Goal: Transaction & Acquisition: Purchase product/service

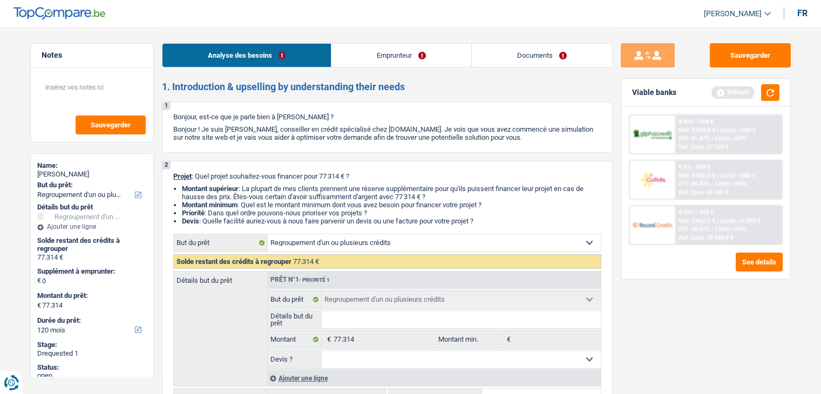
select select "refinancing"
select select "120"
select select "refinancing"
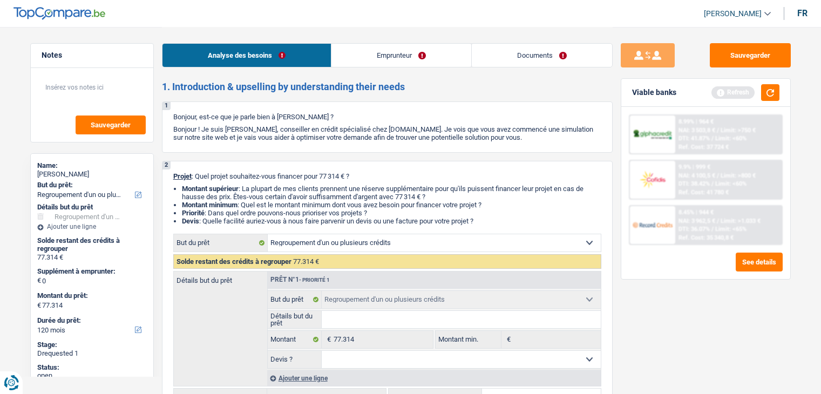
select select "120"
select select "privateEmployee"
select select "netSalary"
select select "rentalIncome"
select select "mealVouchers"
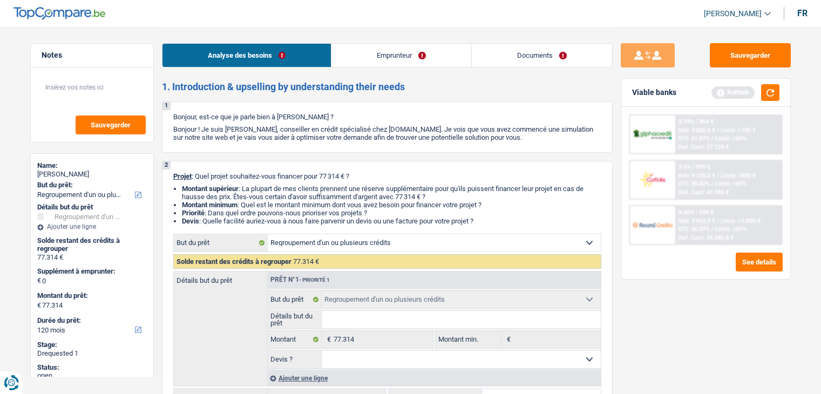
select select "ownerWithMortgage"
select select "creditConsolidation"
select select "120"
select select "creditConsolidation"
select select "60"
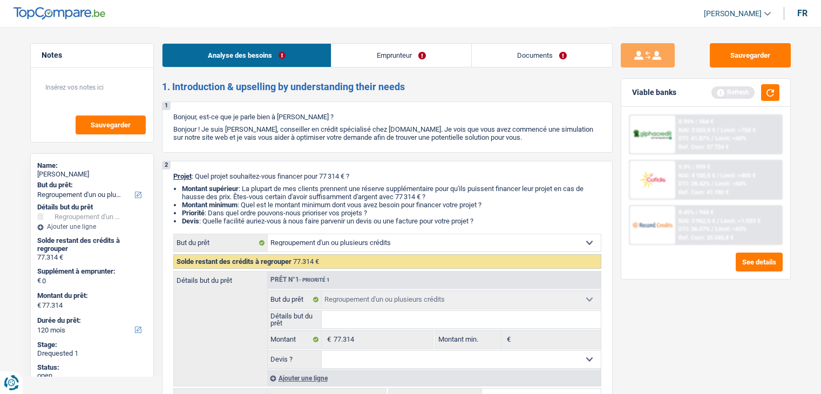
select select "renovationLoan"
select select "84"
select select "cardOrCredit"
select select "mortgage"
select select "refinancing"
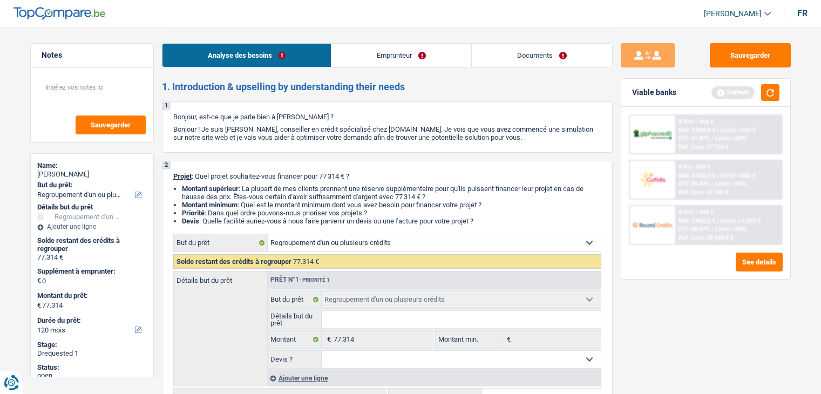
select select "refinancing"
select select "120"
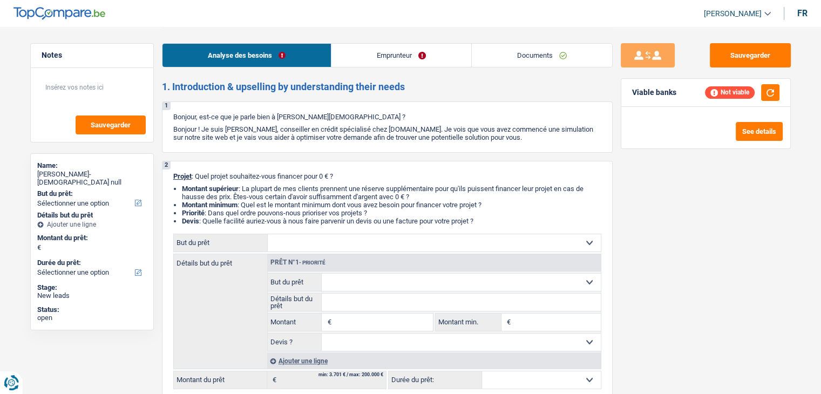
click at [410, 242] on select "Confort maison: meubles, textile, peinture, électroménager, outillage non-profe…" at bounding box center [434, 242] width 333 height 17
select select "familyEvent"
click at [268, 234] on select "Confort maison: meubles, textile, peinture, électroménager, outillage non-profe…" at bounding box center [434, 242] width 333 height 17
select select "familyEvent"
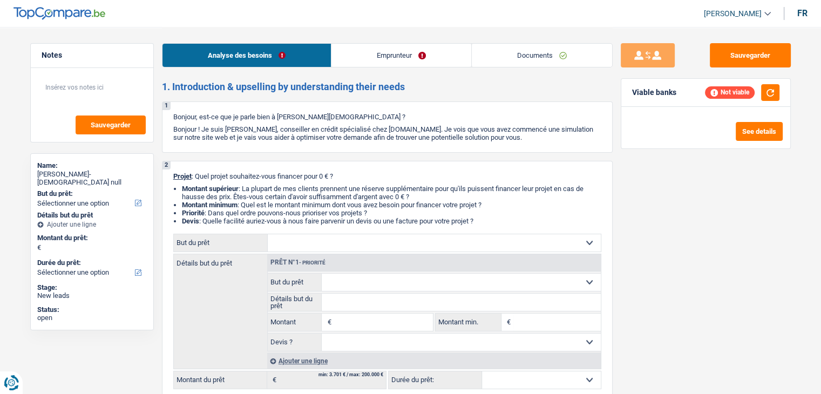
select select "familyEvent"
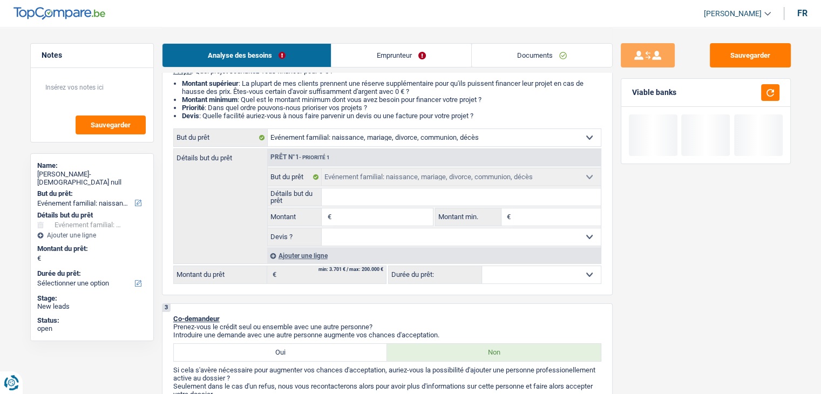
scroll to position [108, 0]
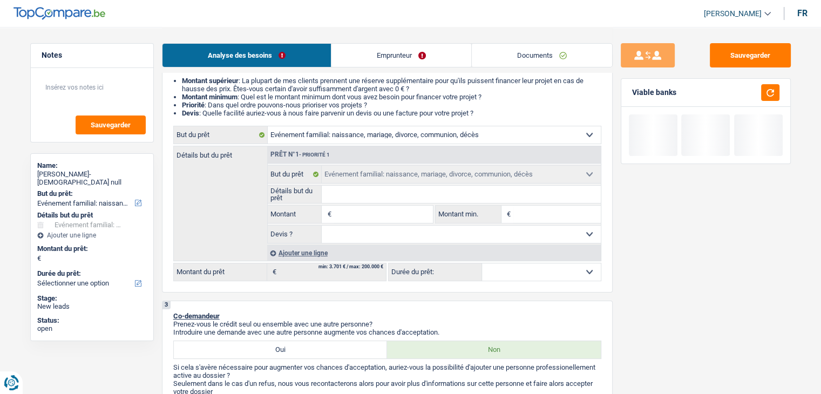
click at [360, 215] on input "Montant" at bounding box center [382, 214] width 99 height 17
type input "6"
type input "60"
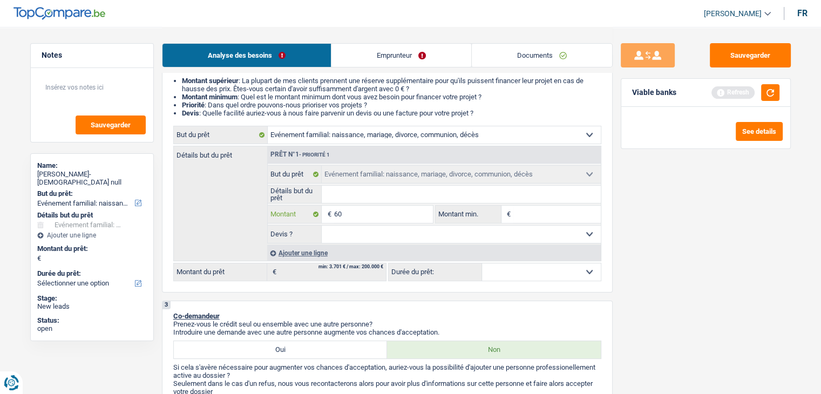
type input "600"
type input "6.000"
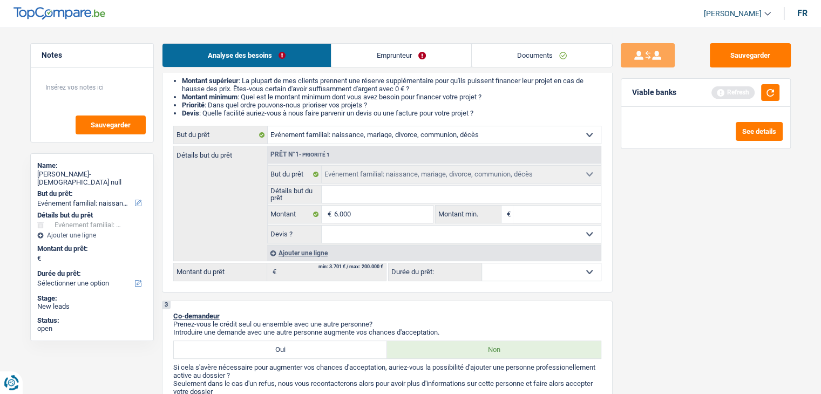
type input "6.000"
click at [728, 230] on div "Sauvegarder Viable banks Refresh See details" at bounding box center [705, 209] width 186 height 333
select select "42"
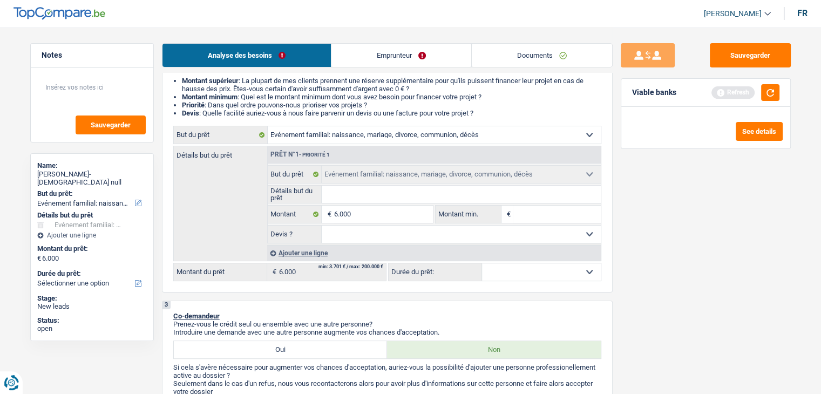
select select "42"
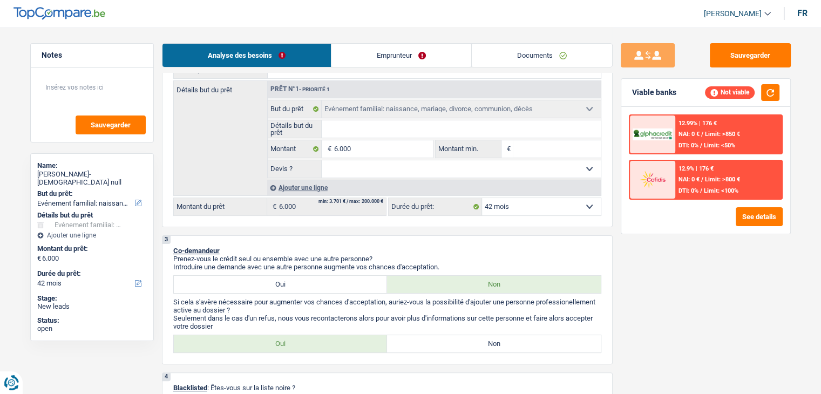
scroll to position [162, 0]
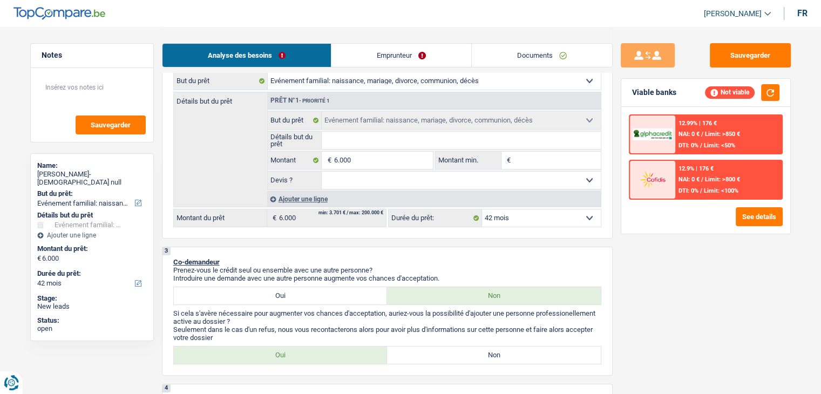
click at [361, 184] on select "Oui Non Non répondu Sélectionner une option" at bounding box center [461, 180] width 279 height 17
select select "yes"
click at [322, 172] on select "Oui Non Non répondu Sélectionner une option" at bounding box center [461, 180] width 279 height 17
select select "yes"
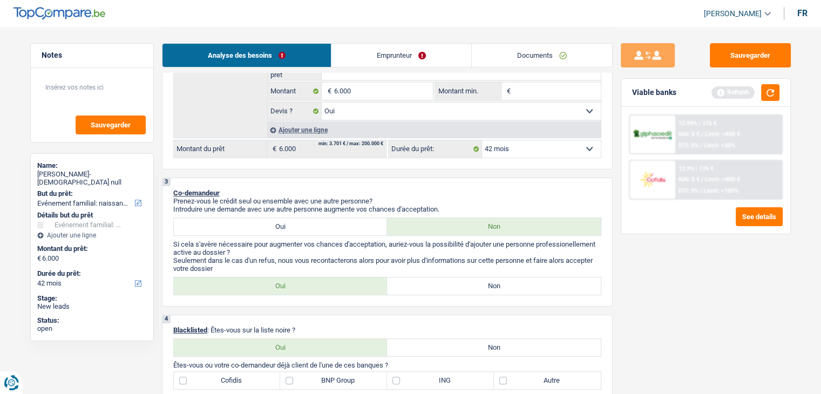
scroll to position [270, 0]
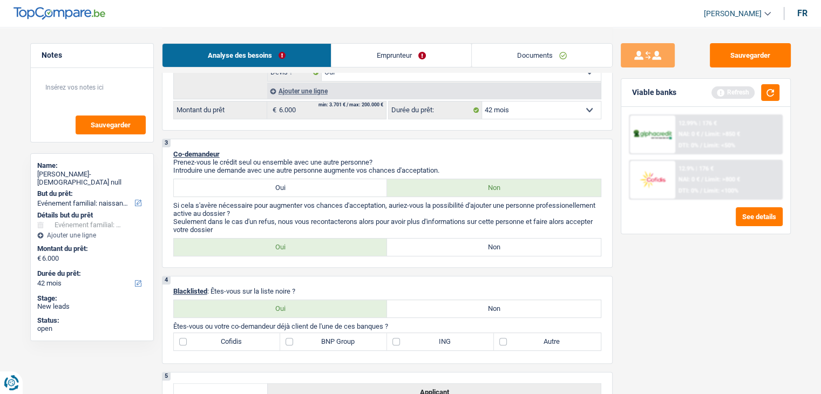
click at [377, 199] on div "3 Co-demandeur Prenez-vous le crédit seul ou ensemble avec une autre personne? …" at bounding box center [387, 203] width 451 height 129
click at [329, 184] on label "Oui" at bounding box center [281, 187] width 214 height 17
click at [329, 184] on input "Oui" at bounding box center [281, 187] width 214 height 17
radio input "true"
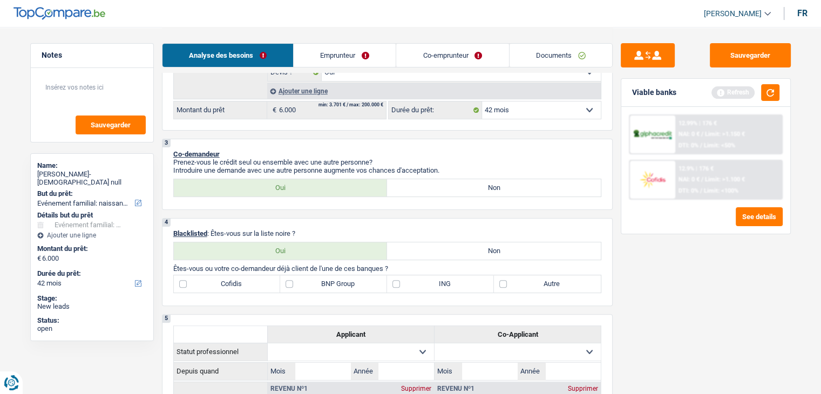
scroll to position [324, 0]
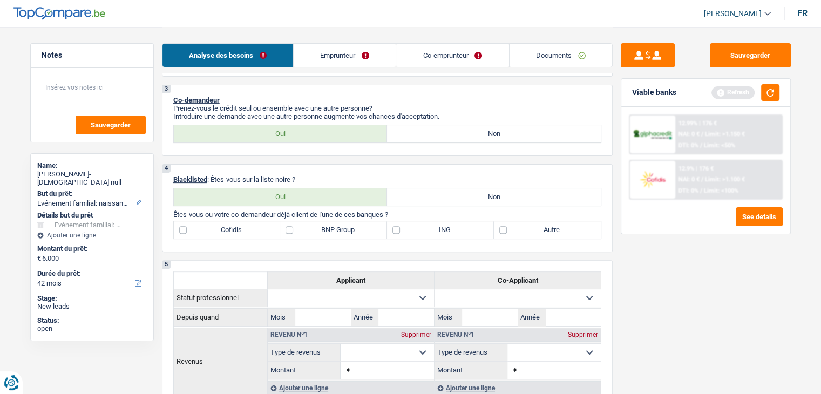
click at [482, 199] on label "Non" at bounding box center [494, 196] width 214 height 17
click at [482, 199] on input "Non" at bounding box center [494, 196] width 214 height 17
radio input "true"
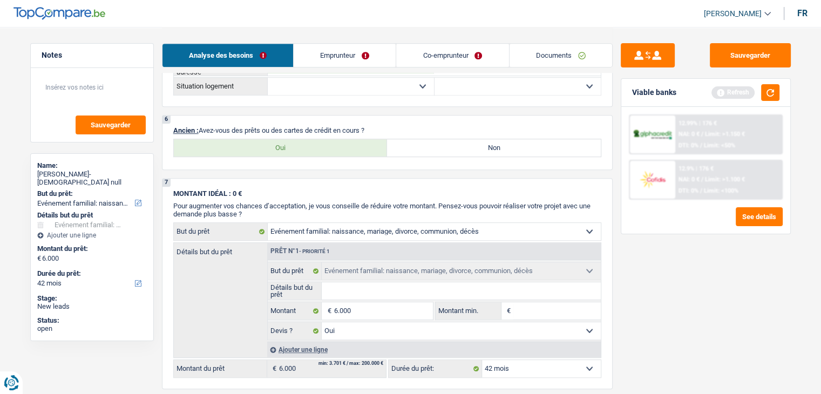
scroll to position [648, 0]
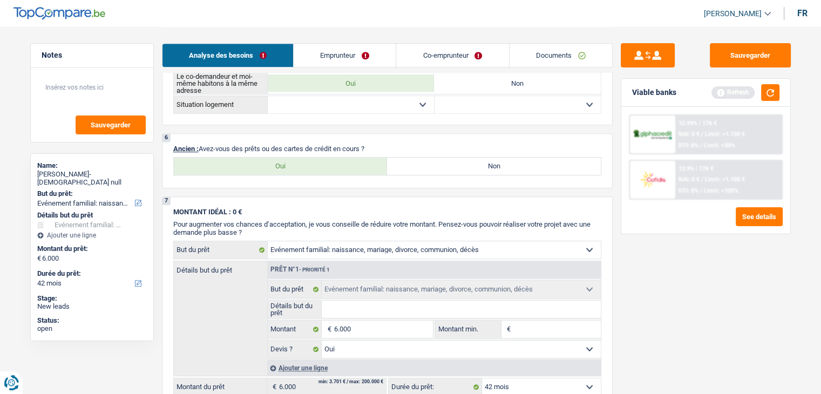
click at [460, 165] on label "Non" at bounding box center [494, 166] width 214 height 17
click at [460, 165] on input "Non" at bounding box center [494, 166] width 214 height 17
radio input "true"
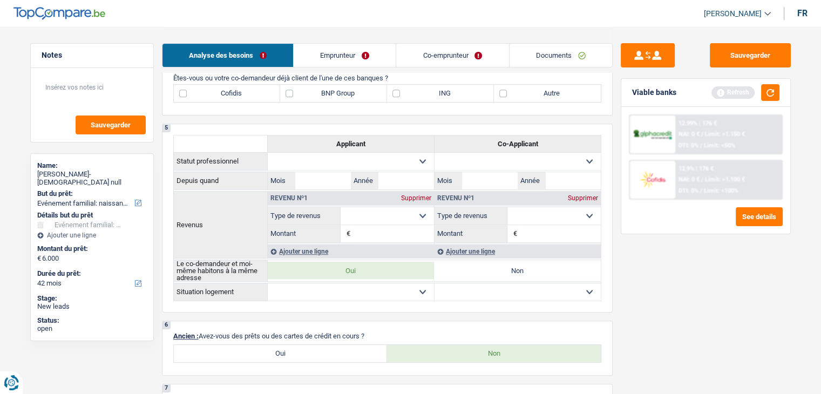
scroll to position [540, 0]
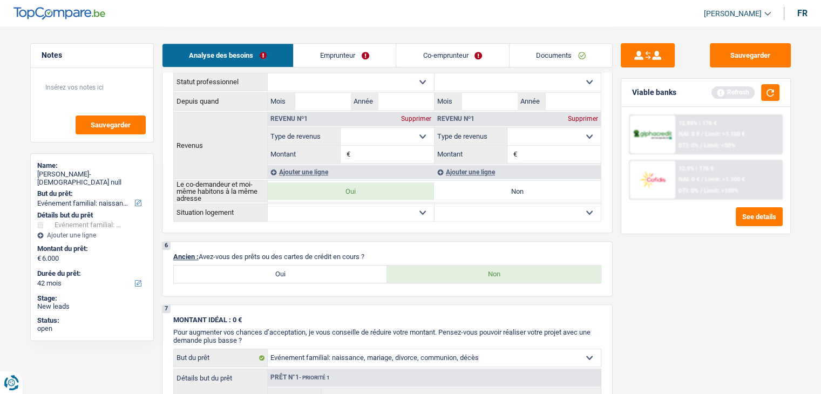
click at [343, 42] on div "Analyse des besoins Emprunteur Co-emprunteur Documents" at bounding box center [387, 50] width 451 height 46
click at [334, 57] on link "Emprunteur" at bounding box center [345, 55] width 102 height 23
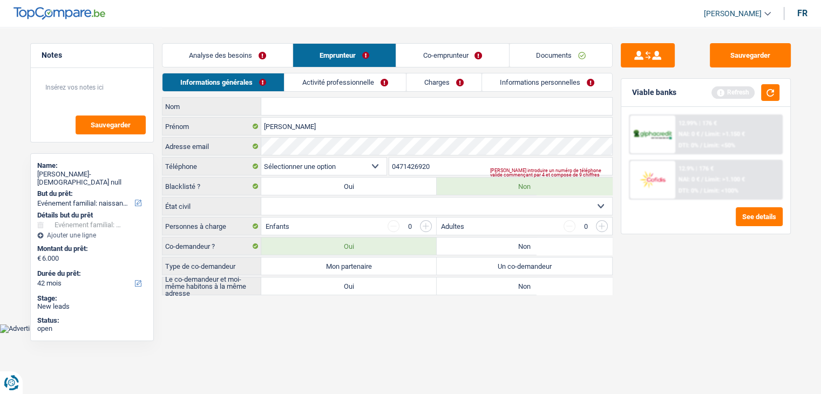
scroll to position [0, 0]
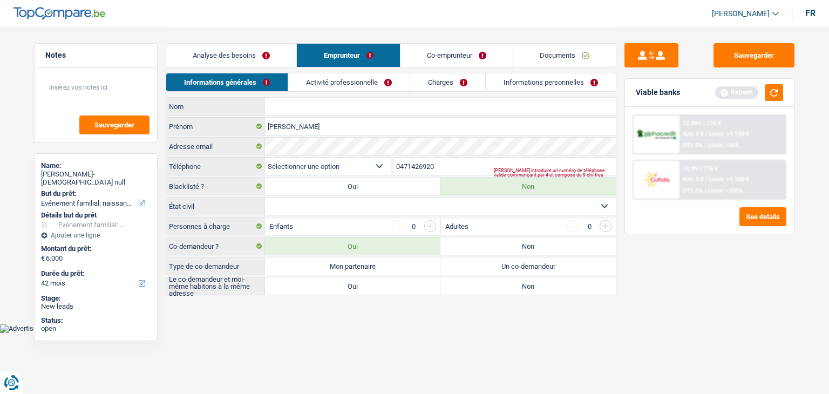
click at [439, 88] on link "Charges" at bounding box center [447, 82] width 75 height 18
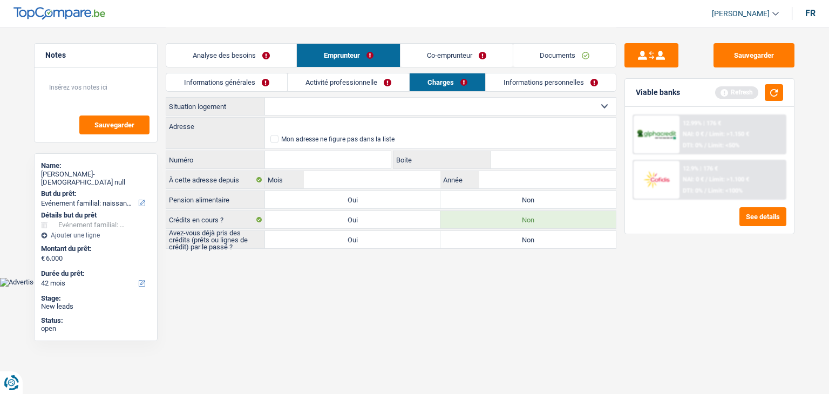
click at [528, 224] on label "Non" at bounding box center [527, 219] width 175 height 17
click at [528, 224] on input "Non" at bounding box center [527, 219] width 175 height 17
click at [533, 244] on label "Non" at bounding box center [527, 239] width 175 height 17
click at [533, 244] on input "Non" at bounding box center [527, 239] width 175 height 17
radio input "true"
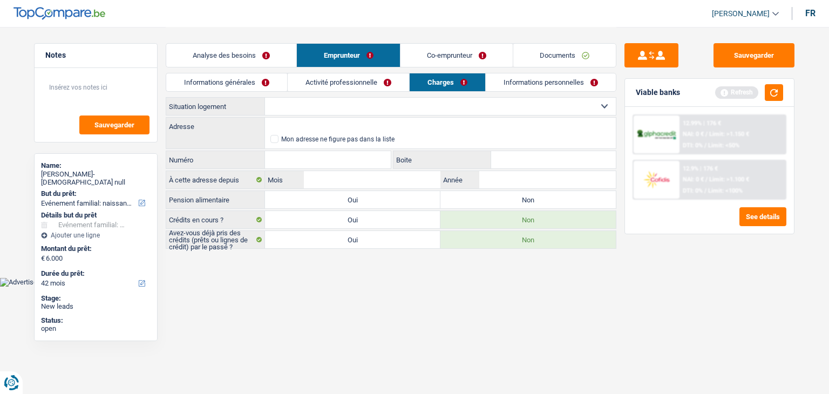
click at [247, 59] on link "Analyse des besoins" at bounding box center [231, 55] width 130 height 23
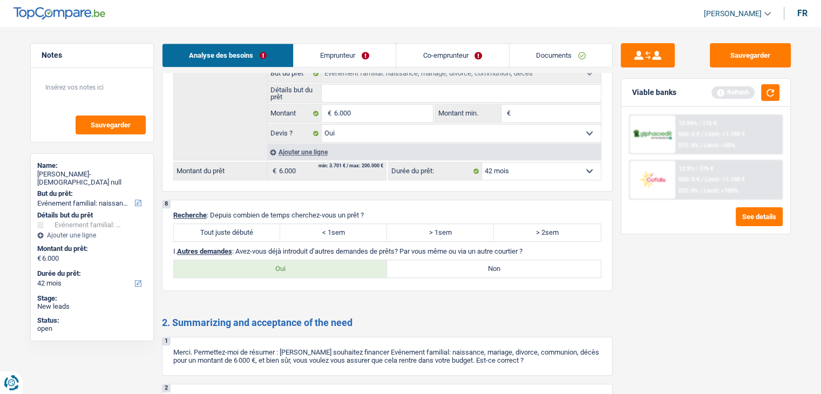
scroll to position [971, 0]
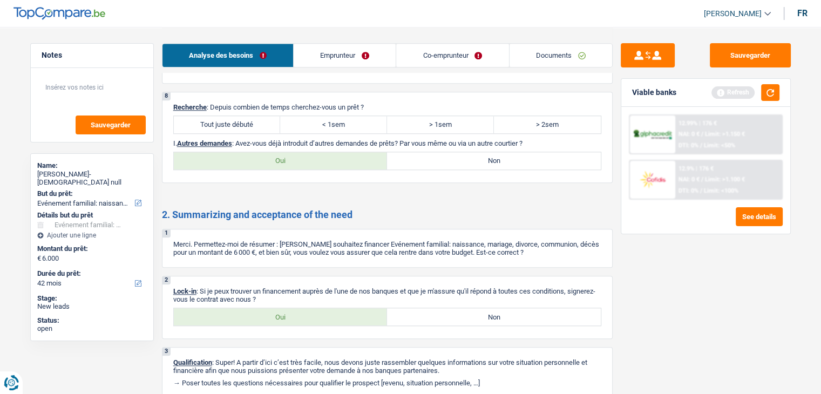
click at [187, 97] on div "8 Recherche : Depuis combien de temps cherchez-vous un prêt ? Tout juste débuté…" at bounding box center [387, 137] width 451 height 91
click at [207, 119] on label "Tout juste débuté" at bounding box center [227, 124] width 107 height 17
click at [207, 119] on input "Tout juste débuté" at bounding box center [227, 124] width 107 height 17
radio input "true"
click at [310, 313] on label "Oui" at bounding box center [281, 316] width 214 height 17
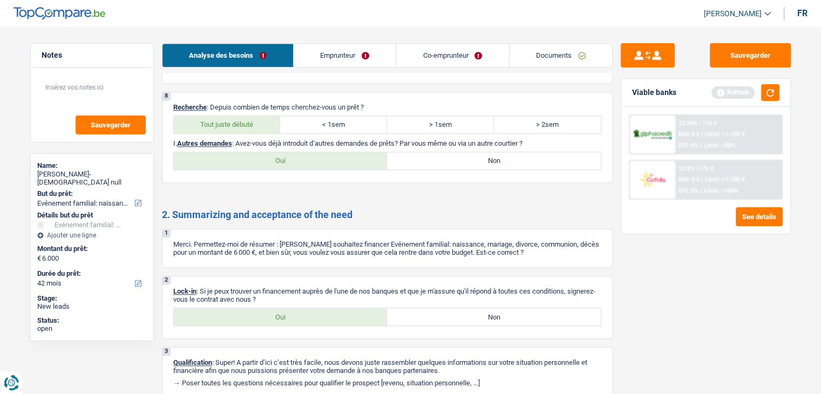
click at [310, 313] on input "Oui" at bounding box center [281, 316] width 214 height 17
radio input "true"
click at [518, 156] on label "Non" at bounding box center [494, 160] width 214 height 17
click at [518, 156] on input "Non" at bounding box center [494, 160] width 214 height 17
radio input "true"
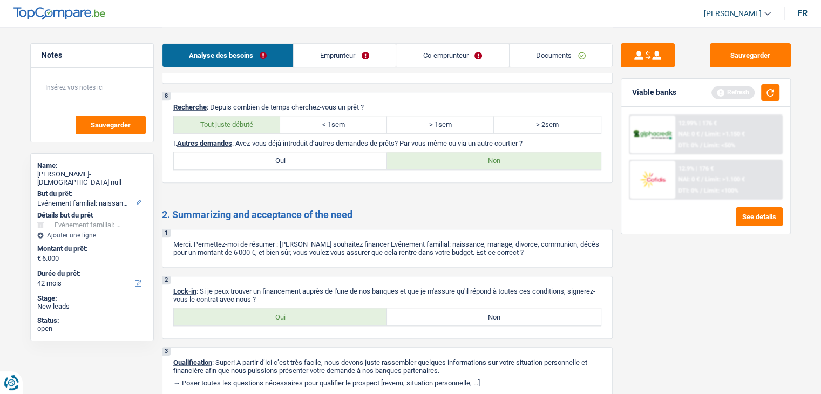
click at [353, 57] on link "Emprunteur" at bounding box center [345, 55] width 102 height 23
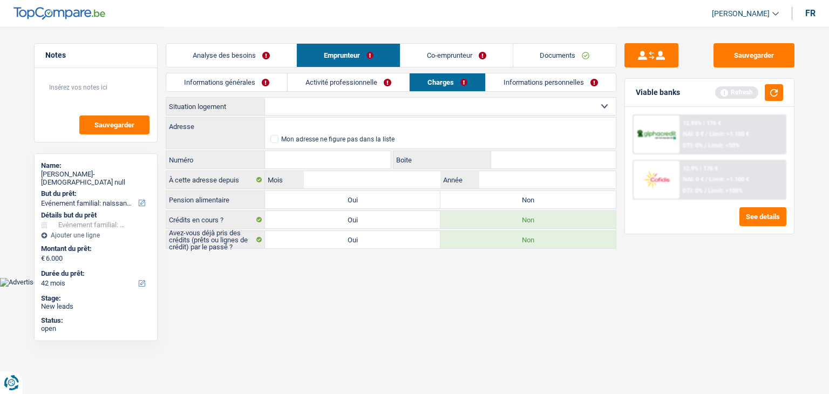
click at [249, 83] on link "Informations générales" at bounding box center [226, 82] width 121 height 18
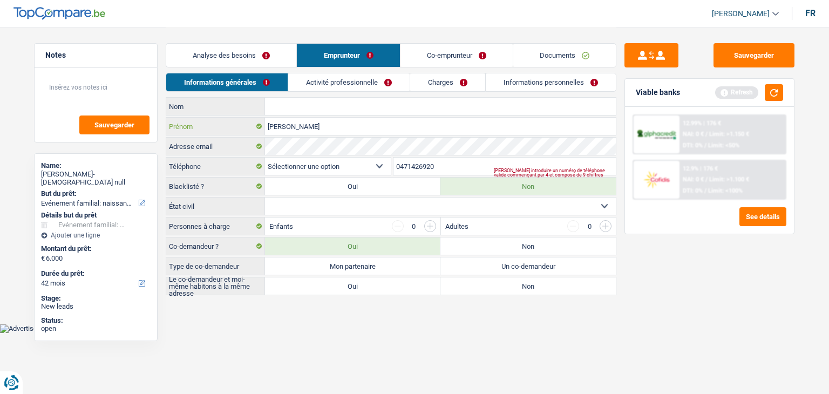
click at [331, 121] on input "David-Christian" at bounding box center [440, 126] width 351 height 17
click at [337, 111] on input "Nom" at bounding box center [440, 106] width 351 height 17
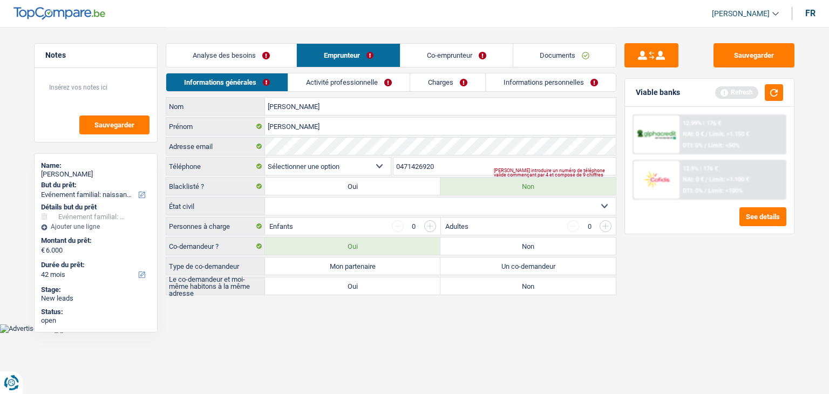
type input "Adam"
click at [324, 162] on select "BE (+32) LU (+352) Sélectionner une option" at bounding box center [328, 166] width 126 height 17
select select "32"
click at [265, 158] on select "BE (+32) LU (+352) Sélectionner une option" at bounding box center [328, 166] width 126 height 17
click at [401, 166] on input "0471426920" at bounding box center [504, 166] width 223 height 17
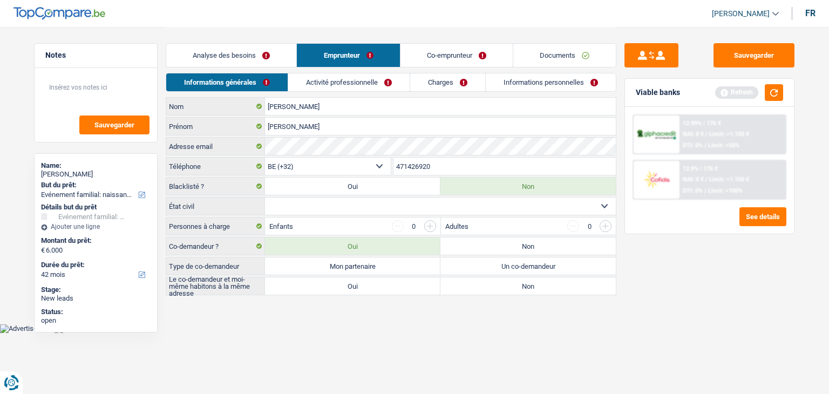
type input "471426920"
click at [356, 204] on select "Célibataire Marié(e) Cohabitant(e) légal(e) Divorcé(e) Veuf(ve) Séparé (de fait…" at bounding box center [440, 206] width 351 height 17
select select "cohabitation"
click at [265, 198] on select "Célibataire Marié(e) Cohabitant(e) légal(e) Divorcé(e) Veuf(ve) Séparé (de fait…" at bounding box center [440, 206] width 351 height 17
click at [353, 267] on label "Mon partenaire" at bounding box center [352, 265] width 175 height 17
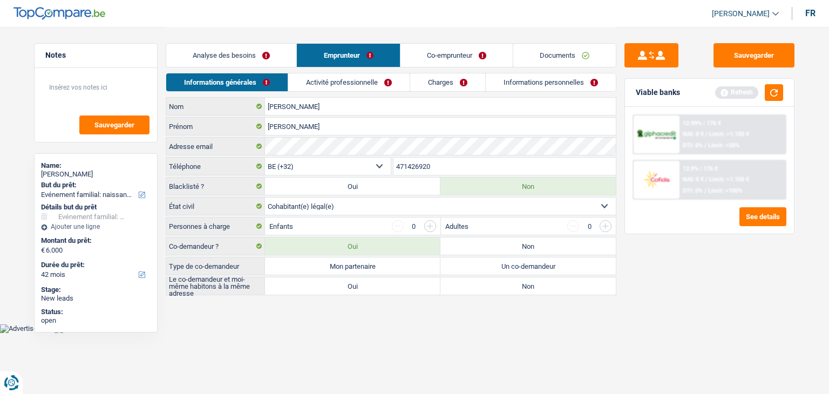
click at [353, 267] on input "Mon partenaire" at bounding box center [352, 265] width 175 height 17
radio input "true"
click at [338, 287] on label "Oui" at bounding box center [352, 285] width 175 height 17
click at [338, 287] on input "Oui" at bounding box center [352, 285] width 175 height 17
radio input "true"
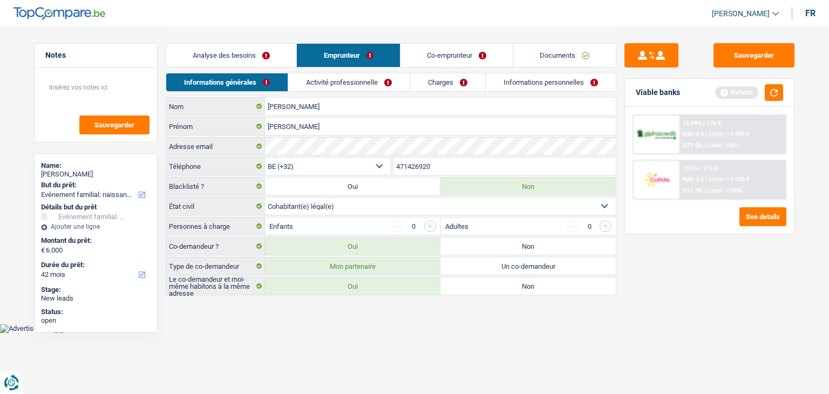
click at [430, 225] on input "button" at bounding box center [430, 226] width 12 height 12
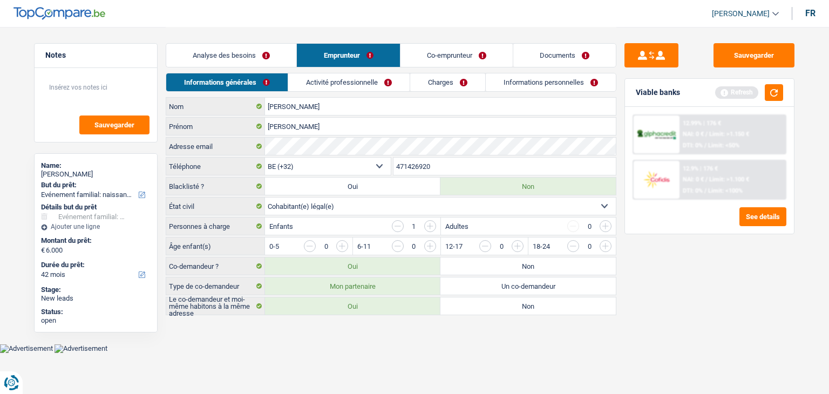
click at [341, 238] on div "0-5 0" at bounding box center [308, 245] width 87 height 17
click at [342, 248] on input "button" at bounding box center [561, 248] width 450 height 17
click at [360, 89] on link "Activité professionnelle" at bounding box center [348, 82] width 121 height 18
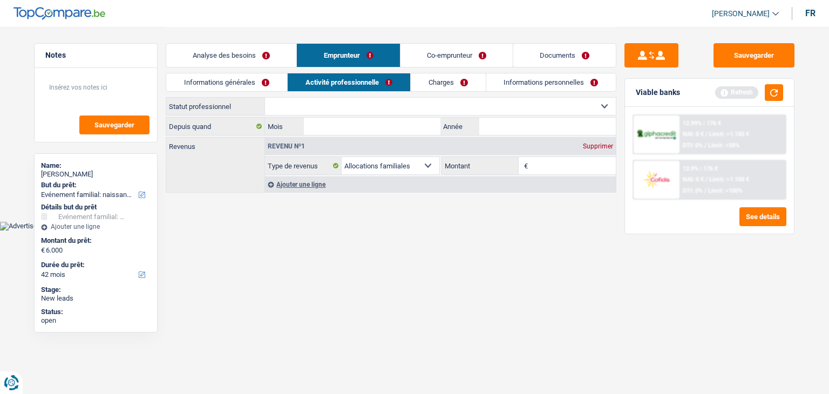
drag, startPoint x: 537, startPoint y: 160, endPoint x: 552, endPoint y: 160, distance: 14.6
click at [539, 160] on input "Montant" at bounding box center [573, 165] width 86 height 17
type input "160"
click at [309, 108] on select "Ouvrier Employé privé Employé public Invalide Indépendant Pensionné Chômeur Mut…" at bounding box center [440, 106] width 351 height 17
select select "independent"
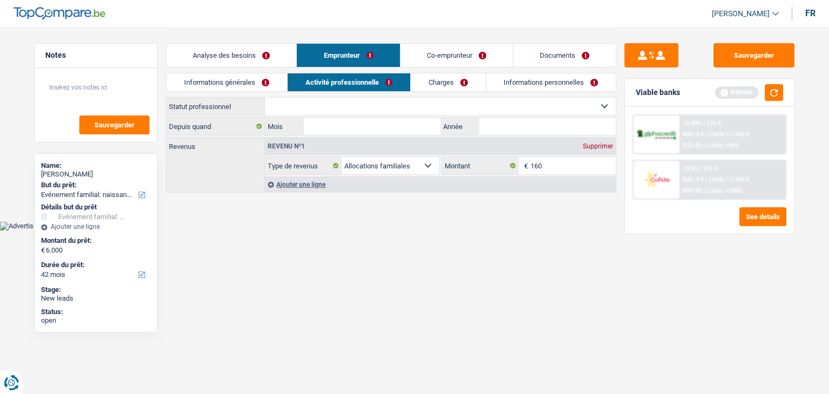
click at [265, 98] on select "Ouvrier Employé privé Employé public Invalide Indépendant Pensionné Chômeur Mut…" at bounding box center [440, 106] width 351 height 17
select select "netSalary"
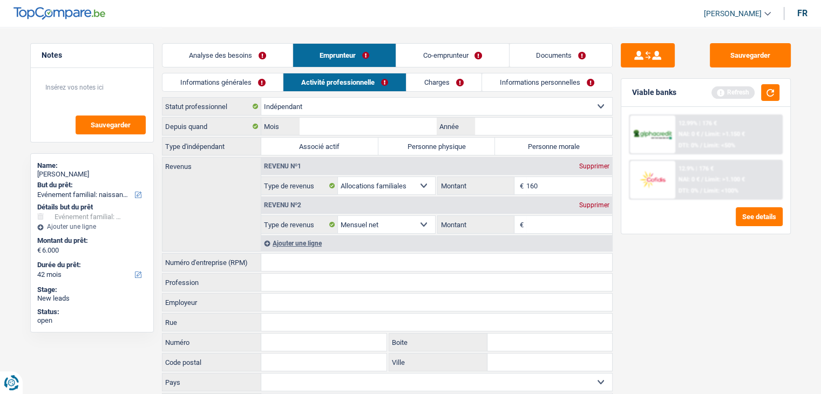
click at [451, 142] on label "Personne physique" at bounding box center [436, 146] width 117 height 17
click at [451, 142] on input "Personne physique" at bounding box center [436, 146] width 117 height 17
radio input "true"
click at [525, 125] on input "Année" at bounding box center [543, 126] width 137 height 17
type input "2023"
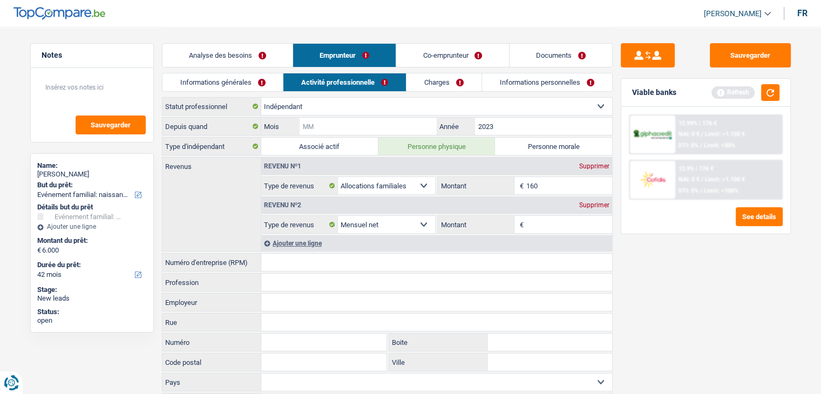
click at [363, 124] on input "Mois" at bounding box center [367, 126] width 137 height 17
type input "9"
click at [294, 267] on input "Numéro d'entreprise (RPM)" at bounding box center [436, 262] width 351 height 17
click at [321, 265] on input "0805180964" at bounding box center [436, 262] width 351 height 17
type input "0805180964"
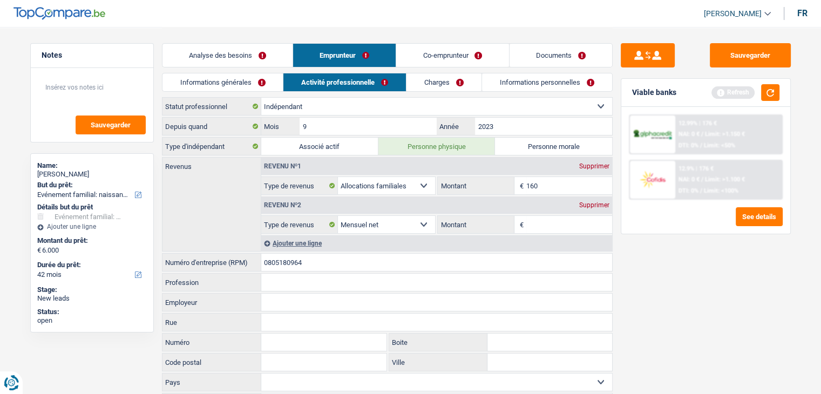
click at [315, 269] on div "0805180964 Numéro d'entreprise (RPM)" at bounding box center [387, 262] width 451 height 18
click at [326, 279] on input "Profession" at bounding box center [436, 282] width 351 height 17
click at [553, 223] on input "Montant" at bounding box center [569, 224] width 86 height 17
type input "4.000"
click at [444, 86] on link "Charges" at bounding box center [443, 82] width 75 height 18
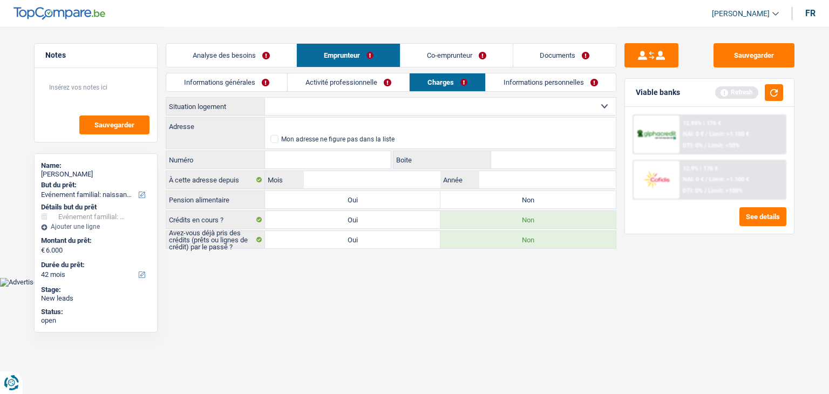
click at [322, 110] on select "Locataire Propriétaire avec prêt hypothécaire Propriétaire sans prêt hypothécai…" at bounding box center [440, 106] width 351 height 17
select select "rents"
click at [265, 98] on select "Locataire Propriétaire avec prêt hypothécaire Propriétaire sans prêt hypothécai…" at bounding box center [440, 106] width 351 height 17
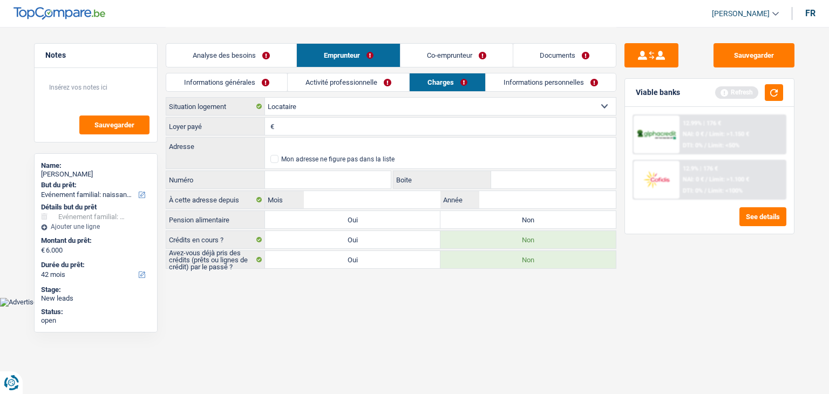
click at [319, 128] on input "Loyer payé" at bounding box center [446, 126] width 339 height 17
type input "900"
click at [301, 145] on input "Adresse" at bounding box center [440, 146] width 351 height 17
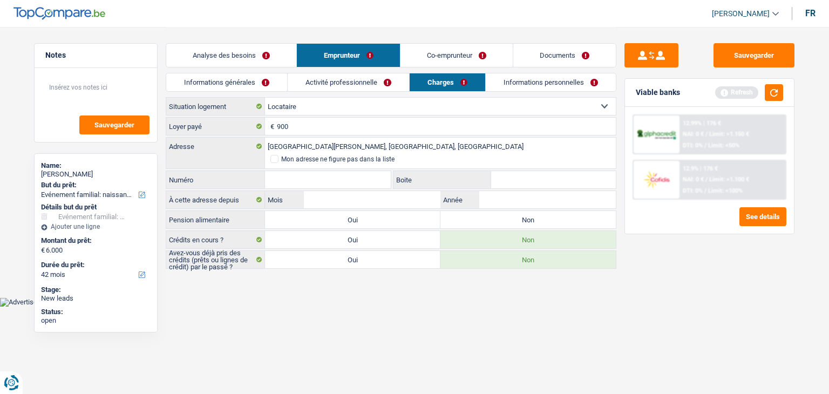
type input "Rue Général Fivé, 1040, Etterbeek, BE"
click at [310, 169] on div "Rue Général Fivé, 1040, Etterbeek, BE Adresse Mon adresse ne figure pas dans la…" at bounding box center [391, 163] width 451 height 53
click at [307, 185] on input "Numéro" at bounding box center [328, 179] width 126 height 17
type input "30"
click at [521, 185] on input "Boite" at bounding box center [553, 179] width 125 height 17
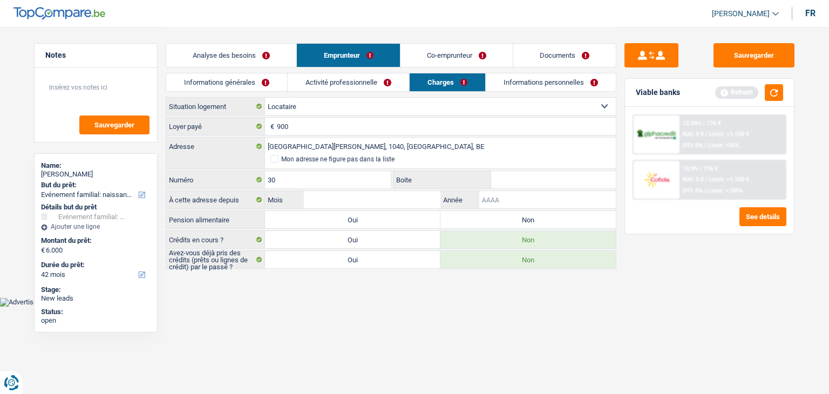
click at [520, 200] on input "Année" at bounding box center [547, 199] width 137 height 17
click at [544, 219] on label "Non" at bounding box center [527, 219] width 175 height 17
click at [544, 219] on input "Non" at bounding box center [527, 219] width 175 height 17
radio input "true"
click at [547, 202] on input "Année" at bounding box center [547, 199] width 137 height 17
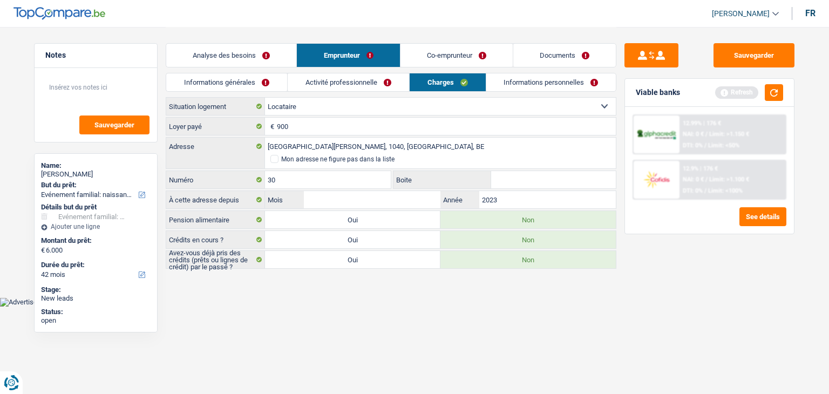
type input "2023"
click at [366, 198] on input "Mois" at bounding box center [372, 199] width 137 height 17
type input "6"
click at [578, 82] on link "Informations personnelles" at bounding box center [551, 82] width 130 height 18
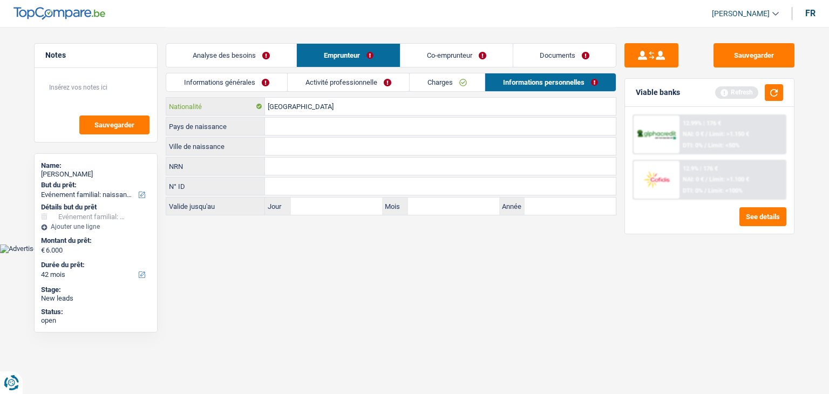
click at [338, 112] on input "[GEOGRAPHIC_DATA]" at bounding box center [440, 106] width 351 height 17
type input "Belgiqu"
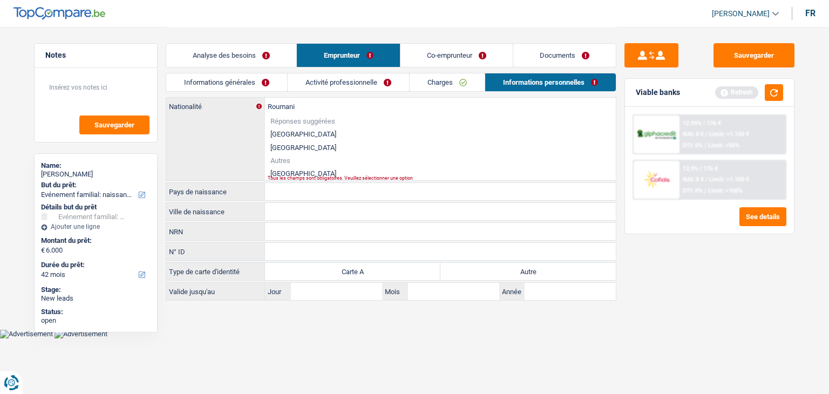
click at [303, 169] on li "Roumanie" at bounding box center [440, 173] width 351 height 13
type input "Roumanie"
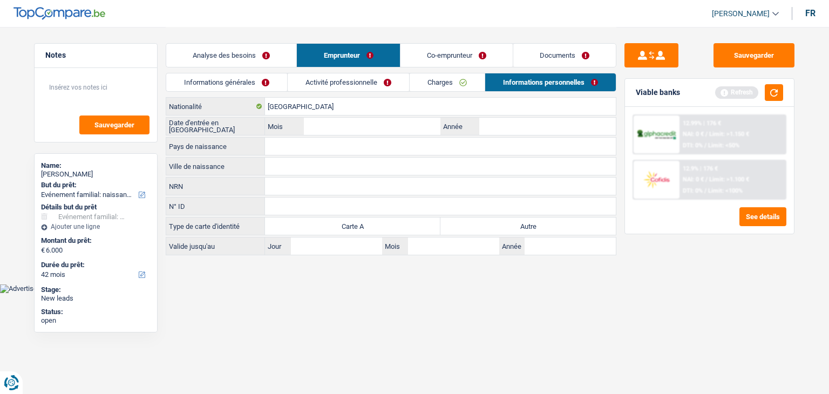
click at [454, 56] on link "Co-emprunteur" at bounding box center [456, 55] width 112 height 23
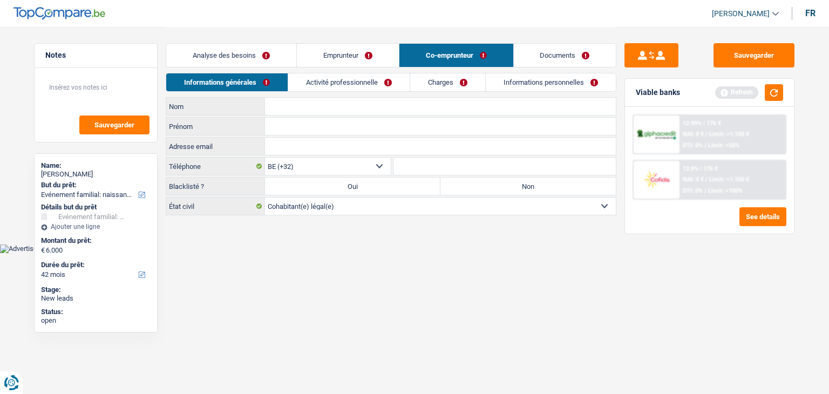
click at [560, 83] on link "Informations personnelles" at bounding box center [551, 82] width 130 height 18
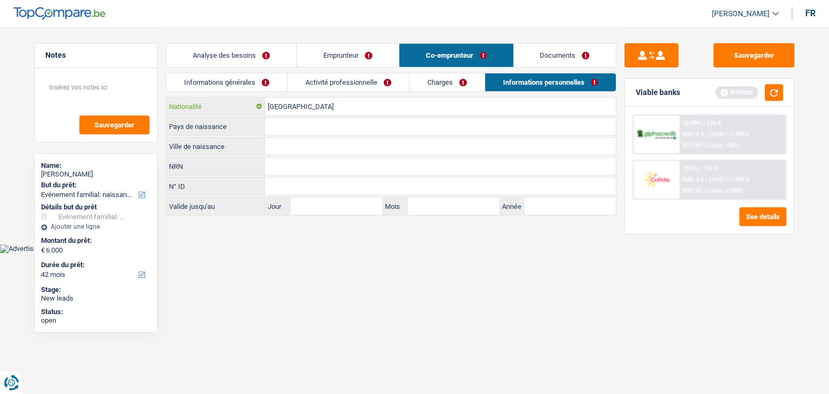
click at [332, 107] on input "[GEOGRAPHIC_DATA]" at bounding box center [440, 106] width 351 height 17
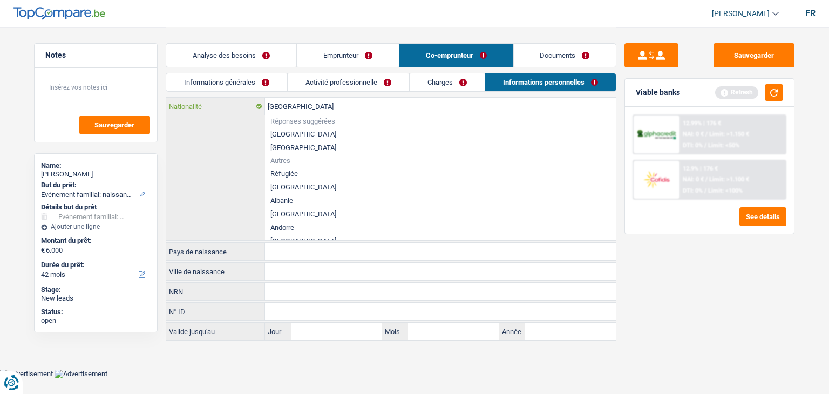
type input "Belgiqu"
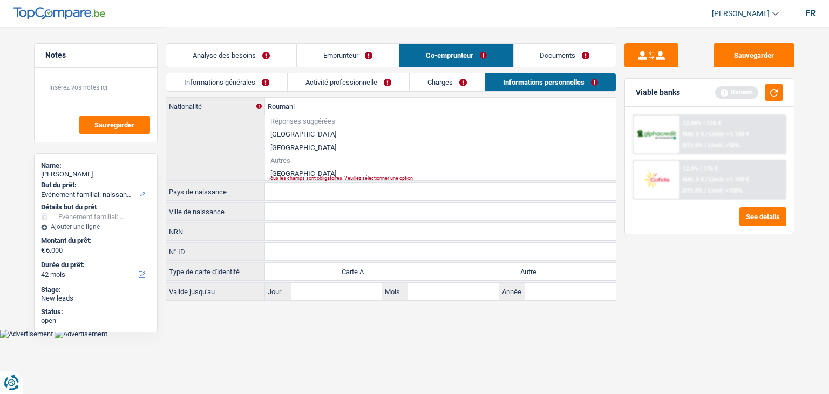
click at [312, 173] on li "Roumanie" at bounding box center [440, 173] width 351 height 13
type input "Roumanie"
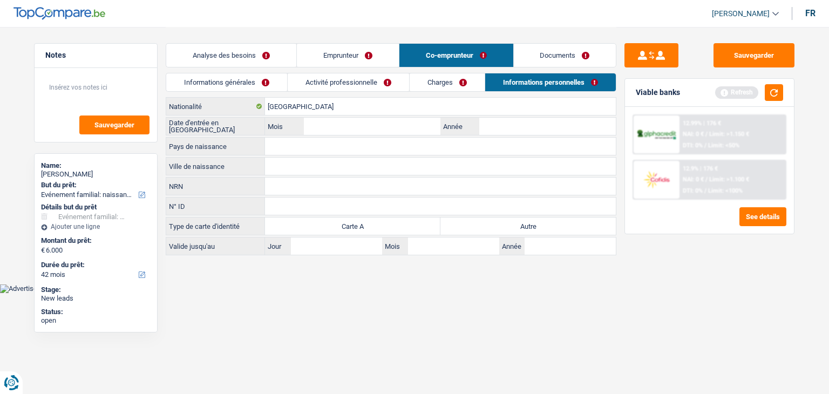
click at [378, 52] on link "Emprunteur" at bounding box center [348, 55] width 102 height 23
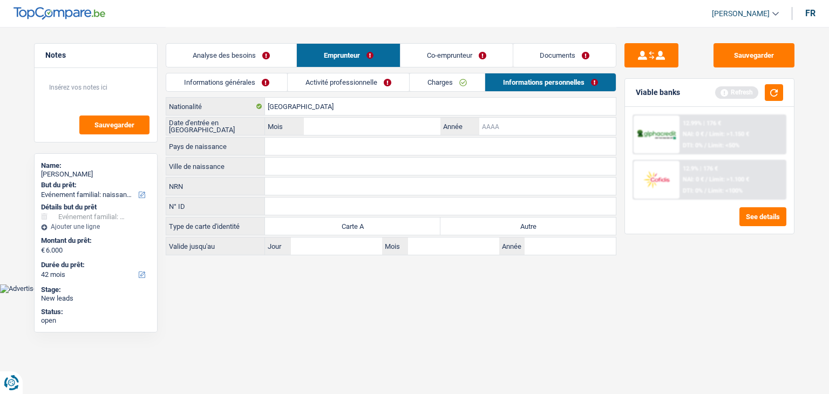
click at [518, 129] on input "Année" at bounding box center [547, 126] width 137 height 17
type input "2022"
click at [383, 130] on input "Mois" at bounding box center [372, 126] width 137 height 17
type input "10"
click at [472, 50] on link "Co-emprunteur" at bounding box center [456, 55] width 112 height 23
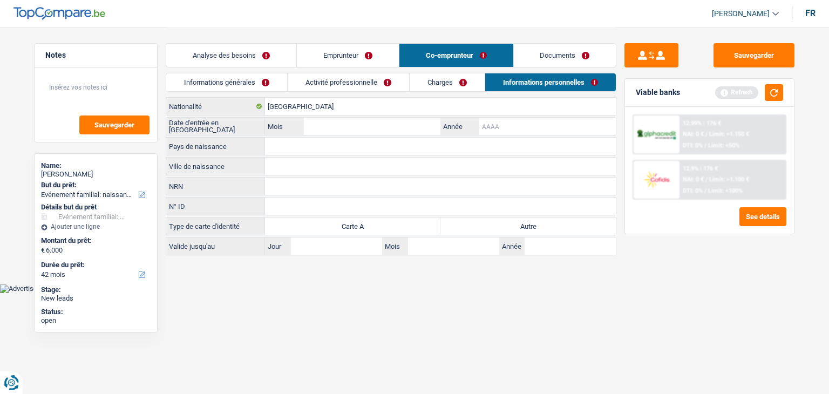
click at [510, 126] on input "Année" at bounding box center [547, 126] width 137 height 17
type input "2022"
click at [390, 114] on input "Roumanie" at bounding box center [440, 106] width 351 height 17
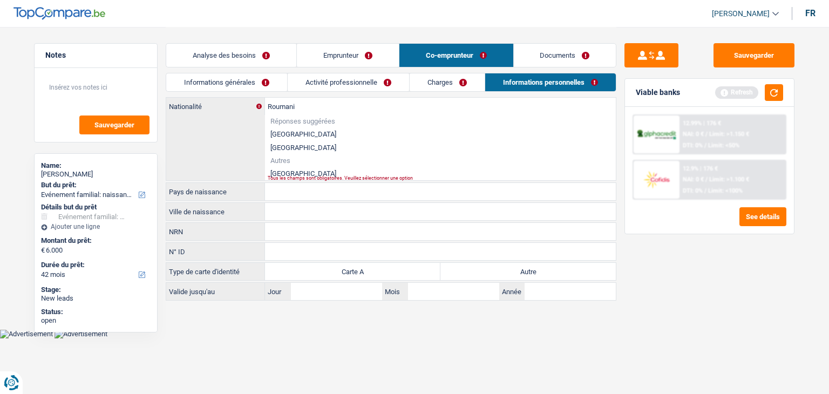
click at [325, 174] on li "Roumanie" at bounding box center [440, 173] width 351 height 13
type input "Roumanie"
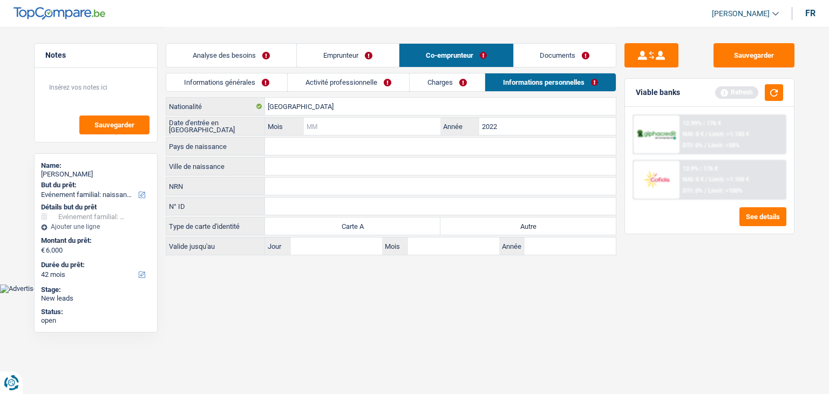
click at [414, 118] on input "Mois" at bounding box center [372, 126] width 137 height 17
type input "10"
click at [304, 149] on input "Pays de naissance" at bounding box center [440, 146] width 351 height 17
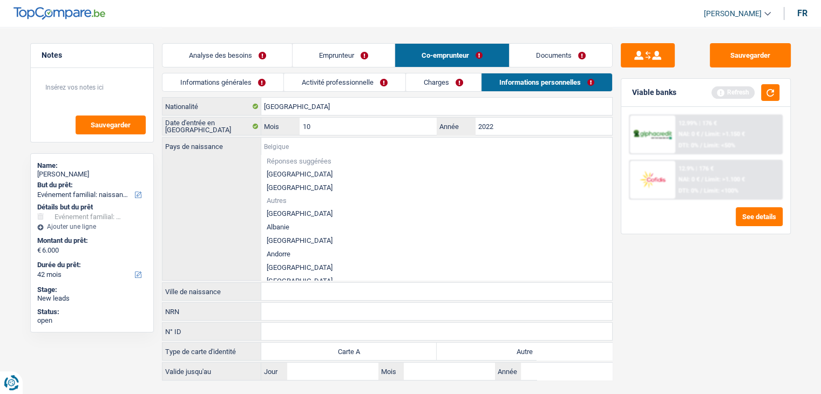
type input "R"
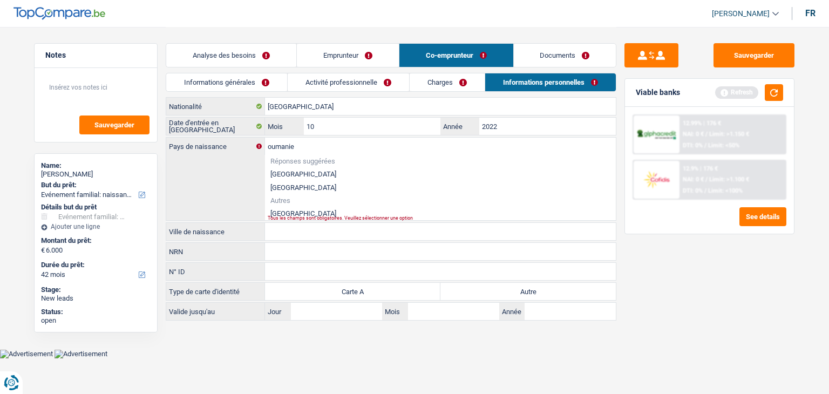
click at [301, 214] on div "oumanie Pays de naissance Réponses suggérées Belgique Luxembourg Autres Roumani…" at bounding box center [391, 179] width 450 height 83
click at [291, 216] on div "Tous les champs sont obligatoires. Veuillez sélectionner une option" at bounding box center [424, 218] width 312 height 4
click at [296, 214] on li "Roumanie" at bounding box center [440, 213] width 351 height 13
type input "Roumanie"
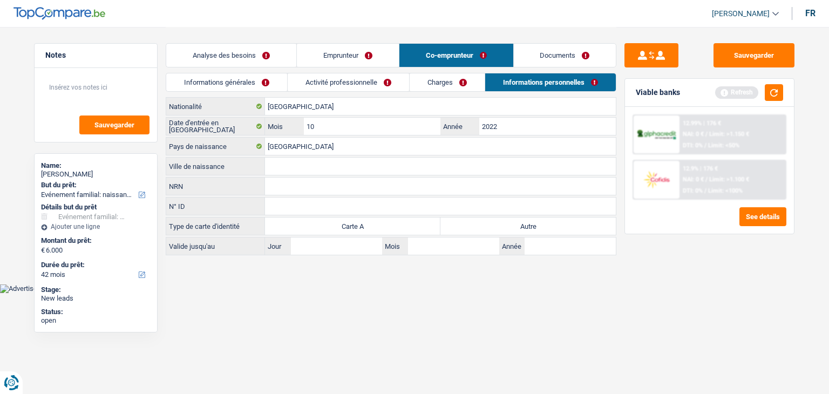
click at [370, 53] on link "Emprunteur" at bounding box center [348, 55] width 102 height 23
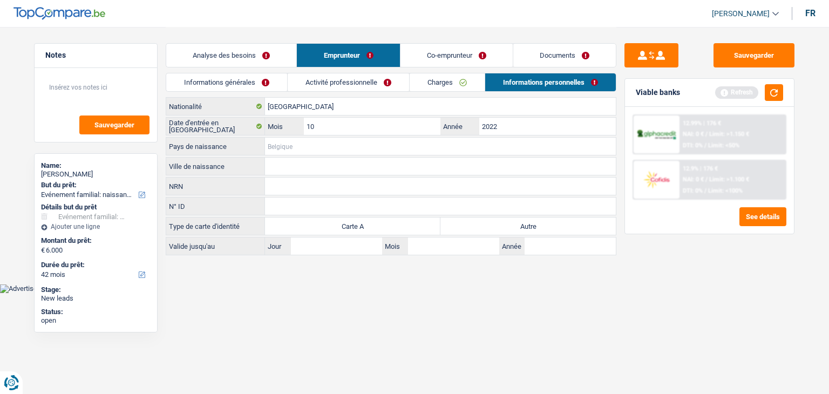
click at [326, 148] on input "Pays de naissance" at bounding box center [440, 146] width 351 height 17
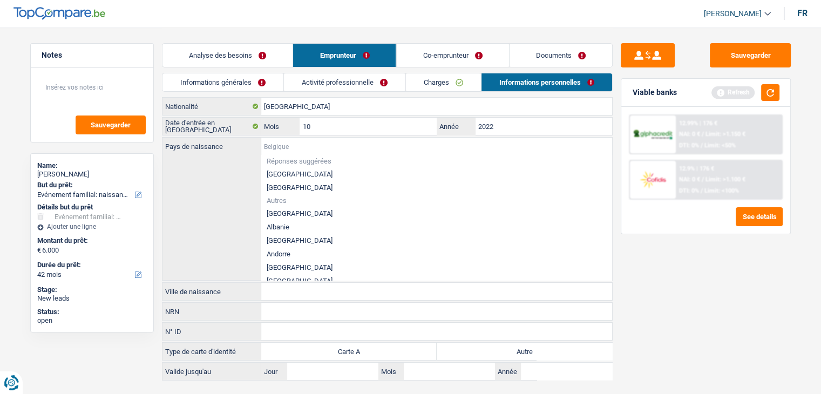
type input "R"
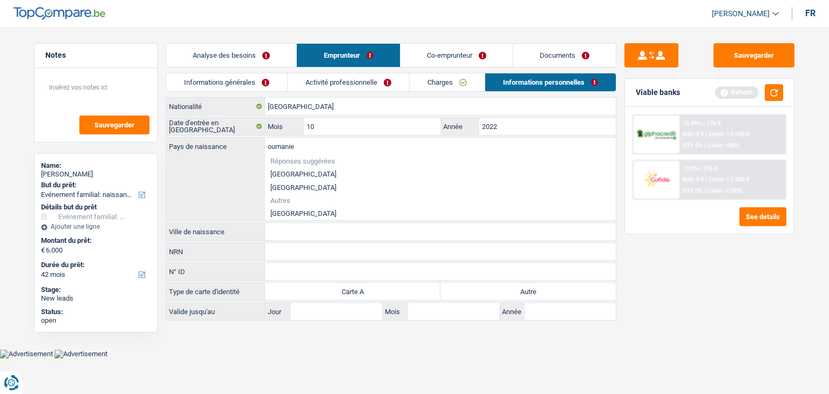
click at [305, 213] on li "Roumanie" at bounding box center [440, 213] width 351 height 13
type input "Roumanie"
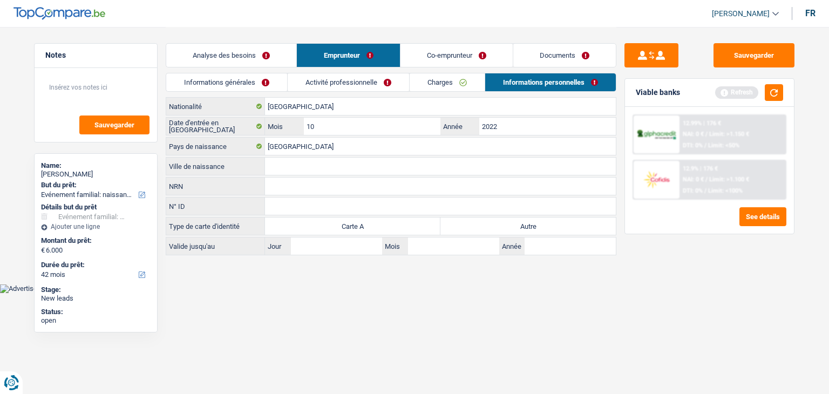
click at [296, 169] on input "Ville de naissance" at bounding box center [440, 166] width 351 height 17
type input "J"
click at [281, 164] on input "ors;nasaud" at bounding box center [440, 166] width 351 height 17
click at [338, 172] on input "ors.nasaud" at bounding box center [440, 166] width 351 height 17
type input "ors.nasaud"
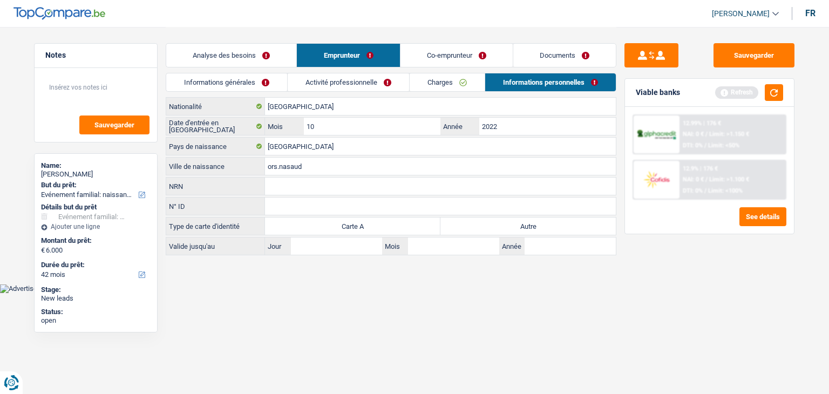
click at [508, 221] on label "Autre" at bounding box center [527, 225] width 175 height 17
click at [508, 221] on input "Autre" at bounding box center [527, 225] width 175 height 17
radio input "true"
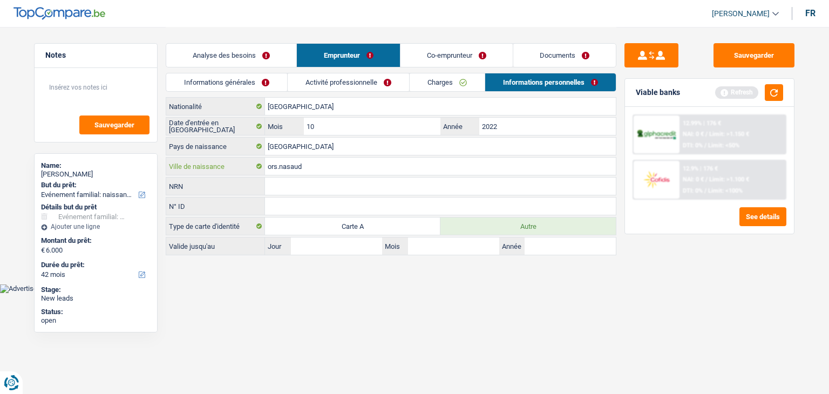
drag, startPoint x: 332, startPoint y: 165, endPoint x: 322, endPoint y: 149, distance: 18.7
click at [217, 153] on div "Roumanie Nationalité Date d'entrée en Belgique 10 Mois / 2022 Année Roumanie Pa…" at bounding box center [391, 176] width 451 height 158
click at [467, 61] on link "Co-emprunteur" at bounding box center [456, 55] width 112 height 23
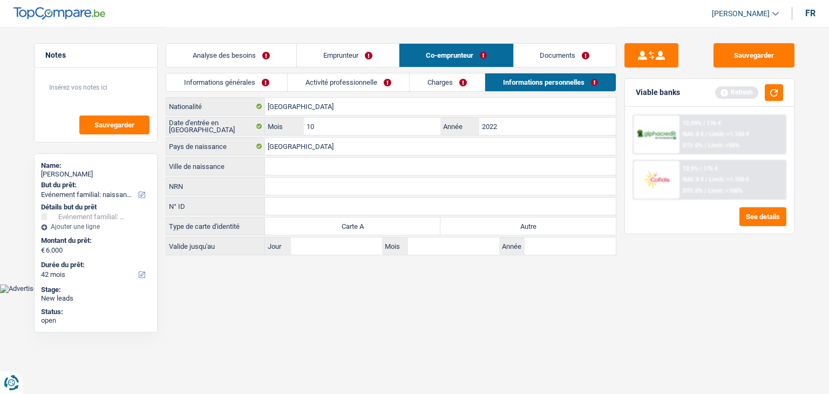
click at [325, 167] on input "Ville de naissance" at bounding box center [440, 166] width 351 height 17
paste input "ors.nasaud"
type input "ors.nasaud"
click at [272, 80] on link "Informations générales" at bounding box center [226, 82] width 121 height 18
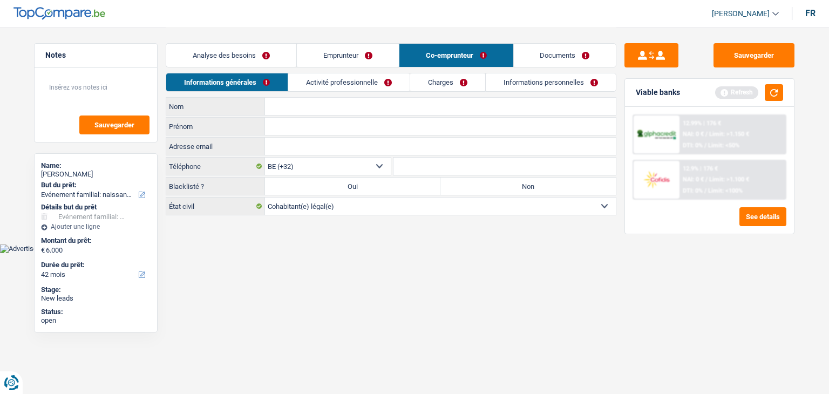
click at [399, 106] on input "Nom" at bounding box center [440, 106] width 351 height 17
type input "Gyorfi"
click at [337, 128] on input "Prénom" at bounding box center [440, 126] width 351 height 17
type input "Denisa-Raluca"
click at [535, 180] on label "Non" at bounding box center [527, 186] width 175 height 17
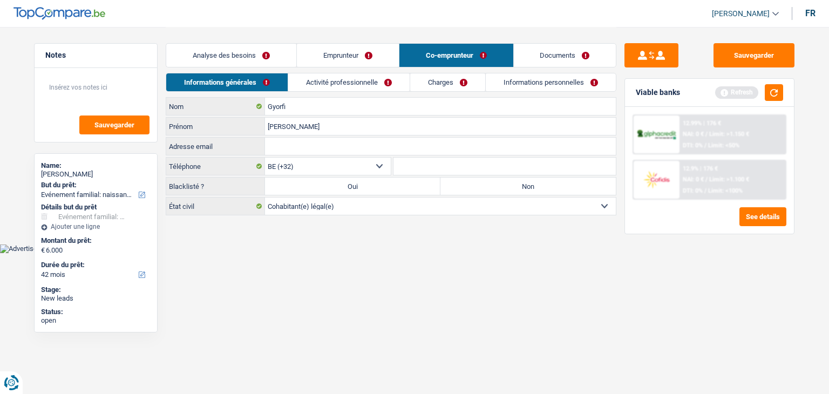
click at [535, 180] on input "Non" at bounding box center [527, 186] width 175 height 17
radio input "true"
click at [385, 51] on link "Emprunteur" at bounding box center [348, 55] width 102 height 23
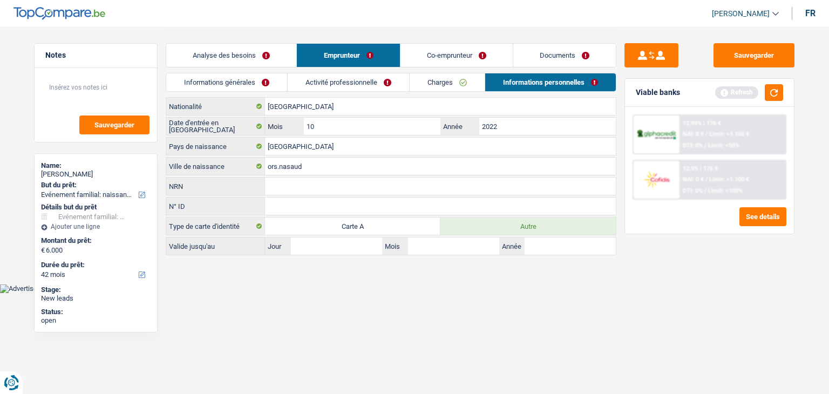
click at [233, 83] on link "Informations générales" at bounding box center [226, 82] width 121 height 18
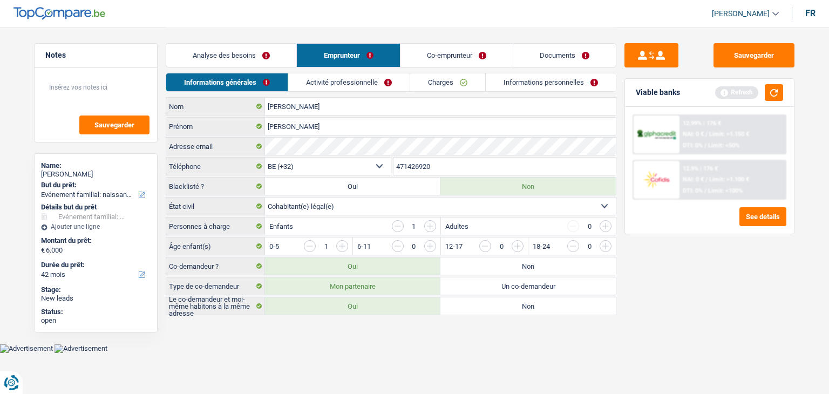
click at [343, 82] on link "Activité professionnelle" at bounding box center [348, 82] width 121 height 18
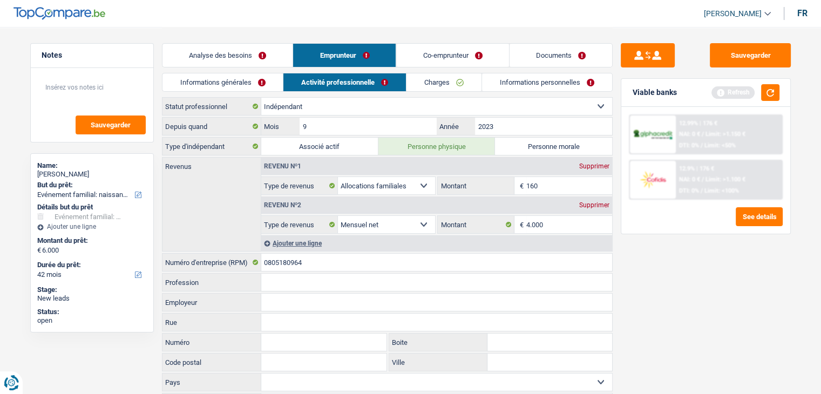
click at [441, 80] on link "Charges" at bounding box center [443, 82] width 75 height 18
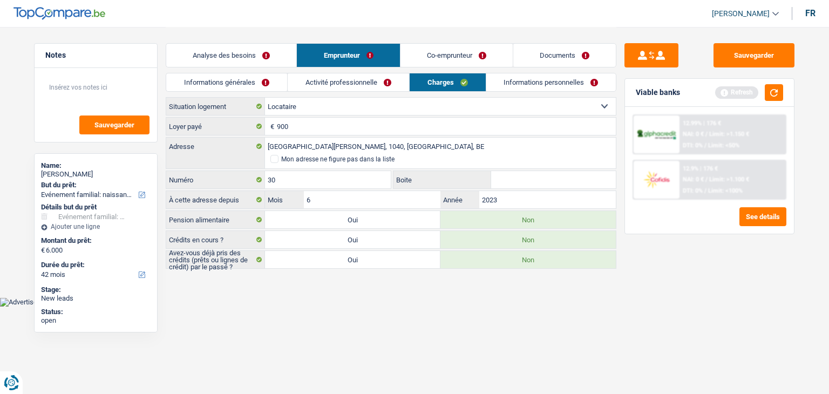
click at [503, 83] on link "Informations personnelles" at bounding box center [551, 82] width 130 height 18
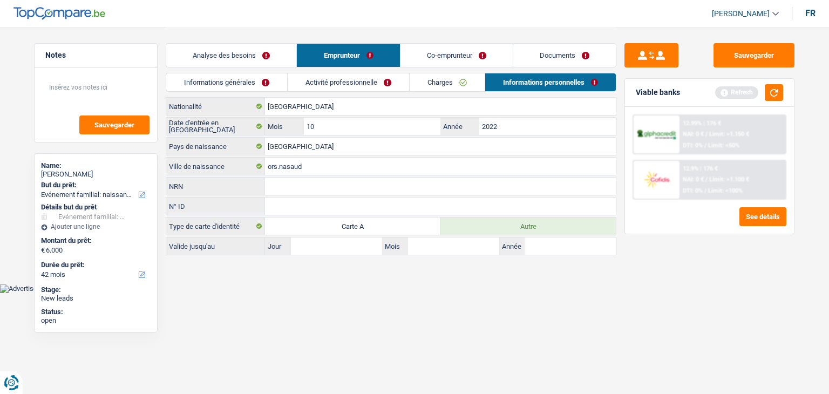
click at [460, 61] on link "Co-emprunteur" at bounding box center [456, 55] width 112 height 23
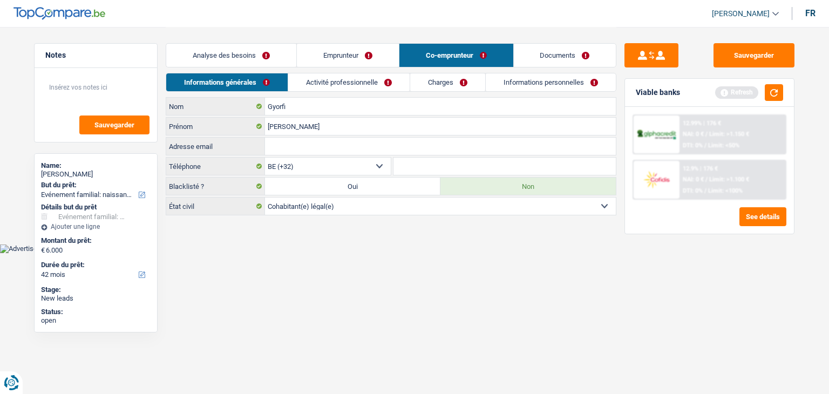
click at [367, 86] on link "Activité professionnelle" at bounding box center [348, 82] width 121 height 18
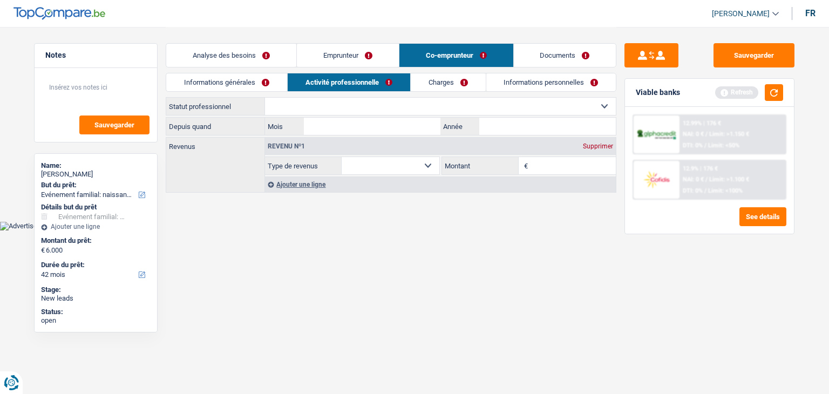
click at [358, 107] on select "Ouvrier Employé privé Employé public Invalide Indépendant Pensionné Chômeur Mut…" at bounding box center [440, 106] width 351 height 17
select select "privateEmployee"
click at [265, 98] on select "Ouvrier Employé privé Employé public Invalide Indépendant Pensionné Chômeur Mut…" at bounding box center [440, 106] width 351 height 17
select select "netSalary"
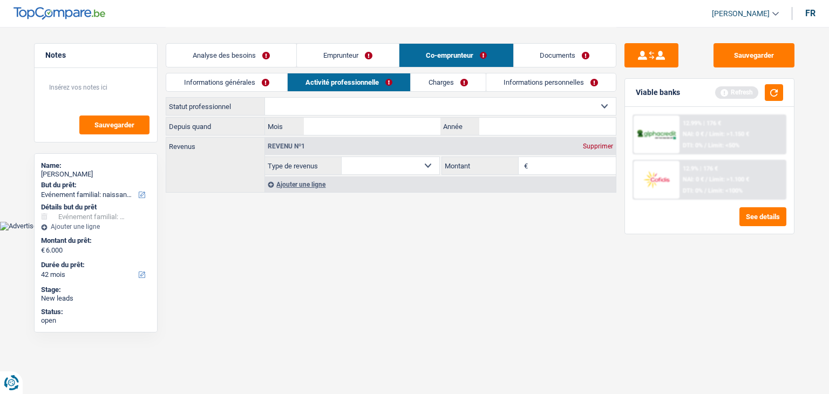
select select "mealVouchers"
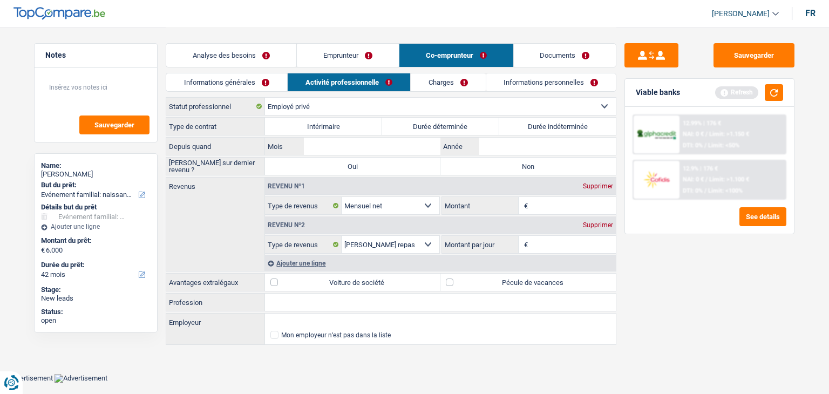
click at [560, 122] on label "Durée indéterminée" at bounding box center [557, 126] width 117 height 17
click at [560, 122] on input "Durée indéterminée" at bounding box center [557, 126] width 117 height 17
radio input "true"
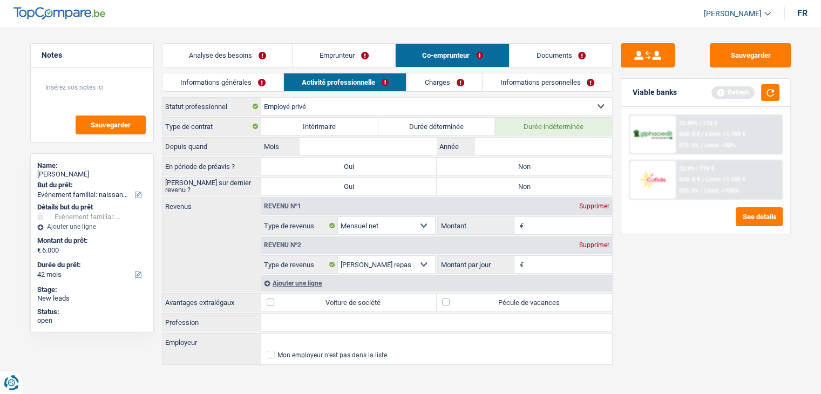
click at [526, 168] on label "Non" at bounding box center [524, 166] width 175 height 17
click at [526, 168] on input "Non" at bounding box center [524, 166] width 175 height 17
radio input "true"
click at [512, 190] on label "Non" at bounding box center [524, 186] width 175 height 17
click at [512, 190] on input "Non" at bounding box center [524, 186] width 175 height 17
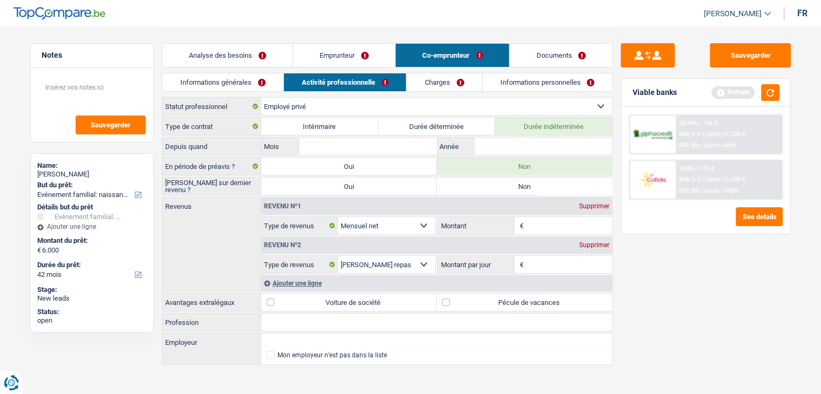
radio input "true"
click at [548, 136] on div "Type de contrat Intérimaire Durée déterminée Durée indéterminée Depuis quand Mo…" at bounding box center [387, 241] width 451 height 249
click at [546, 143] on input "Année" at bounding box center [543, 146] width 137 height 17
click at [532, 154] on div "Depuis quand Mois / Année" at bounding box center [387, 146] width 451 height 18
click at [548, 142] on input "Année" at bounding box center [543, 146] width 137 height 17
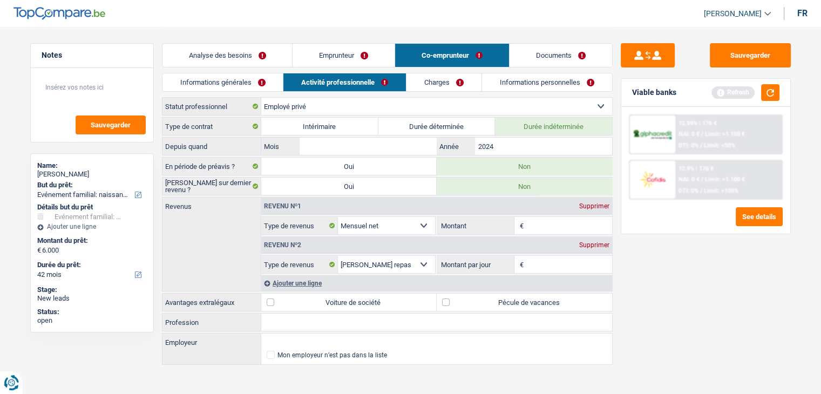
type input "2024"
click at [324, 145] on input "Mois" at bounding box center [367, 146] width 137 height 17
type input "1"
click at [569, 224] on div "Revenu nº1 Supprimer Allocation d'handicap Allocations chômage Allocations fami…" at bounding box center [436, 216] width 351 height 37
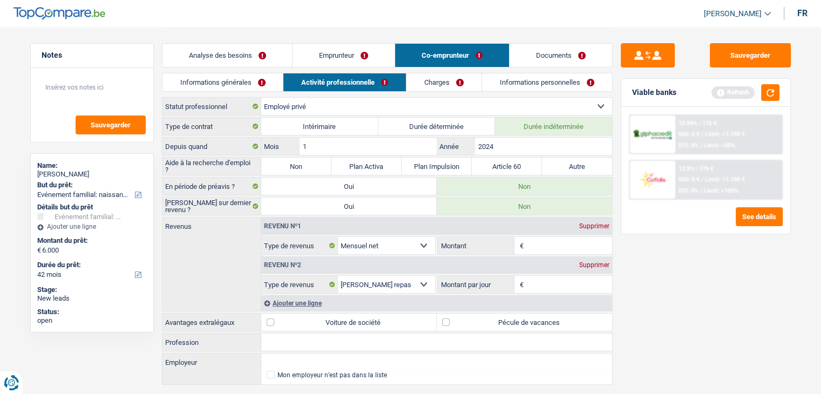
click at [279, 155] on div "Type de contrat Intérimaire Durée déterminée Durée indéterminée Depuis quand 1 …" at bounding box center [387, 251] width 451 height 269
click at [307, 168] on label "Non" at bounding box center [296, 166] width 70 height 17
click at [307, 168] on input "Non" at bounding box center [296, 166] width 70 height 17
radio input "true"
click at [559, 244] on input "Montant" at bounding box center [569, 245] width 86 height 17
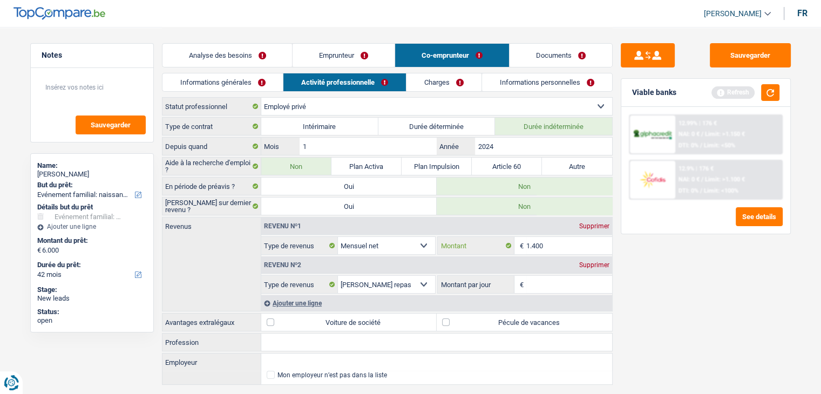
type input "1.400"
click at [558, 283] on input "Montant par jour" at bounding box center [569, 284] width 86 height 17
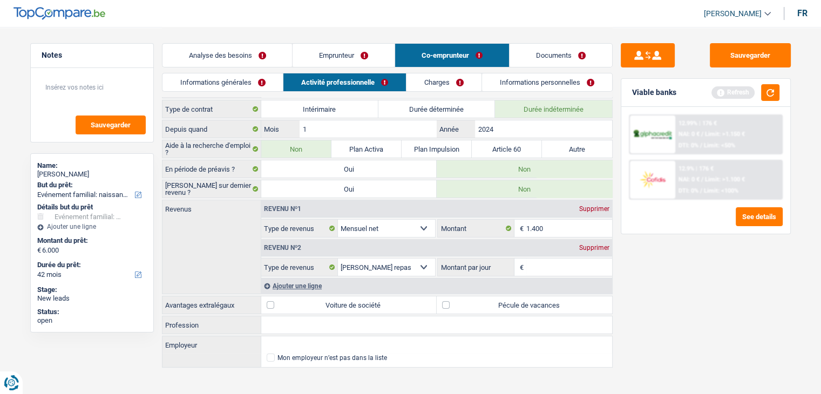
scroll to position [25, 0]
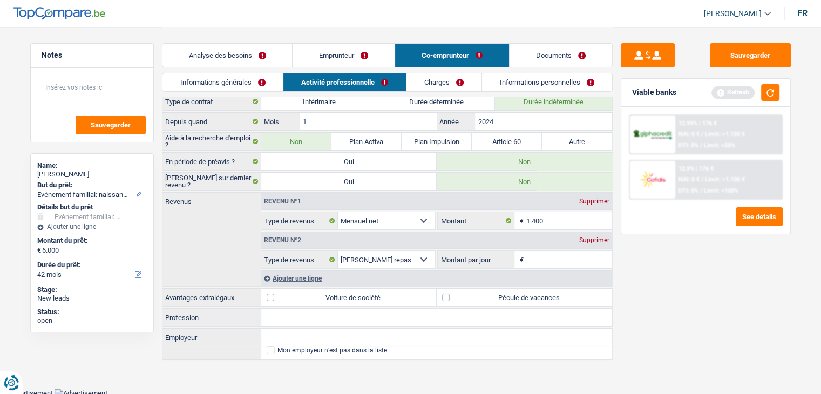
click at [598, 239] on div "Supprimer" at bounding box center [594, 240] width 36 height 6
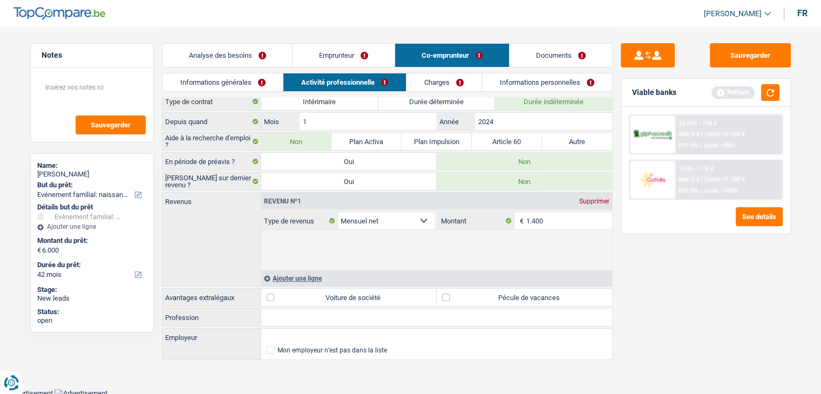
scroll to position [0, 0]
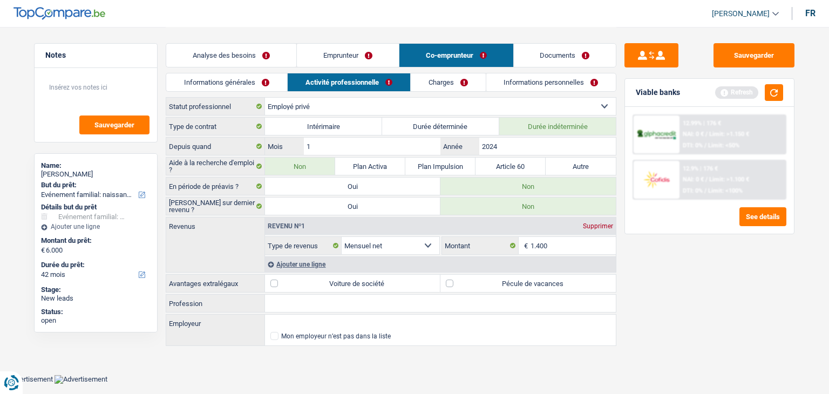
click at [516, 279] on label "Pécule de vacances" at bounding box center [527, 283] width 175 height 17
click at [516, 279] on input "Pécule de vacances" at bounding box center [527, 283] width 175 height 17
checkbox input "true"
click at [303, 302] on input "Profession" at bounding box center [440, 303] width 351 height 17
type input "Femme de ménage"
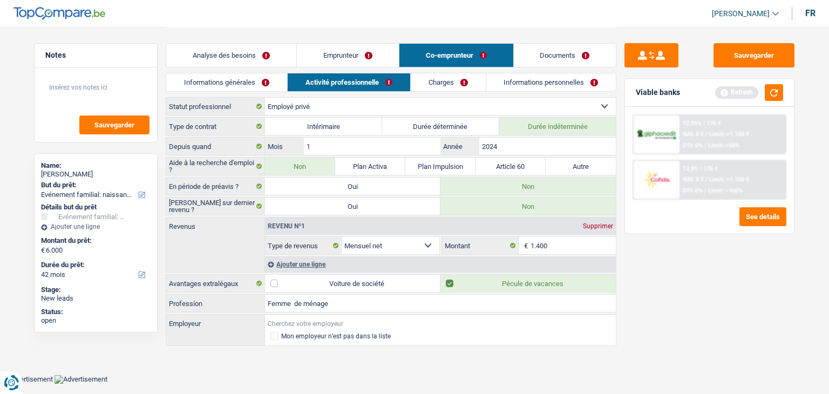
click at [309, 317] on input "Employeur" at bounding box center [440, 323] width 351 height 17
click at [457, 84] on link "Charges" at bounding box center [448, 82] width 75 height 18
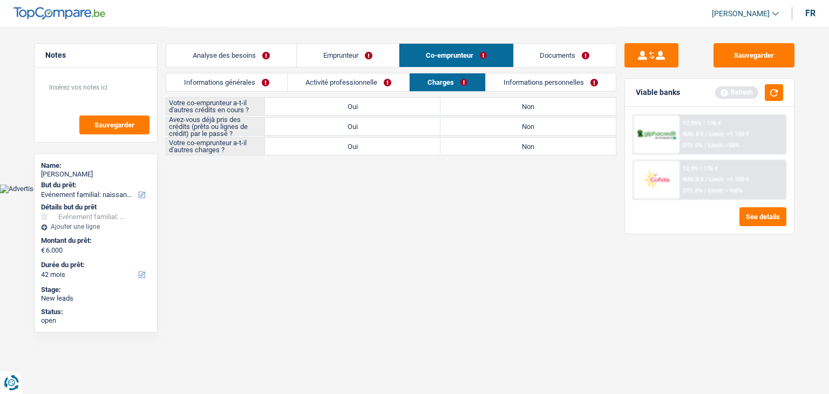
click at [503, 103] on label "Non" at bounding box center [527, 106] width 175 height 17
click at [503, 103] on input "Non" at bounding box center [527, 106] width 175 height 17
radio input "true"
click at [501, 149] on label "Non" at bounding box center [527, 146] width 175 height 17
click at [501, 149] on input "Non" at bounding box center [527, 146] width 175 height 17
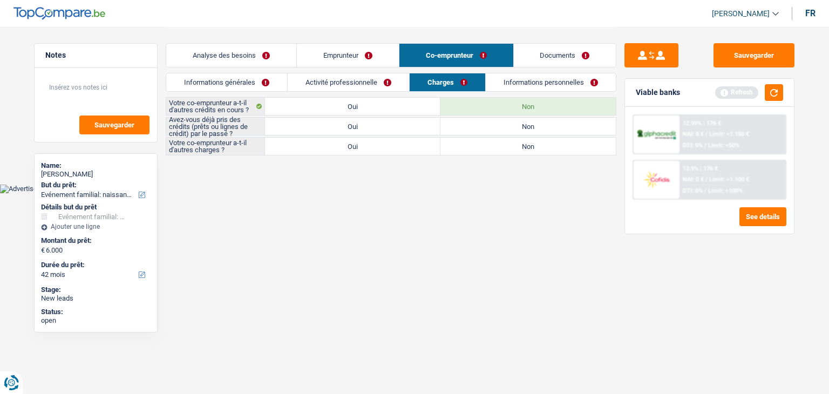
radio input "true"
click at [539, 129] on label "Non" at bounding box center [527, 126] width 175 height 17
click at [539, 129] on input "Non" at bounding box center [527, 126] width 175 height 17
radio input "true"
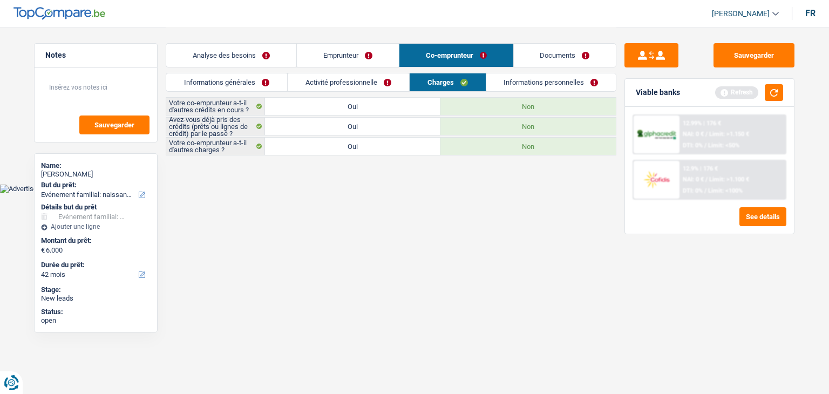
click at [509, 80] on link "Informations personnelles" at bounding box center [551, 82] width 130 height 18
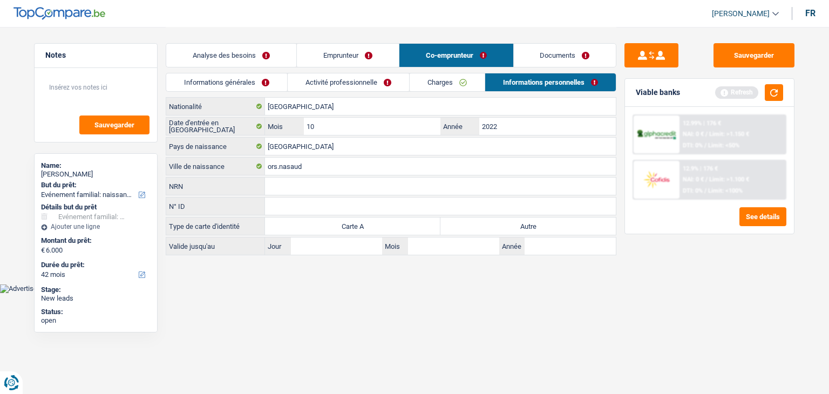
click at [558, 228] on label "Autre" at bounding box center [527, 225] width 175 height 17
click at [558, 228] on input "Autre" at bounding box center [527, 225] width 175 height 17
radio input "true"
click at [389, 86] on link "Activité professionnelle" at bounding box center [348, 82] width 121 height 18
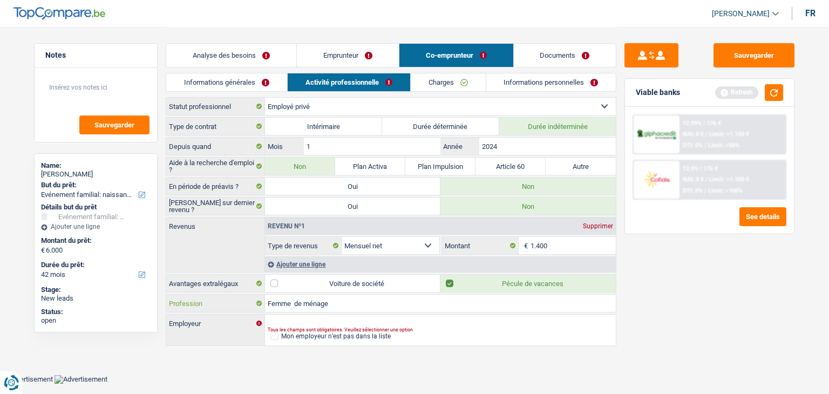
click at [336, 302] on input "Femme de ménage" at bounding box center [440, 303] width 351 height 17
click at [328, 315] on input "Employeur" at bounding box center [440, 323] width 351 height 17
type input "Manoeila cleaning BV"
click at [235, 63] on link "Analyse des besoins" at bounding box center [231, 55] width 130 height 23
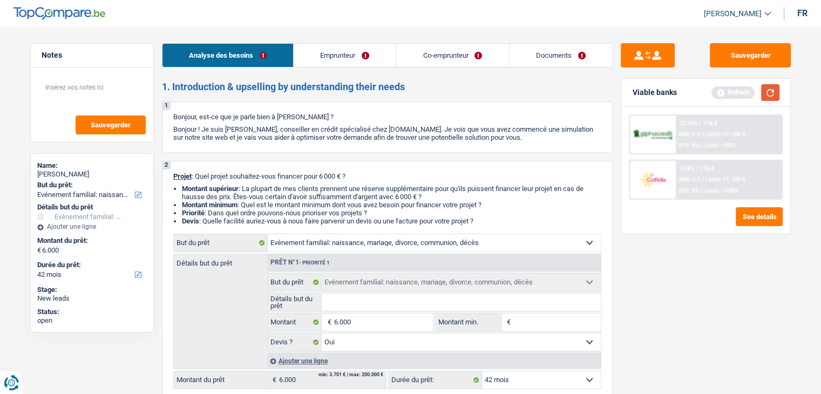
click at [775, 93] on button "button" at bounding box center [770, 92] width 18 height 17
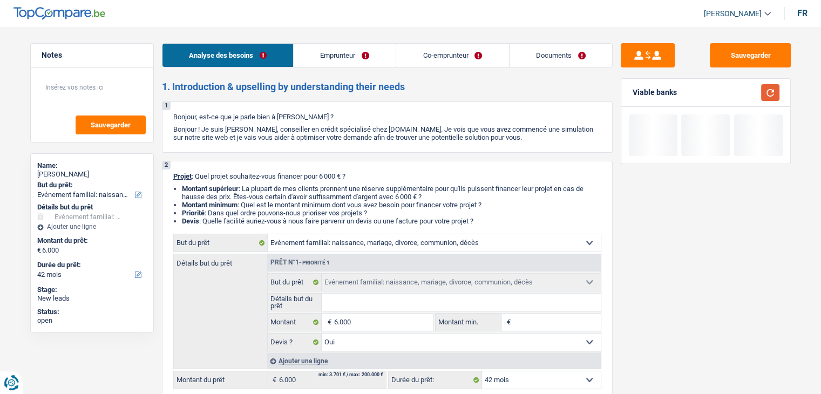
click at [770, 93] on button "button" at bounding box center [770, 92] width 18 height 17
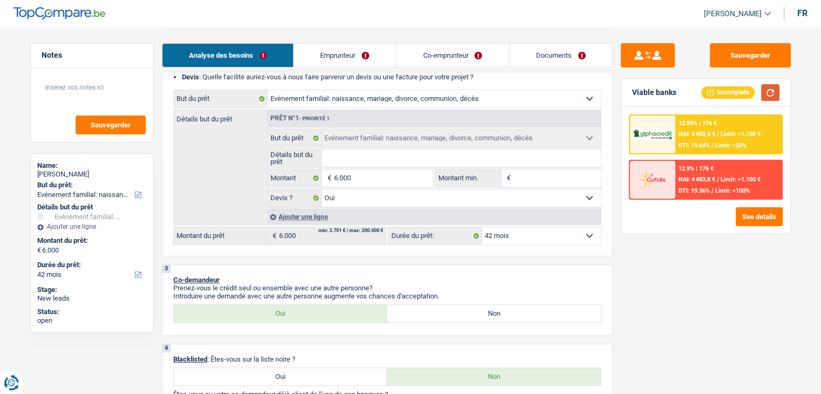
scroll to position [162, 0]
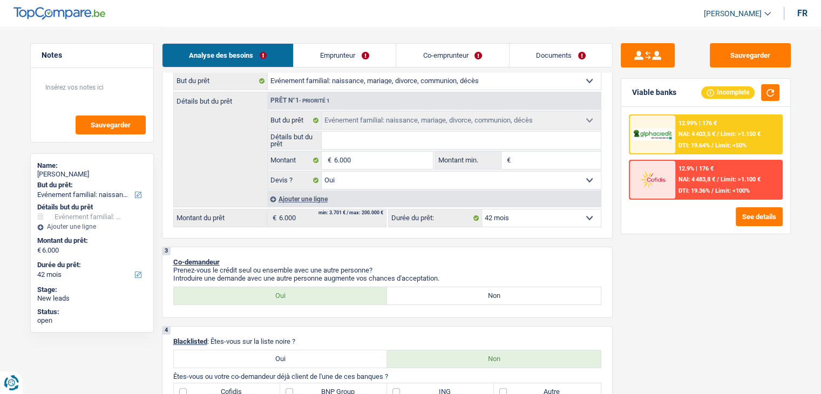
click at [745, 141] on div "12.99% | 176 € NAI: 4 403,5 € / Limit: >1.150 € DTI: 19.64% / Limit: <50%" at bounding box center [728, 134] width 106 height 38
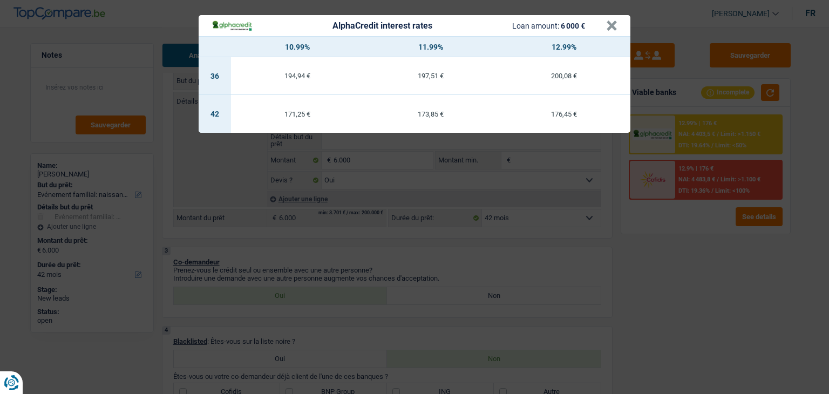
click at [674, 243] on div "AlphaCredit interest rates Loan amount: 6 000 € × 10.99% 11.99% 12.99% 36 194,9…" at bounding box center [414, 197] width 829 height 394
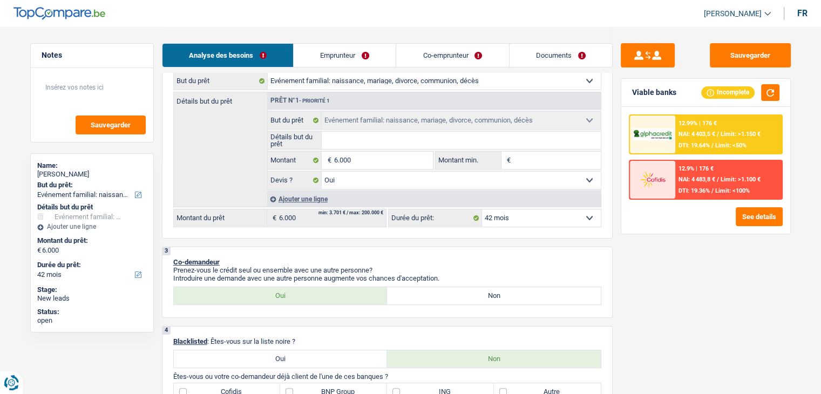
click at [765, 130] on div "12.99% | 176 € NAI: 4 403,5 € / Limit: >1.150 € DTI: 19.64% / Limit: <50%" at bounding box center [728, 134] width 106 height 38
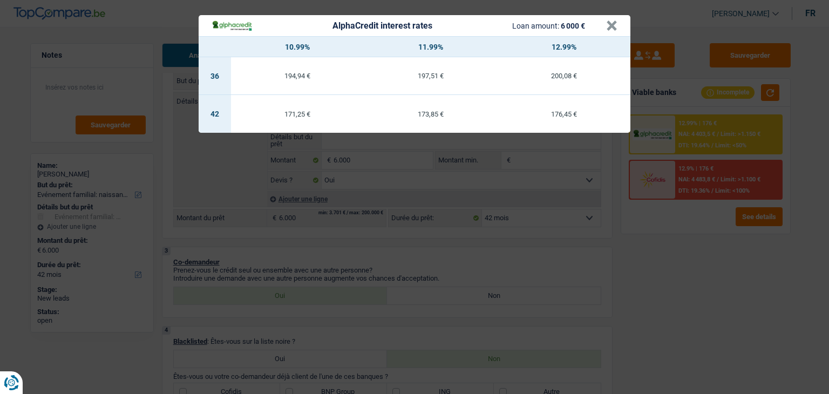
click at [676, 268] on div "AlphaCredit interest rates Loan amount: 6 000 € × 10.99% 11.99% 12.99% 36 194,9…" at bounding box center [414, 197] width 829 height 394
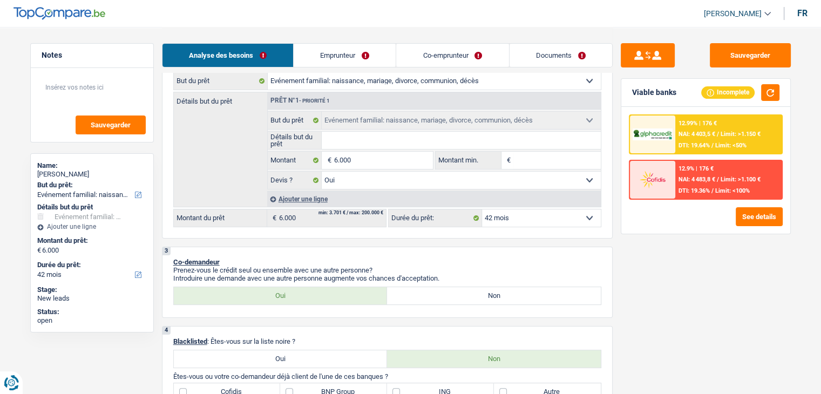
click at [395, 137] on input "Détails but du prêt" at bounding box center [461, 140] width 279 height 17
type input "F"
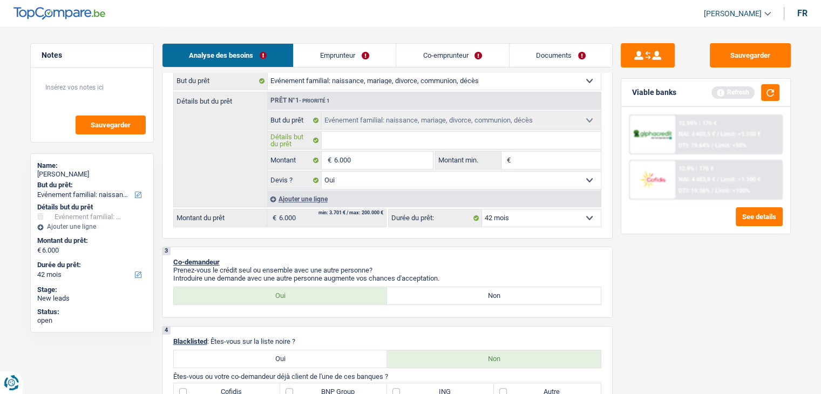
type input "M"
type input "Ma"
type input "Mar"
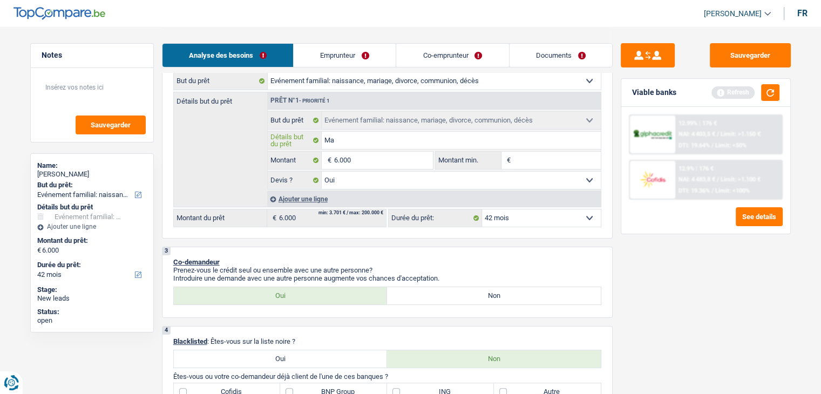
type input "Mar"
type input "Mari"
type input "Maria"
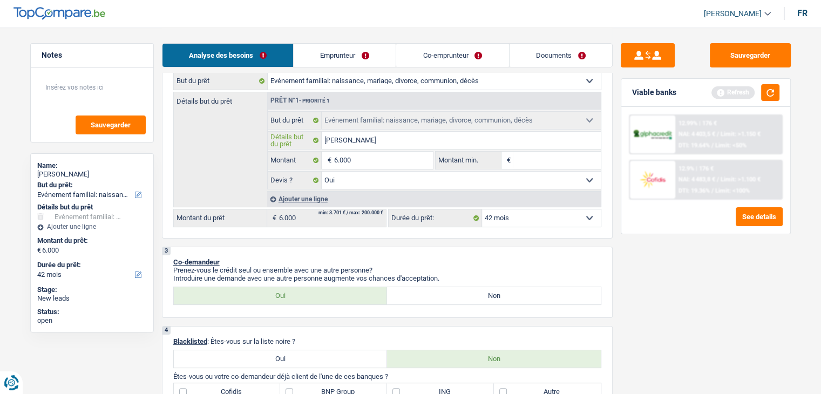
type input "Mariag"
type input "Mariage"
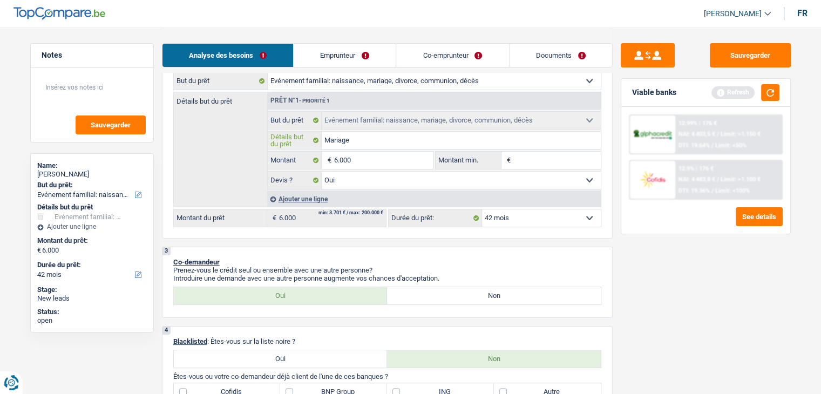
type input "Mariage"
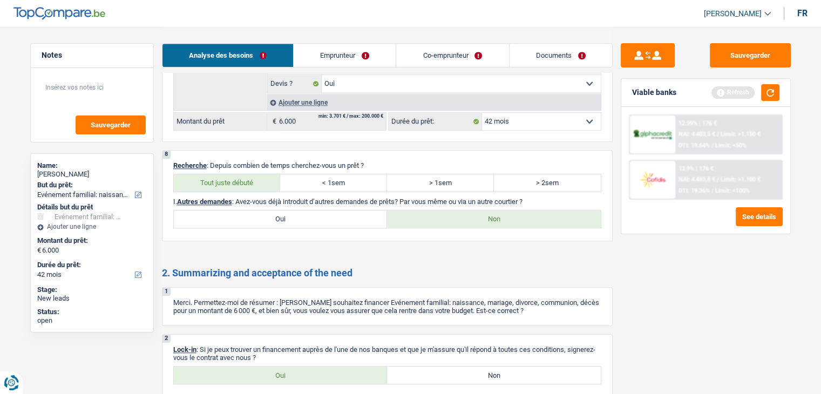
scroll to position [1113, 0]
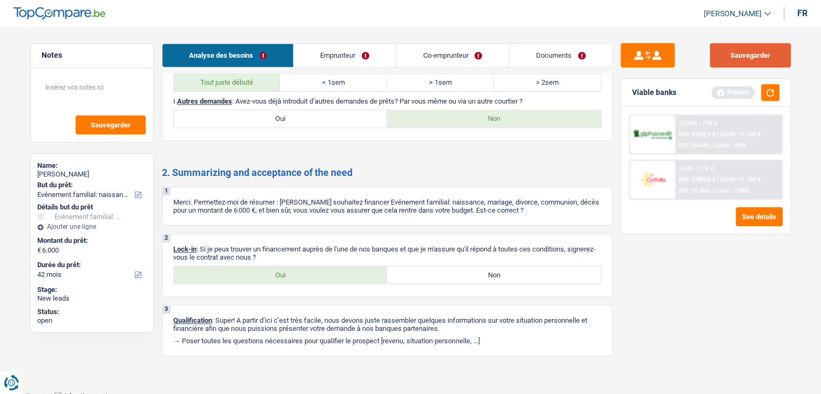
type input "Mariage"
click at [741, 53] on button "Sauvegarder" at bounding box center [750, 55] width 81 height 24
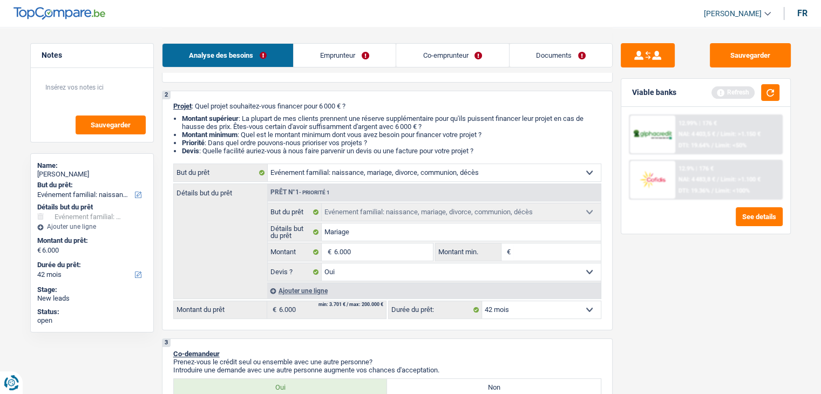
scroll to position [34, 0]
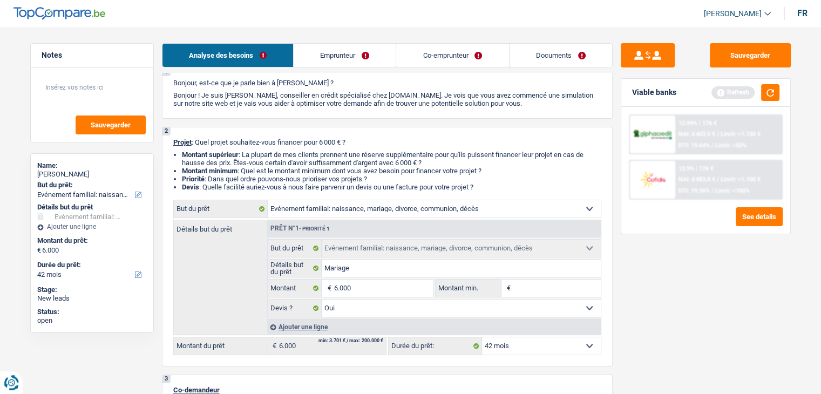
click at [550, 290] on input "Montant min." at bounding box center [556, 288] width 87 height 17
type input "6"
type input "60"
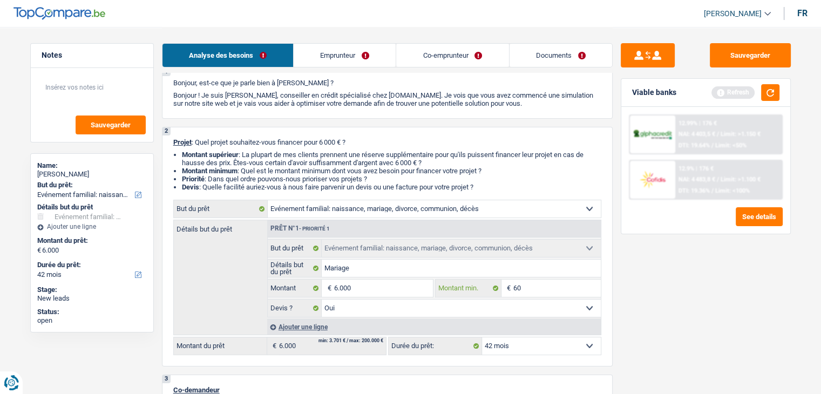
type input "600"
type input "6.000"
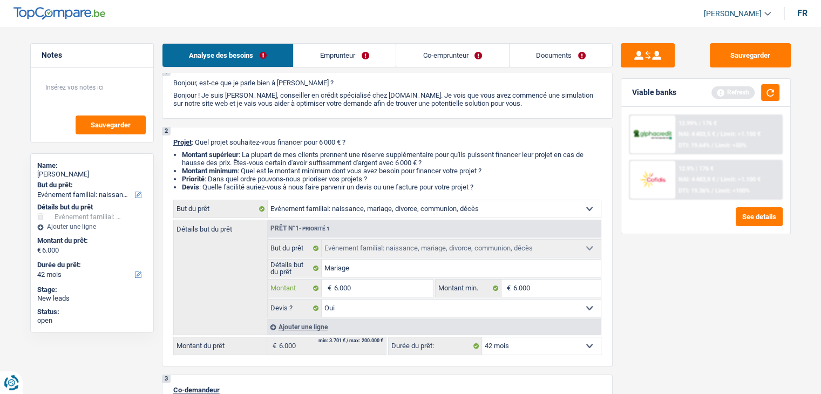
click at [337, 290] on input "6.000" at bounding box center [382, 288] width 99 height 17
type input "0"
type input "80"
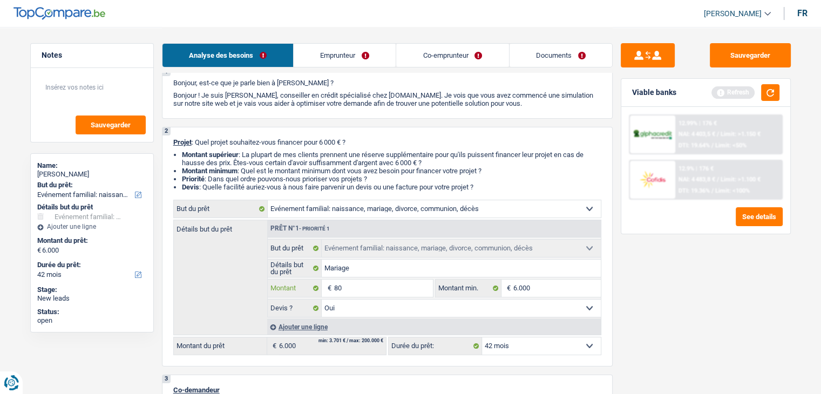
type input "800"
type input "8.000"
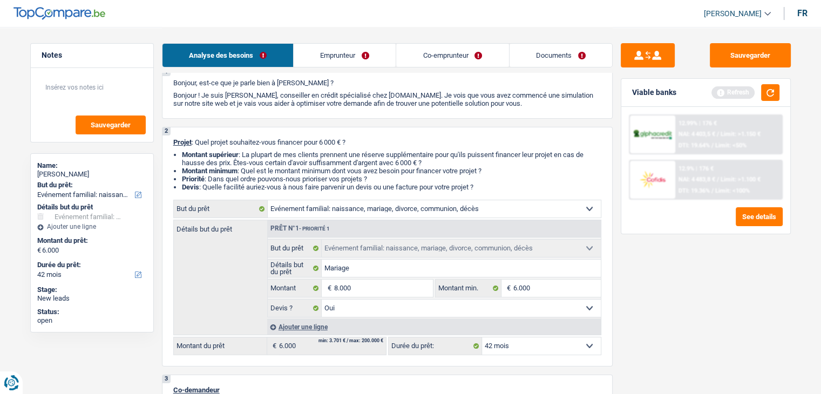
click at [722, 305] on div "Sauvegarder Viable banks Refresh 12.99% | 176 € NAI: 4 403,5 € / Limit: >1.150 …" at bounding box center [705, 209] width 186 height 333
type input "8.000"
select select "48"
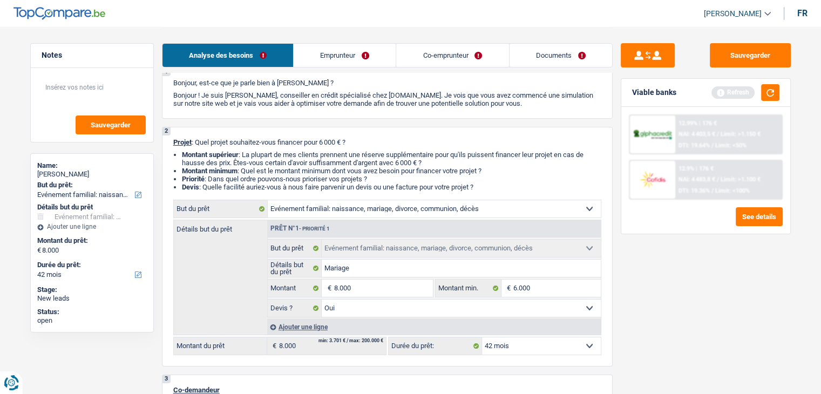
select select "48"
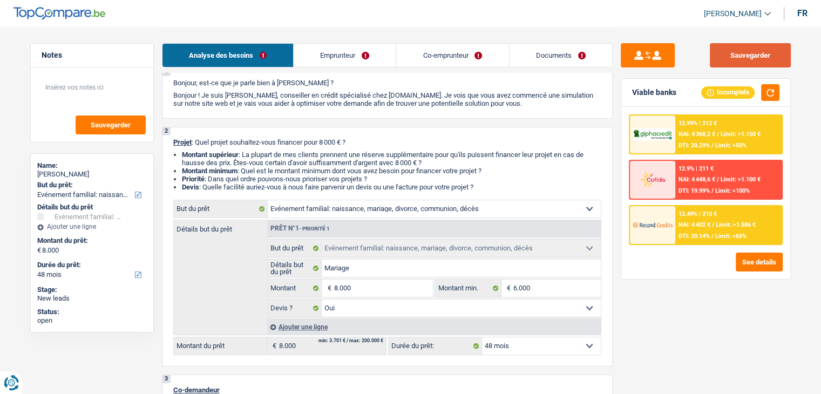
click at [744, 63] on button "Sauvegarder" at bounding box center [750, 55] width 81 height 24
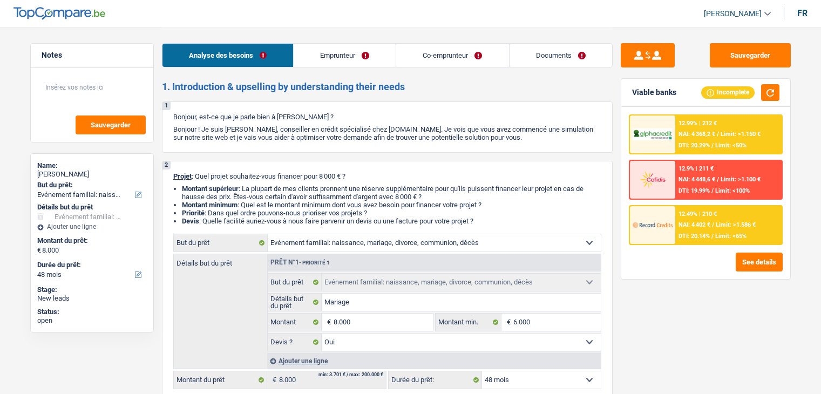
select select "familyEvent"
select select "48"
select select "familyEvent"
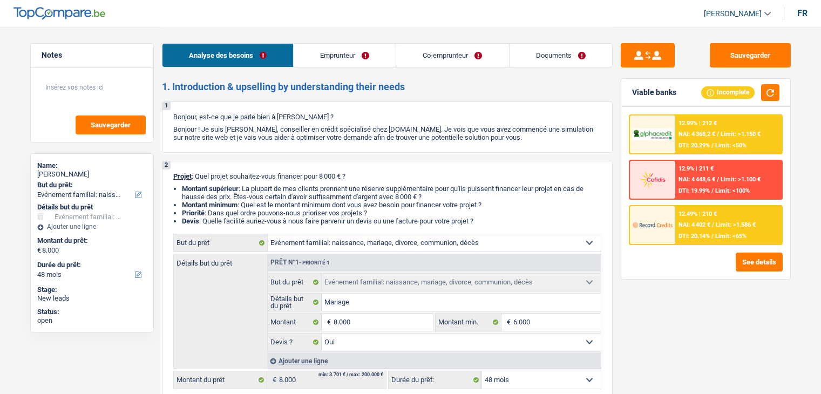
select select "yes"
select select "48"
select select "independent"
select select "privateEmployee"
select select "familyAllowances"
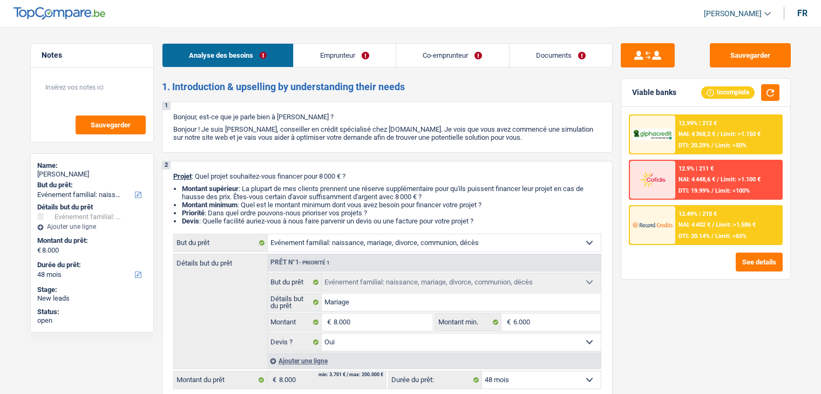
select select "netSalary"
select select "mealVouchers"
select select "rents"
select select "familyEvent"
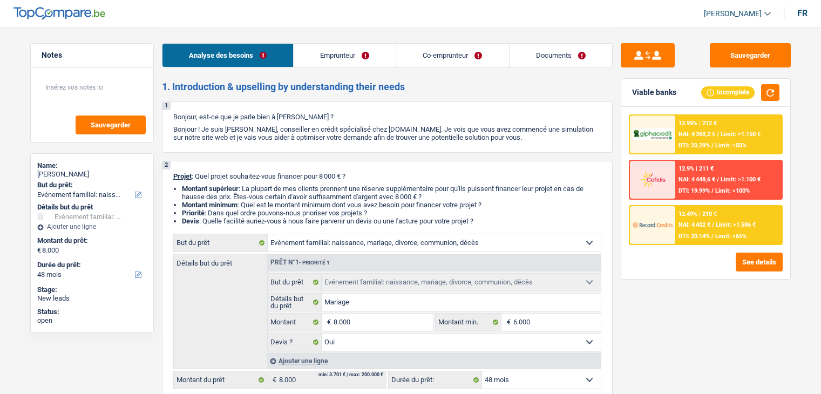
select select "familyEvent"
select select "yes"
select select "48"
select select "32"
select select "cohabitation"
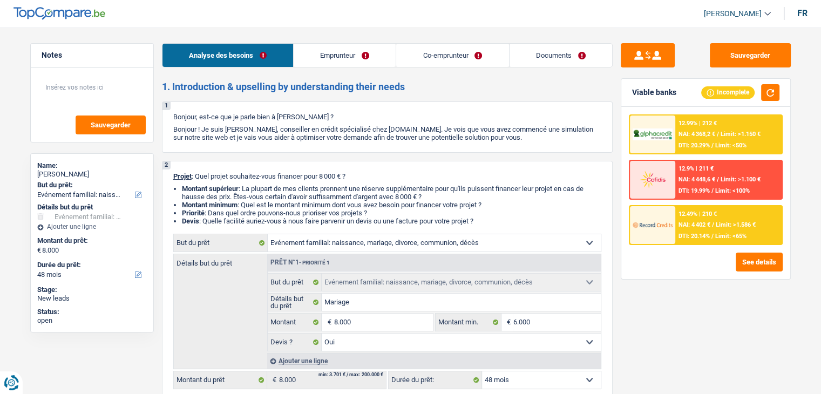
click at [360, 66] on link "Emprunteur" at bounding box center [345, 55] width 102 height 23
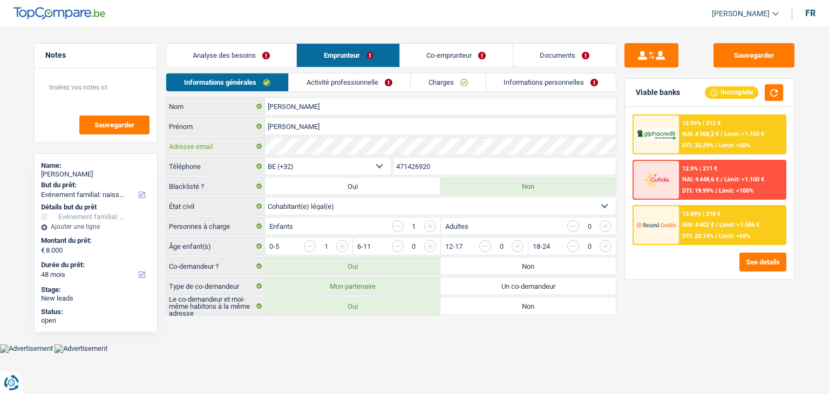
click at [242, 127] on div "Adam Nom David-Christian Prénom Adresse email BE (+32) LU (+352) Sélectionner u…" at bounding box center [391, 206] width 451 height 218
click at [323, 122] on input "[PERSON_NAME]" at bounding box center [440, 126] width 351 height 17
drag, startPoint x: 316, startPoint y: 102, endPoint x: 270, endPoint y: 103, distance: 46.4
click at [270, 103] on input "[PERSON_NAME]" at bounding box center [440, 106] width 351 height 17
drag, startPoint x: 325, startPoint y: 128, endPoint x: 261, endPoint y: 119, distance: 64.9
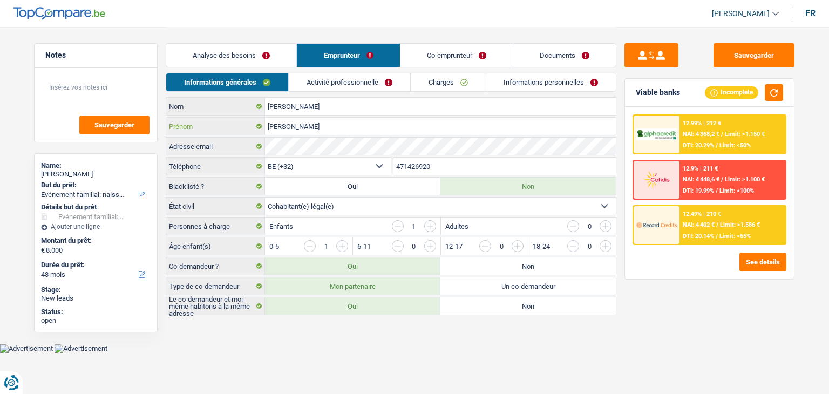
click at [261, 119] on div "David-Christian Prénom" at bounding box center [391, 126] width 450 height 17
drag, startPoint x: 440, startPoint y: 164, endPoint x: 383, endPoint y: 164, distance: 56.7
click at [383, 164] on div "BE (+32) LU (+352) Sélectionner une option Téléphone 471426920 Téléphone" at bounding box center [391, 167] width 451 height 20
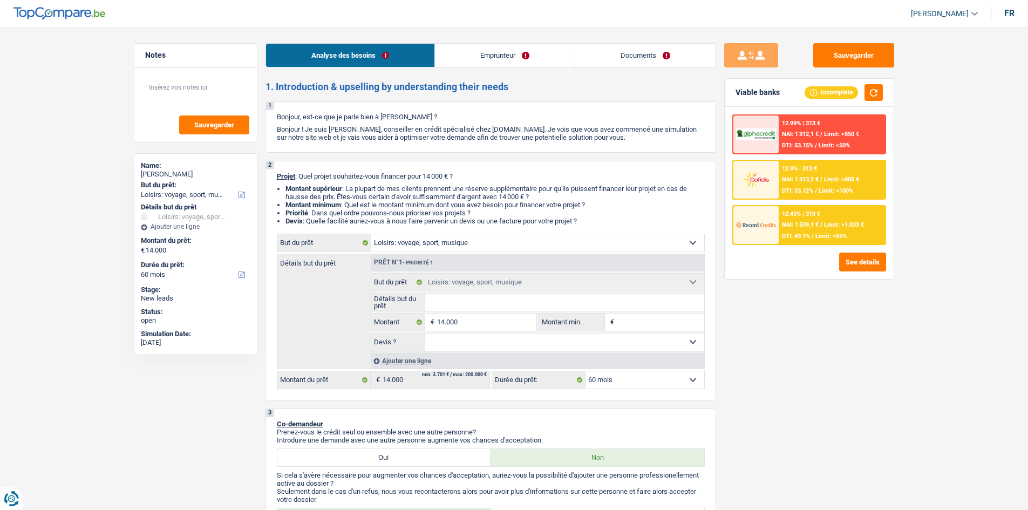
select select "hobbies"
select select "60"
select select "hobbies"
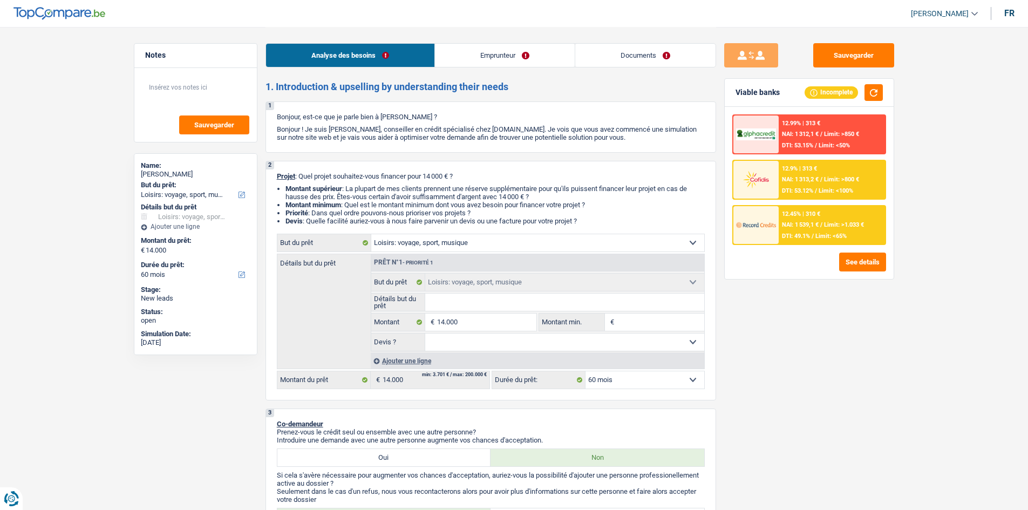
select select "60"
select select "worker"
select select "familyAllowances"
select select "netSalary"
select select "rents"
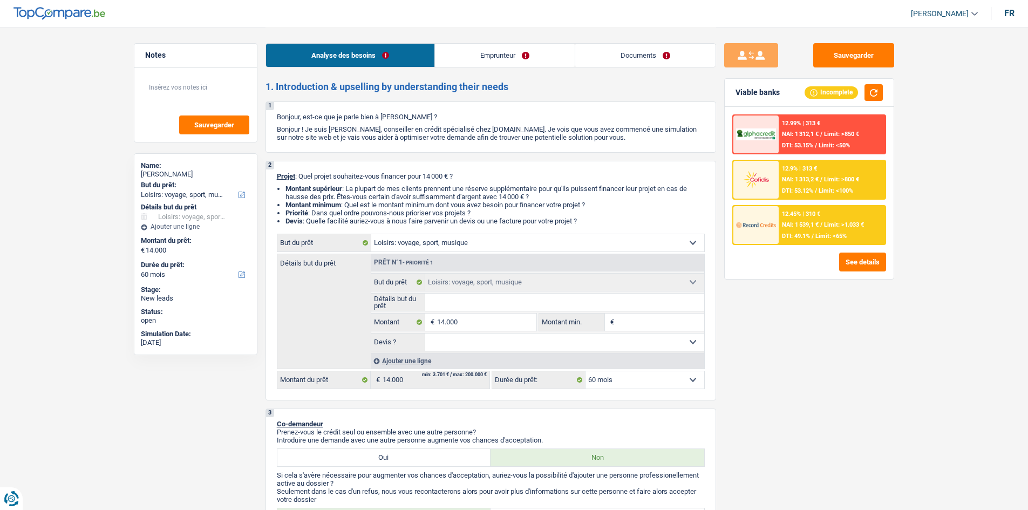
select select "personalLoan"
select select "other"
select select "72"
select select "hobbies"
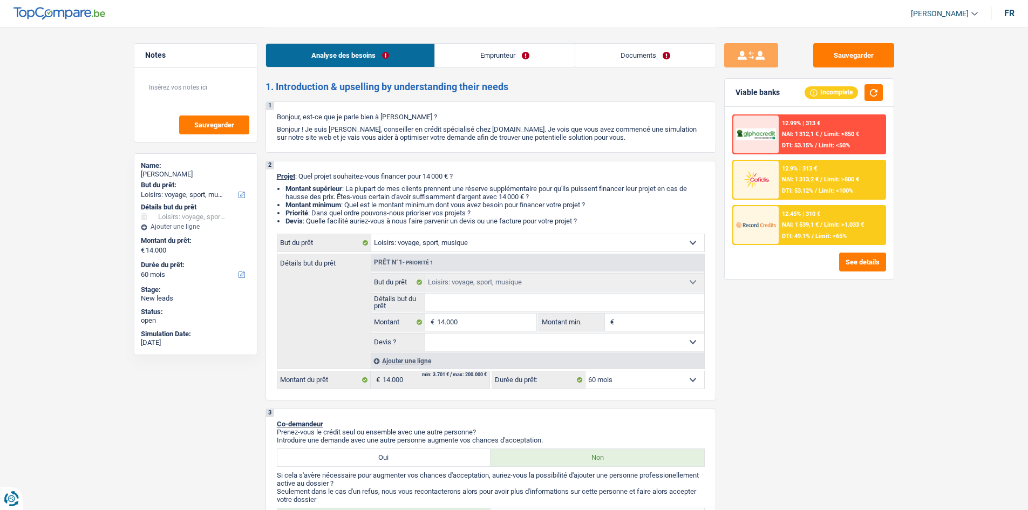
select select "60"
click at [498, 302] on input "Détails but du prêt" at bounding box center [564, 302] width 279 height 17
click at [529, 240] on select "Confort maison: meubles, textile, peinture, électroménager, outillage non-profe…" at bounding box center [537, 242] width 333 height 17
select select "other"
click at [371, 234] on select "Confort maison: meubles, textile, peinture, électroménager, outillage non-profe…" at bounding box center [537, 242] width 333 height 17
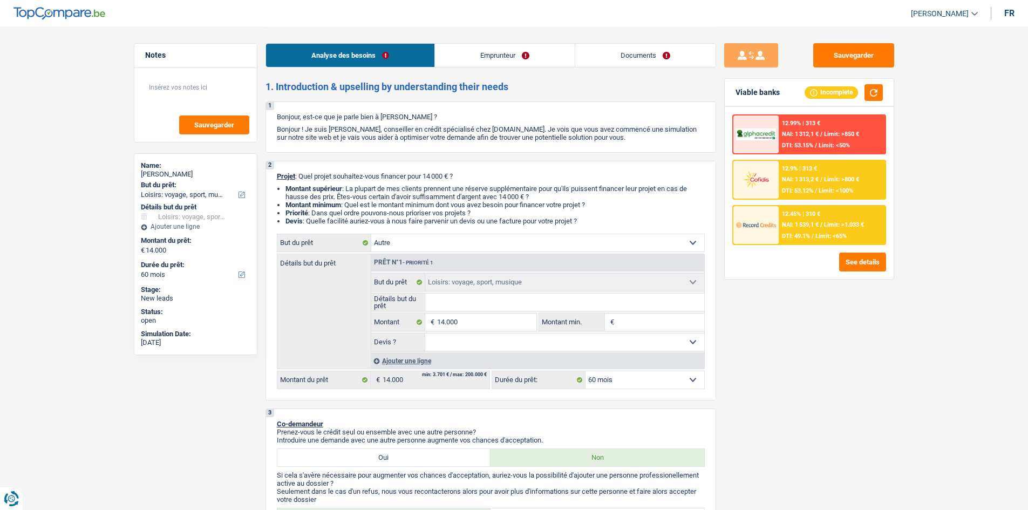
select select "other"
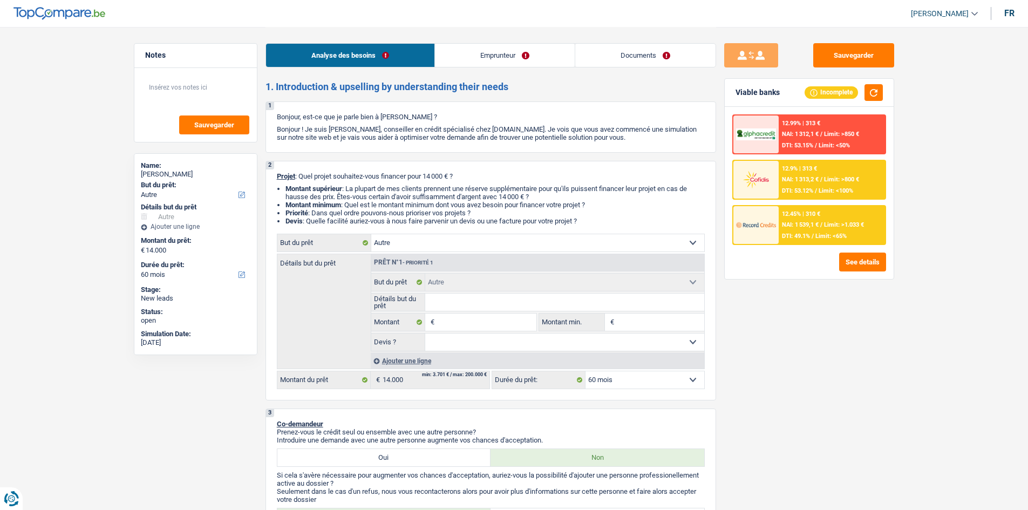
select select "hobbies"
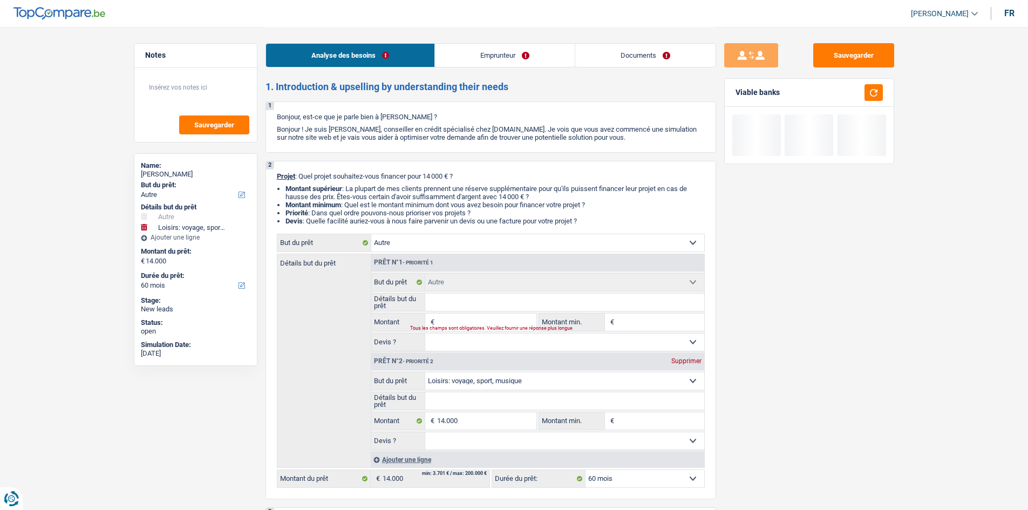
click at [683, 358] on div "Supprimer" at bounding box center [687, 361] width 36 height 6
type input "0"
select select
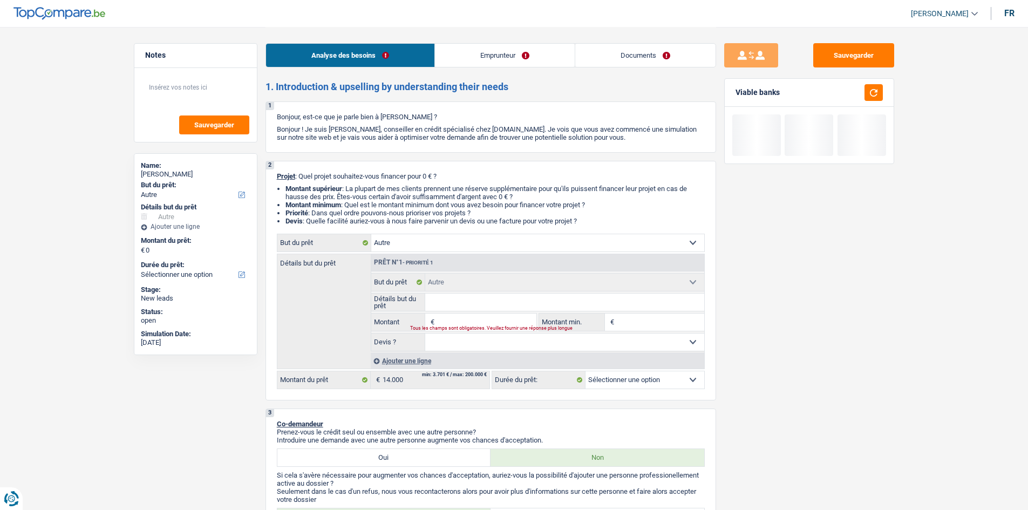
click at [461, 318] on input "Montant" at bounding box center [486, 322] width 99 height 17
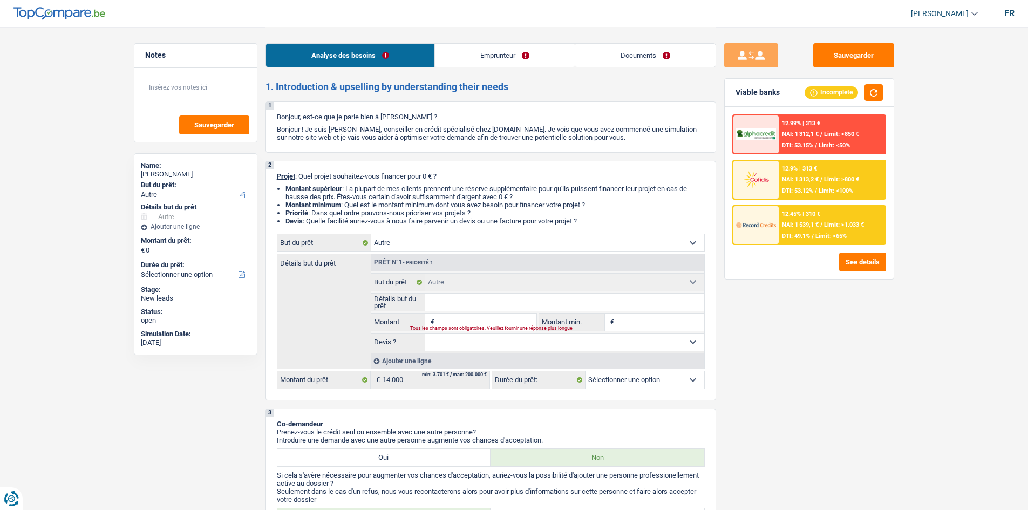
click at [582, 301] on input "Détails but du prêt" at bounding box center [564, 302] width 279 height 17
type input "Q"
type input "QU"
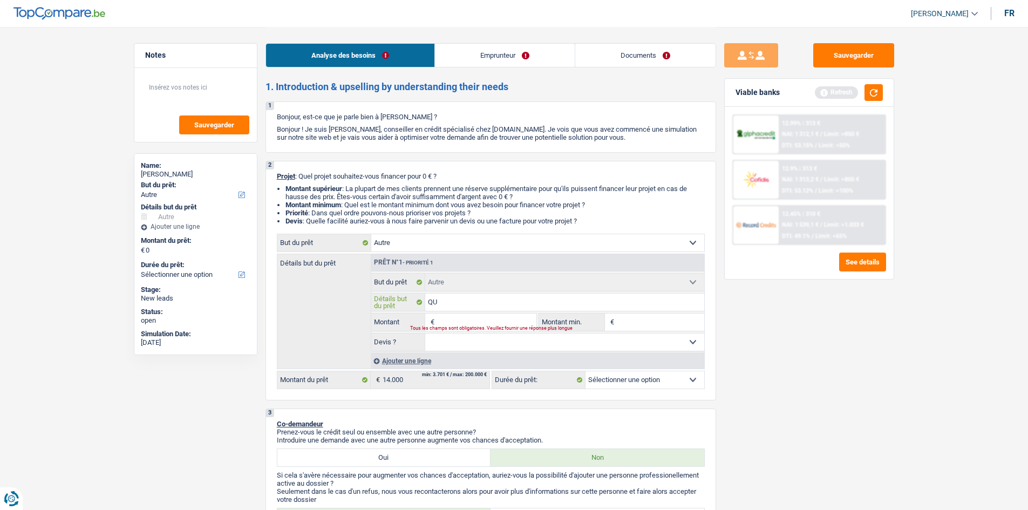
type input "QUa"
type input "QUan"
type input "QUand"
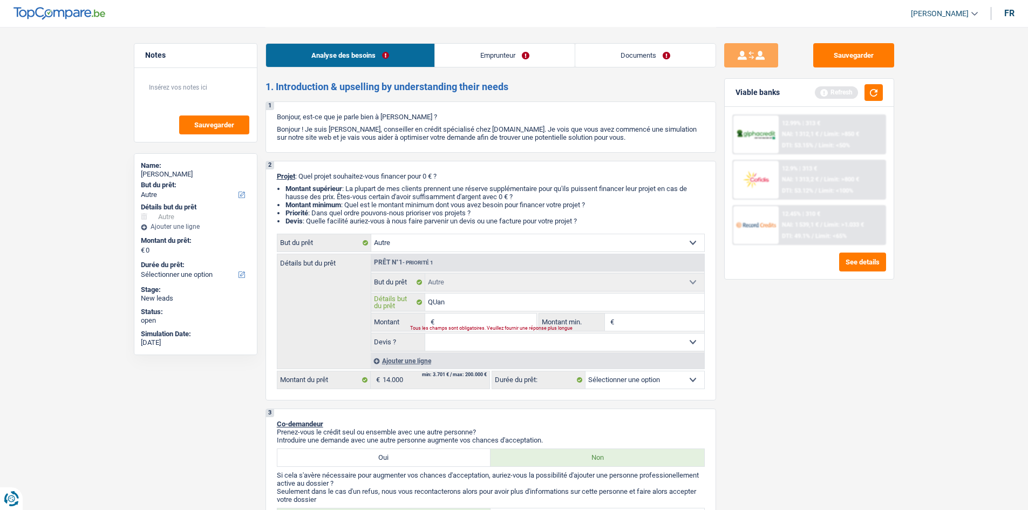
type input "QUand"
type input "QUan"
type input "QUa"
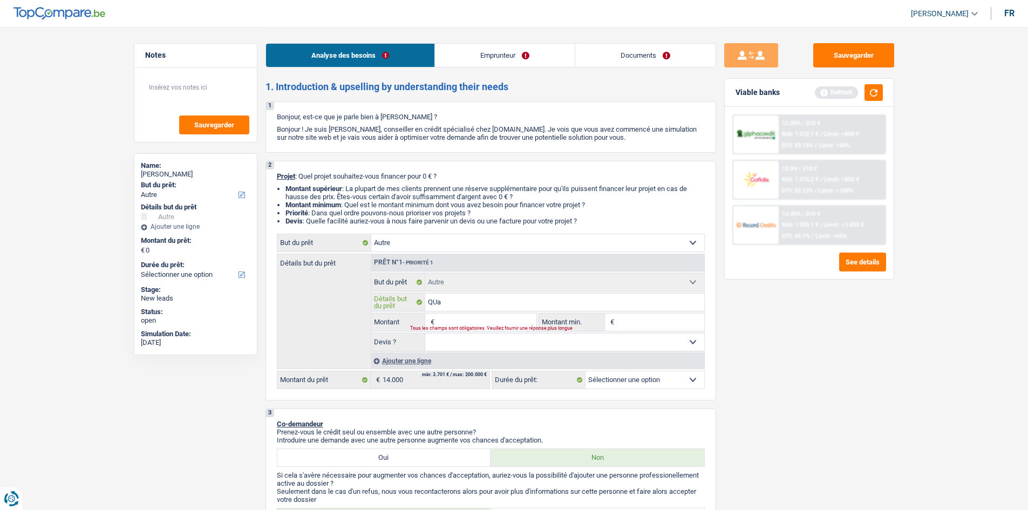
type input "QU"
type input "Q"
type input "Qu"
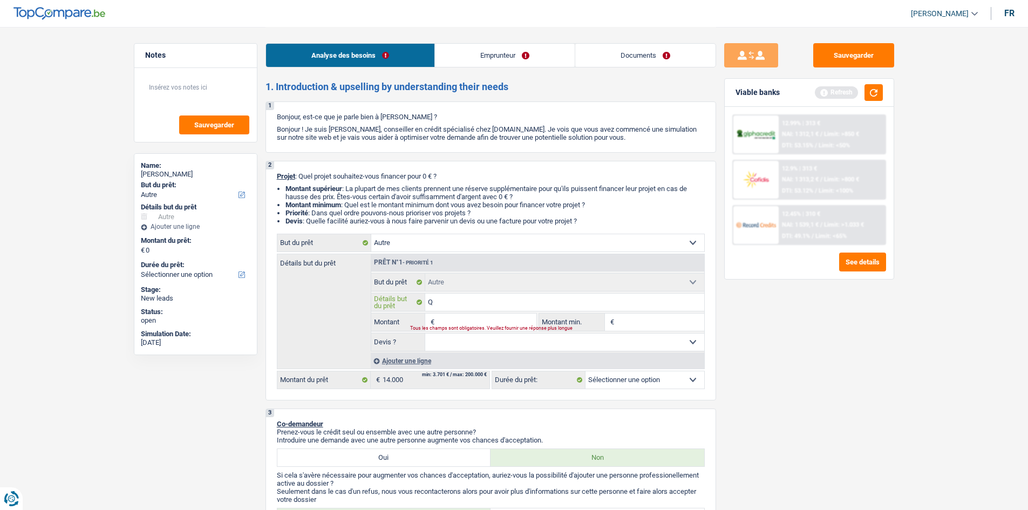
type input "Qu"
type input "Qua"
type input "Quad"
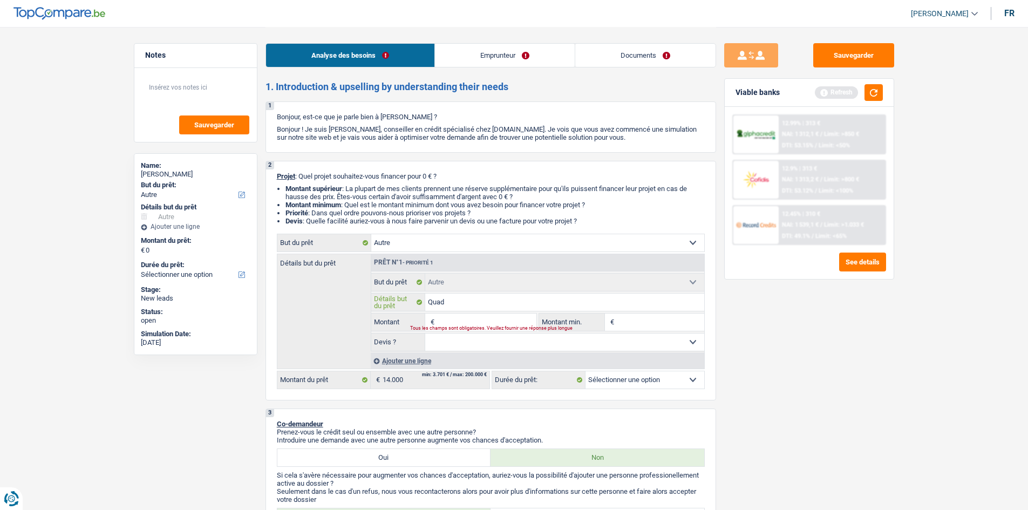
type input "Quad"
click at [479, 315] on input "Montant" at bounding box center [486, 322] width 99 height 17
type input "1"
type input "14"
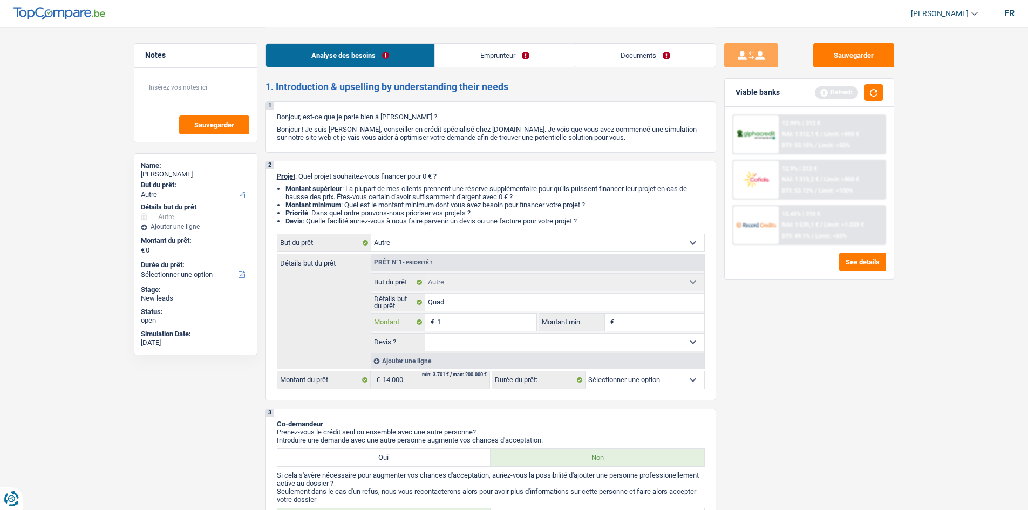
type input "14"
type input "140"
type input "1.400"
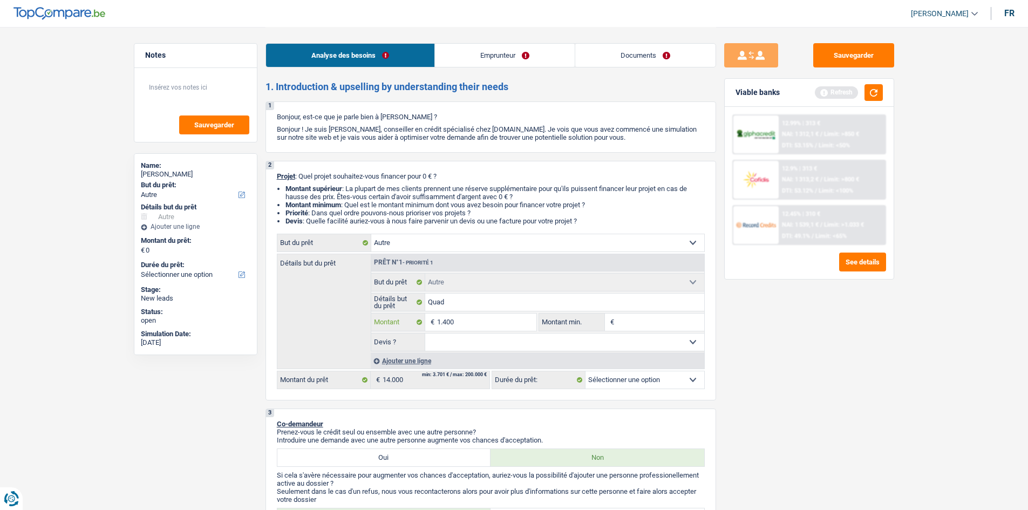
type input "14.000"
select select "60"
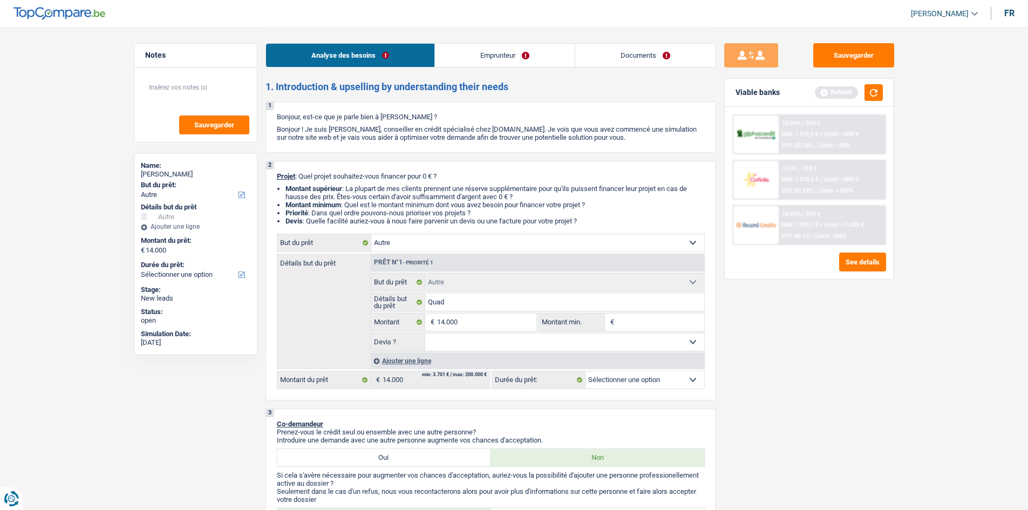
select select "60"
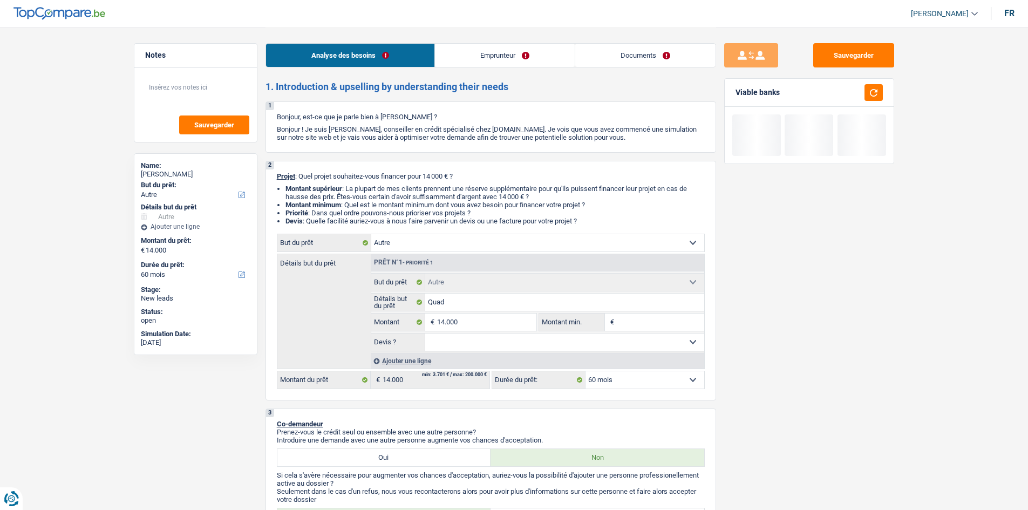
drag, startPoint x: 928, startPoint y: 410, endPoint x: 644, endPoint y: 224, distance: 338.7
drag, startPoint x: 452, startPoint y: 339, endPoint x: 454, endPoint y: 349, distance: 9.4
click at [452, 339] on select "Oui Non Non répondu Sélectionner une option" at bounding box center [564, 341] width 279 height 17
select select "yes"
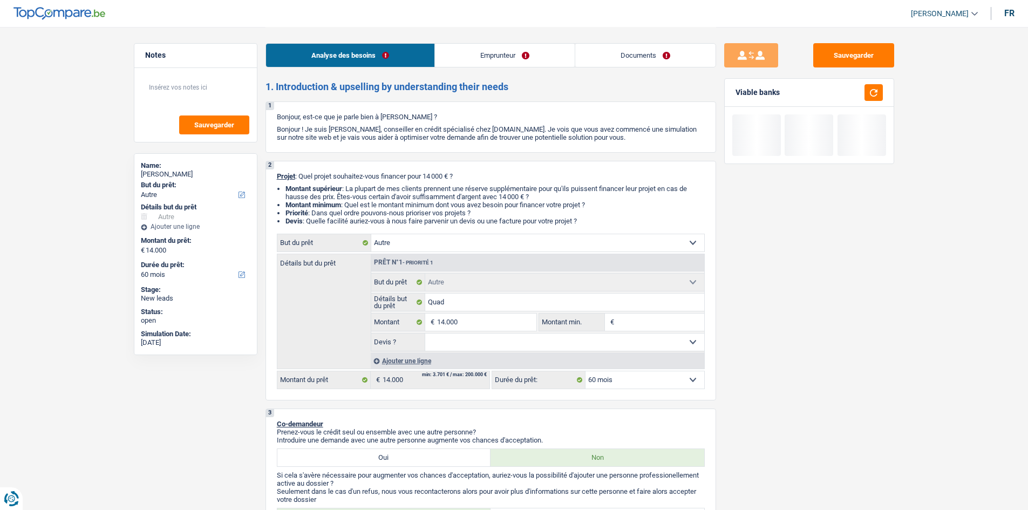
click at [425, 333] on select "Oui Non Non répondu Sélectionner une option" at bounding box center [564, 341] width 279 height 17
select select "yes"
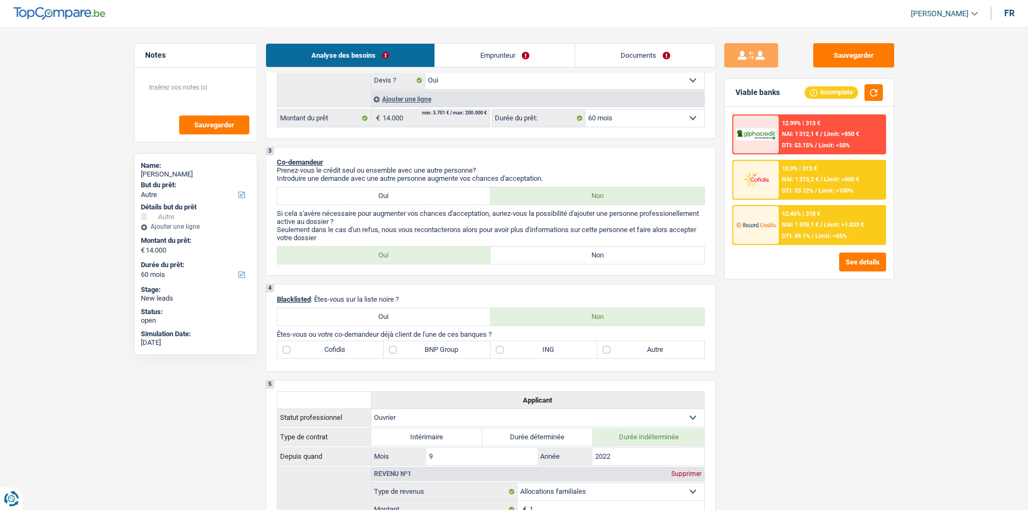
scroll to position [270, 0]
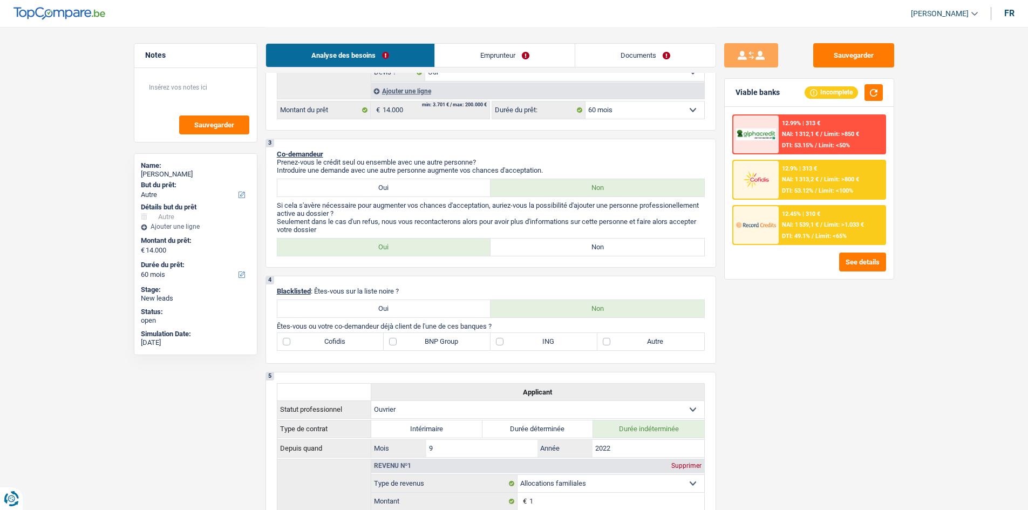
click at [486, 46] on link "Emprunteur" at bounding box center [505, 55] width 140 height 23
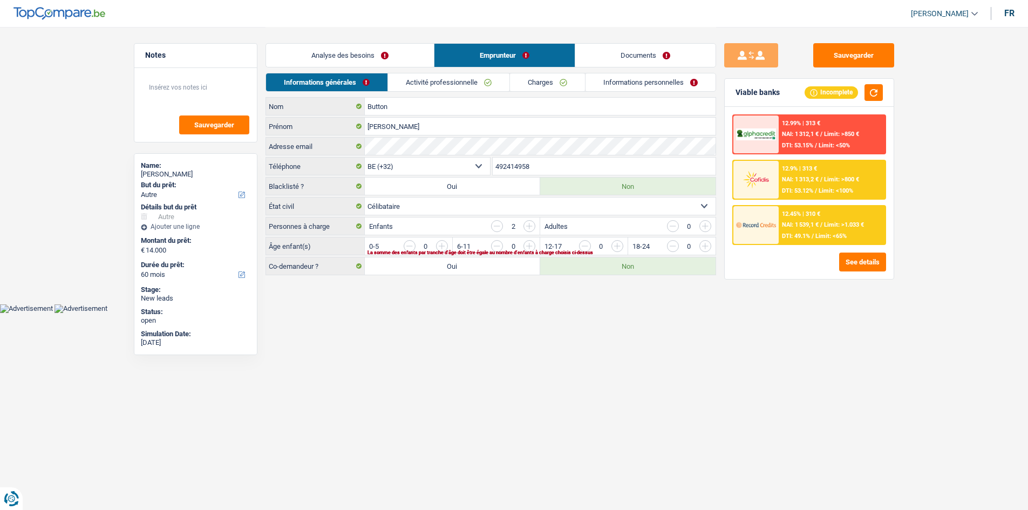
scroll to position [0, 0]
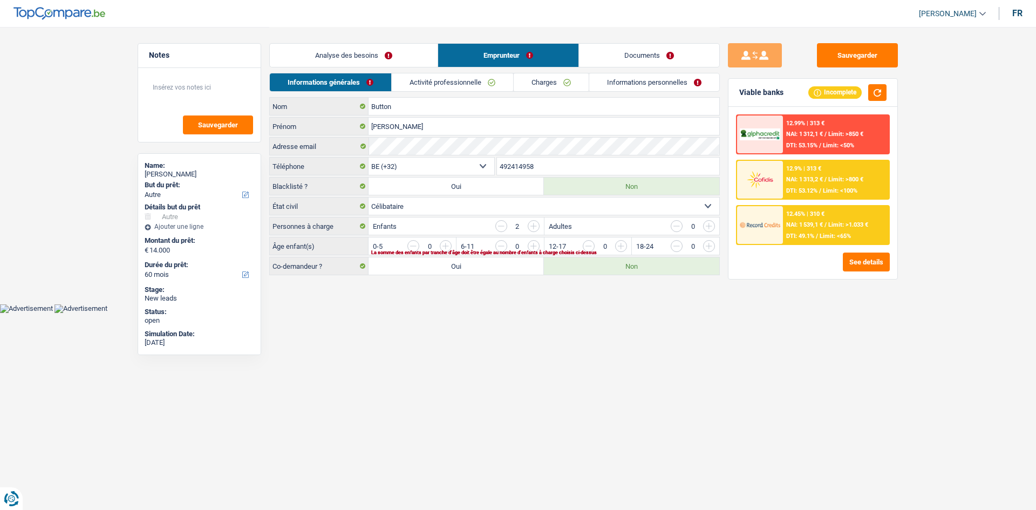
click at [425, 54] on link "Analyse des besoins" at bounding box center [354, 55] width 168 height 23
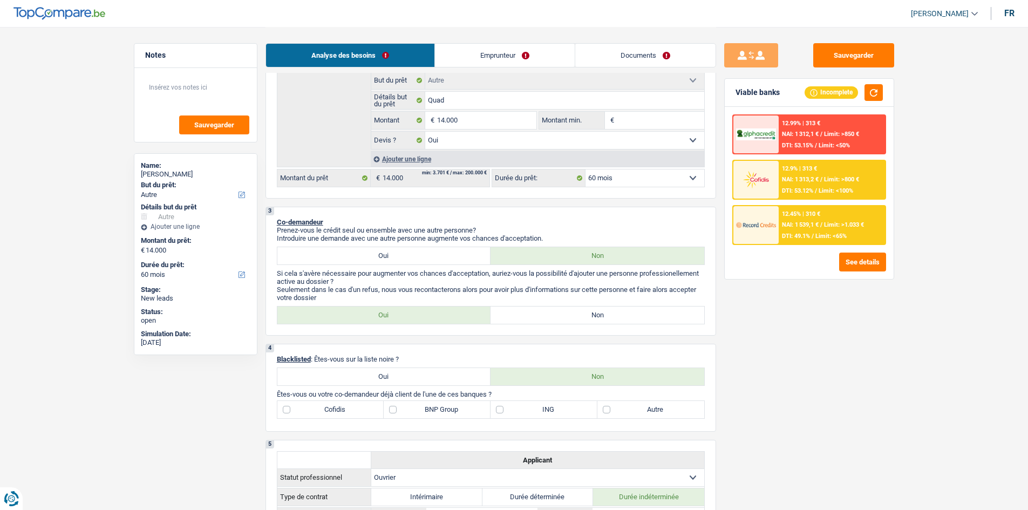
scroll to position [324, 0]
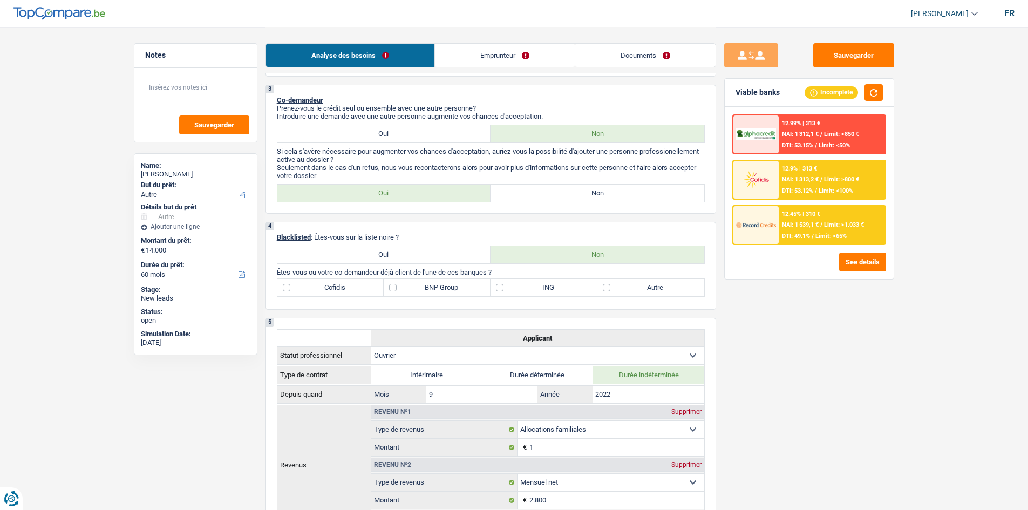
click at [616, 198] on label "Non" at bounding box center [598, 193] width 214 height 17
click at [616, 198] on input "Non" at bounding box center [598, 193] width 214 height 17
radio input "true"
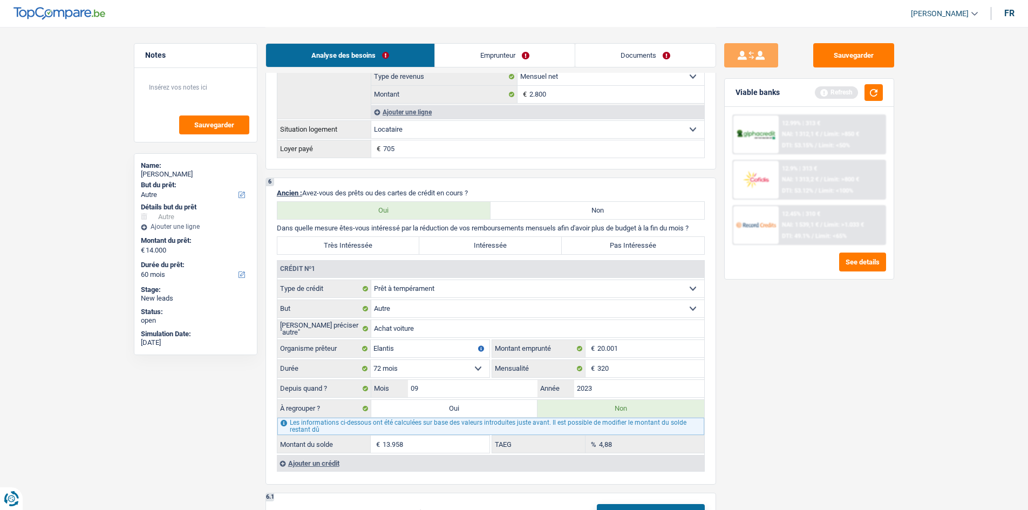
scroll to position [755, 0]
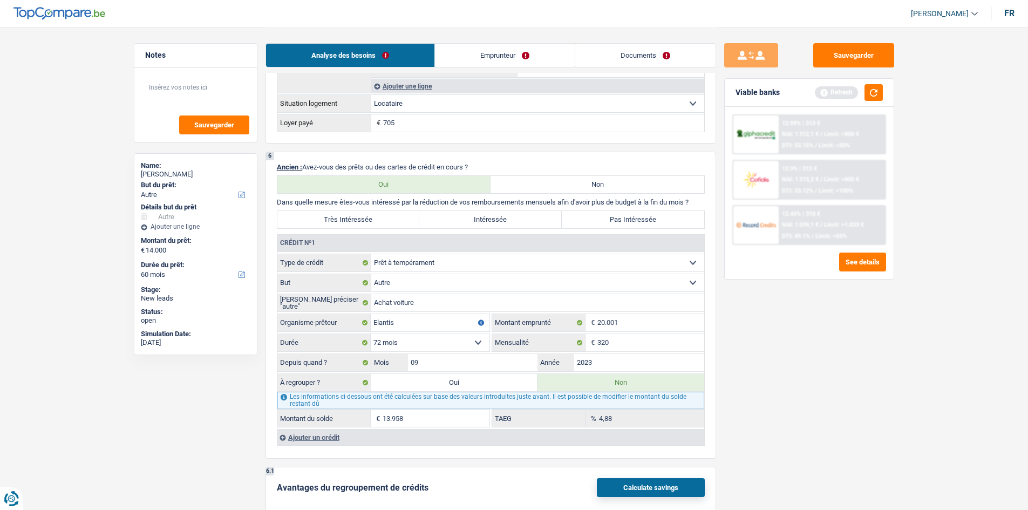
click at [629, 225] on label "Pas Intéressée" at bounding box center [633, 219] width 142 height 17
click at [629, 225] on input "Pas Intéressée" at bounding box center [633, 219] width 142 height 17
radio input "true"
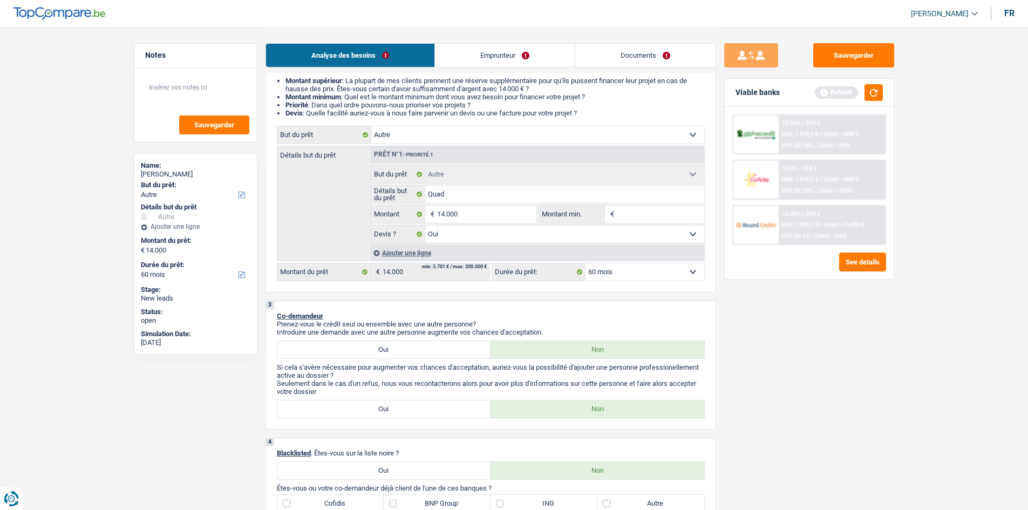
scroll to position [0, 0]
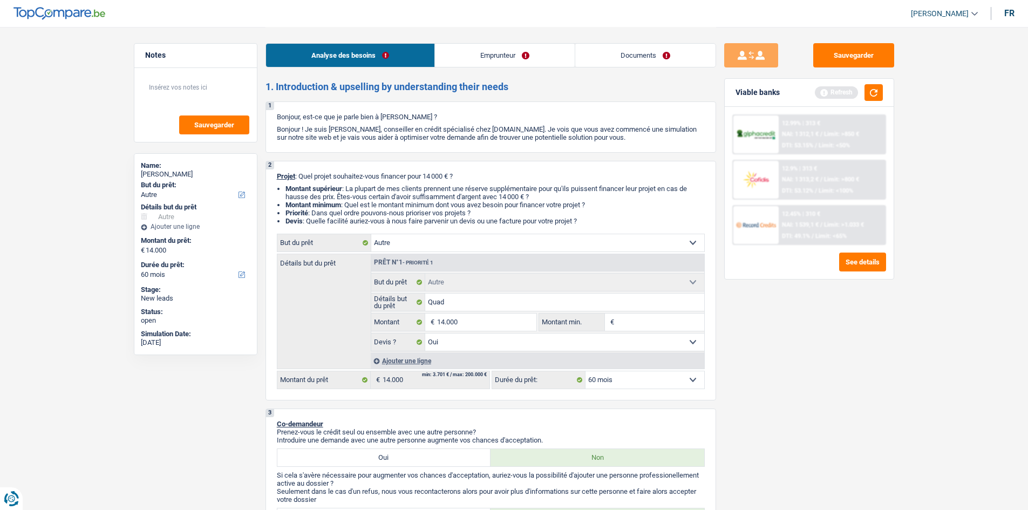
click at [507, 58] on link "Emprunteur" at bounding box center [505, 55] width 140 height 23
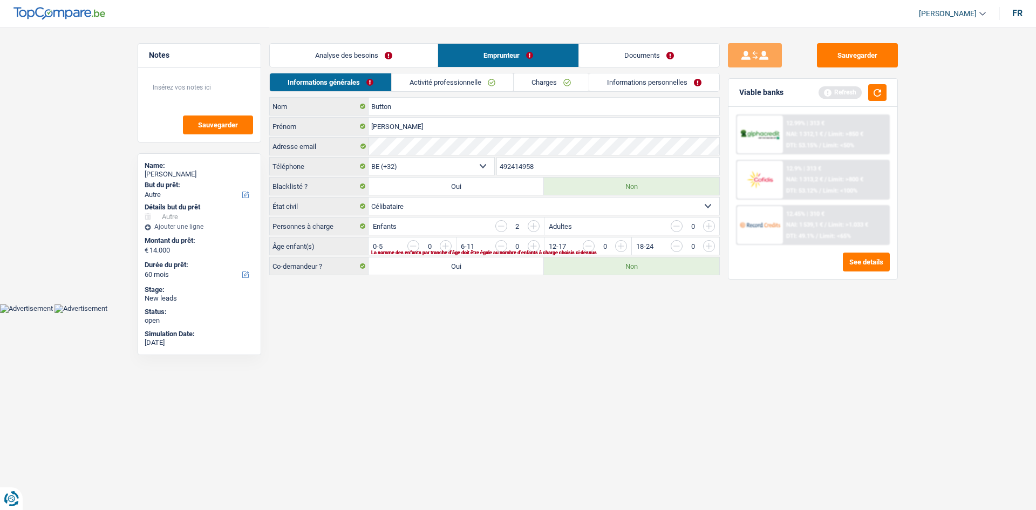
click at [486, 76] on link "Activité professionnelle" at bounding box center [452, 82] width 121 height 18
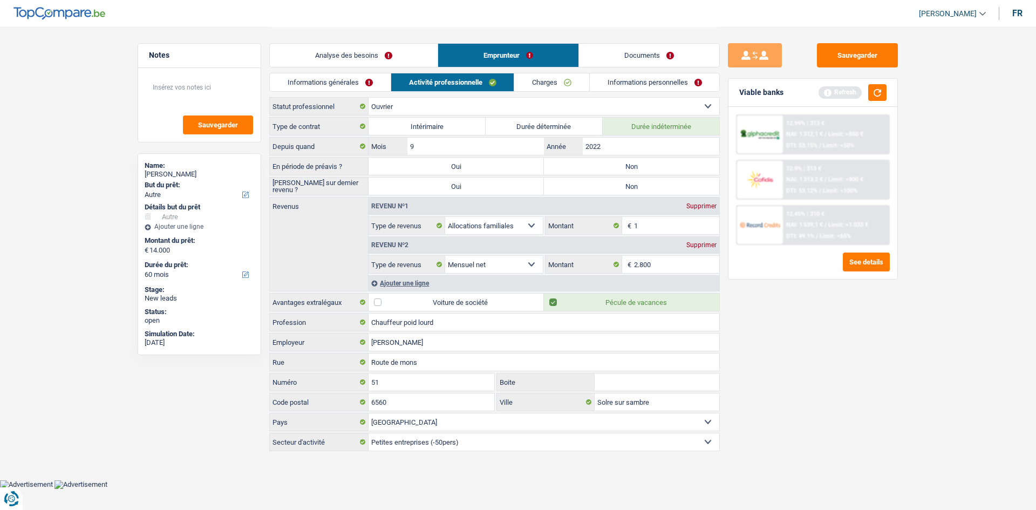
click at [539, 82] on link "Charges" at bounding box center [551, 82] width 75 height 18
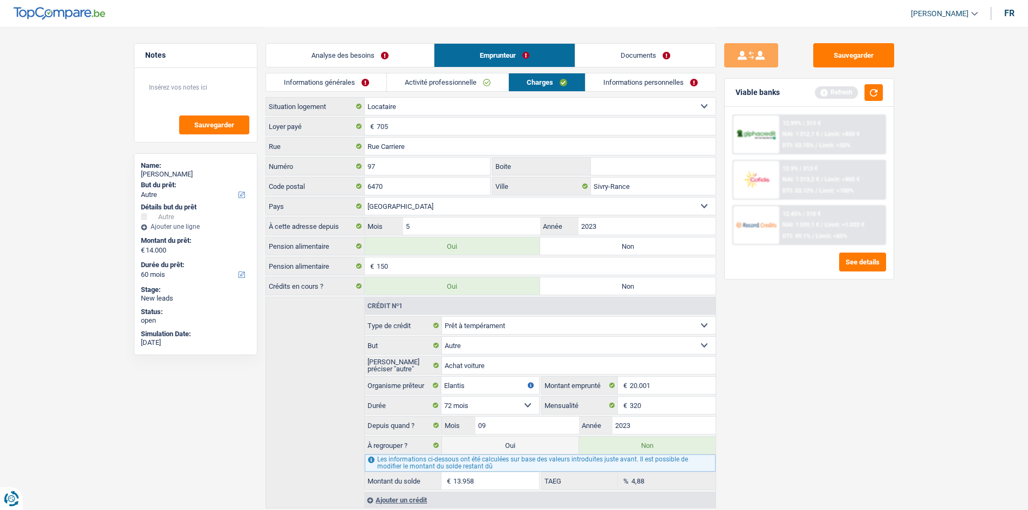
click at [630, 84] on link "Informations personnelles" at bounding box center [650, 82] width 130 height 18
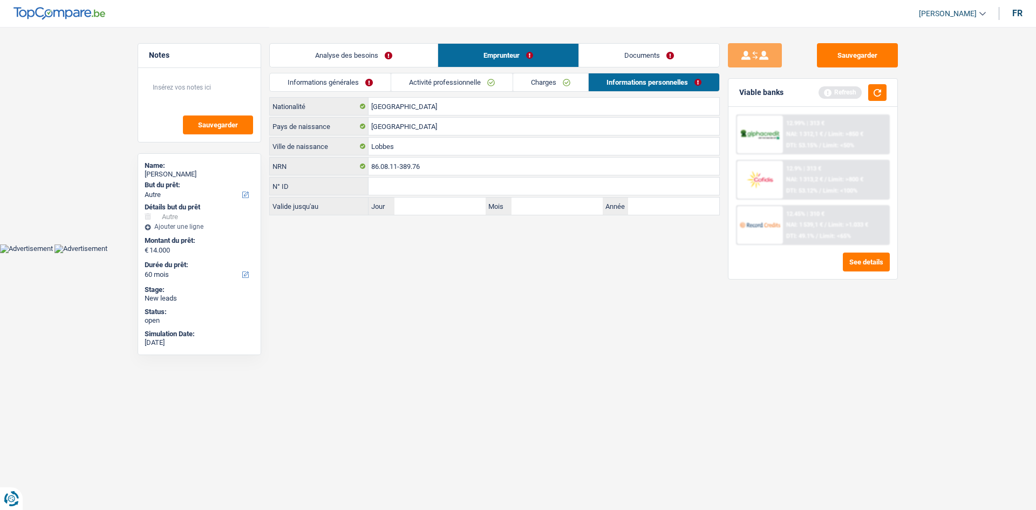
click at [322, 56] on link "Analyse des besoins" at bounding box center [354, 55] width 168 height 23
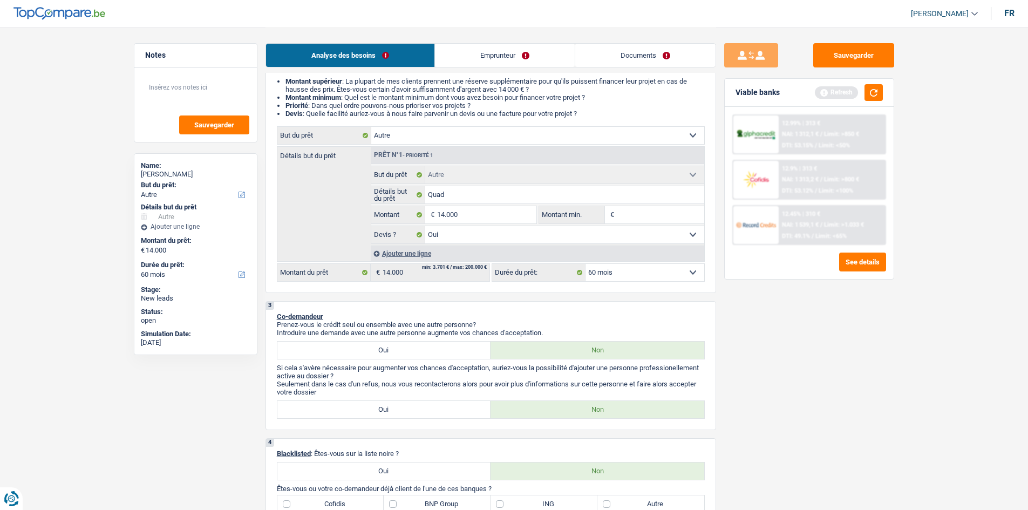
scroll to position [108, 0]
click at [820, 142] on span "Limit: <50%" at bounding box center [834, 145] width 31 height 7
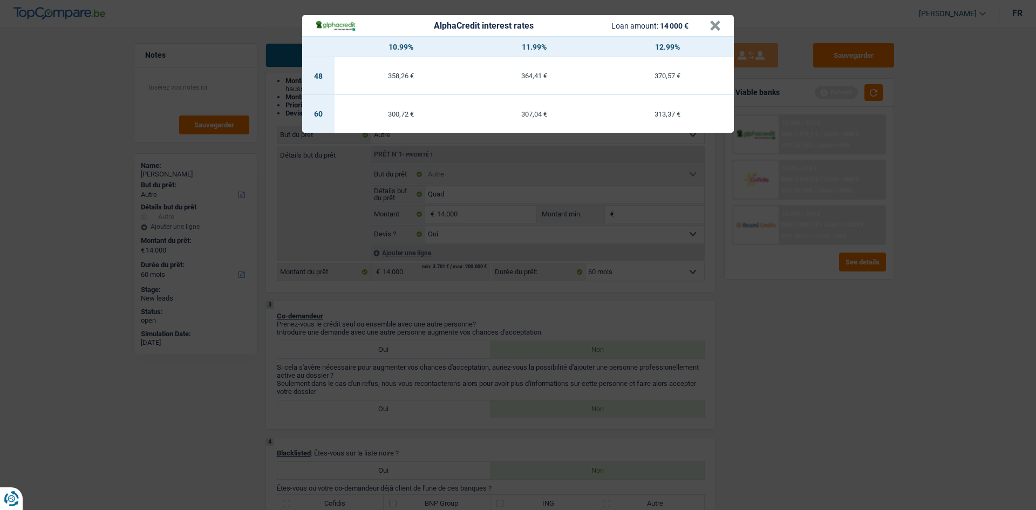
click at [811, 337] on div "AlphaCredit interest rates Loan amount: 14 000 € × 10.99% 11.99% 12.99% 48 358,…" at bounding box center [518, 255] width 1036 height 510
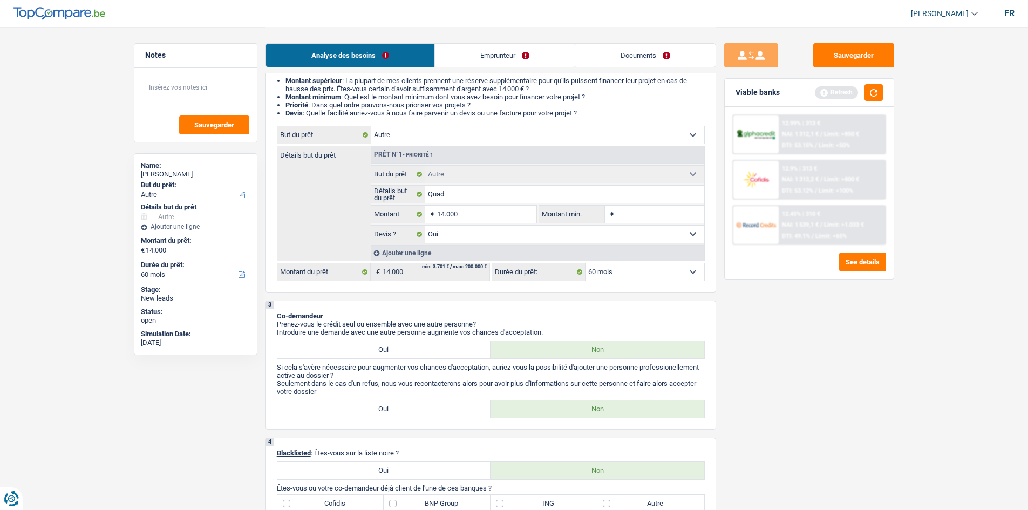
click at [786, 208] on div "12.45% | 310 € NAI: 1 539,1 € / Limit: >1.033 € DTI: 49.1% / Limit: <65%" at bounding box center [832, 225] width 106 height 38
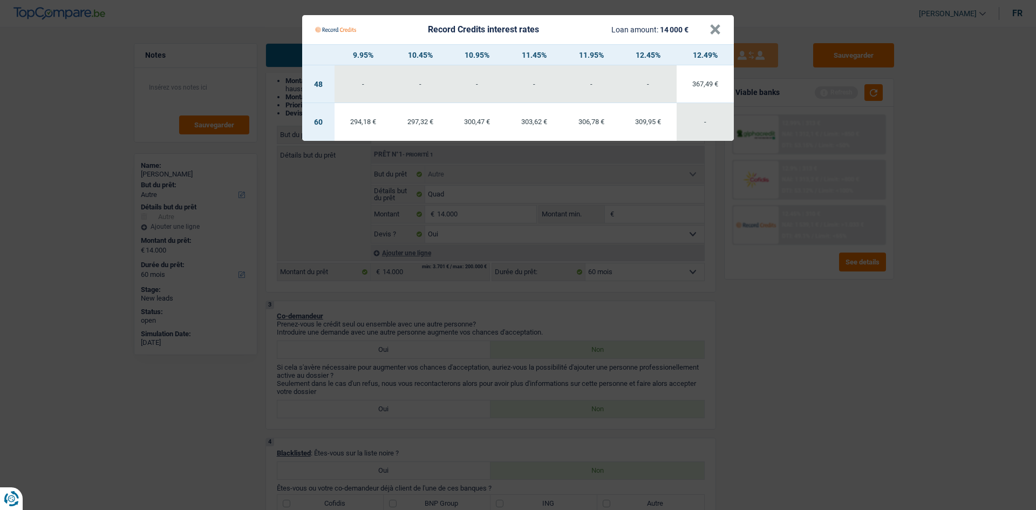
click at [764, 332] on Credits "Record Credits interest rates Loan amount: 14 000 € × 9.95% 10.45% 10.95% 11.45…" at bounding box center [518, 255] width 1036 height 510
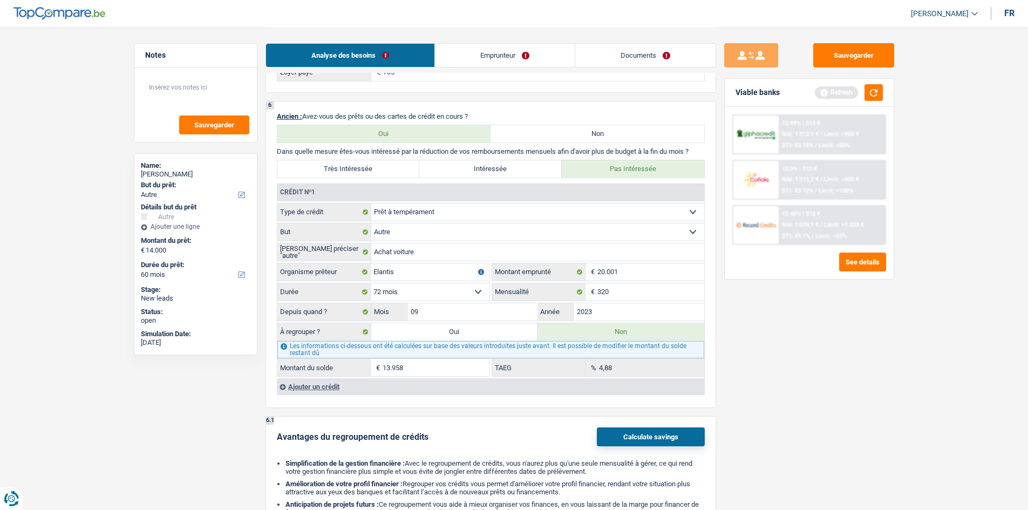
scroll to position [809, 0]
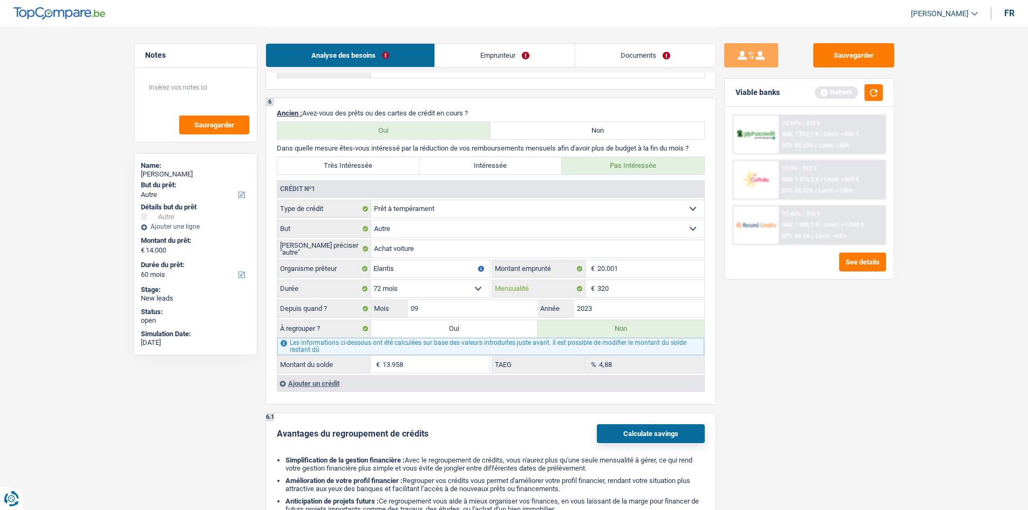
click at [653, 282] on input "320" at bounding box center [650, 288] width 107 height 17
click at [874, 100] on button "button" at bounding box center [873, 92] width 18 height 17
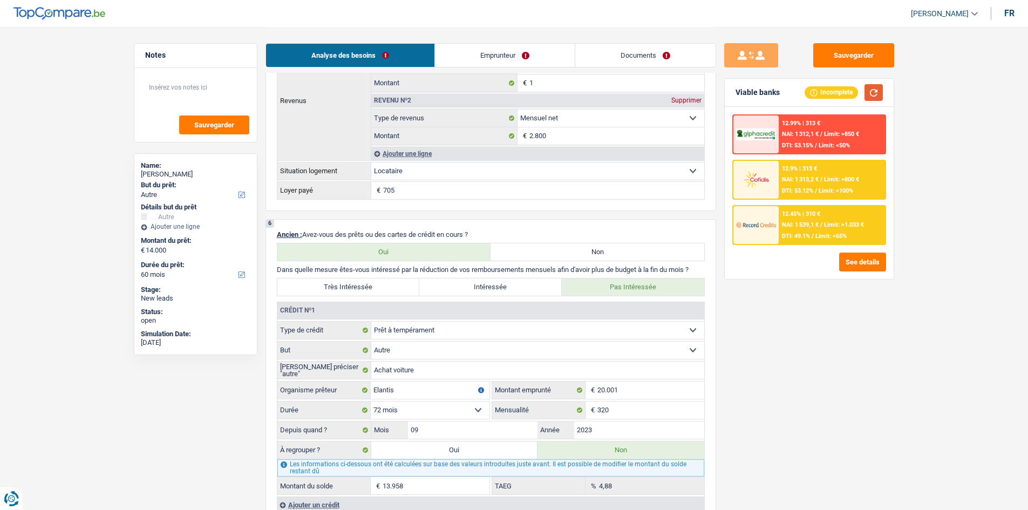
scroll to position [648, 0]
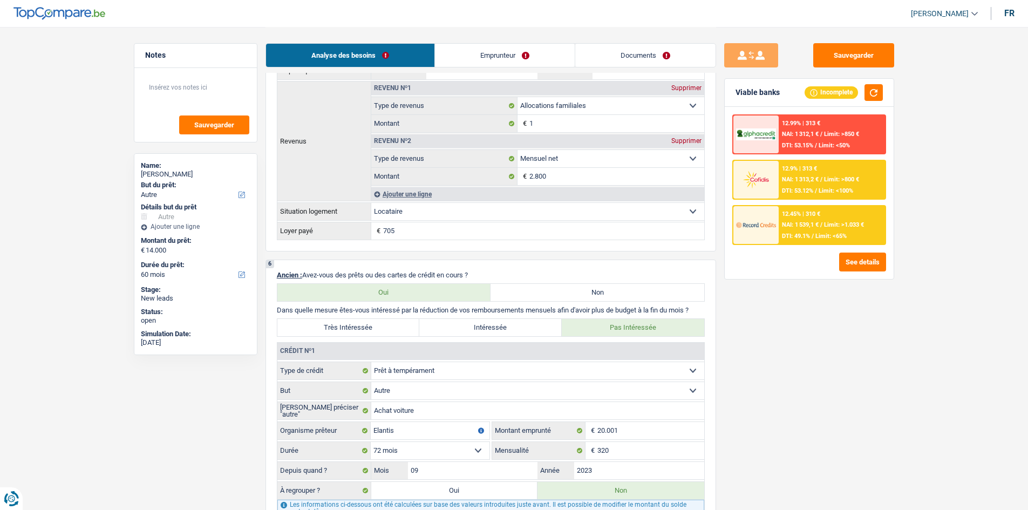
click at [786, 235] on span "DTI: 49.1%" at bounding box center [796, 236] width 28 height 7
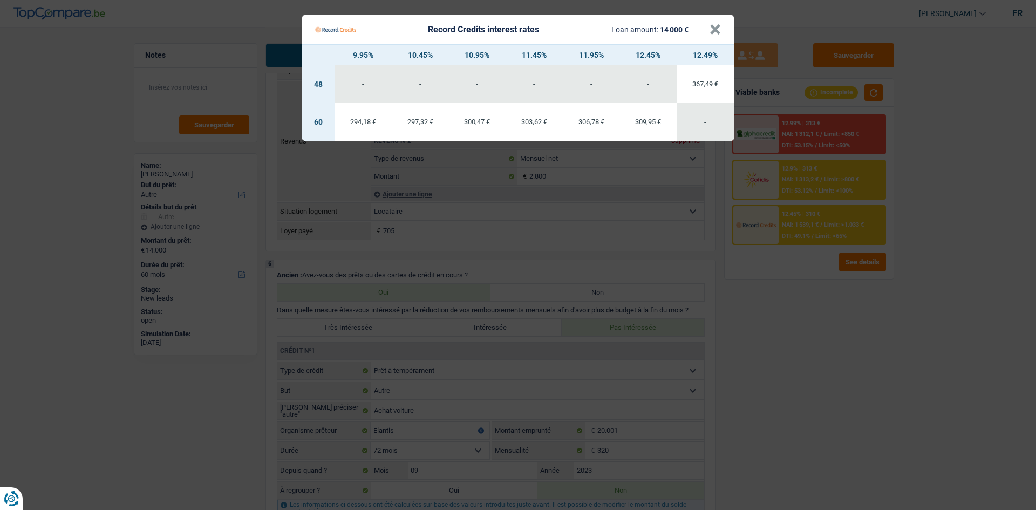
click at [799, 315] on Credits "Record Credits interest rates Loan amount: 14 000 € × 9.95% 10.45% 10.95% 11.45…" at bounding box center [518, 255] width 1036 height 510
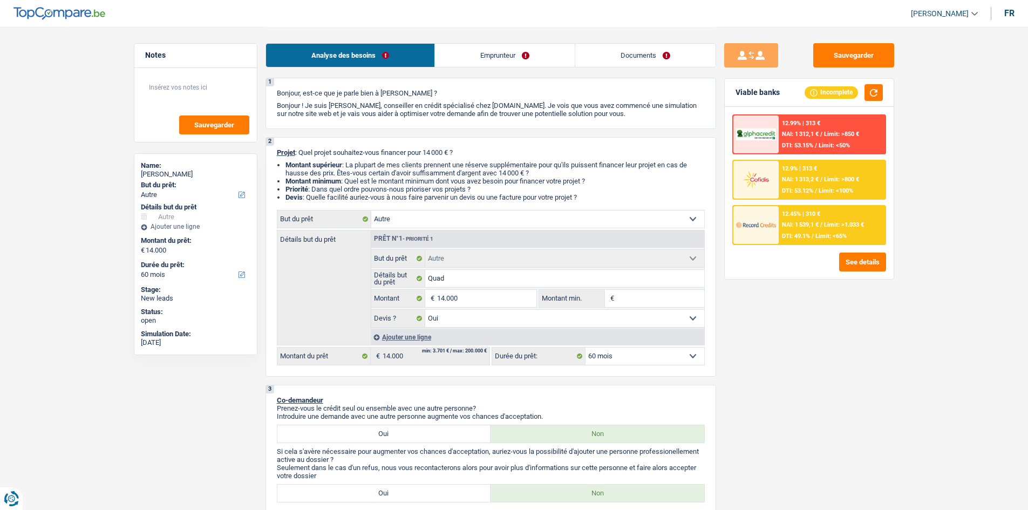
scroll to position [0, 0]
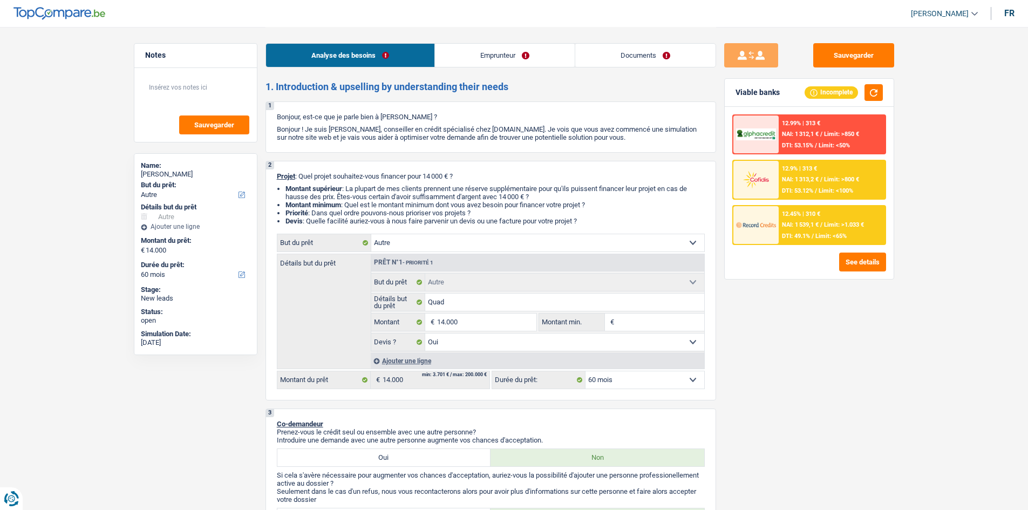
click at [807, 231] on div "12.45% | 310 € NAI: 1 539,1 € / Limit: >1.033 € DTI: 49.1% / Limit: <65%" at bounding box center [832, 225] width 106 height 38
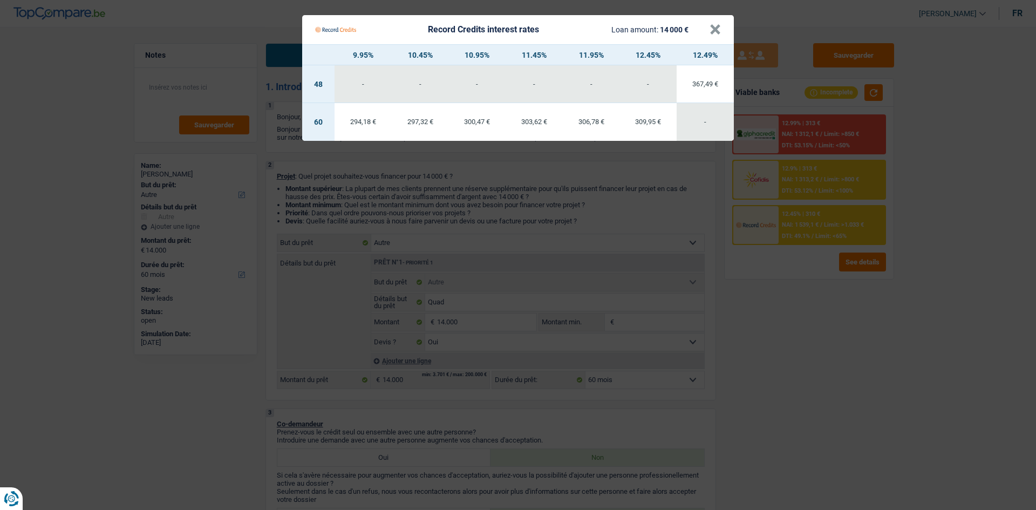
click at [795, 298] on Credits "Record Credits interest rates Loan amount: 14 000 € × 9.95% 10.45% 10.95% 11.45…" at bounding box center [518, 255] width 1036 height 510
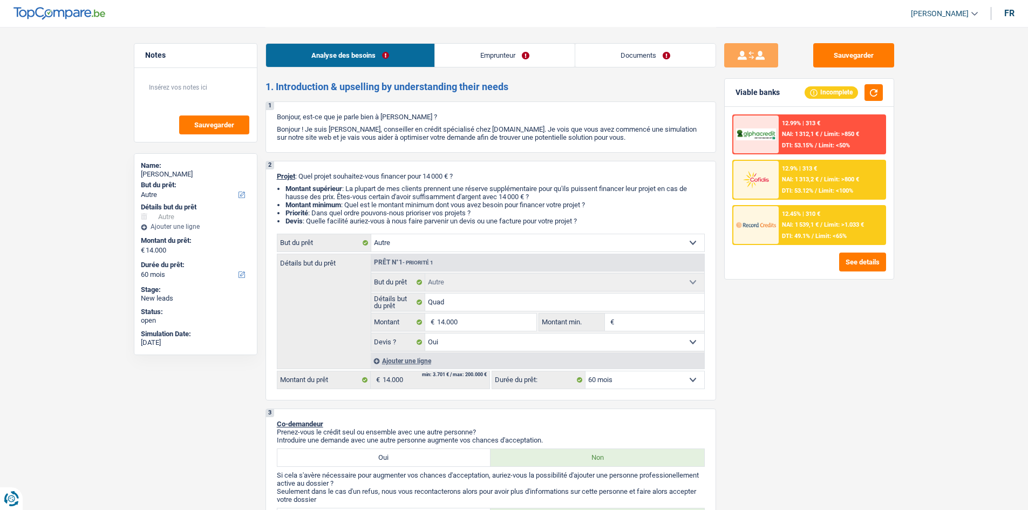
click at [491, 54] on link "Emprunteur" at bounding box center [505, 55] width 140 height 23
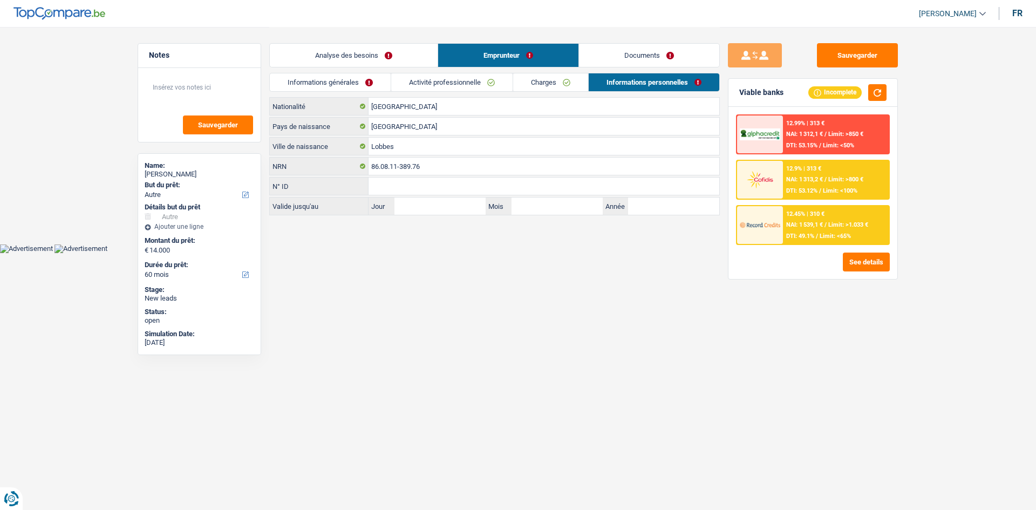
click at [473, 76] on link "Activité professionnelle" at bounding box center [451, 82] width 121 height 18
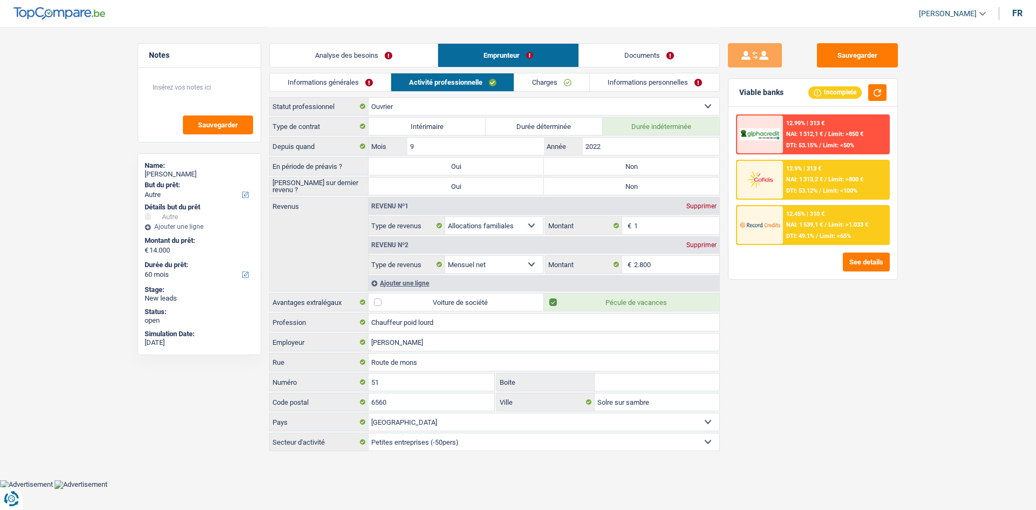
click at [386, 91] on link "Informations générales" at bounding box center [330, 82] width 121 height 18
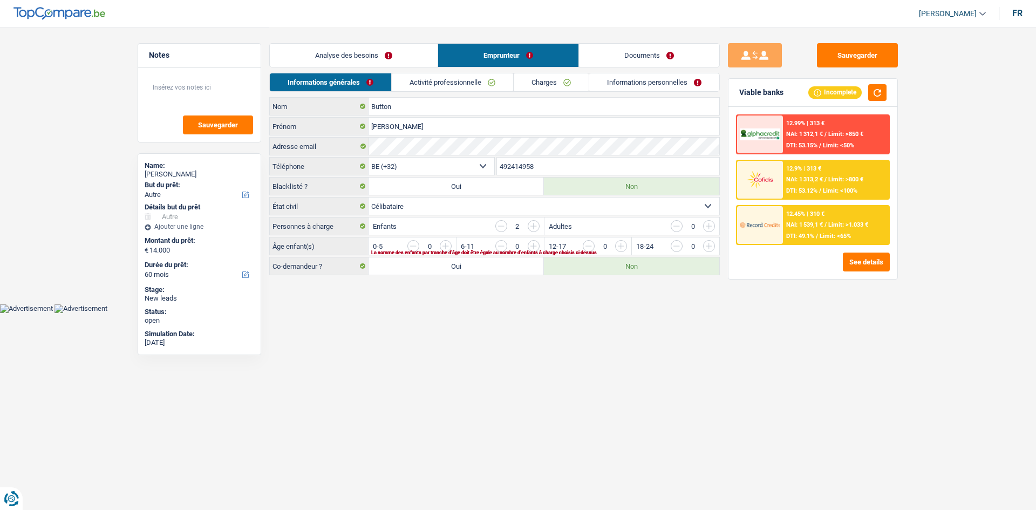
click at [399, 58] on link "Analyse des besoins" at bounding box center [354, 55] width 168 height 23
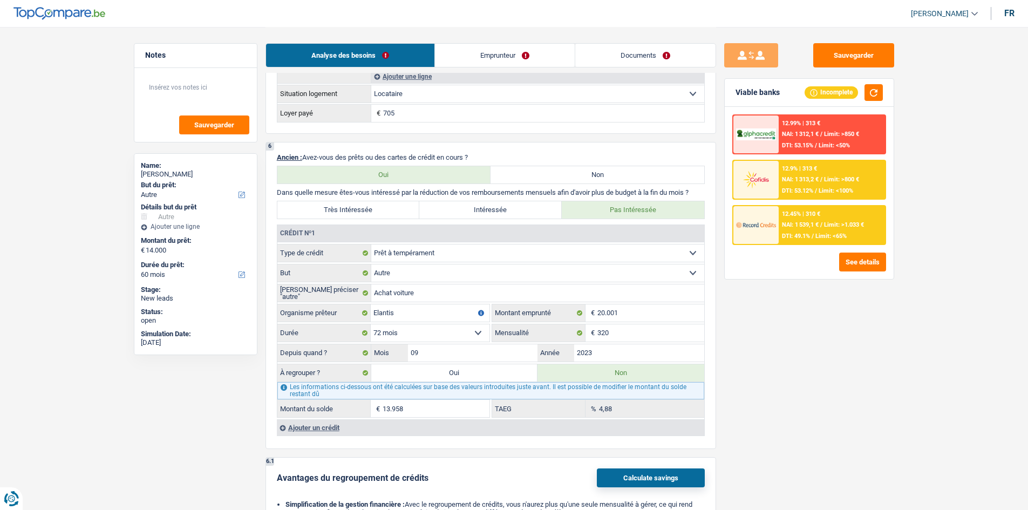
scroll to position [863, 0]
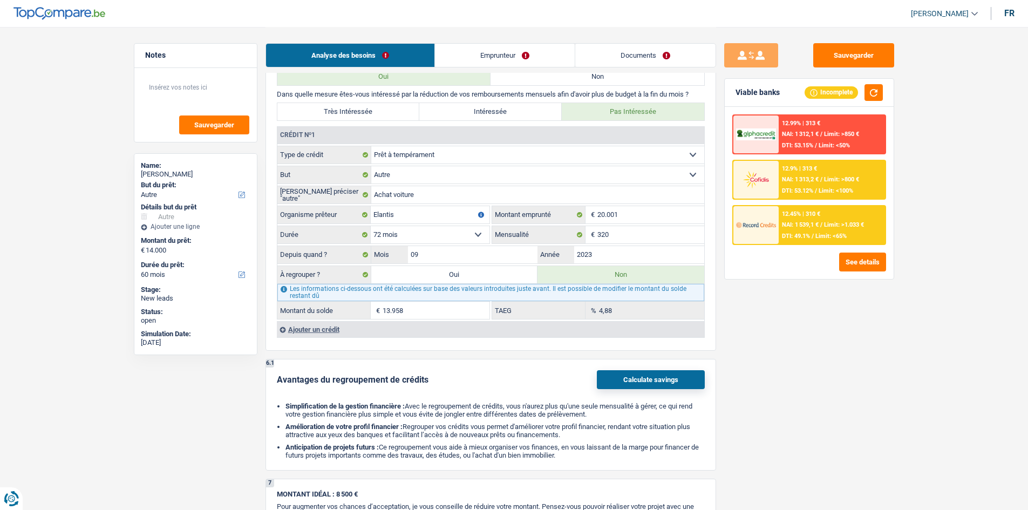
click at [453, 308] on input "13.958" at bounding box center [436, 310] width 107 height 17
click at [658, 246] on input "2023" at bounding box center [639, 254] width 130 height 17
click at [438, 277] on label "Oui" at bounding box center [454, 274] width 167 height 17
click at [438, 277] on input "Oui" at bounding box center [454, 274] width 167 height 17
radio input "true"
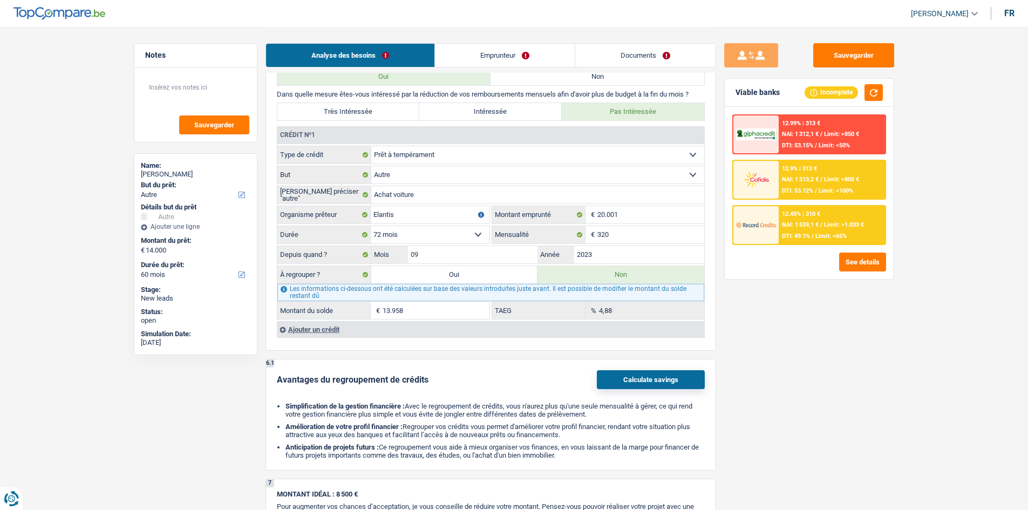
type input "27.958"
type input "13.958"
select select
radio input "false"
type input "13.958"
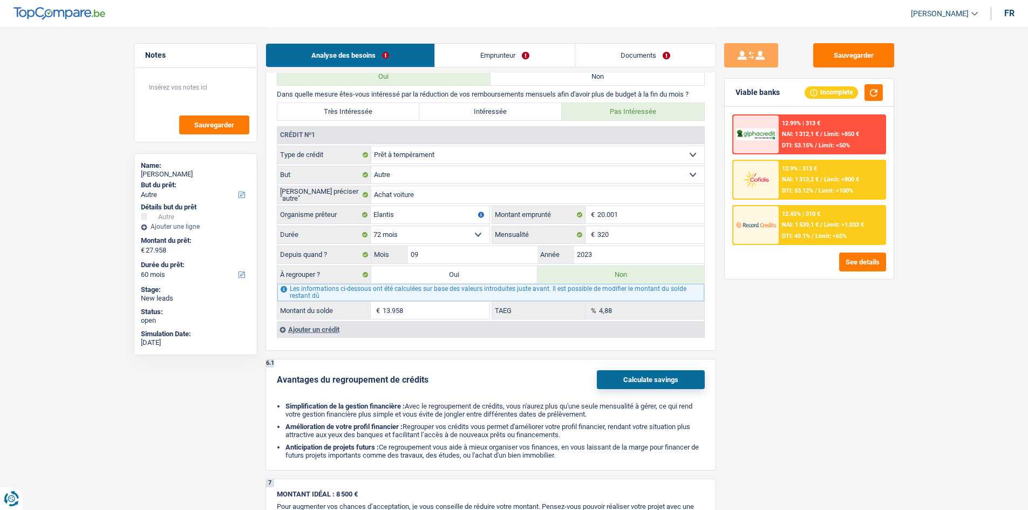
select select
select select "refinancing"
select select "120"
select select "refinancing"
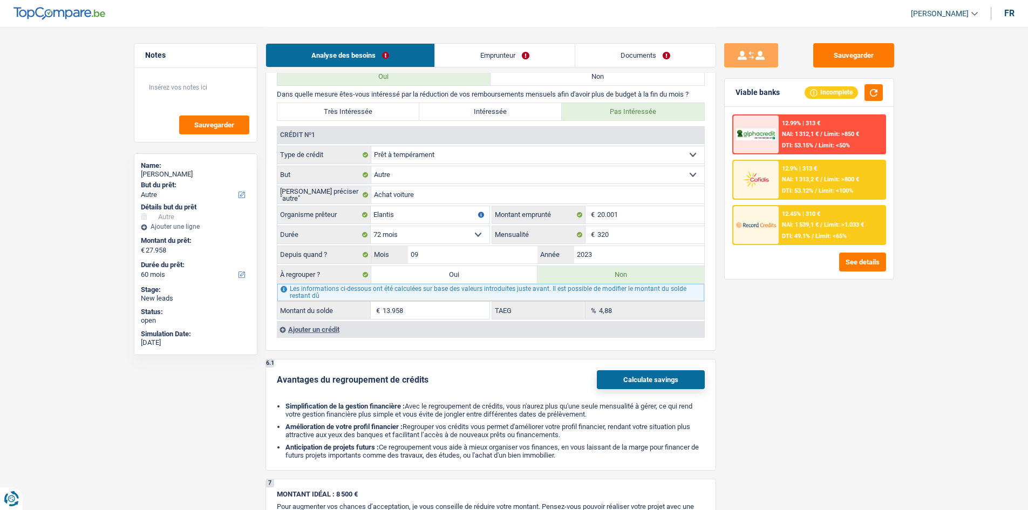
select select "refinancing"
select select "120"
select select "refinancing"
select select "120"
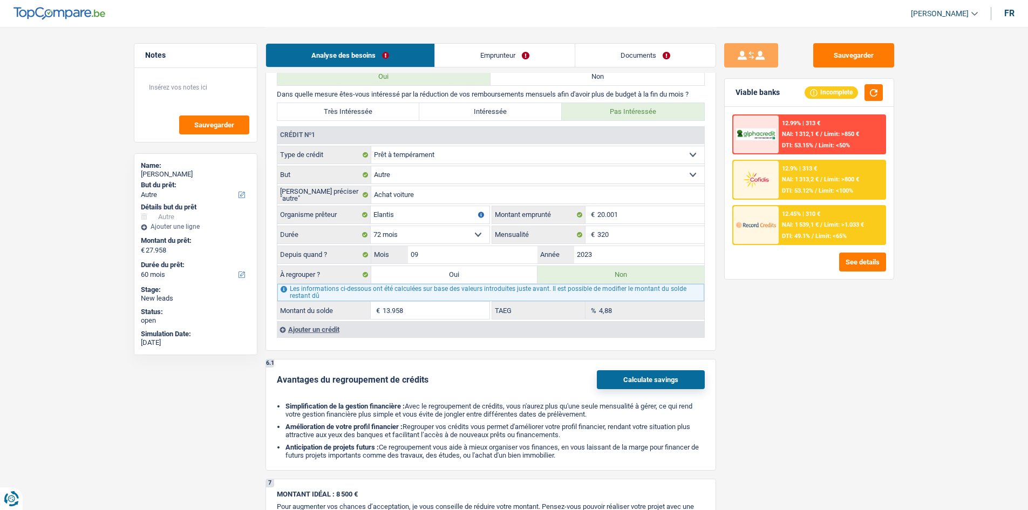
select select "other"
select select "yes"
select select "other"
select select "yes"
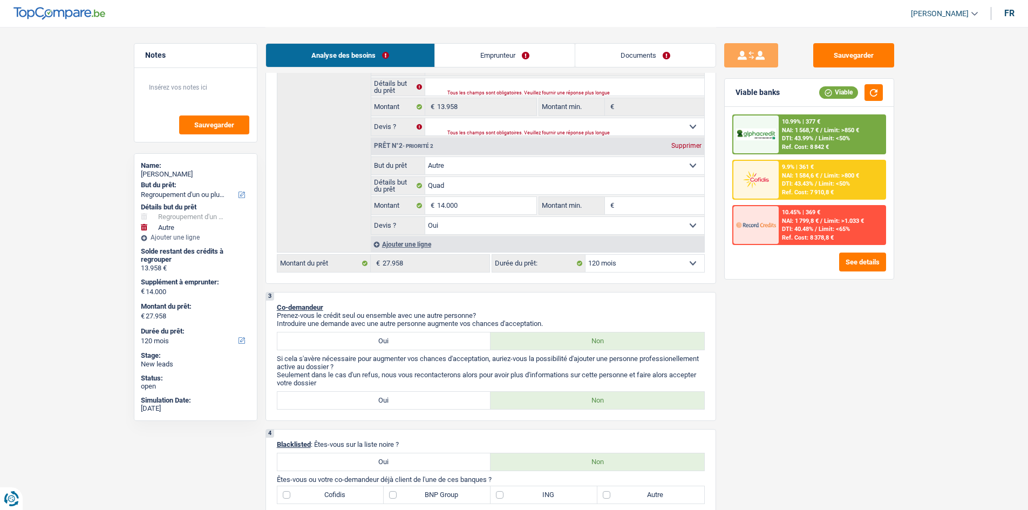
scroll to position [216, 0]
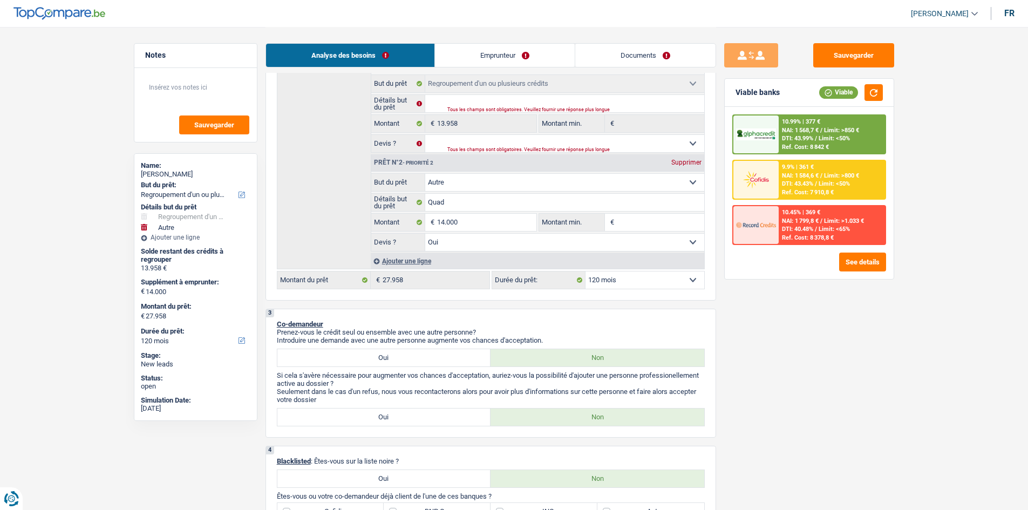
click at [657, 277] on select "12 mois 18 mois 24 mois 30 mois 36 mois 42 mois 48 mois 60 mois 72 mois 84 mois…" at bounding box center [644, 279] width 119 height 17
select select "60"
click at [585, 271] on select "12 mois 18 mois 24 mois 30 mois 36 mois 42 mois 48 mois 60 mois 72 mois 84 mois…" at bounding box center [644, 279] width 119 height 17
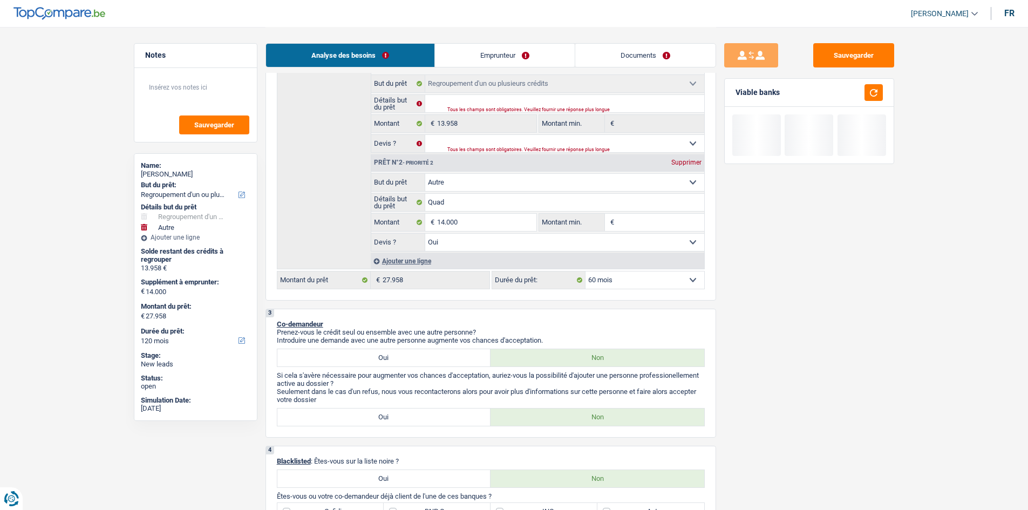
select select "60"
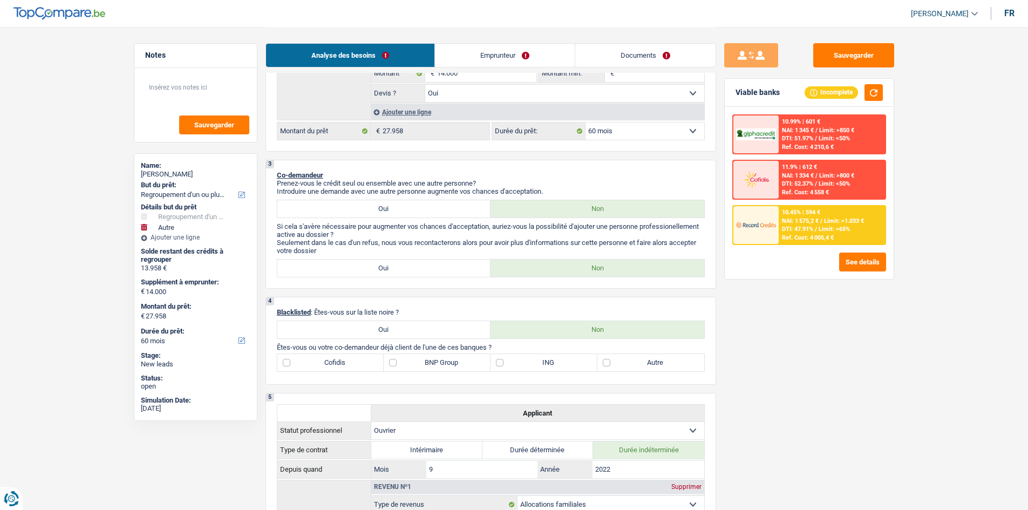
scroll to position [270, 0]
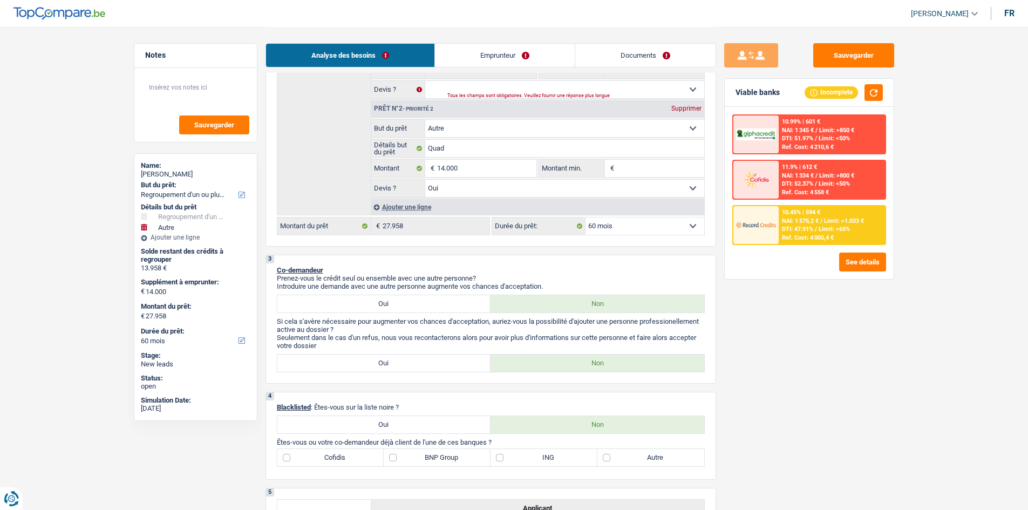
click at [654, 228] on select "12 mois 18 mois 24 mois 30 mois 36 mois 42 mois 48 mois 60 mois 72 mois 84 mois…" at bounding box center [644, 225] width 119 height 17
select select "72"
click at [585, 217] on select "12 mois 18 mois 24 mois 30 mois 36 mois 42 mois 48 mois 60 mois 72 mois 84 mois…" at bounding box center [644, 225] width 119 height 17
select select "72"
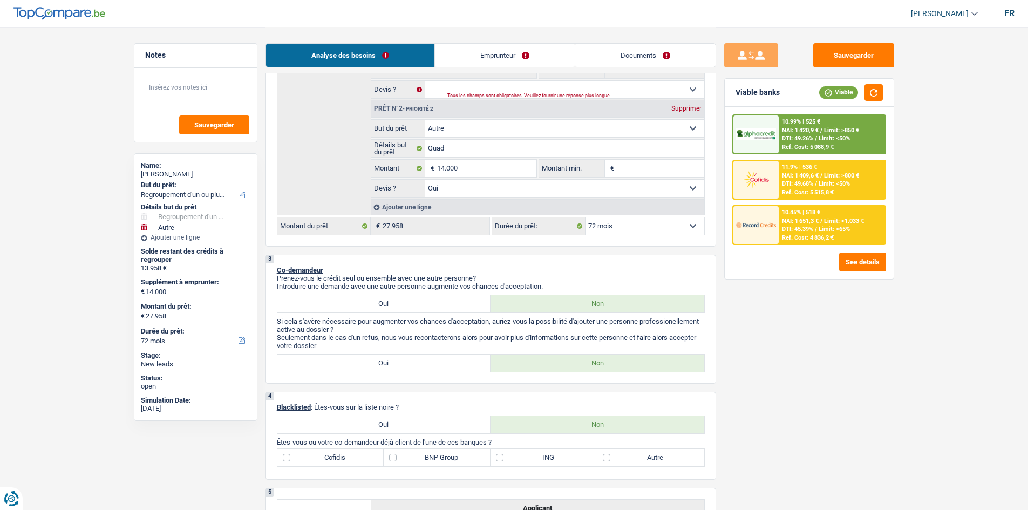
click at [807, 110] on div "10.99% | 525 € NAI: 1 420,9 € / Limit: >850 € DTI: 49.26% / Limit: <50% Ref. Co…" at bounding box center [809, 193] width 169 height 172
click at [827, 115] on div "10.99% | 525 € NAI: 1 420,9 € / Limit: >850 € DTI: 49.26% / Limit: <50% Ref. Co…" at bounding box center [832, 134] width 106 height 38
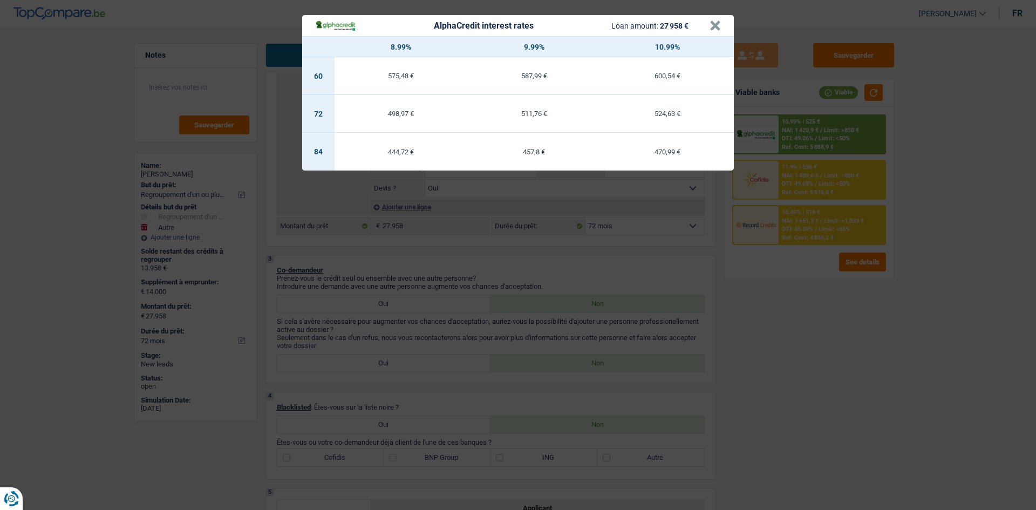
click at [771, 321] on div "AlphaCredit interest rates Loan amount: 27 958 € × 8.99% 9.99% 10.99% 60 575,48…" at bounding box center [518, 255] width 1036 height 510
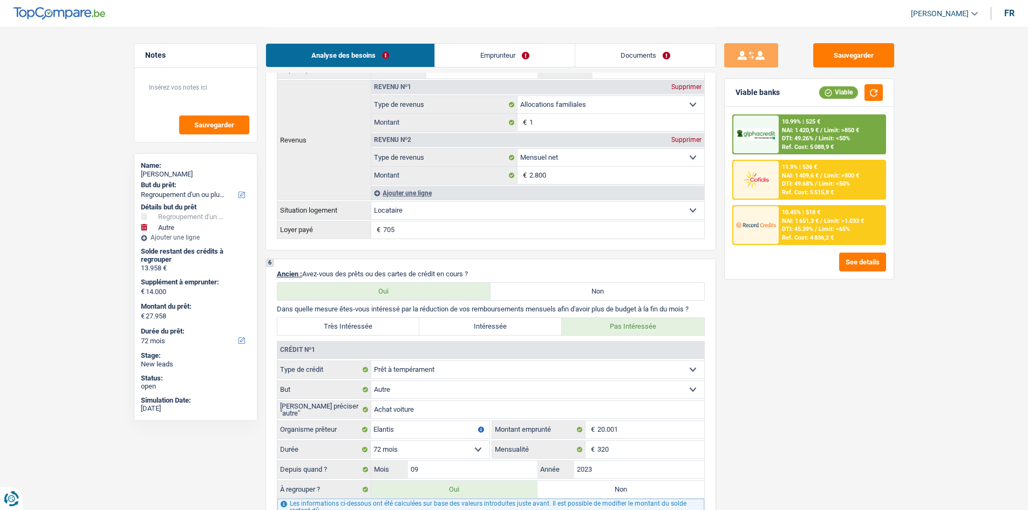
scroll to position [863, 0]
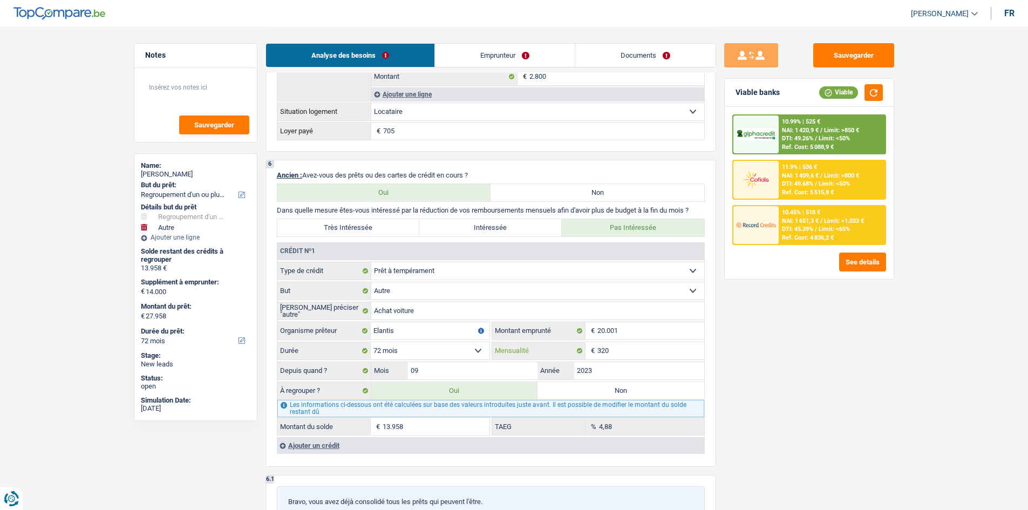
click at [619, 349] on input "320" at bounding box center [650, 350] width 107 height 17
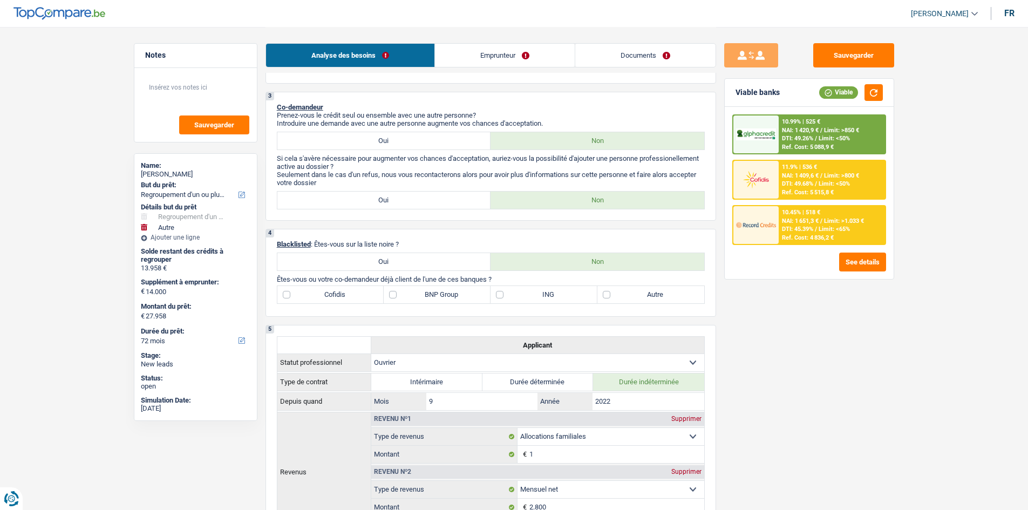
scroll to position [432, 0]
click at [805, 135] on span "DTI: 49.26%" at bounding box center [797, 138] width 31 height 7
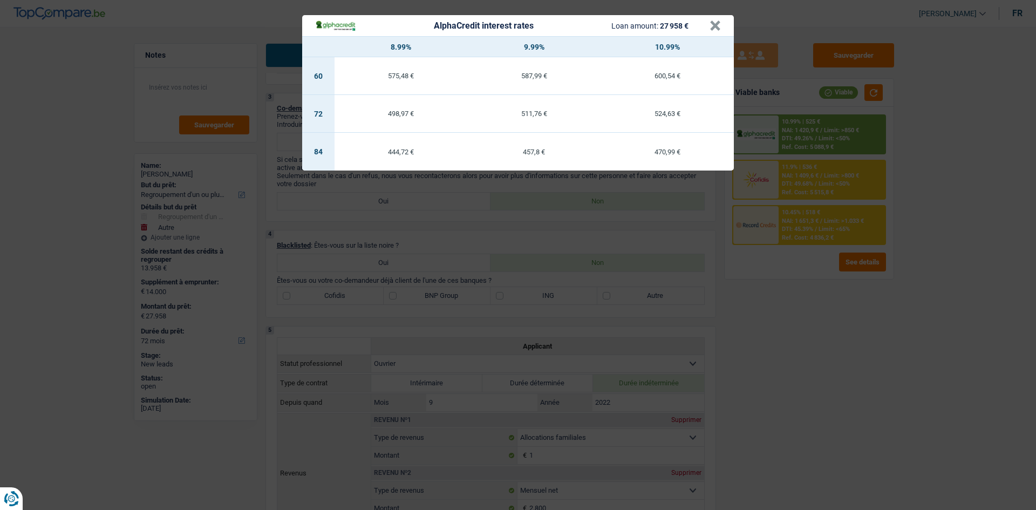
click at [869, 393] on div "AlphaCredit interest rates Loan amount: 27 958 € × 8.99% 9.99% 10.99% 60 575,48…" at bounding box center [518, 255] width 1036 height 510
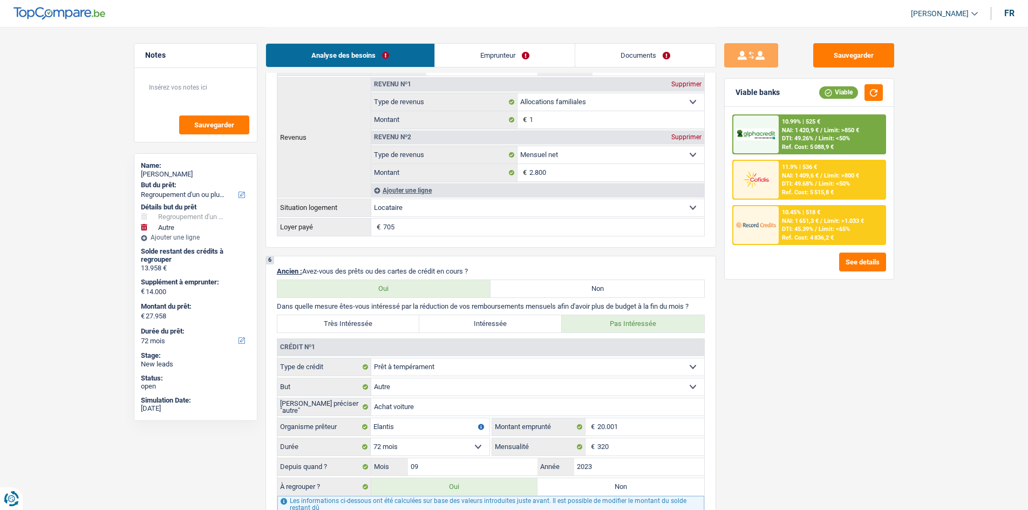
scroll to position [594, 0]
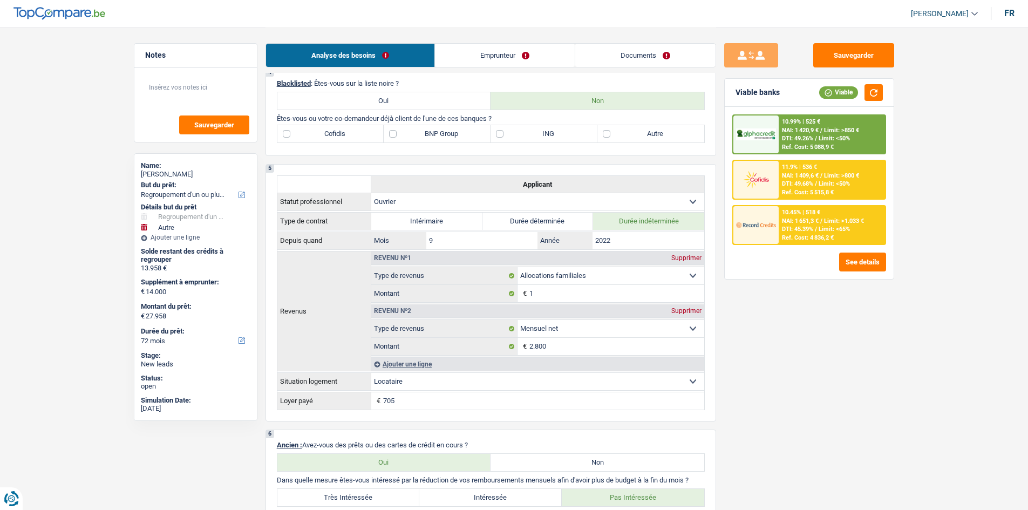
click at [677, 130] on label "Autre" at bounding box center [650, 133] width 107 height 17
click at [677, 130] on input "Autre" at bounding box center [650, 133] width 107 height 17
checkbox input "true"
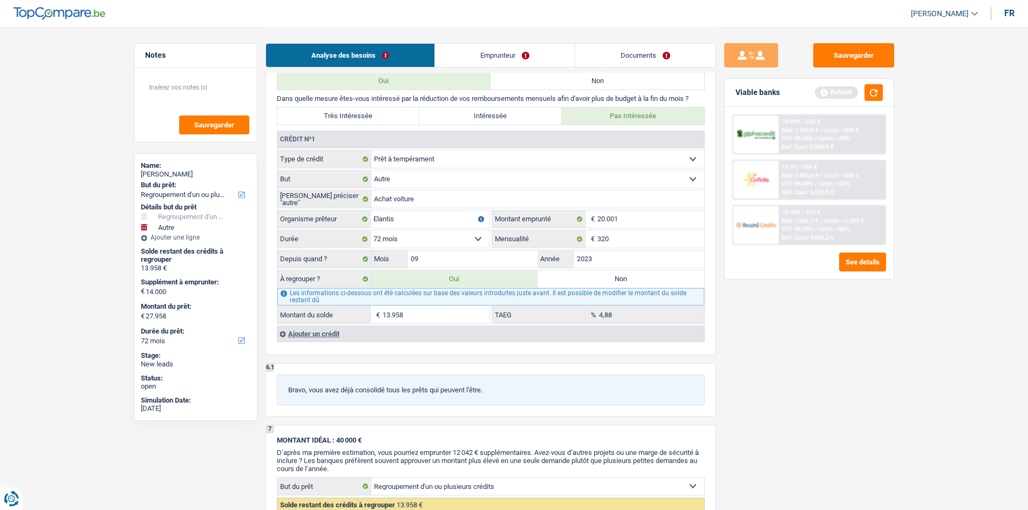
scroll to position [1241, 0]
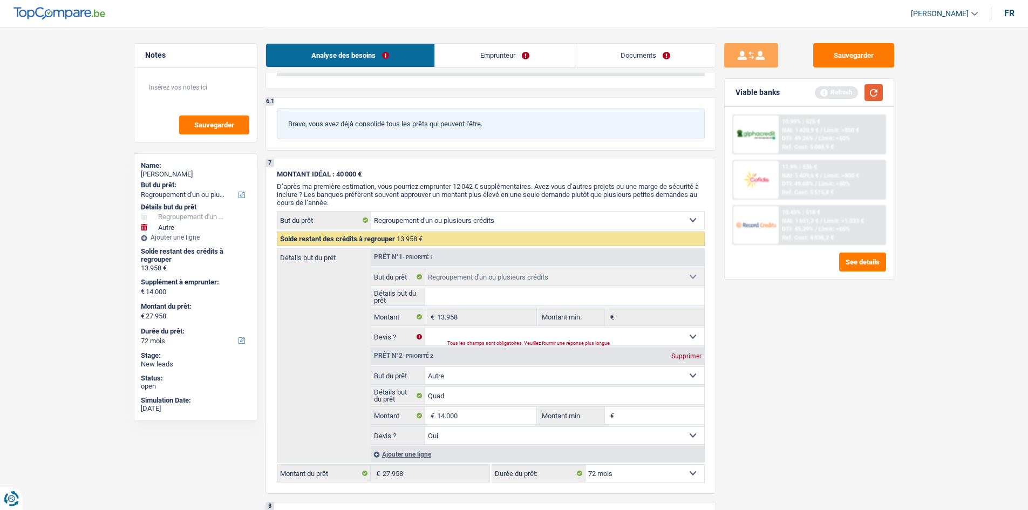
click at [870, 85] on button "button" at bounding box center [873, 92] width 18 height 17
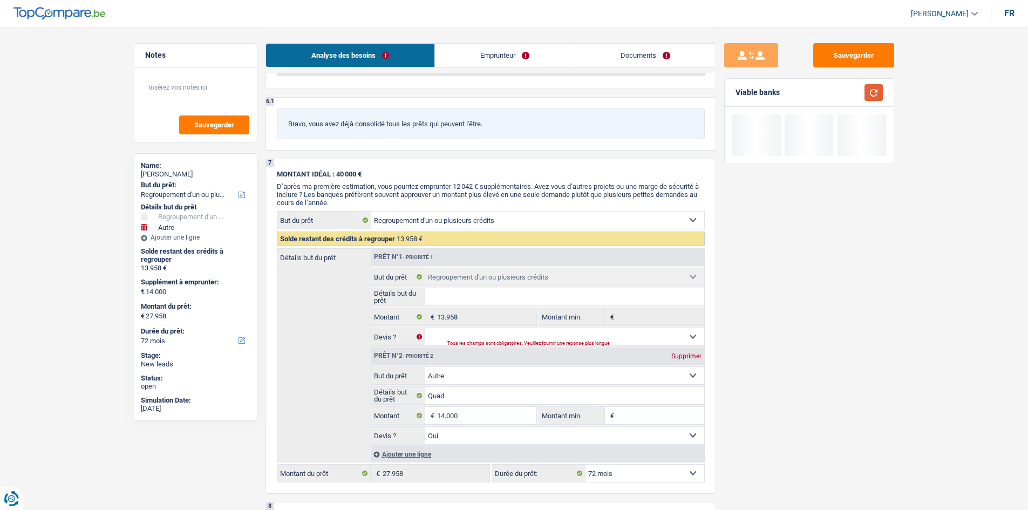
scroll to position [1511, 0]
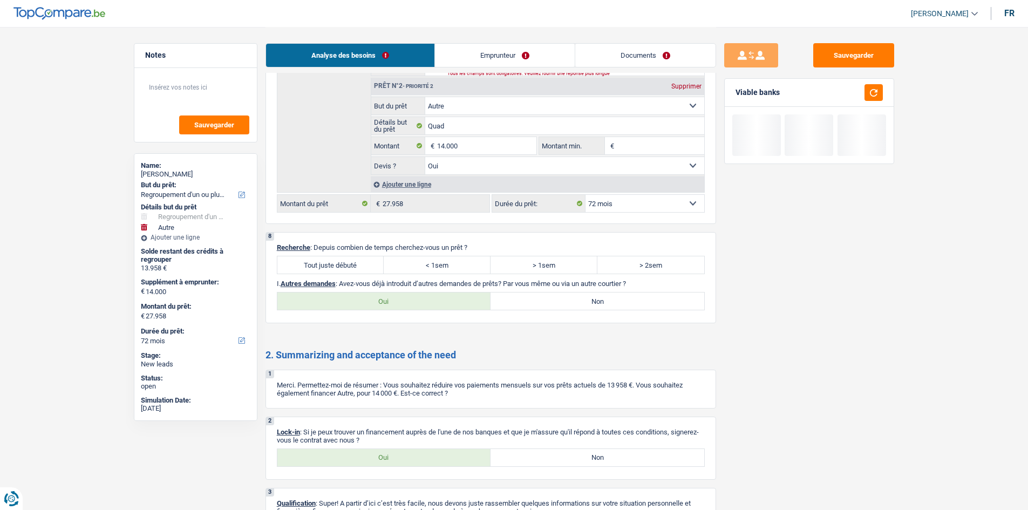
click at [297, 246] on span "Recherche" at bounding box center [293, 247] width 33 height 8
click at [301, 253] on div "8 Recherche : Depuis combien de temps cherchez-vous un prêt ? Tout juste débuté…" at bounding box center [490, 277] width 451 height 91
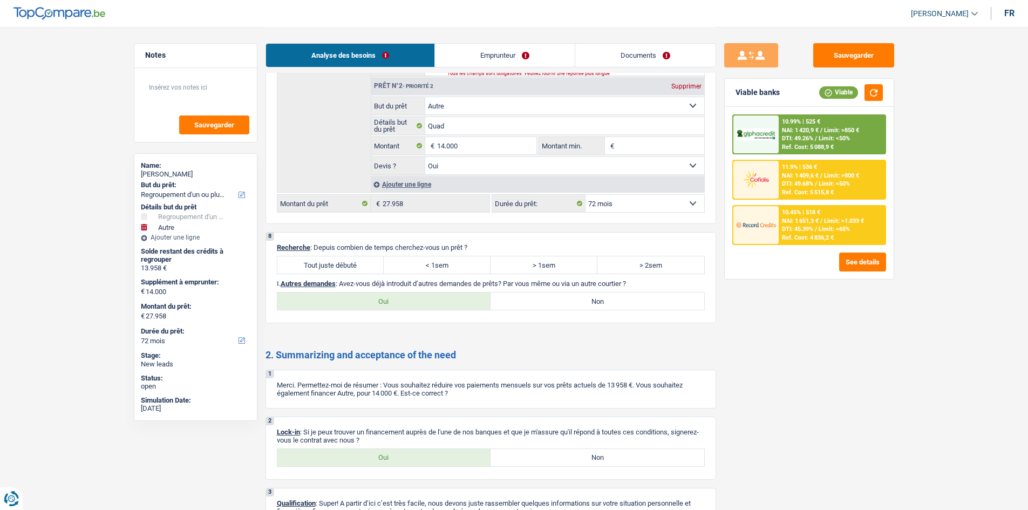
click at [297, 261] on label "Tout juste débuté" at bounding box center [330, 264] width 107 height 17
click at [297, 261] on input "Tout juste débuté" at bounding box center [330, 264] width 107 height 17
radio input "true"
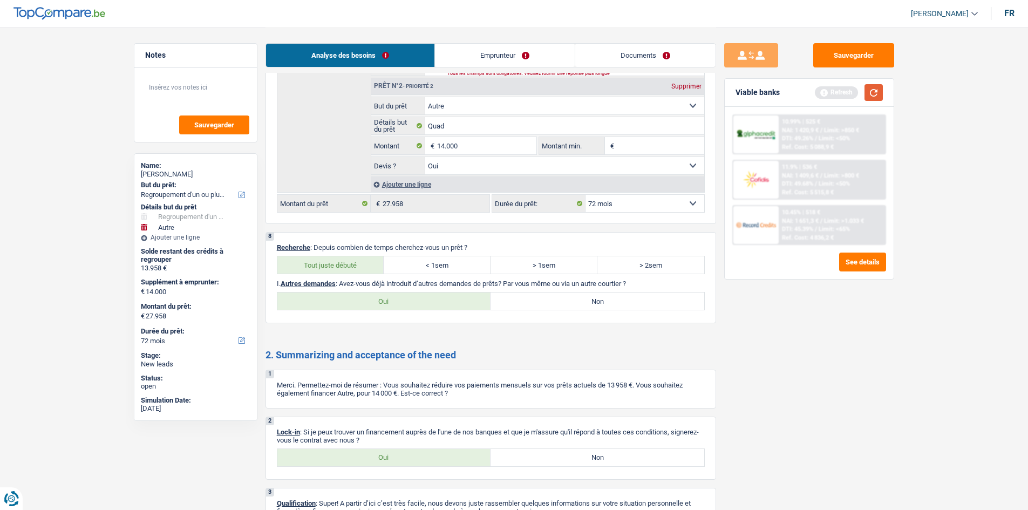
click at [877, 95] on button "button" at bounding box center [873, 92] width 18 height 17
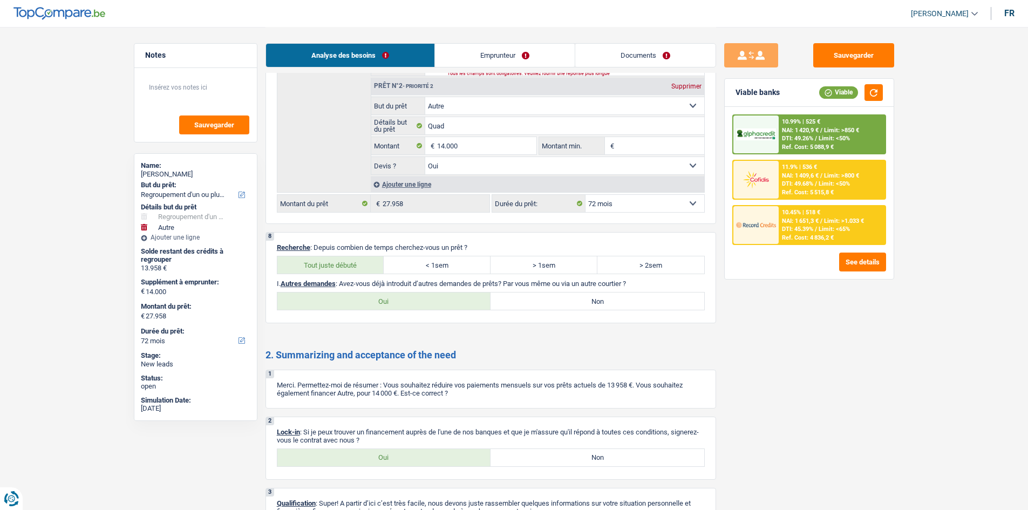
click at [341, 455] on label "Oui" at bounding box center [384, 457] width 214 height 17
click at [341, 455] on input "Oui" at bounding box center [384, 457] width 214 height 17
radio input "true"
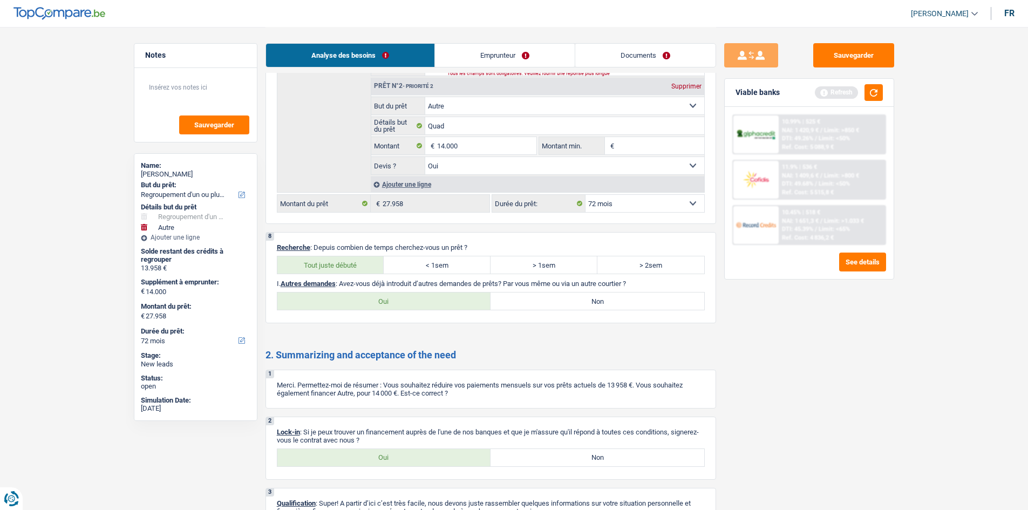
click at [596, 305] on label "Non" at bounding box center [598, 300] width 214 height 17
click at [596, 305] on input "Non" at bounding box center [598, 300] width 214 height 17
radio input "true"
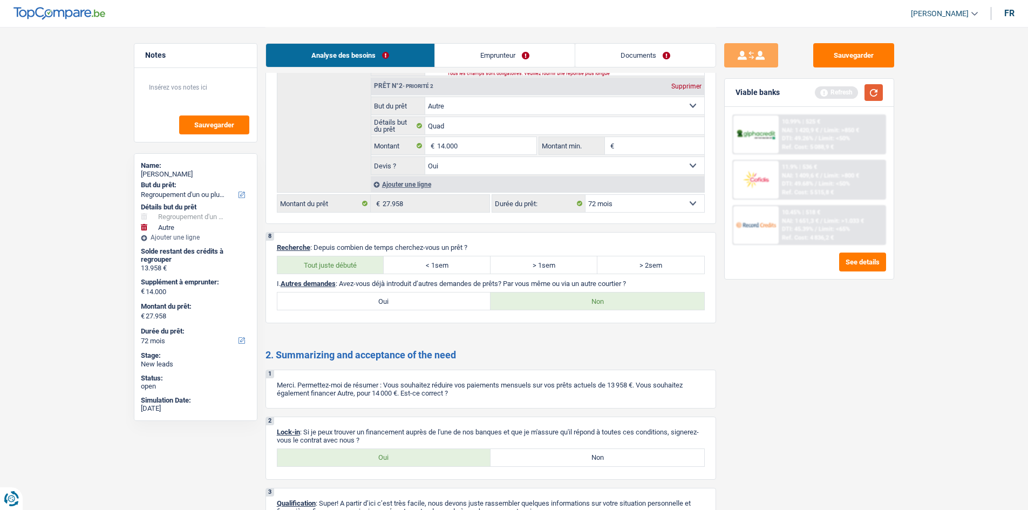
click at [880, 84] on button "button" at bounding box center [873, 92] width 18 height 17
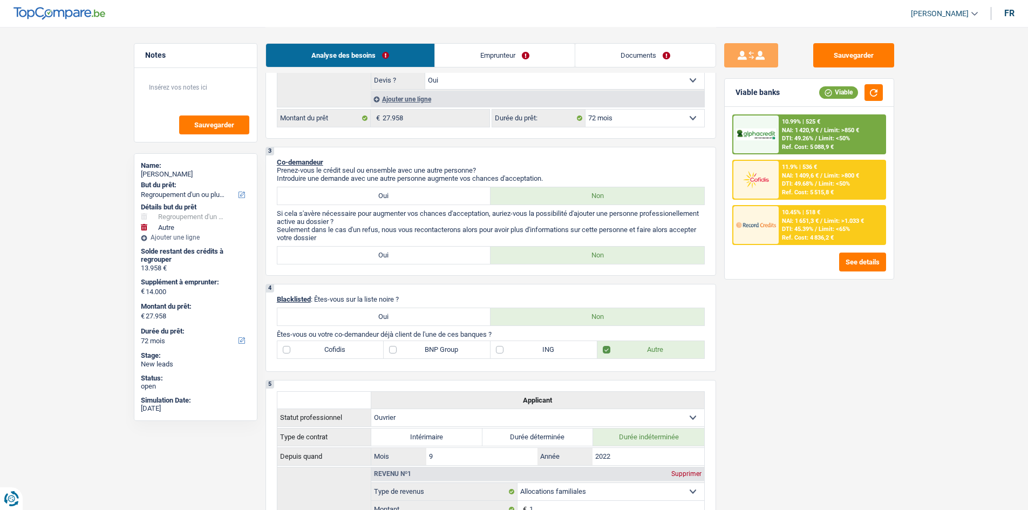
click at [662, 54] on link "Documents" at bounding box center [645, 55] width 140 height 23
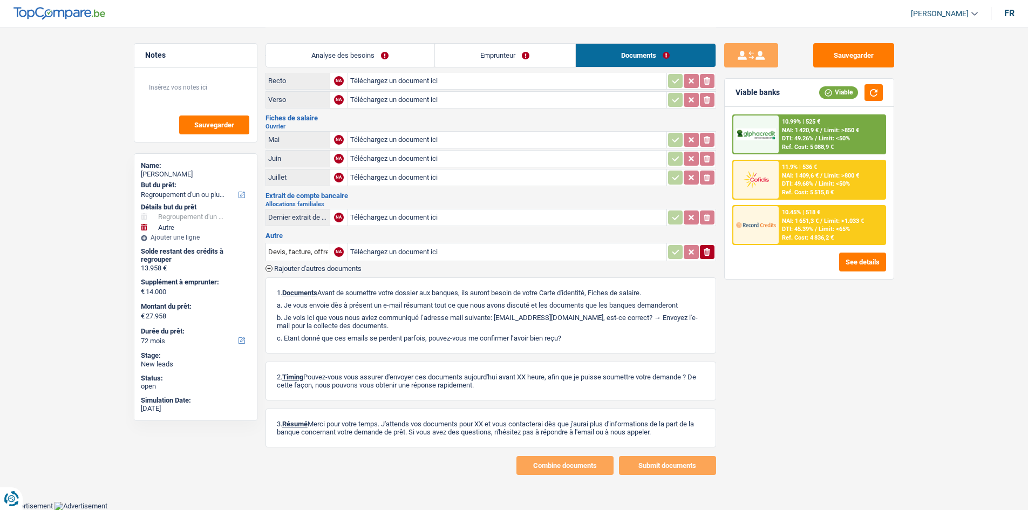
click at [514, 59] on link "Emprunteur" at bounding box center [505, 55] width 140 height 23
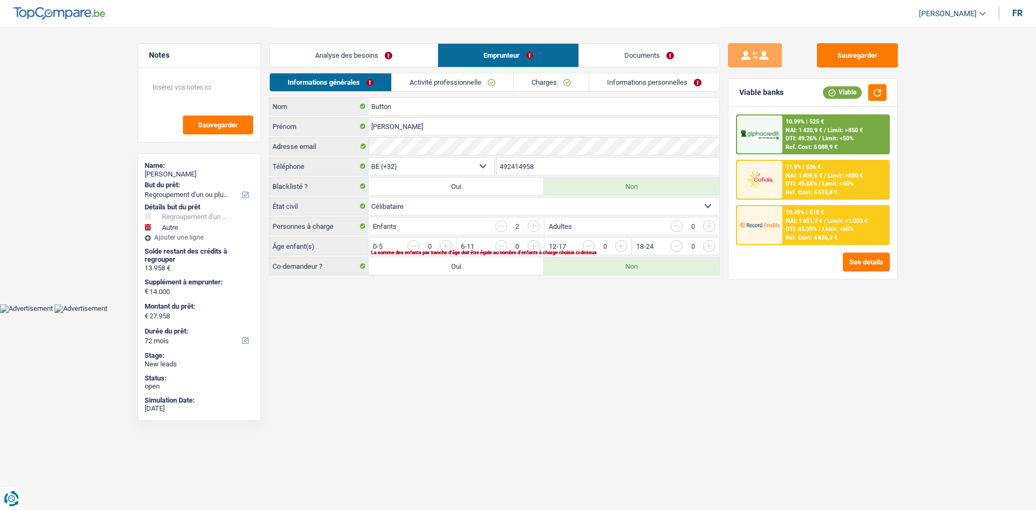
click at [619, 71] on div "Analyse des besoins Emprunteur Documents" at bounding box center [494, 50] width 451 height 46
click at [650, 55] on link "Documents" at bounding box center [649, 55] width 140 height 23
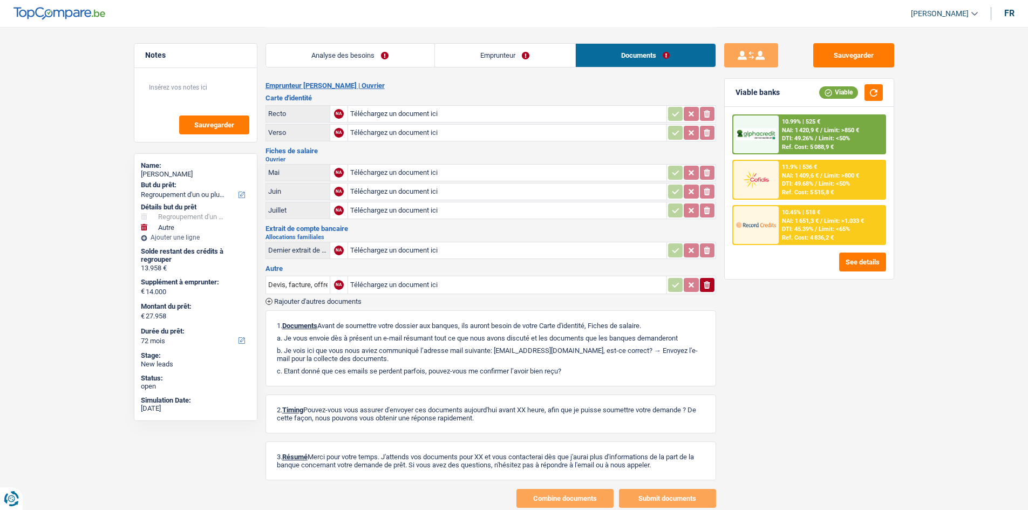
click at [364, 54] on link "Analyse des besoins" at bounding box center [350, 55] width 168 height 23
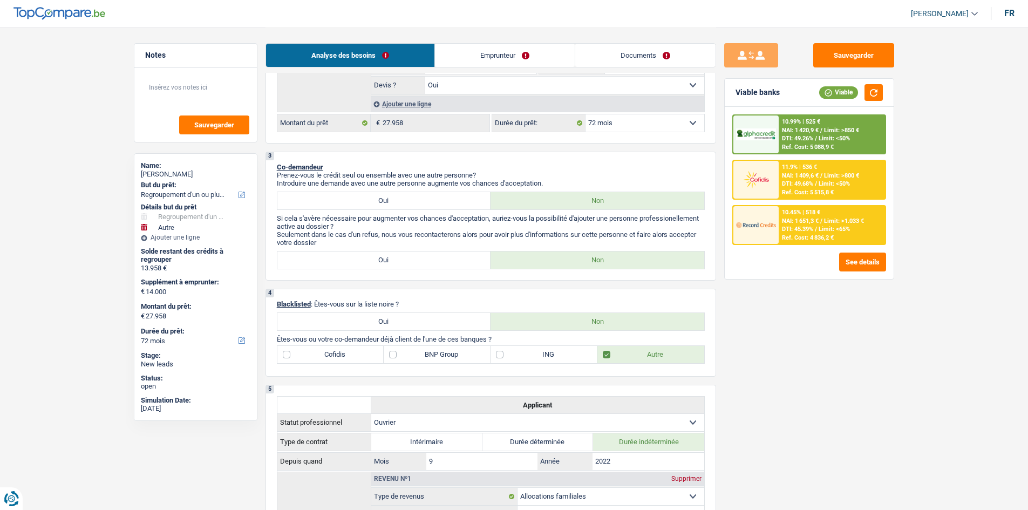
scroll to position [162, 0]
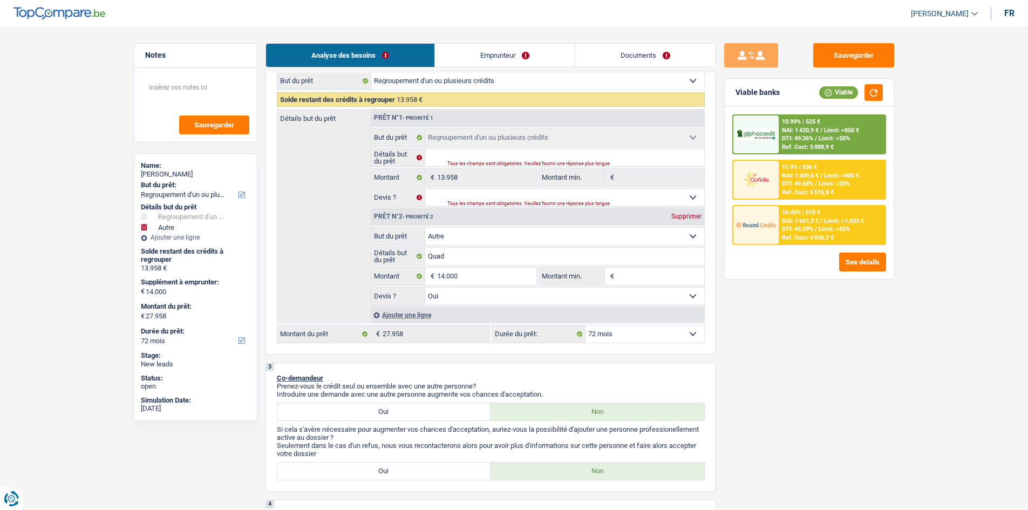
click at [642, 343] on div "12 mois 18 mois 24 mois 30 mois 36 mois 42 mois 48 mois 60 mois 72 mois 84 mois…" at bounding box center [598, 334] width 213 height 18
click at [636, 339] on select "12 mois 18 mois 24 mois 30 mois 36 mois 42 mois 48 mois 60 mois 72 mois 84 mois…" at bounding box center [644, 333] width 119 height 17
select select "60"
click at [585, 325] on select "12 mois 18 mois 24 mois 30 mois 36 mois 42 mois 48 mois 60 mois 72 mois 84 mois…" at bounding box center [644, 333] width 119 height 17
select select "60"
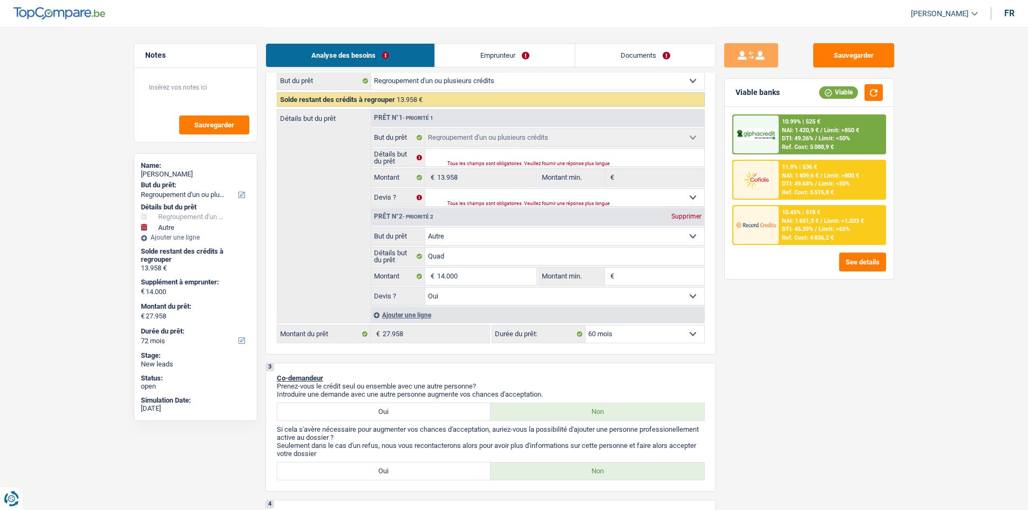
select select "60"
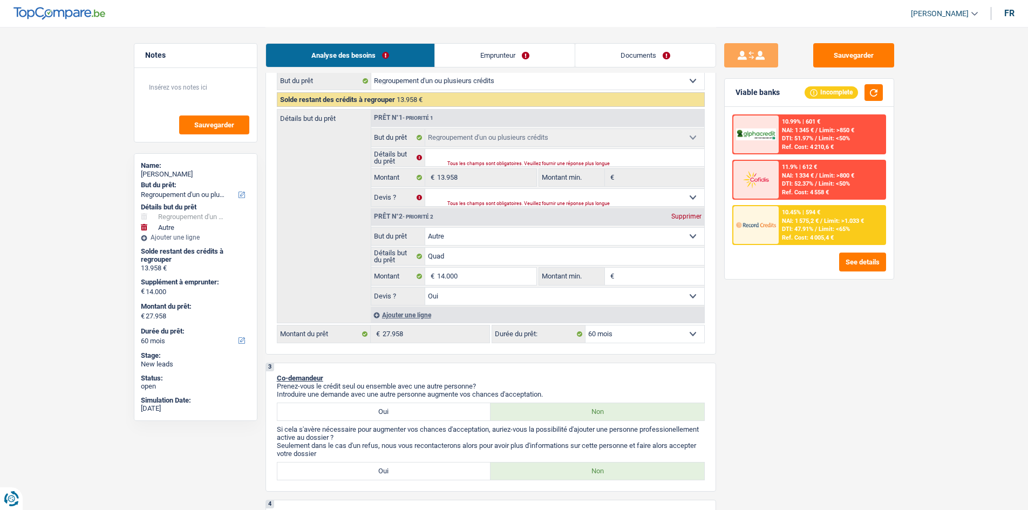
click at [643, 335] on select "12 mois 18 mois 24 mois 30 mois 36 mois 42 mois 48 mois 60 mois 72 mois 84 mois…" at bounding box center [644, 333] width 119 height 17
click at [585, 325] on select "12 mois 18 mois 24 mois 30 mois 36 mois 42 mois 48 mois 60 mois 72 mois 84 mois…" at bounding box center [644, 333] width 119 height 17
click at [609, 340] on select "12 mois 18 mois 24 mois 30 mois 36 mois 42 mois 48 mois 60 mois 72 mois 84 mois…" at bounding box center [644, 333] width 119 height 17
select select "72"
click at [585, 325] on select "12 mois 18 mois 24 mois 30 mois 36 mois 42 mois 48 mois 60 mois 72 mois 84 mois…" at bounding box center [644, 333] width 119 height 17
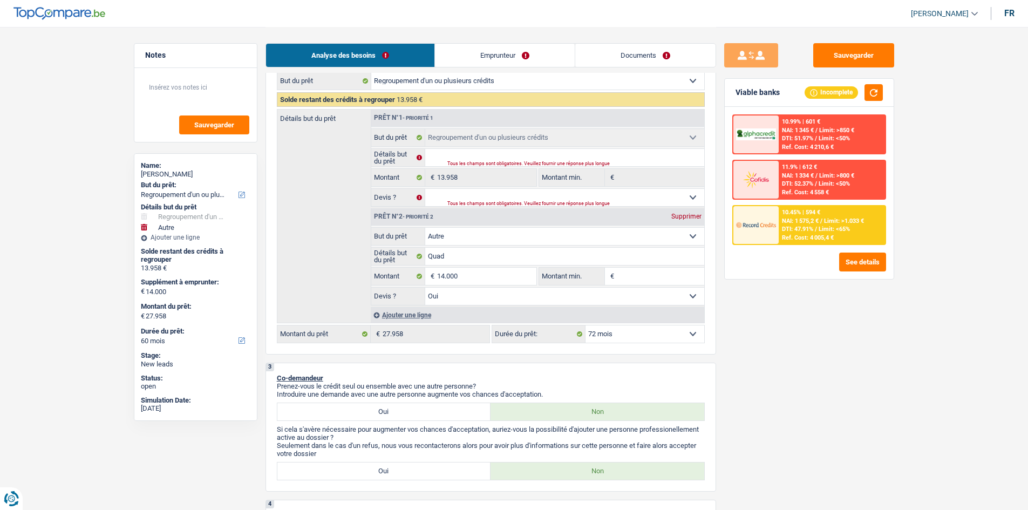
select select "72"
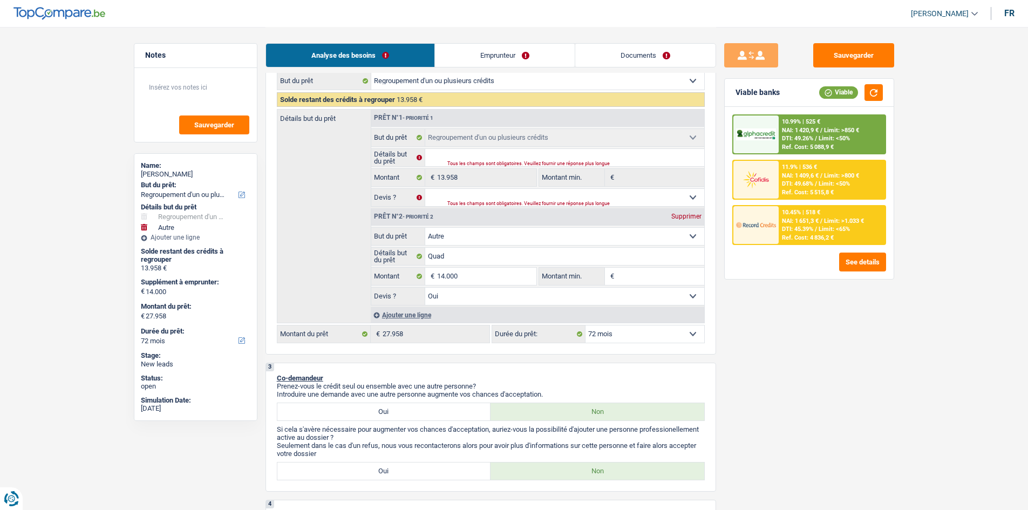
click at [459, 49] on link "Emprunteur" at bounding box center [505, 55] width 140 height 23
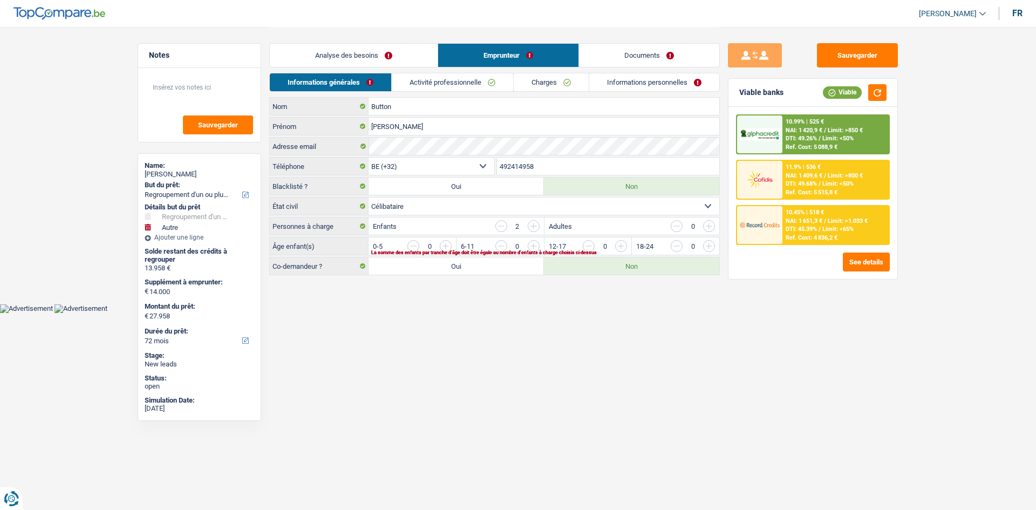
click at [465, 78] on link "Activité professionnelle" at bounding box center [452, 82] width 121 height 18
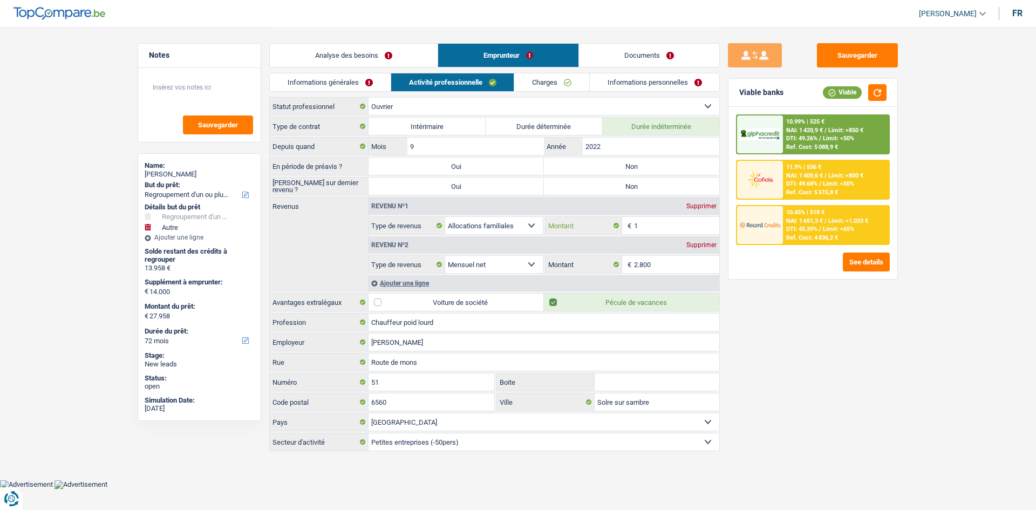
click at [646, 228] on input "1" at bounding box center [677, 225] width 86 height 17
click at [699, 200] on div "Revenu nº1 Supprimer" at bounding box center [544, 206] width 351 height 17
click at [702, 202] on div "Revenu nº1 Supprimer" at bounding box center [544, 206] width 351 height 17
click at [650, 166] on label "Non" at bounding box center [631, 166] width 175 height 17
click at [650, 166] on input "Non" at bounding box center [631, 166] width 175 height 17
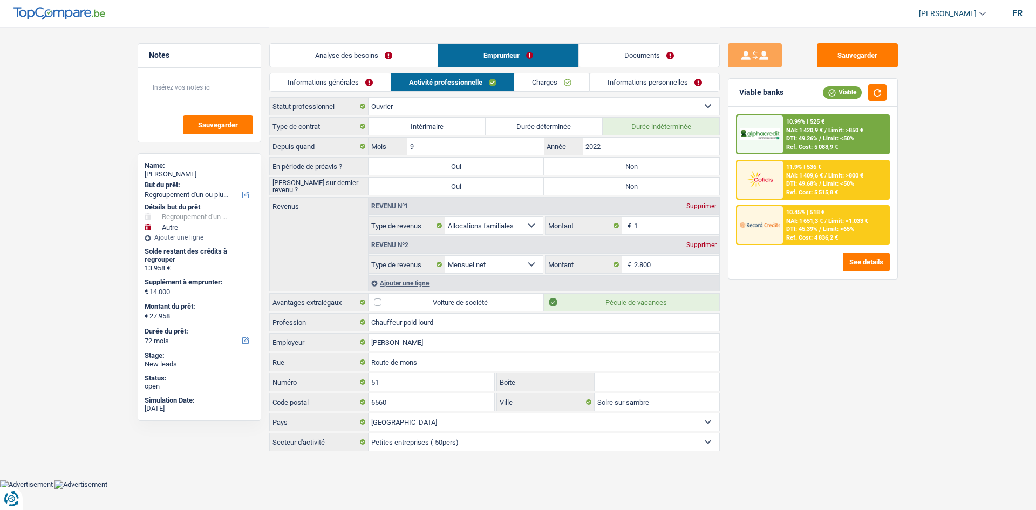
radio input "true"
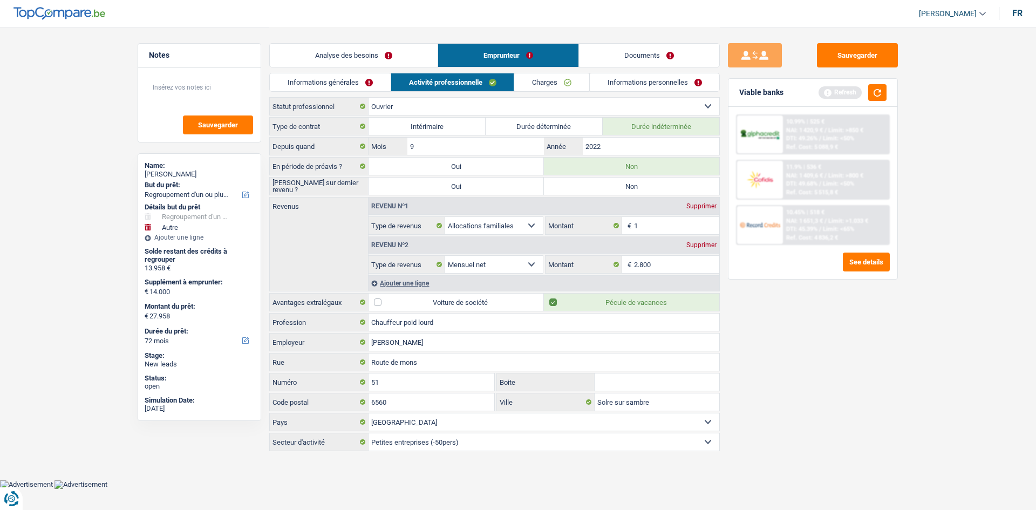
click at [636, 187] on label "Non" at bounding box center [631, 186] width 175 height 17
click at [636, 187] on input "Non" at bounding box center [631, 186] width 175 height 17
radio input "true"
click at [708, 205] on div "Supprimer" at bounding box center [702, 206] width 36 height 6
select select "netSalary"
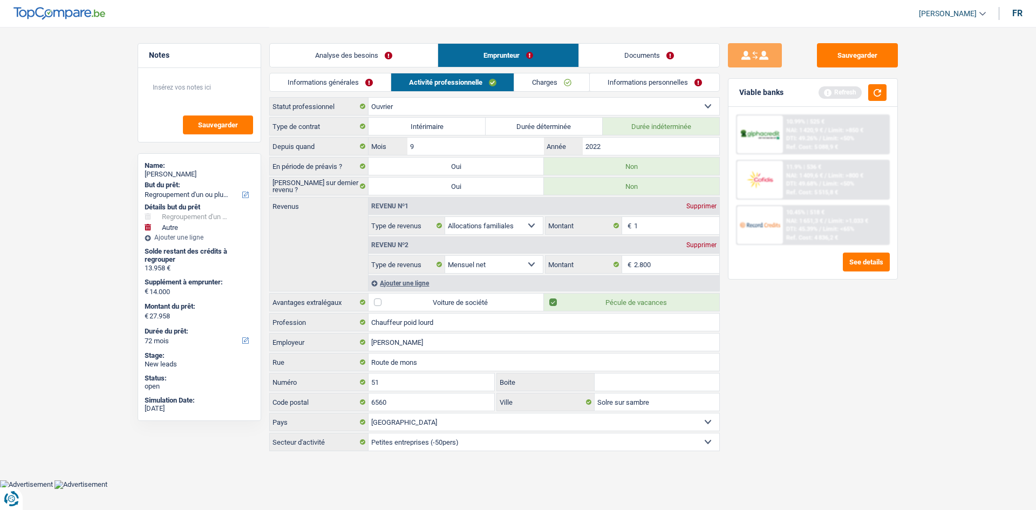
type input "2.800"
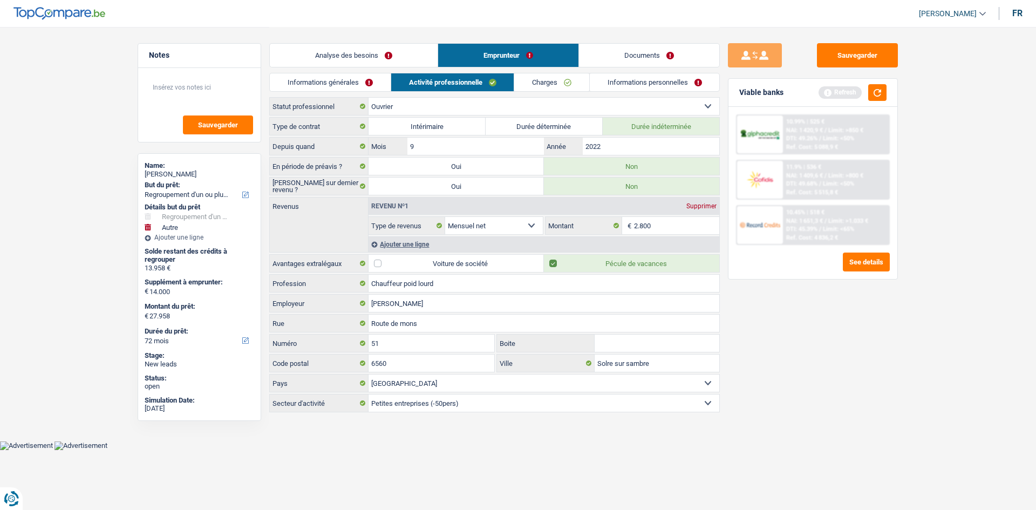
click at [811, 401] on div "Sauvegarder Viable banks Refresh 10.99% | 525 € NAI: 1 420,9 € / Limit: >850 € …" at bounding box center [813, 268] width 186 height 450
click at [348, 79] on link "Informations générales" at bounding box center [330, 82] width 121 height 18
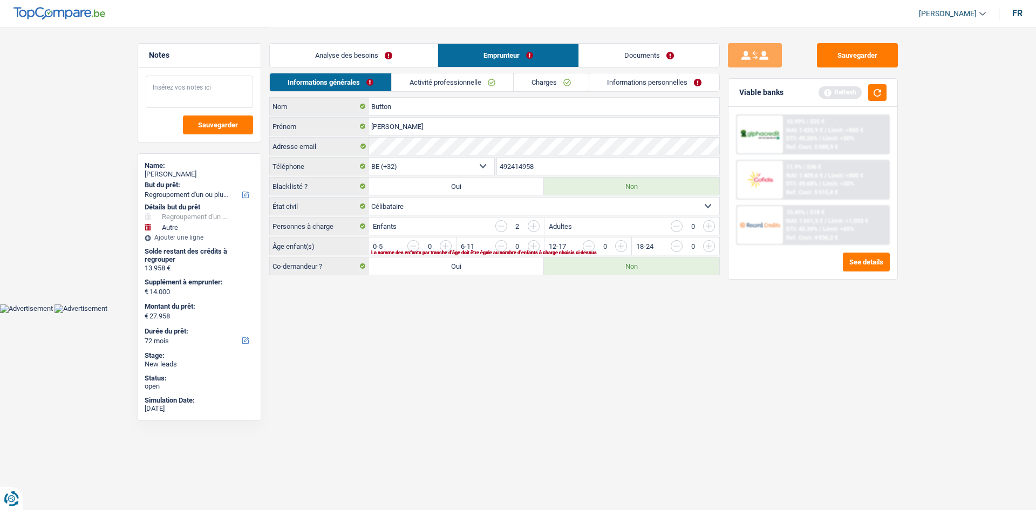
click at [199, 100] on textarea at bounding box center [199, 92] width 107 height 32
type textarea "2 enfants à la charge de madame"
click at [451, 244] on input "button" at bounding box center [665, 248] width 450 height 17
click at [710, 243] on input "button" at bounding box center [928, 248] width 450 height 17
click at [677, 251] on input "button" at bounding box center [677, 246] width 12 height 12
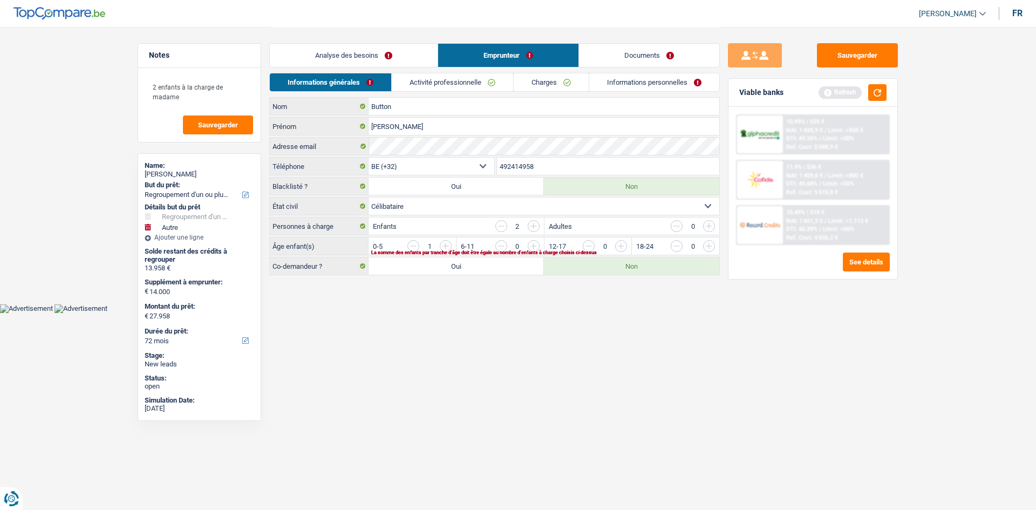
click at [622, 247] on input "button" at bounding box center [840, 248] width 450 height 17
click at [584, 313] on html "Vous avez le contrôle de vos données Nous utilisons des cookies, tout comme nos…" at bounding box center [518, 156] width 1036 height 313
click at [590, 247] on input "button" at bounding box center [589, 246] width 12 height 12
drag, startPoint x: 712, startPoint y: 247, endPoint x: 705, endPoint y: 243, distance: 7.5
click at [712, 246] on input "button" at bounding box center [928, 248] width 450 height 17
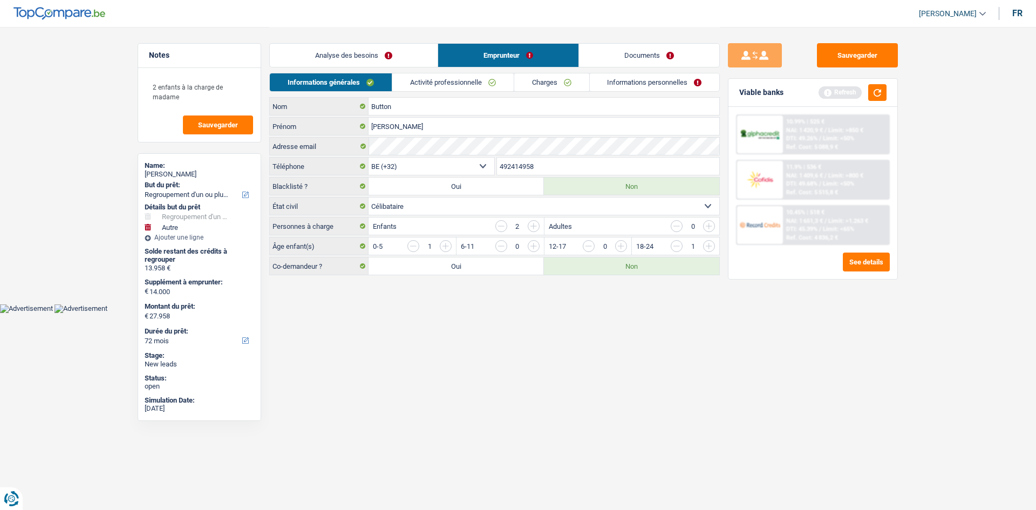
click at [482, 77] on link "Activité professionnelle" at bounding box center [452, 82] width 121 height 18
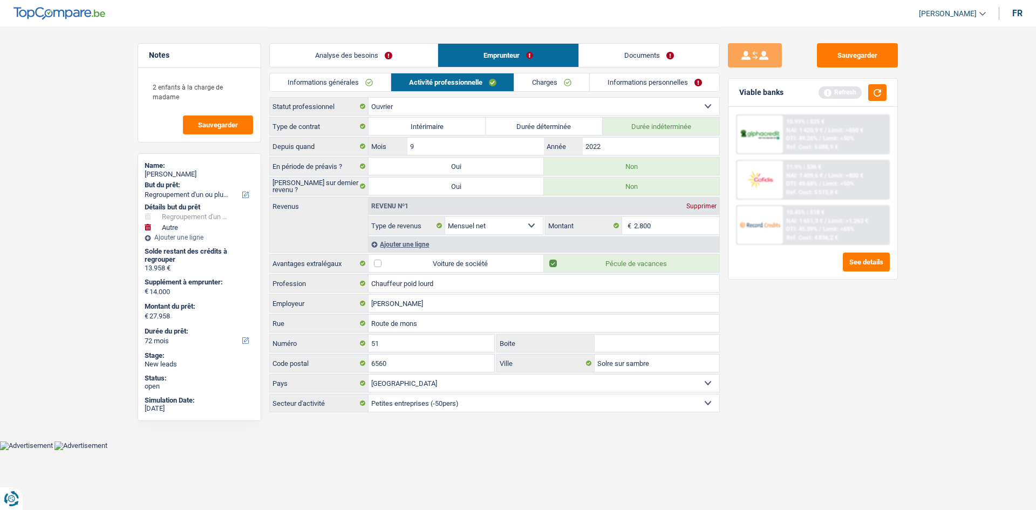
click at [430, 243] on div "Ajouter une ligne" at bounding box center [544, 244] width 351 height 16
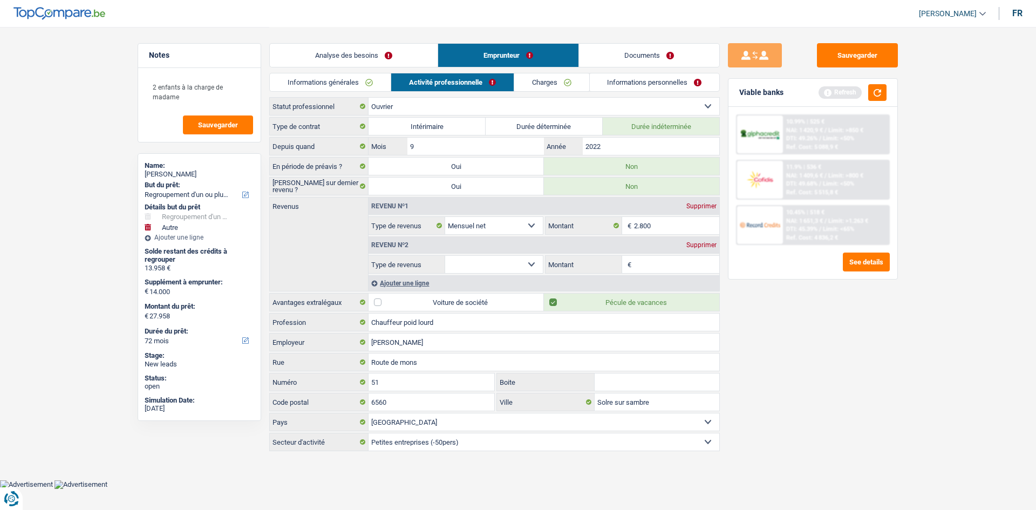
click at [517, 265] on select "Allocation d'handicap Allocations chômage Allocations familiales Chèques repas …" at bounding box center [494, 264] width 98 height 17
select select "mealVouchers"
click at [445, 256] on select "Allocation d'handicap Allocations chômage Allocations familiales Chèques repas …" at bounding box center [494, 264] width 98 height 17
click at [685, 270] on input "Montant par jour" at bounding box center [677, 264] width 86 height 17
click at [704, 246] on div "Supprimer" at bounding box center [702, 245] width 36 height 6
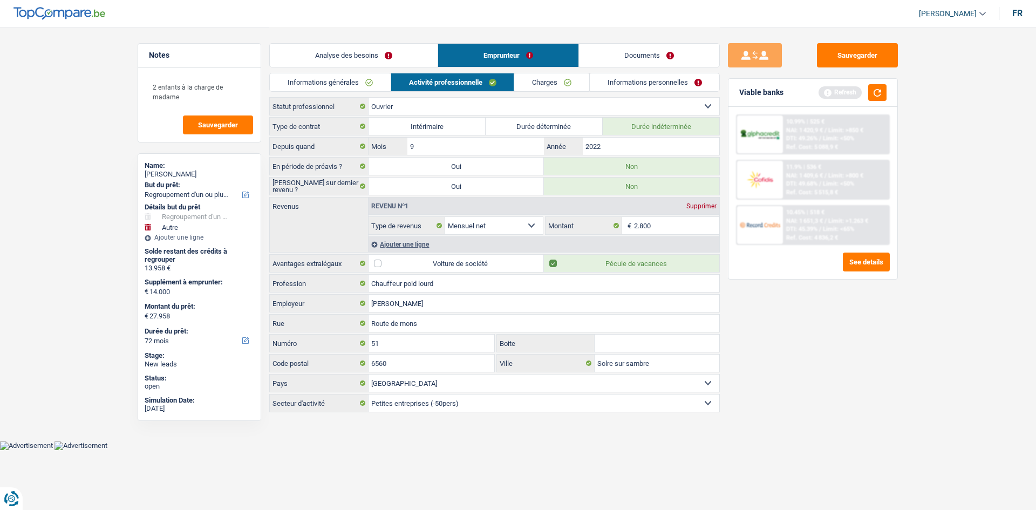
click at [567, 85] on link "Charges" at bounding box center [551, 82] width 75 height 18
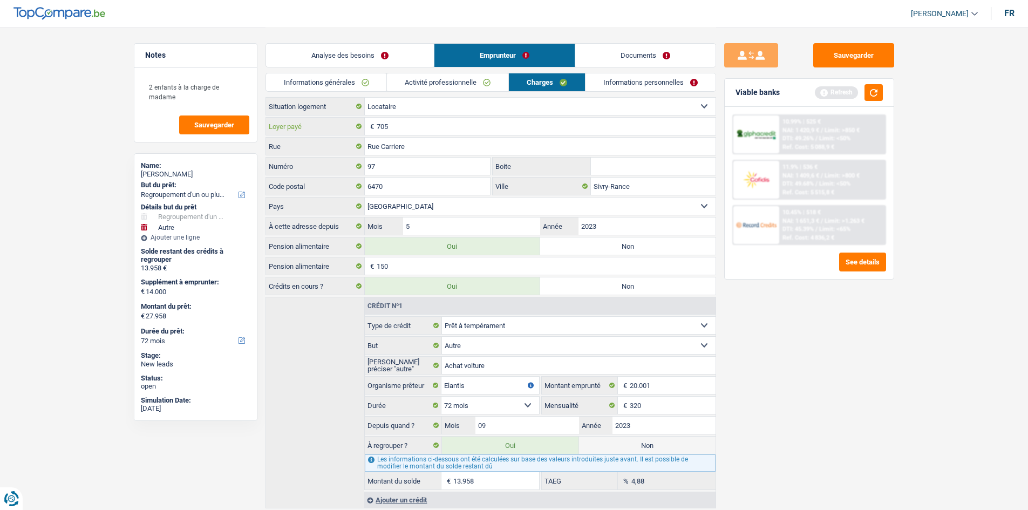
click at [447, 125] on input "705" at bounding box center [546, 126] width 339 height 17
click at [638, 192] on input "Sivry-Rance" at bounding box center [653, 186] width 125 height 17
click at [620, 216] on div "Locataire Propriétaire avec prêt hypothécaire Propriétaire sans prêt hypothécai…" at bounding box center [490, 302] width 451 height 411
click at [652, 91] on link "Informations personnelles" at bounding box center [650, 82] width 130 height 18
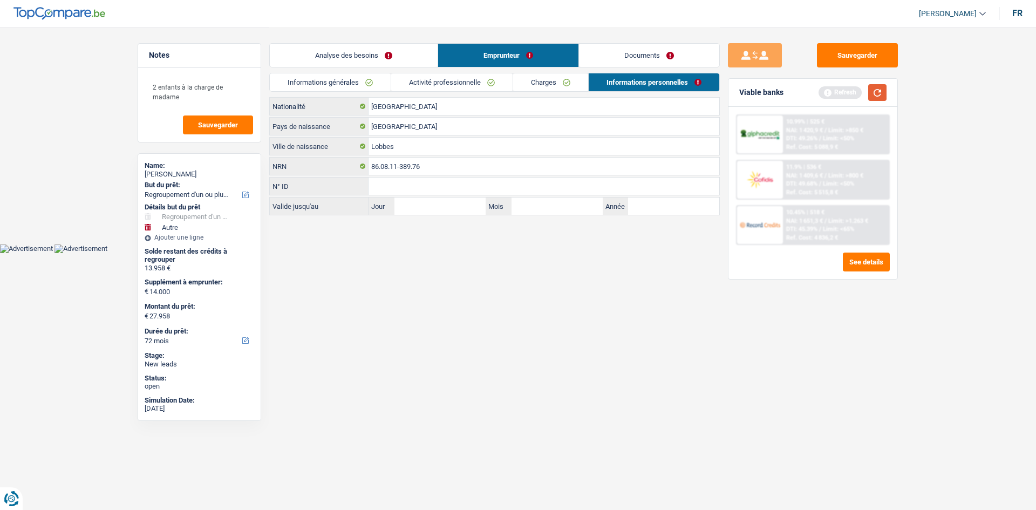
click at [882, 97] on button "button" at bounding box center [877, 92] width 18 height 17
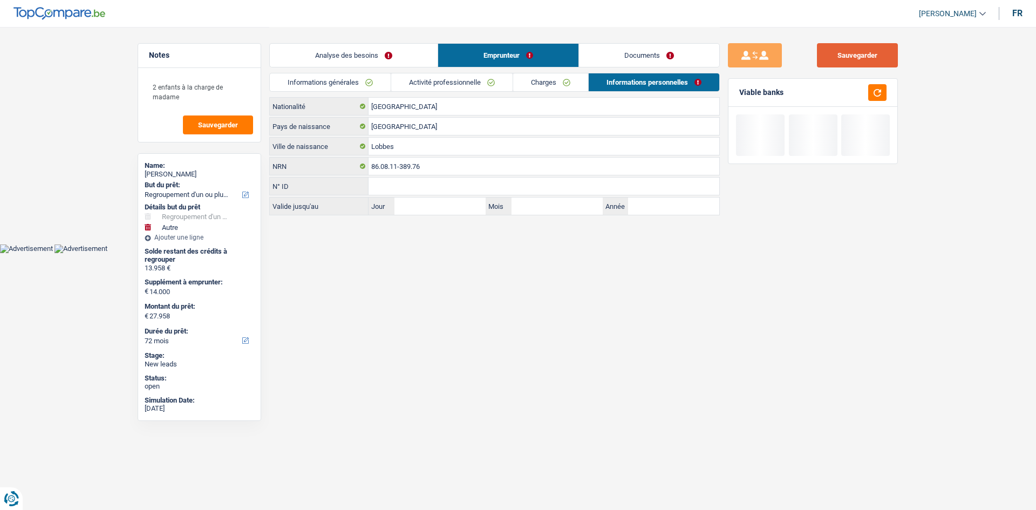
click at [874, 47] on button "Sauvegarder" at bounding box center [857, 55] width 81 height 24
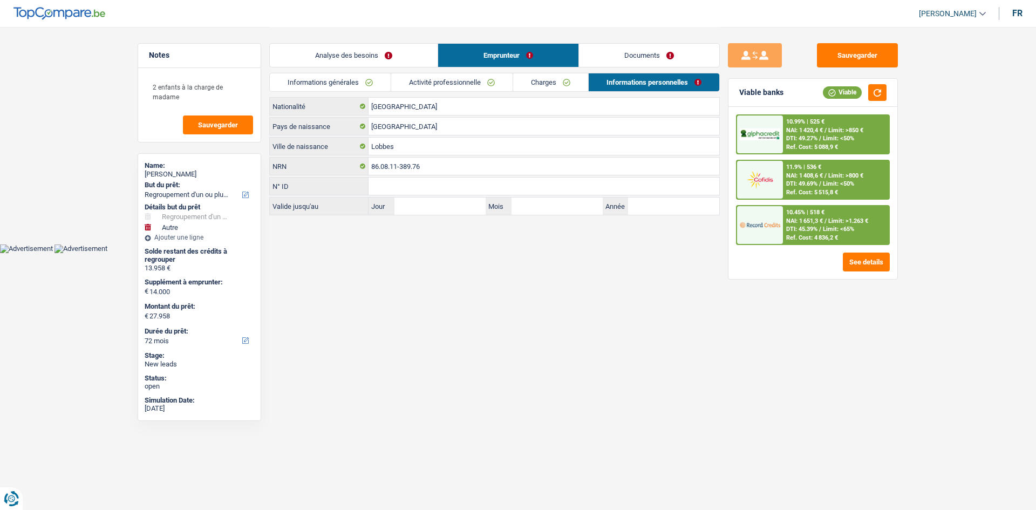
click at [370, 47] on link "Analyse des besoins" at bounding box center [354, 55] width 168 height 23
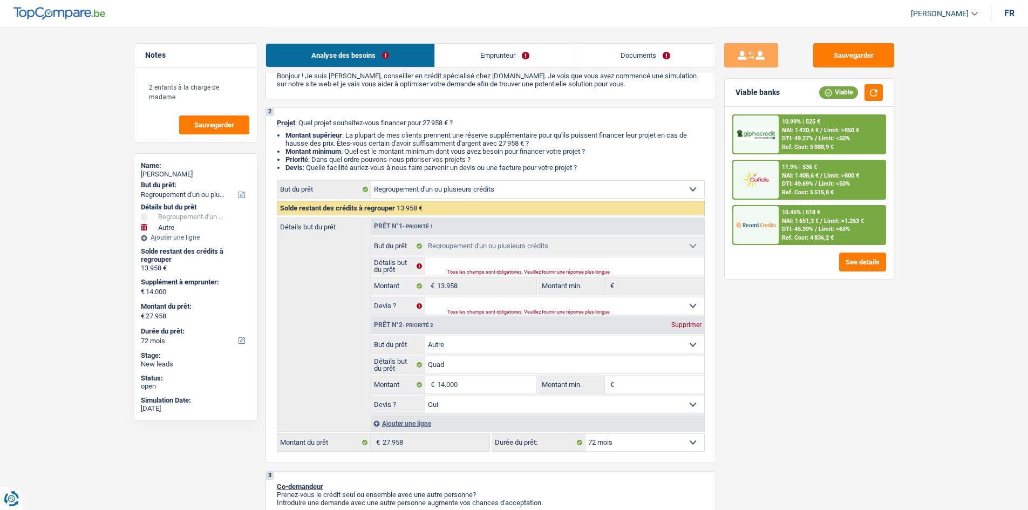
scroll to position [162, 0]
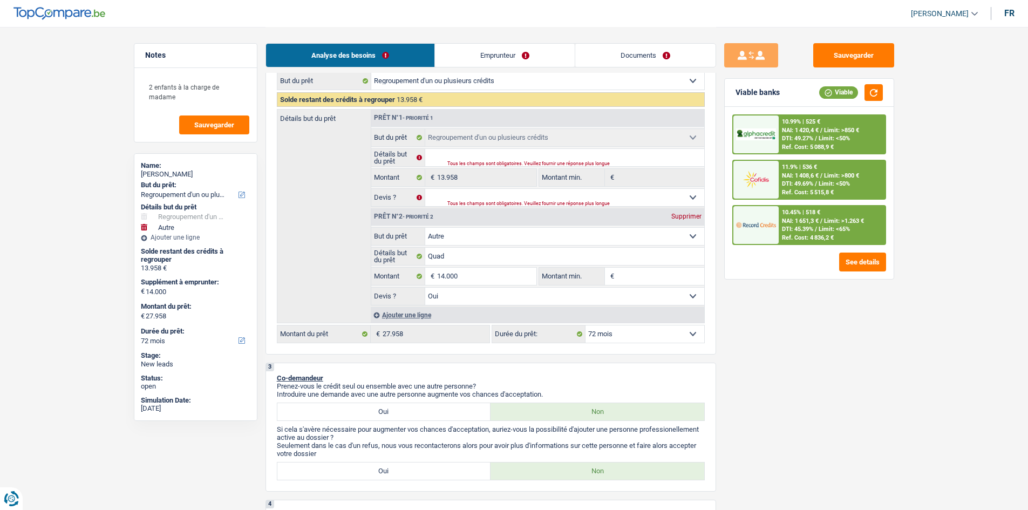
click at [813, 231] on span "DTI: 45.39%" at bounding box center [797, 229] width 31 height 7
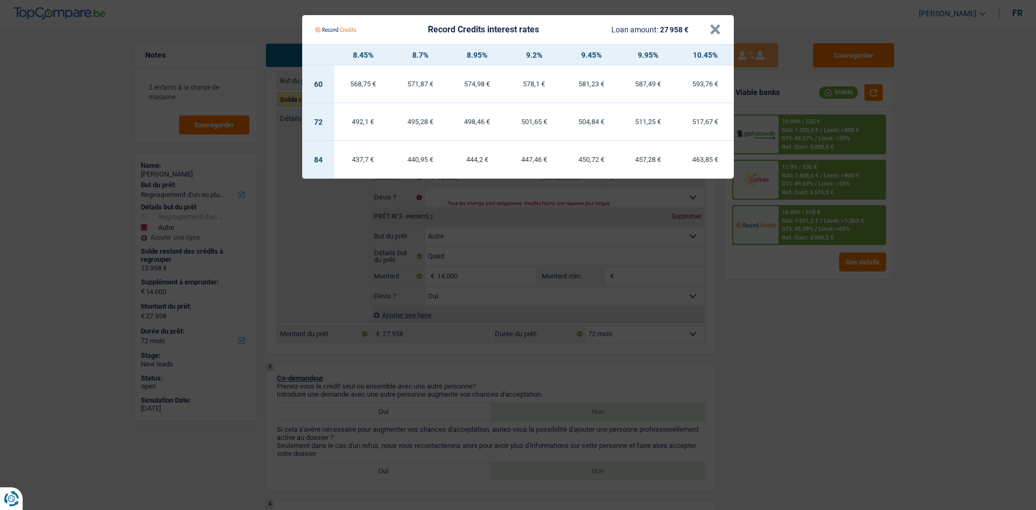
click at [826, 362] on Credits "Record Credits interest rates Loan amount: 27 958 € × 8.45% 8.7% 8.95% 9.2% 9.4…" at bounding box center [518, 255] width 1036 height 510
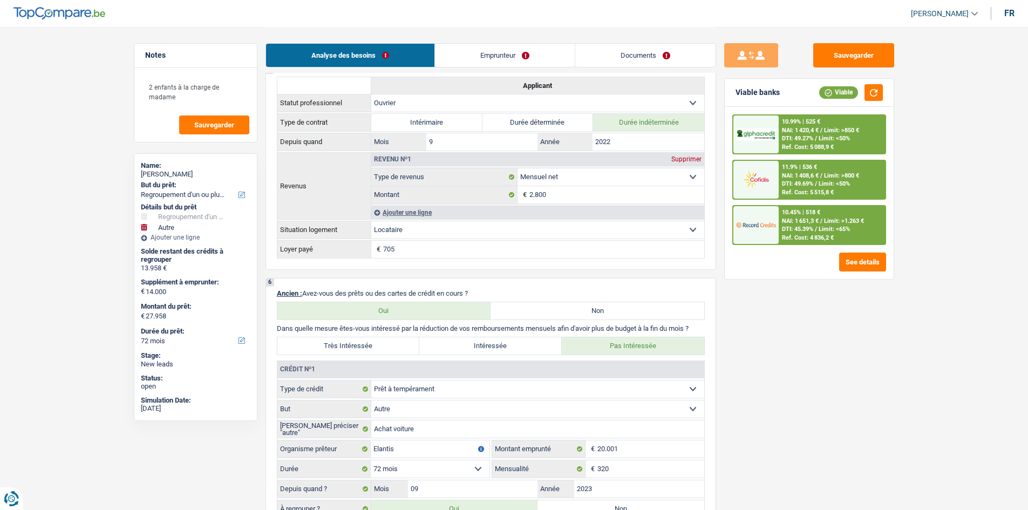
scroll to position [809, 0]
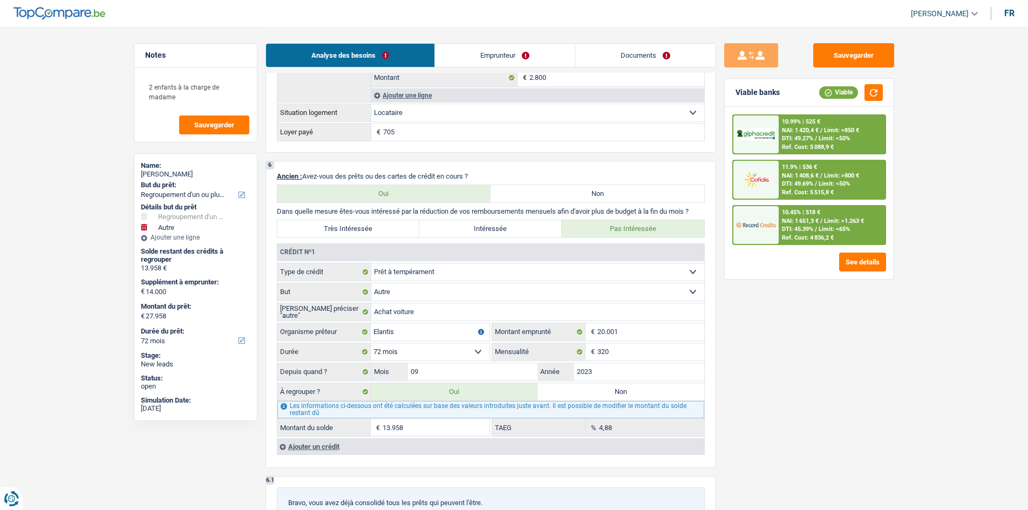
click at [587, 422] on div "4,88 % TAEG" at bounding box center [598, 427] width 212 height 17
click at [828, 414] on div "Sauvegarder Viable banks Viable 10.99% | 525 € NAI: 1 420,4 € / Limit: >850 € D…" at bounding box center [809, 268] width 186 height 450
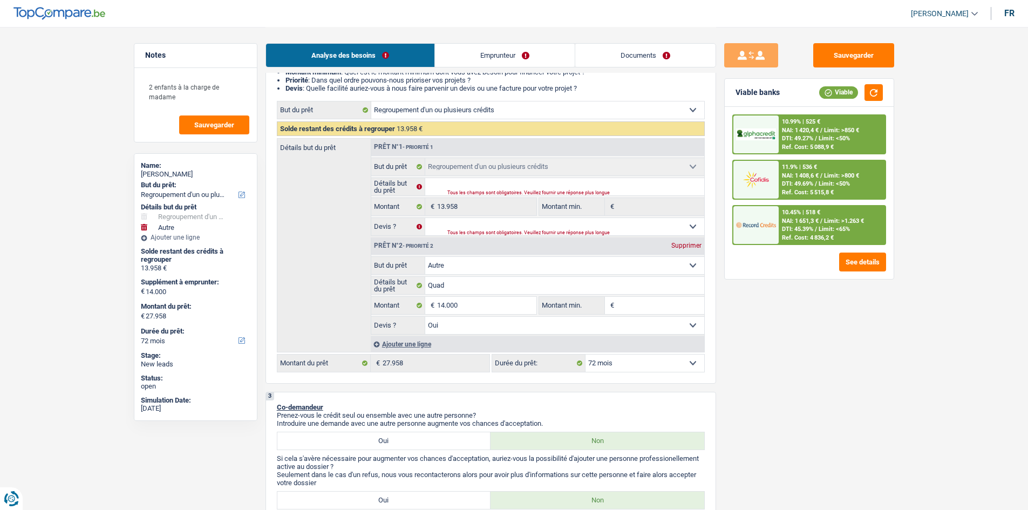
scroll to position [0, 0]
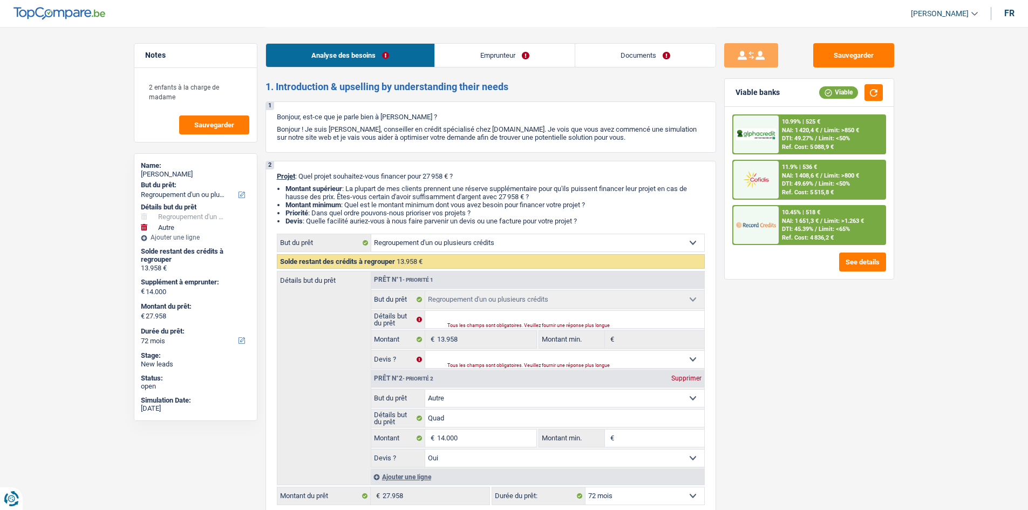
click at [809, 125] on div "10.99% | 525 €" at bounding box center [801, 121] width 38 height 7
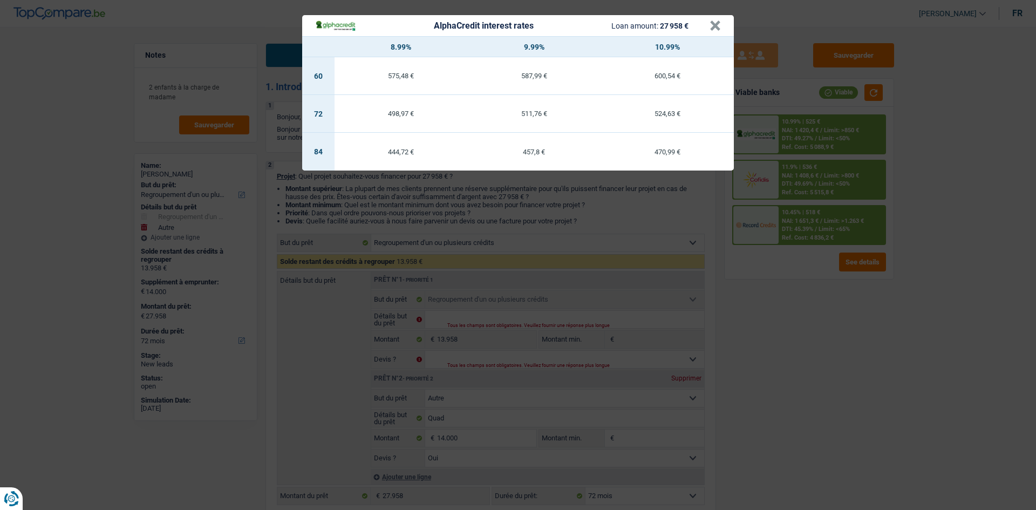
click at [778, 371] on div "AlphaCredit interest rates Loan amount: 27 958 € × 8.99% 9.99% 10.99% 60 575,48…" at bounding box center [518, 255] width 1036 height 510
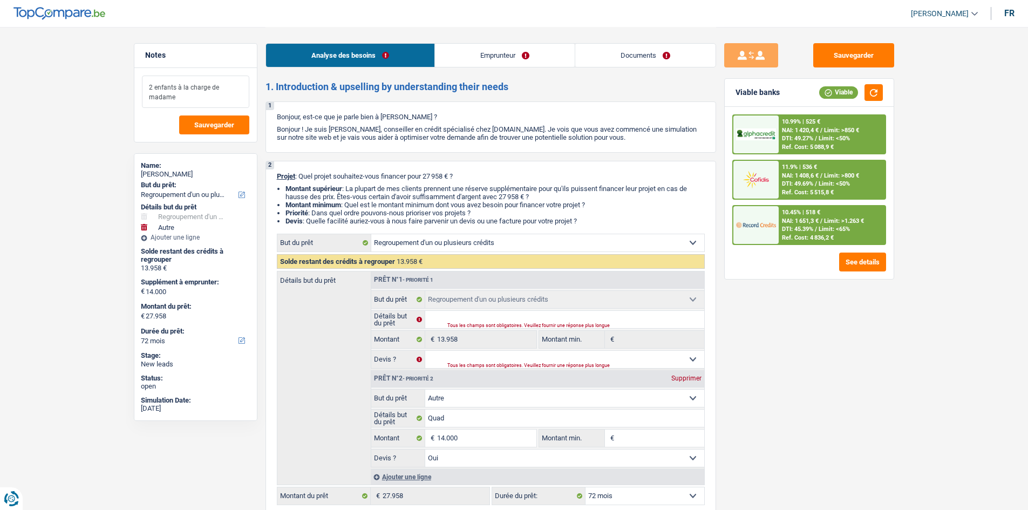
click at [191, 96] on textarea "2 enfants à la charge de madame" at bounding box center [195, 92] width 107 height 32
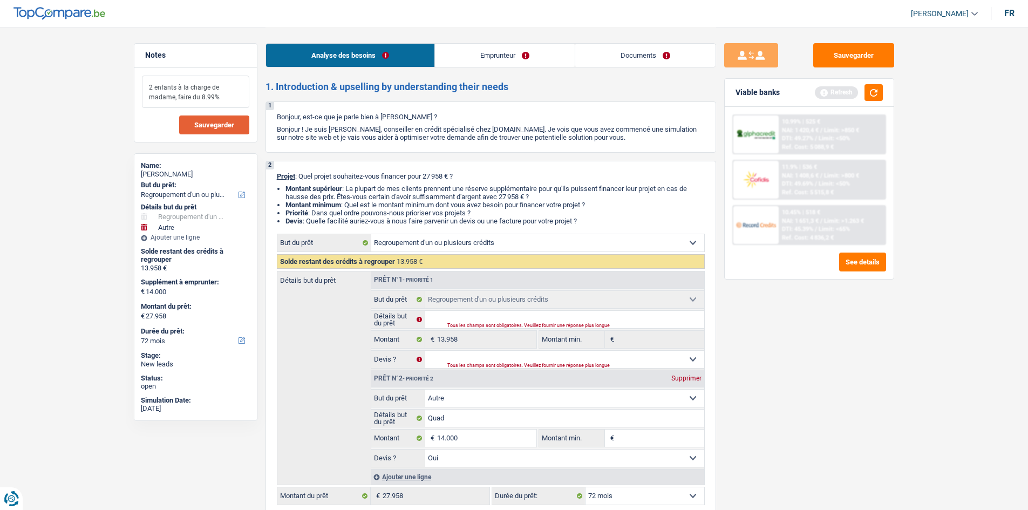
type textarea "2 enfants à la charge de madame, faire du 8.99%"
click at [187, 130] on button "Sauvegarder" at bounding box center [214, 124] width 70 height 19
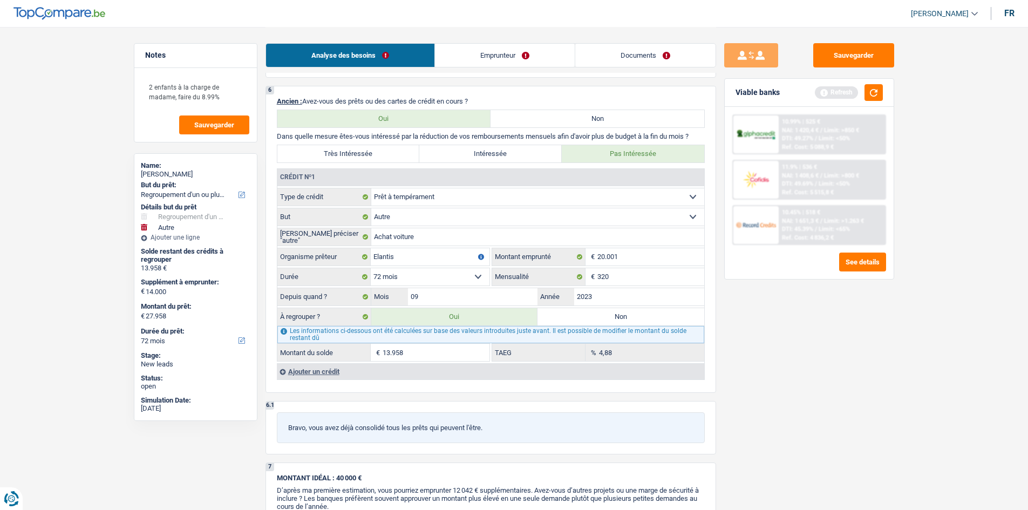
scroll to position [863, 0]
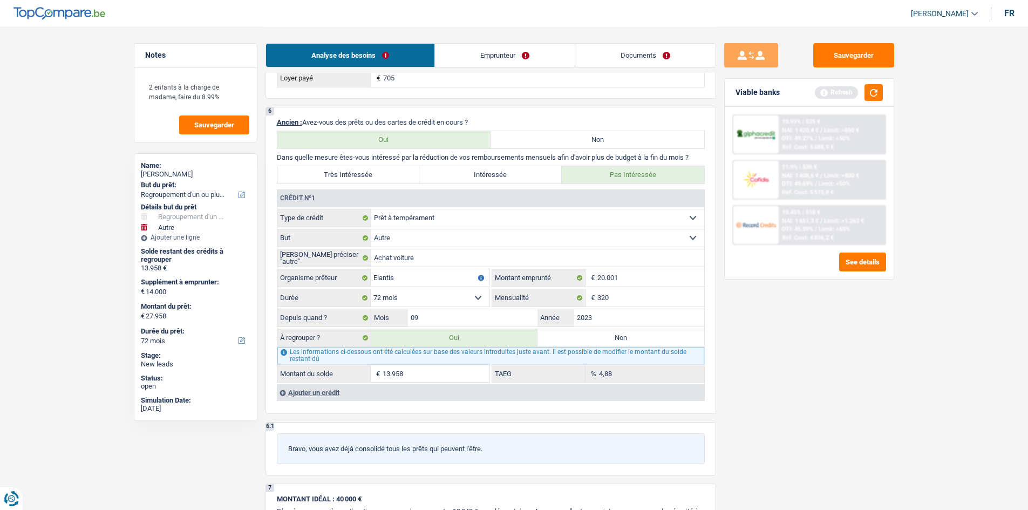
click at [799, 241] on div "10.45% | 518 € NAI: 1 651,3 € / Limit: >1.263 € DTI: 45.39% / Limit: <65% Ref. …" at bounding box center [832, 225] width 106 height 38
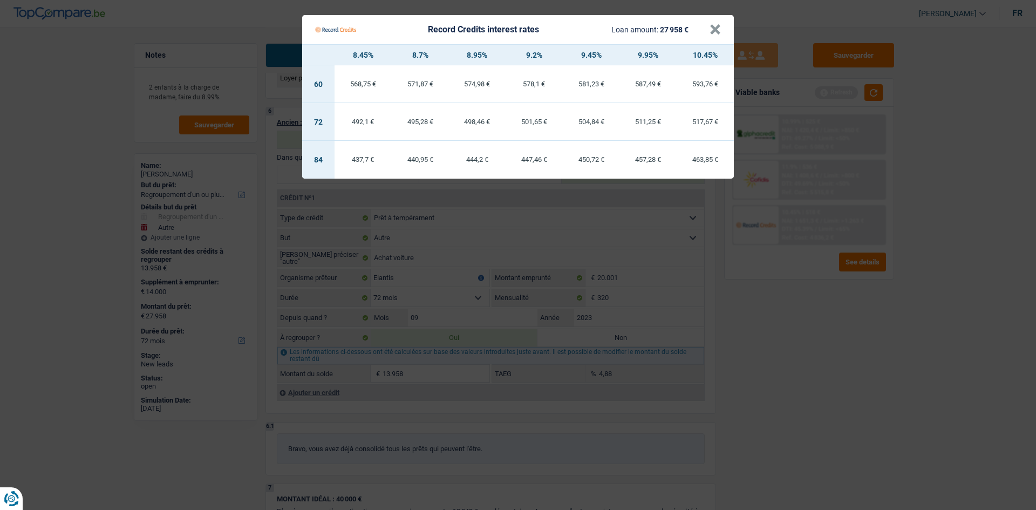
click at [778, 373] on Credits "Record Credits interest rates Loan amount: 27 958 € × 8.45% 8.7% 8.95% 9.2% 9.4…" at bounding box center [518, 255] width 1036 height 510
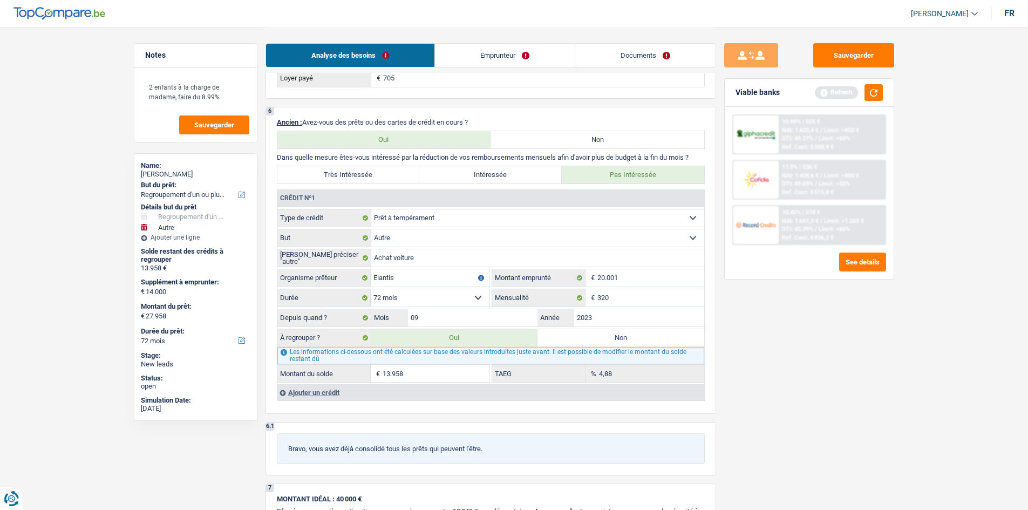
click at [842, 139] on span "Limit: <50%" at bounding box center [834, 138] width 31 height 7
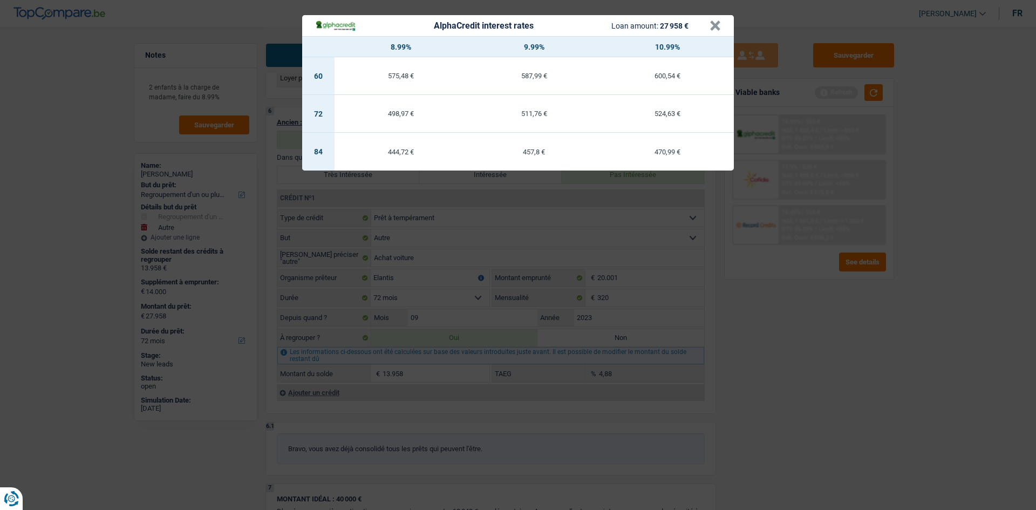
click at [860, 408] on div "AlphaCredit interest rates Loan amount: 27 958 € × 8.99% 9.99% 10.99% 60 575,48…" at bounding box center [518, 255] width 1036 height 510
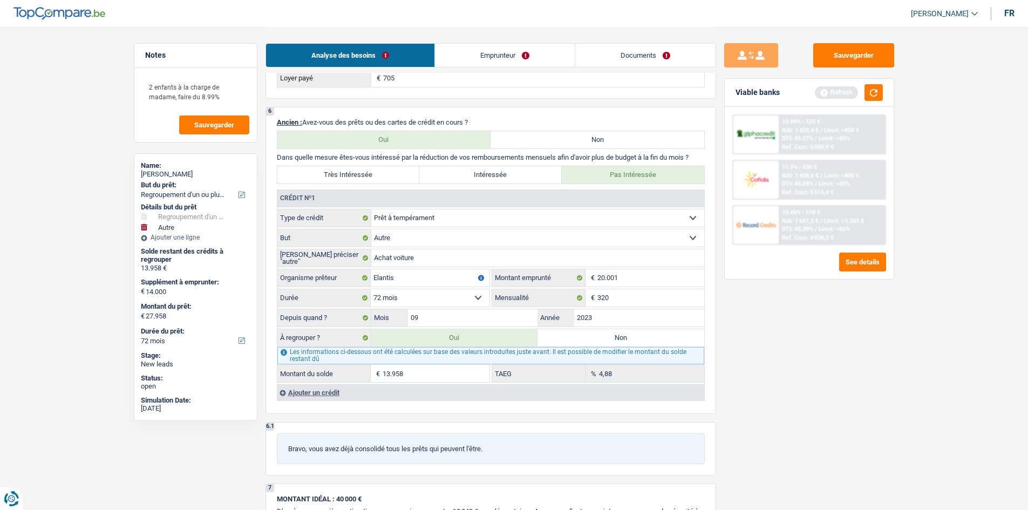
click at [658, 45] on link "Documents" at bounding box center [645, 55] width 140 height 23
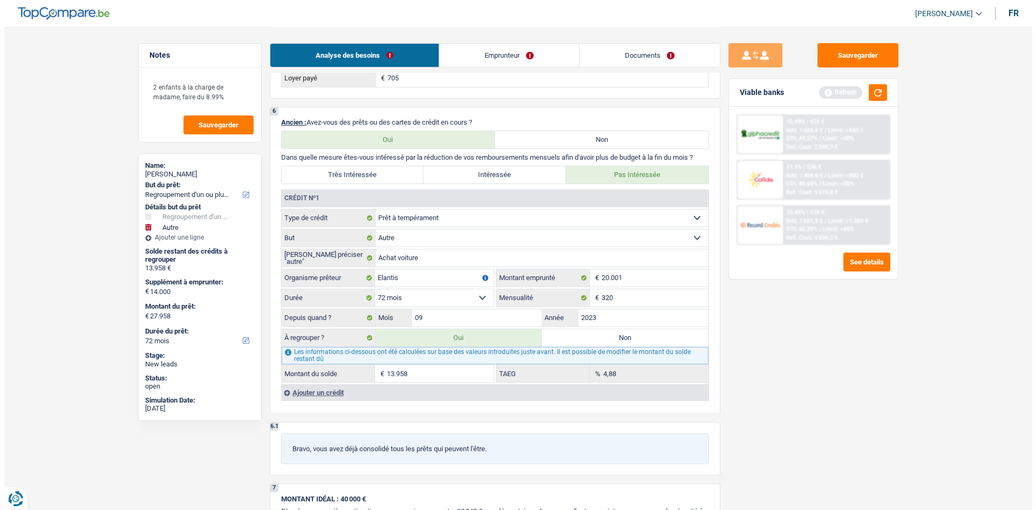
scroll to position [0, 0]
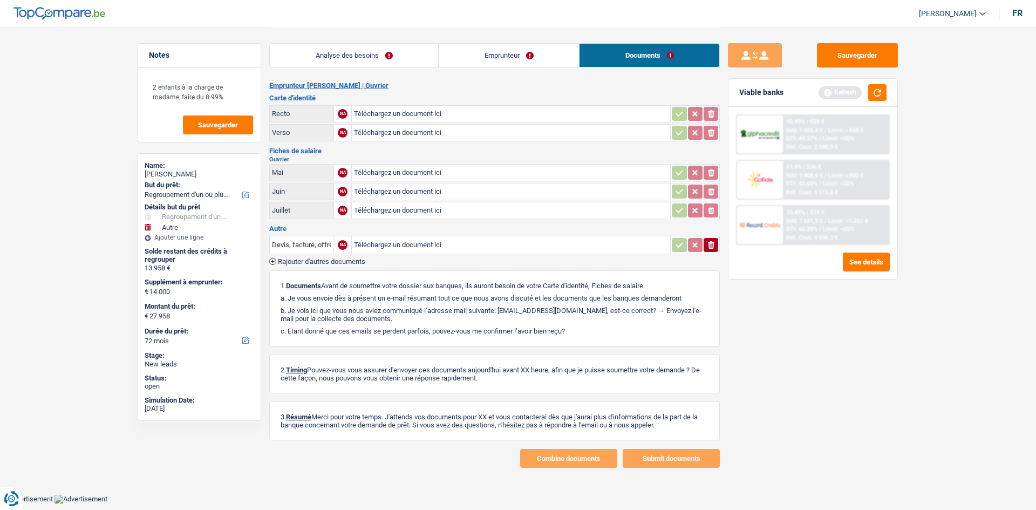
click at [526, 52] on link "Emprunteur" at bounding box center [509, 55] width 140 height 23
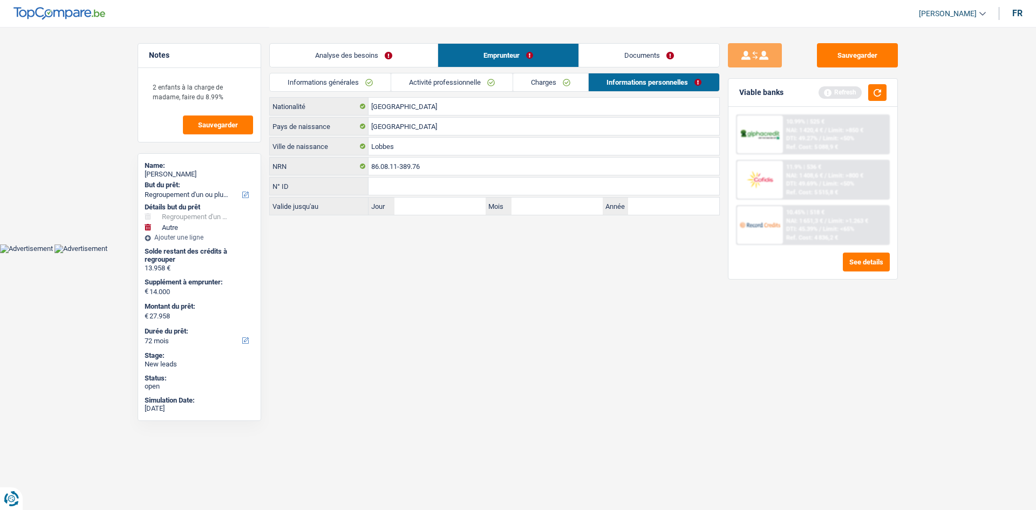
click at [514, 73] on li "Charges" at bounding box center [551, 82] width 76 height 19
click at [507, 78] on link "Activité professionnelle" at bounding box center [451, 82] width 121 height 18
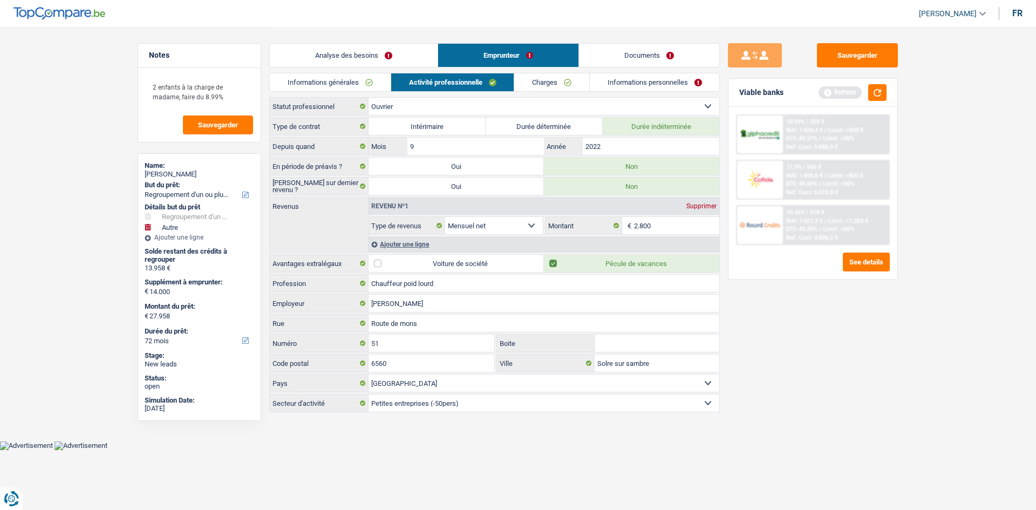
click at [573, 86] on link "Charges" at bounding box center [551, 82] width 75 height 18
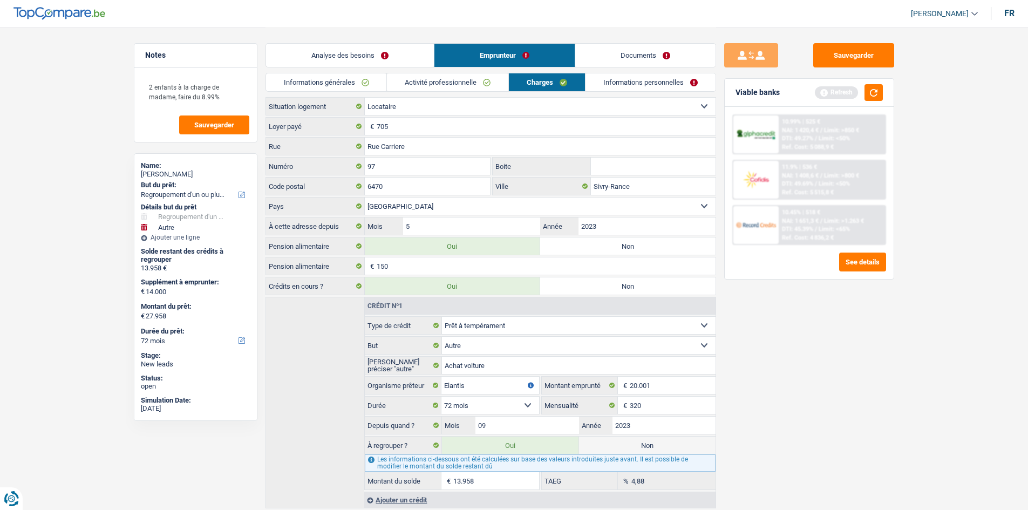
click at [622, 73] on li "Informations personnelles" at bounding box center [650, 82] width 131 height 19
drag, startPoint x: 614, startPoint y: 84, endPoint x: 628, endPoint y: 77, distance: 15.7
click at [614, 84] on link "Informations personnelles" at bounding box center [650, 82] width 130 height 18
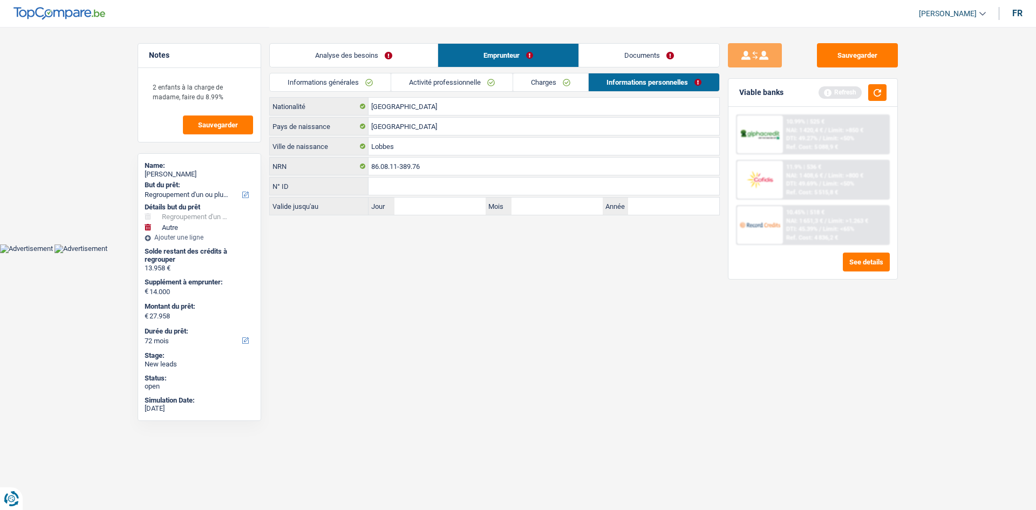
click at [661, 56] on link "Documents" at bounding box center [649, 55] width 140 height 23
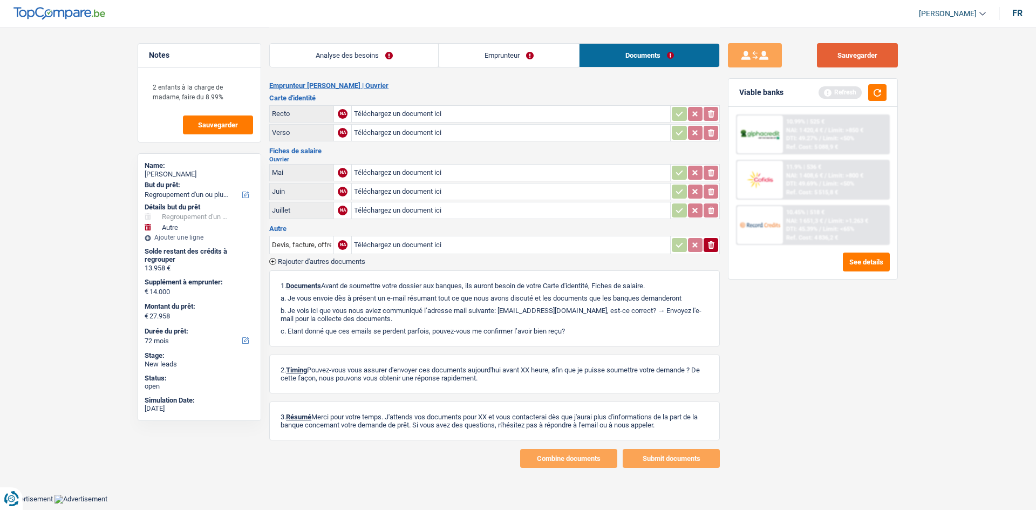
click at [853, 53] on button "Sauvegarder" at bounding box center [857, 55] width 81 height 24
click at [188, 125] on button "Sauvegarder" at bounding box center [218, 124] width 70 height 19
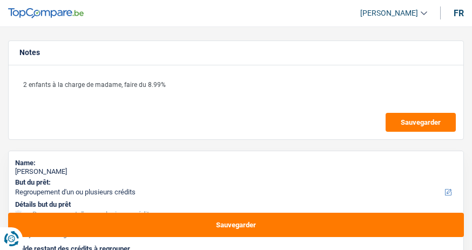
select select "refinancing"
select select "other"
select select "72"
select select "refinancing"
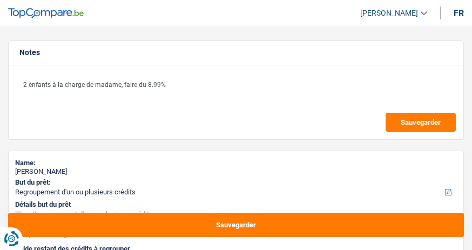
select select "refinancing"
select select "other"
select select "yes"
select select "72"
select select "worker"
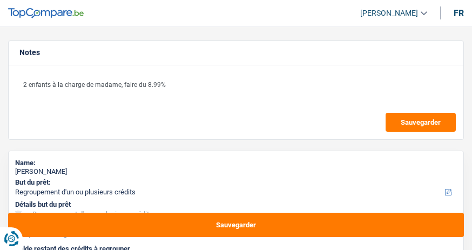
select select "netSalary"
select select "familyAllowances"
select select "rents"
select select "personalLoan"
select select "other"
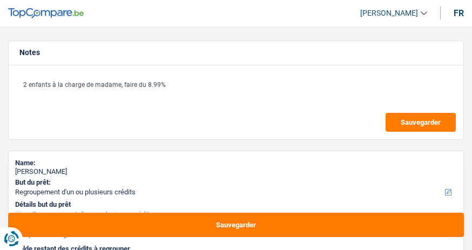
select select "72"
select select "refinancing"
select select "other"
select select "yes"
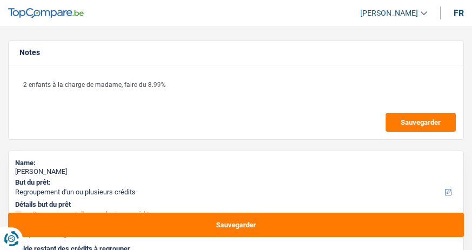
select select "72"
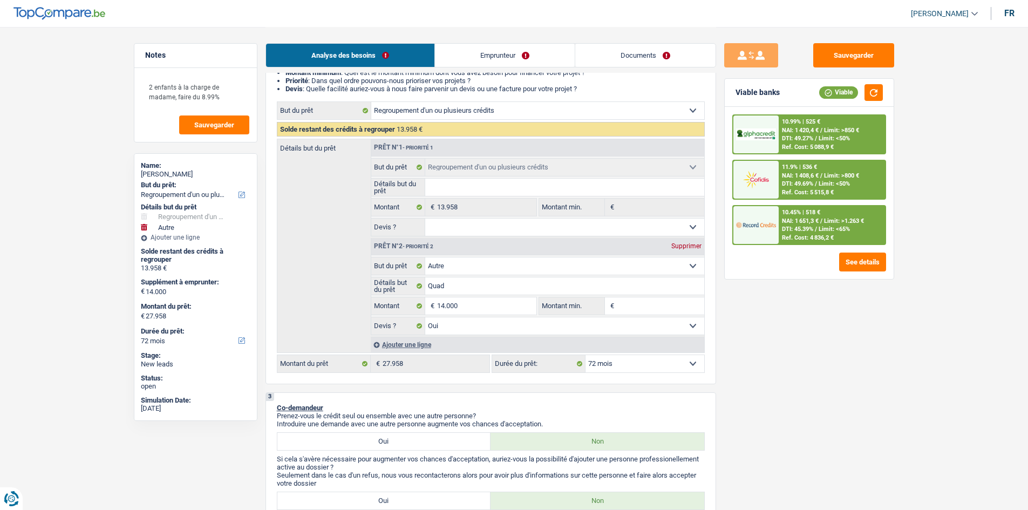
scroll to position [216, 0]
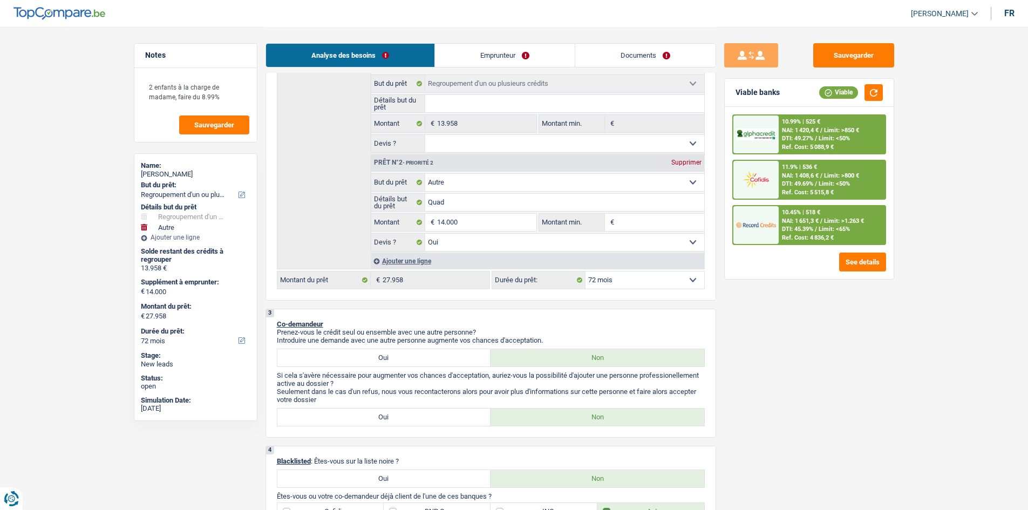
click at [471, 233] on span "DTI: 45.39%" at bounding box center [797, 229] width 31 height 7
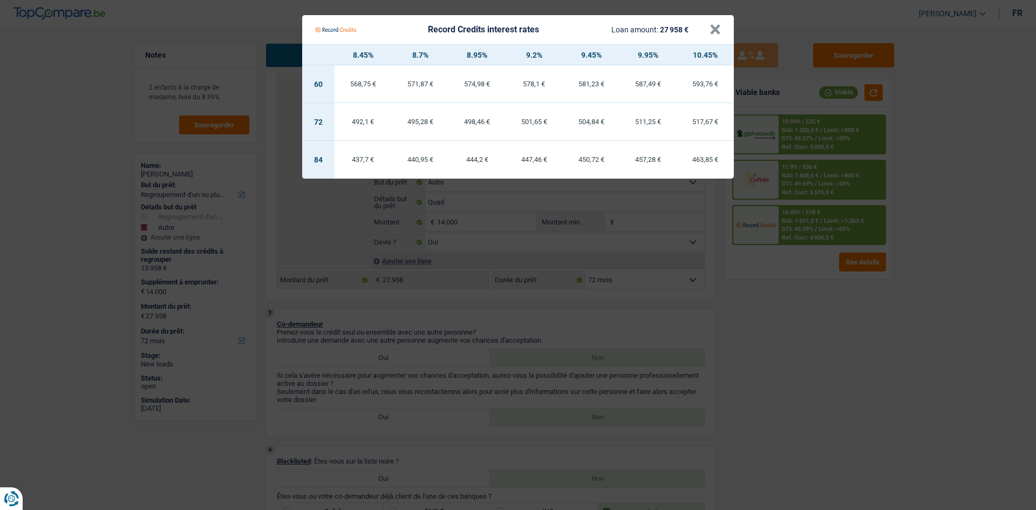
click at [471, 249] on Credits "Record Credits interest rates Loan amount: 27 958 € × 8.45% 8.7% 8.95% 9.2% 9.4…" at bounding box center [518, 255] width 1036 height 510
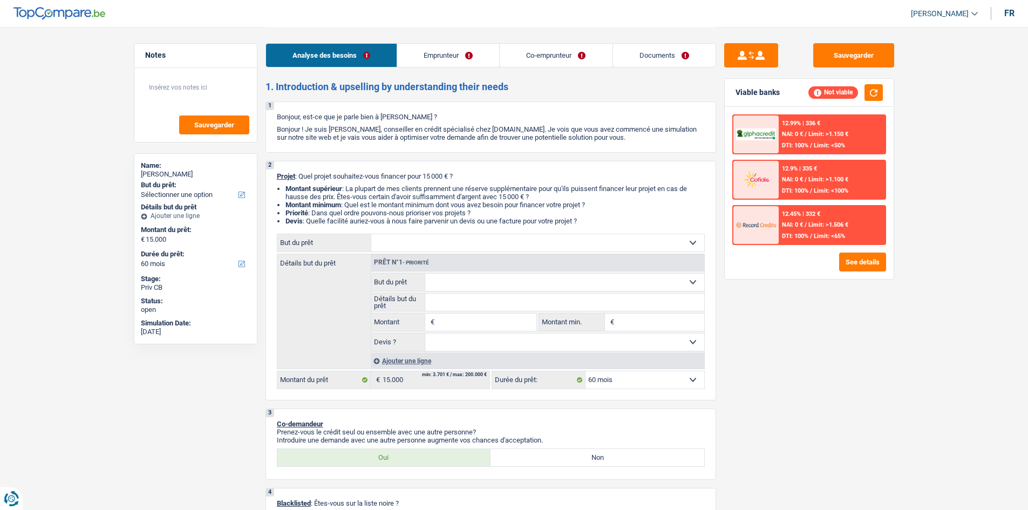
select select "60"
select select "publicEmployee"
select select "housewife"
select select "familyAllowances"
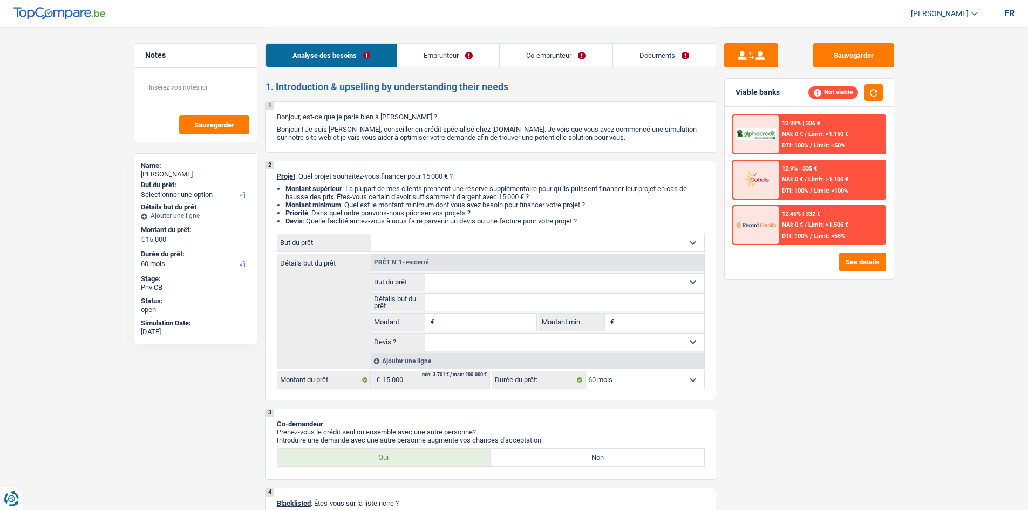
select select "netSalary"
select select "mealVouchers"
select select "familyAllowances"
select select "rents"
select select "renovationLoan"
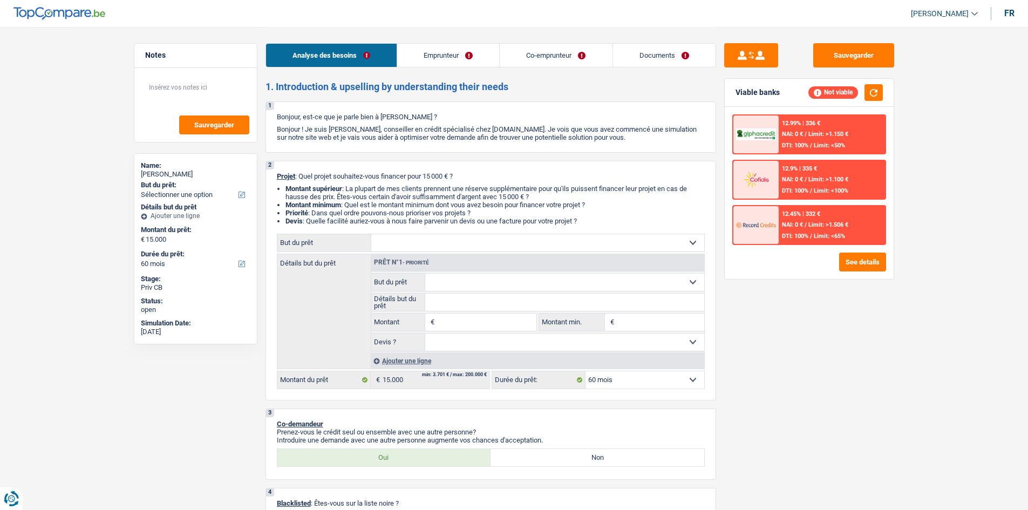
select select "12"
select select "60"
click at [661, 67] on div "Analyse des besoins Emprunteur Co-emprunteur Documents" at bounding box center [490, 50] width 451 height 46
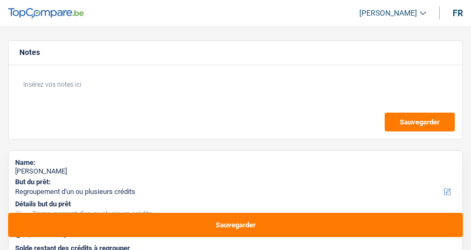
select select "refinancing"
select select "other"
select select "120"
select select "refinancing"
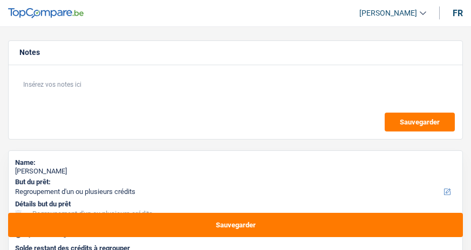
select select "refinancing"
select select "other"
select select "120"
select select "worker"
select select "familyAllowances"
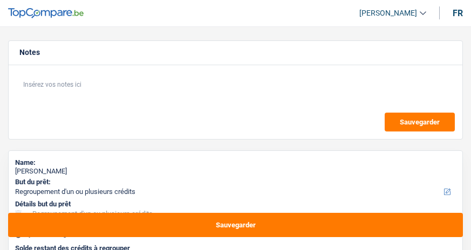
select select "netSalary"
select select "rents"
select select "creditConsolidation"
select select "48"
select select "refinancing"
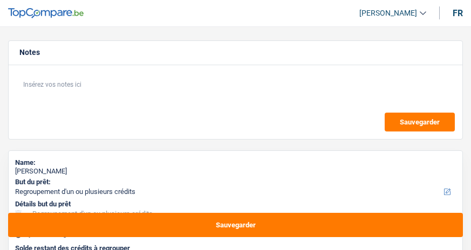
select select "refinancing"
select select "other"
select select "120"
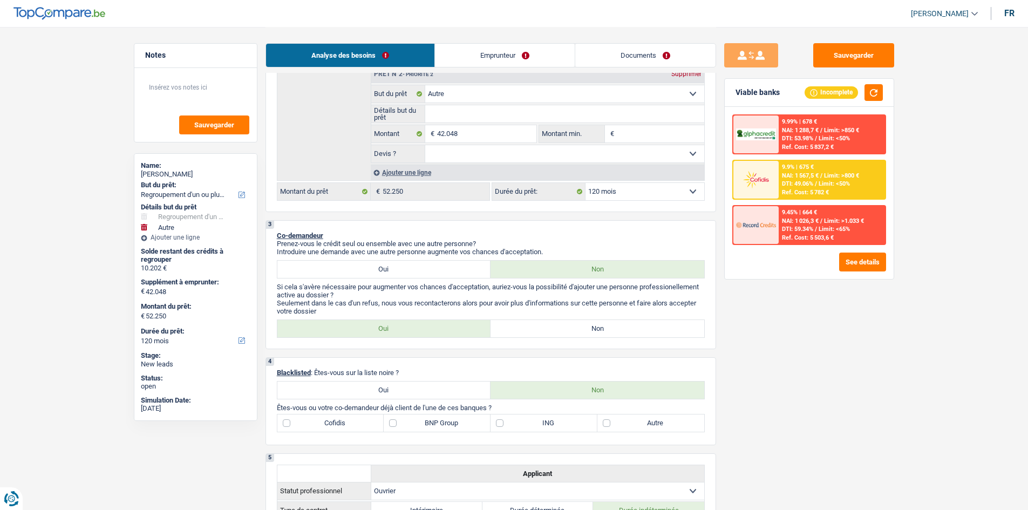
scroll to position [162, 0]
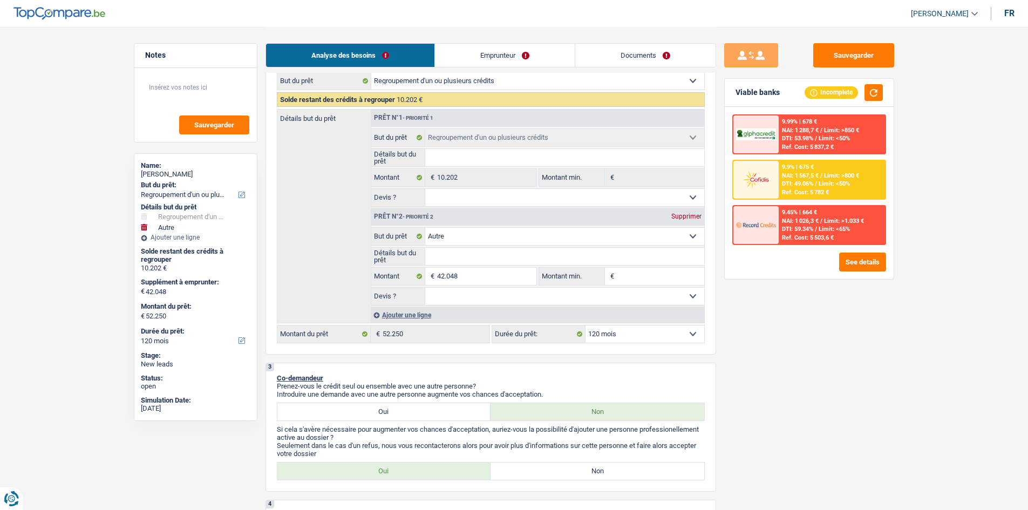
click at [471, 46] on link "Emprunteur" at bounding box center [505, 55] width 140 height 23
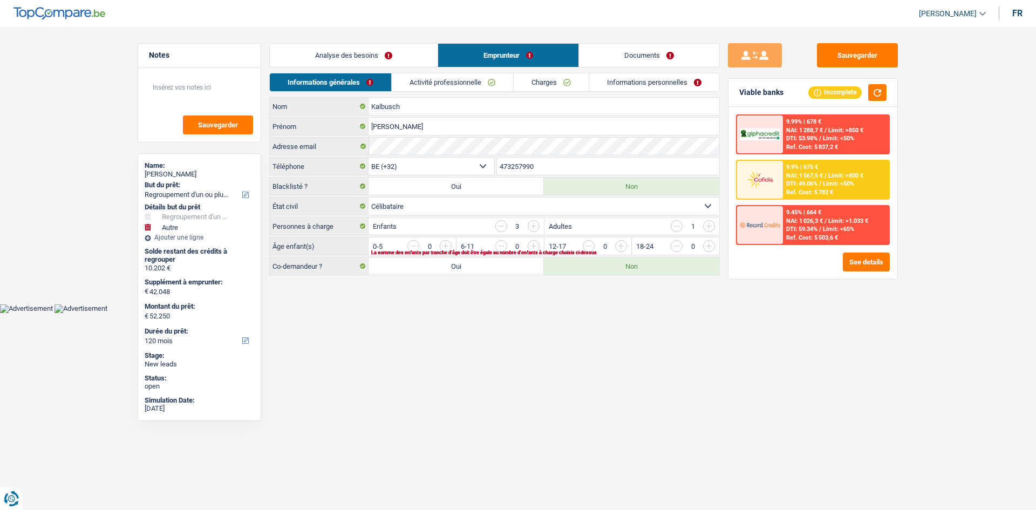
click at [368, 62] on link "Analyse des besoins" at bounding box center [354, 55] width 168 height 23
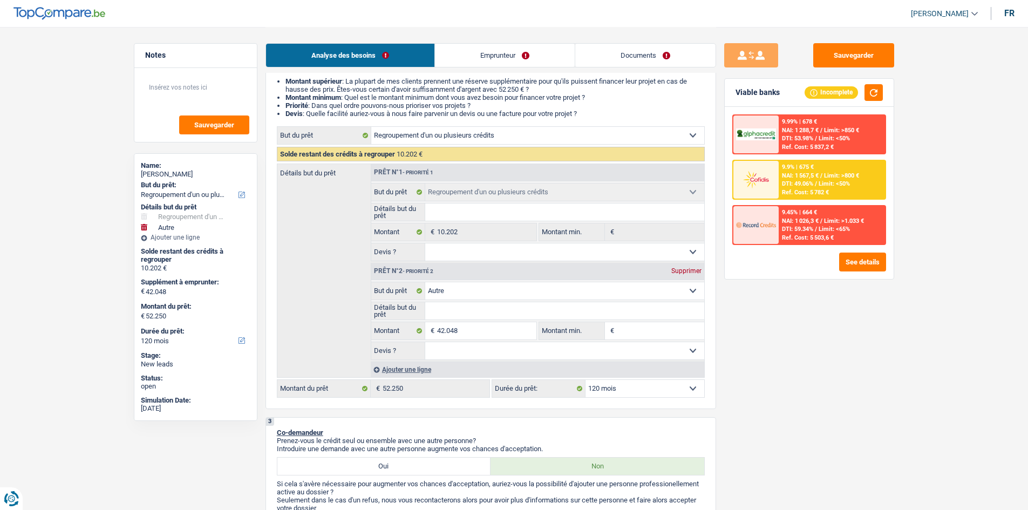
scroll to position [108, 0]
click at [471, 250] on select "Confort maison: meubles, textile, peinture, électroménager, outillage non-profe…" at bounding box center [564, 290] width 279 height 17
drag, startPoint x: 826, startPoint y: 435, endPoint x: 796, endPoint y: 414, distance: 36.4
click at [471, 250] on div "Sauvegarder Viable banks Incomplete 9.99% | 678 € NAI: 1 288,7 € / Limit: >850 …" at bounding box center [809, 268] width 186 height 450
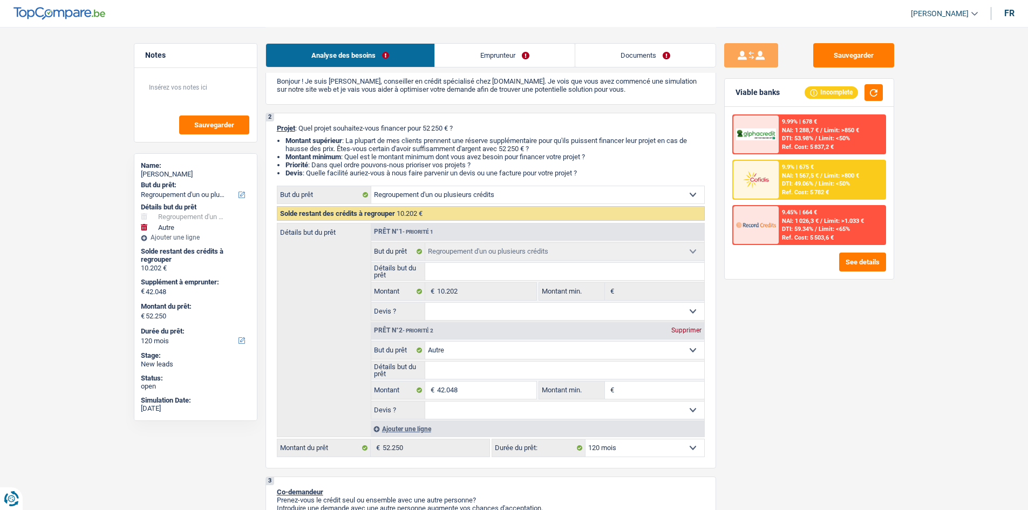
scroll to position [0, 0]
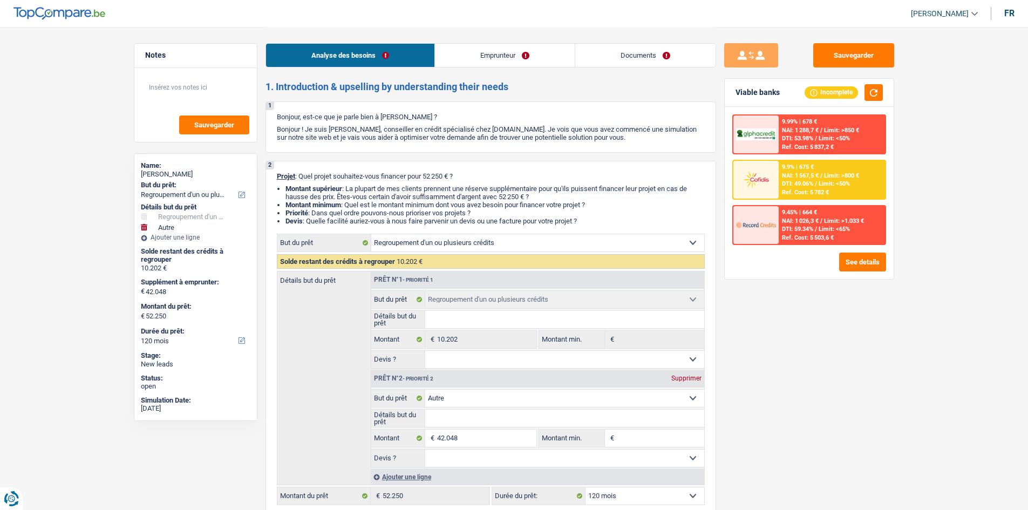
click at [471, 58] on link "Emprunteur" at bounding box center [505, 55] width 140 height 23
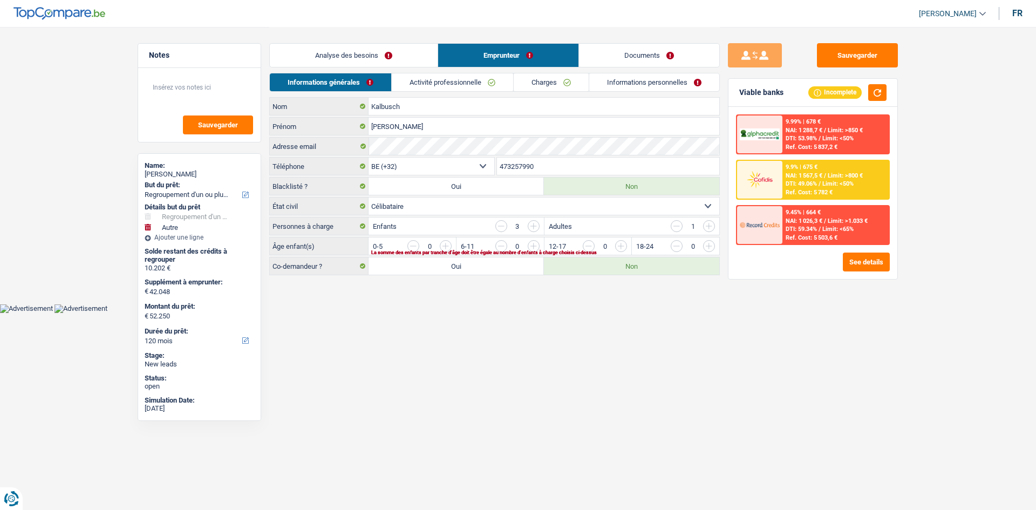
click at [471, 83] on link "Activité professionnelle" at bounding box center [452, 82] width 121 height 18
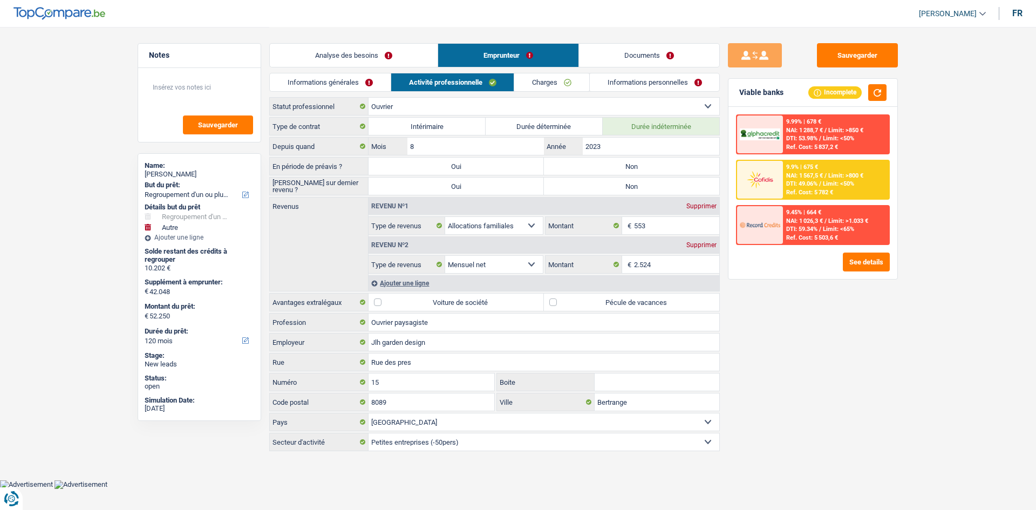
click at [471, 83] on link "Charges" at bounding box center [551, 82] width 75 height 18
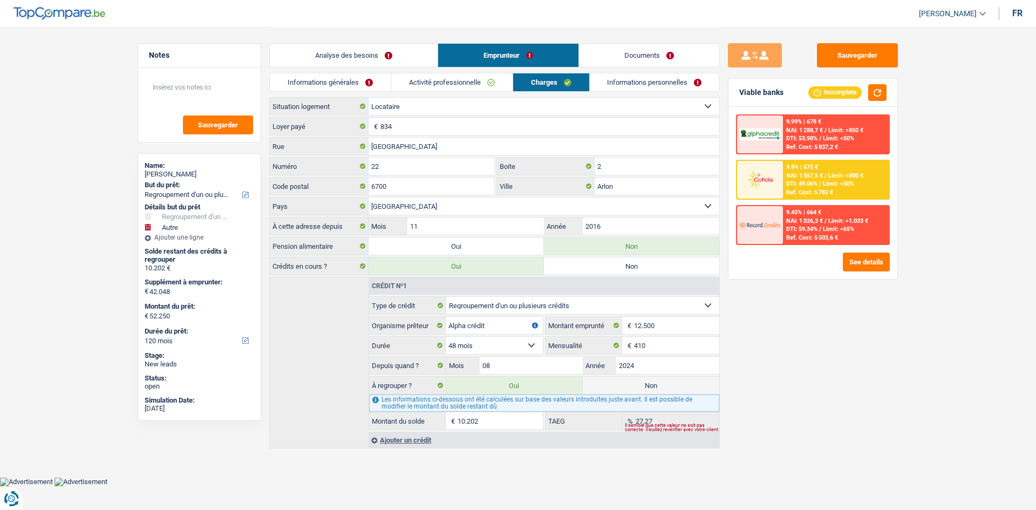
click at [471, 83] on link "Informations personnelles" at bounding box center [655, 82] width 130 height 18
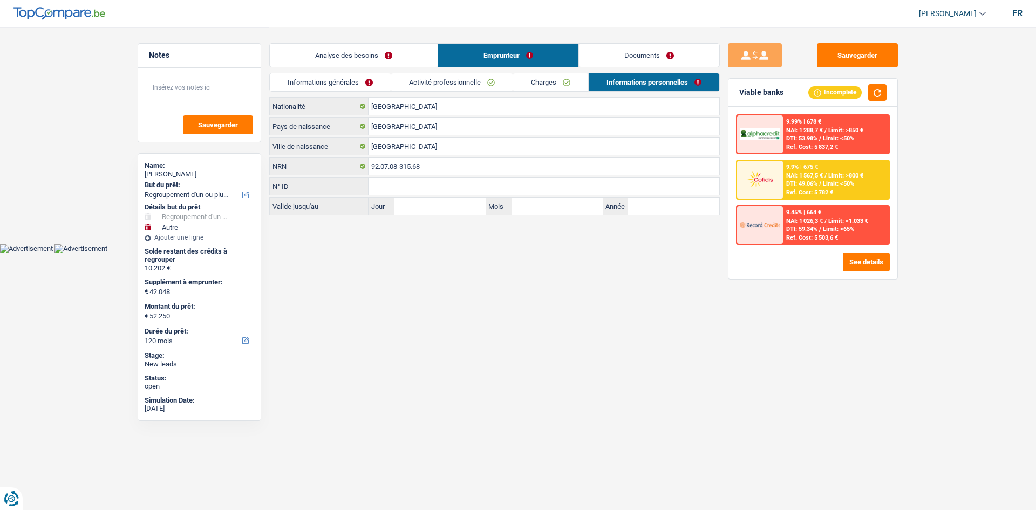
click at [333, 78] on link "Informations générales" at bounding box center [330, 82] width 121 height 18
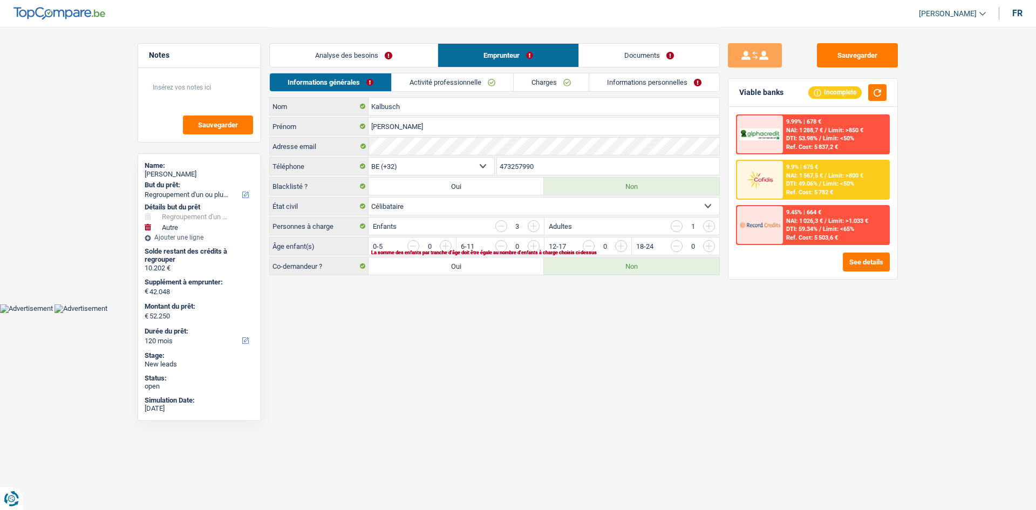
click at [372, 50] on link "Analyse des besoins" at bounding box center [354, 55] width 168 height 23
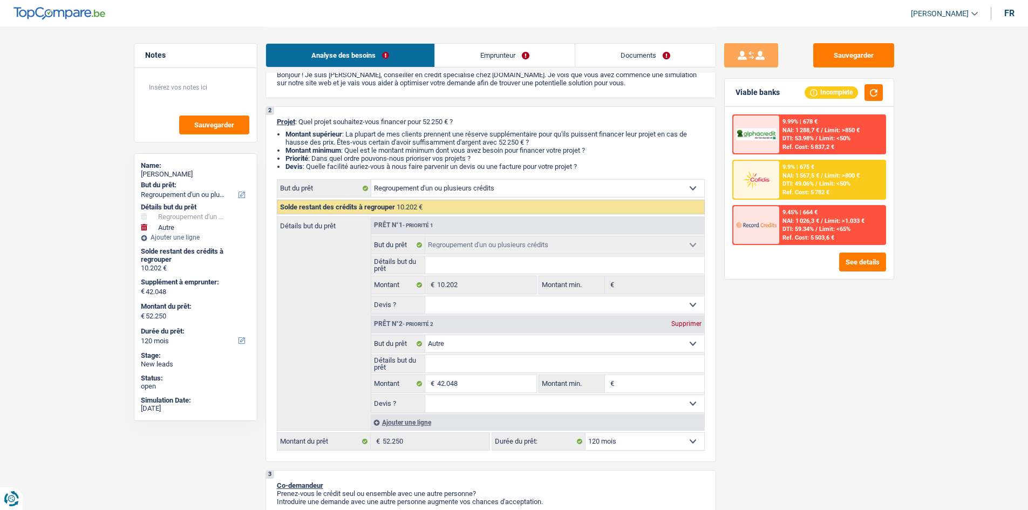
scroll to position [162, 0]
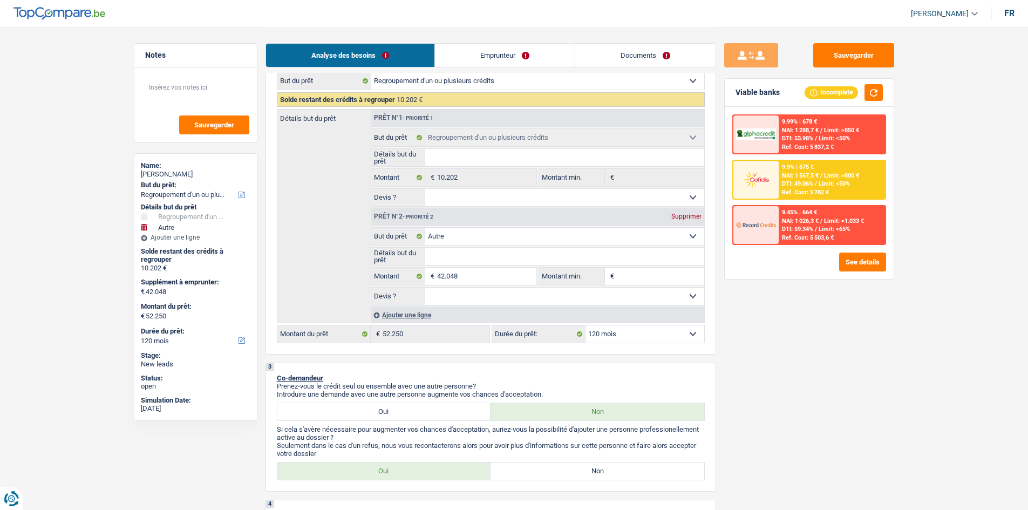
click at [471, 71] on div "Analyse des besoins Emprunteur Documents" at bounding box center [490, 50] width 451 height 46
click at [471, 65] on link "Emprunteur" at bounding box center [505, 55] width 140 height 23
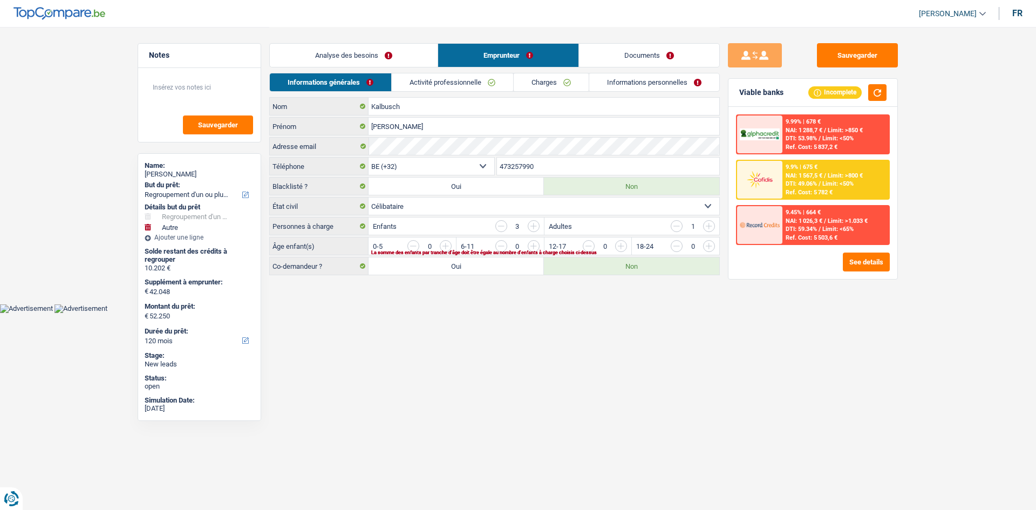
click at [471, 81] on link "Activité professionnelle" at bounding box center [452, 82] width 121 height 18
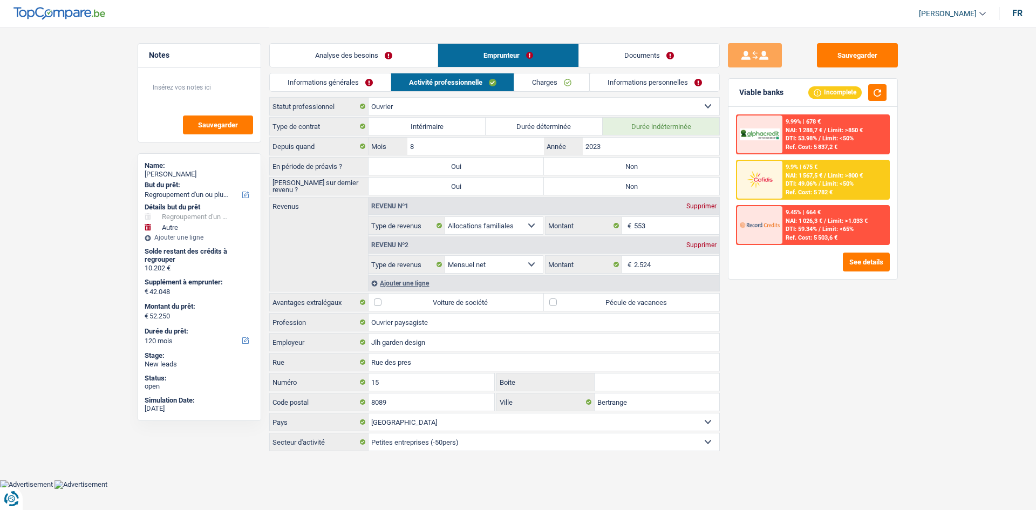
click at [471, 92] on div "Informations générales Activité professionnelle Charges Informations personnell…" at bounding box center [494, 85] width 451 height 24
click at [471, 87] on link "Charges" at bounding box center [551, 82] width 75 height 18
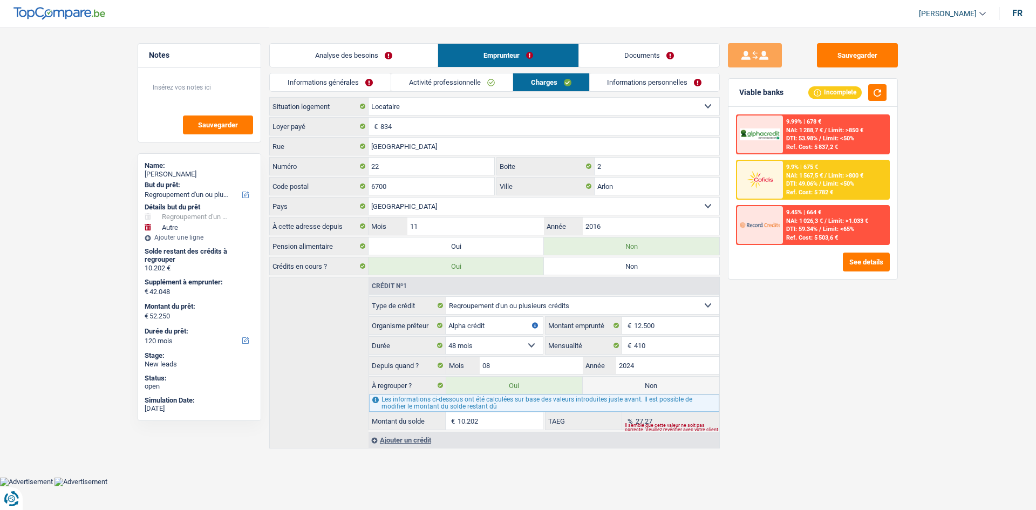
click at [471, 79] on link "Activité professionnelle" at bounding box center [451, 82] width 121 height 18
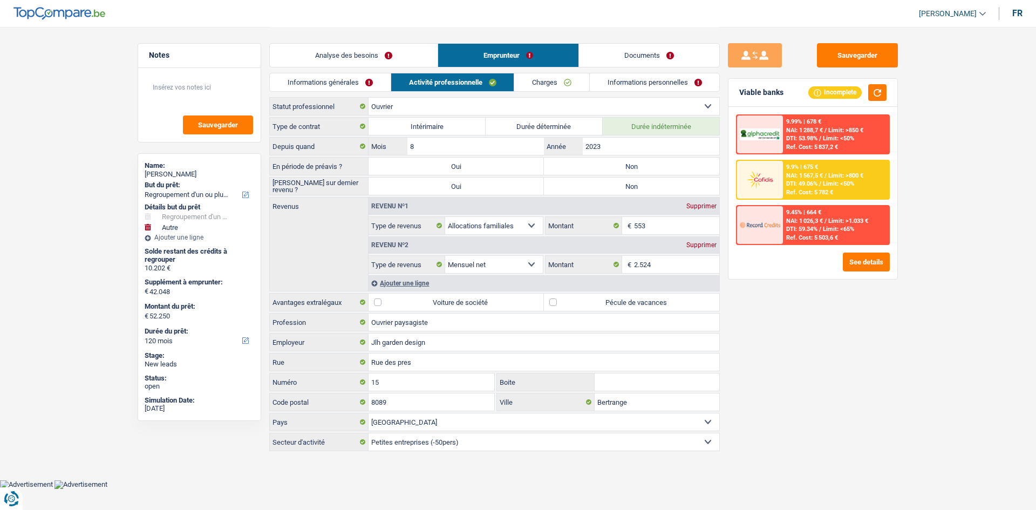
click at [471, 85] on link "Informations personnelles" at bounding box center [655, 82] width 130 height 18
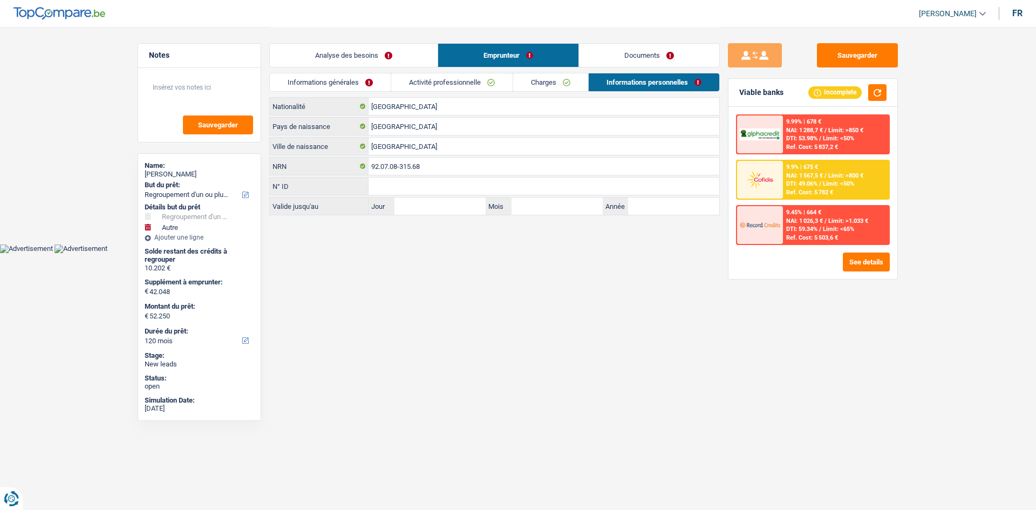
click at [349, 80] on link "Informations générales" at bounding box center [330, 82] width 121 height 18
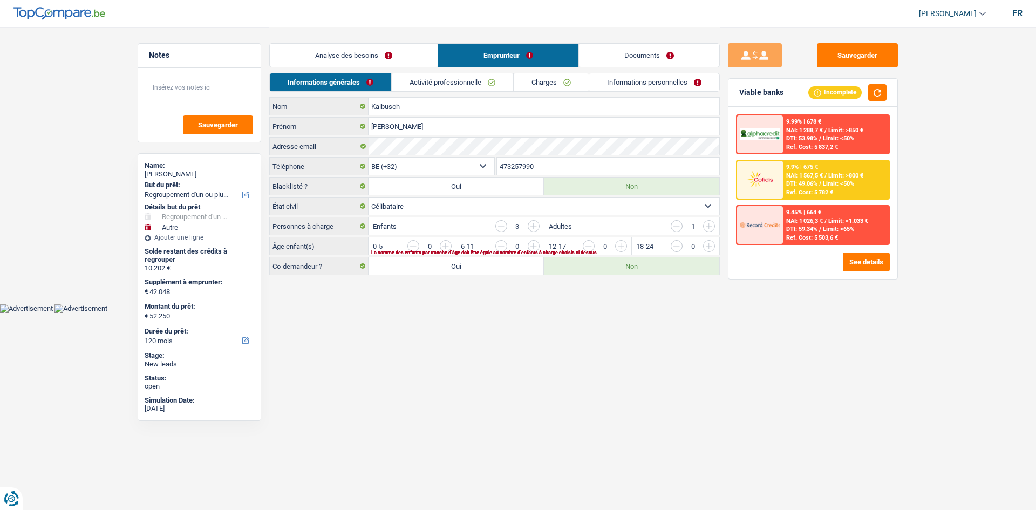
click at [376, 42] on div "Analyse des besoins Emprunteur Documents" at bounding box center [494, 50] width 451 height 46
click at [370, 46] on link "Analyse des besoins" at bounding box center [354, 55] width 168 height 23
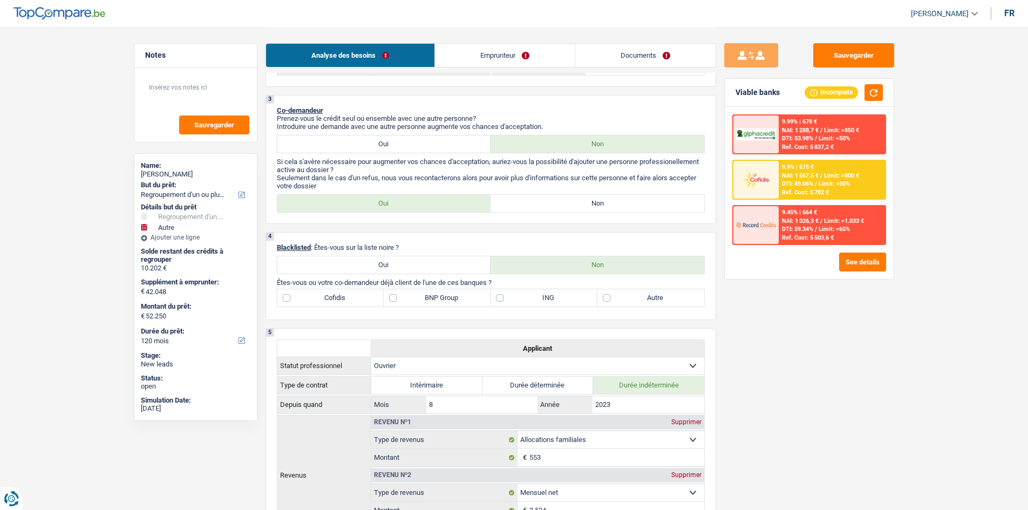
scroll to position [216, 0]
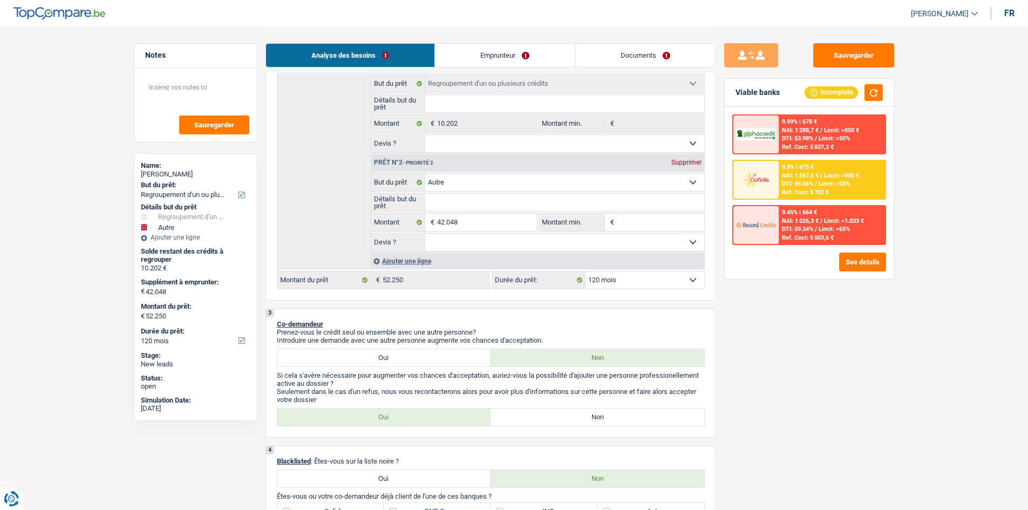
click at [467, 234] on select "Oui Non Non répondu Sélectionner une option" at bounding box center [564, 242] width 279 height 17
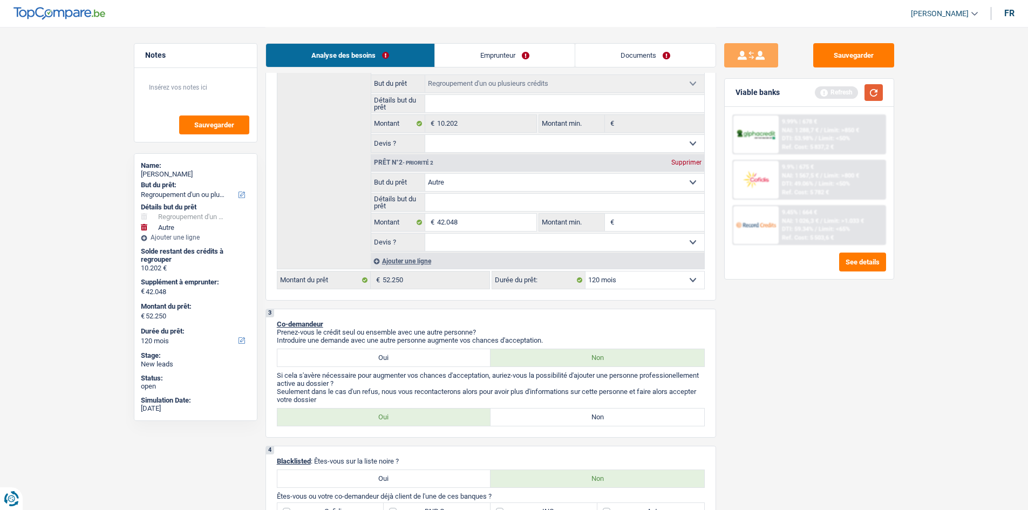
click at [471, 90] on button "button" at bounding box center [873, 92] width 18 height 17
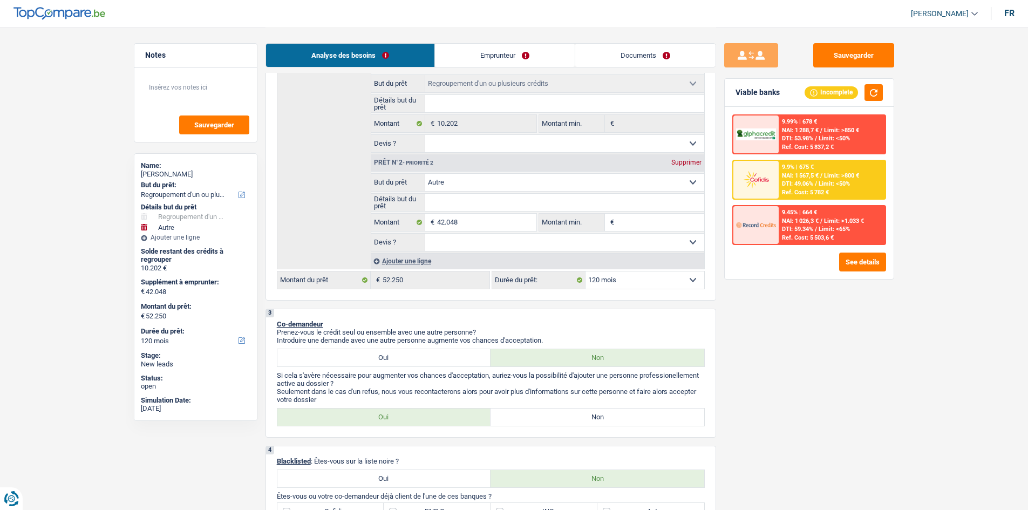
click at [444, 207] on input "Détails but du prêt" at bounding box center [564, 202] width 279 height 17
type input "v"
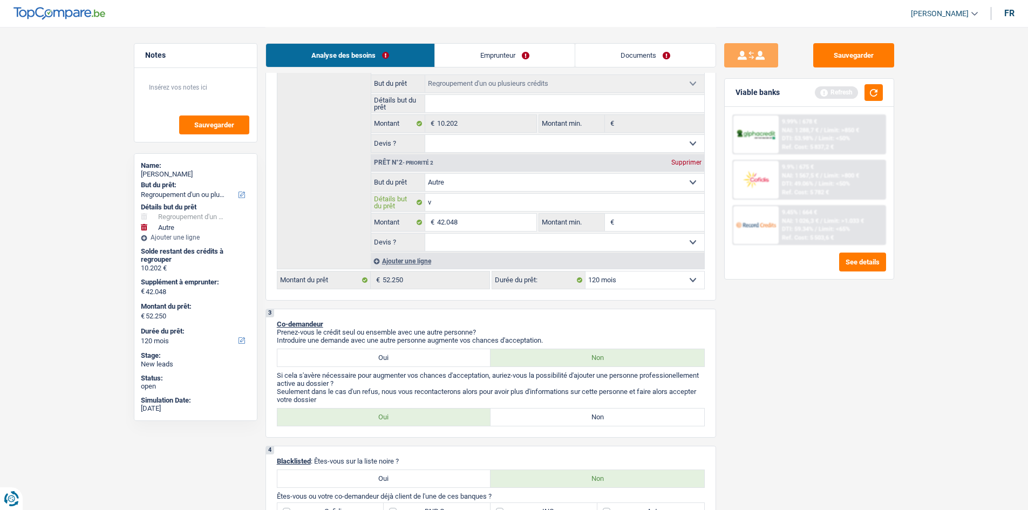
type input "vo"
type input "voi"
type input "voit"
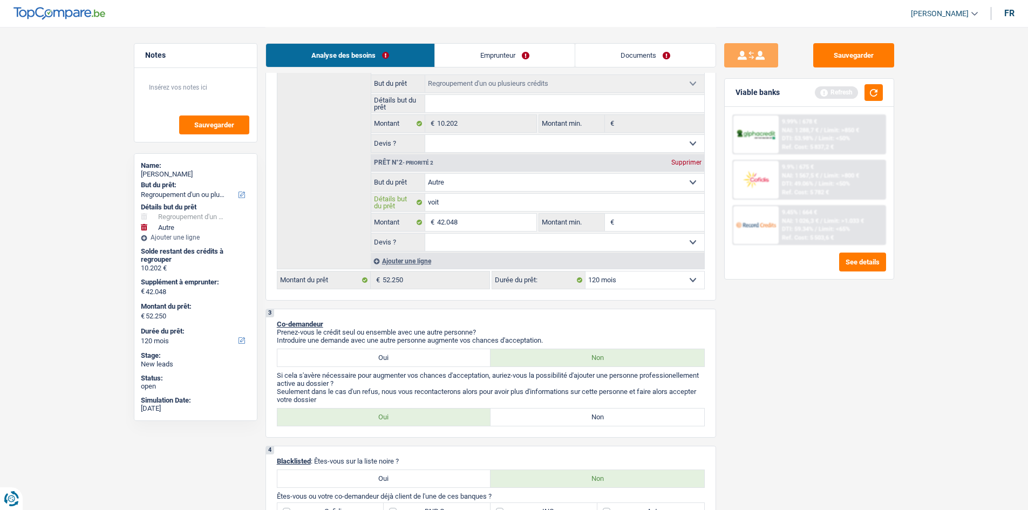
type input "voit"
type input "voitu"
type input "voitur"
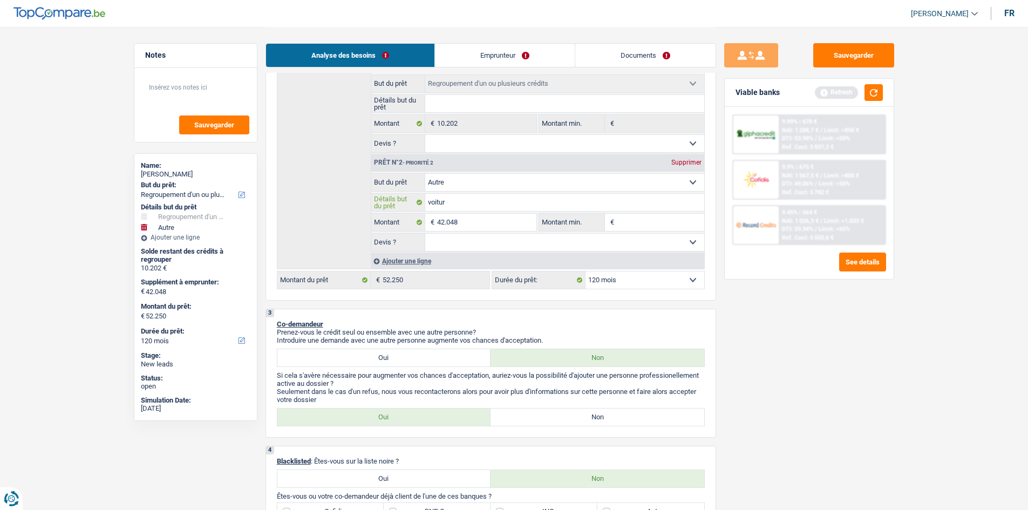
type input "voiture"
type input "voiture."
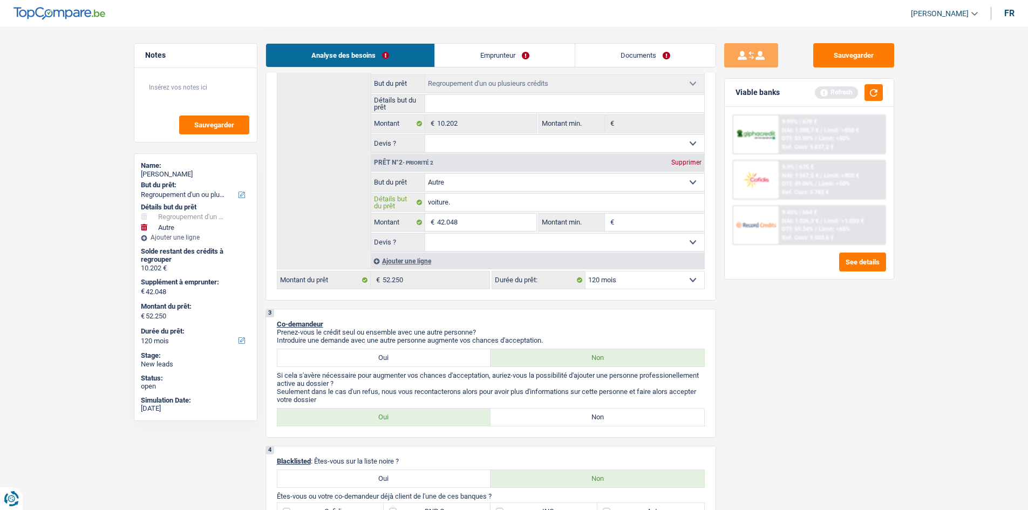
type input "voiture."
type input "voiture"
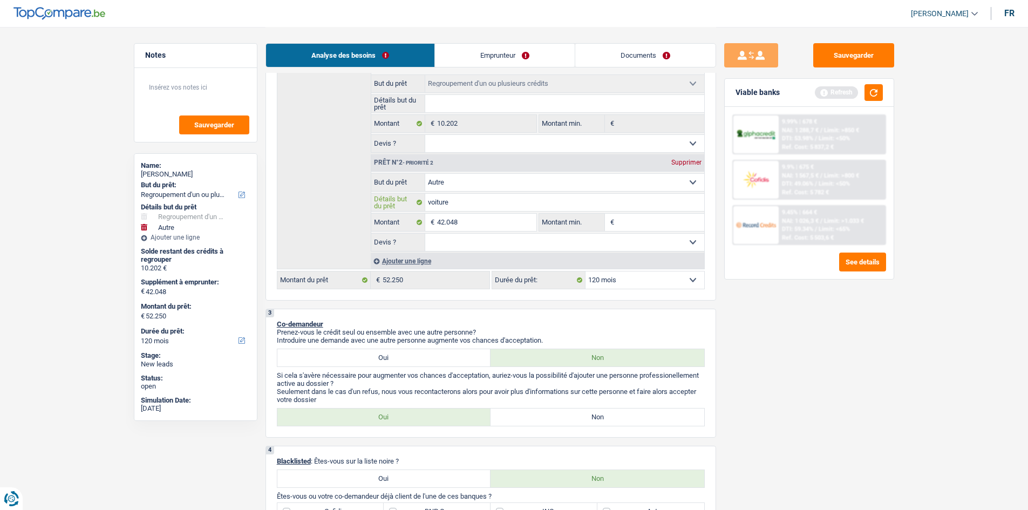
type input "voiture"
type input "voiture."
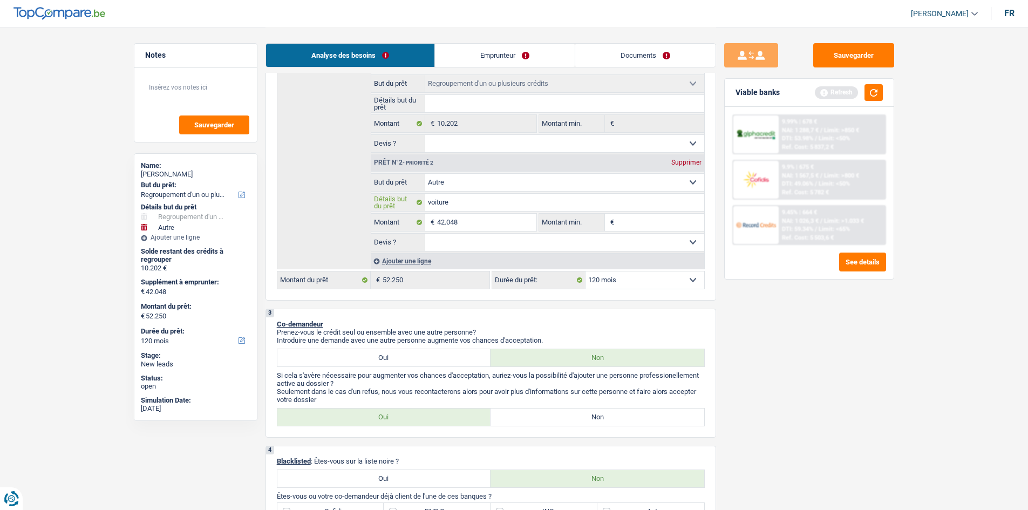
type input "voiture."
click at [471, 250] on div "Sauvegarder Viable banks Refresh 9.99% | 678 € NAI: 1 288,7 € / Limit: >850 € D…" at bounding box center [809, 268] width 186 height 450
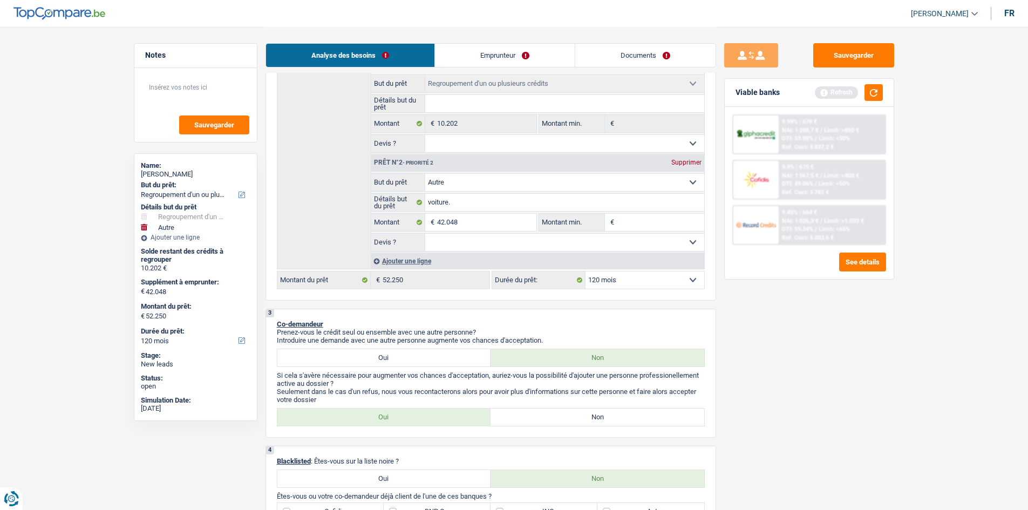
click at [471, 47] on link "Emprunteur" at bounding box center [505, 55] width 140 height 23
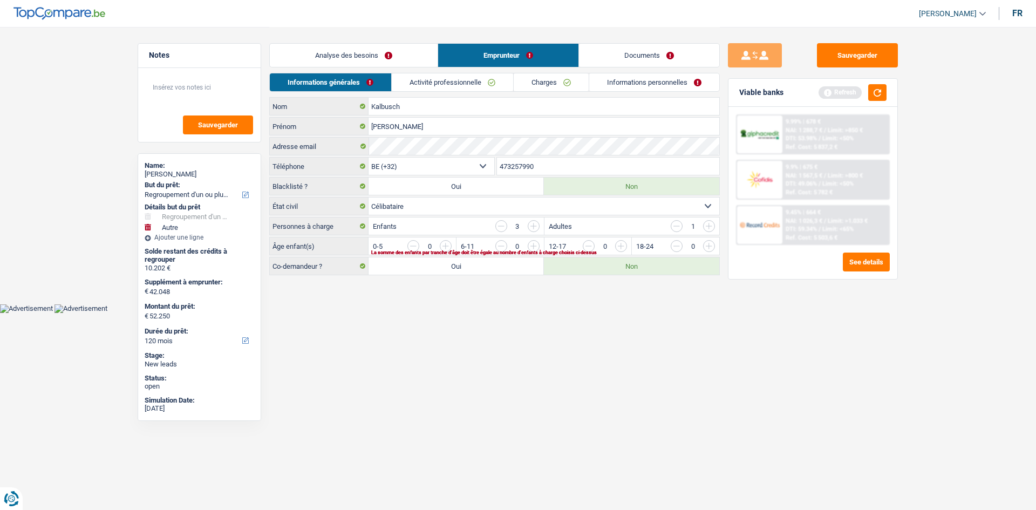
click at [468, 79] on link "Activité professionnelle" at bounding box center [452, 82] width 121 height 18
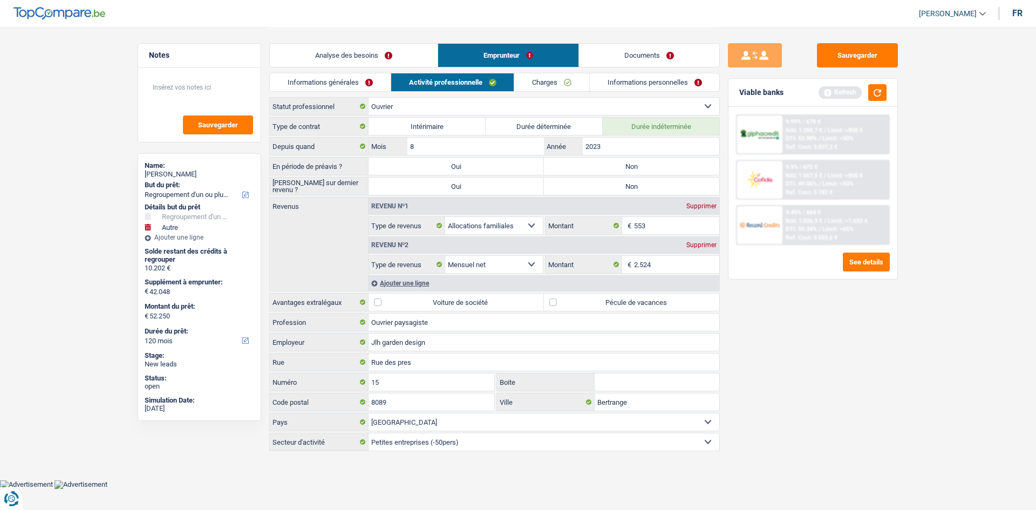
click at [358, 94] on div "Informations générales Activité professionnelle Charges Informations personnell…" at bounding box center [494, 85] width 451 height 24
click at [353, 86] on link "Informations générales" at bounding box center [330, 82] width 121 height 18
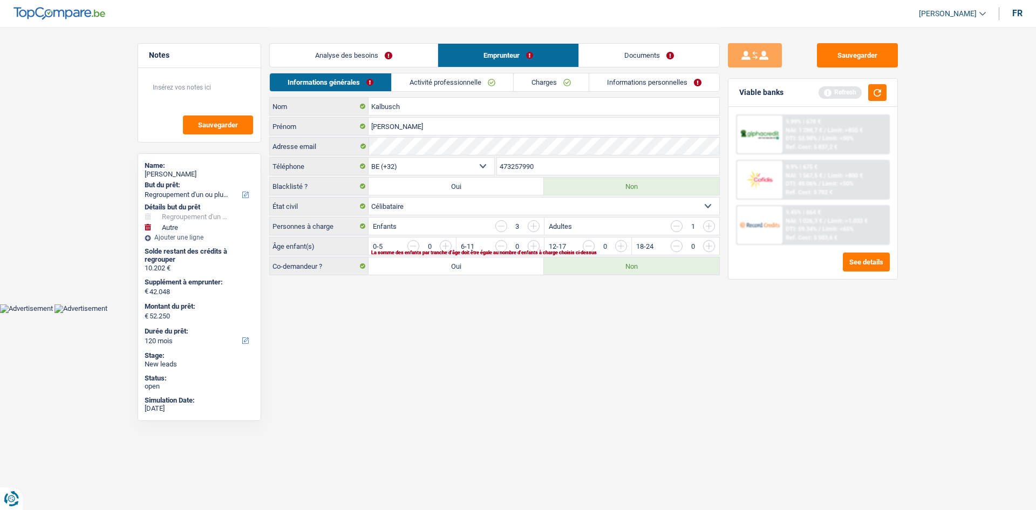
click at [384, 45] on link "Analyse des besoins" at bounding box center [354, 55] width 168 height 23
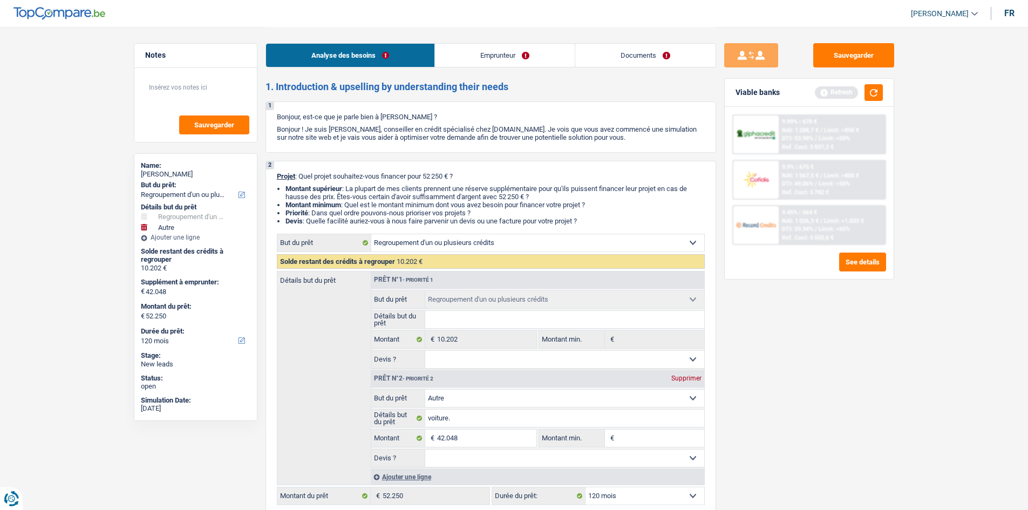
scroll to position [162, 0]
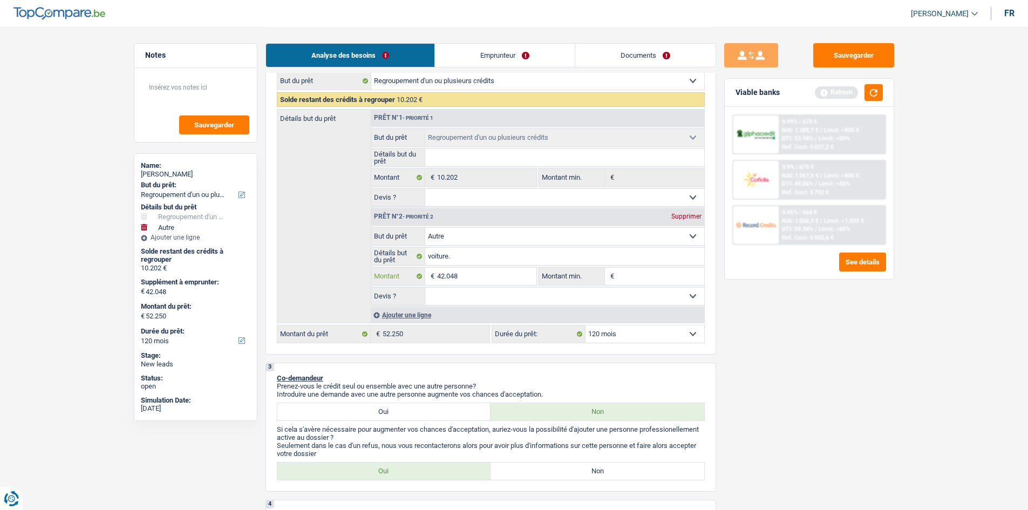
click at [471, 250] on input "42.048" at bounding box center [486, 276] width 99 height 17
type input "4.204"
type input "420"
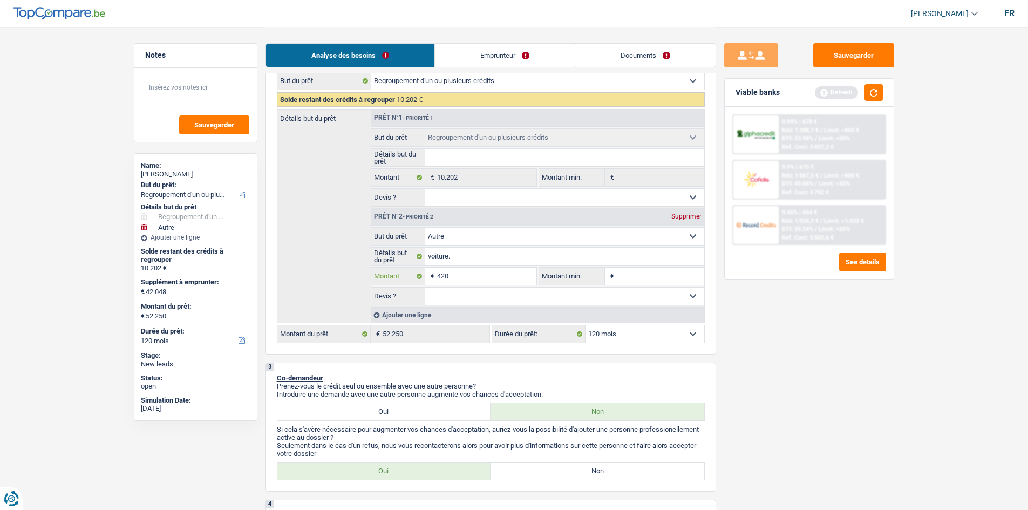
type input "42"
type input "4"
type input "0"
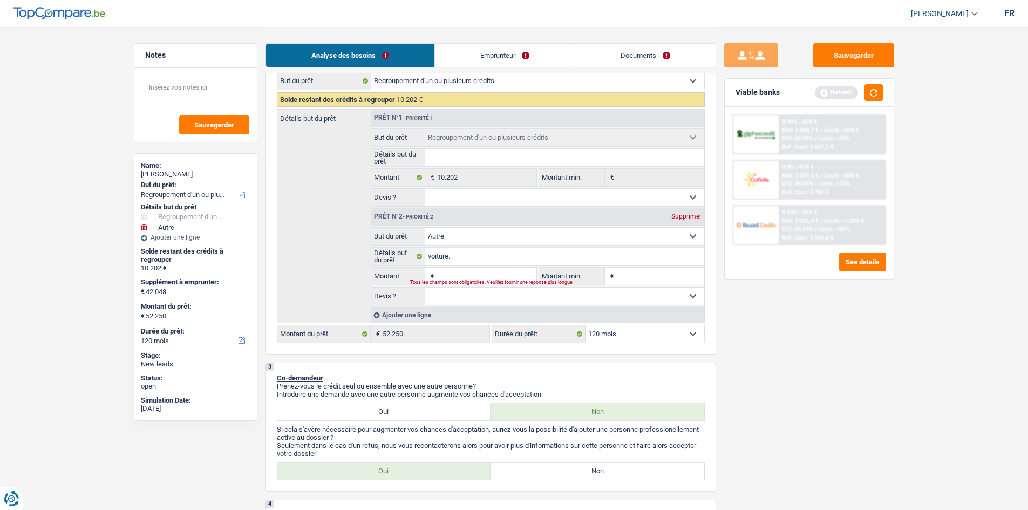
type input "10.202"
select select "60"
type input "10.202"
select select "60"
type input "10.202"
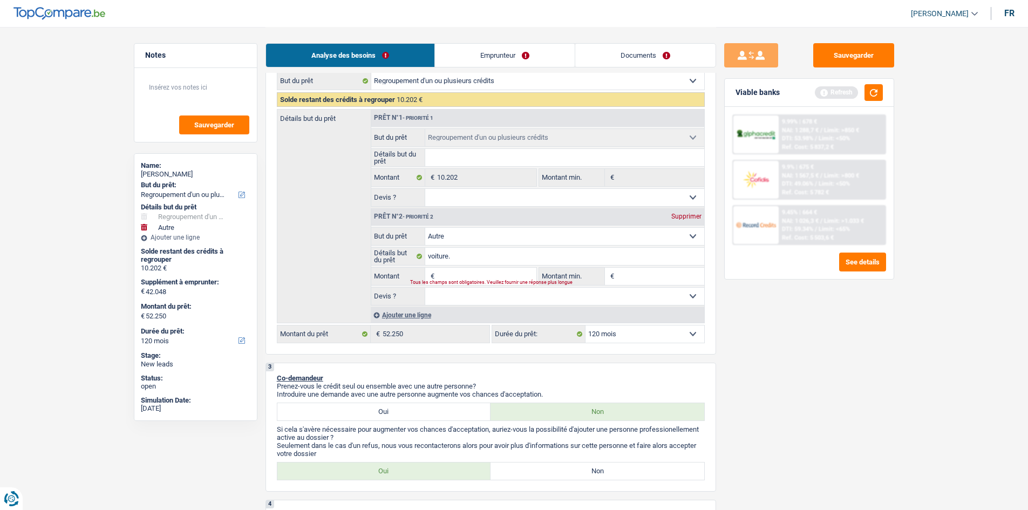
select select "60"
click at [471, 250] on div "Sauvegarder Viable banks Refresh 9.99% | 678 € NAI: 1 288,7 € / Limit: >850 € D…" at bounding box center [809, 268] width 186 height 450
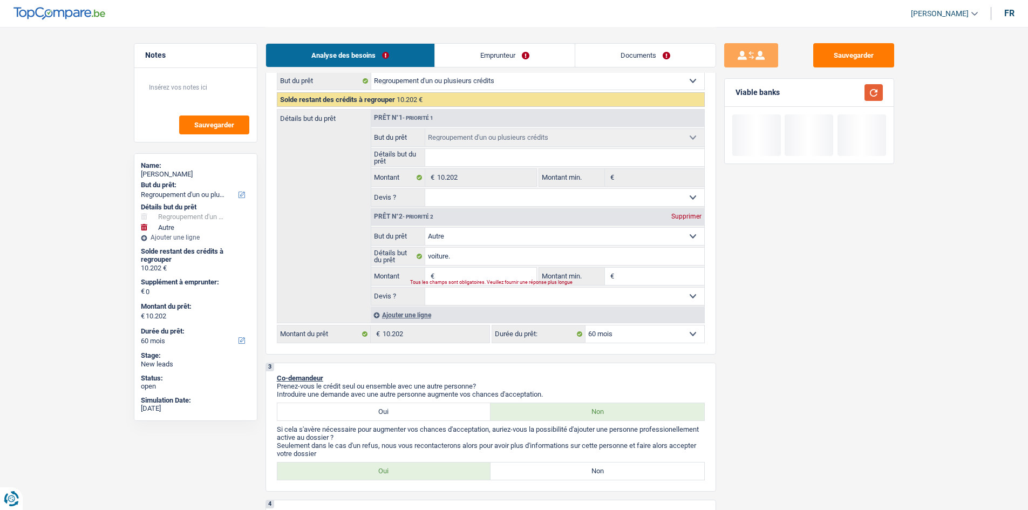
click at [471, 96] on button "button" at bounding box center [873, 92] width 18 height 17
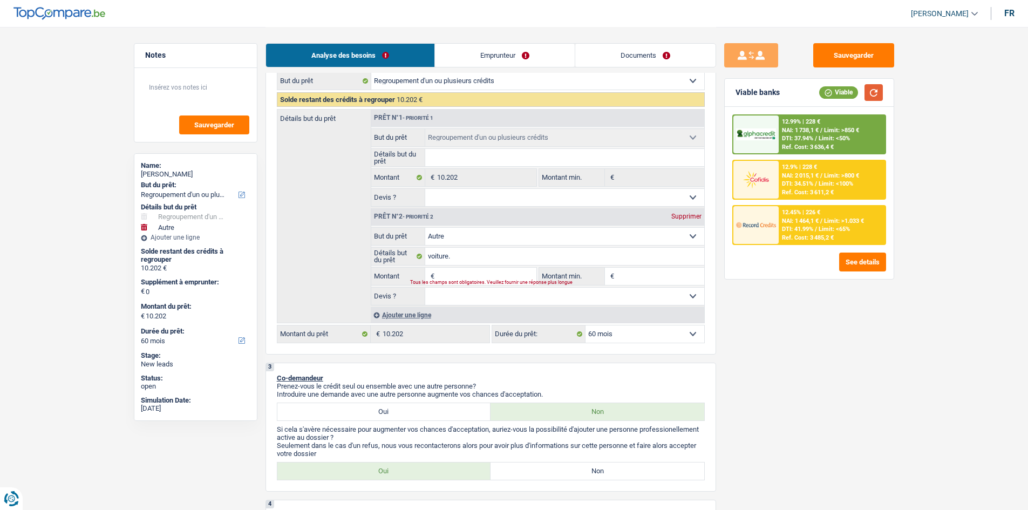
click at [471, 85] on button "button" at bounding box center [873, 92] width 18 height 17
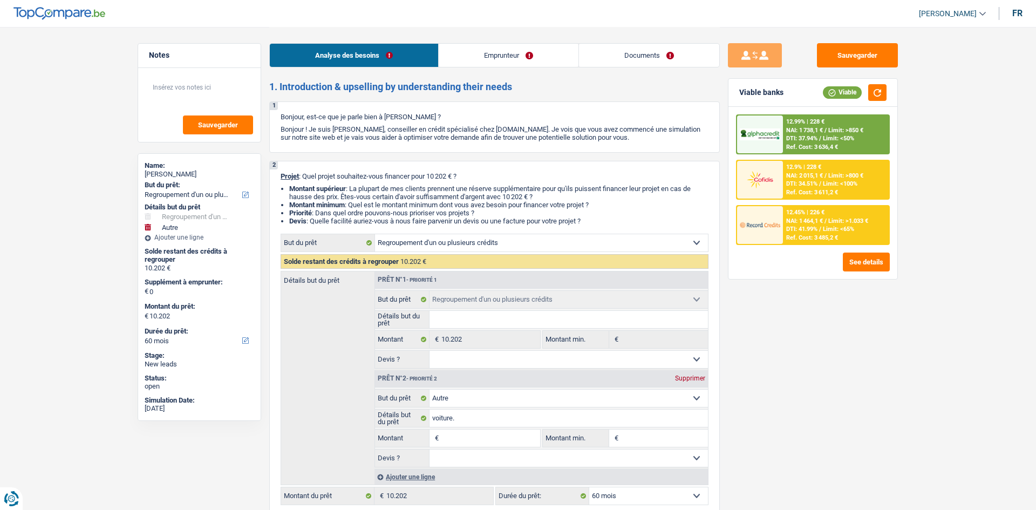
select select "refinancing"
select select "other"
select select "60"
select select "refinancing"
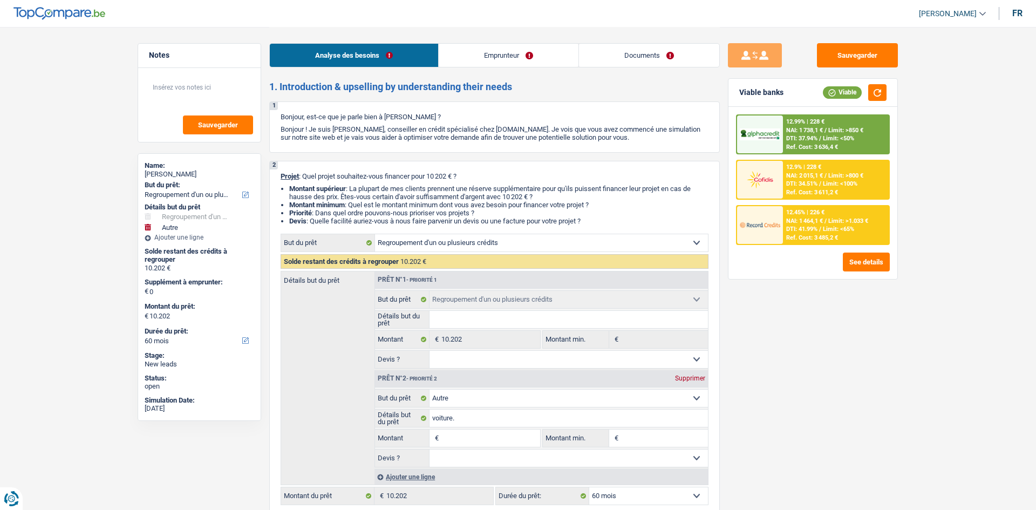
select select "refinancing"
select select "other"
select select "60"
select select "worker"
select select "familyAllowances"
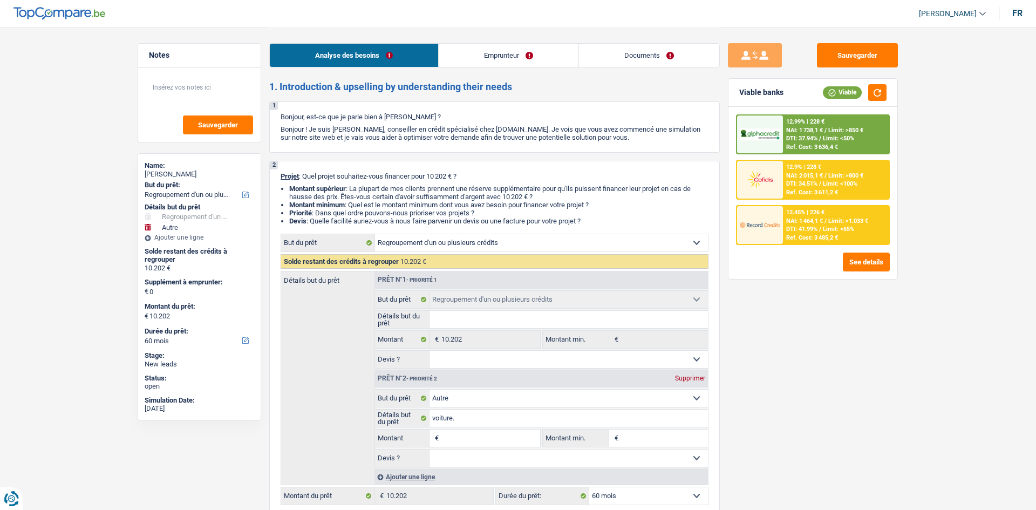
select select "netSalary"
select select "rents"
select select "creditConsolidation"
select select "48"
select select "refinancing"
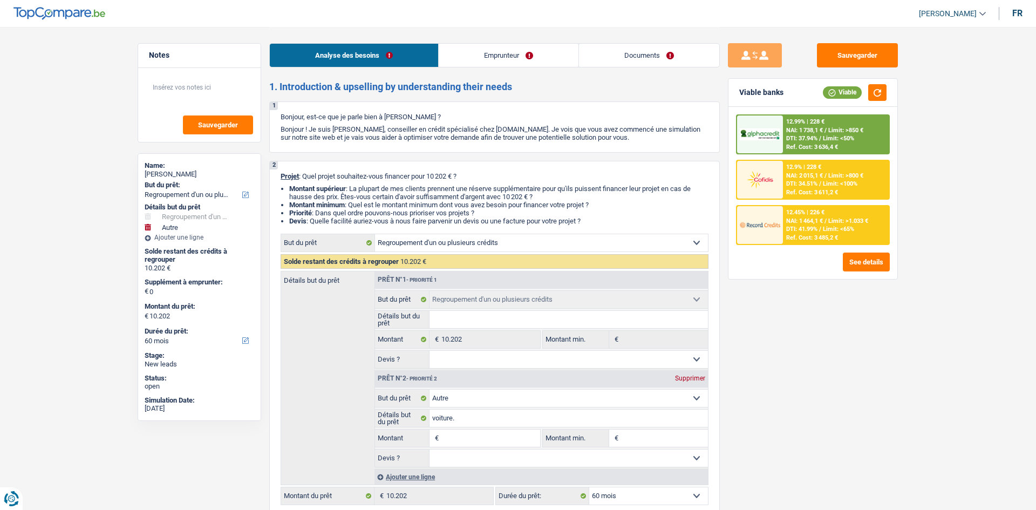
select select "refinancing"
select select "other"
select select "60"
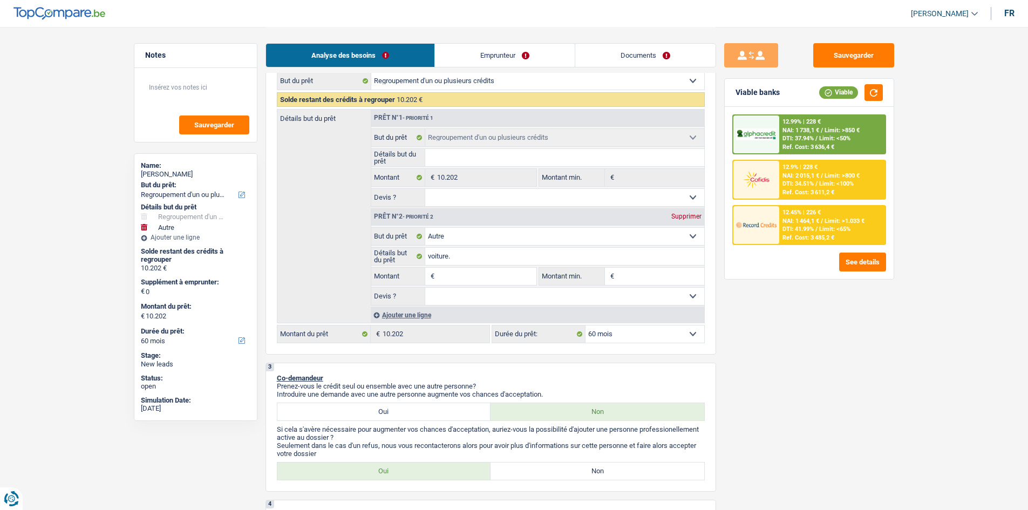
scroll to position [162, 0]
click at [478, 282] on input "Montant" at bounding box center [486, 276] width 99 height 17
type input "4"
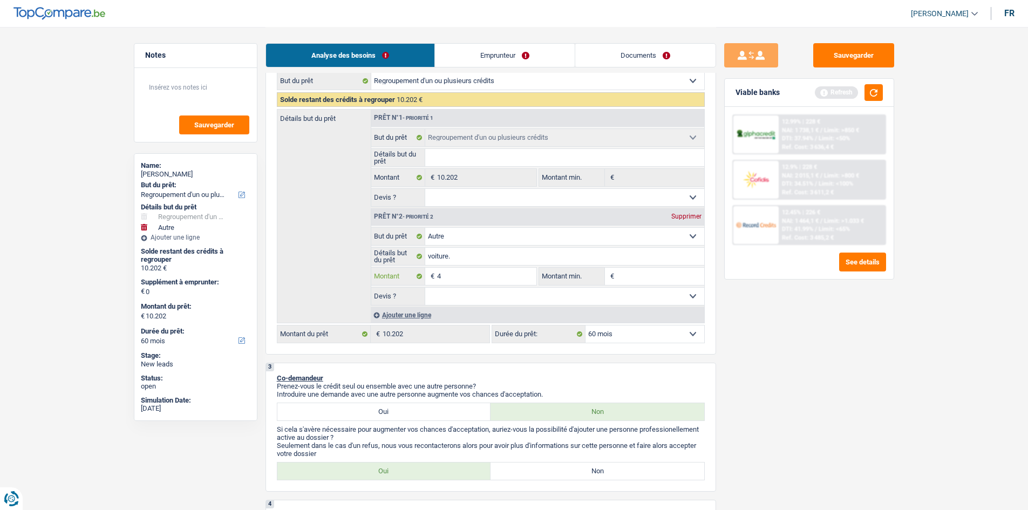
type input "42"
type input "420"
type input "4.200"
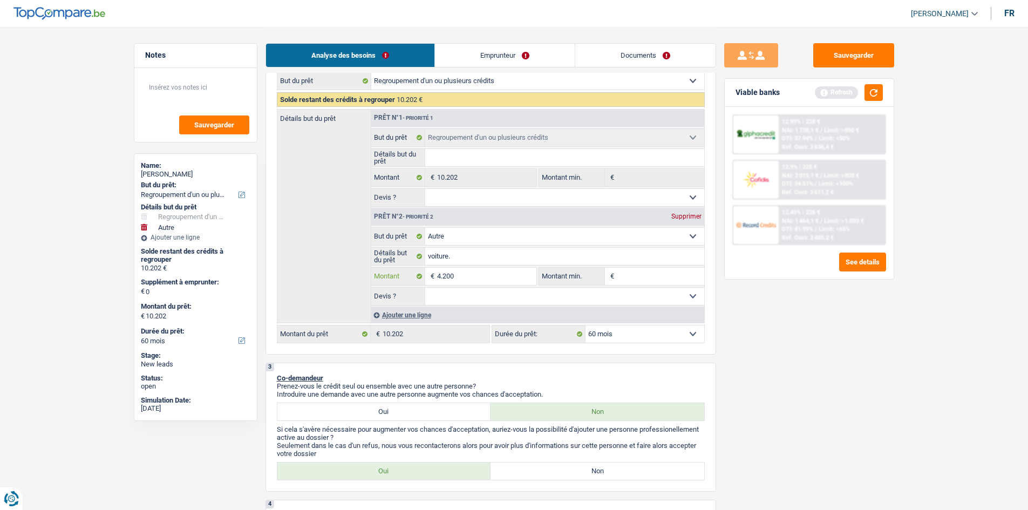
type input "4.200"
type input "42.000"
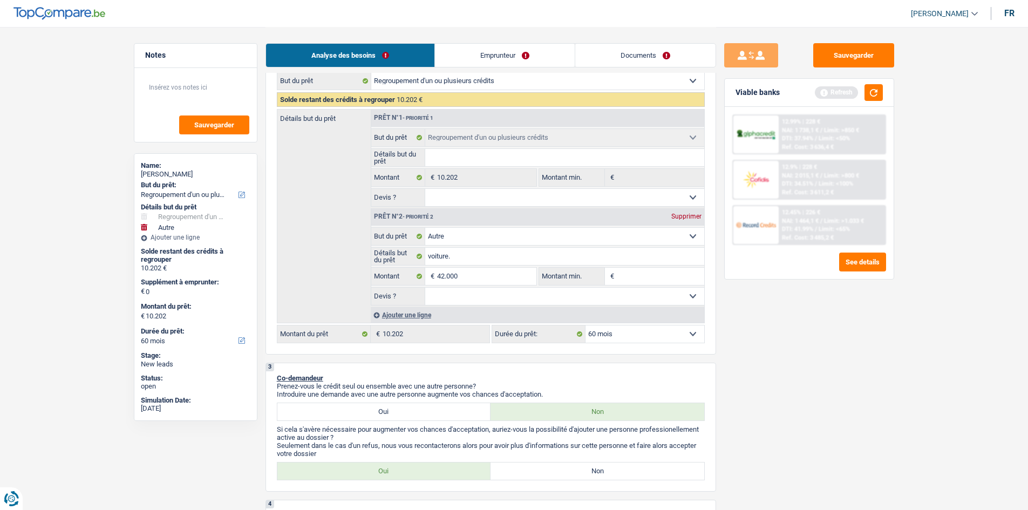
type input "52.202"
click at [880, 393] on div "Sauvegarder Viable banks Refresh 12.99% | 228 € NAI: 1 738,1 € / Limit: >850 € …" at bounding box center [809, 268] width 186 height 450
select select "144"
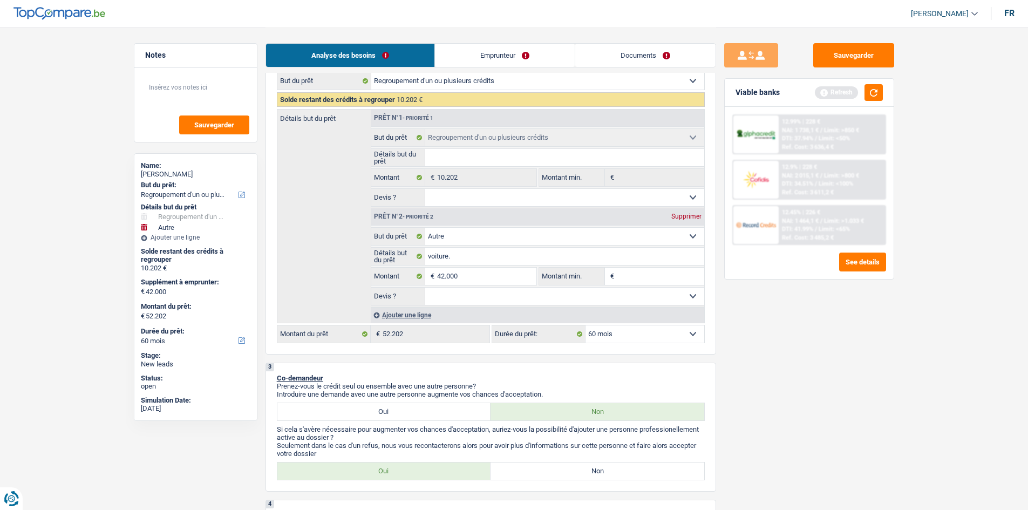
select select "144"
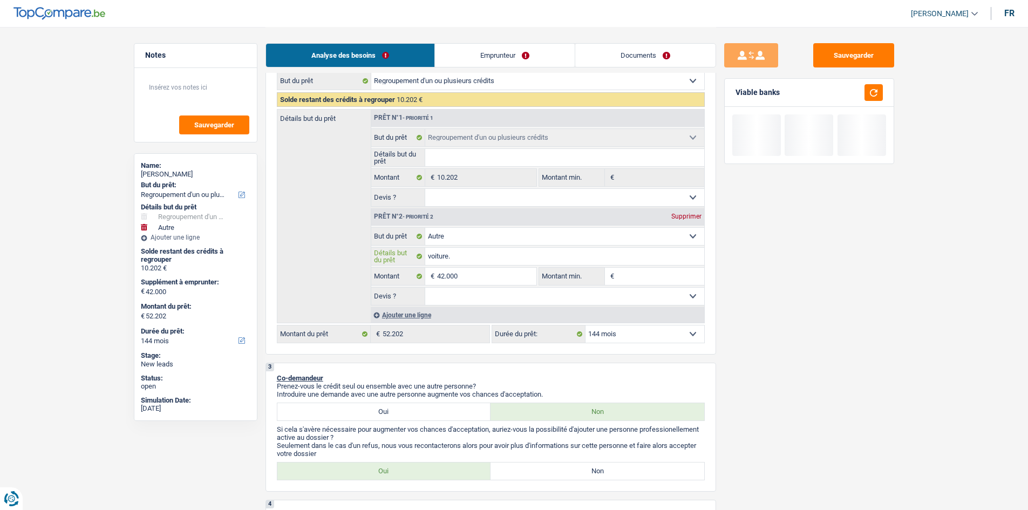
click at [528, 256] on input "voiture." at bounding box center [564, 256] width 279 height 17
type input "voiture."
type input "v"
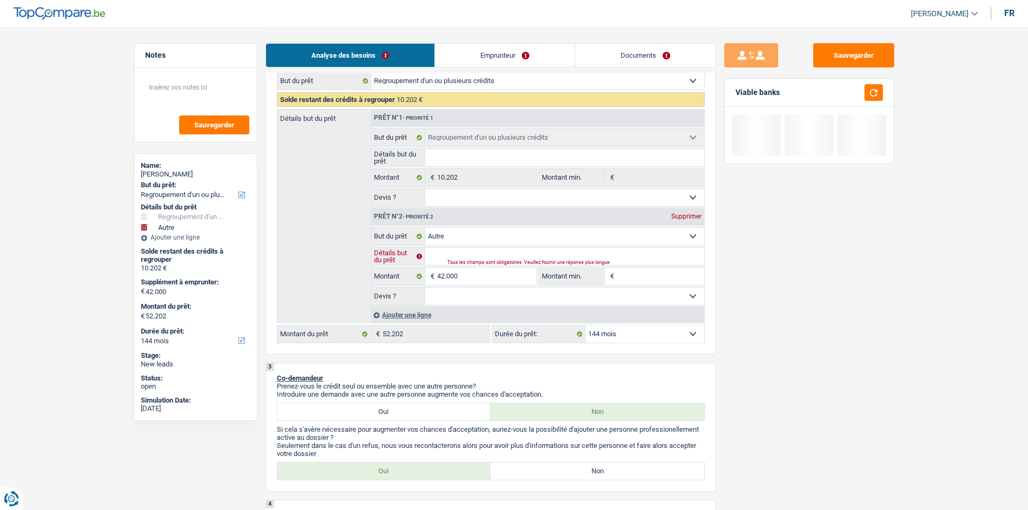
type input "E"
type input "Es"
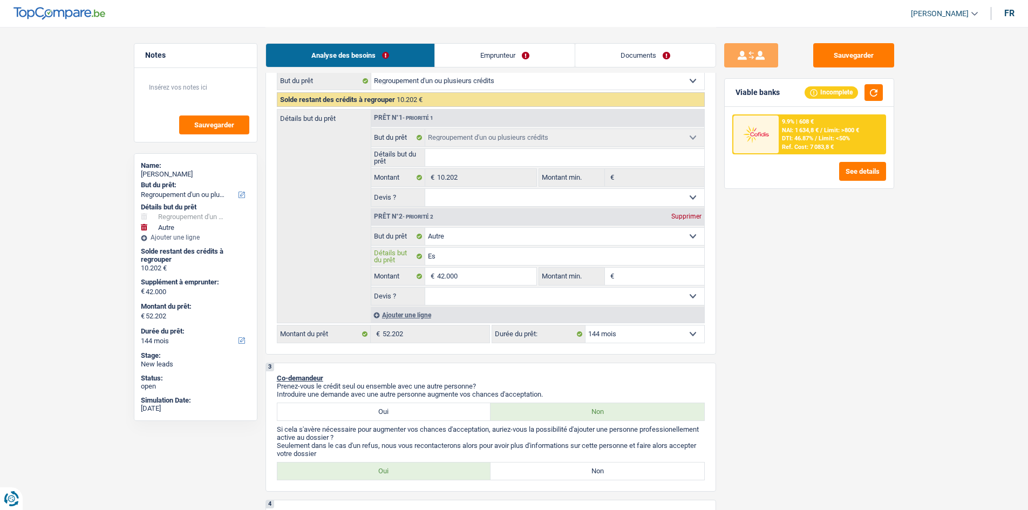
type input "Esp"
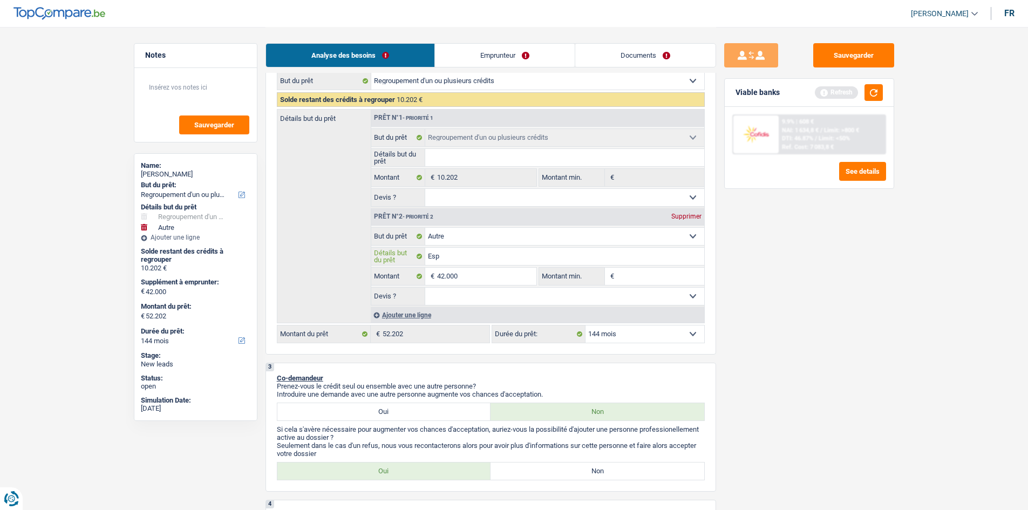
type input "Espa"
type input "Esp"
type input "Es"
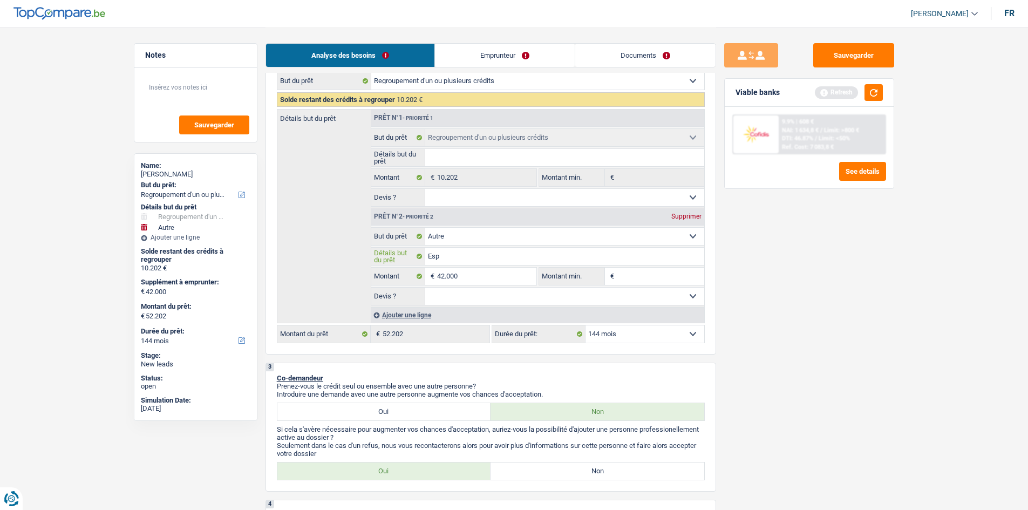
type input "Es"
type input "E"
type input "D"
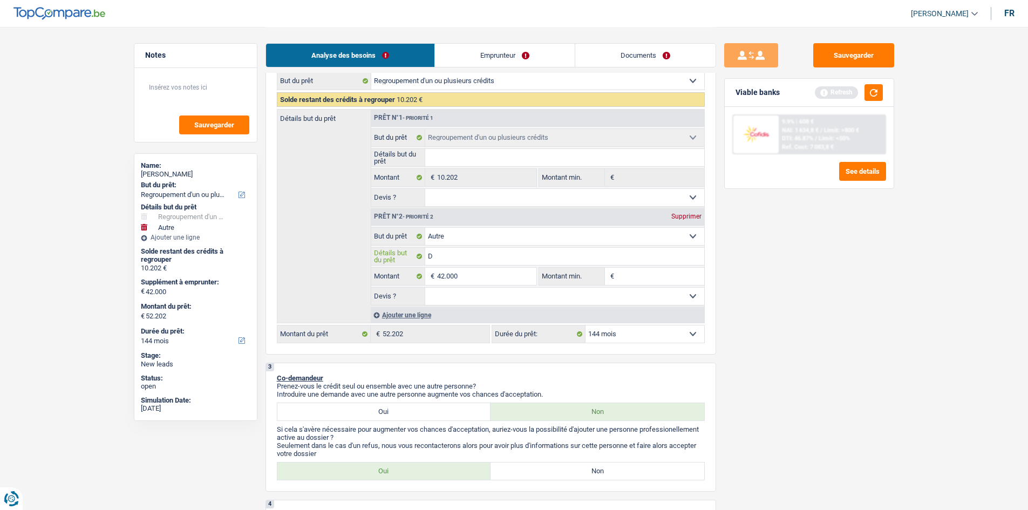
type input "Da"
type input "[PERSON_NAME]"
type input "Dans"
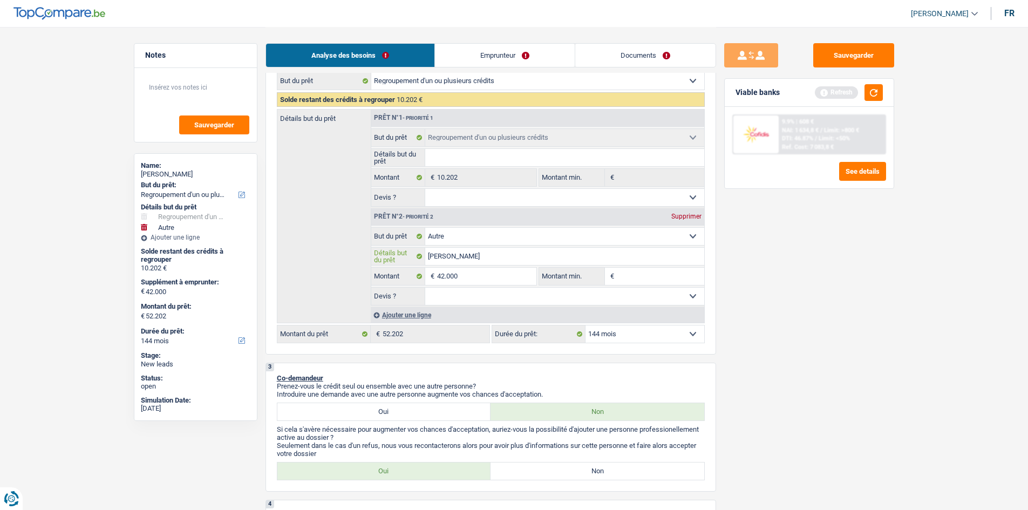
type input "Dans"
type input "Dans l"
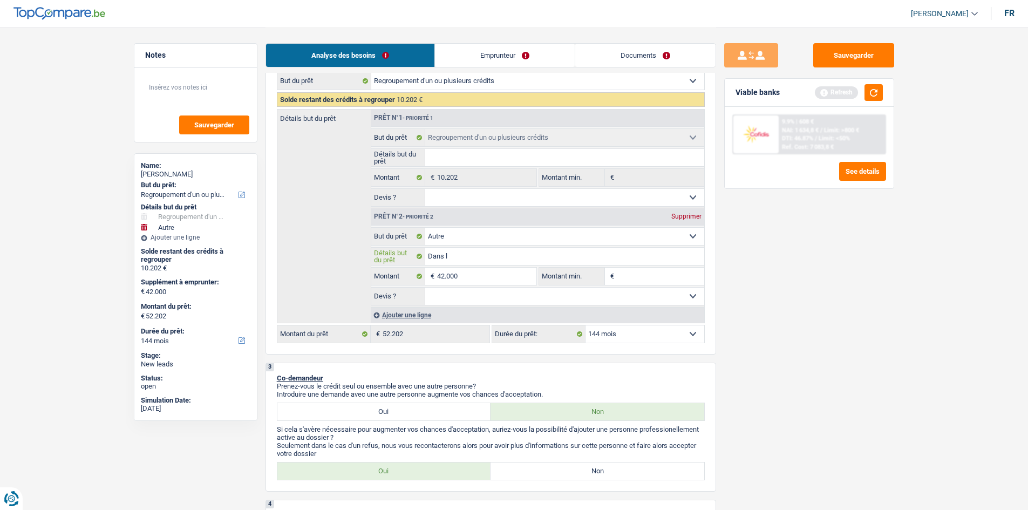
type input "Dans l'"
type input "Dans l'E"
type input "Dans l'Eu"
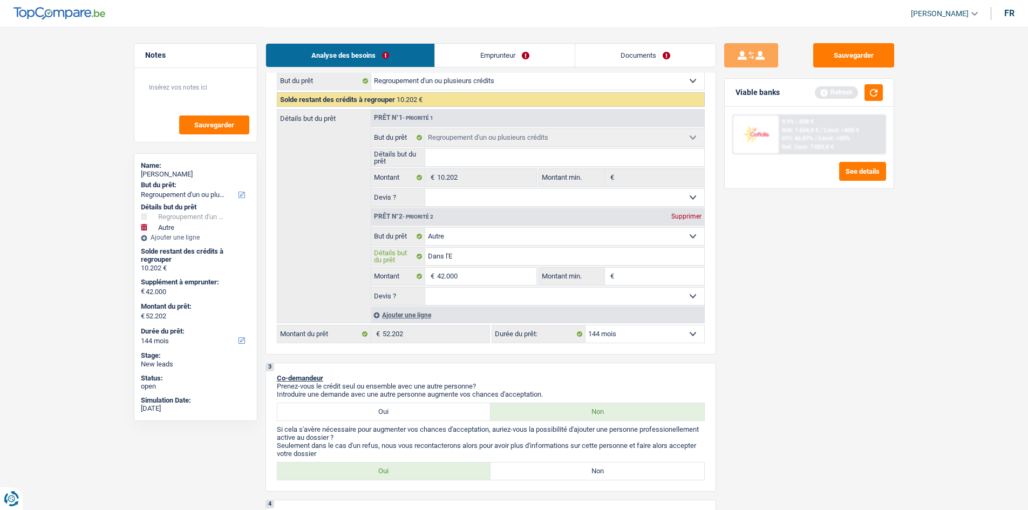
type input "Dans l'Eu"
type input "Dans l'Eur"
type input "Dans l'Euro"
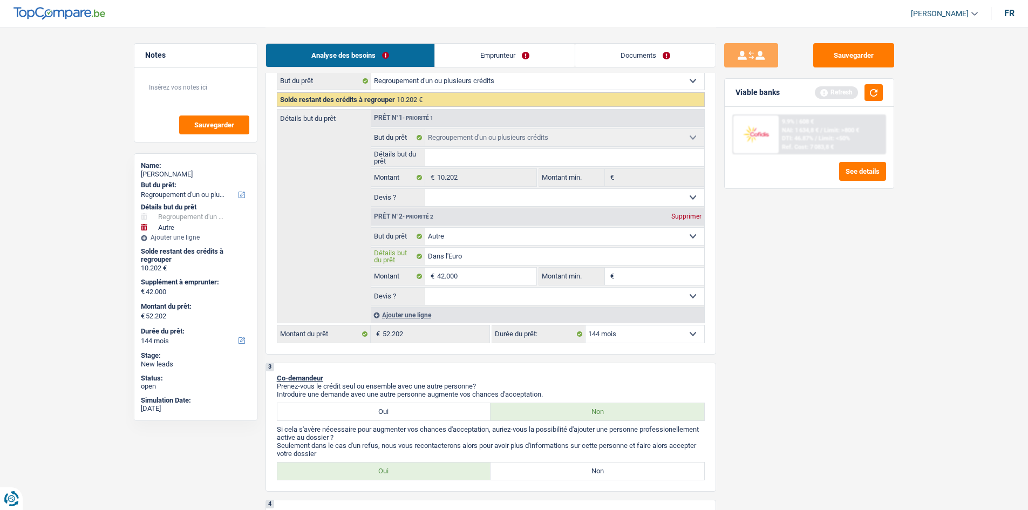
type input "Dans l'Europ"
type input "Dans l'Europe"
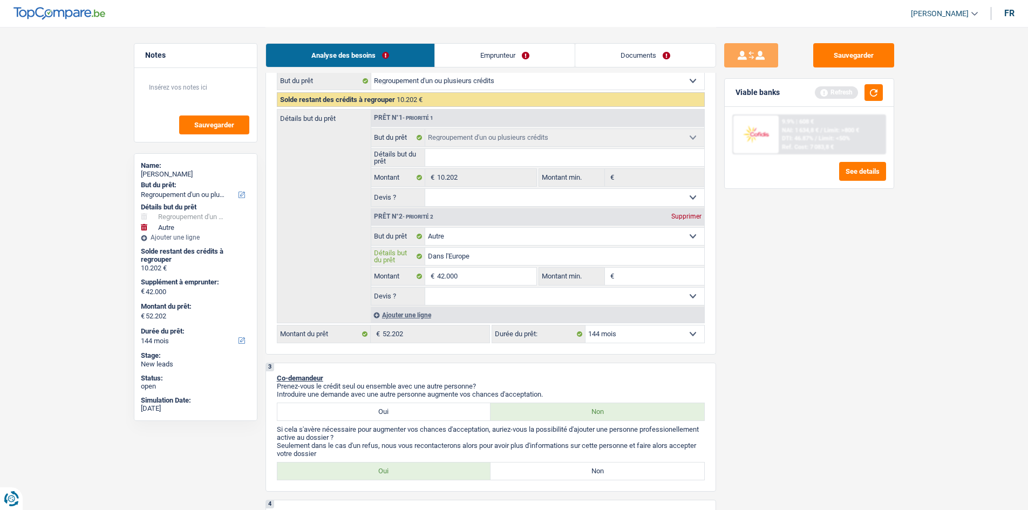
type input "Dans l'Europe"
type input "Dans l'Europe 6"
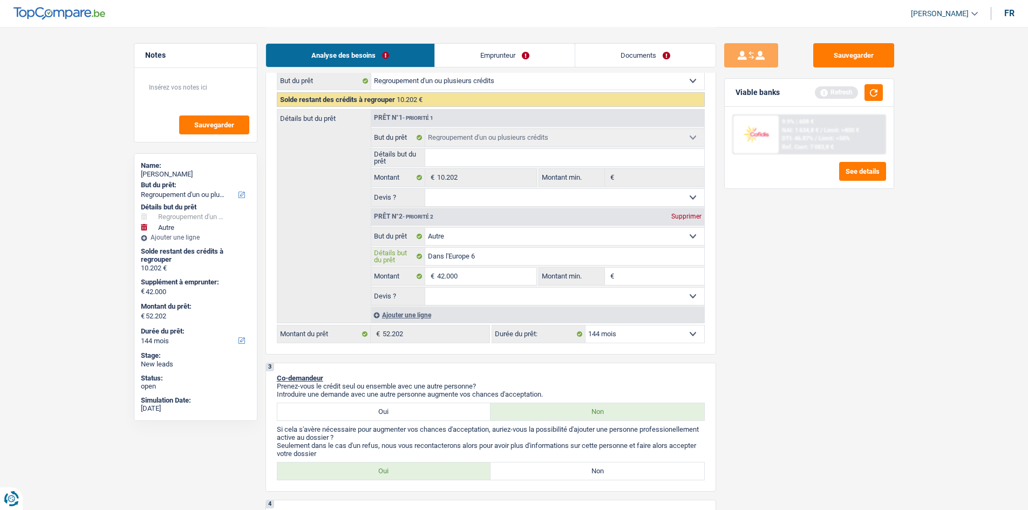
type input "Dans l'Europe 6 p"
type input "Dans l'Europe 6 pe"
type input "Dans l'Europe 6 per"
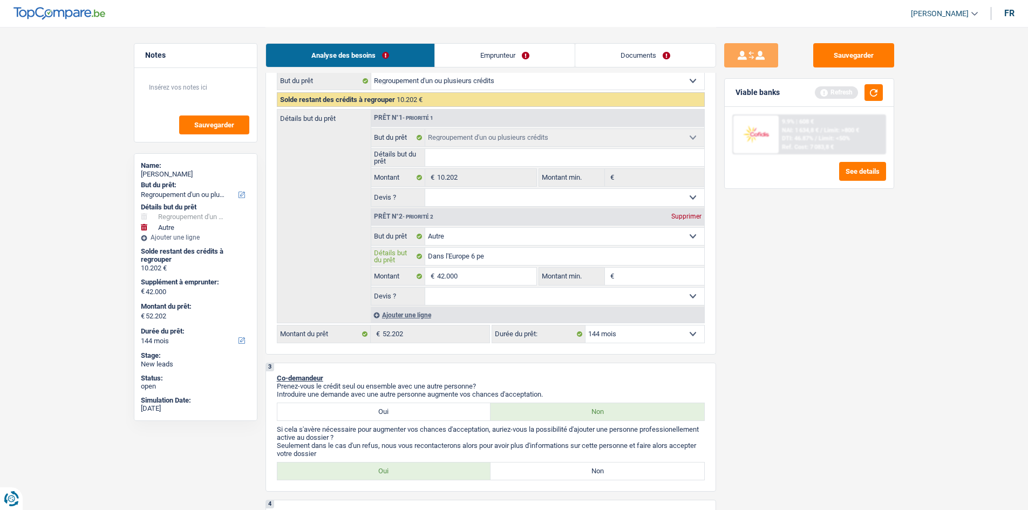
type input "Dans l'Europe 6 per"
type input "Dans l'Europe 6 pers"
type input "Dans l'Europe 6 perso"
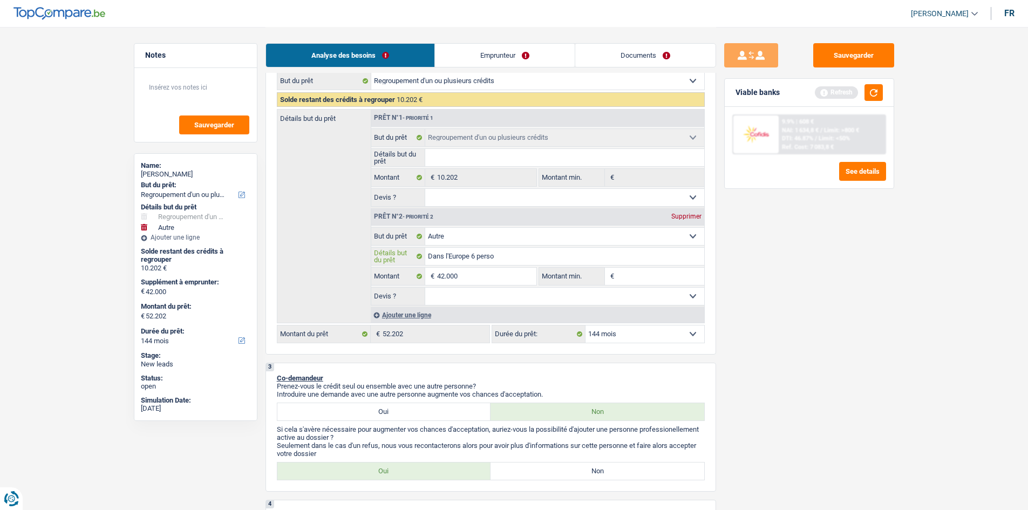
type input "Dans l'Europe 6 person"
type input "Dans l'Europe 6 personn"
type input "Dans l'Europe 6 personne"
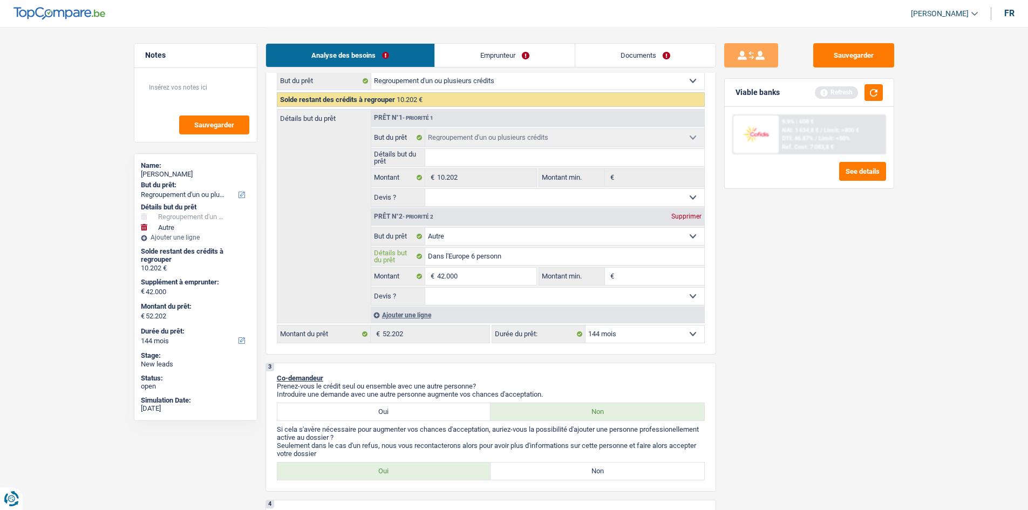
type input "Dans l'Europe 6 personne"
type input "Dans l'Europe 6 personnes"
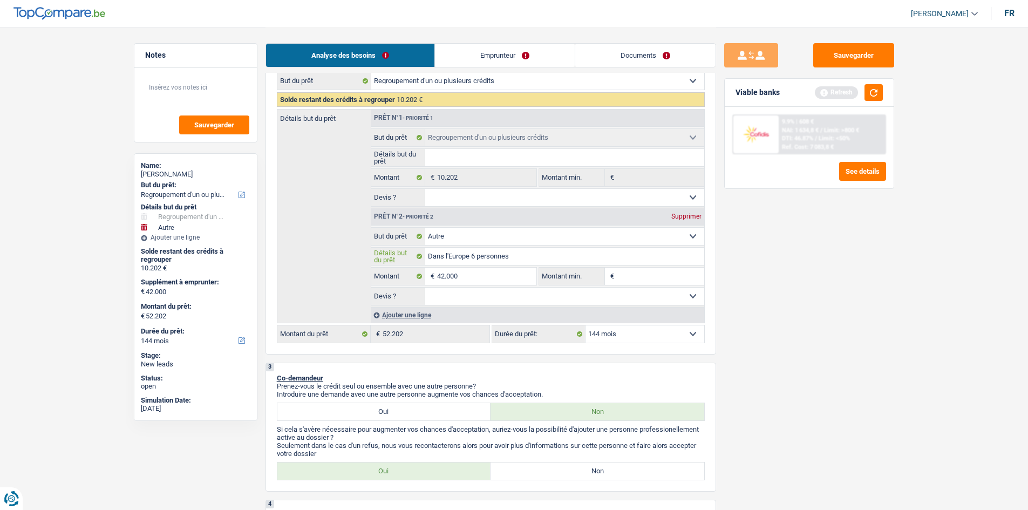
type input "Dans l'Europe 6 personnes"
drag, startPoint x: 984, startPoint y: 331, endPoint x: 968, endPoint y: 345, distance: 21.4
click at [427, 312] on div "Ajouter une ligne" at bounding box center [537, 315] width 333 height 16
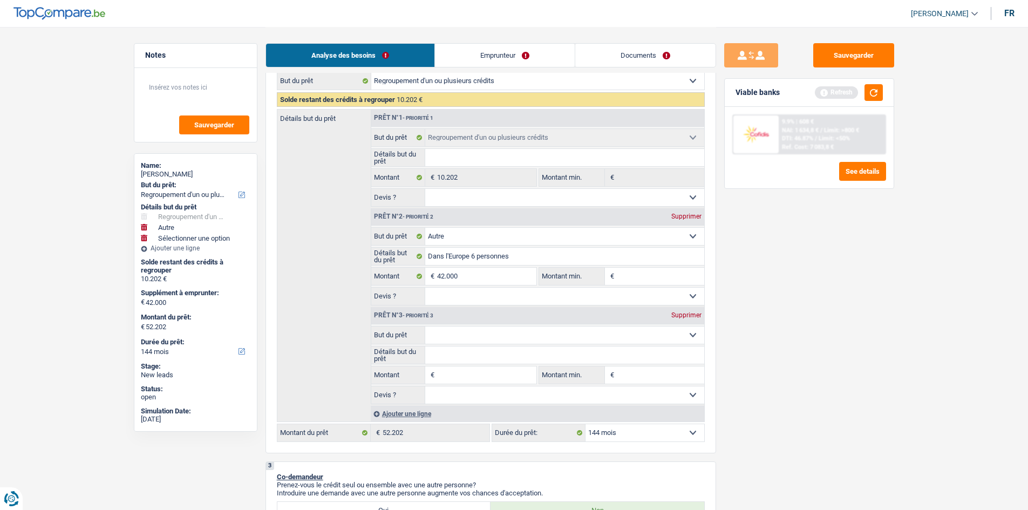
click at [509, 339] on select "Confort maison: meubles, textile, peinture, électroménager, outillage non-profe…" at bounding box center [564, 334] width 279 height 17
select select "household"
click at [425, 326] on select "Confort maison: meubles, textile, peinture, électroménager, outillage non-profe…" at bounding box center [564, 334] width 279 height 17
select select "household"
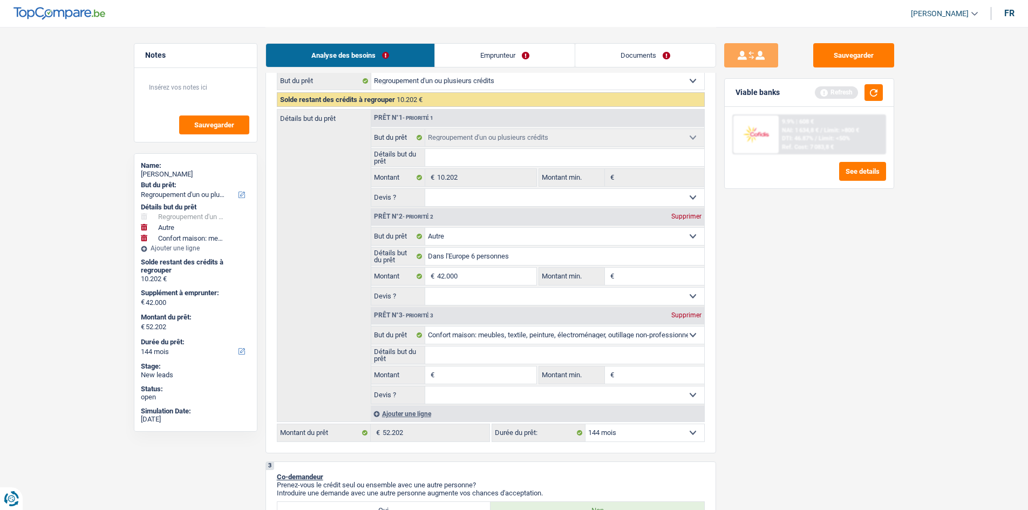
click at [479, 371] on input "Montant" at bounding box center [486, 374] width 99 height 17
type input "1"
type input "10"
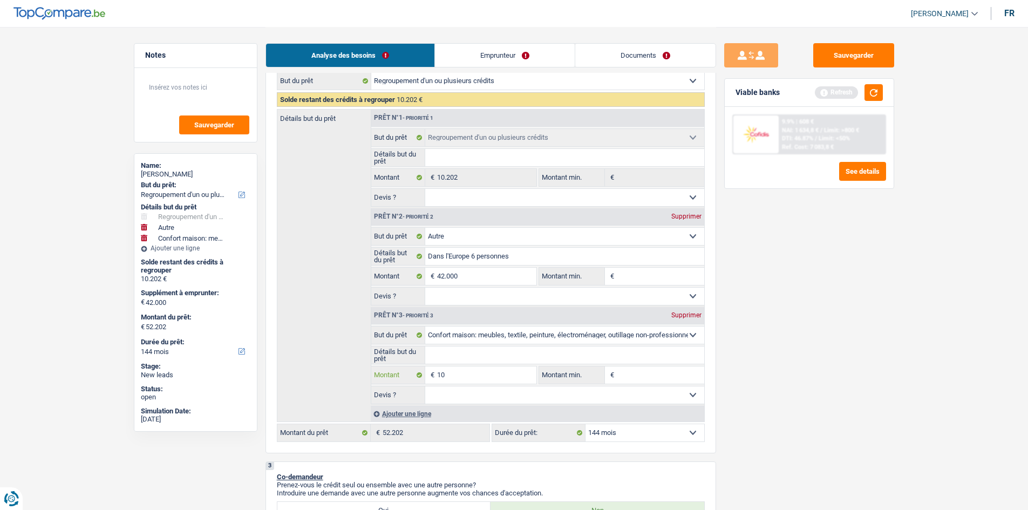
type input "100"
type input "1.000"
type input "10.000"
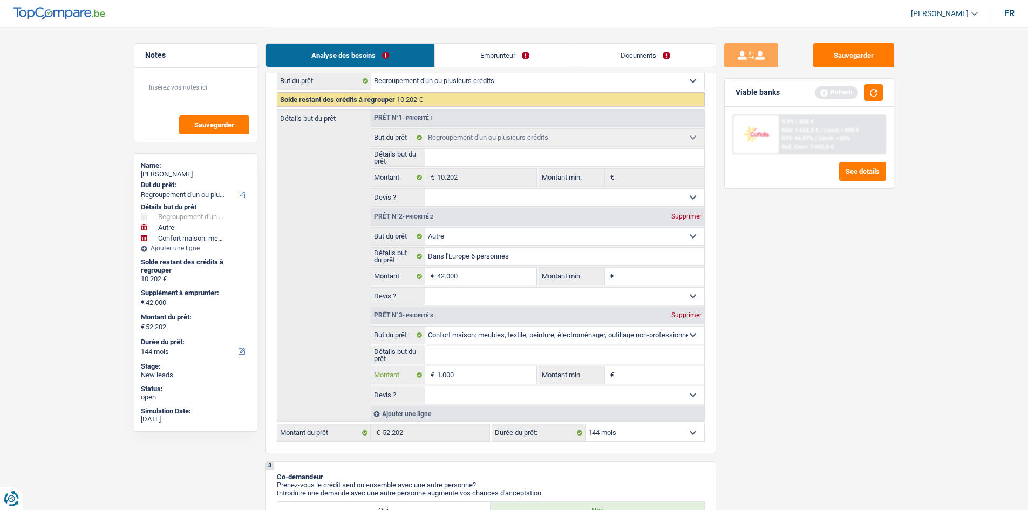
type input "10.000"
type input "52.000"
type input "62.202"
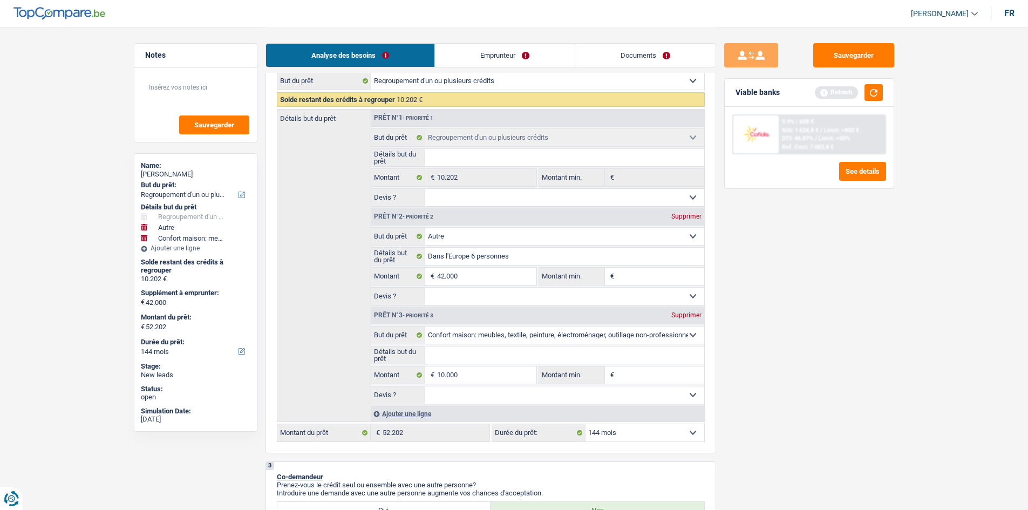
type input "62.202"
drag, startPoint x: 894, startPoint y: 458, endPoint x: 852, endPoint y: 448, distance: 43.1
click at [891, 457] on div "Sauvegarder Viable banks Refresh 9.9% | 608 € NAI: 1 634,8 € / Limit: >800 € DT…" at bounding box center [809, 268] width 186 height 450
click at [442, 274] on input "42.000" at bounding box center [486, 276] width 99 height 17
type input "2.000"
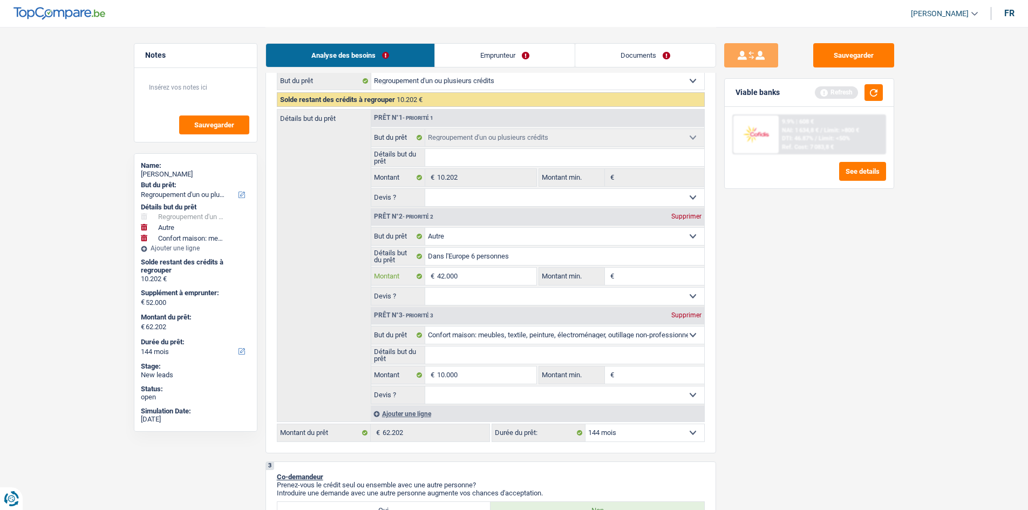
type input "2.000"
type input "32.000"
type input "42.000"
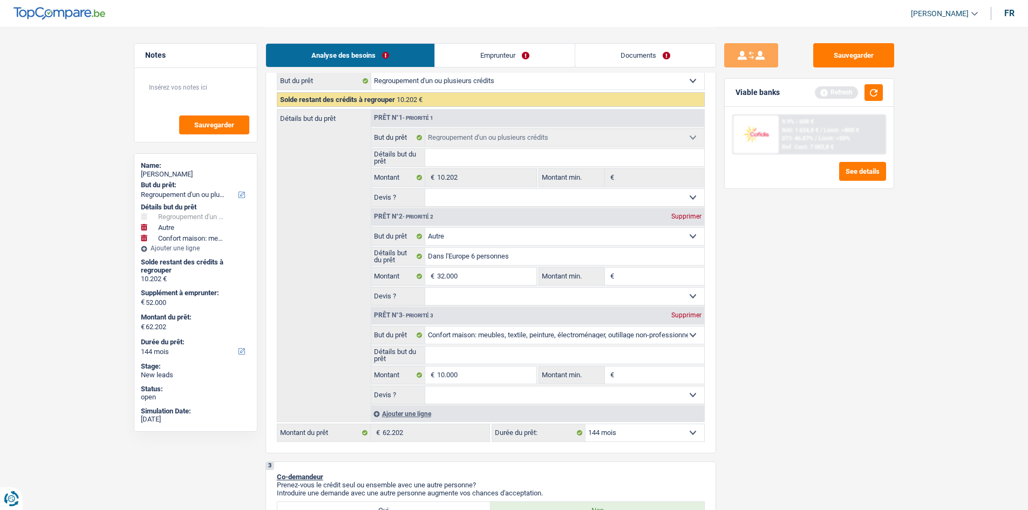
type input "52.202"
click at [862, 379] on div "Sauvegarder Viable banks Refresh 9.9% | 608 € NAI: 1 634,8 € / Limit: >800 € DT…" at bounding box center [809, 268] width 186 height 450
click at [548, 256] on input "Dans l'Europe 6 personnes" at bounding box center [564, 256] width 279 height 17
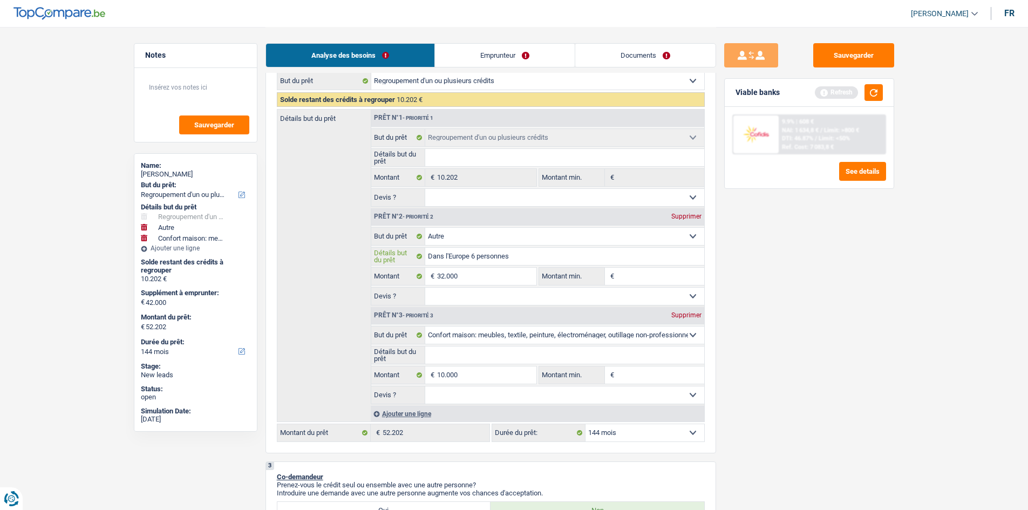
type input "Dans l'Europe 6 personnes q"
type input "Dans l'Europe 6 personnes qu"
type input "Dans l'Europe 6 personnes que"
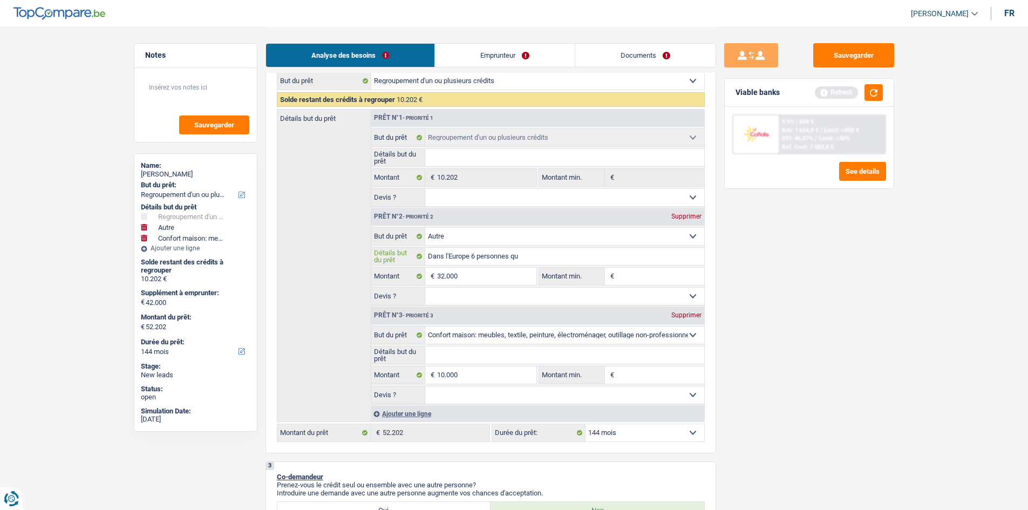
type input "Dans l'Europe 6 personnes que"
type input "Dans l'Europe 6 personnes quel"
type input "Dans l'Europe 6 personnes quelq"
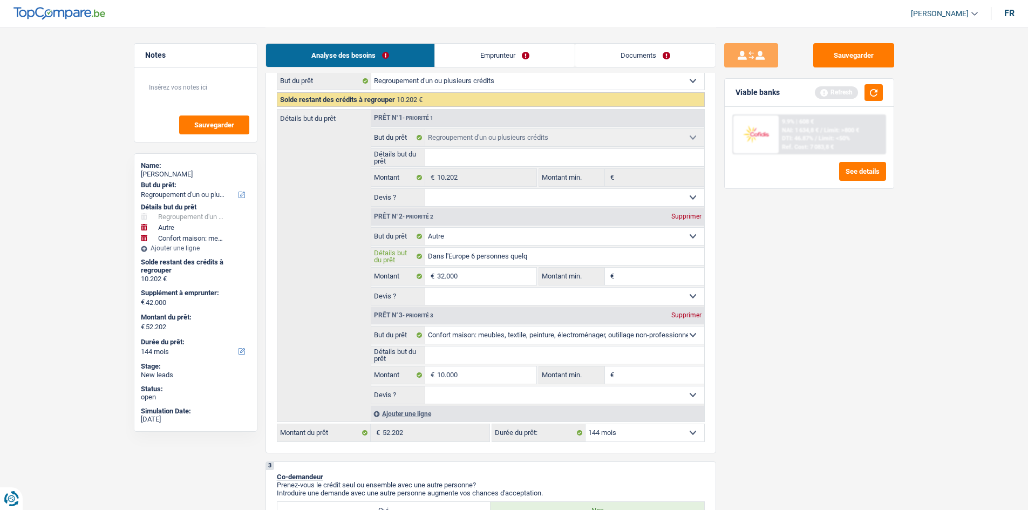
type input "Dans l'Europe 6 personnes quelqu"
type input "Dans l'Europe 6 personnes quelque"
type input "Dans l'Europe 6 personnes quelques"
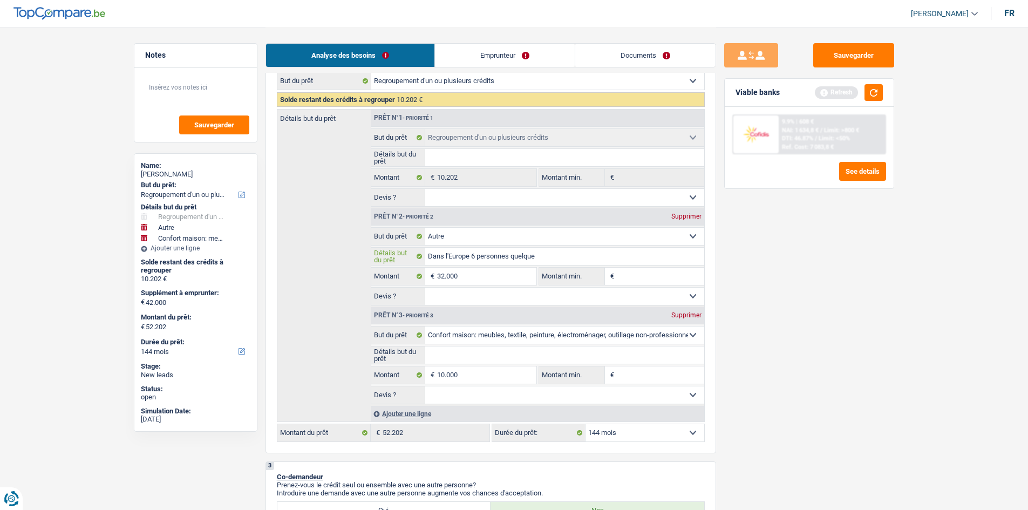
type input "Dans l'Europe 6 personnes quelques"
type input "Dans l'Europe 6 personnes quelques m"
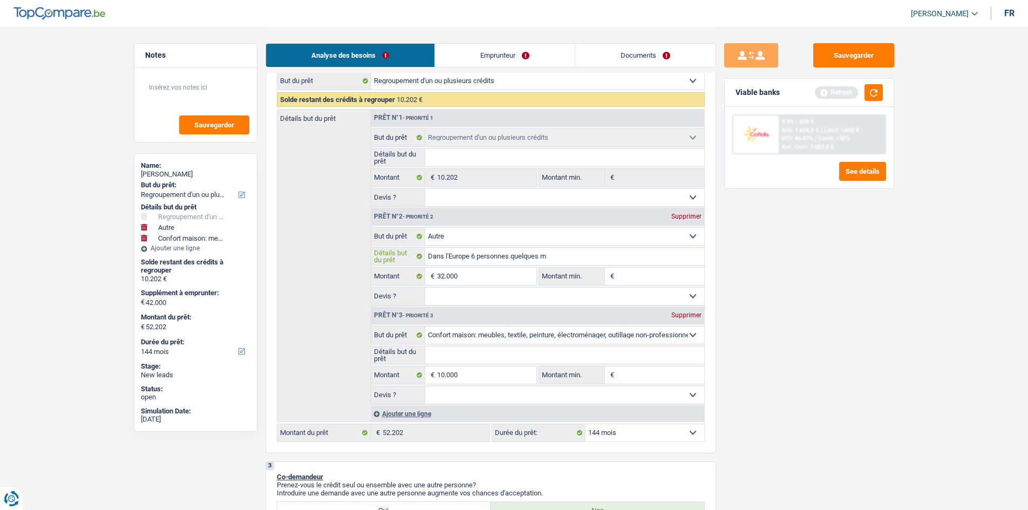
type input "Dans l'Europe 6 personnes quelques mo"
type input "Dans l'Europe 6 personnes quelques mois"
type input "Dans l'Europe 6 personnes quelques moi"
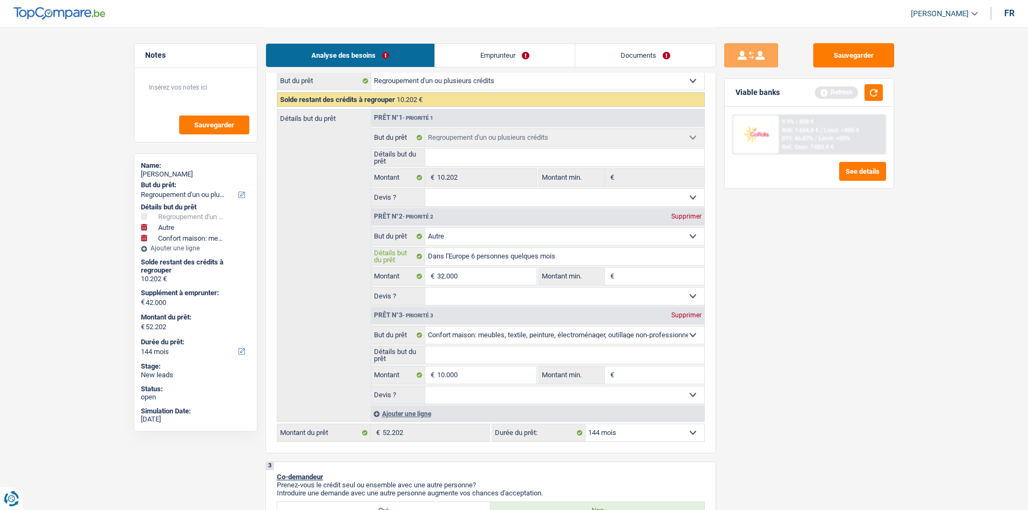
type input "Dans l'Europe 6 personnes quelques moi"
type input "Dans l'Europe 6 personnes quelques mo"
type input "Dans l'Europe 6 personnes quelques m"
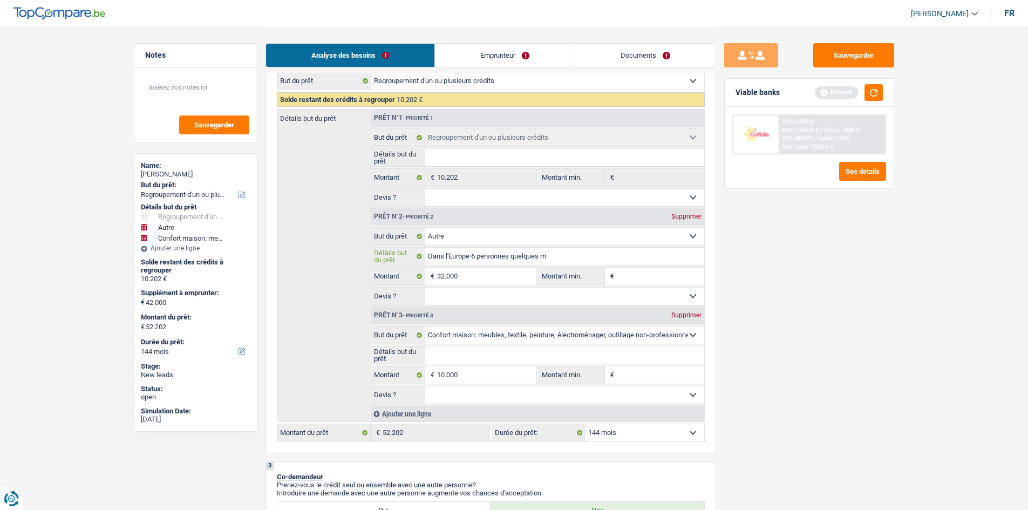
type input "Dans l'Europe 6 personnes quelques"
type input "Dans l'Europe 6 personnes quelque"
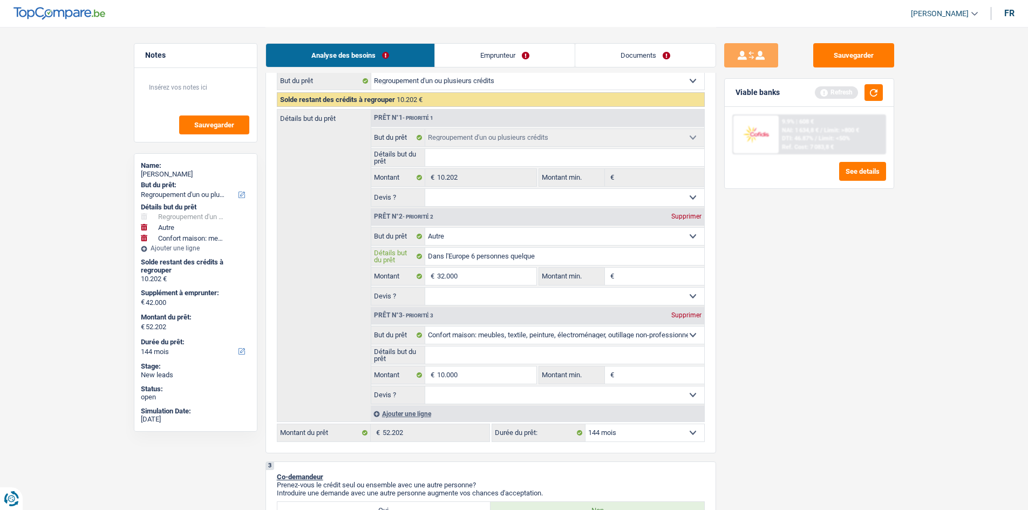
type input "Dans l'Europe 6 personnes quelque"
type input "Dans l'Europe 6 personnes quelqu"
type input "Dans l'Europe 6 personnes quelq"
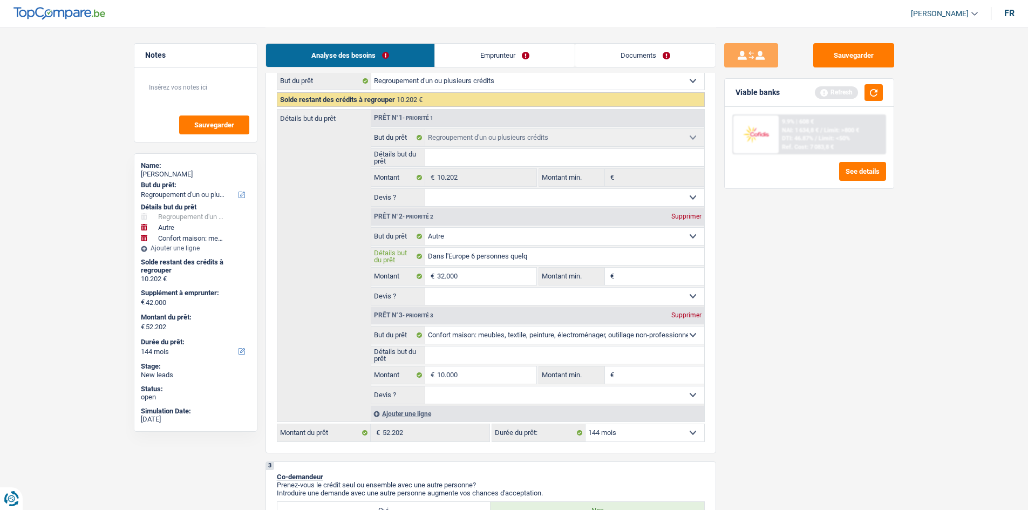
type input "Dans l'Europe 6 personnes quel"
type input "Dans l'Europe 6 personnes que"
type input "Dans l'Europe 6 personnes qu"
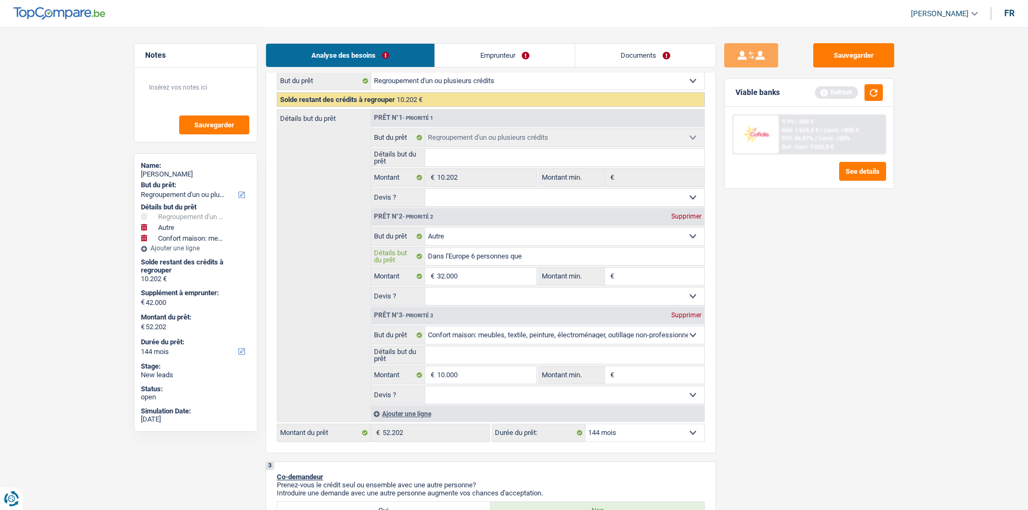
type input "Dans l'Europe 6 personnes qu"
type input "Dans l'Europe 6 personnes q"
type input "Dans l'Europe 6 personnes"
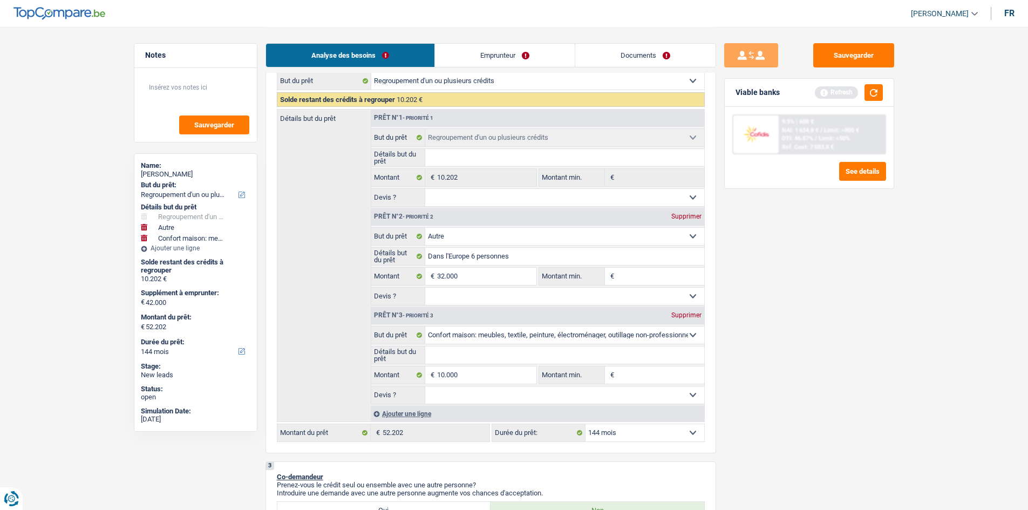
click at [823, 332] on div "Sauvegarder Viable banks Refresh 9.9% | 608 € NAI: 1 634,8 € / Limit: >800 € DT…" at bounding box center [809, 268] width 186 height 450
click at [493, 392] on select "Oui Non Non répondu Sélectionner une option" at bounding box center [564, 394] width 279 height 17
select select "yes"
click at [425, 386] on select "Oui Non Non répondu Sélectionner une option" at bounding box center [564, 394] width 279 height 17
select select "yes"
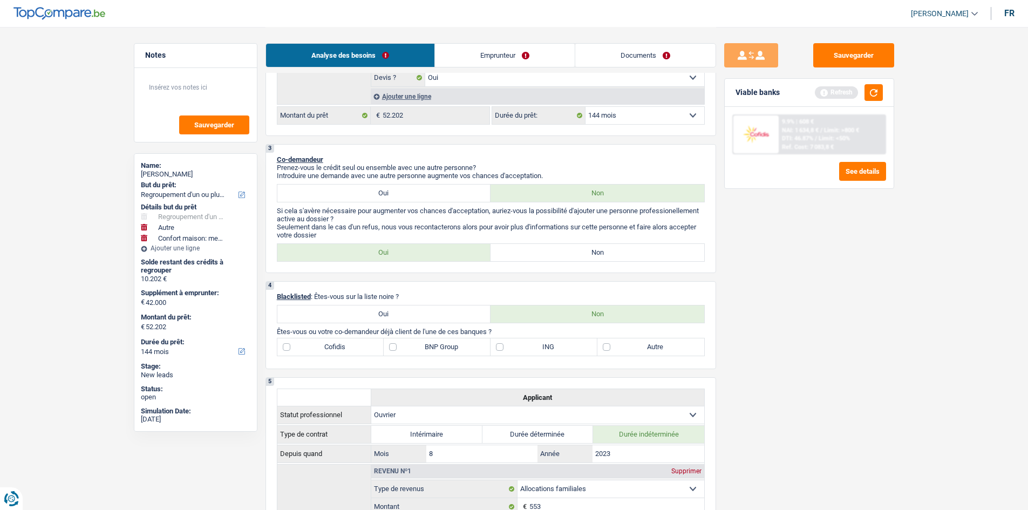
scroll to position [378, 0]
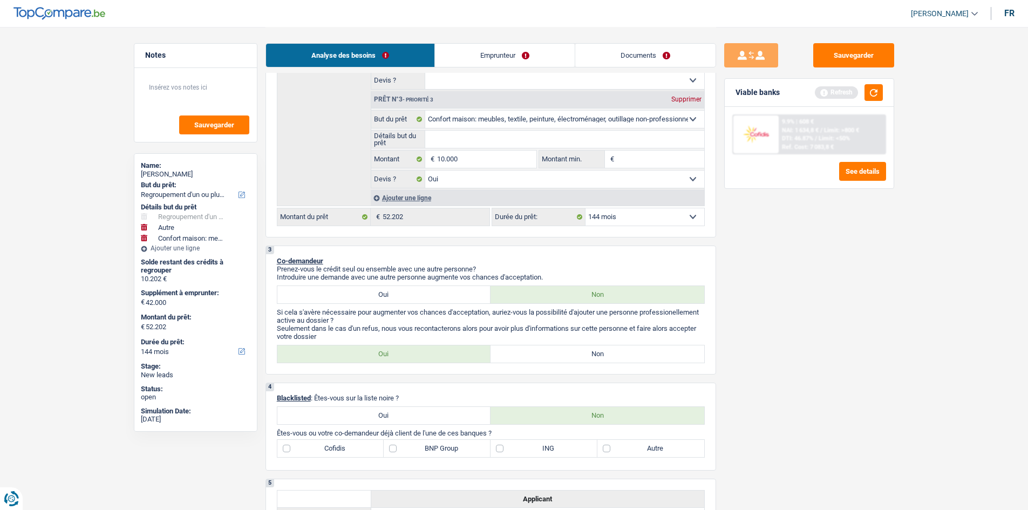
click at [492, 58] on link "Emprunteur" at bounding box center [505, 55] width 140 height 23
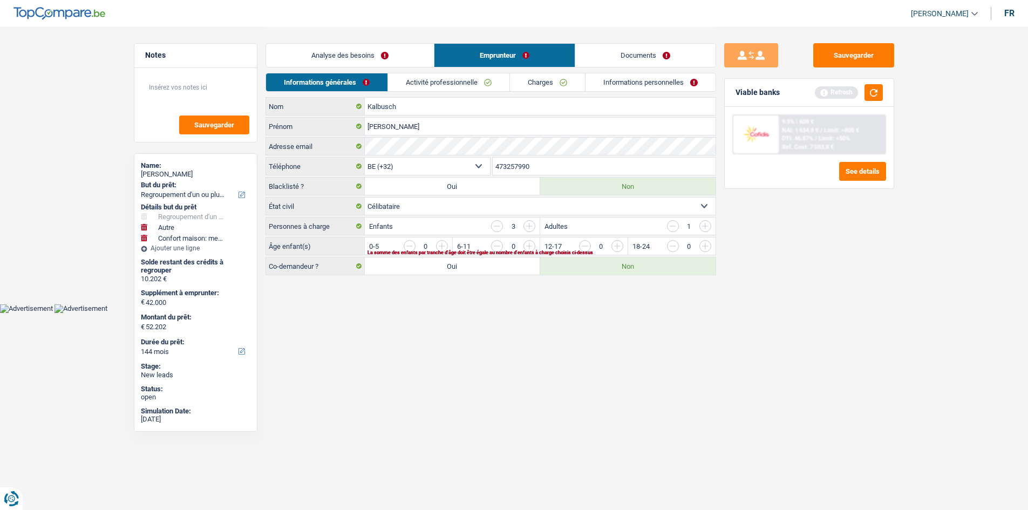
scroll to position [0, 0]
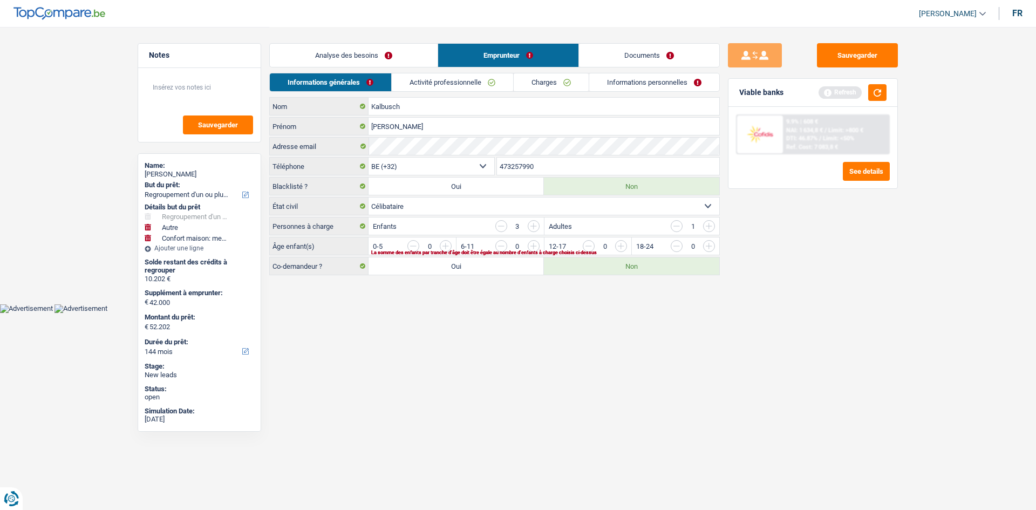
click at [390, 58] on link "Analyse des besoins" at bounding box center [354, 55] width 168 height 23
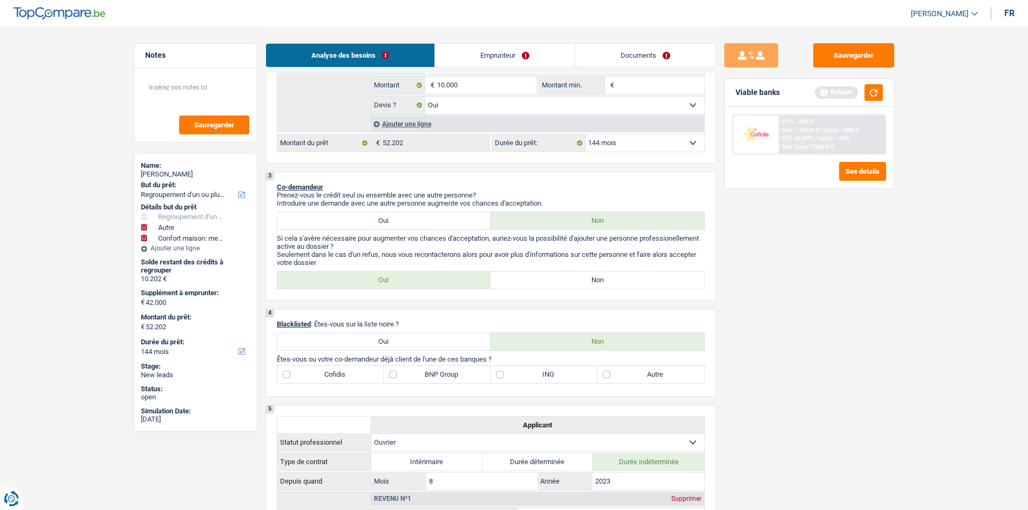
scroll to position [378, 0]
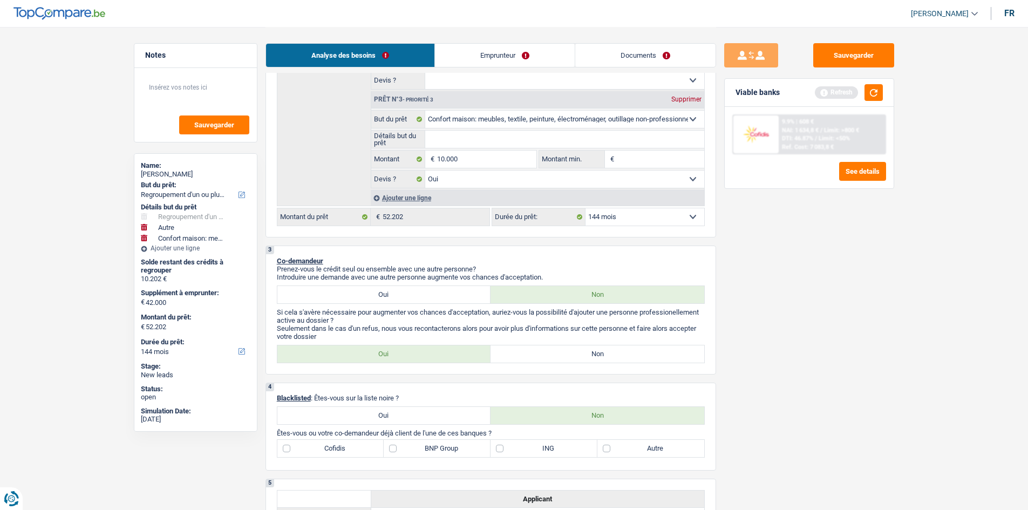
click at [601, 222] on select "12 mois 18 mois 24 mois 30 mois 36 mois 42 mois 48 mois 60 mois 72 mois 84 mois…" at bounding box center [644, 216] width 119 height 17
select select "120"
click at [585, 208] on select "12 mois 18 mois 24 mois 30 mois 36 mois 42 mois 48 mois 60 mois 72 mois 84 mois…" at bounding box center [644, 216] width 119 height 17
select select "120"
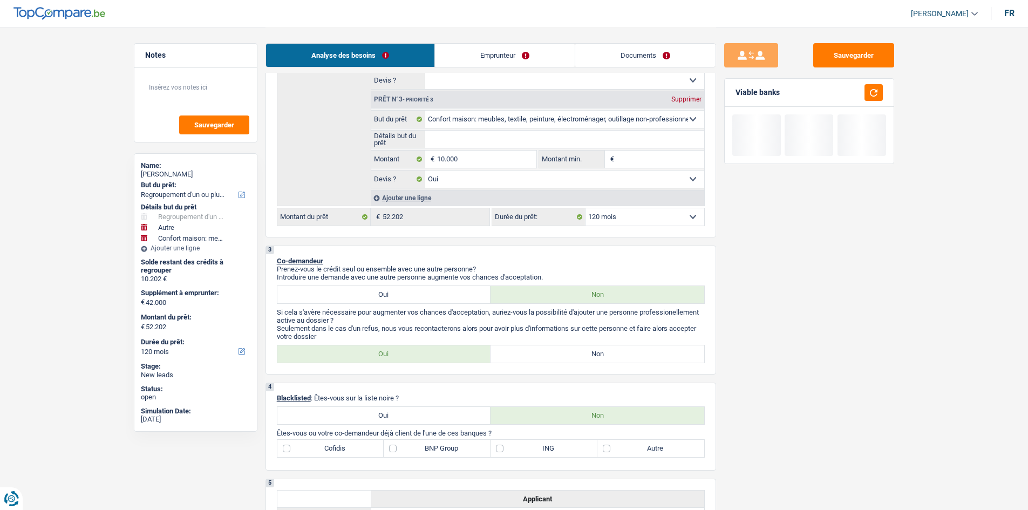
scroll to position [486, 0]
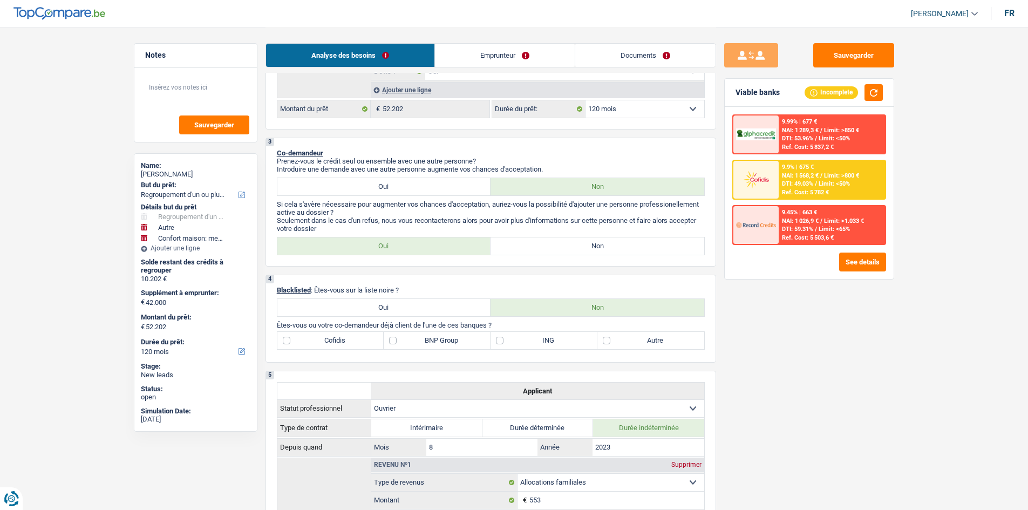
drag, startPoint x: 623, startPoint y: 243, endPoint x: 646, endPoint y: 239, distance: 23.6
click at [623, 243] on label "Non" at bounding box center [598, 245] width 214 height 17
click at [623, 243] on input "Non" at bounding box center [598, 245] width 214 height 17
radio input "true"
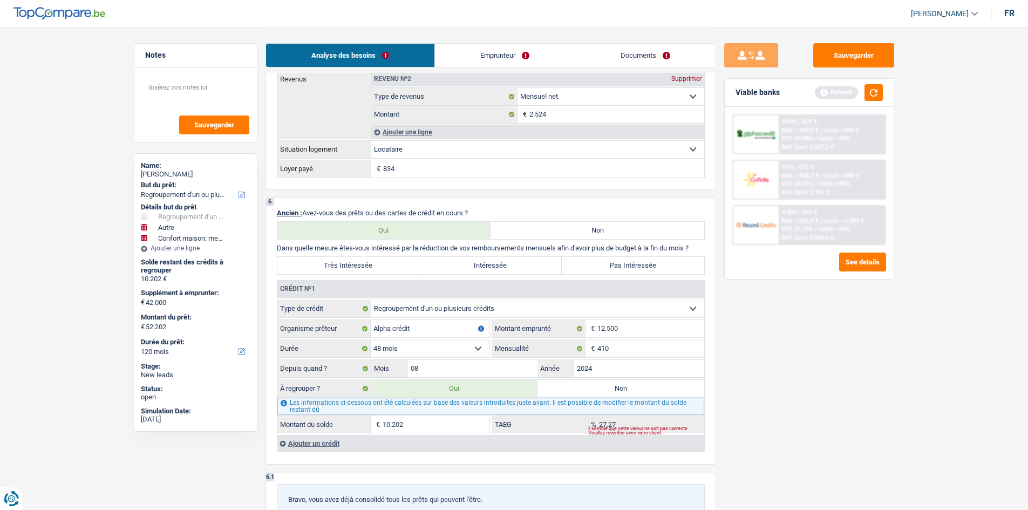
scroll to position [971, 0]
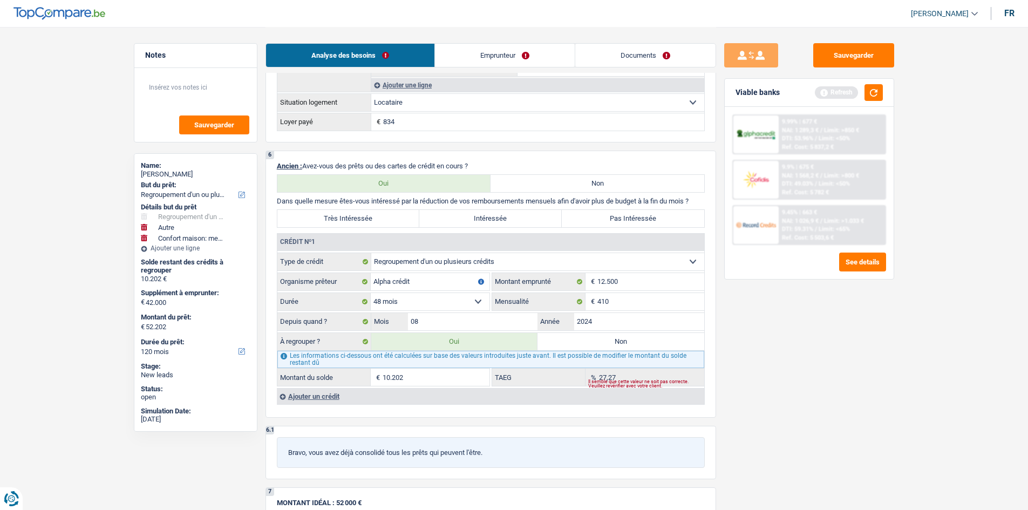
click at [355, 216] on label "Très Intéressée" at bounding box center [348, 218] width 142 height 17
click at [365, 220] on label "Très Intéressée" at bounding box center [348, 218] width 142 height 17
click at [365, 220] on input "Très Intéressée" at bounding box center [348, 218] width 142 height 17
radio input "true"
click at [341, 402] on div "Ajouter un crédit" at bounding box center [490, 396] width 427 height 16
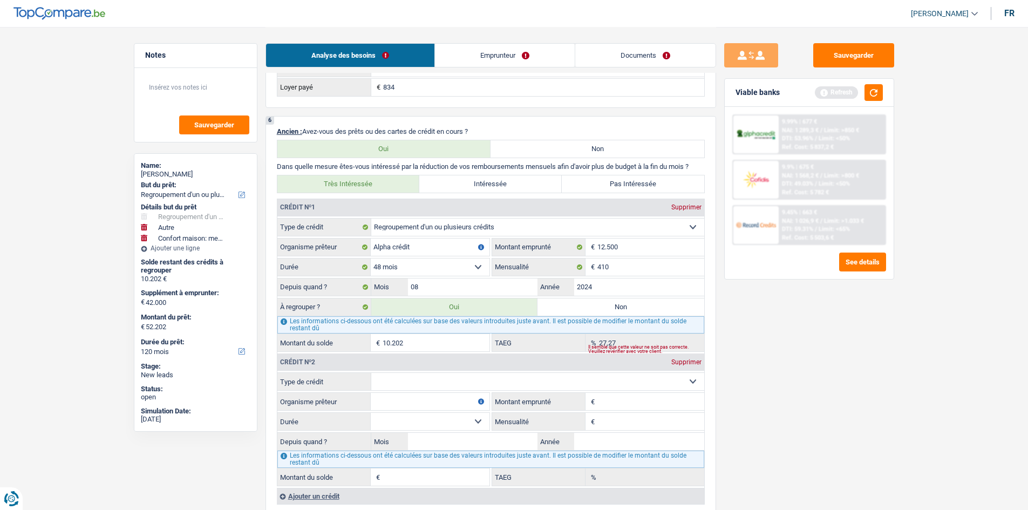
scroll to position [1025, 0]
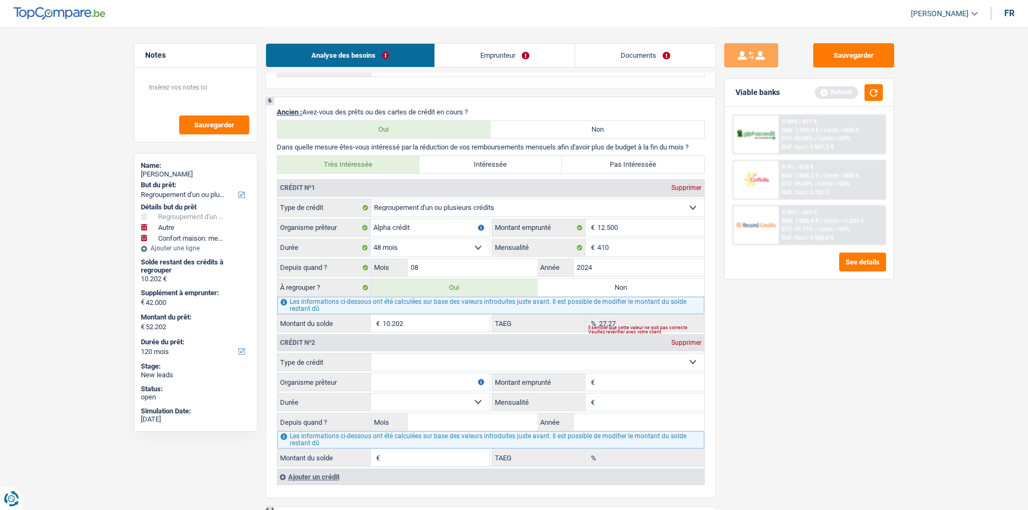
click at [414, 359] on select "Carte ou ouverture de crédit Prêt hypothécaire Vente à tempérament Prêt à tempé…" at bounding box center [537, 361] width 333 height 17
click at [413, 367] on select "Carte ou ouverture de crédit Prêt hypothécaire Vente à tempérament Prêt à tempé…" at bounding box center [537, 361] width 333 height 17
select select "cardOrCredit"
type input "0"
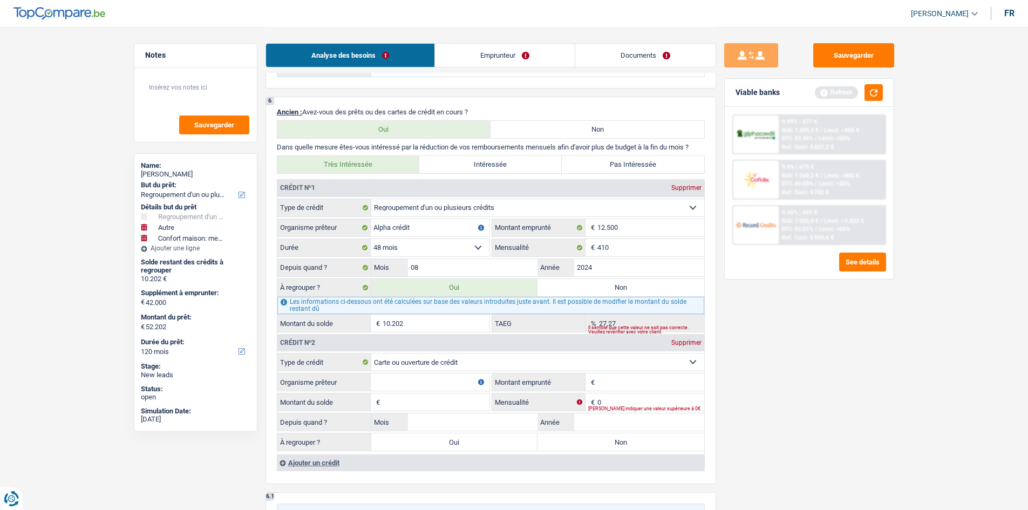
click at [618, 377] on input "Montant" at bounding box center [650, 381] width 107 height 17
type input "2.500"
click at [425, 377] on input "Organisme prêteur" at bounding box center [430, 381] width 119 height 17
type input "BNP"
click at [450, 405] on input "Montant du solde" at bounding box center [436, 401] width 107 height 17
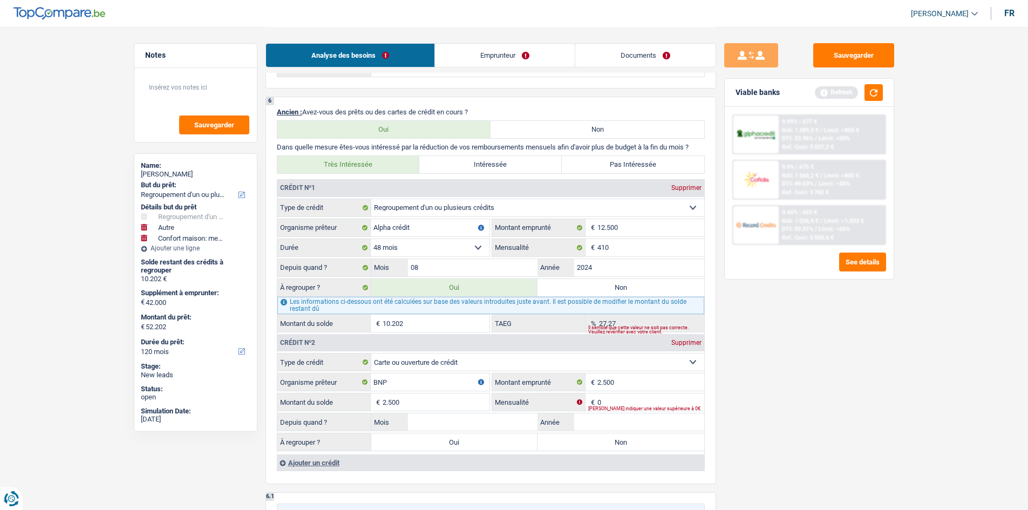
type input "2.500"
click at [615, 399] on input "0" at bounding box center [650, 401] width 107 height 17
click at [741, 458] on div "Sauvegarder Viable banks Refresh 9.99% | 677 € NAI: 1 289,3 € / Limit: >850 € D…" at bounding box center [809, 268] width 186 height 450
click at [658, 421] on input "Année" at bounding box center [639, 421] width 130 height 17
click at [520, 425] on input "Mois" at bounding box center [473, 421] width 130 height 17
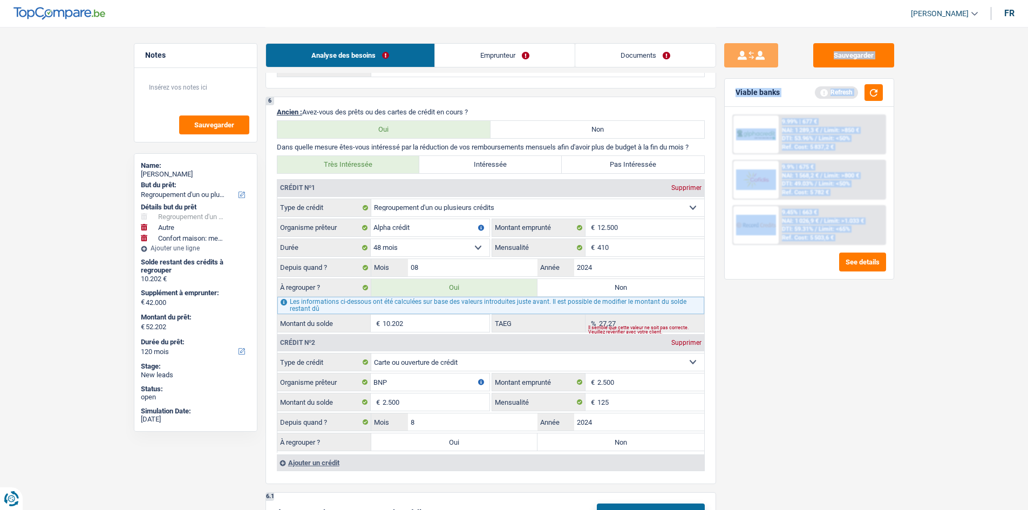
drag, startPoint x: 902, startPoint y: 426, endPoint x: 895, endPoint y: 424, distance: 7.9
click at [895, 424] on div "Sauvegarder Viable banks Refresh 9.99% | 677 € NAI: 1 289,3 € / Limit: >850 € D…" at bounding box center [809, 185] width 187 height 2367
click at [806, 314] on div "Sauvegarder Viable banks Refresh 9.99% | 677 € NAI: 1 289,3 € / Limit: >850 € D…" at bounding box center [809, 268] width 186 height 450
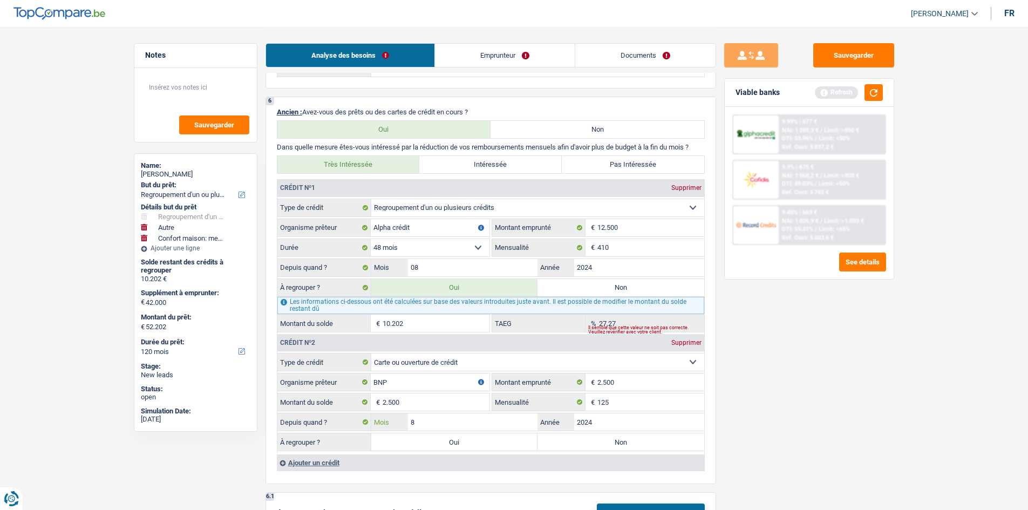
click at [453, 426] on input "8" at bounding box center [473, 421] width 130 height 17
click at [497, 444] on label "Oui" at bounding box center [454, 441] width 167 height 17
click at [497, 444] on input "Oui" at bounding box center [454, 441] width 167 height 17
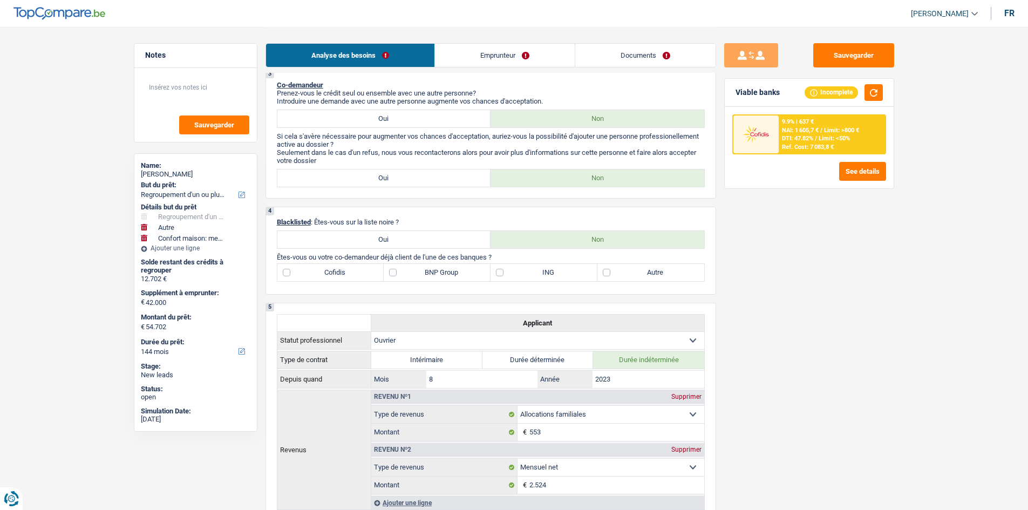
scroll to position [378, 0]
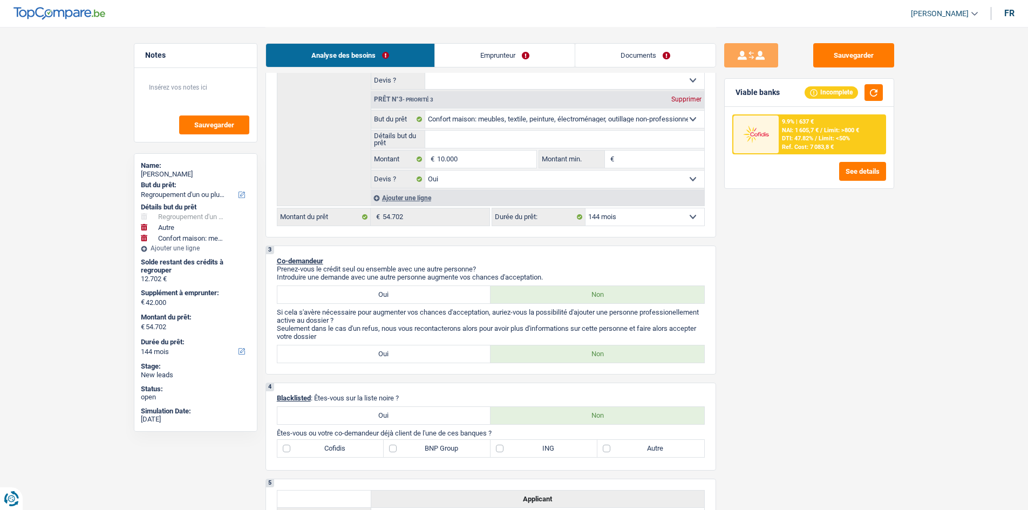
click at [642, 217] on select "12 mois 18 mois 24 mois 30 mois 36 mois 42 mois 48 mois 60 mois 72 mois 84 mois…" at bounding box center [644, 216] width 119 height 17
click at [585, 208] on select "12 mois 18 mois 24 mois 30 mois 36 mois 42 mois 48 mois 60 mois 72 mois 84 mois…" at bounding box center [644, 216] width 119 height 17
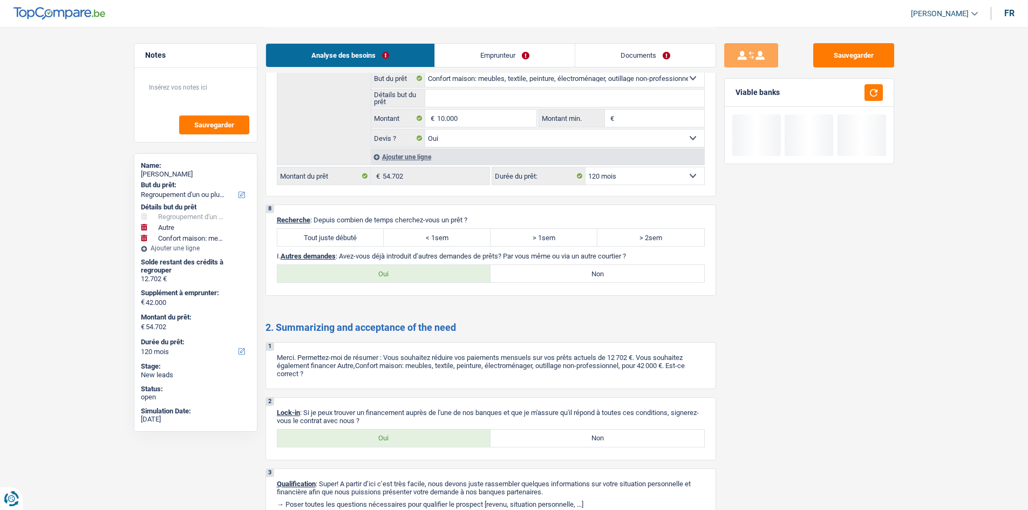
scroll to position [1861, 0]
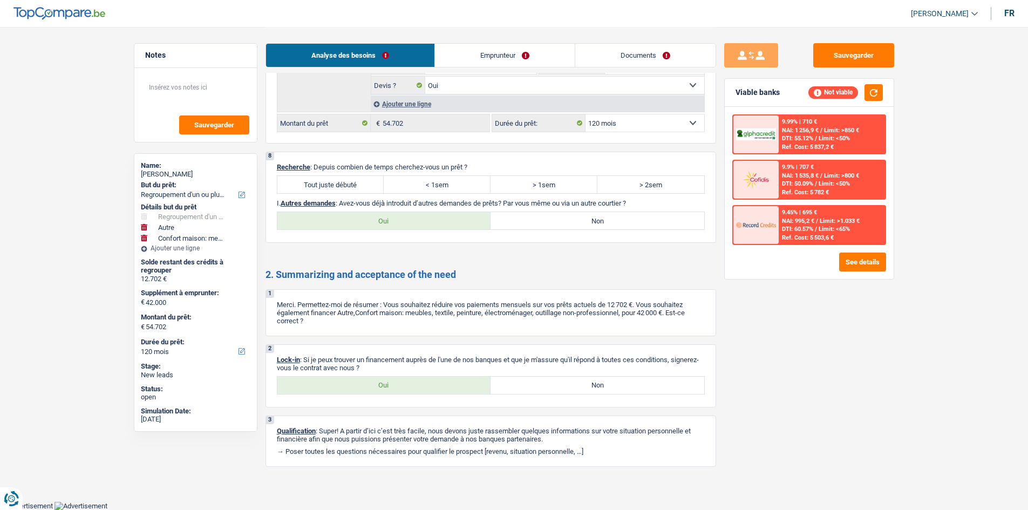
click at [305, 187] on label "Tout juste débuté" at bounding box center [330, 184] width 107 height 17
click at [305, 187] on input "Tout juste débuté" at bounding box center [330, 184] width 107 height 17
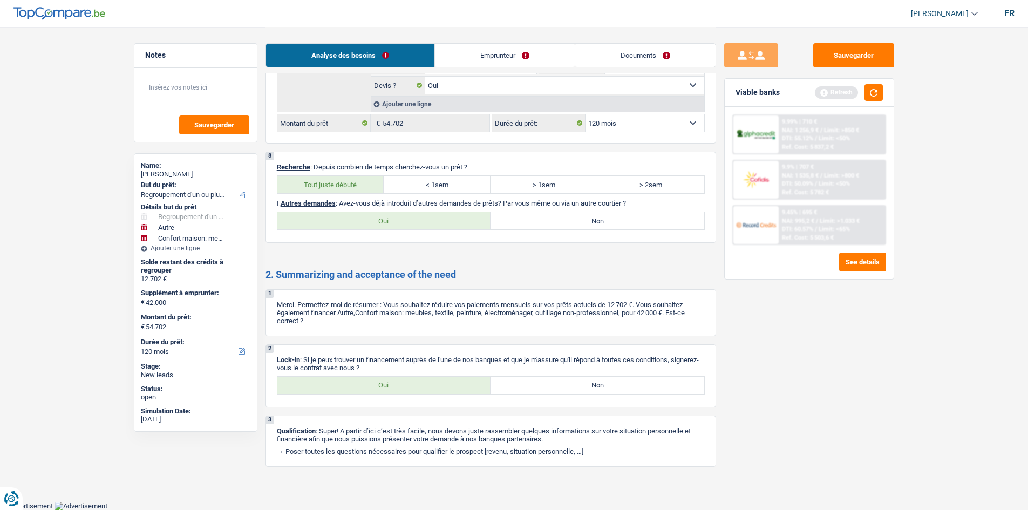
click at [398, 384] on label "Oui" at bounding box center [384, 385] width 214 height 17
click at [398, 384] on input "Oui" at bounding box center [384, 385] width 214 height 17
click at [583, 217] on label "Non" at bounding box center [598, 220] width 214 height 17
click at [583, 217] on input "Non" at bounding box center [598, 220] width 214 height 17
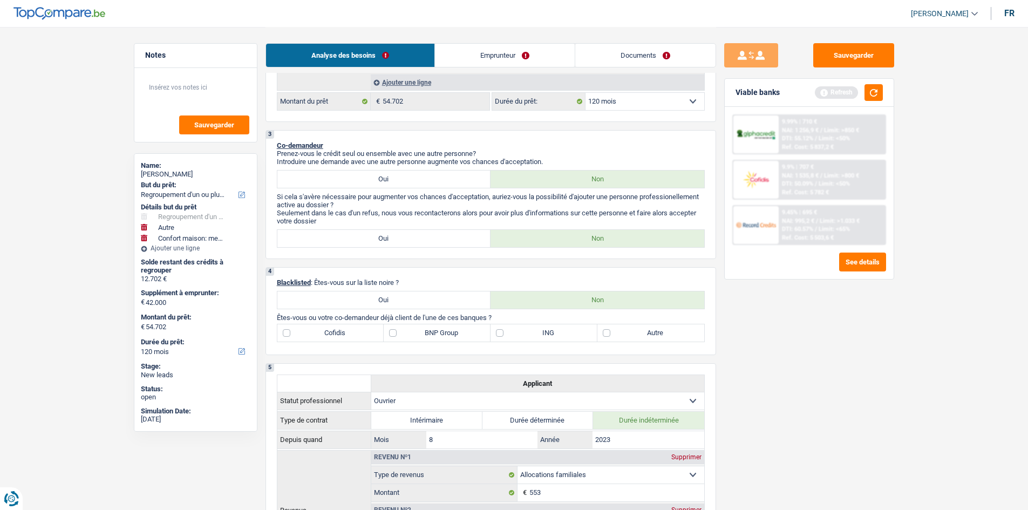
scroll to position [512, 0]
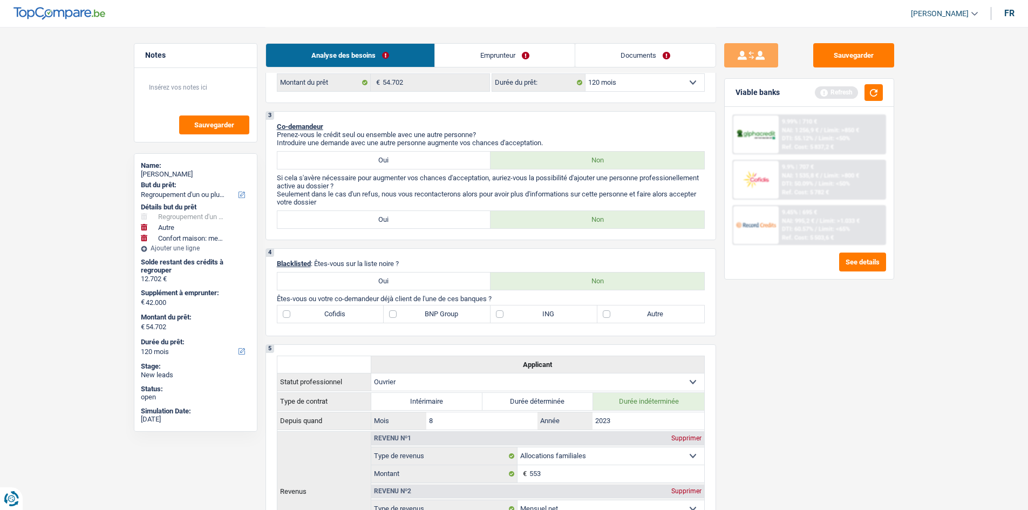
click at [437, 304] on div "4 Blacklisted : Êtes-vous sur la liste noire ? Oui Non Êtes-vous ou votre co-de…" at bounding box center [490, 292] width 451 height 88
click at [432, 313] on label "BNP Group" at bounding box center [437, 313] width 107 height 17
click at [432, 313] on input "BNP Group" at bounding box center [437, 313] width 107 height 17
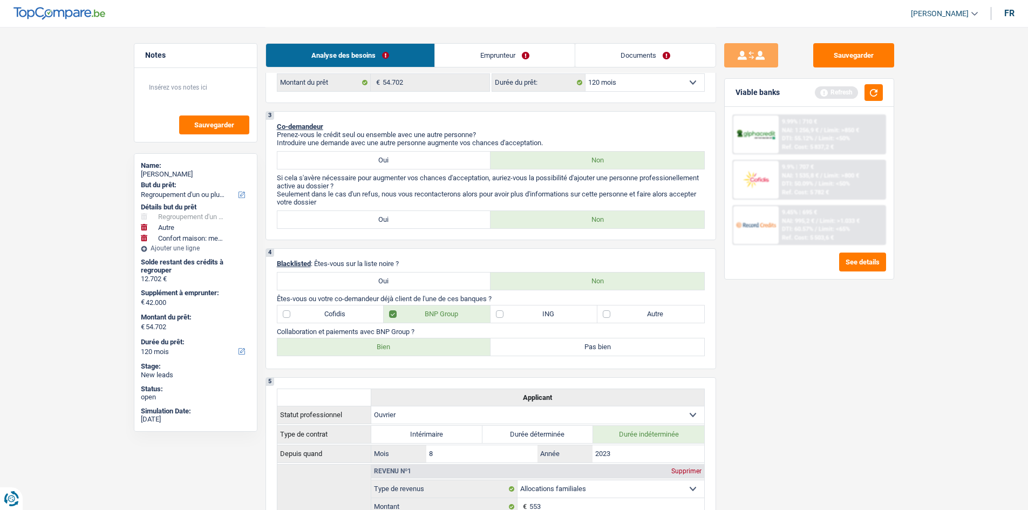
click at [403, 338] on label "Bien" at bounding box center [384, 346] width 214 height 17
click at [403, 338] on input "Bien" at bounding box center [384, 346] width 214 height 17
drag, startPoint x: 885, startPoint y: 94, endPoint x: 611, endPoint y: 21, distance: 283.3
click at [867, 79] on div "Viable banks Refresh" at bounding box center [809, 93] width 169 height 28
click at [515, 52] on link "Emprunteur" at bounding box center [505, 55] width 140 height 23
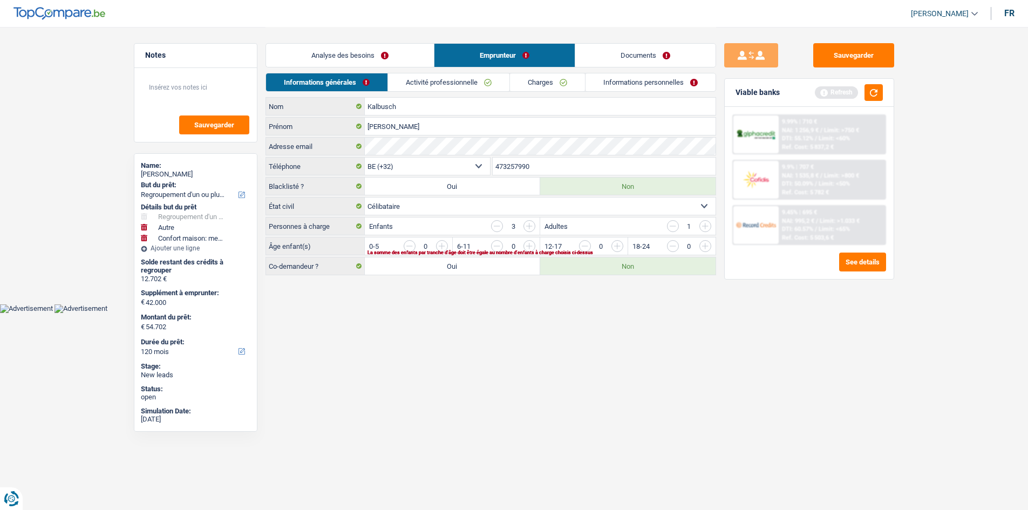
scroll to position [0, 0]
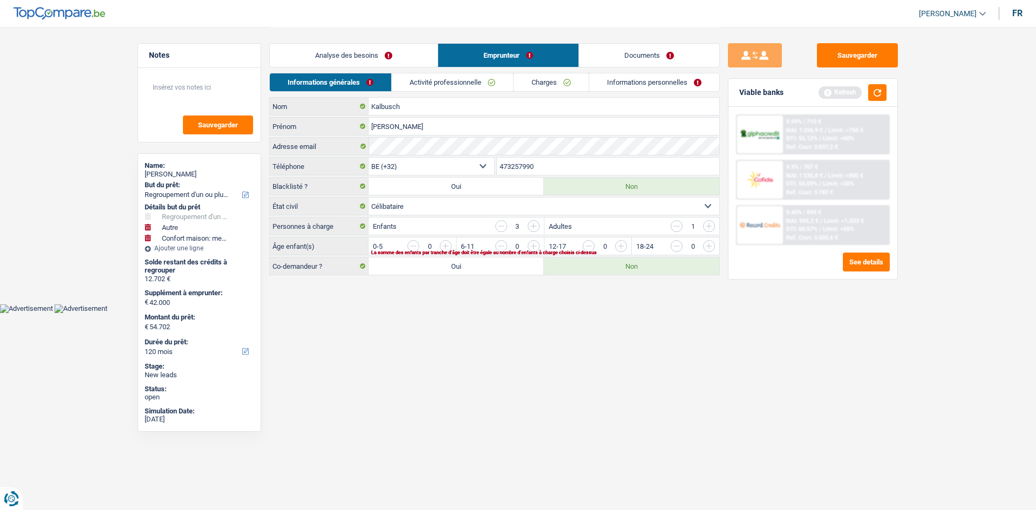
click at [528, 244] on input "button" at bounding box center [753, 248] width 450 height 17
click at [536, 242] on input "button" at bounding box center [753, 248] width 450 height 17
click at [448, 244] on input "button" at bounding box center [665, 248] width 450 height 17
click at [456, 79] on link "Activité professionnelle" at bounding box center [452, 82] width 121 height 18
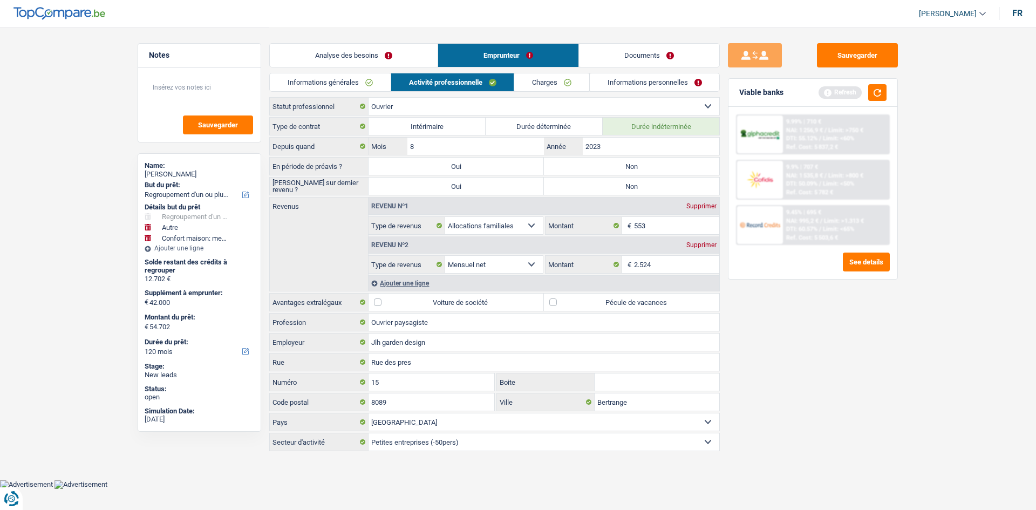
click at [369, 80] on link "Informations générales" at bounding box center [330, 82] width 121 height 18
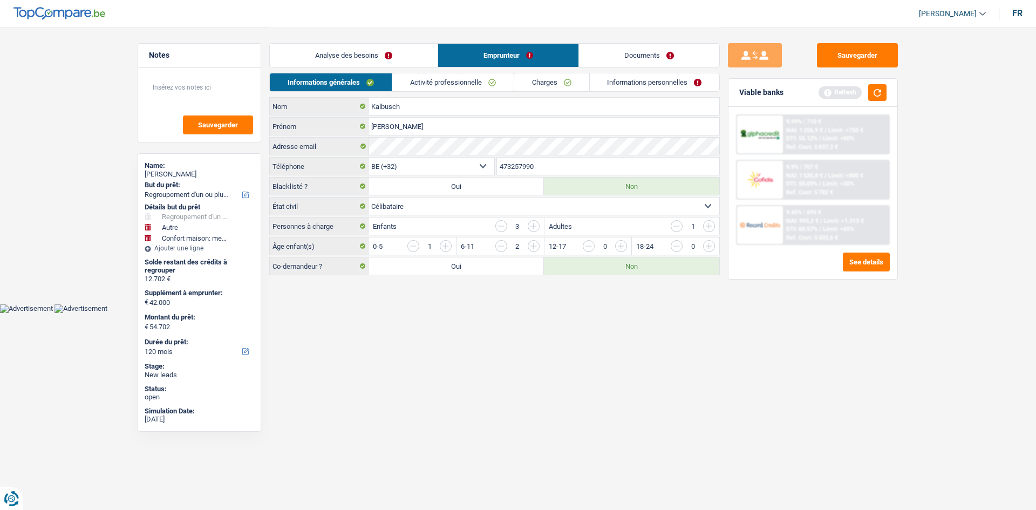
click at [417, 77] on link "Activité professionnelle" at bounding box center [452, 82] width 121 height 18
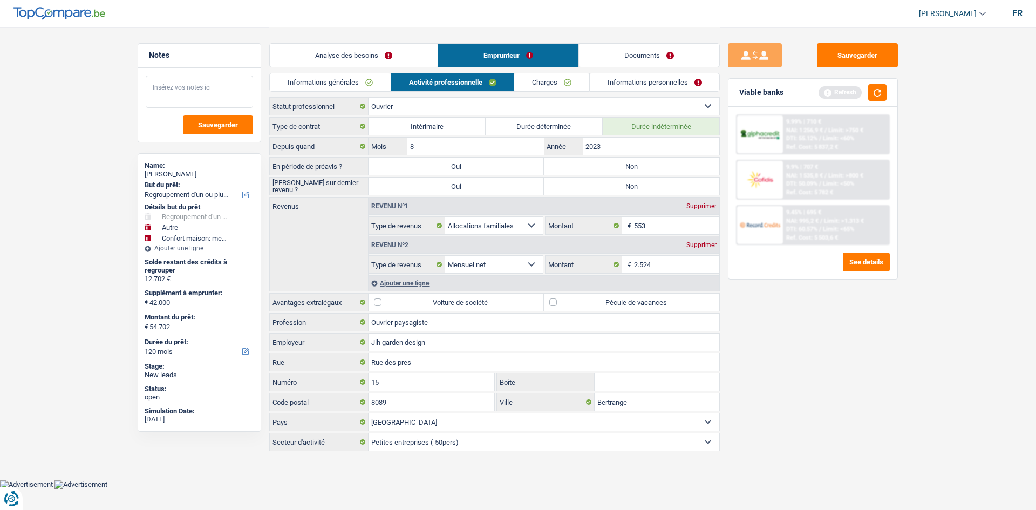
click at [230, 78] on textarea at bounding box center [199, 92] width 107 height 32
click at [696, 207] on div "Supprimer" at bounding box center [702, 206] width 36 height 6
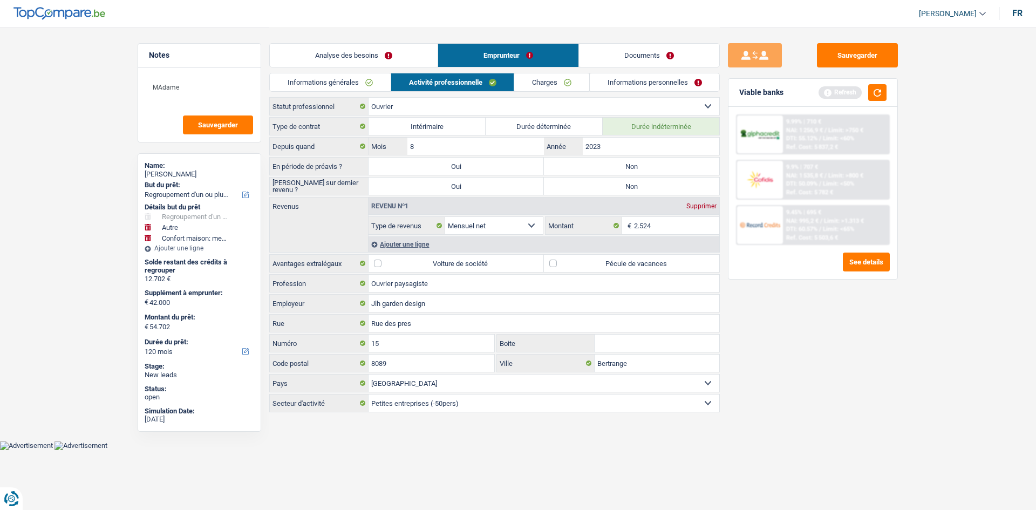
click at [663, 167] on label "Non" at bounding box center [631, 166] width 175 height 17
click at [663, 167] on input "Non" at bounding box center [631, 166] width 175 height 17
click at [656, 176] on div "Type de contrat Intérimaire Durée déterminée Durée indéterminée Depuis quand 8 …" at bounding box center [494, 264] width 451 height 295
click at [651, 185] on label "Non" at bounding box center [631, 186] width 175 height 17
click at [651, 185] on input "Non" at bounding box center [631, 186] width 175 height 17
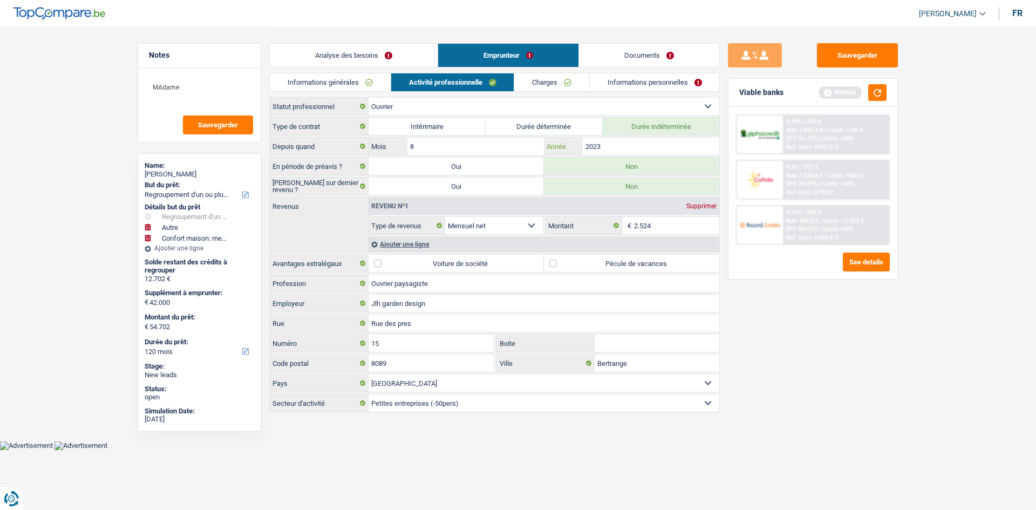
click at [638, 148] on input "2023" at bounding box center [651, 146] width 137 height 17
click at [673, 221] on input "2.524" at bounding box center [677, 225] width 86 height 17
click at [650, 262] on label "Pécule de vacances" at bounding box center [631, 263] width 175 height 17
click at [650, 262] on input "Pécule de vacances" at bounding box center [631, 263] width 175 height 17
click at [425, 243] on div "Ajouter une ligne" at bounding box center [544, 244] width 351 height 16
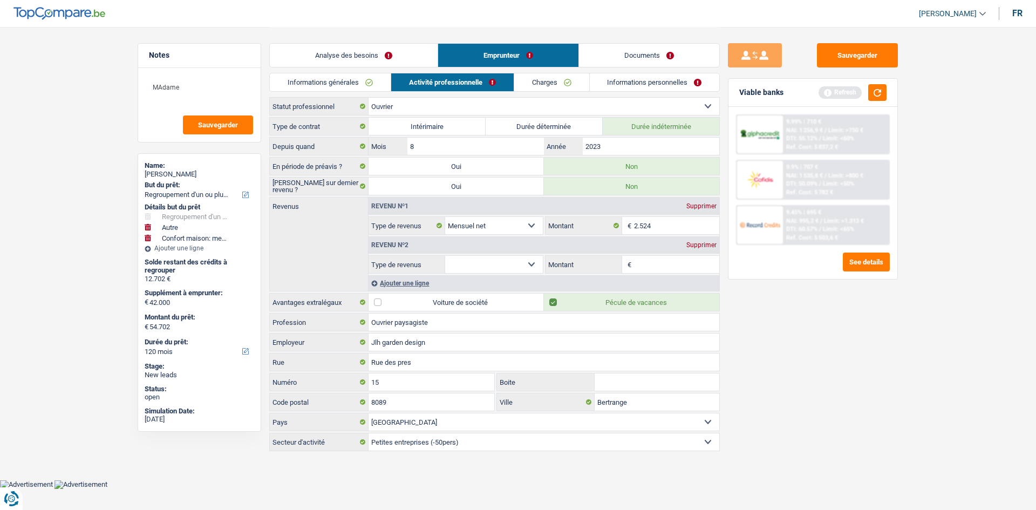
click at [464, 265] on select "Allocation d'handicap Allocations chômage Allocations familiales Chèques repas …" at bounding box center [494, 264] width 98 height 17
click at [445, 256] on select "Allocation d'handicap Allocations chômage Allocations familiales Chèques repas …" at bounding box center [494, 264] width 98 height 17
click at [662, 266] on input "Montant par jour" at bounding box center [677, 264] width 86 height 17
click at [692, 247] on div "Supprimer" at bounding box center [702, 245] width 36 height 6
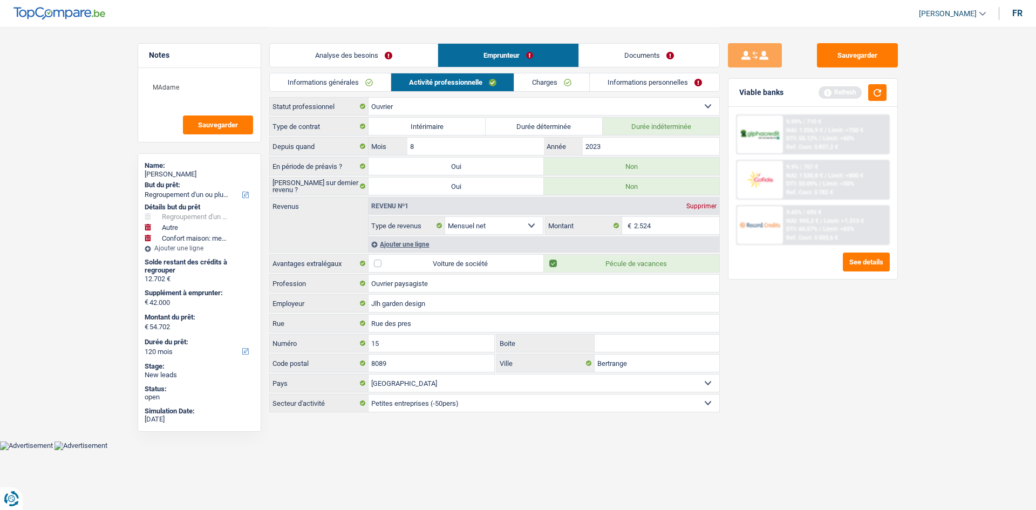
click at [543, 87] on link "Charges" at bounding box center [551, 82] width 75 height 18
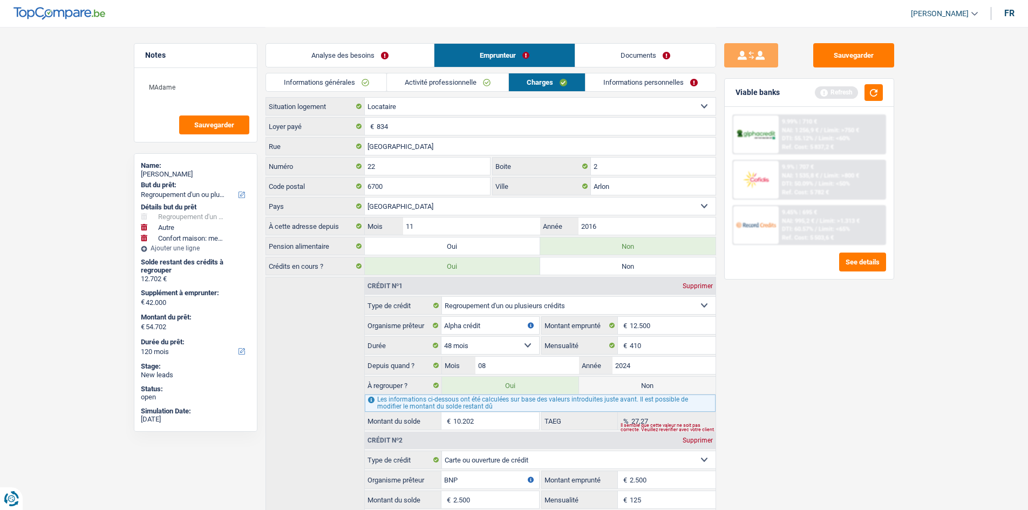
click at [494, 87] on link "Activité professionnelle" at bounding box center [447, 82] width 121 height 18
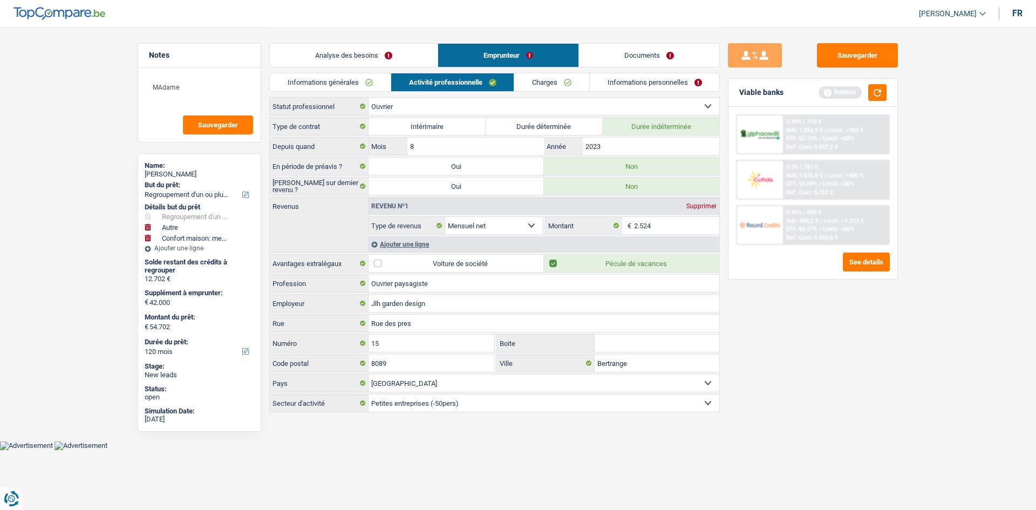
click at [536, 77] on link "Charges" at bounding box center [551, 82] width 75 height 18
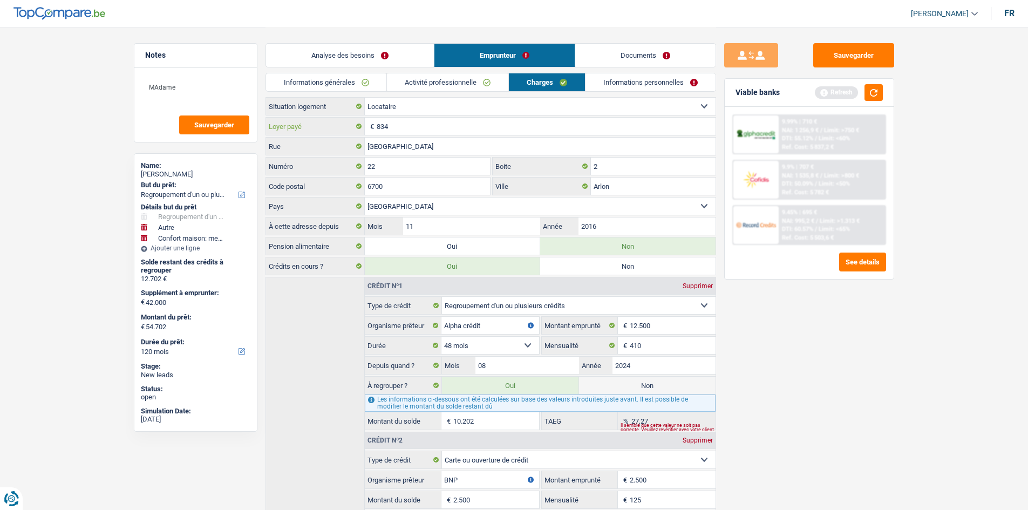
click at [419, 121] on input "834" at bounding box center [546, 126] width 339 height 17
click at [626, 187] on input "Arlon" at bounding box center [653, 186] width 125 height 17
click at [808, 325] on div "Sauvegarder Viable banks Refresh 9.99% | 710 € NAI: 1 256,9 € / Limit: >750 € D…" at bounding box center [809, 268] width 186 height 450
click at [808, 313] on div "Sauvegarder Viable banks Refresh 9.99% | 710 € NAI: 1 256,9 € / Limit: >750 € D…" at bounding box center [809, 268] width 186 height 450
drag, startPoint x: 365, startPoint y: 55, endPoint x: 709, endPoint y: 189, distance: 368.6
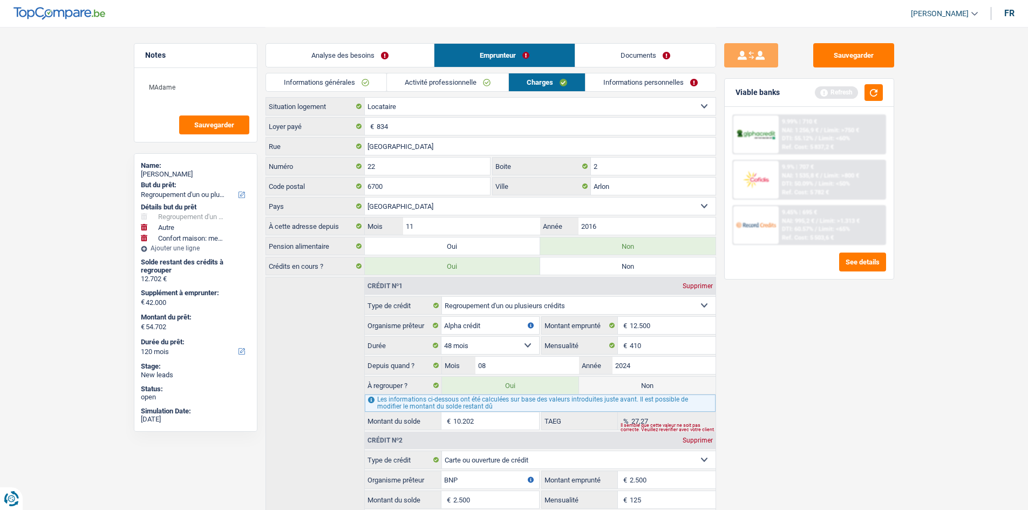
click at [365, 55] on link "Analyse des besoins" at bounding box center [350, 55] width 168 height 23
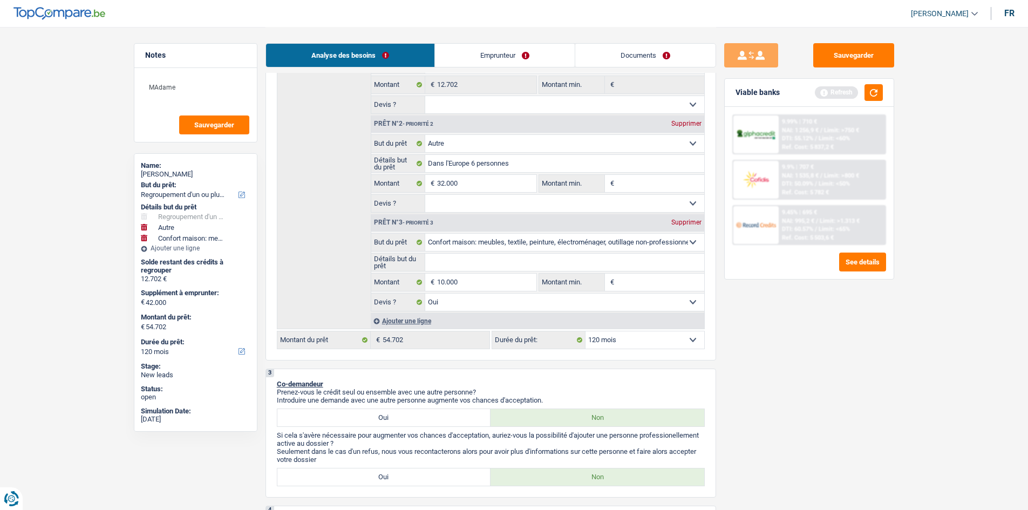
scroll to position [324, 0]
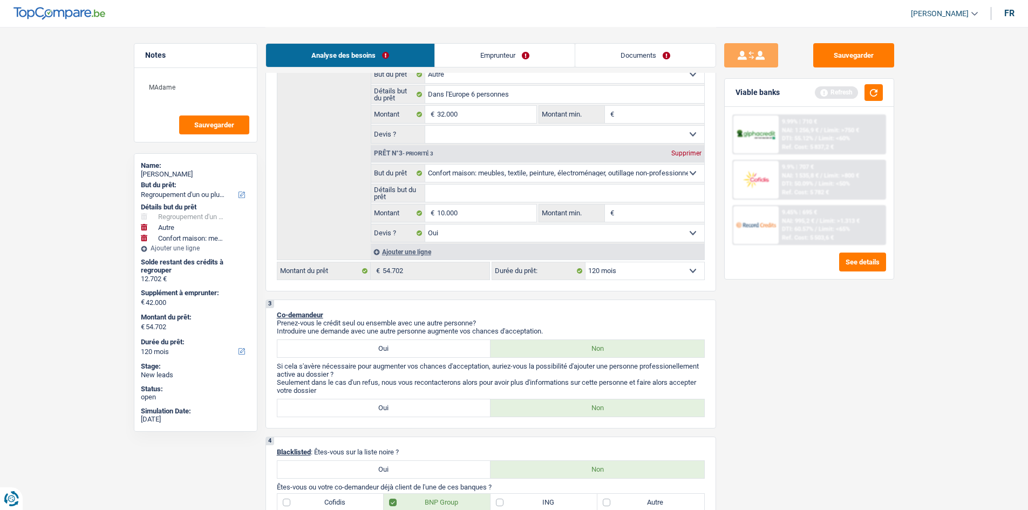
click at [511, 54] on link "Emprunteur" at bounding box center [505, 55] width 140 height 23
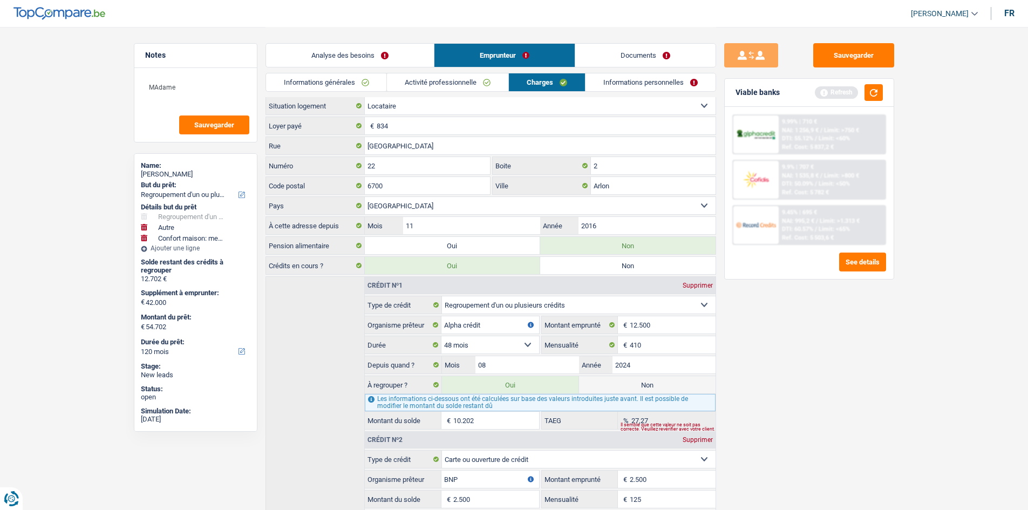
scroll to position [0, 0]
click at [639, 86] on link "Informations personnelles" at bounding box center [650, 82] width 130 height 18
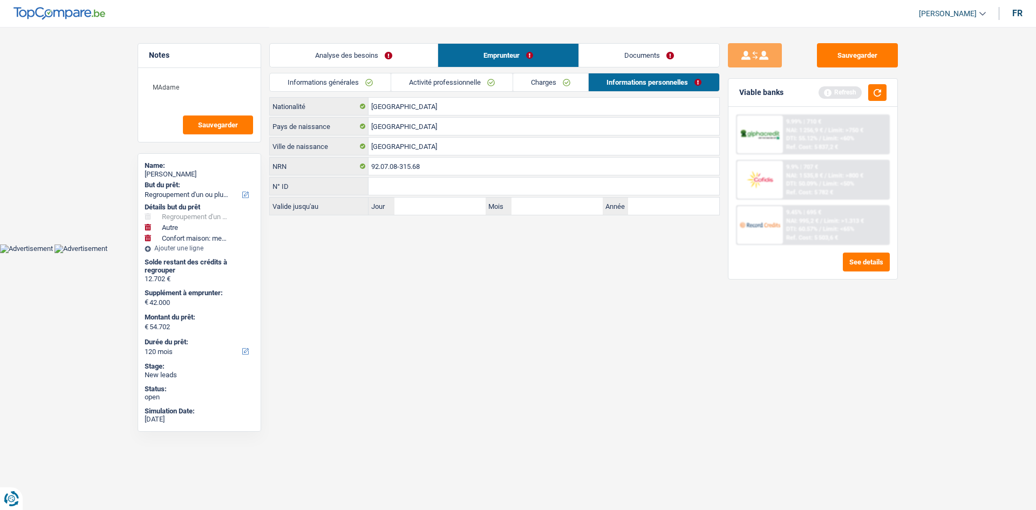
click at [367, 49] on link "Analyse des besoins" at bounding box center [354, 55] width 168 height 23
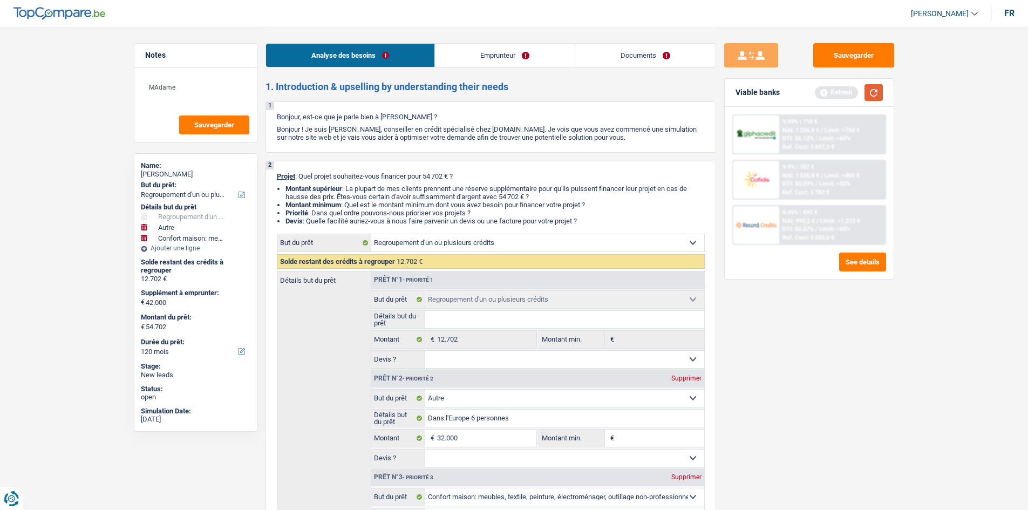
drag, startPoint x: 871, startPoint y: 92, endPoint x: 867, endPoint y: 111, distance: 19.4
click at [870, 93] on button "button" at bounding box center [873, 92] width 18 height 17
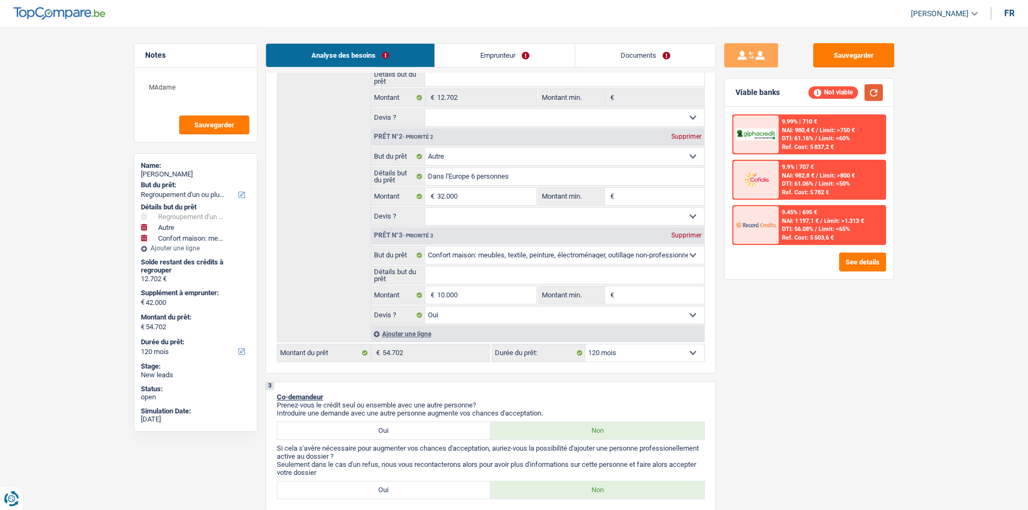
scroll to position [222, 0]
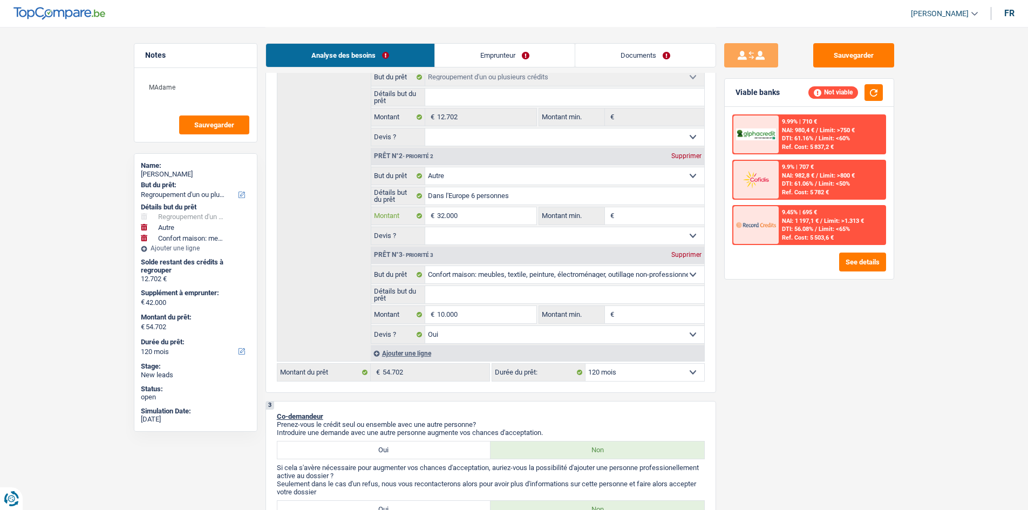
click at [438, 217] on input "32.000" at bounding box center [486, 215] width 99 height 17
click at [443, 219] on input "32.000" at bounding box center [486, 215] width 99 height 17
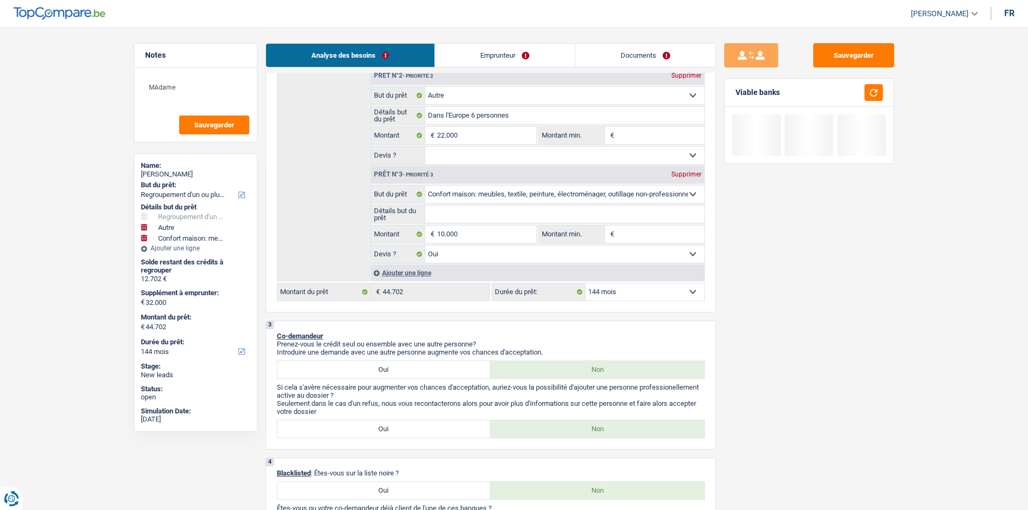
scroll to position [276, 0]
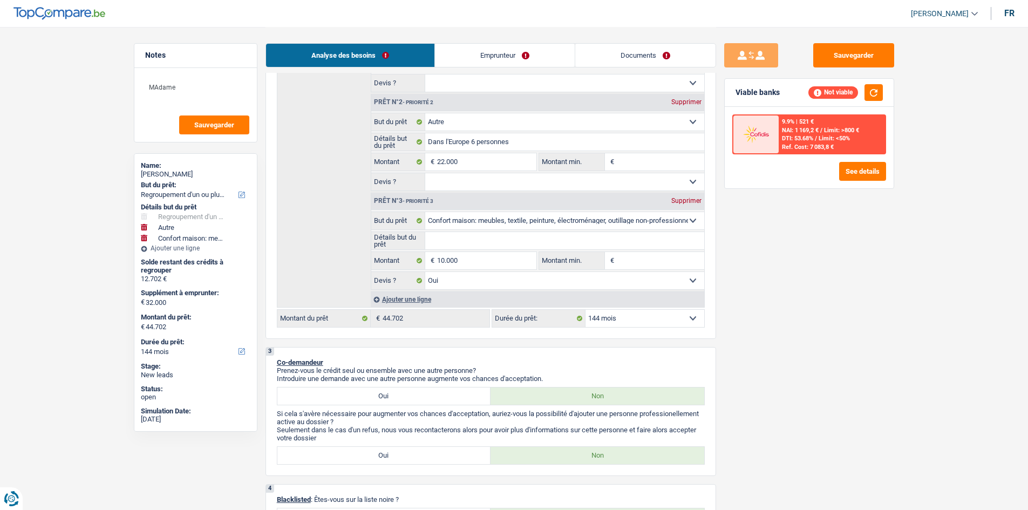
click at [661, 323] on select "12 mois 18 mois 24 mois 30 mois 36 mois 42 mois 48 mois 60 mois 72 mois 84 mois…" at bounding box center [644, 318] width 119 height 17
click at [585, 310] on select "12 mois 18 mois 24 mois 30 mois 36 mois 42 mois 48 mois 60 mois 72 mois 84 mois…" at bounding box center [644, 318] width 119 height 17
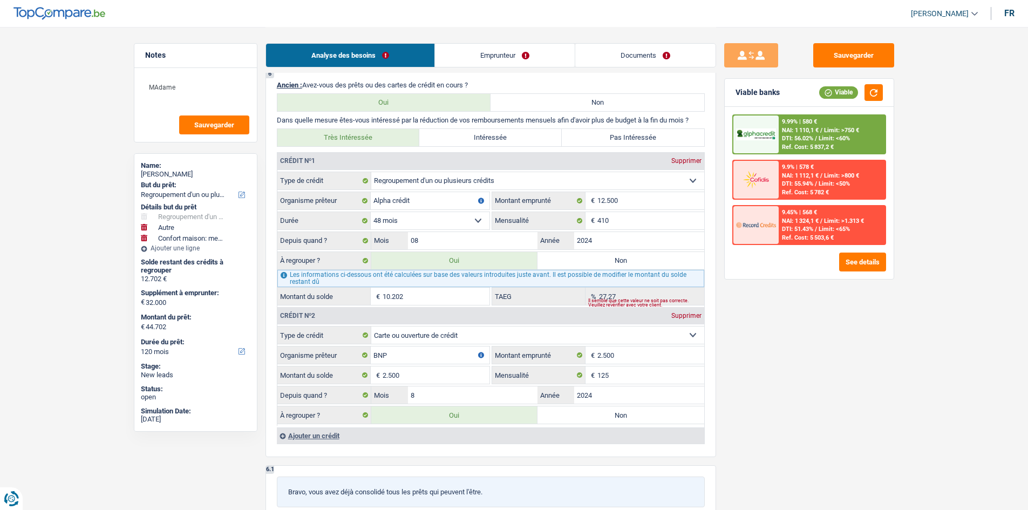
scroll to position [1032, 0]
click at [412, 299] on input "10.202" at bounding box center [436, 296] width 107 height 17
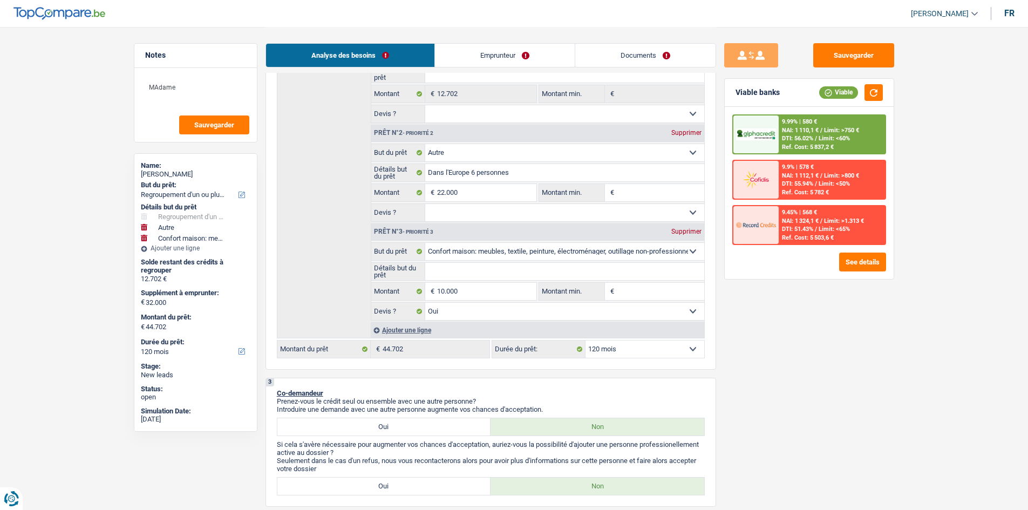
scroll to position [114, 0]
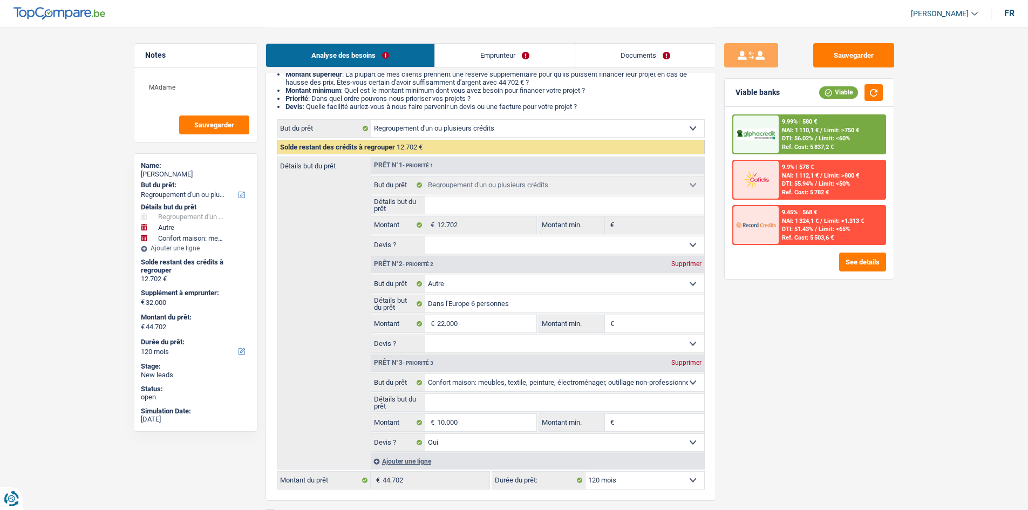
click at [689, 317] on input "Montant min." at bounding box center [660, 323] width 87 height 17
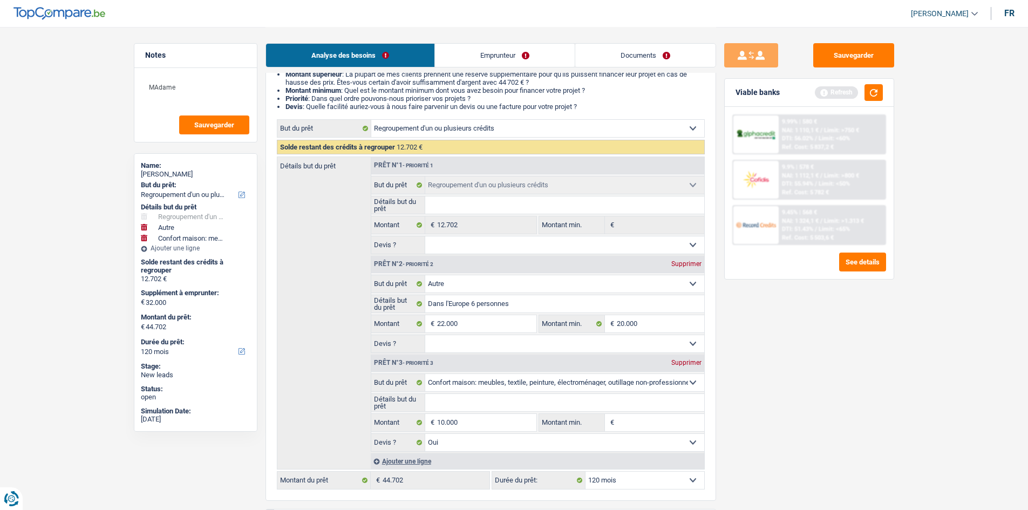
click at [796, 365] on div "Sauvegarder Viable banks Refresh 9.99% | 580 € NAI: 1 110,1 € / Limit: >750 € D…" at bounding box center [809, 268] width 186 height 450
click at [622, 425] on input "Montant min." at bounding box center [660, 422] width 87 height 17
click at [829, 412] on div "Sauvegarder Viable banks Refresh 9.99% | 580 € NAI: 1 110,1 € / Limit: >750 € D…" at bounding box center [809, 268] width 186 height 450
click at [845, 57] on button "Sauvegarder" at bounding box center [853, 55] width 81 height 24
click at [630, 51] on link "Documents" at bounding box center [645, 55] width 140 height 23
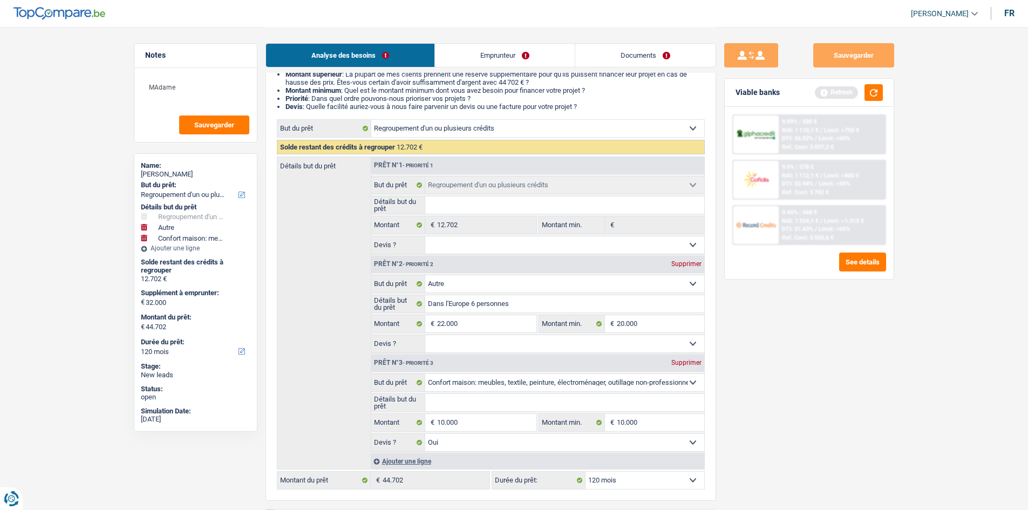
scroll to position [13, 0]
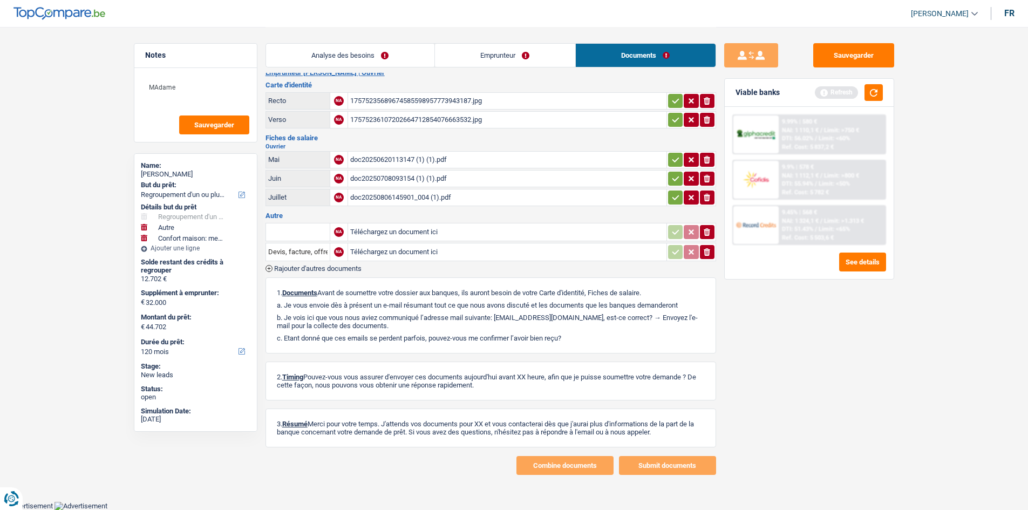
click at [396, 156] on div "doc20250620113147 (1) (1).pdf" at bounding box center [507, 160] width 314 height 16
click at [392, 173] on div "doc20250708093154 (1) (1).pdf" at bounding box center [507, 179] width 314 height 16
click at [441, 193] on div "doc20250806145901_004 (1).pdf" at bounding box center [507, 197] width 314 height 16
click at [330, 60] on link "Analyse des besoins" at bounding box center [350, 55] width 168 height 23
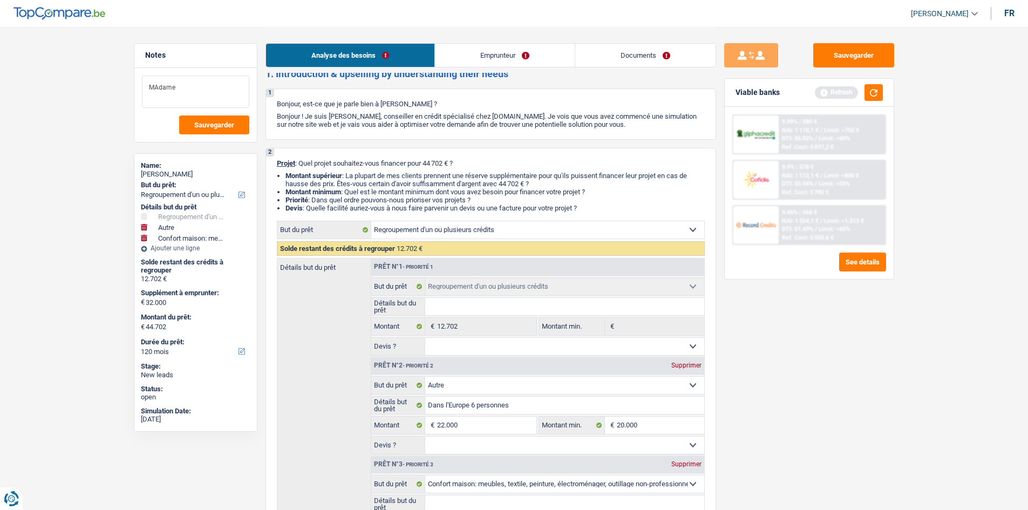
click at [199, 88] on textarea "MAdame" at bounding box center [195, 92] width 107 height 32
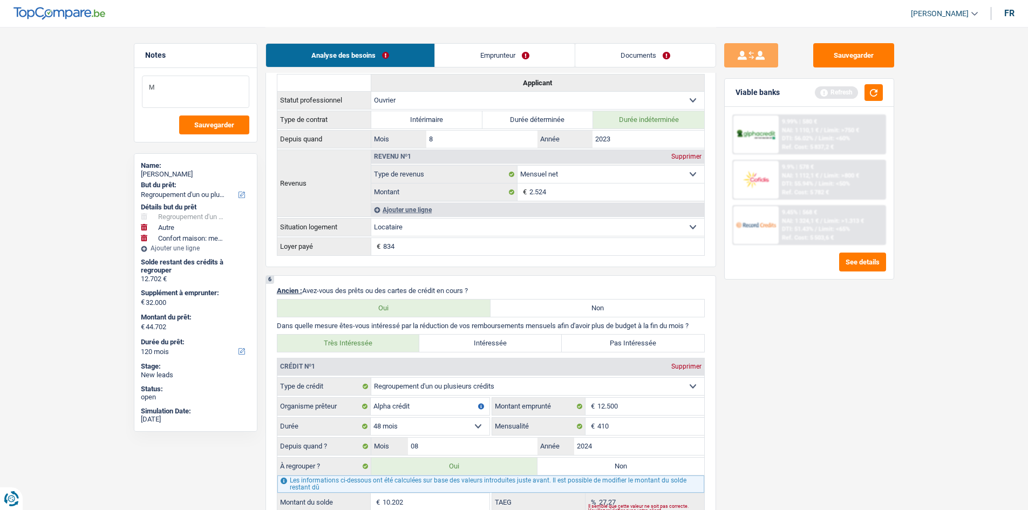
scroll to position [661, 0]
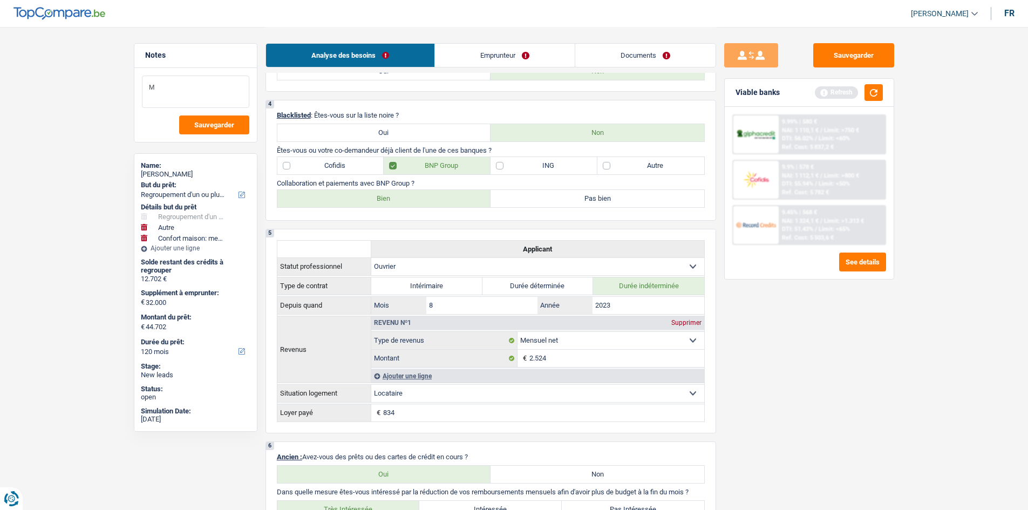
click at [188, 103] on textarea "M" at bounding box center [195, 92] width 107 height 32
click at [250, 130] on div "Madame perçoit les allocations familiales Sauvegarder" at bounding box center [195, 105] width 122 height 74
click at [230, 132] on button "Sauvegarder" at bounding box center [214, 124] width 70 height 19
click at [869, 58] on button "Sauvegarder" at bounding box center [853, 55] width 81 height 24
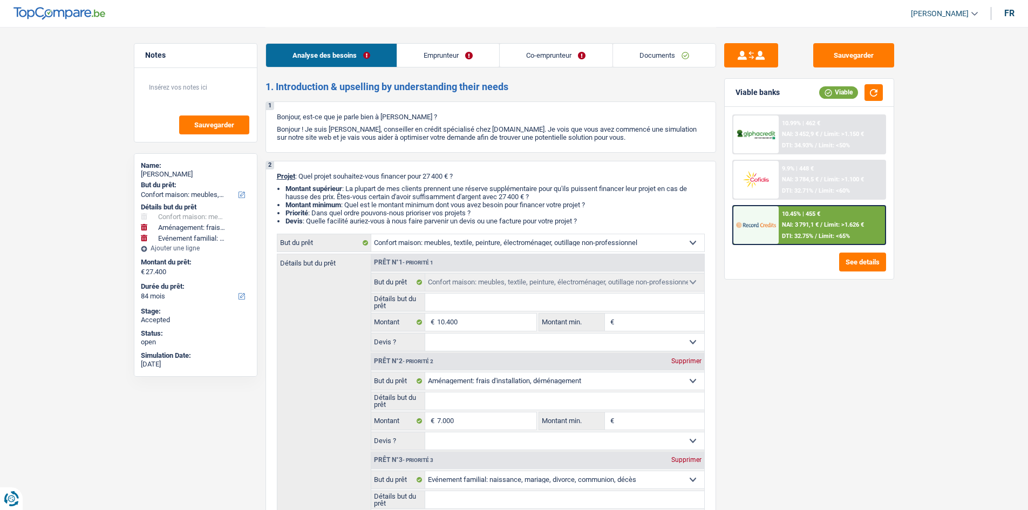
select select "household"
select select "movingOrInstallation"
select select "familyEvent"
select select "84"
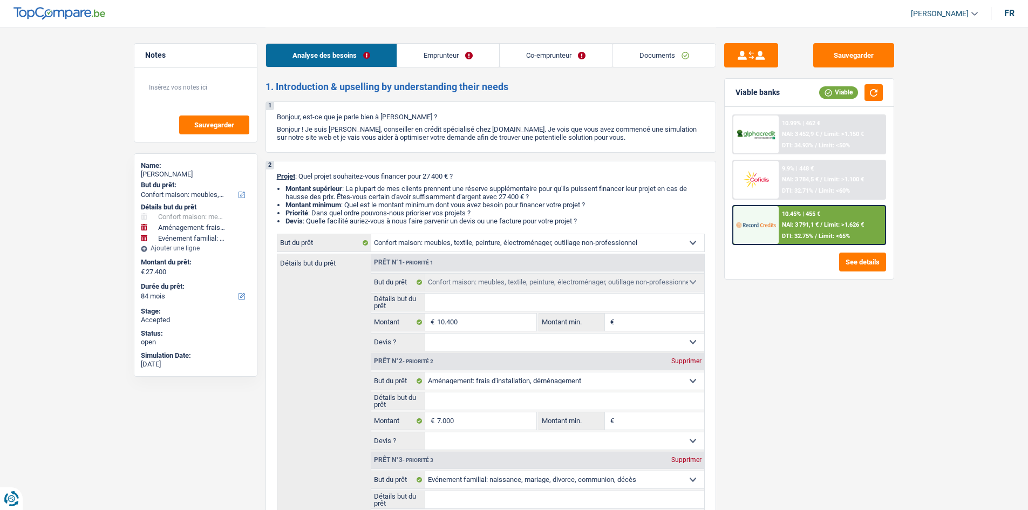
select select "household"
select select "movingOrInstallation"
select select "familyEvent"
select select "84"
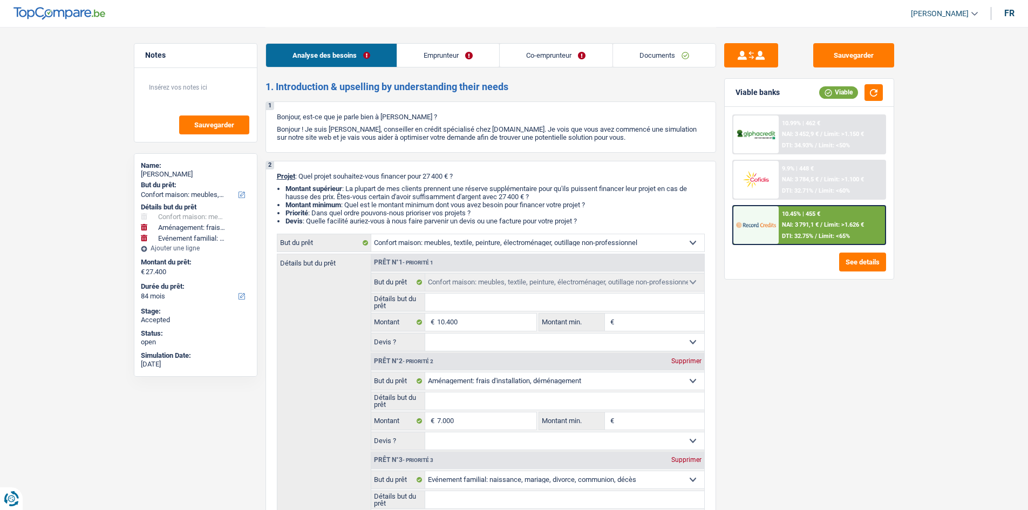
select select "publicEmployee"
select select "privateEmployee"
select select "familyAllowances"
select select "netSalary"
select select "alimony"
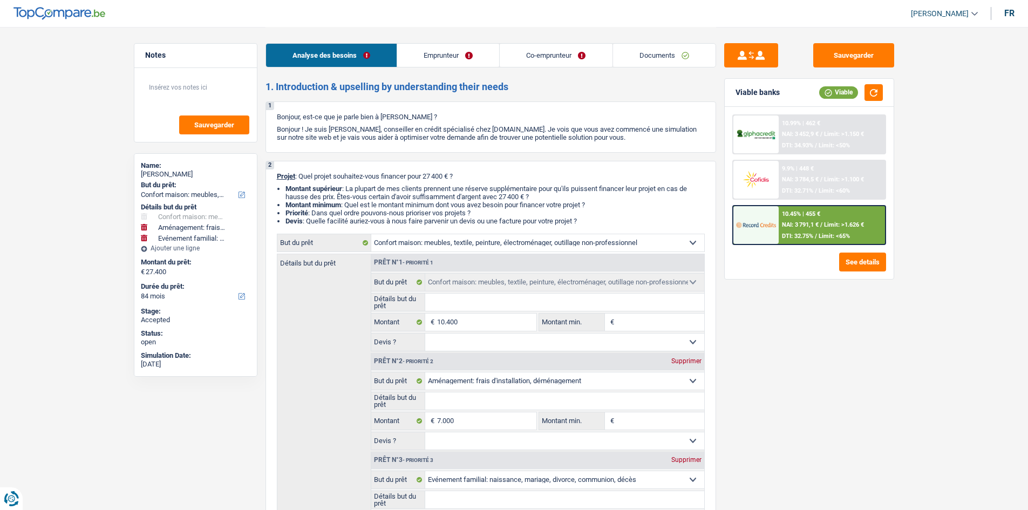
select select "mealVouchers"
select select "netSalary"
select select "mealVouchers"
select select "rents"
select select "personalLoan"
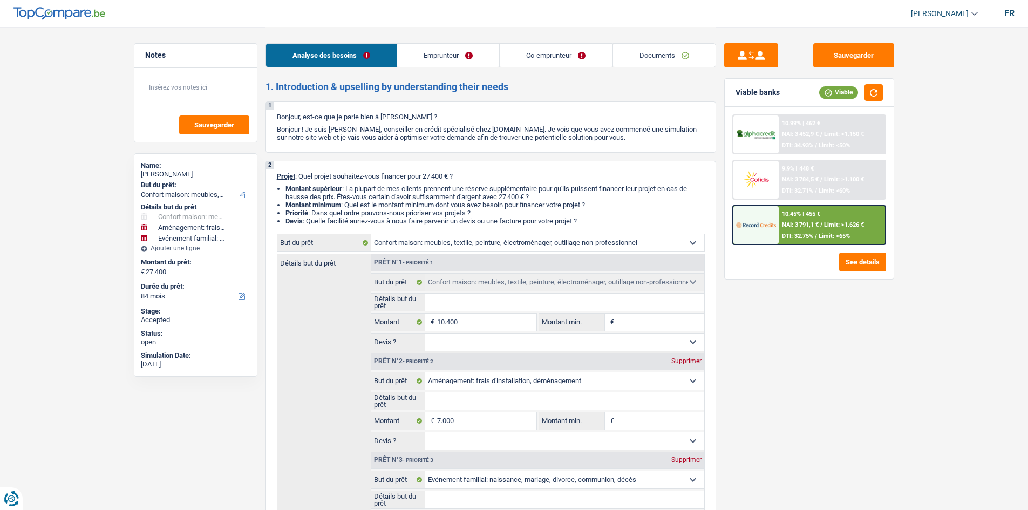
select select "legalFees"
select select "24"
select select "creditConsolidation"
select select "48"
select select "household"
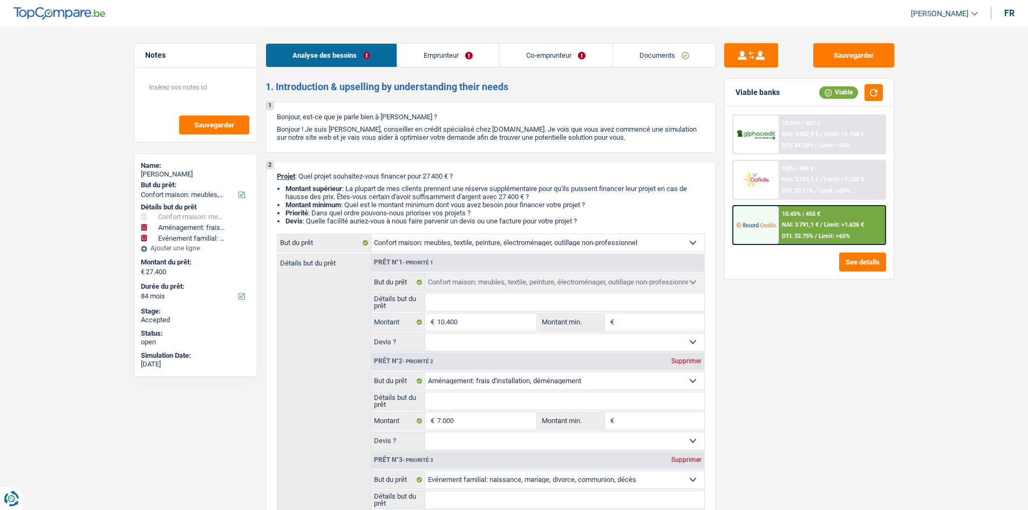
select select "household"
select select "movingOrInstallation"
select select "familyEvent"
select select "84"
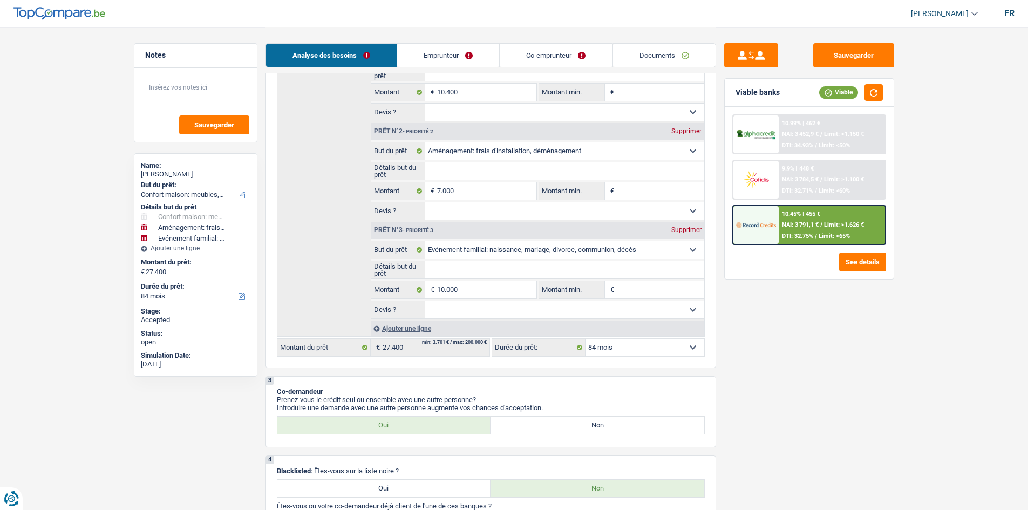
scroll to position [108, 0]
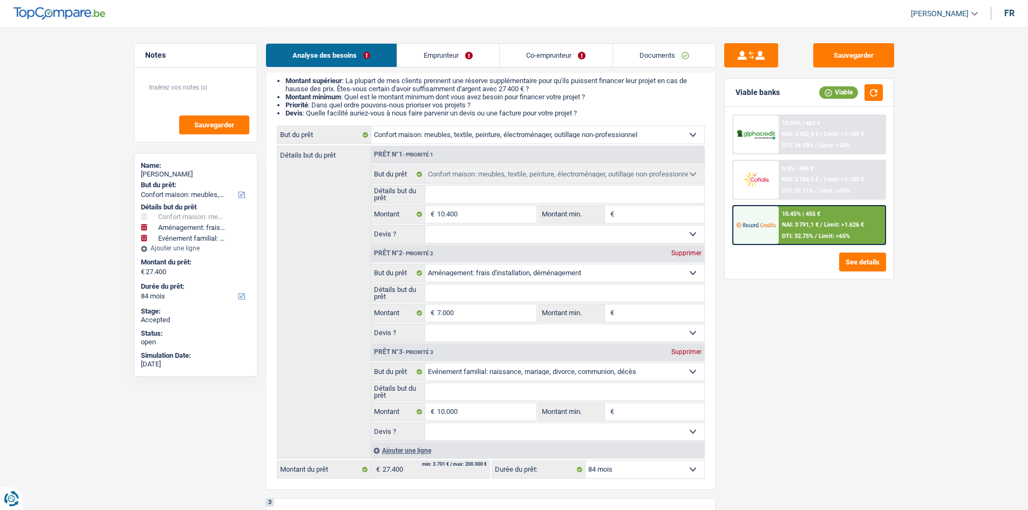
click at [840, 314] on div "Sauvegarder Viable banks Viable 10.99% | 462 € NAI: 3 452,9 € / Limit: >1.150 €…" at bounding box center [809, 268] width 186 height 450
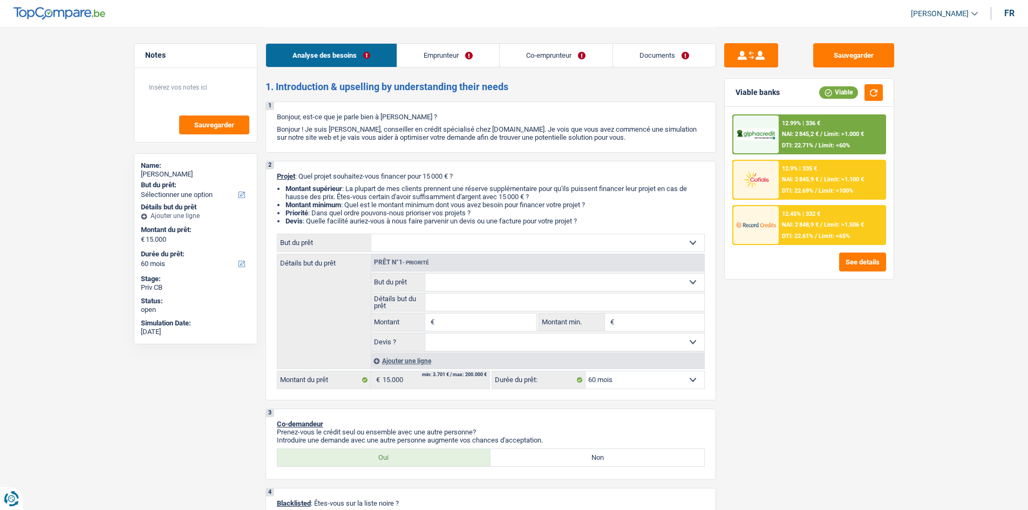
select select "60"
select select "invalid"
select select "retired"
select select "disabilityPension"
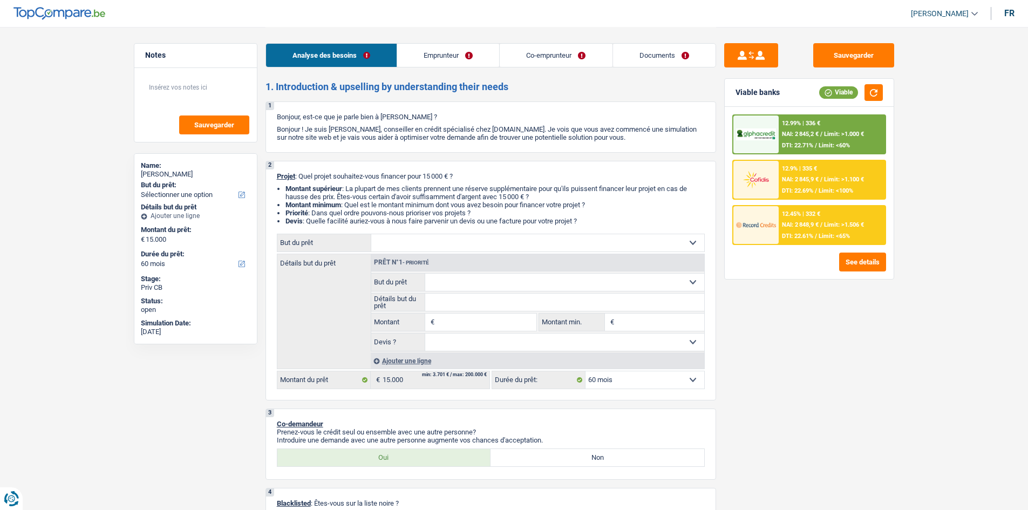
select select "pension"
select select "ownerWithMortgage"
select select "60"
click at [420, 236] on select "Confort maison: meubles, textile, peinture, électroménager, outillage non-profe…" at bounding box center [537, 242] width 333 height 17
select select "energy"
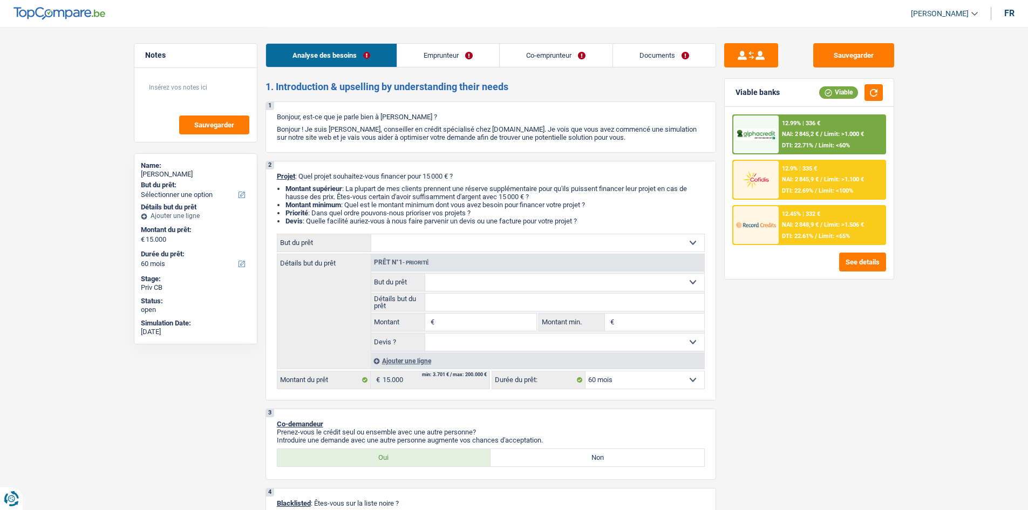
click at [371, 234] on select "Confort maison: meubles, textile, peinture, électroménager, outillage non-profe…" at bounding box center [537, 242] width 333 height 17
select select "energy"
type input "15.000"
select select "energy"
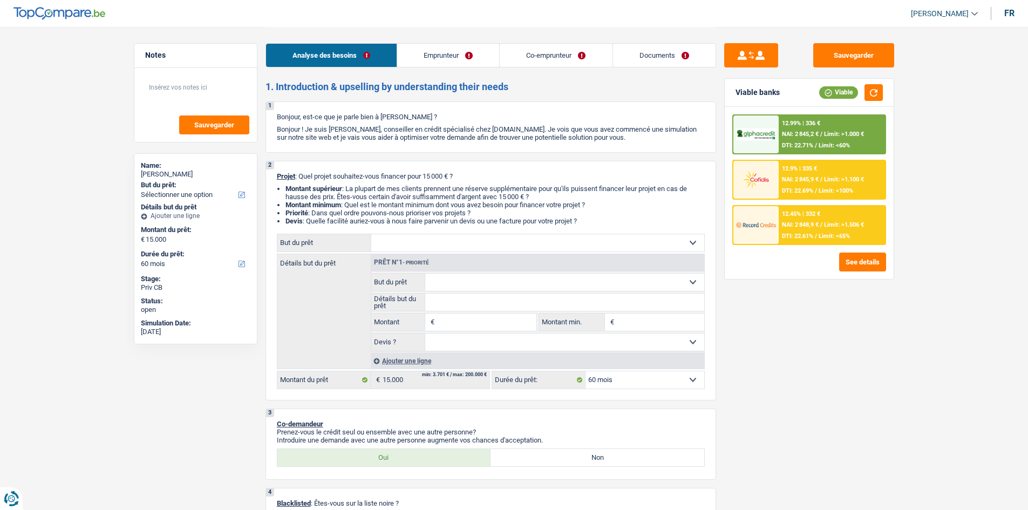
select select "energy"
type input "15.000"
select select "energy"
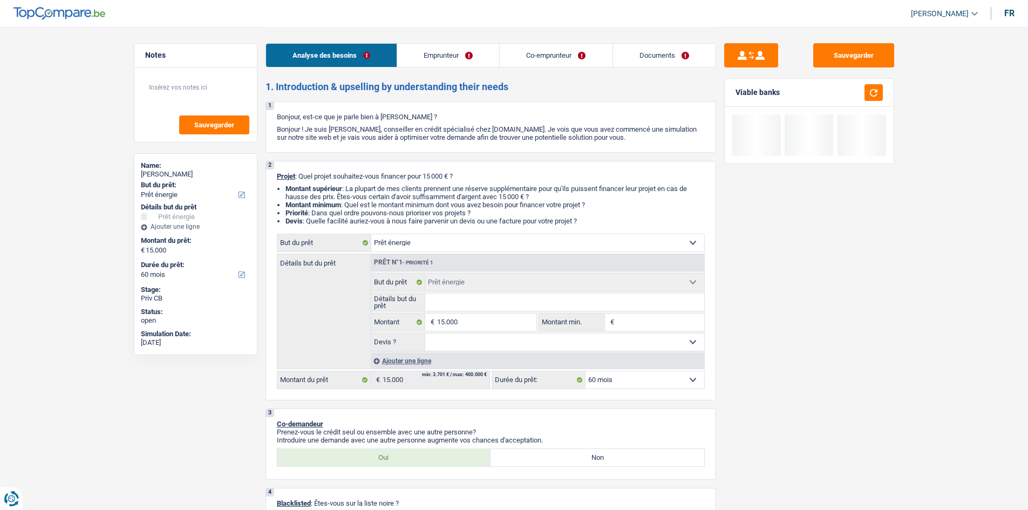
click at [468, 295] on input "Détails but du prêt" at bounding box center [564, 302] width 279 height 17
type input "c"
type input "ch"
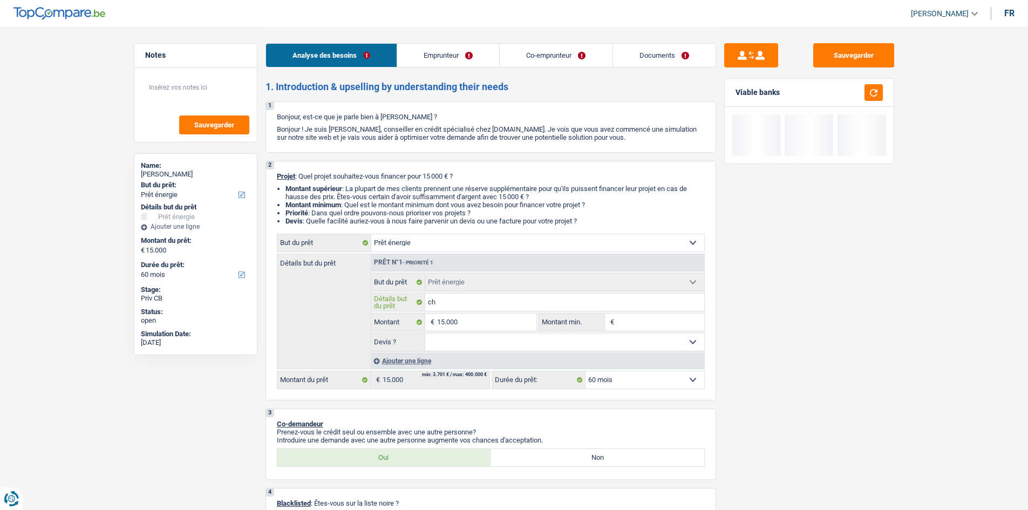
type input "cha"
type input "chas"
type input "chass"
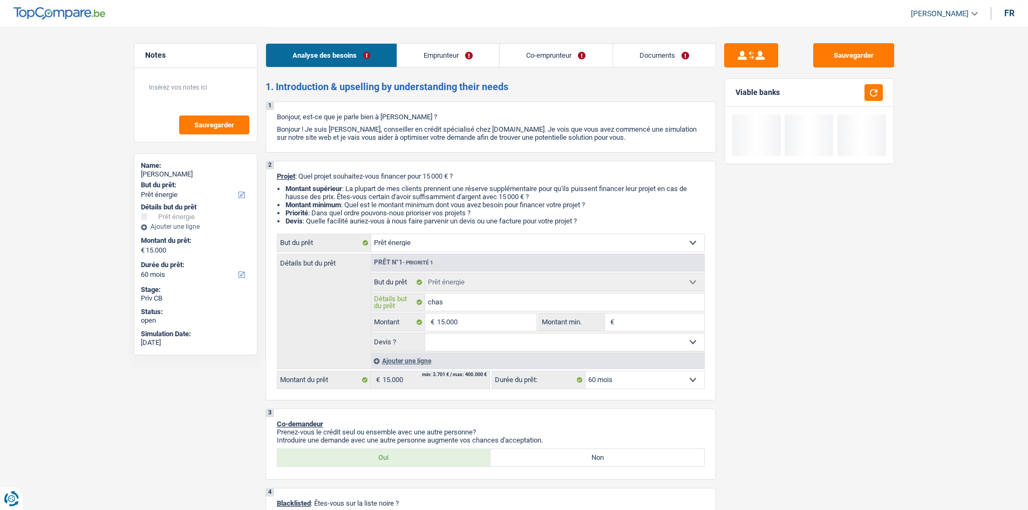
type input "chass"
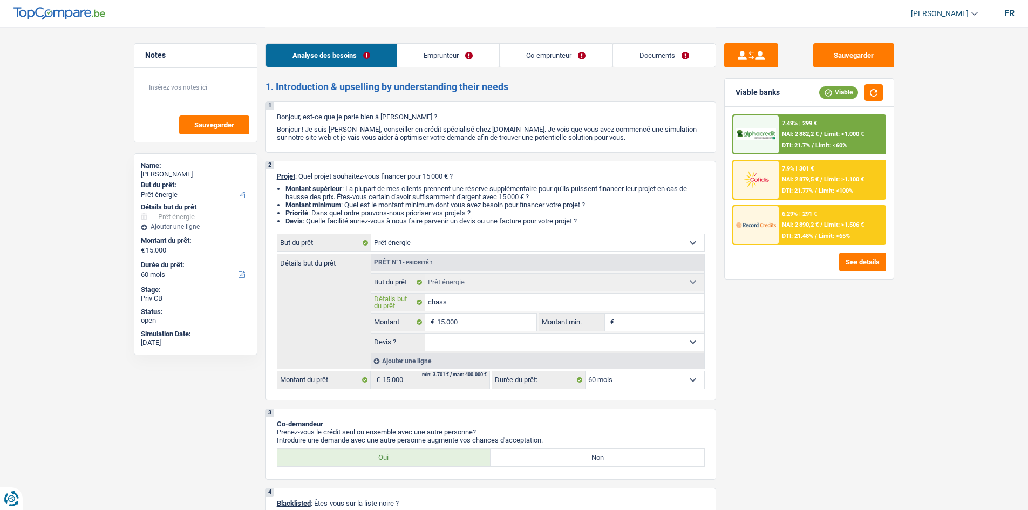
type input "[DEMOGRAPHIC_DATA]"
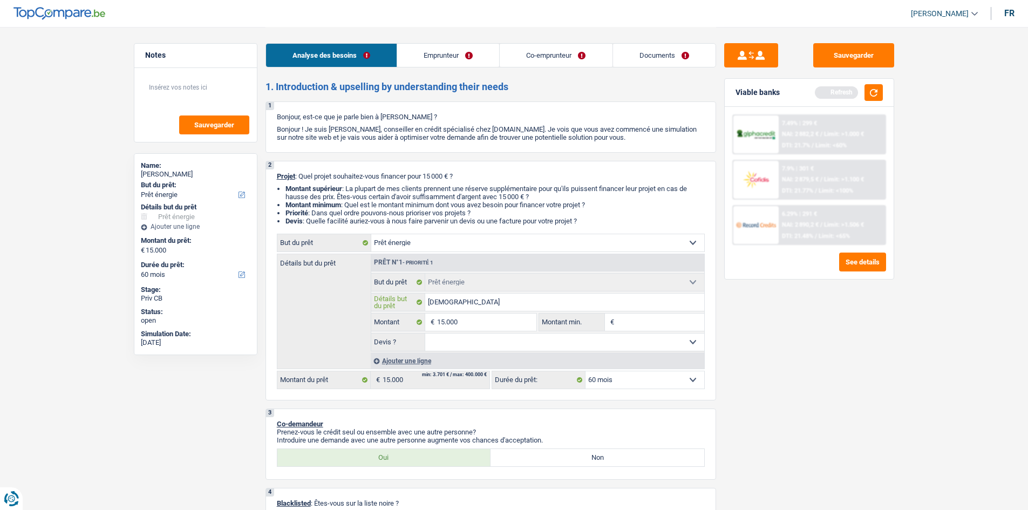
type input "chassis"
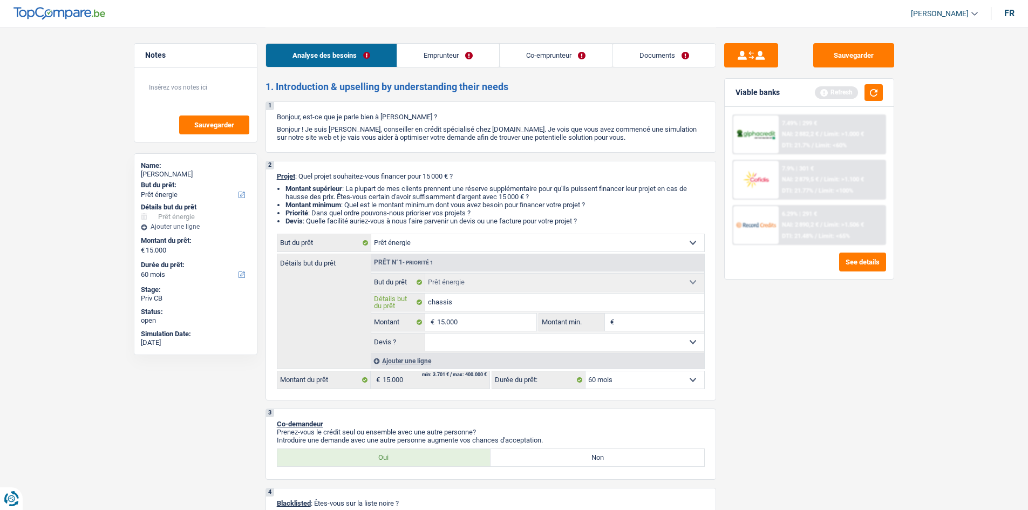
type input "chassis"
type input "chassis,"
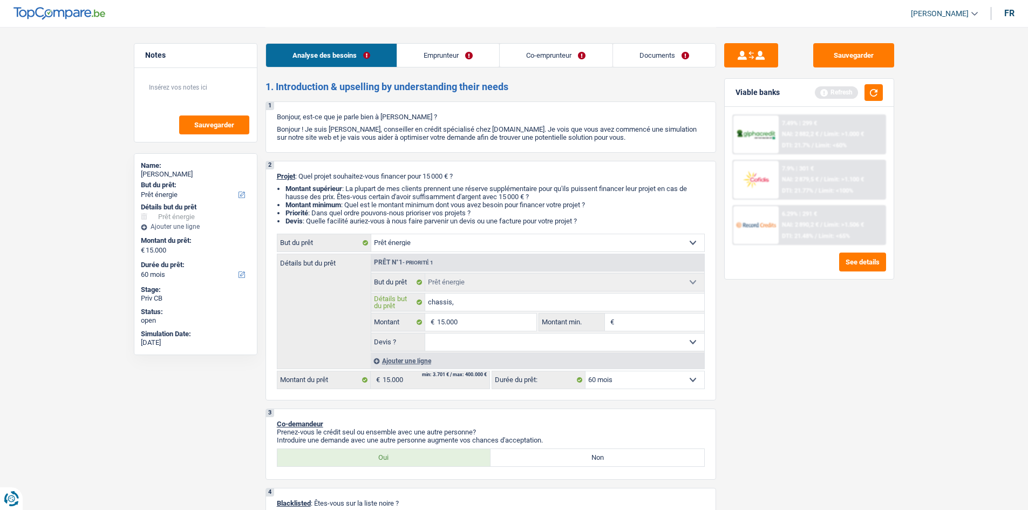
type input "chassis, f"
type input "chassis, fe"
type input "chassis, fen"
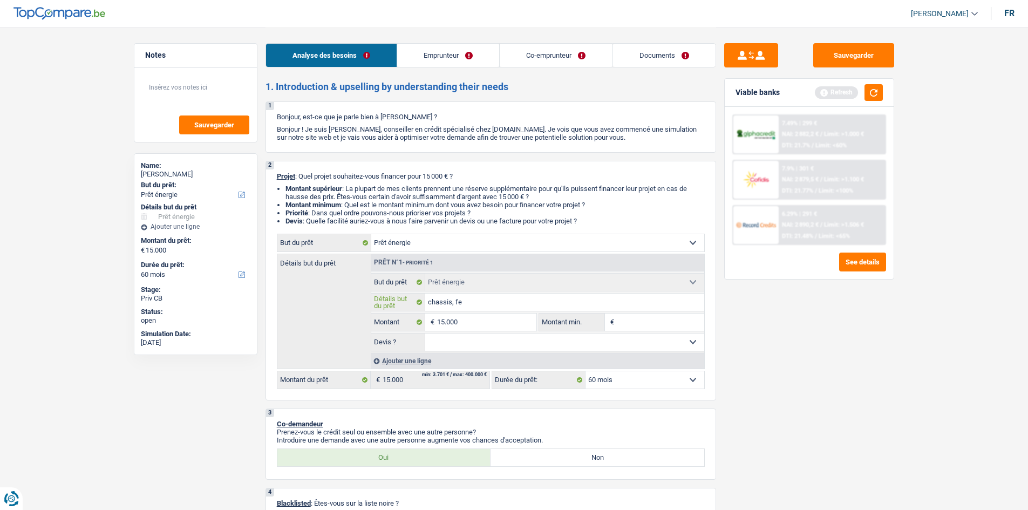
type input "chassis, fen"
type input "chassis, fenê"
type input "chassis, fenêt"
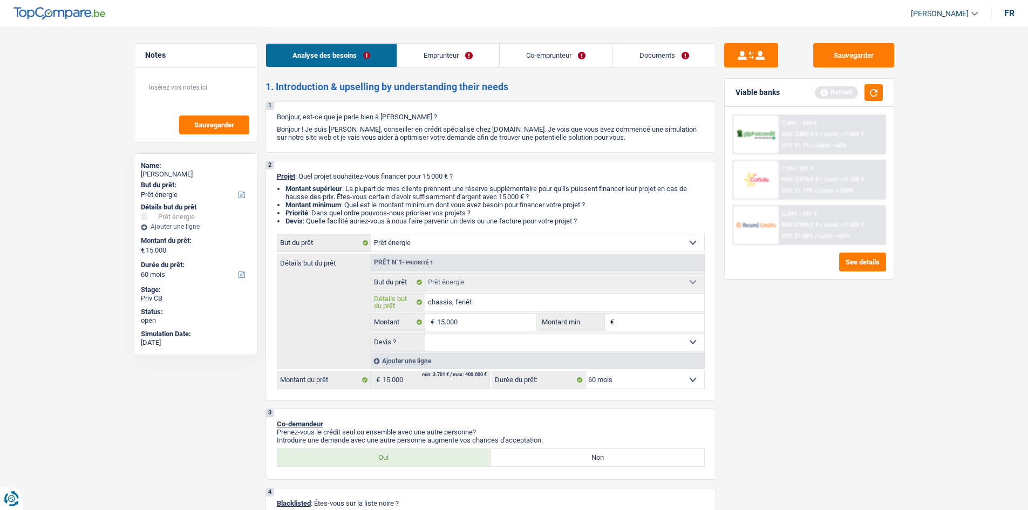
type input "chassis, fenêtr"
type input "chassis, fenêtre"
type input "chassis, fenêtrez"
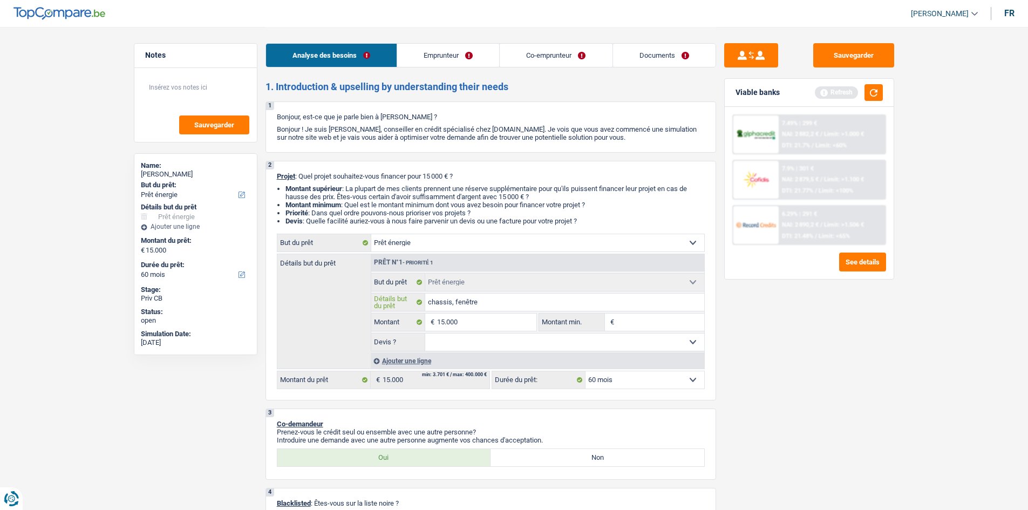
type input "chassis, fenêtrez"
type input "chassis, fenêtrezs"
type input "chassis, fenêtrez"
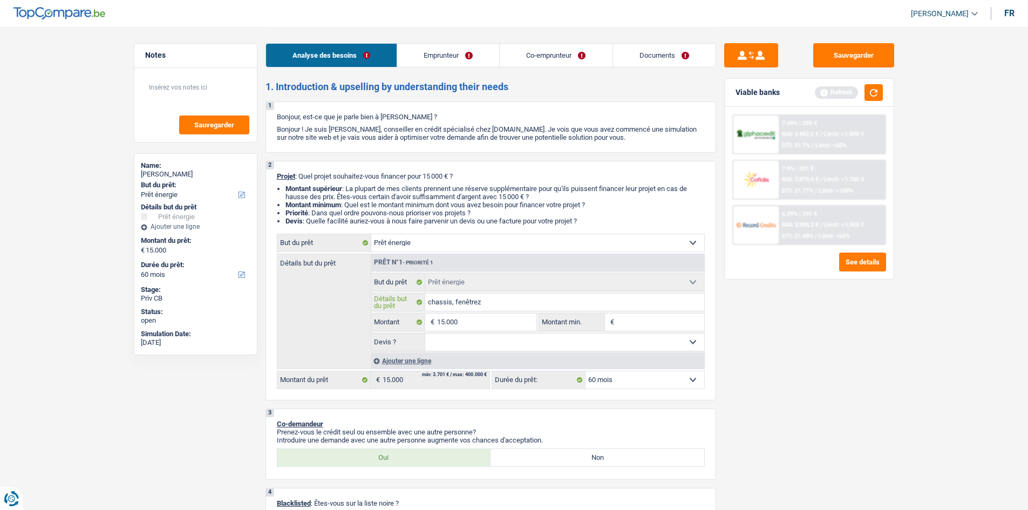
type input "chassis, fenêtre"
type input "chassis, fenêtres"
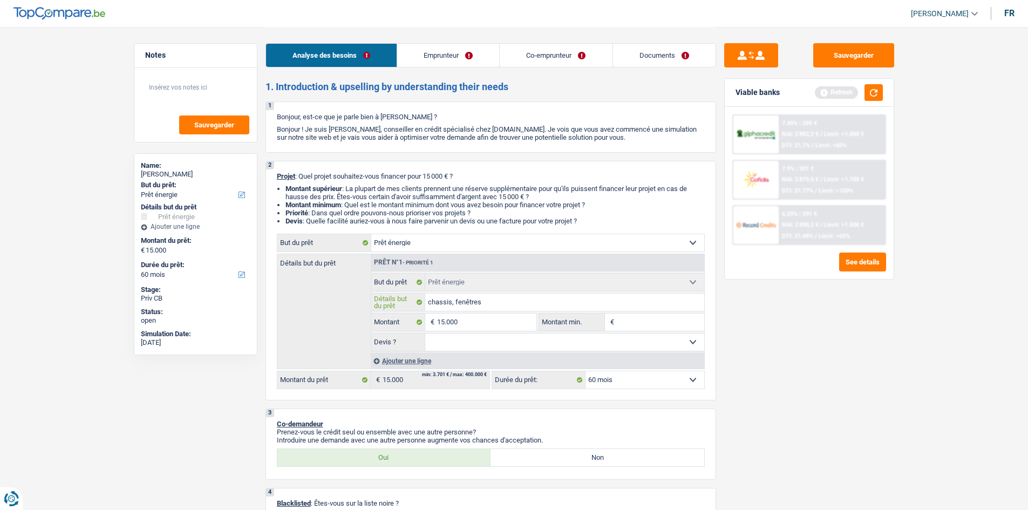
type input "chassis, fenêtres"
click at [793, 342] on div "Sauvegarder Viable banks Refresh 7.49% | 299 € NAI: 2 882,2 € / Limit: >1.000 €…" at bounding box center [809, 268] width 186 height 450
click at [795, 220] on div "6.29% | 291 € NAI: 2 890,2 € / Limit: >1.506 € DTI: 21.48% / Limit: <65%" at bounding box center [832, 225] width 106 height 38
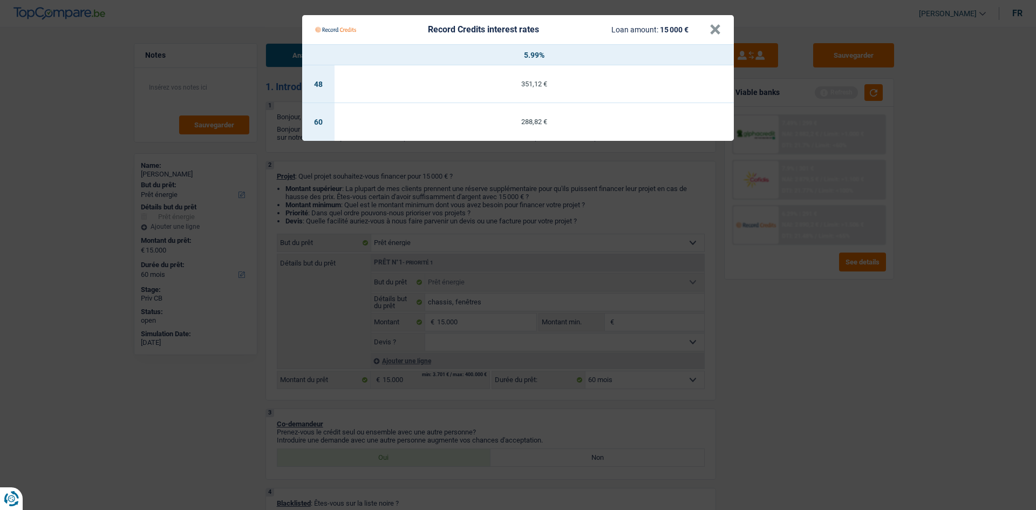
click at [784, 314] on Credits "Record Credits interest rates Loan amount: 15 000 € × 5.99% 48 351,12 € 60 288,…" at bounding box center [518, 255] width 1036 height 510
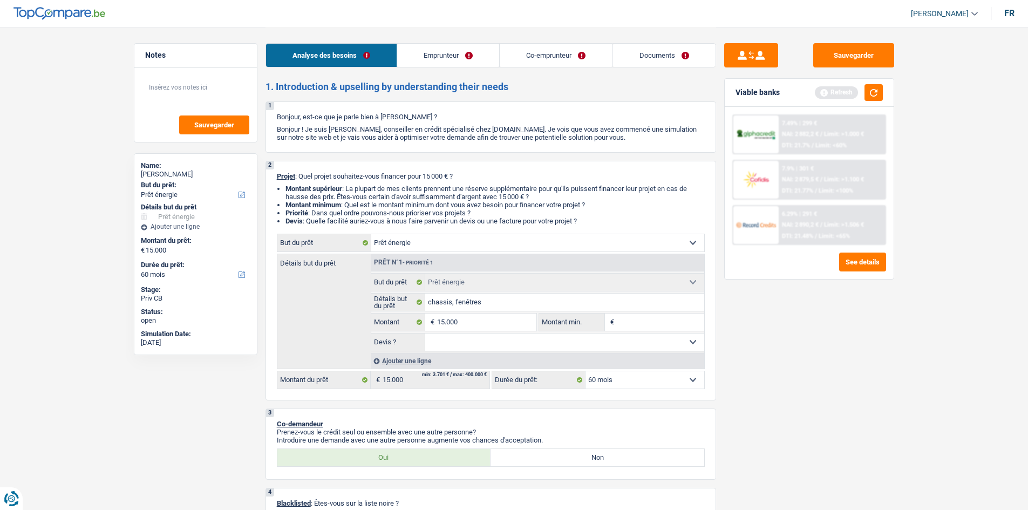
click at [453, 344] on select "Oui Non Non répondu Sélectionner une option" at bounding box center [564, 341] width 279 height 17
select select "yes"
click at [425, 333] on select "Oui Non Non répondu Sélectionner une option" at bounding box center [564, 341] width 279 height 17
select select "yes"
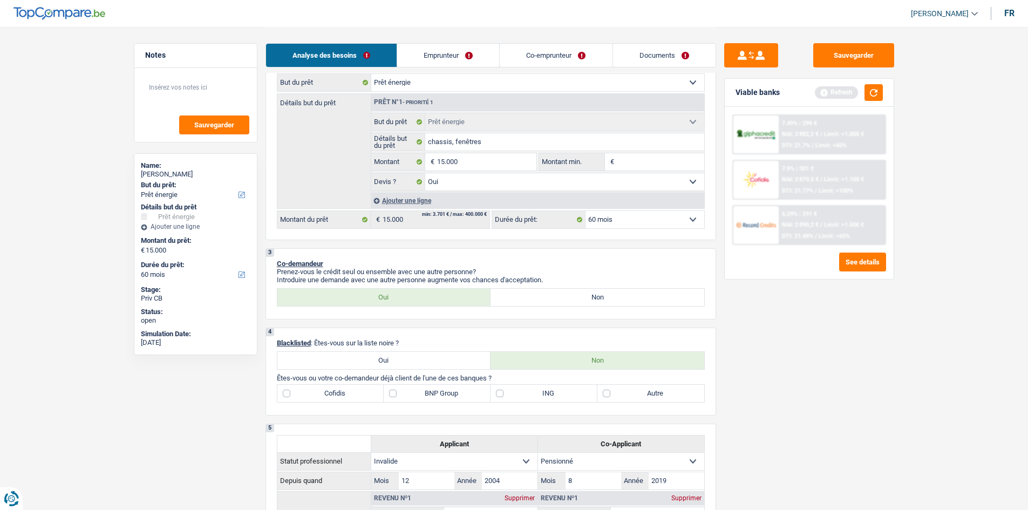
scroll to position [270, 0]
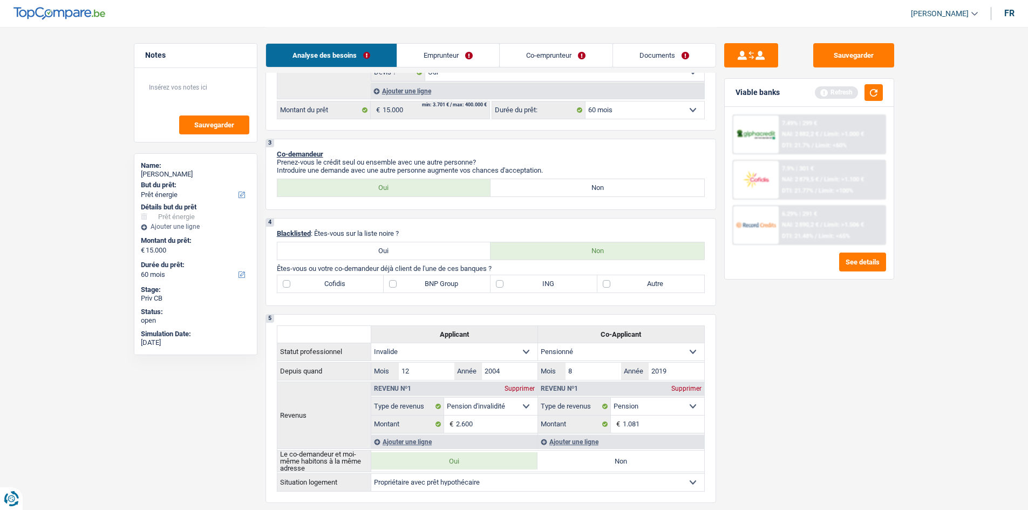
click at [446, 67] on div "Analyse des besoins Emprunteur Co-emprunteur Documents" at bounding box center [490, 50] width 451 height 46
click at [435, 48] on link "Emprunteur" at bounding box center [448, 55] width 102 height 23
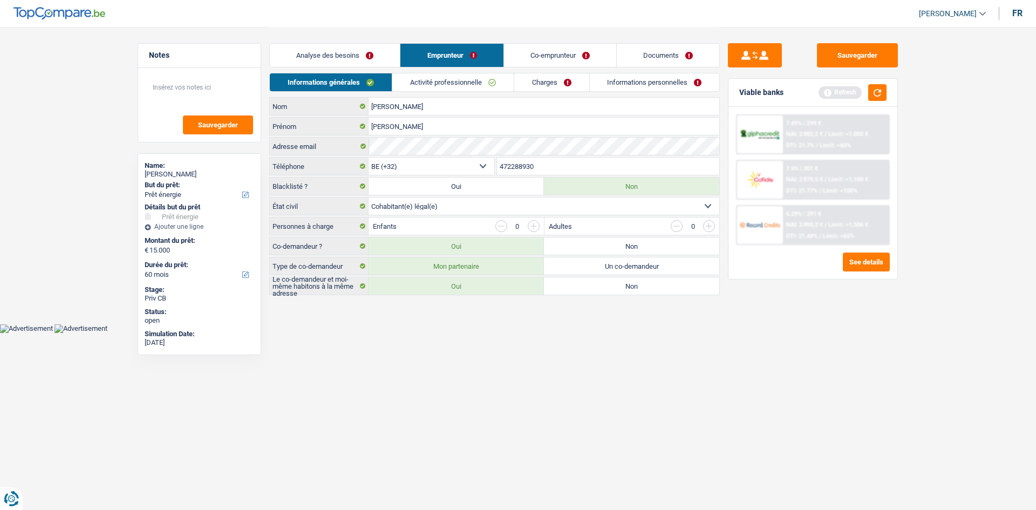
click at [322, 49] on link "Analyse des besoins" at bounding box center [335, 55] width 130 height 23
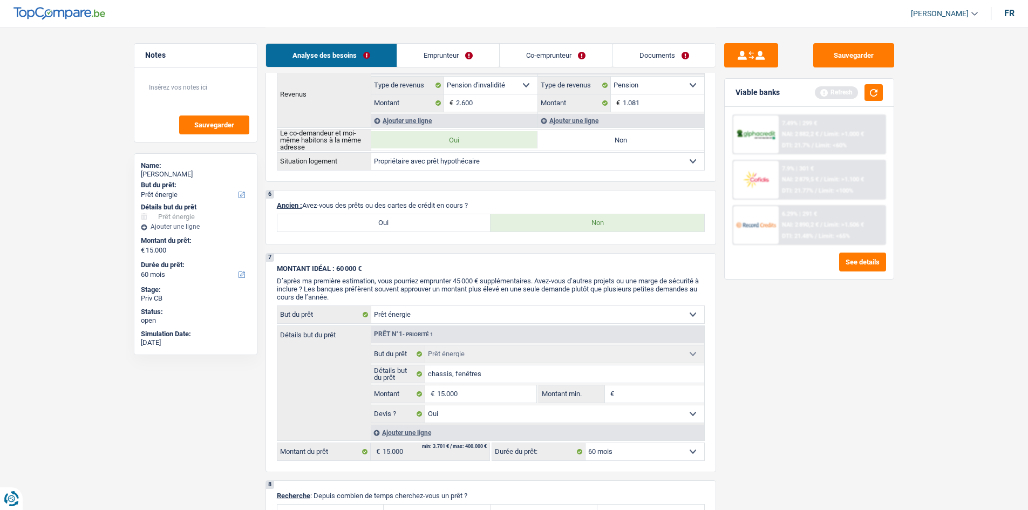
scroll to position [648, 0]
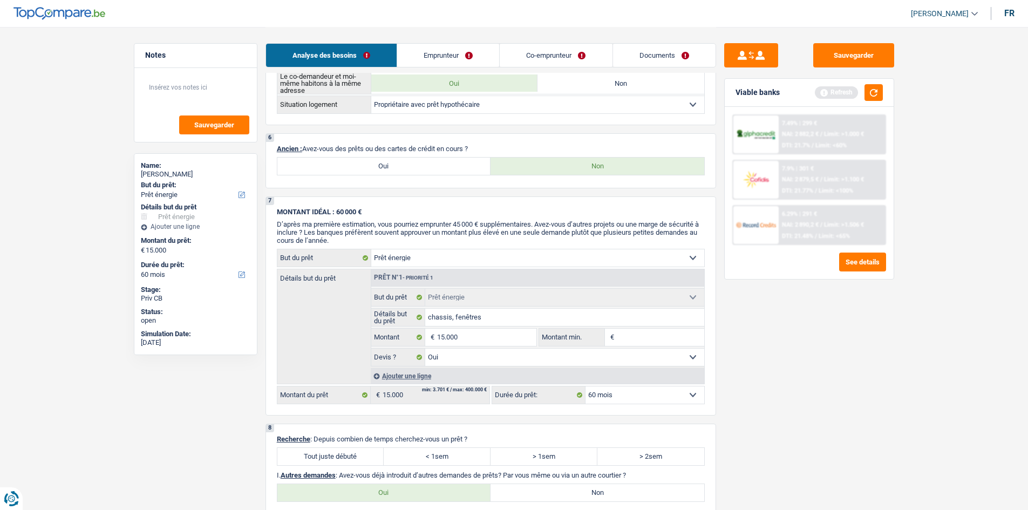
click at [439, 60] on link "Emprunteur" at bounding box center [448, 55] width 102 height 23
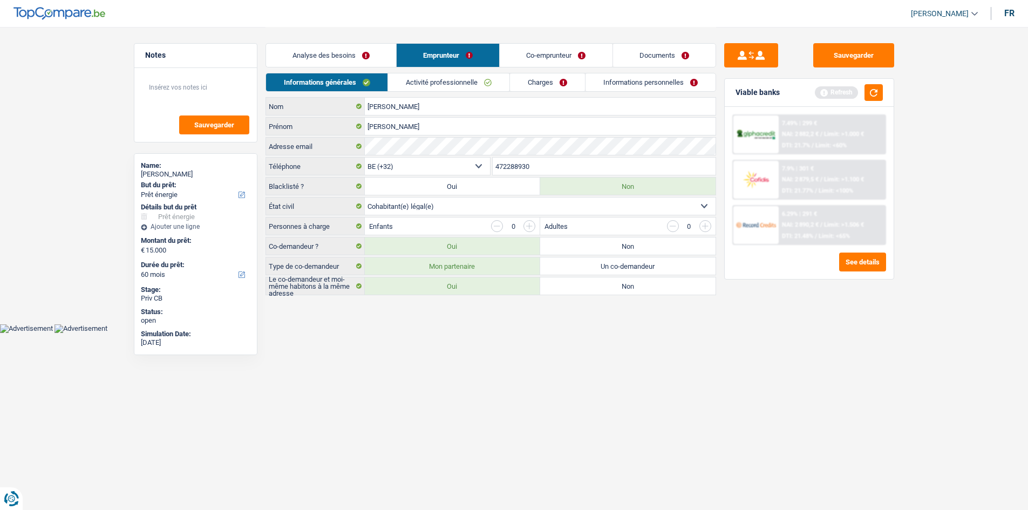
scroll to position [0, 0]
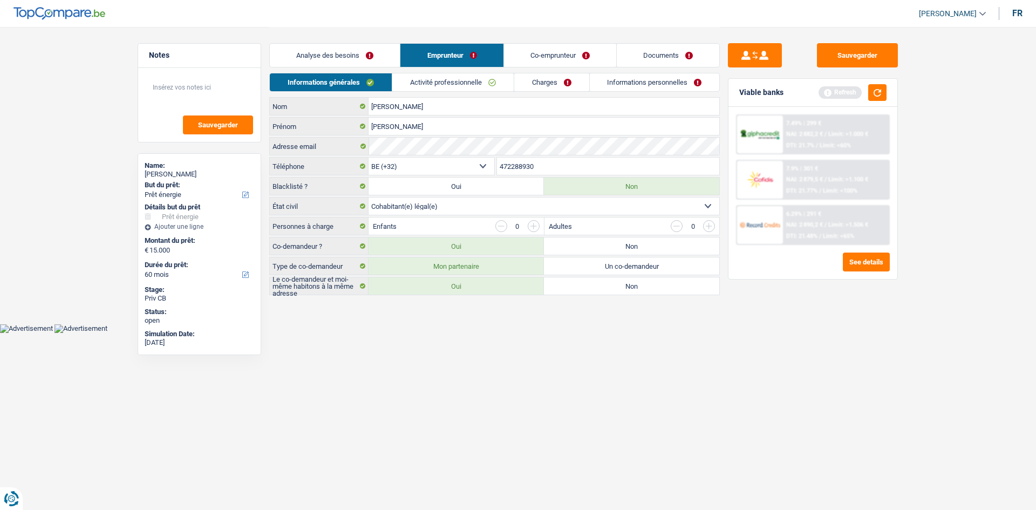
click at [524, 72] on div "Analyse des besoins Emprunteur Co-emprunteur Documents" at bounding box center [494, 50] width 451 height 46
click at [532, 82] on link "Charges" at bounding box center [551, 82] width 75 height 18
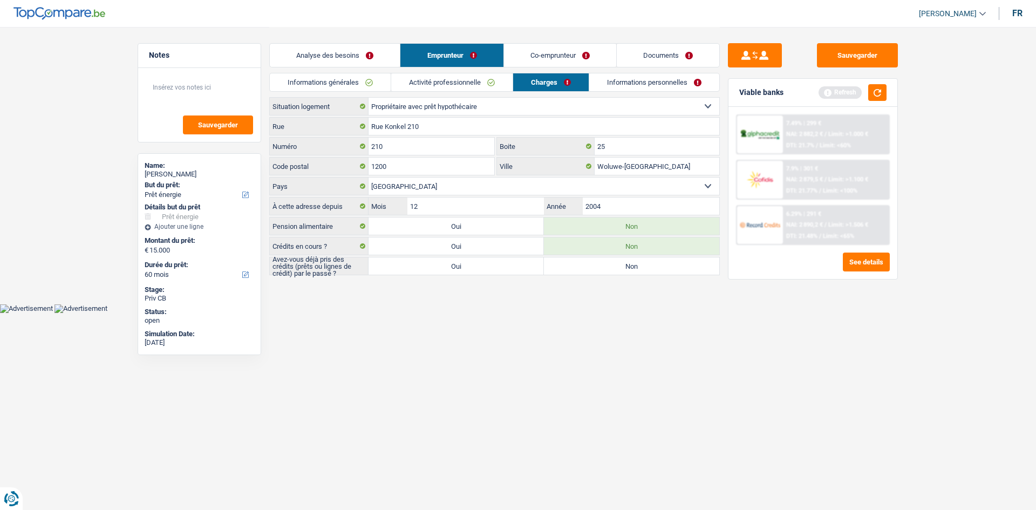
click at [344, 59] on link "Analyse des besoins" at bounding box center [335, 55] width 130 height 23
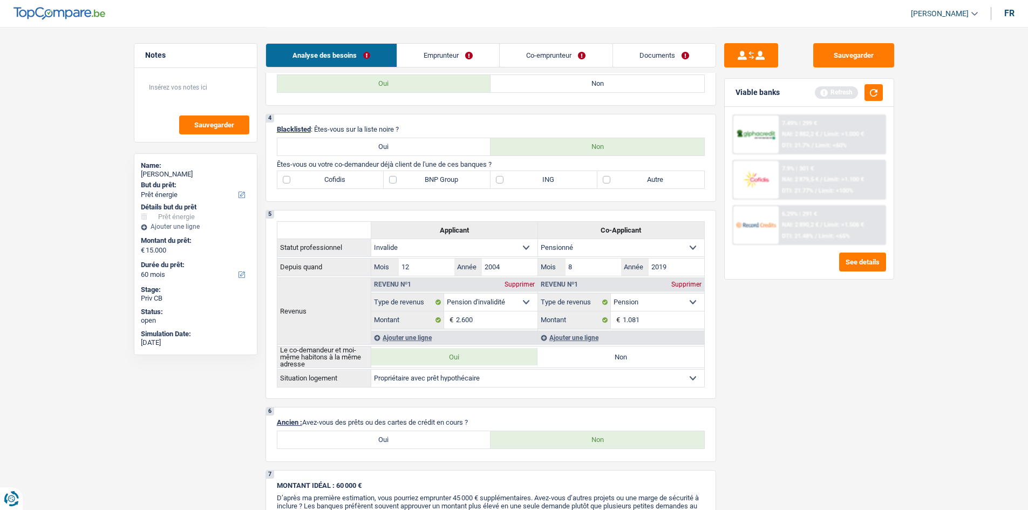
scroll to position [486, 0]
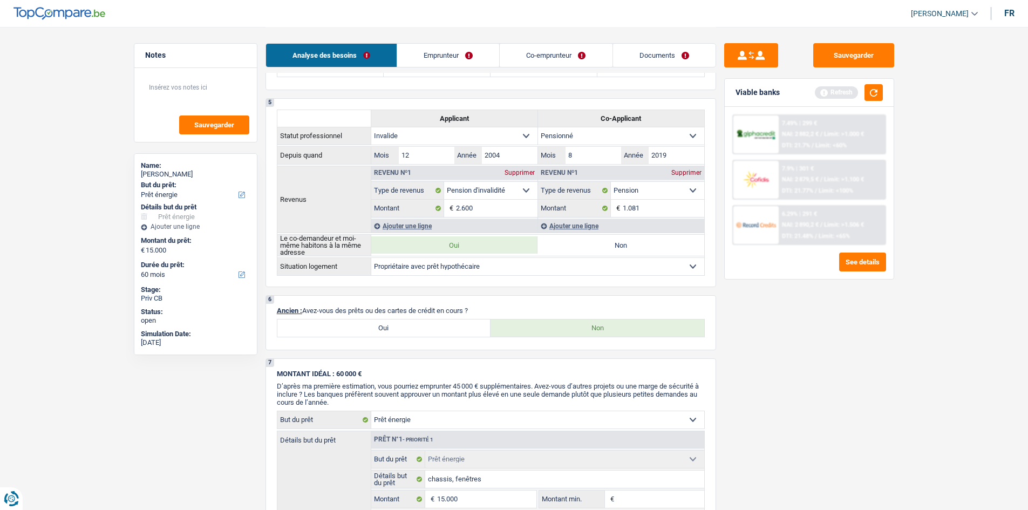
click at [434, 325] on label "Oui" at bounding box center [384, 327] width 214 height 17
click at [434, 325] on input "Oui" at bounding box center [384, 327] width 214 height 17
radio input "true"
select select "mortgage"
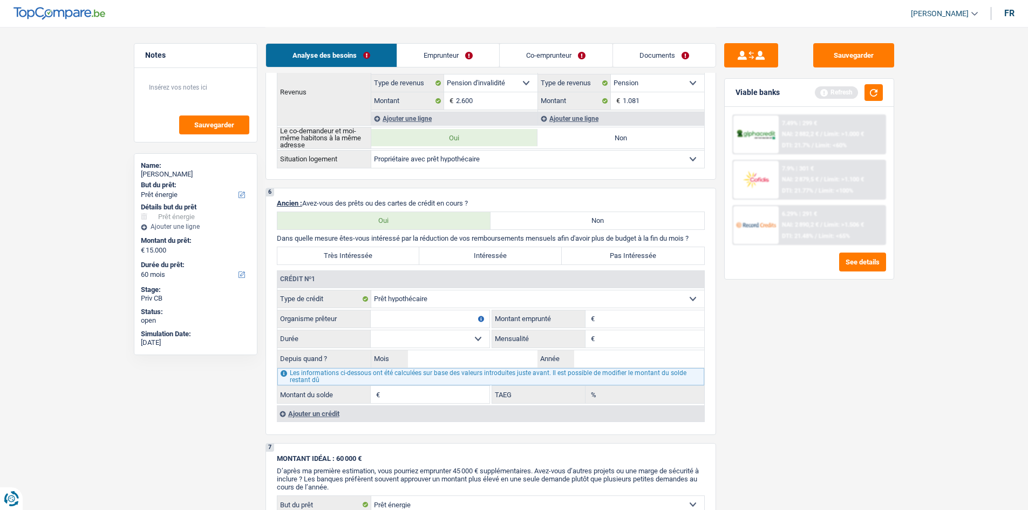
scroll to position [594, 0]
click at [639, 316] on input "Montant" at bounding box center [650, 318] width 107 height 17
type input "12.370"
click at [825, 351] on div "Sauvegarder Viable banks Refresh 7.49% | 299 € NAI: 2 882,2 € / Limit: >1.000 €…" at bounding box center [809, 268] width 186 height 450
click at [667, 322] on input "12.370" at bounding box center [650, 318] width 107 height 17
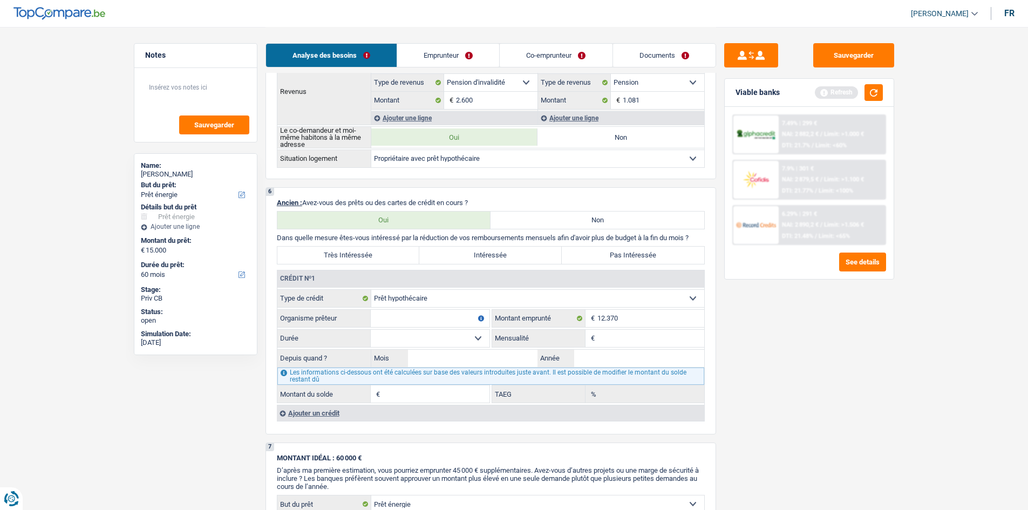
click at [632, 339] on input "Mensualité" at bounding box center [650, 338] width 107 height 17
type input "1.237"
click at [923, 365] on main "Notes Sauvegarder Name: Daniel Boone But du prêt: Confort maison: meubles, text…" at bounding box center [514, 208] width 1028 height 1605
click at [647, 315] on input "12.370" at bounding box center [650, 318] width 107 height 17
type input "1"
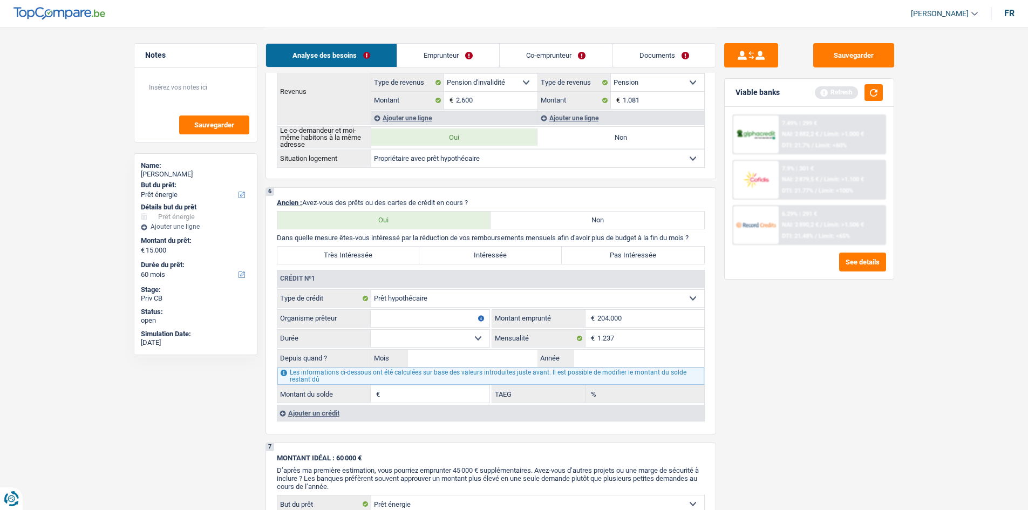
type input "204.000"
click at [907, 386] on main "Notes Sauvegarder Name: Daniel Boone But du prêt: Confort maison: meubles, text…" at bounding box center [514, 208] width 1028 height 1605
click at [638, 353] on input "Année" at bounding box center [639, 358] width 130 height 17
type input "2025"
click at [445, 360] on input "Mois" at bounding box center [473, 358] width 130 height 17
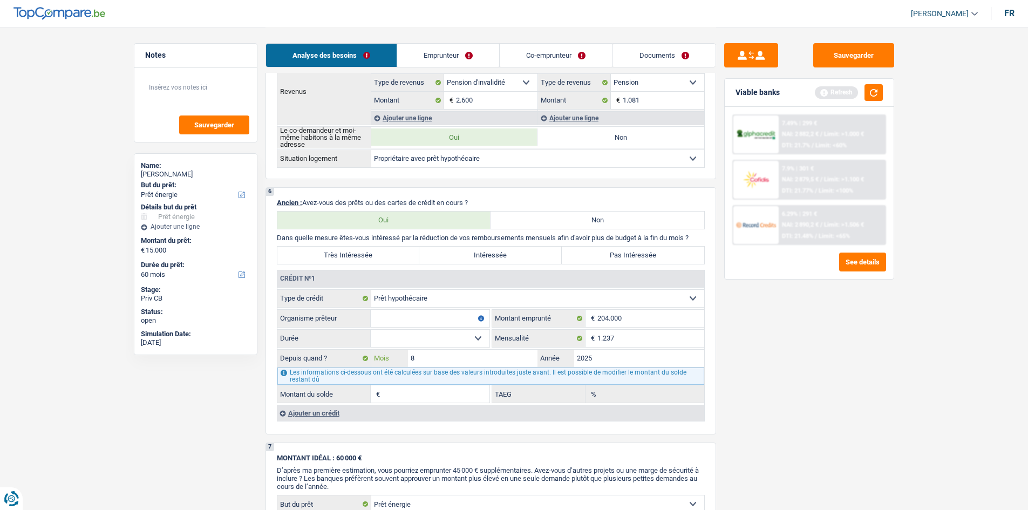
type input "8"
drag, startPoint x: 700, startPoint y: 337, endPoint x: 714, endPoint y: 337, distance: 14.0
click at [714, 337] on div "6 Ancien : Avez-vous des prêts ou des cartes de crédit en cours ? Oui Non Dans …" at bounding box center [490, 310] width 451 height 247
click at [811, 341] on div "Sauvegarder Viable banks Refresh 7.49% | 299 € NAI: 2 882,2 € / Limit: >1.000 €…" at bounding box center [809, 268] width 186 height 450
click at [641, 361] on input "2025" at bounding box center [639, 358] width 130 height 17
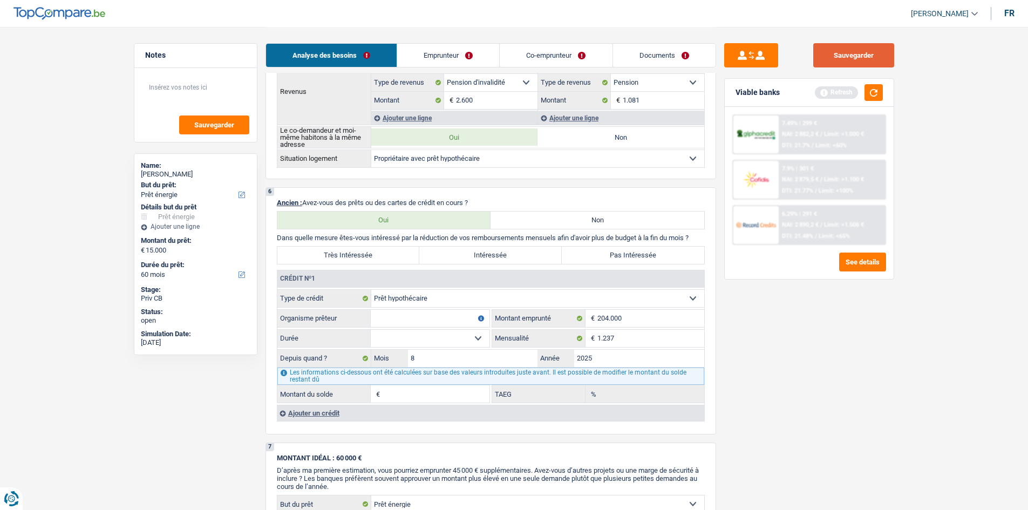
click at [830, 51] on button "Sauvegarder" at bounding box center [853, 55] width 81 height 24
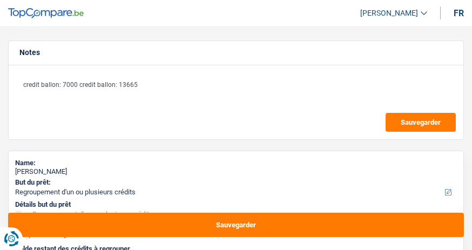
select select "refinancing"
select select "household"
select select "120"
select select "refinancing"
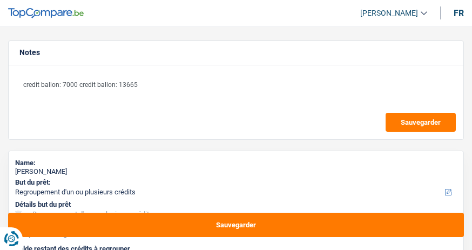
select select "refinancing"
select select "household"
select select "yes"
select select "120"
select select "privateEmployee"
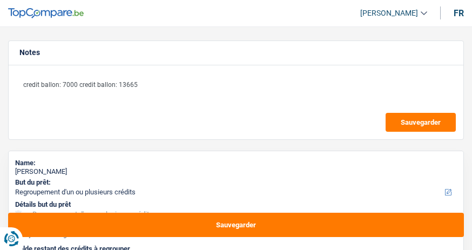
select select "worker"
select select "familyAllowances"
select select "netSalary"
select select "mealVouchers"
select select "netSalary"
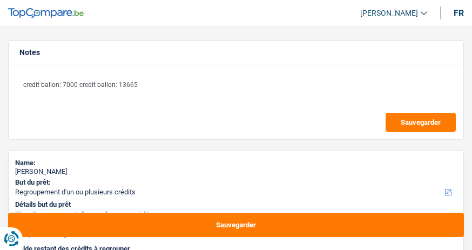
select select "mealVouchers"
select select "ownerWithMortgage"
select select "mortgage"
select select "120"
select select "mortgage"
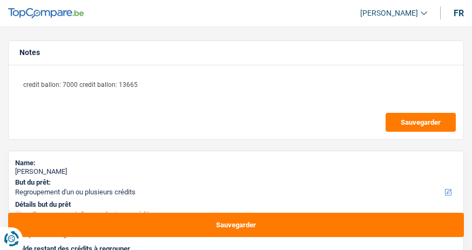
select select "300"
select select "mortgage"
select select "300"
select select "carLoan"
select select "60"
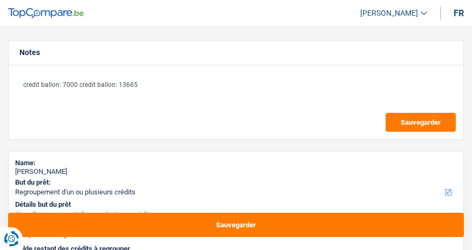
select select "carLoan"
select select "48"
select select "creditConsolidation"
select select "120"
select select "refinancing"
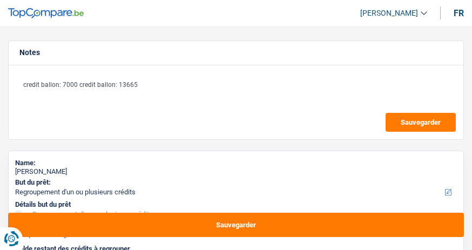
select select "refinancing"
select select "household"
select select "yes"
select select "120"
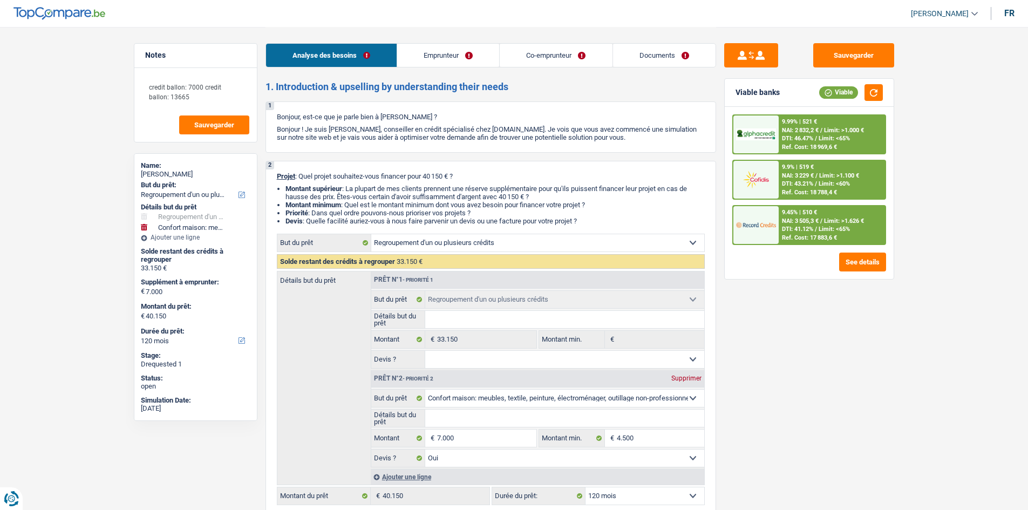
click at [471, 49] on link "Documents" at bounding box center [664, 55] width 103 height 23
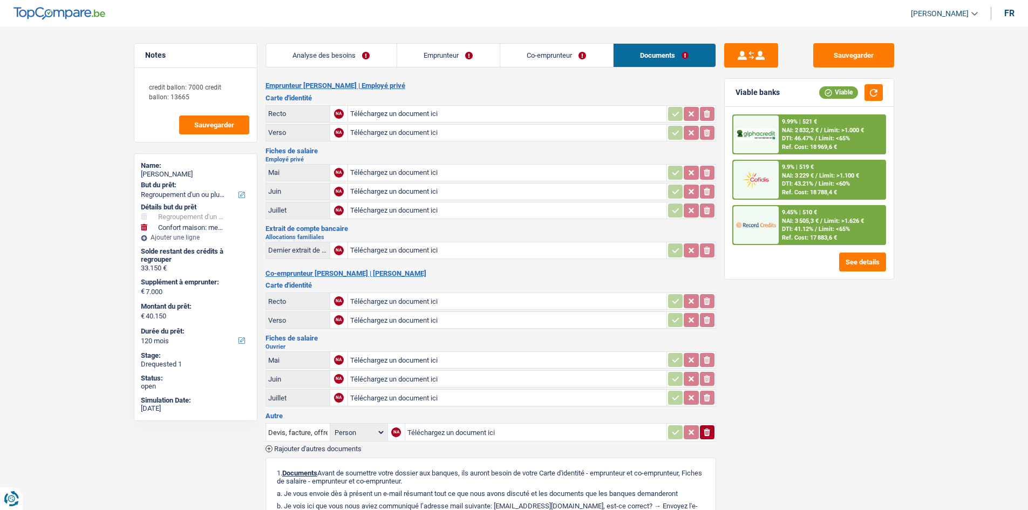
click at [345, 65] on link "Analyse des besoins" at bounding box center [331, 55] width 131 height 23
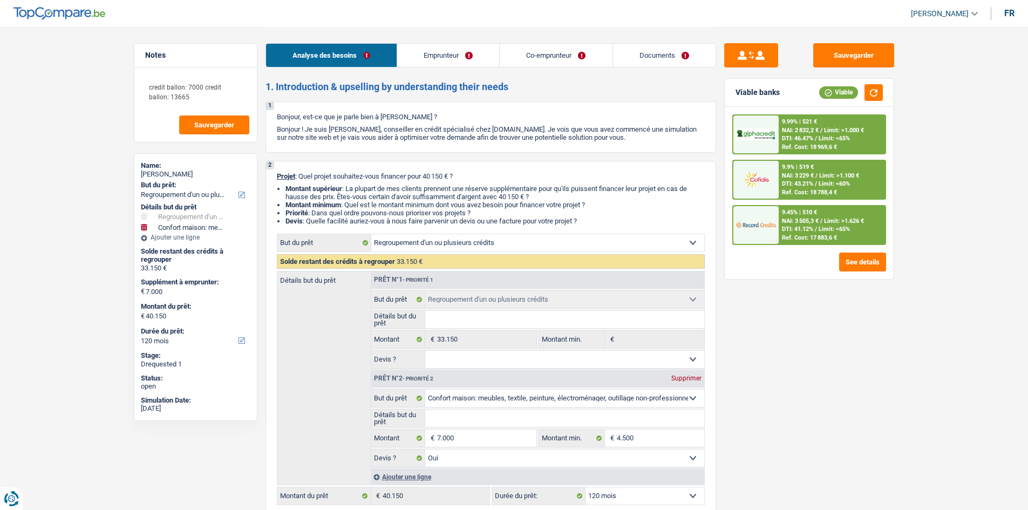
click at [471, 62] on link "Documents" at bounding box center [664, 55] width 103 height 23
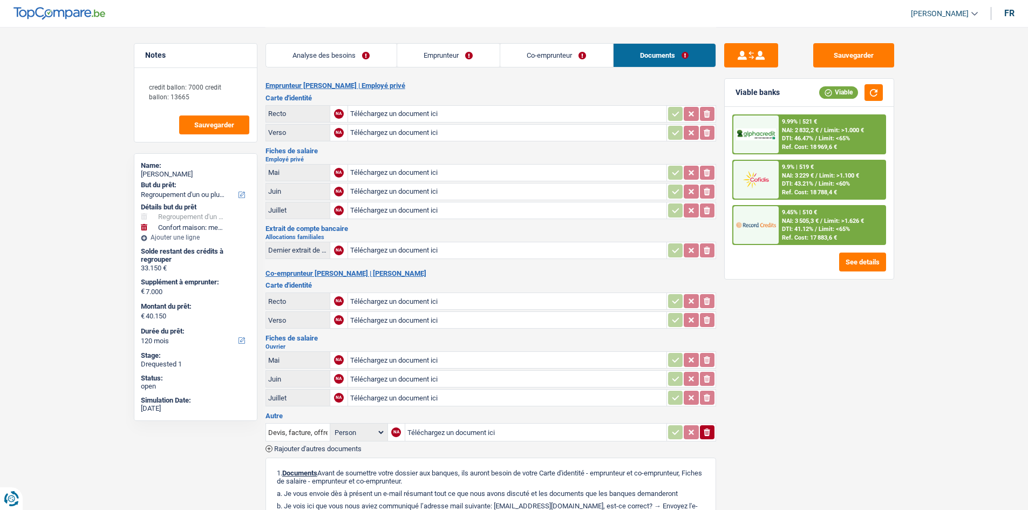
drag, startPoint x: 532, startPoint y: 46, endPoint x: 533, endPoint y: 52, distance: 6.0
click at [471, 47] on link "Co-emprunteur" at bounding box center [556, 55] width 113 height 23
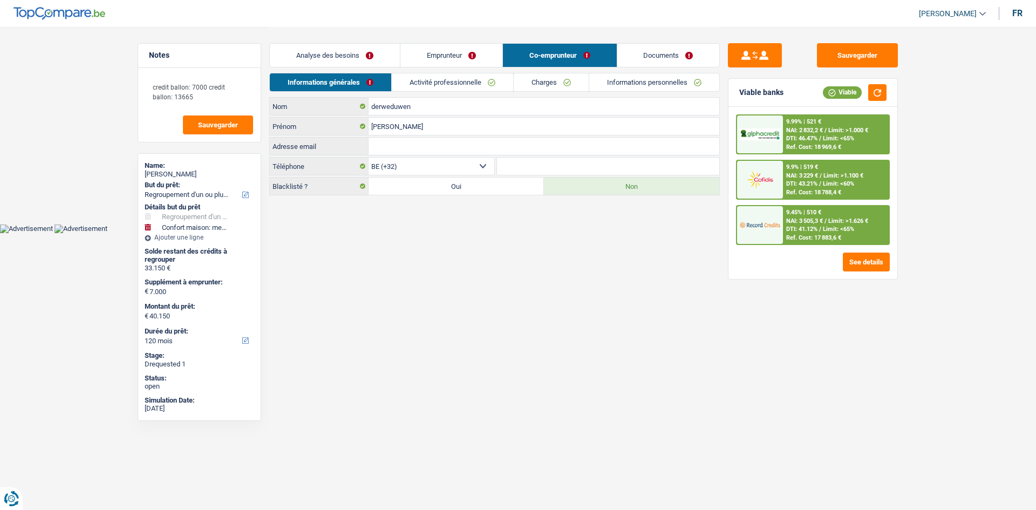
click at [471, 83] on link "Charges" at bounding box center [551, 82] width 75 height 18
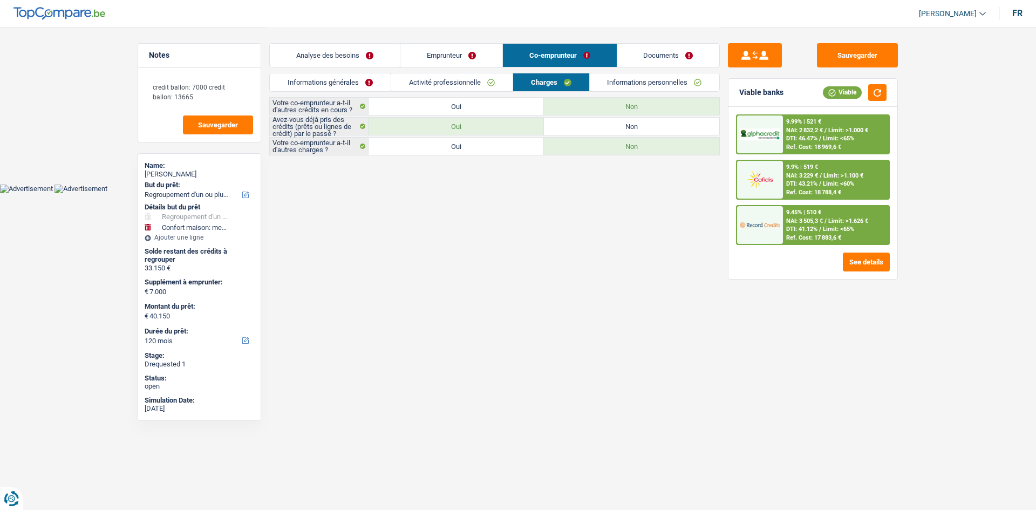
click at [440, 55] on link "Emprunteur" at bounding box center [451, 55] width 102 height 23
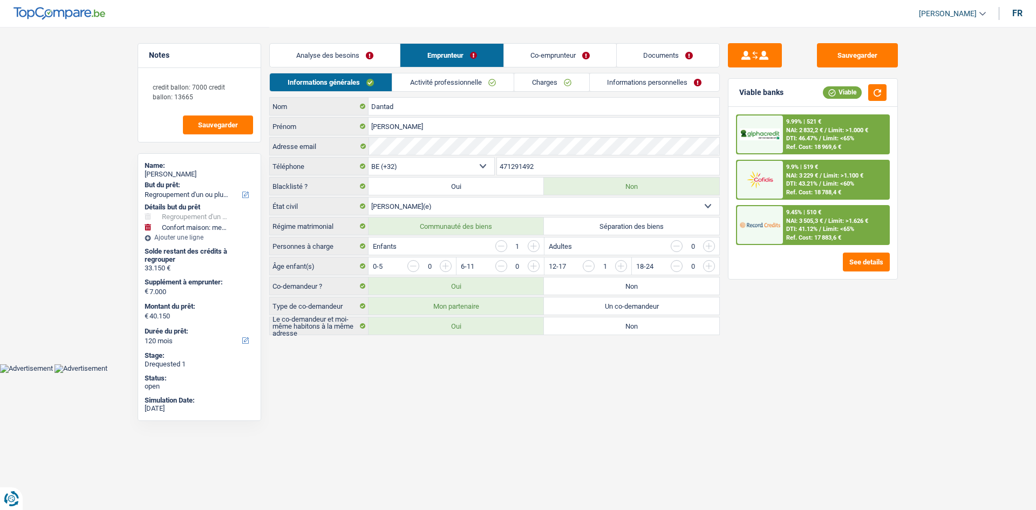
click at [471, 52] on link "Co-emprunteur" at bounding box center [560, 55] width 112 height 23
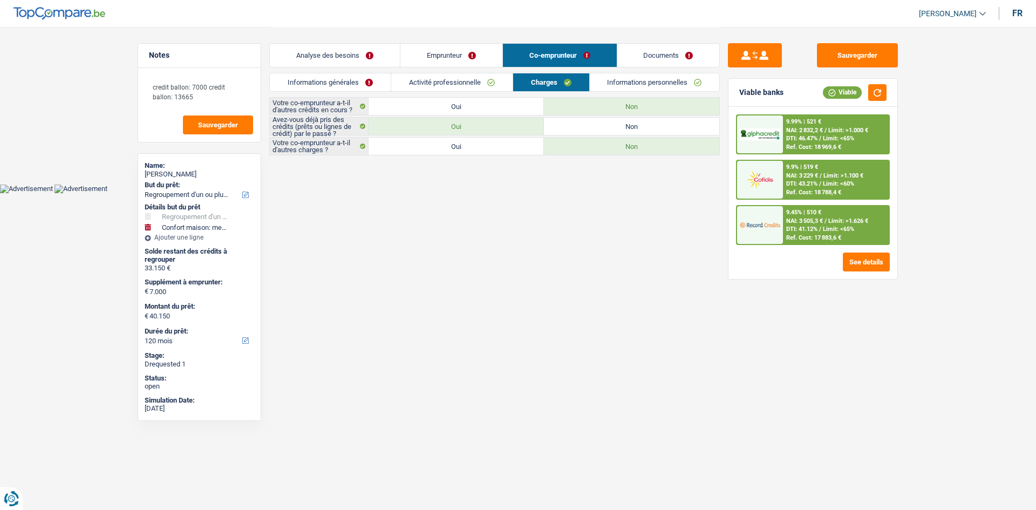
click at [376, 74] on link "Informations générales" at bounding box center [330, 82] width 121 height 18
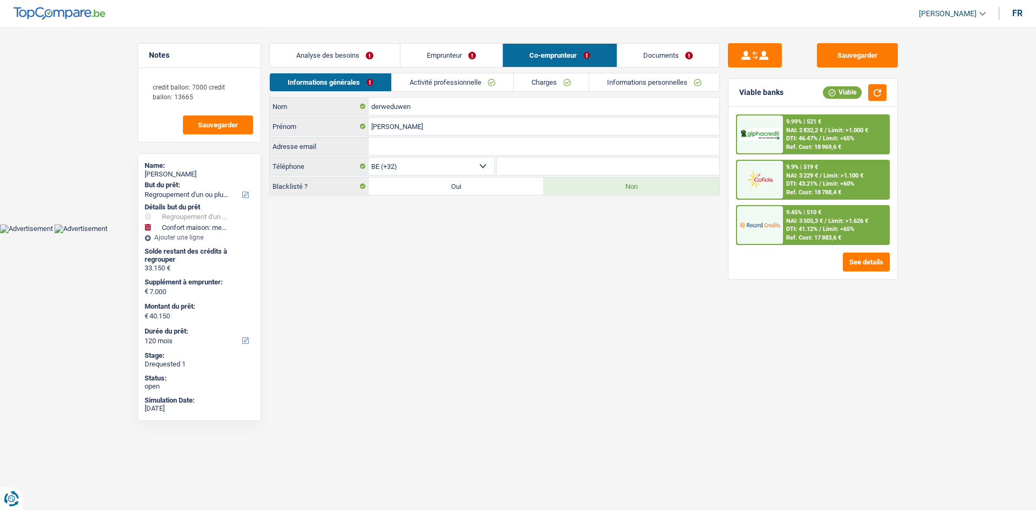
click at [387, 63] on link "Analyse des besoins" at bounding box center [335, 55] width 130 height 23
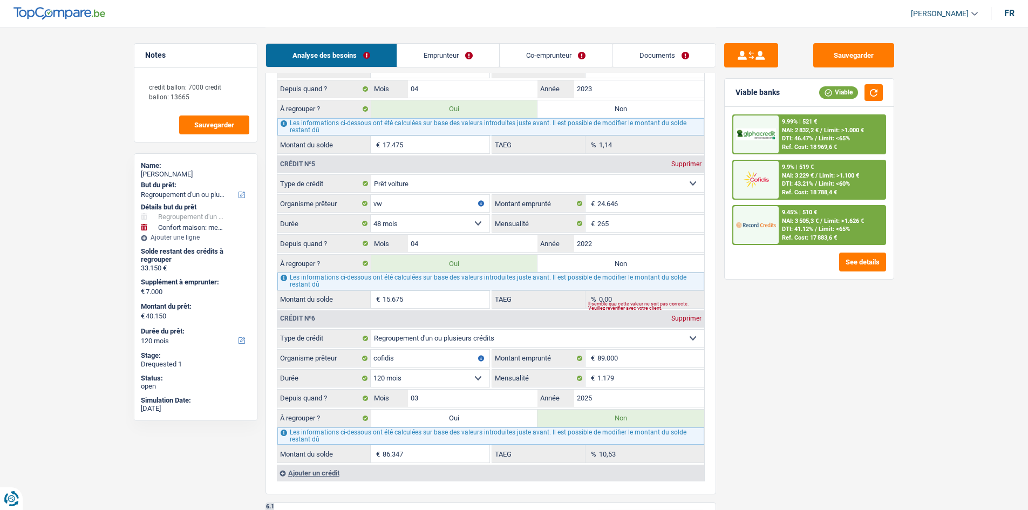
scroll to position [1511, 0]
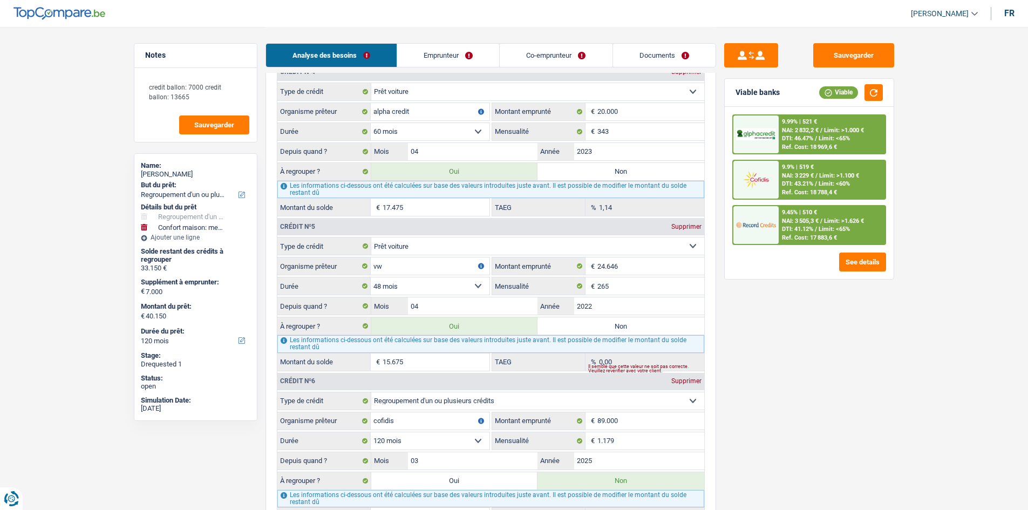
click at [471, 173] on label "Non" at bounding box center [620, 171] width 167 height 17
click at [471, 173] on input "Non" at bounding box center [620, 171] width 167 height 17
radio input "true"
type input "22.675"
type input "15.675"
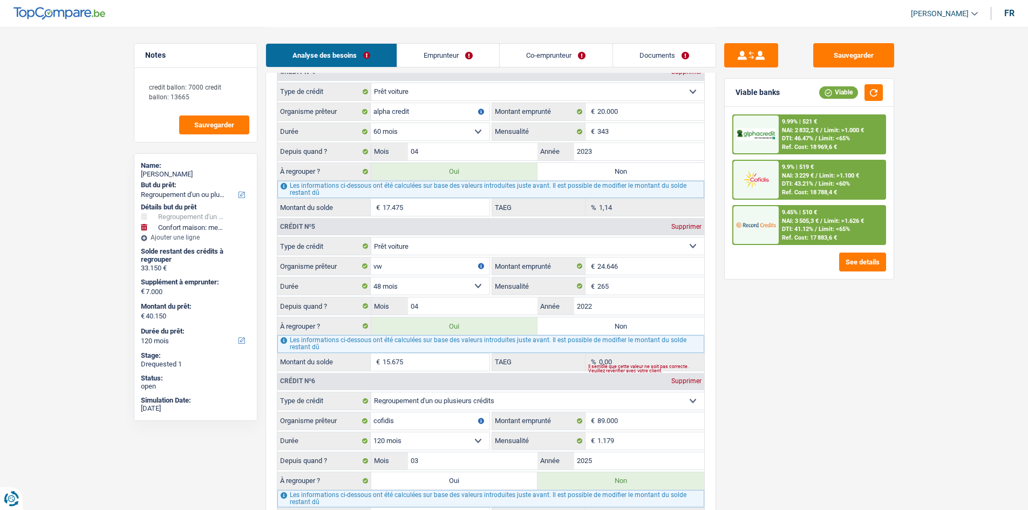
type input "22.675"
radio input "false"
type input "15.675"
type input "22.675"
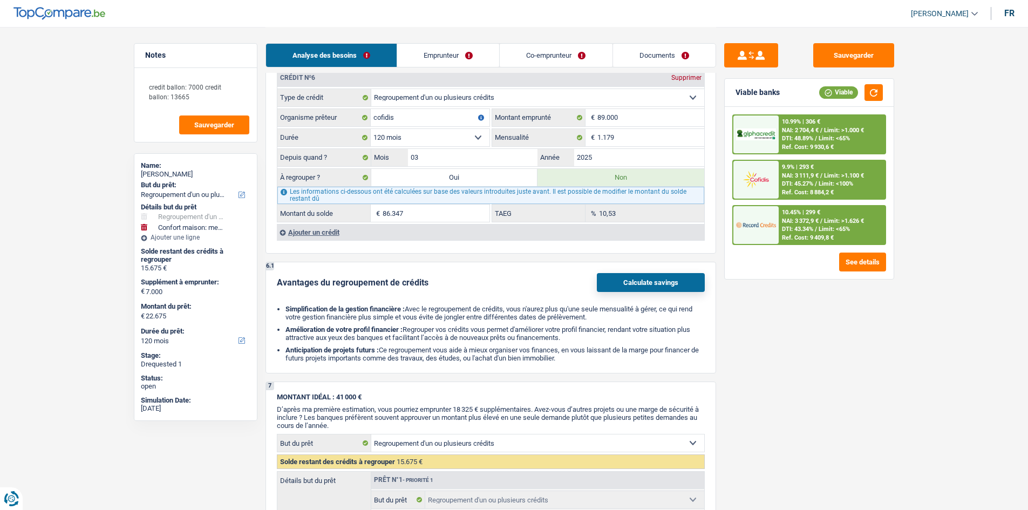
scroll to position [1673, 0]
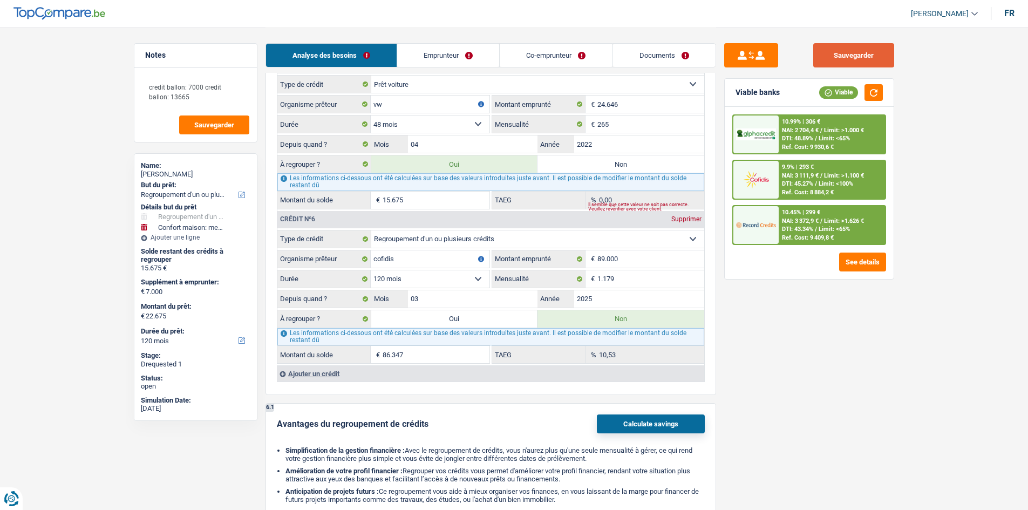
click at [471, 44] on button "Sauvegarder" at bounding box center [853, 55] width 81 height 24
drag, startPoint x: 725, startPoint y: 49, endPoint x: 714, endPoint y: 53, distance: 11.1
click at [471, 47] on button "submit" at bounding box center [751, 55] width 54 height 24
select select "worker"
select select "privateEmployee"
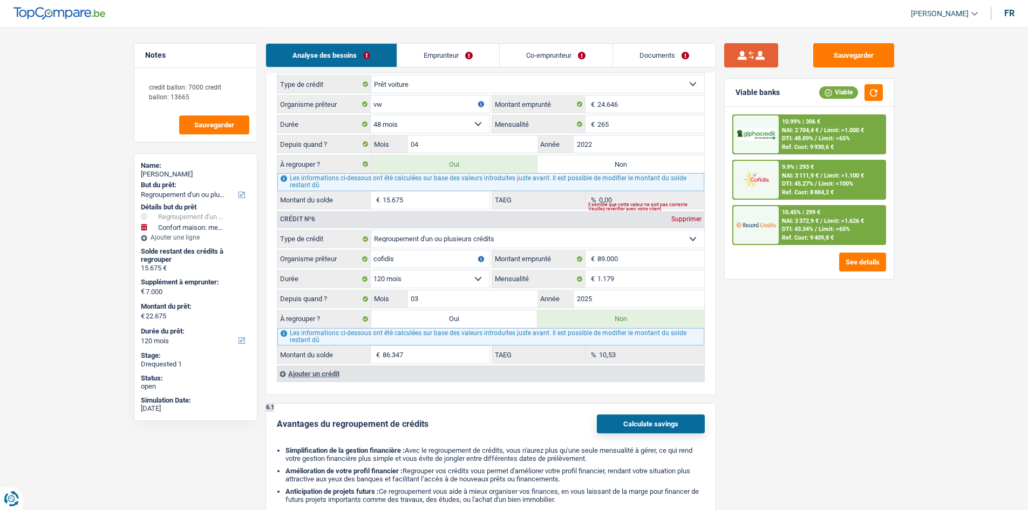
type input "1"
type input "2002"
type input "2"
type input "2022"
select select "netSalary"
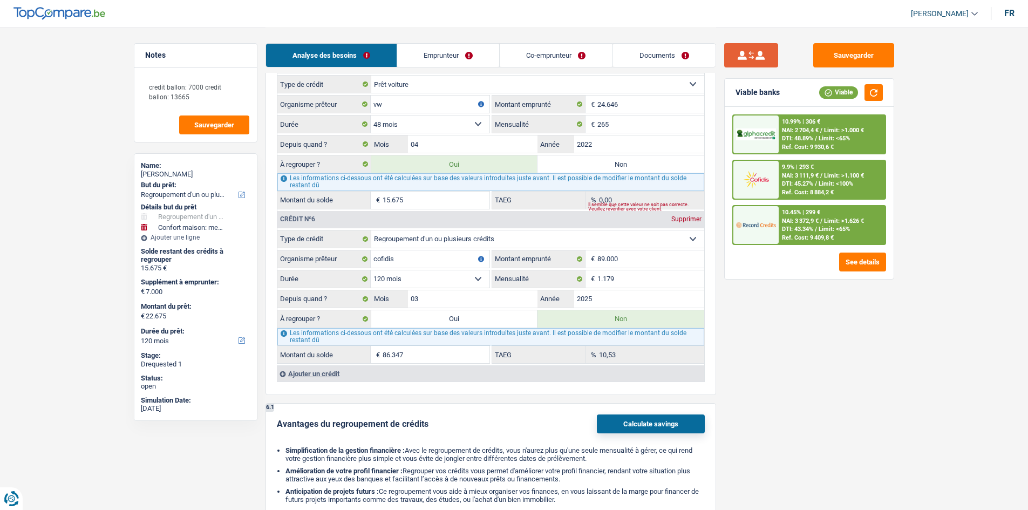
type input "2.800"
select select "mealVouchers"
type input "8,0"
select select "familyAllowances"
type input "150"
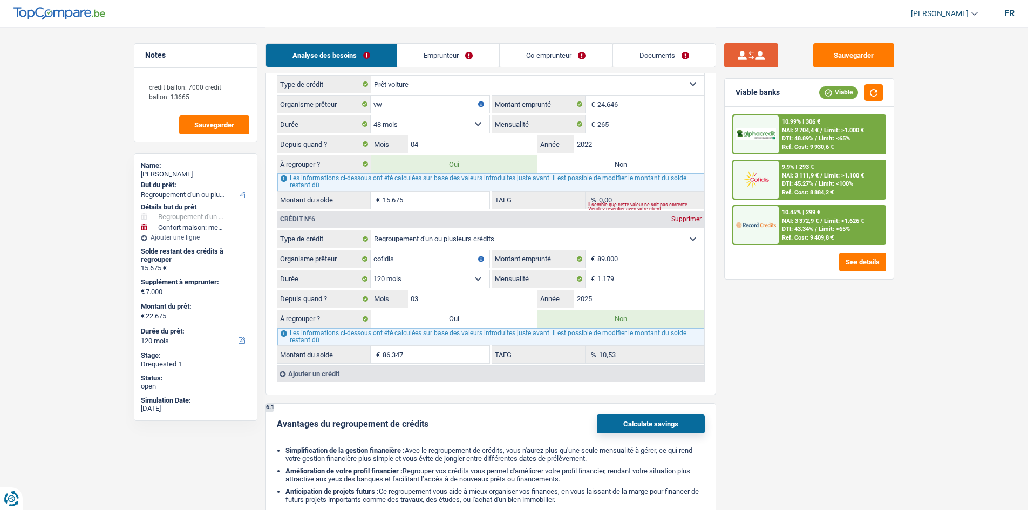
select select "netSalary"
type input "8"
radio input "true"
radio input "false"
select select "mealVouchers"
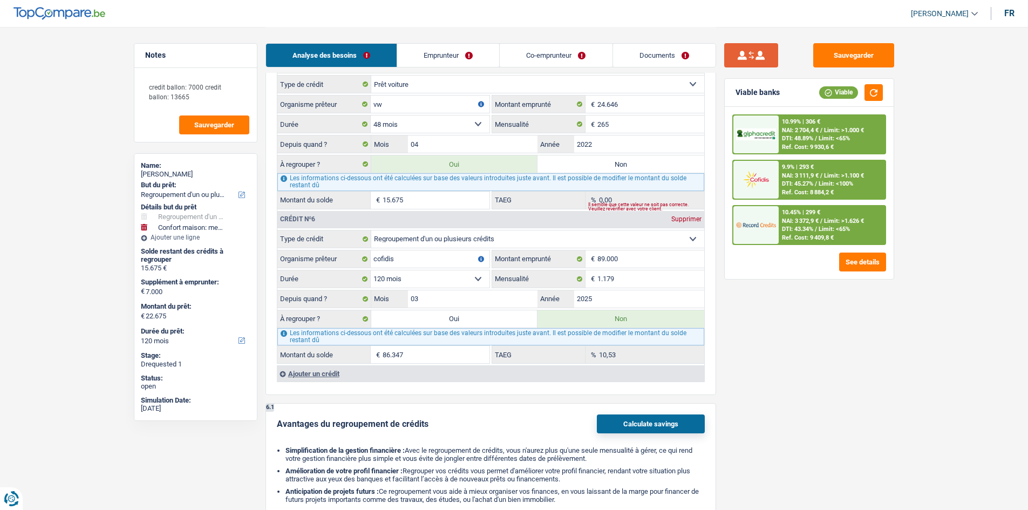
select select "mortgage"
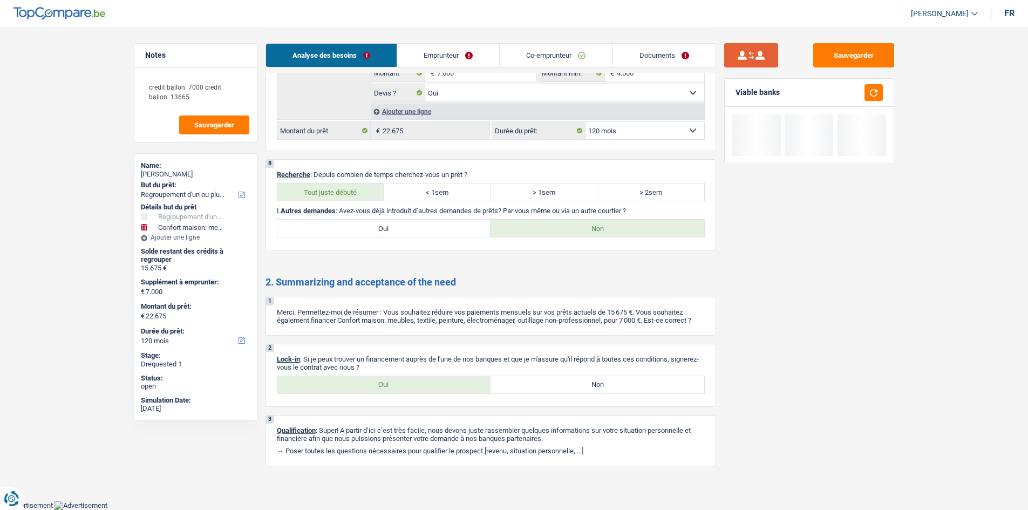
scroll to position [1638, 0]
click at [471, 51] on button "submit" at bounding box center [751, 55] width 54 height 24
select select "privateEmployee"
select select "worker"
type input "2"
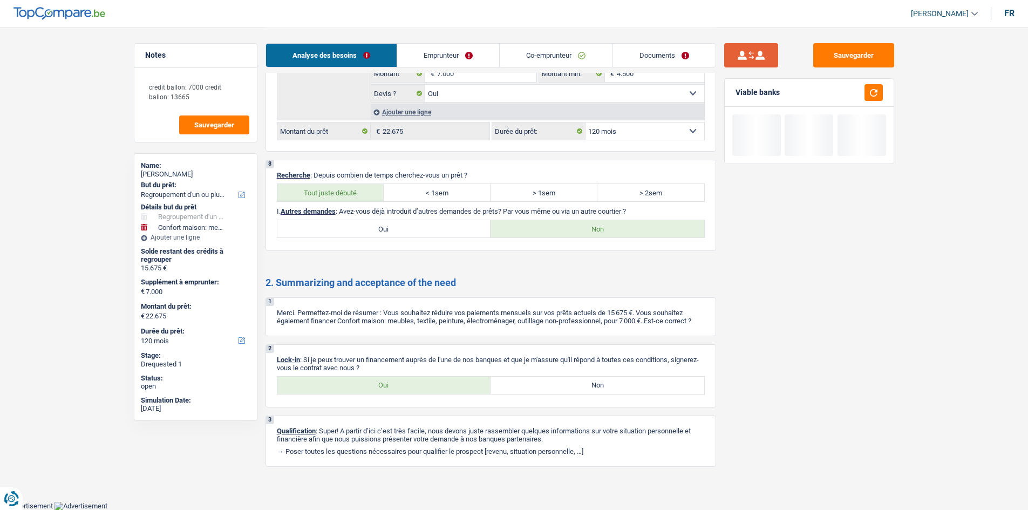
type input "2022"
type input "1"
type input "2002"
select select "familyAllowances"
type input "150"
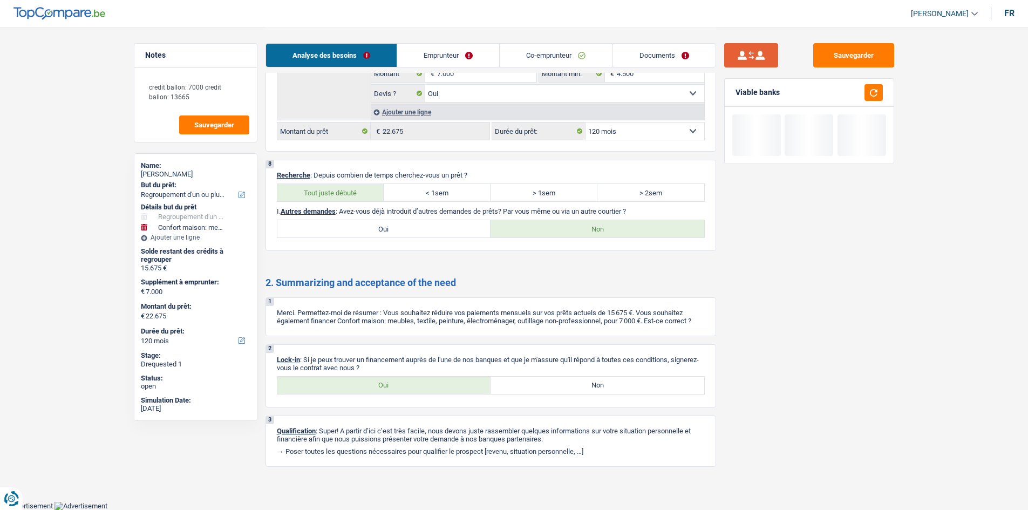
select select "netSalary"
type input "8"
select select "netSalary"
type input "2.800"
select select "mealVouchers"
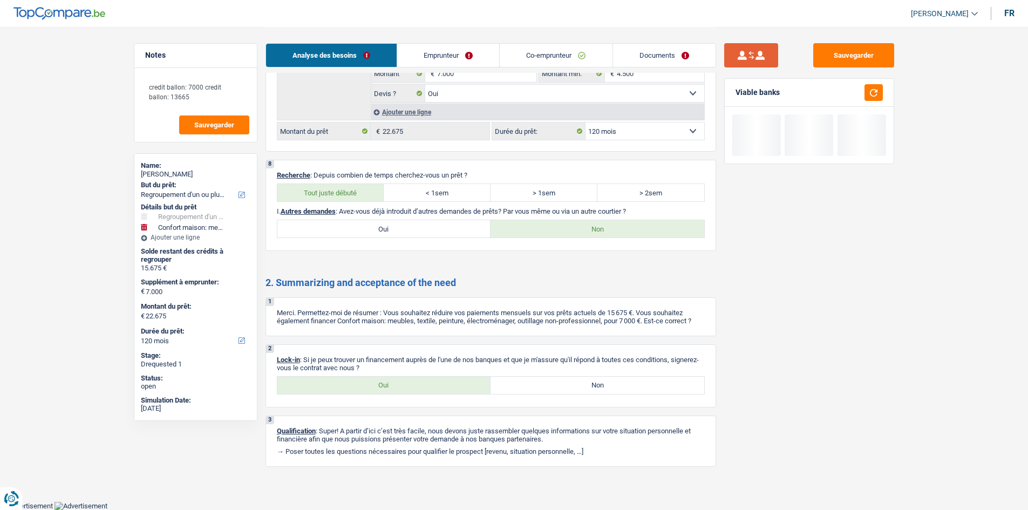
type input "8,0"
type input "fintro"
type input "78.500"
select select "120"
type input "506"
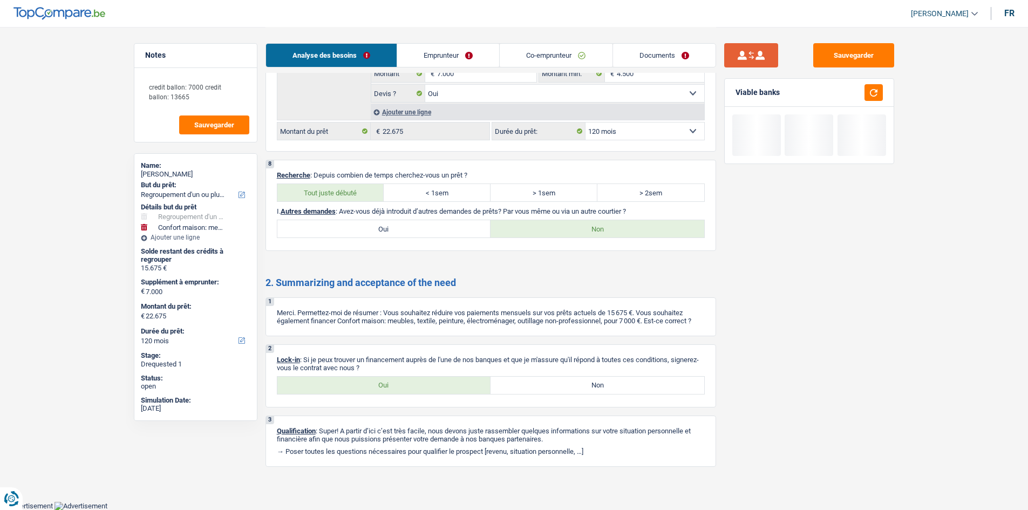
type input "09"
type input "2018"
type input "19.662"
type input "0,00"
select select "mealVouchers"
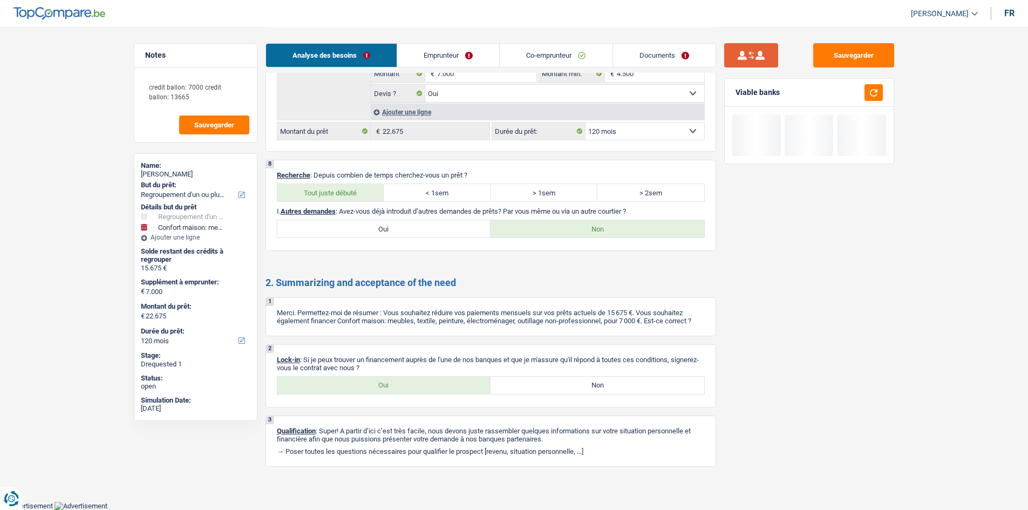
select select "mortgage"
select select "300"
select select "mortgage"
select select "300"
select select "carLoan"
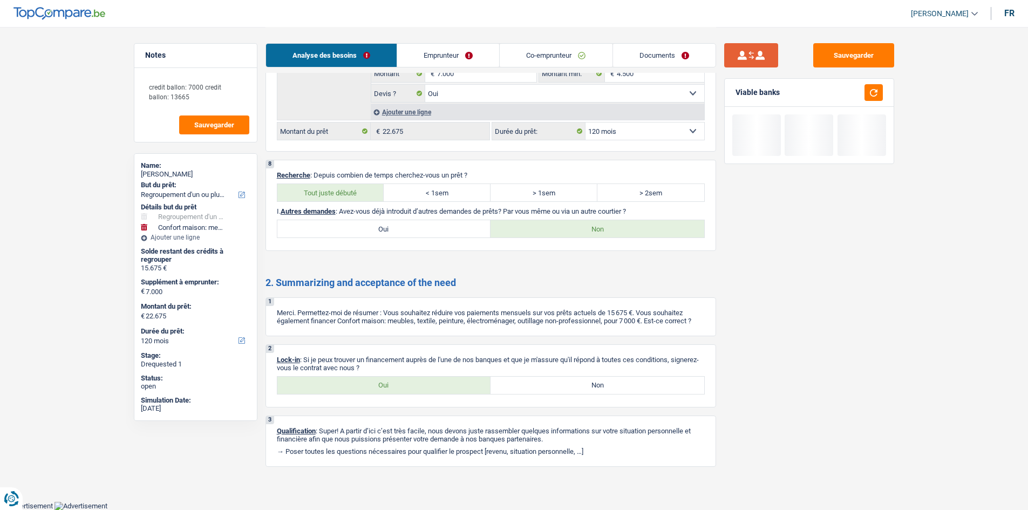
select select "60"
select select "carLoan"
select select "48"
select select "creditConsolidation"
select select "120"
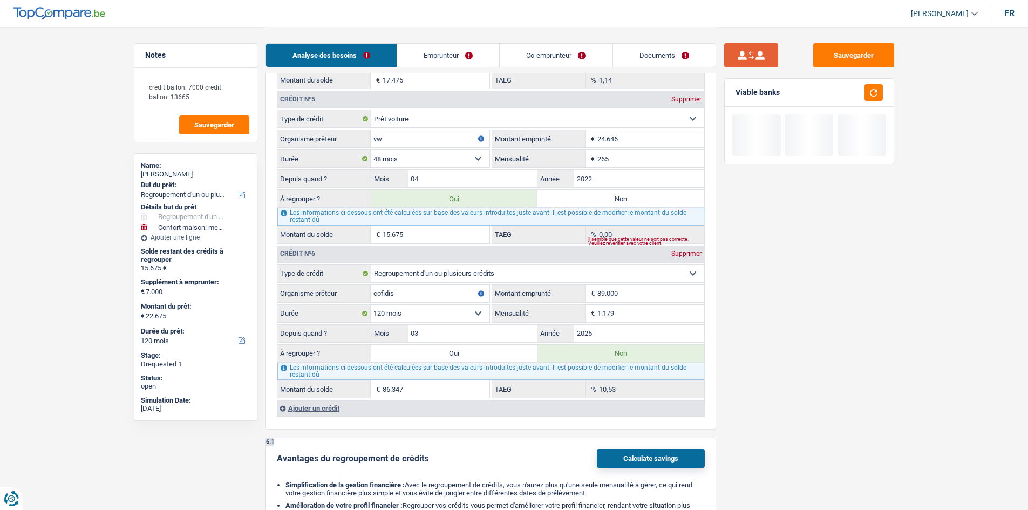
scroll to position [1673, 0]
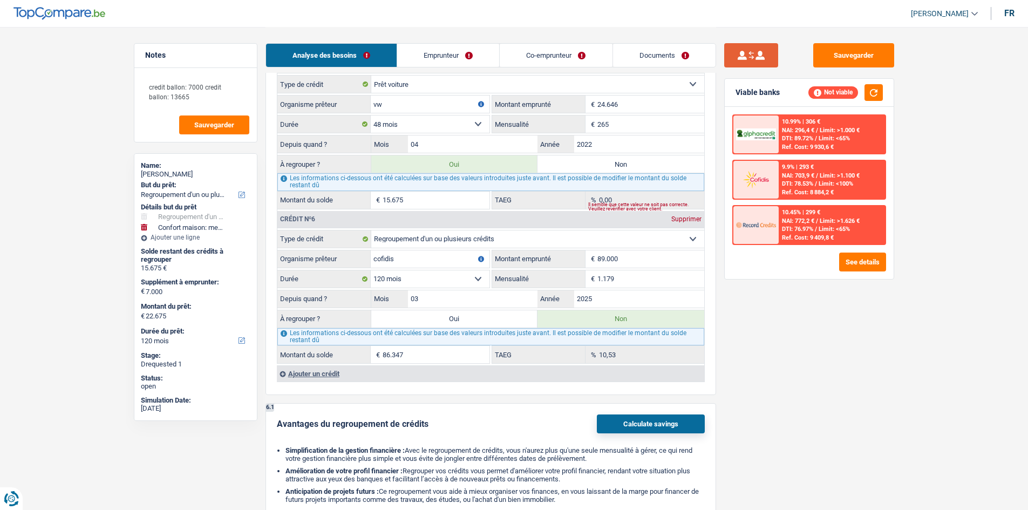
click at [471, 63] on button "submit" at bounding box center [751, 55] width 54 height 24
select select "worker"
select select "privateEmployee"
type input "1"
type input "2002"
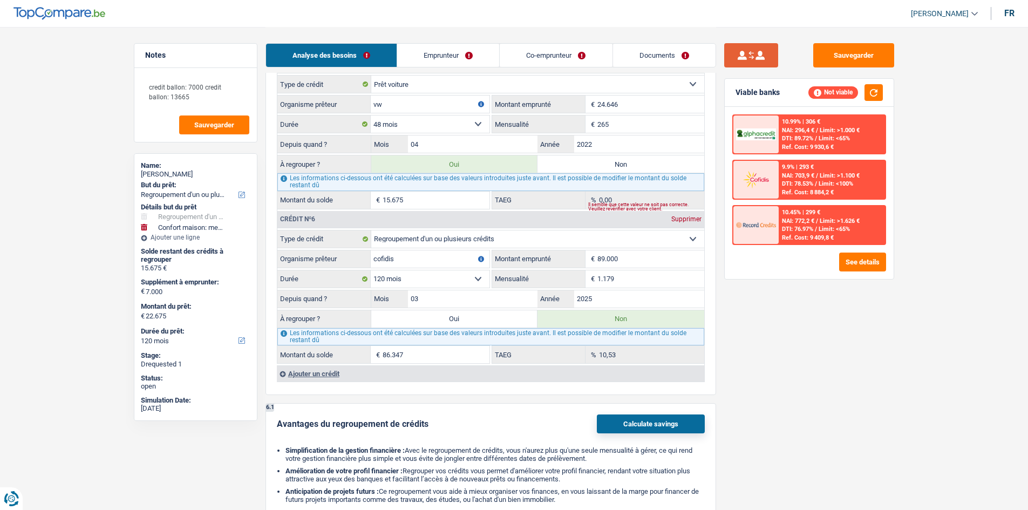
type input "2"
type input "2022"
select select "netSalary"
type input "2.800"
select select "mealVouchers"
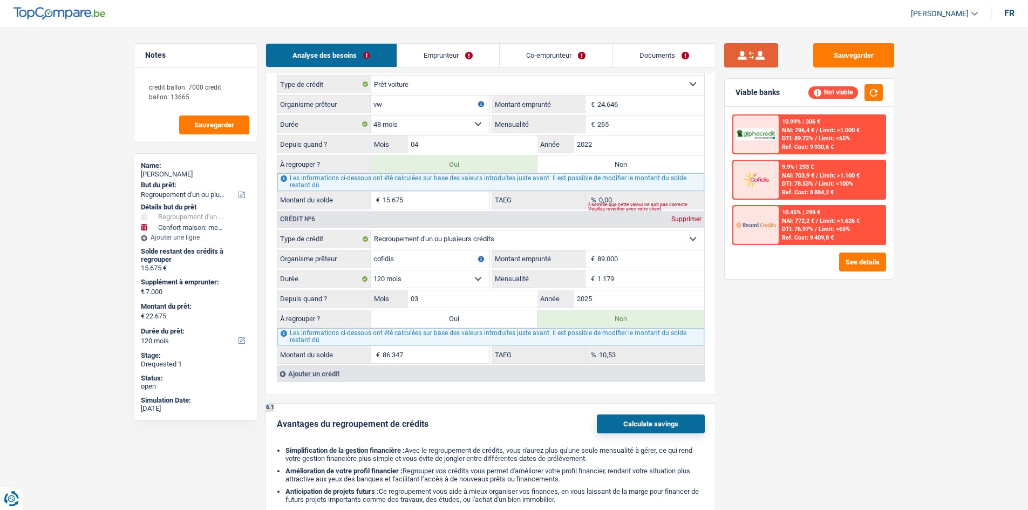
type input "8,0"
select select "familyAllowances"
type input "150"
select select "netSalary"
type input "8"
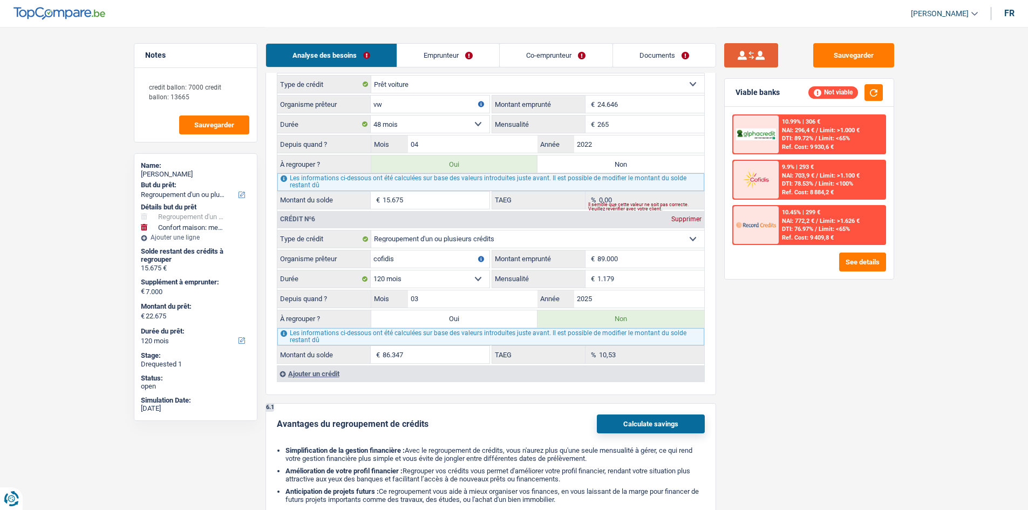
select select
select select "mealVouchers"
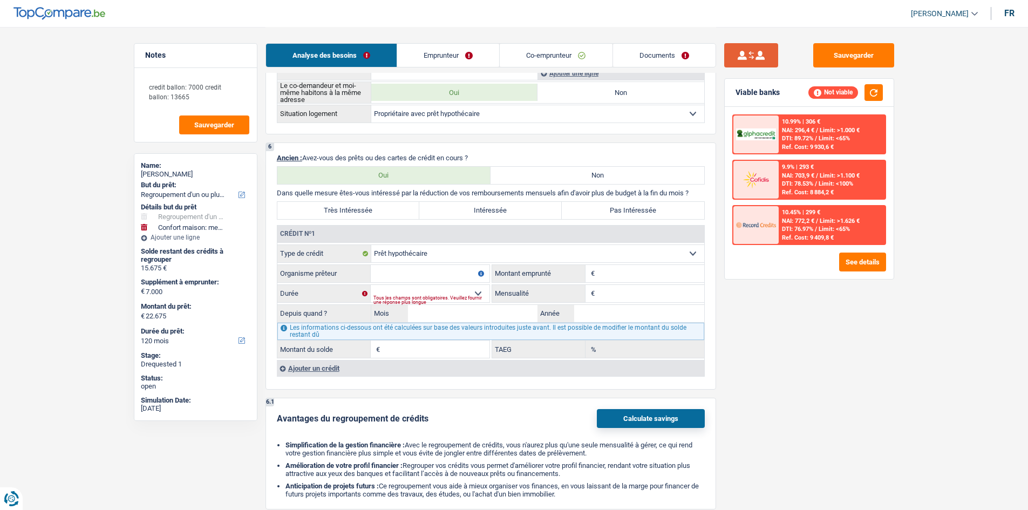
scroll to position [721, 0]
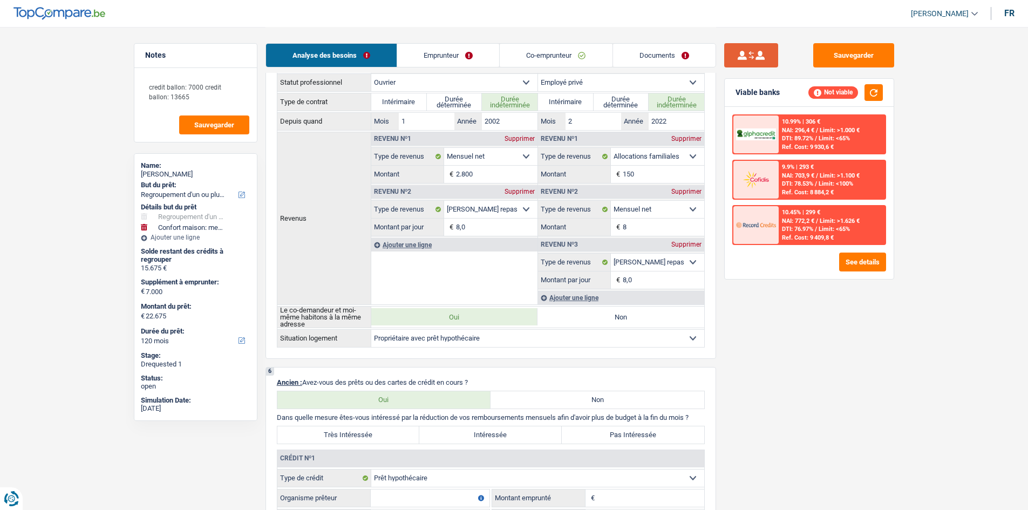
click at [471, 45] on button "submit" at bounding box center [751, 55] width 54 height 24
select select "privateEmployee"
select select "worker"
type input "2"
type input "2022"
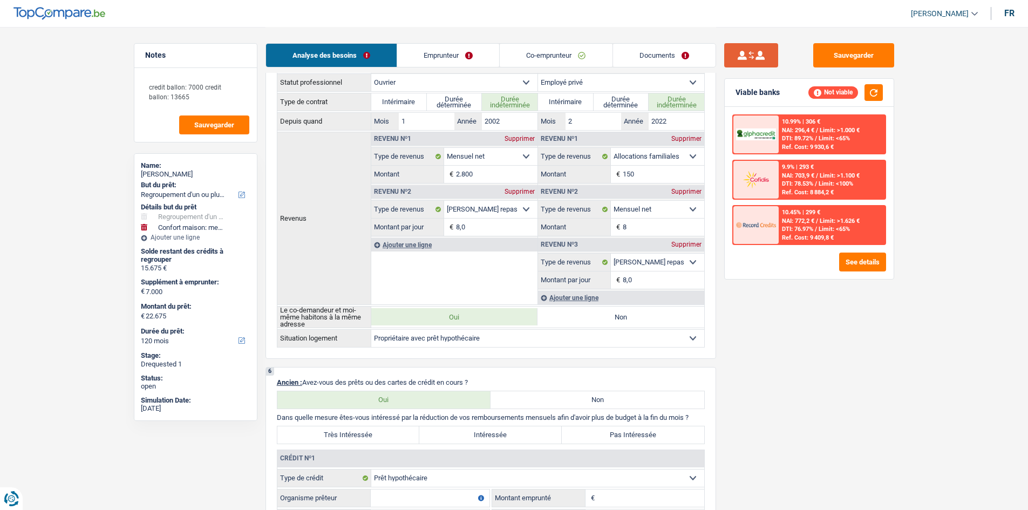
type input "1"
type input "2002"
select select "familyAllowances"
type input "150"
select select "netSalary"
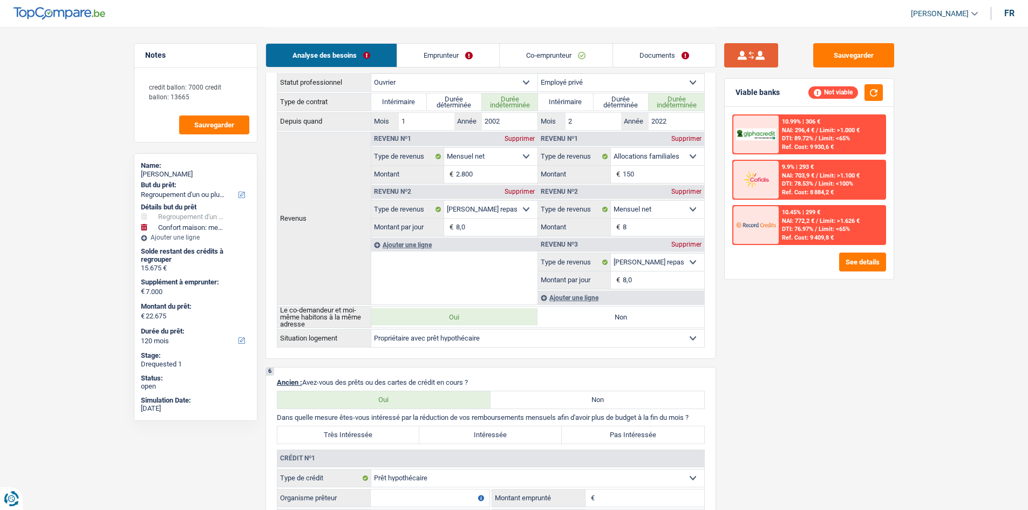
type input "8"
select select "netSalary"
type input "2.800"
select select "mealVouchers"
type input "8,0"
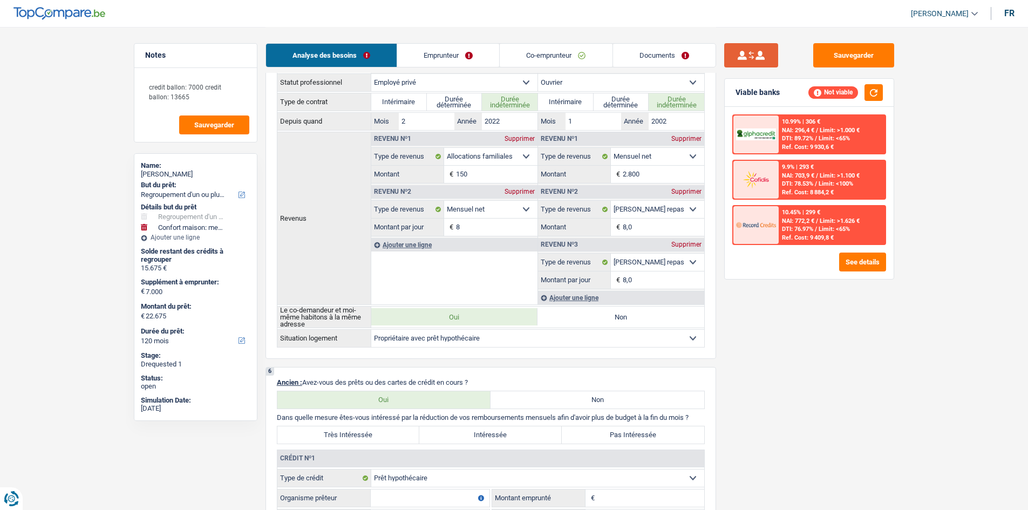
type input "fintro"
type input "78.500"
select select "120"
type input "506"
type input "09"
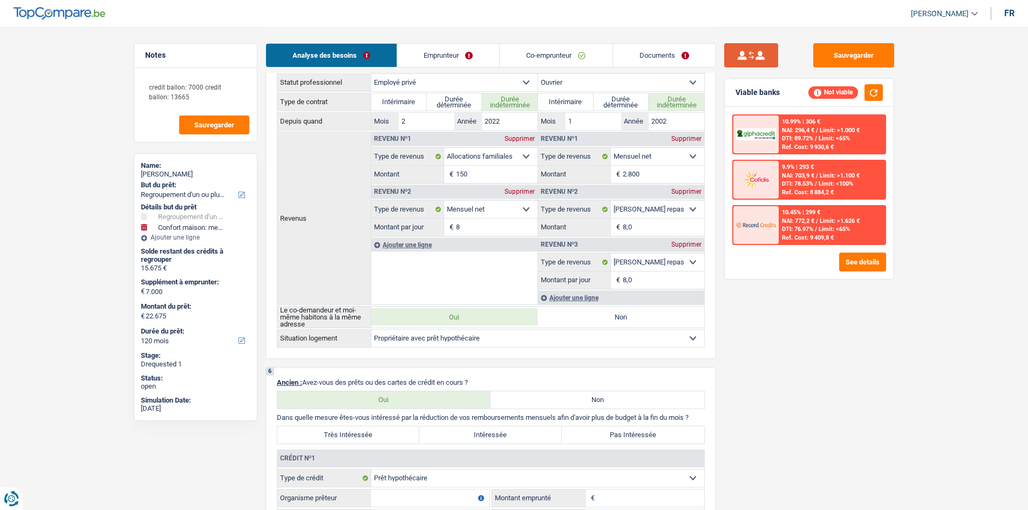
type input "2018"
type input "19.662"
type input "0,00"
select select "mealVouchers"
select select "mortgage"
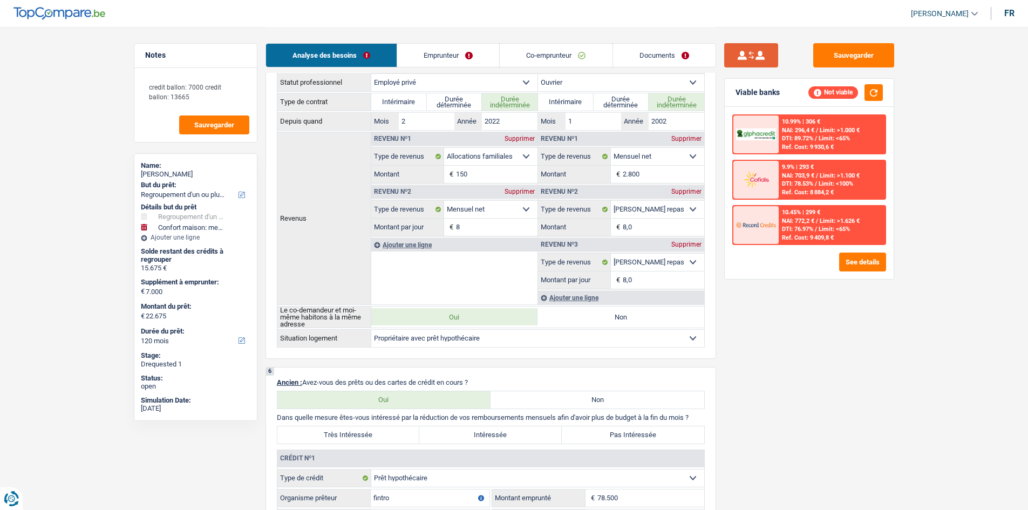
select select "300"
select select "mortgage"
select select "300"
select select "carLoan"
select select "60"
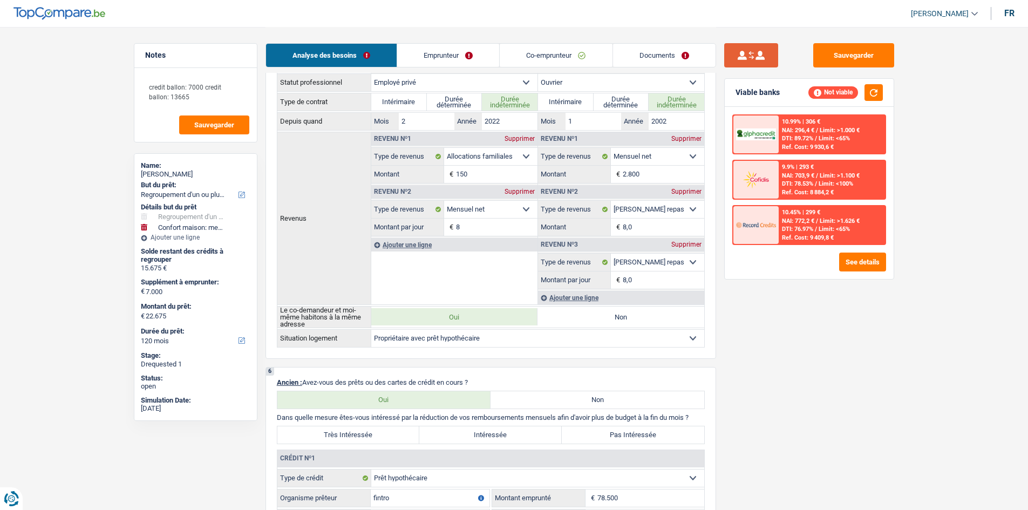
select select "carLoan"
select select "48"
select select "creditConsolidation"
select select "120"
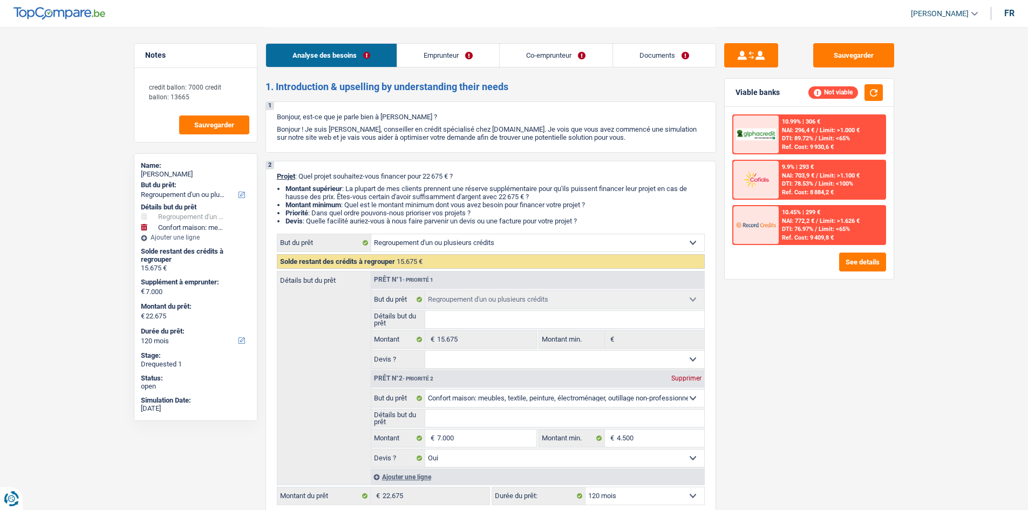
select select "refinancing"
select select "household"
select select "120"
select select "refinancing"
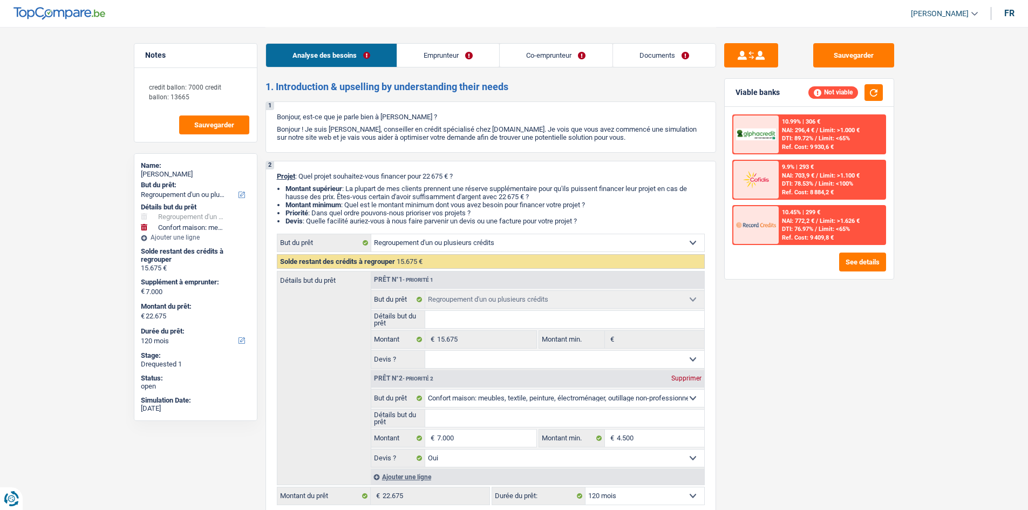
select select "refinancing"
select select "household"
select select "yes"
select select "120"
select select "privateEmployee"
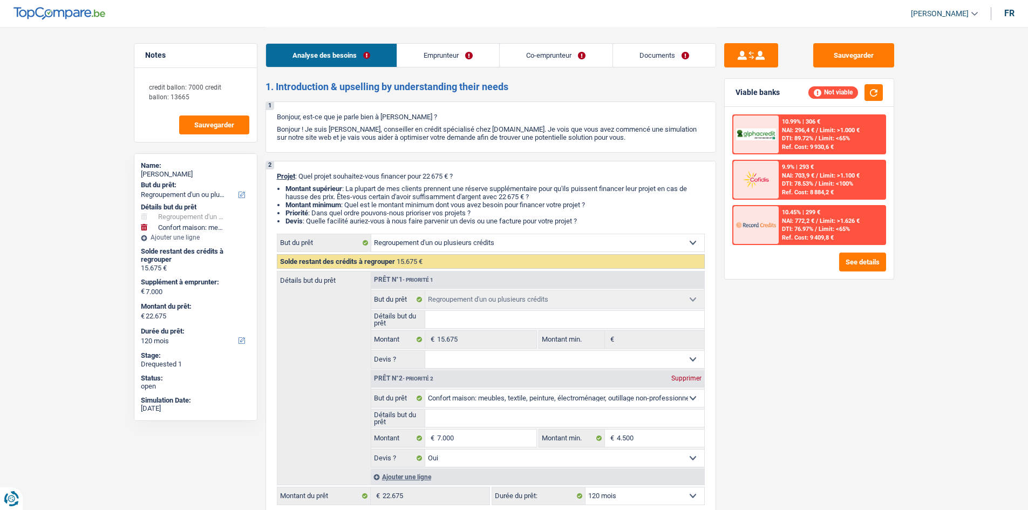
select select "worker"
select select "familyAllowances"
select select "netSalary"
select select "mealVouchers"
select select "netSalary"
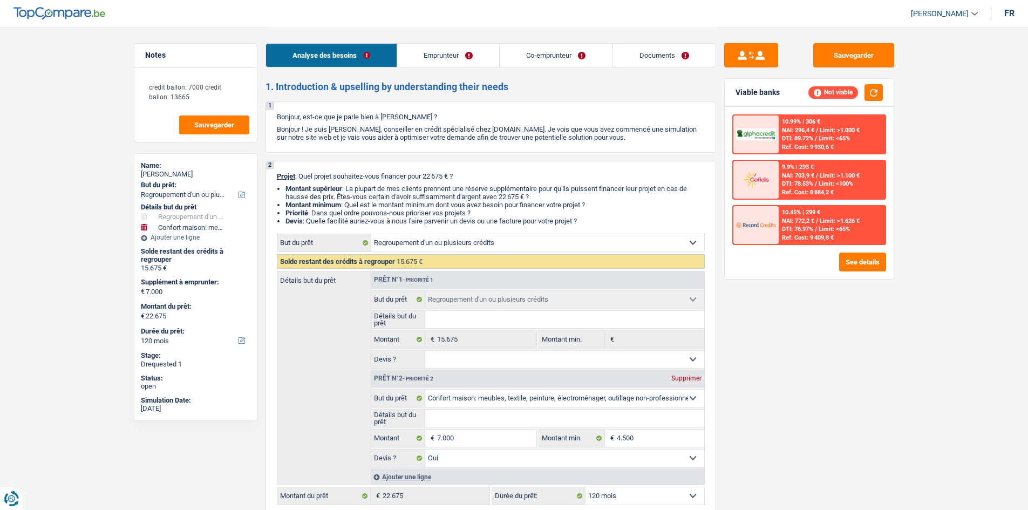
select select "mealVouchers"
select select "familyAllowances"
select select "ownerWithMortgage"
select select "mortgage"
select select "120"
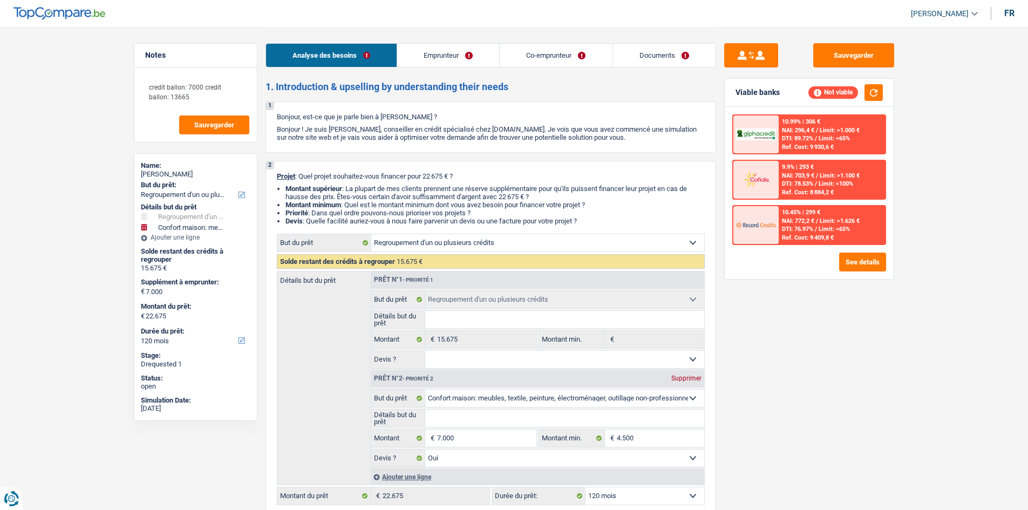
select select "mortgage"
select select "300"
select select "mortgage"
select select "300"
select select "carLoan"
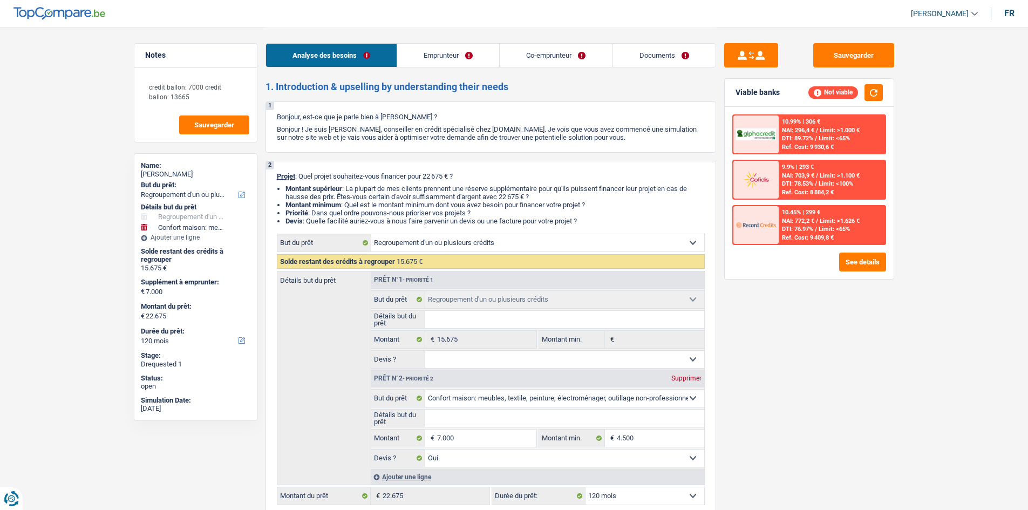
select select "60"
select select "carLoan"
select select "48"
select select "creditConsolidation"
select select "120"
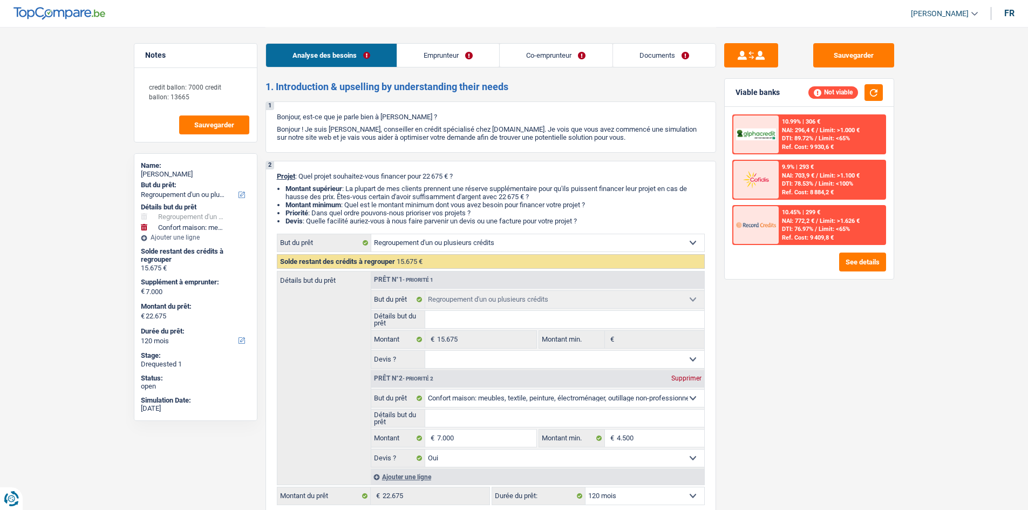
select select "refinancing"
select select "household"
select select "yes"
select select "120"
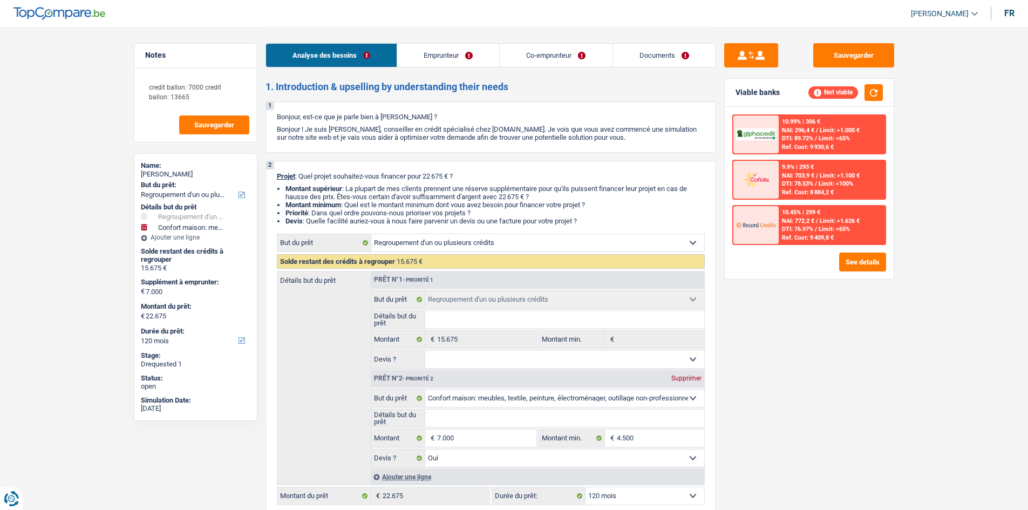
select select "privateEmployee"
select select "familyAllowances"
select select "netSalary"
select select "mealVouchers"
select select "BE"
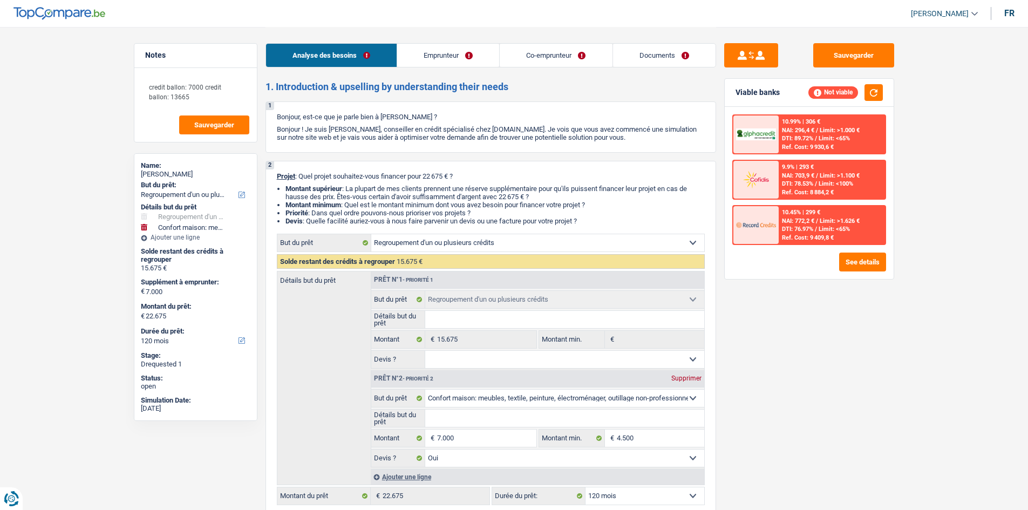
select select "banksInsurance"
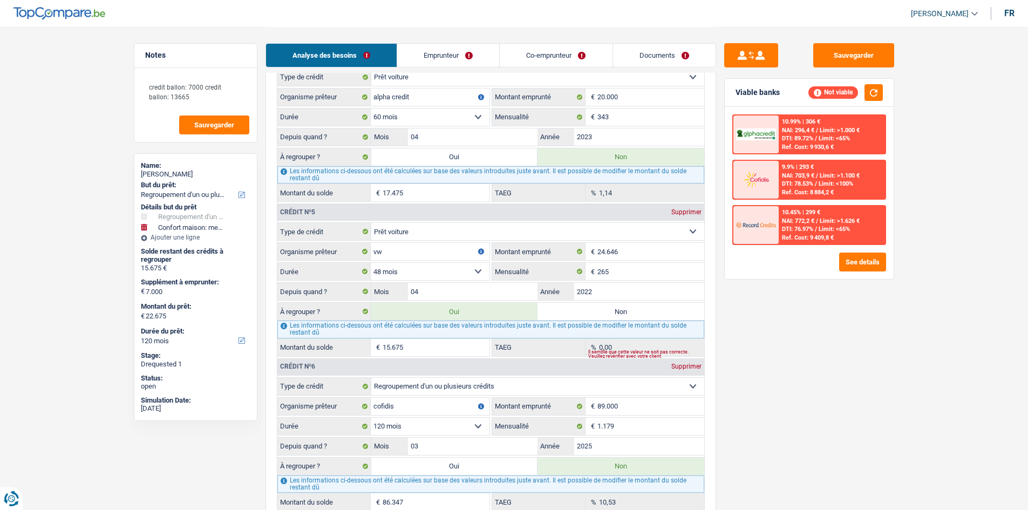
scroll to position [1530, 0]
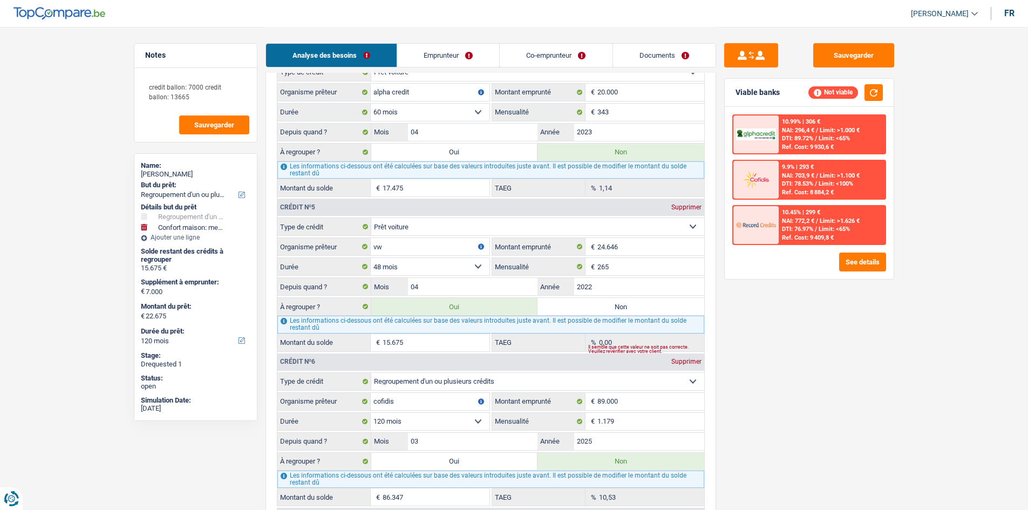
click at [444, 40] on div "Analyse des besoins Emprunteur Co-emprunteur Documents" at bounding box center [490, 50] width 451 height 46
click at [447, 51] on link "Emprunteur" at bounding box center [448, 55] width 102 height 23
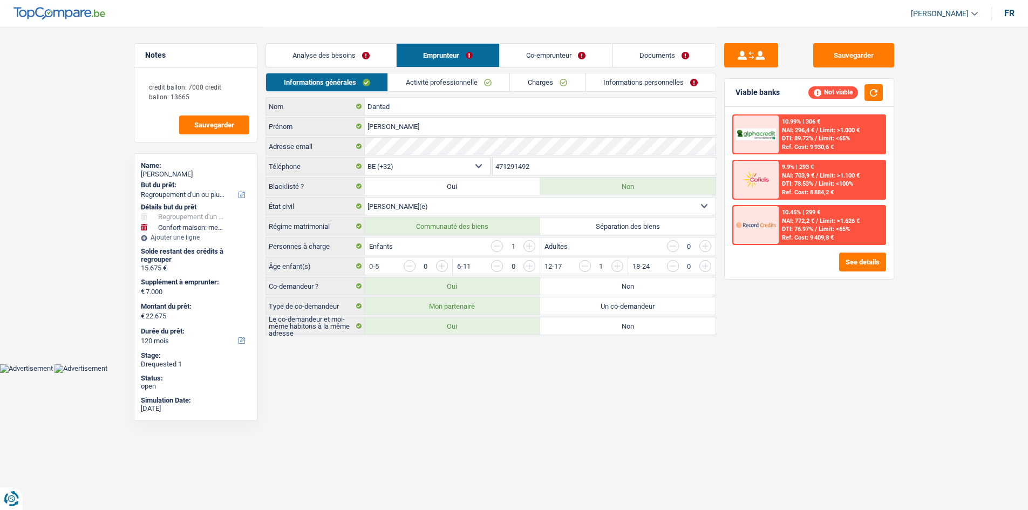
scroll to position [0, 0]
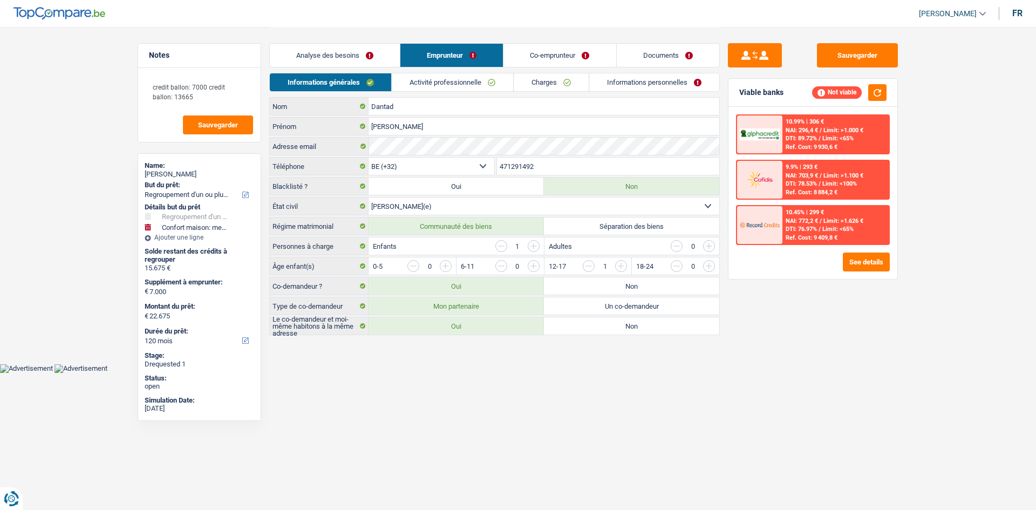
click at [442, 73] on link "Activité professionnelle" at bounding box center [452, 82] width 121 height 18
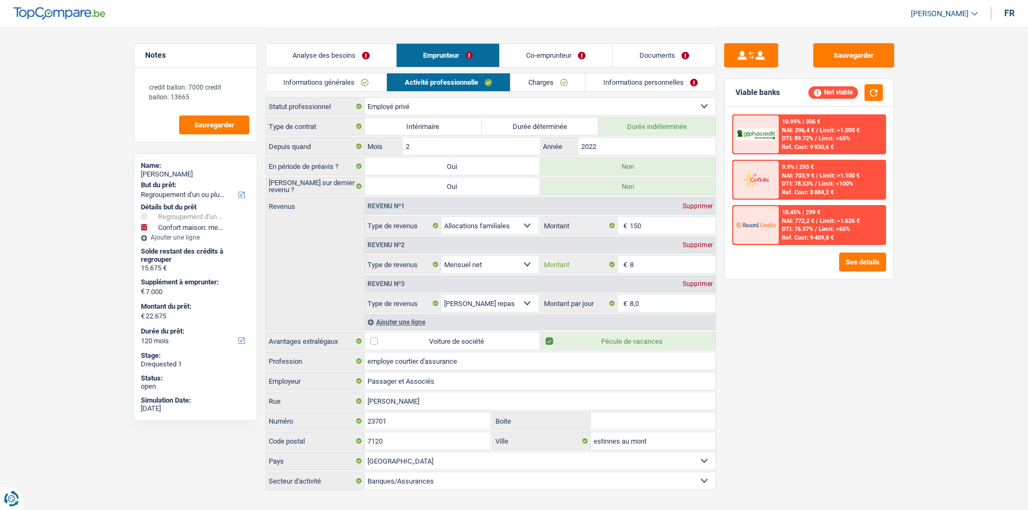
click at [683, 258] on input "8" at bounding box center [673, 264] width 86 height 17
click at [353, 84] on link "Informations générales" at bounding box center [326, 82] width 121 height 18
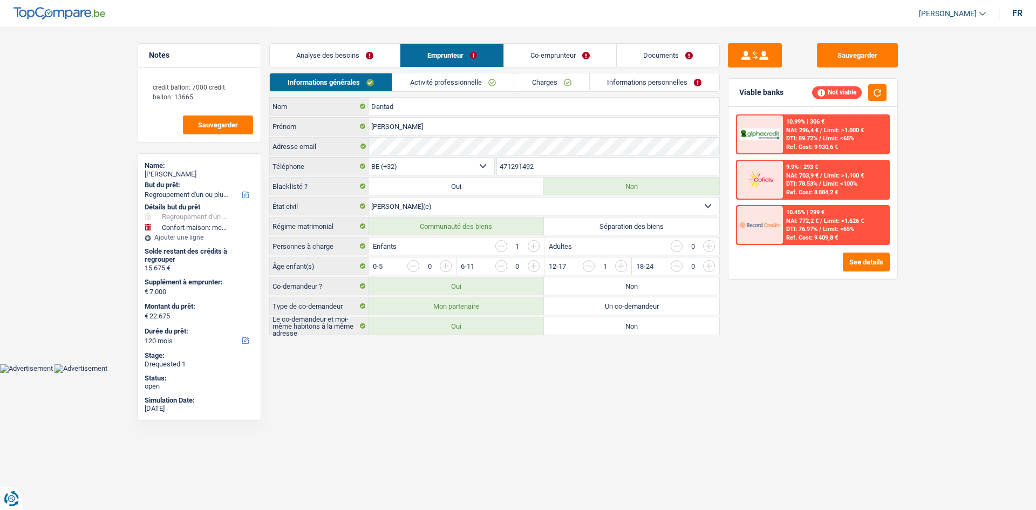
click at [421, 85] on link "Activité professionnelle" at bounding box center [452, 82] width 121 height 18
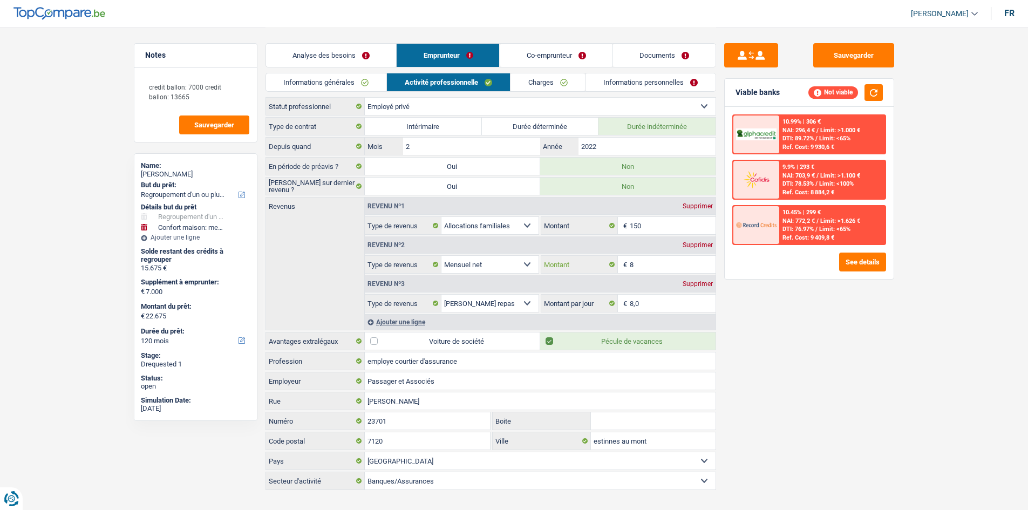
click at [650, 270] on input "8" at bounding box center [673, 264] width 86 height 17
click at [542, 49] on link "Co-emprunteur" at bounding box center [556, 55] width 112 height 23
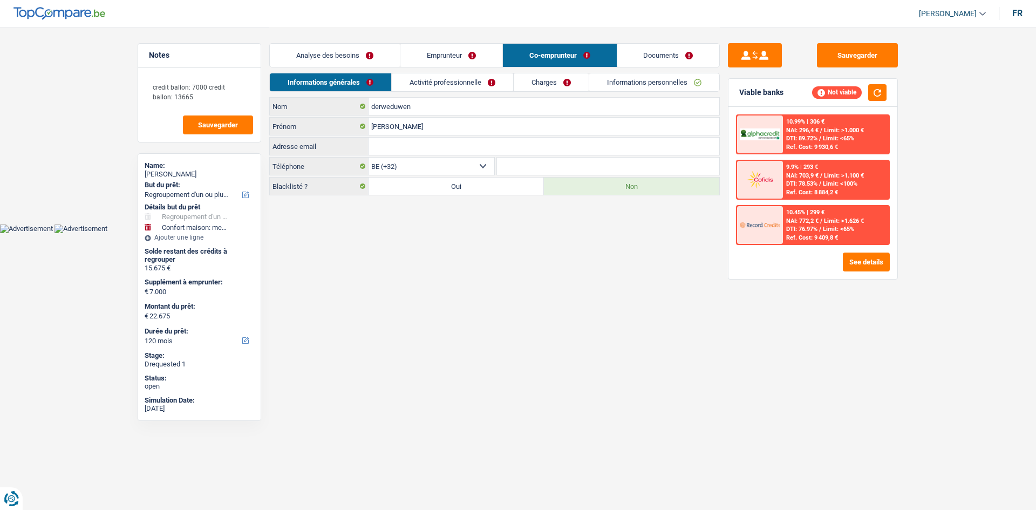
click at [488, 76] on link "Activité professionnelle" at bounding box center [452, 82] width 121 height 18
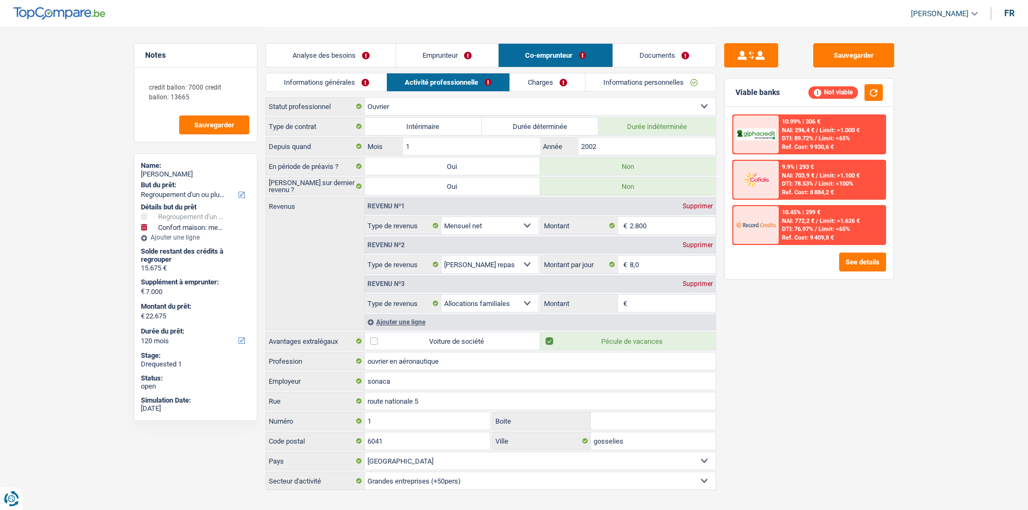
click at [481, 59] on link "Emprunteur" at bounding box center [447, 55] width 102 height 23
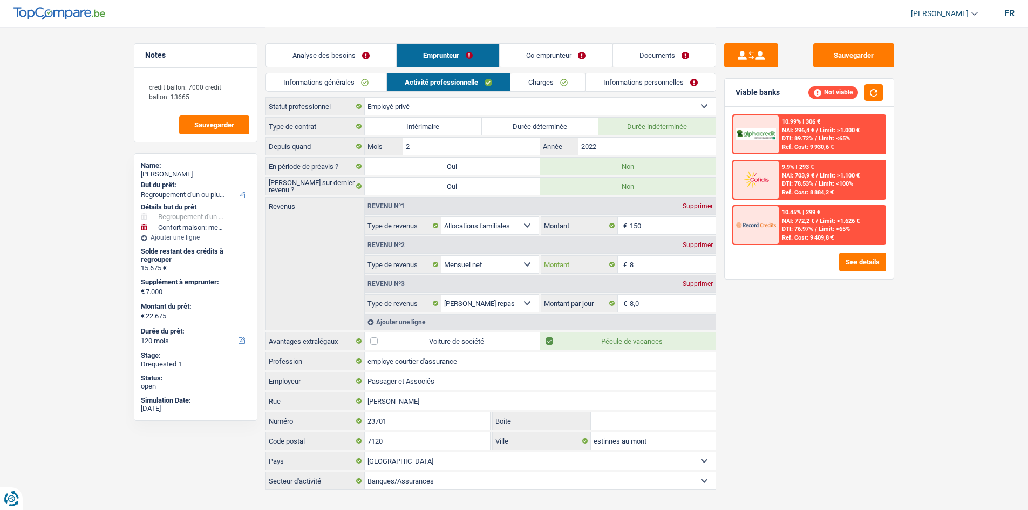
click at [644, 260] on input "8" at bounding box center [673, 264] width 86 height 17
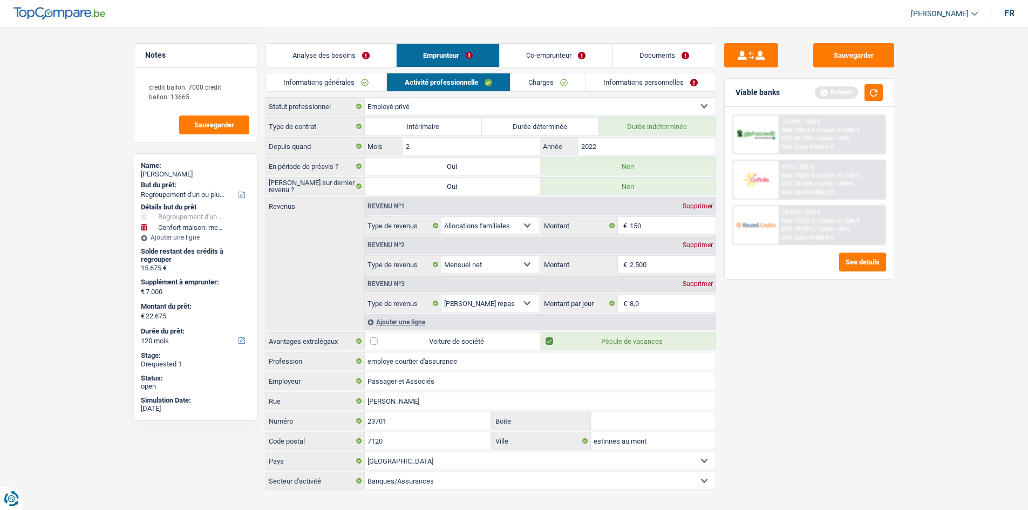
type input "2.500"
click at [812, 351] on div "Sauvegarder Viable banks Refresh 10.99% | 306 € NAI: 296,4 € / Limit: >1.000 € …" at bounding box center [809, 268] width 186 height 450
click at [580, 47] on link "Co-emprunteur" at bounding box center [556, 55] width 112 height 23
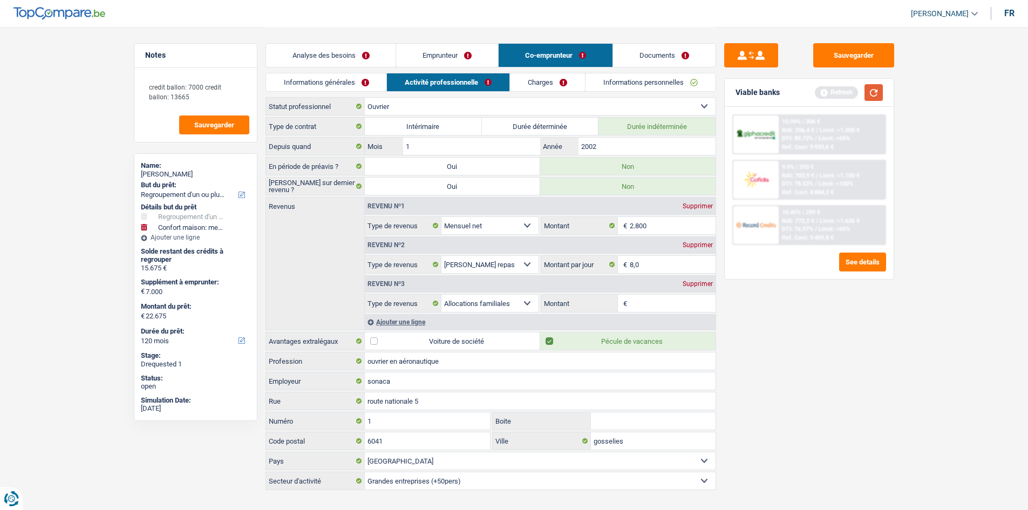
click at [877, 88] on button "button" at bounding box center [873, 92] width 18 height 17
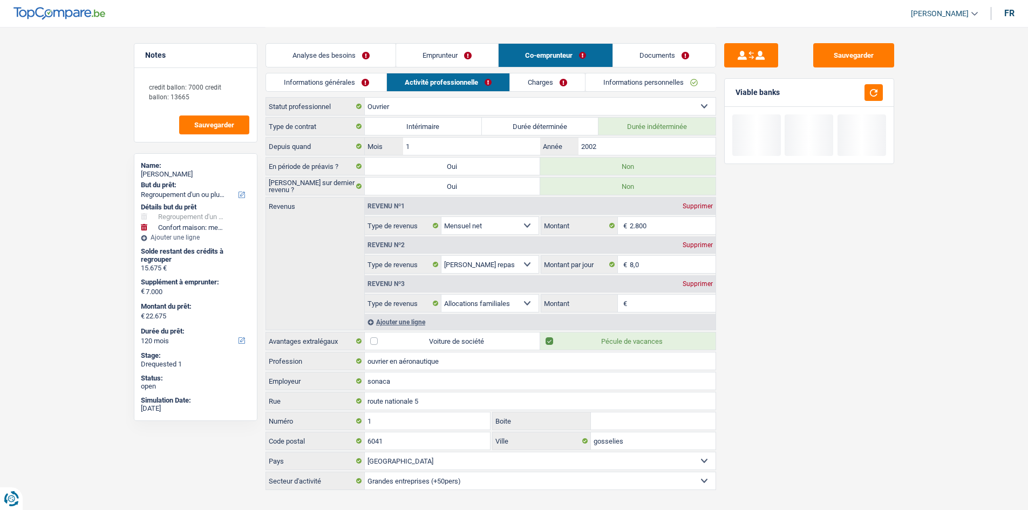
click at [327, 39] on div "Analyse des besoins Emprunteur Co-emprunteur Documents" at bounding box center [490, 50] width 451 height 46
click at [324, 53] on link "Analyse des besoins" at bounding box center [331, 55] width 130 height 23
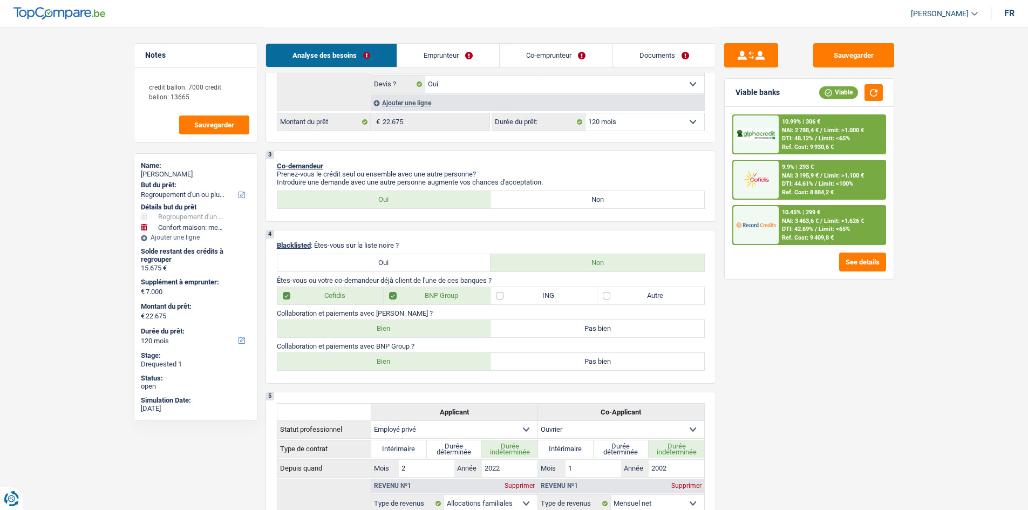
scroll to position [378, 0]
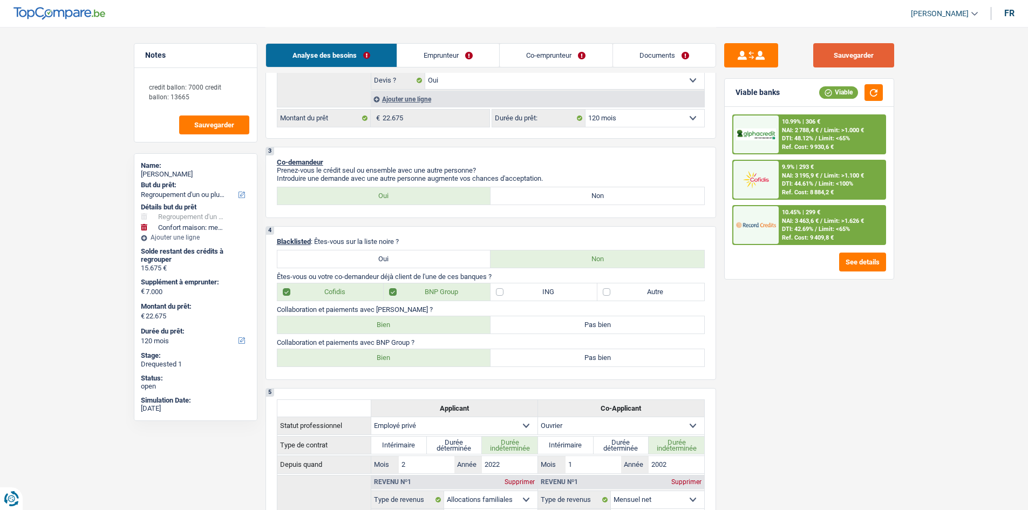
click at [855, 66] on button "Sauvegarder" at bounding box center [853, 55] width 81 height 24
click at [651, 55] on div "Analyse des besoins Emprunteur Co-emprunteur Documents" at bounding box center [490, 50] width 451 height 46
drag, startPoint x: 663, startPoint y: 60, endPoint x: 653, endPoint y: 64, distance: 10.6
click at [664, 59] on link "Documents" at bounding box center [664, 55] width 103 height 23
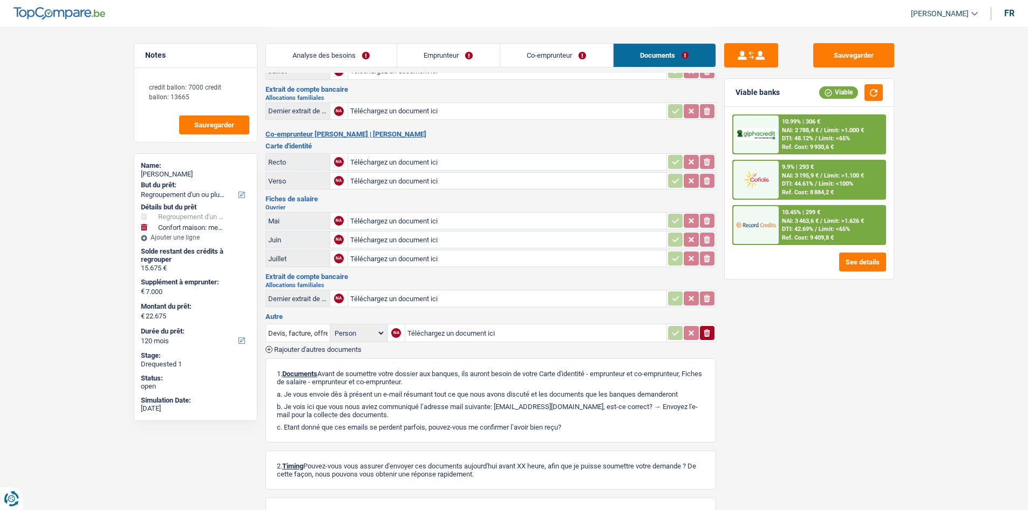
scroll to position [0, 0]
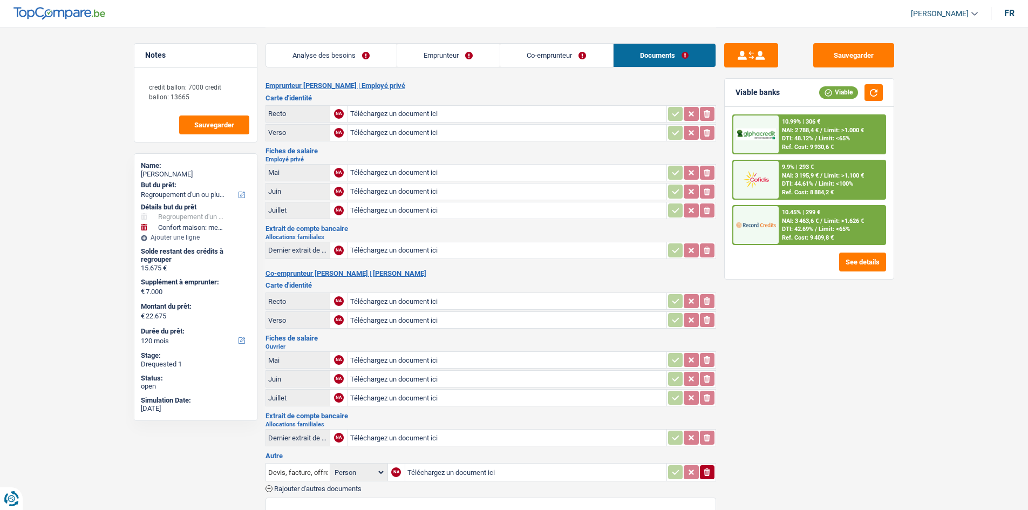
click at [474, 47] on link "Emprunteur" at bounding box center [448, 55] width 103 height 23
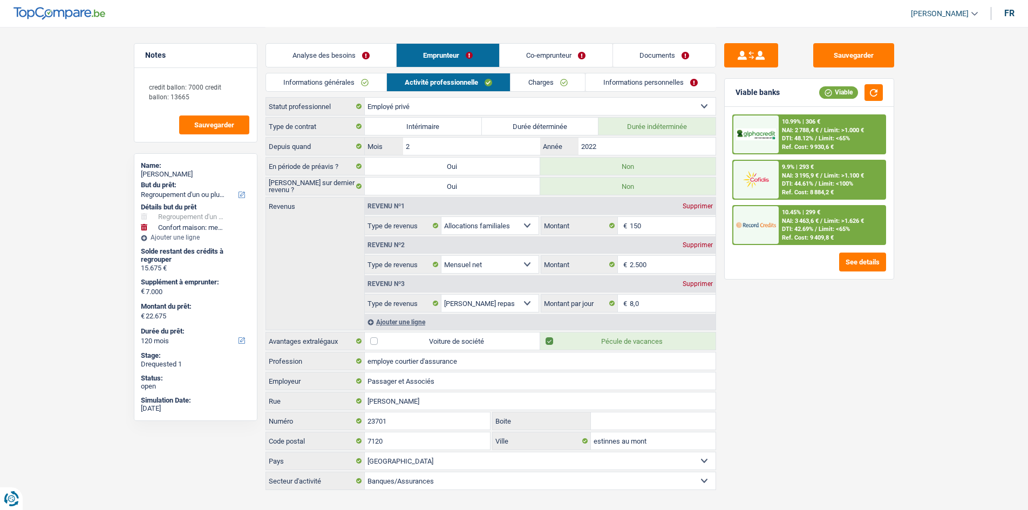
click at [553, 49] on link "Co-emprunteur" at bounding box center [556, 55] width 112 height 23
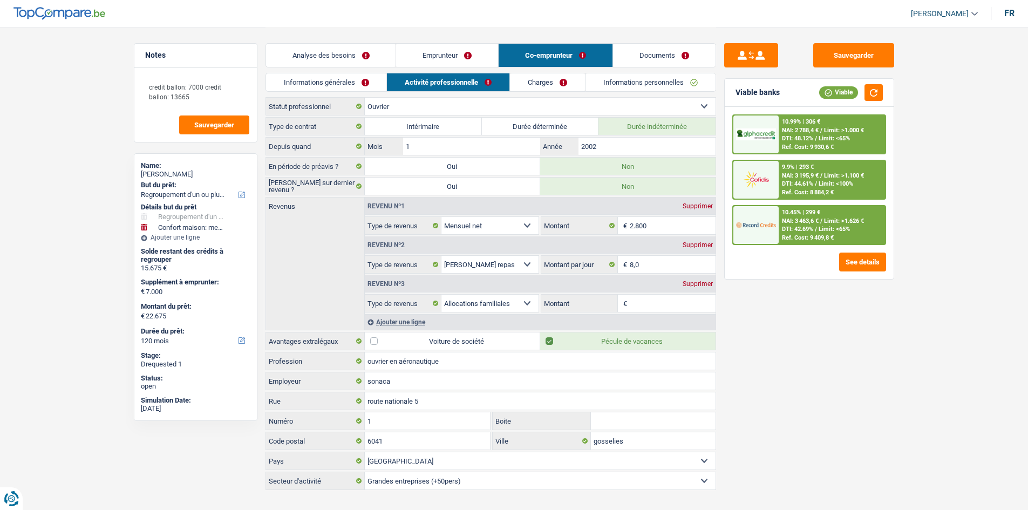
click at [310, 52] on link "Analyse des besoins" at bounding box center [331, 55] width 130 height 23
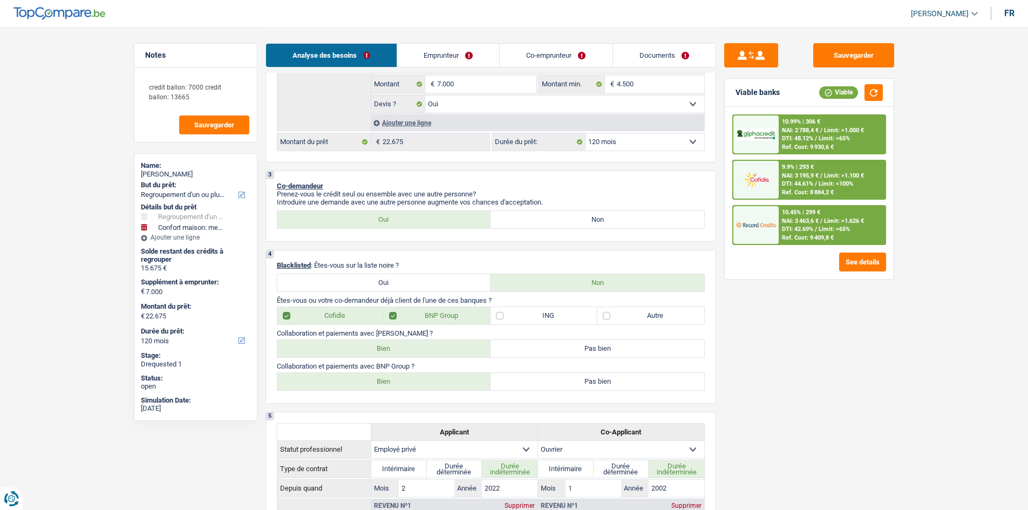
scroll to position [486, 0]
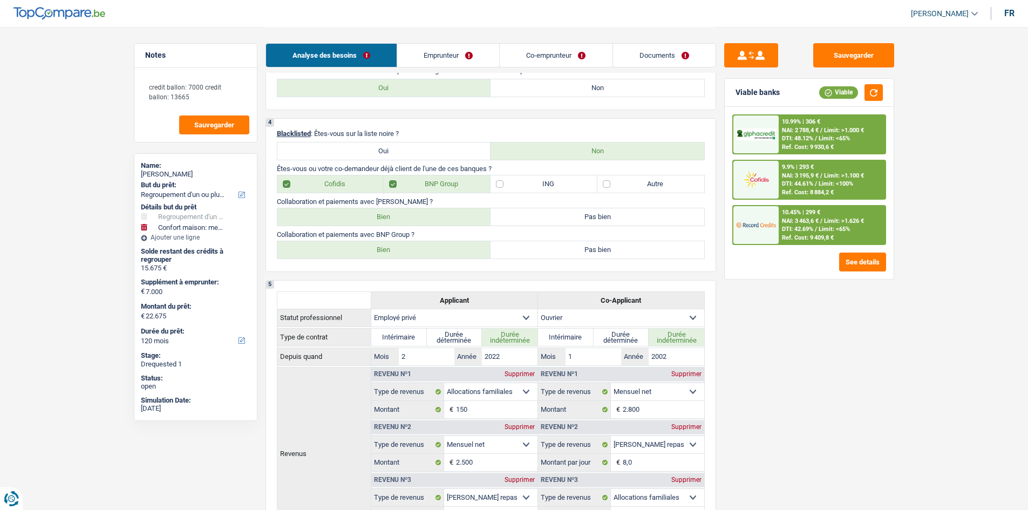
click at [468, 51] on link "Emprunteur" at bounding box center [448, 55] width 102 height 23
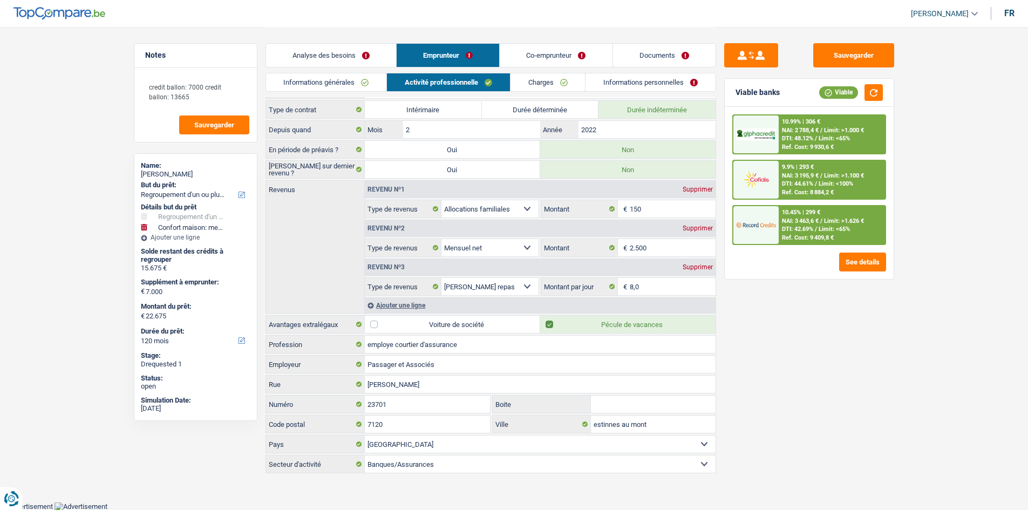
click at [362, 77] on link "Informations générales" at bounding box center [326, 82] width 121 height 18
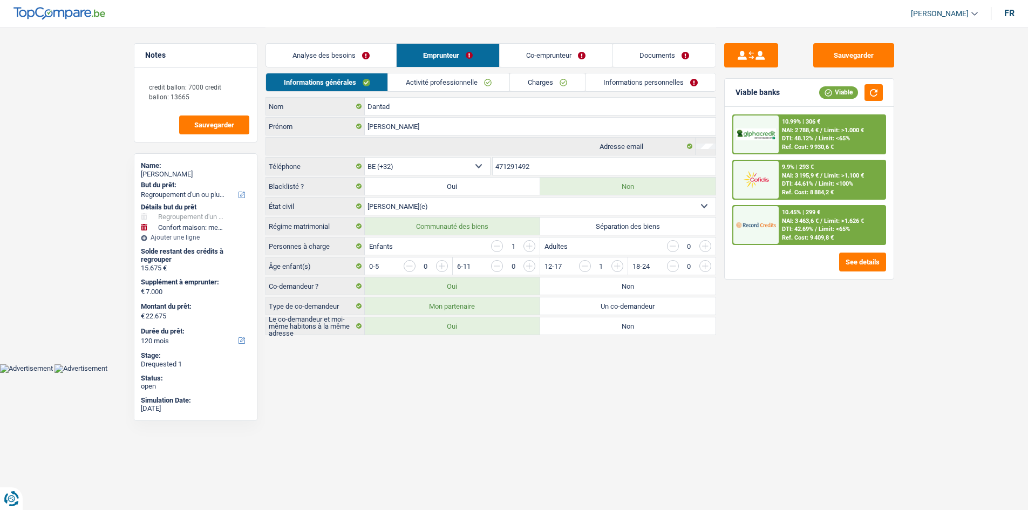
scroll to position [0, 0]
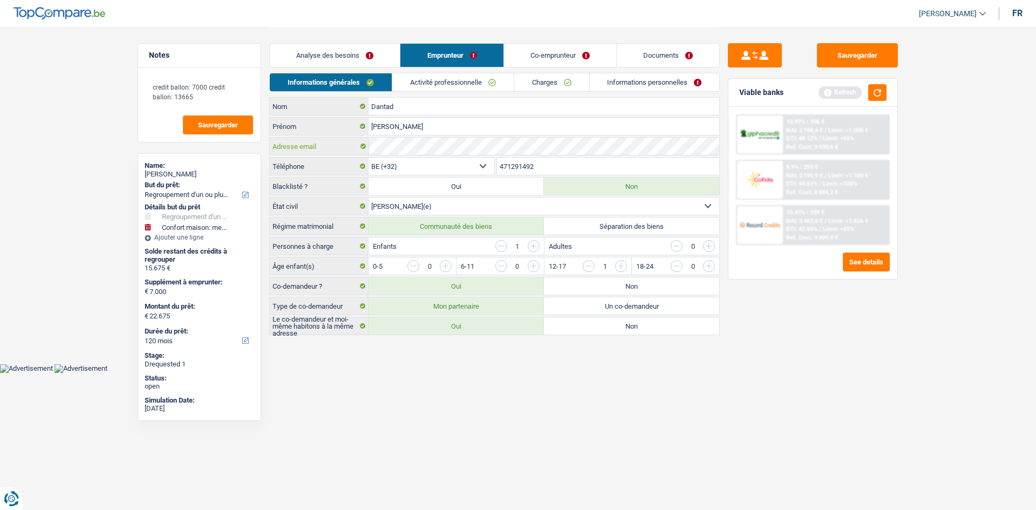
click at [367, 146] on div "Adresse email" at bounding box center [495, 146] width 450 height 17
click at [880, 51] on button "Sauvegarder" at bounding box center [857, 55] width 81 height 24
drag, startPoint x: 303, startPoint y: 56, endPoint x: 376, endPoint y: 113, distance: 92.6
click at [303, 56] on link "Analyse des besoins" at bounding box center [335, 55] width 130 height 23
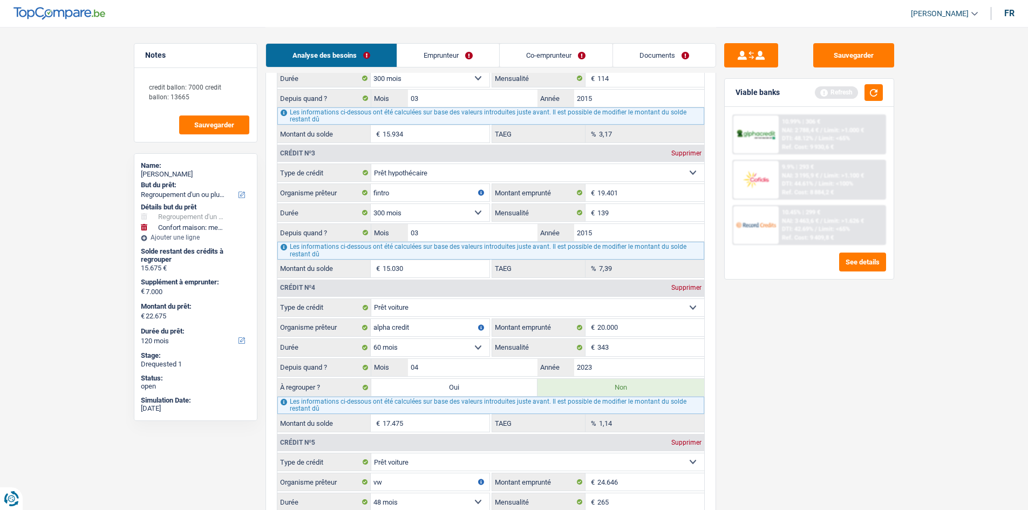
scroll to position [1511, 0]
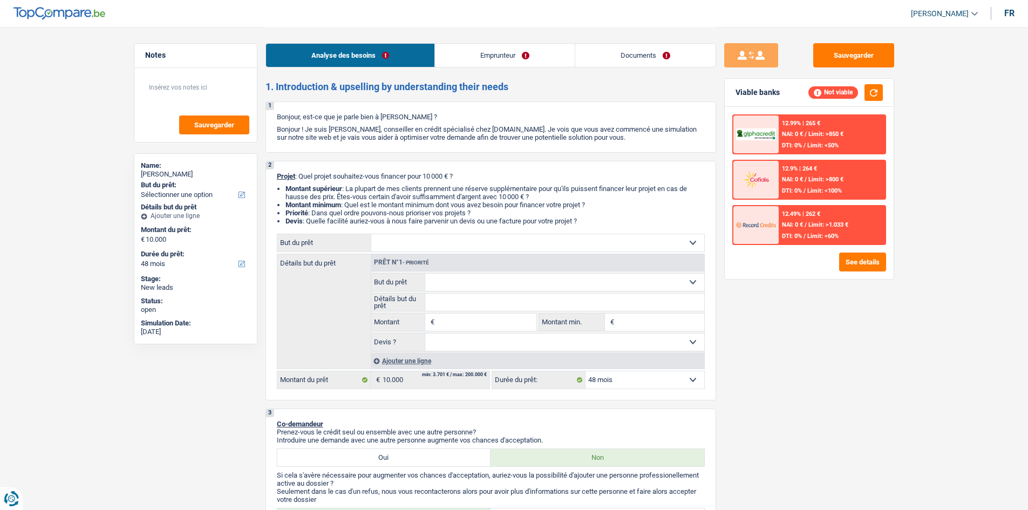
select select "48"
select select "mutuality"
select select "mutualityIndemnity"
select select "48"
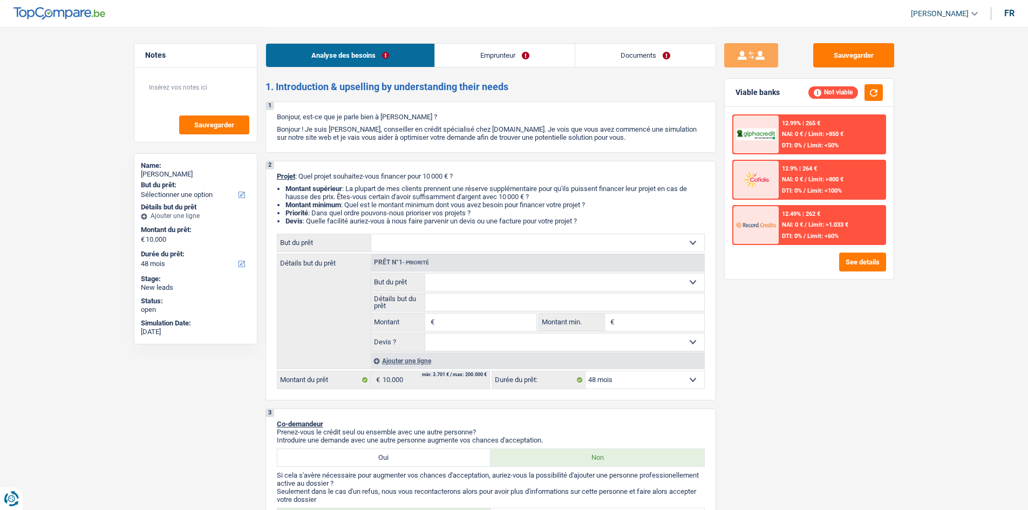
click at [533, 58] on link "Emprunteur" at bounding box center [505, 55] width 140 height 23
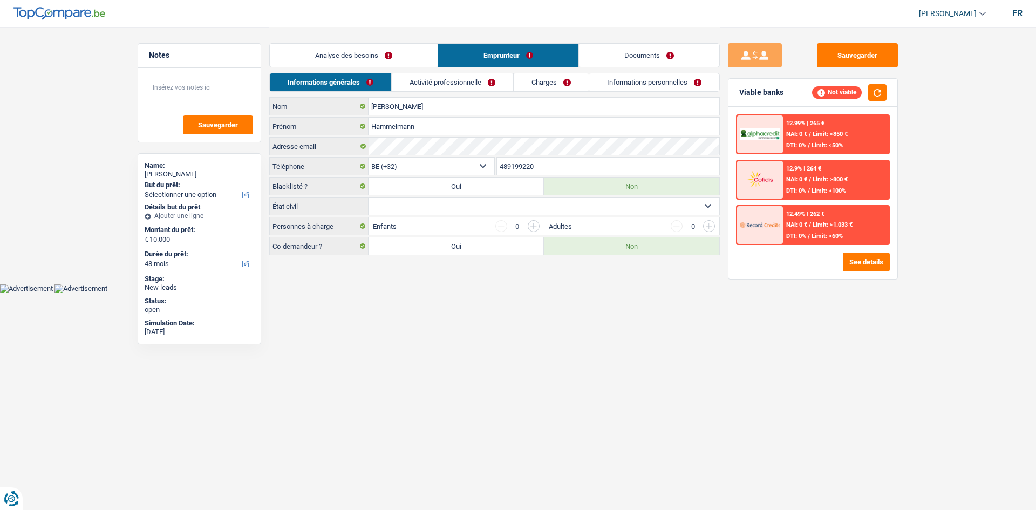
click at [379, 53] on link "Analyse des besoins" at bounding box center [354, 55] width 168 height 23
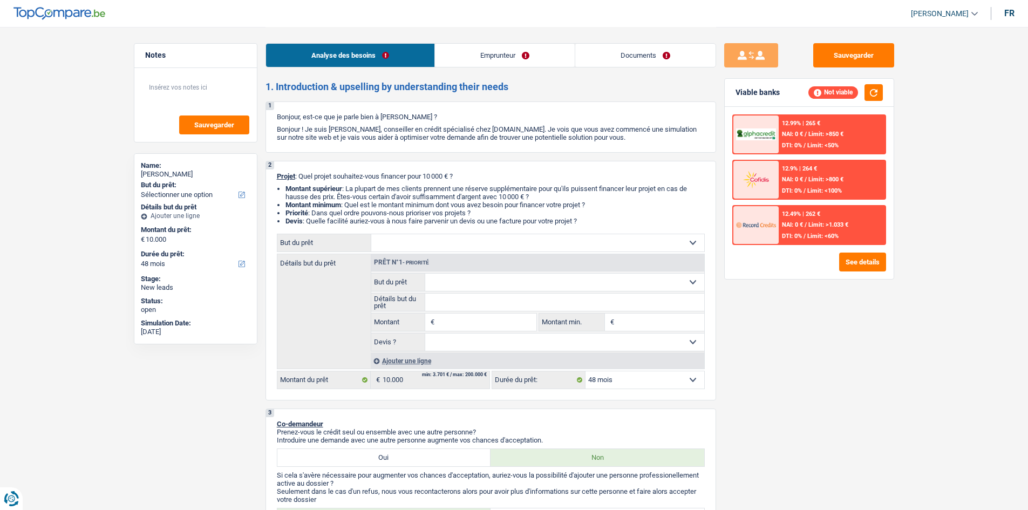
click at [487, 52] on link "Emprunteur" at bounding box center [505, 55] width 140 height 23
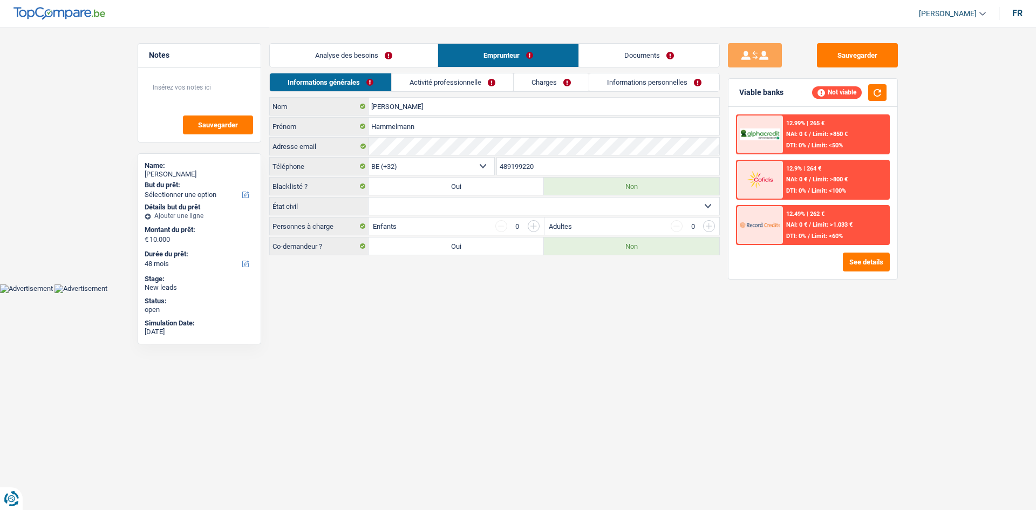
click at [479, 72] on div "Analyse des besoins Emprunteur Documents" at bounding box center [494, 50] width 451 height 46
click at [498, 80] on link "Activité professionnelle" at bounding box center [452, 82] width 121 height 18
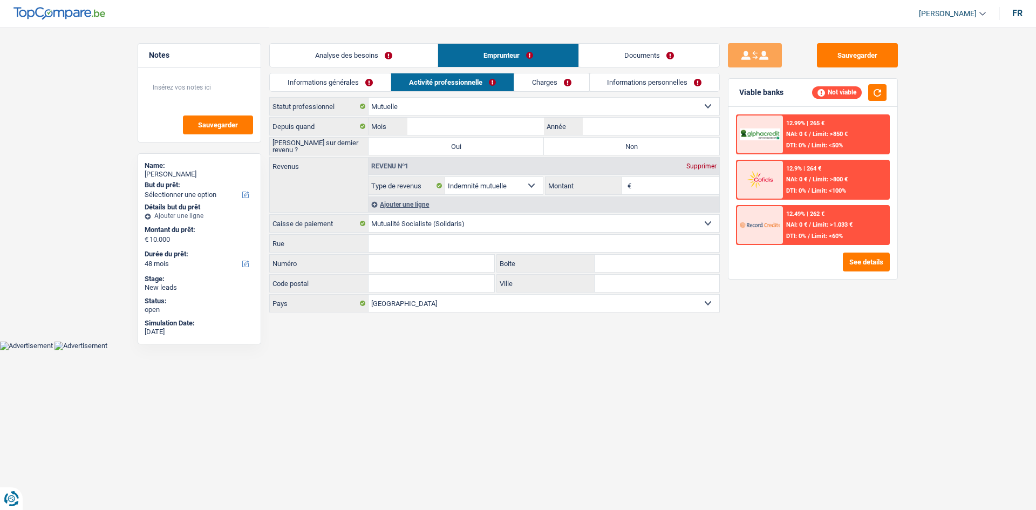
click at [650, 83] on link "Informations personnelles" at bounding box center [655, 82] width 130 height 18
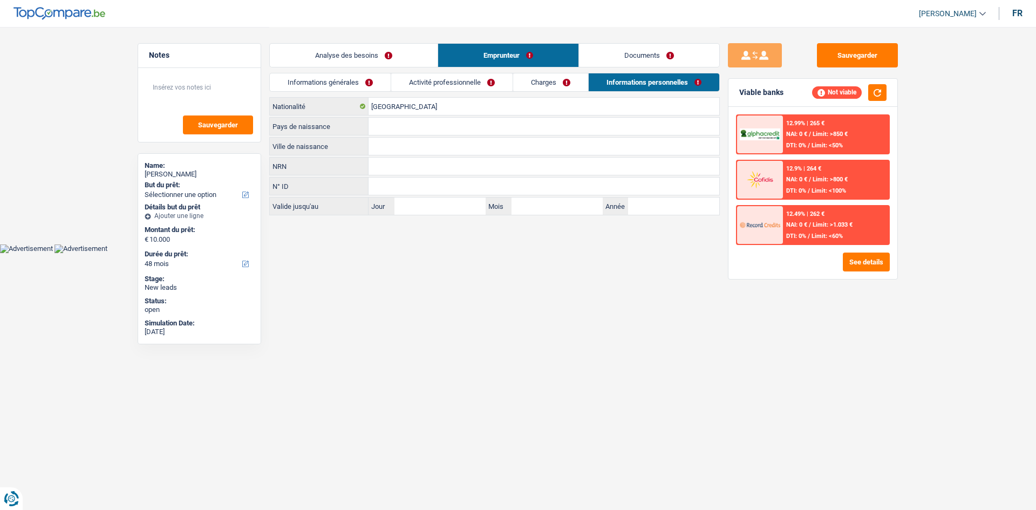
click at [389, 56] on link "Analyse des besoins" at bounding box center [354, 55] width 168 height 23
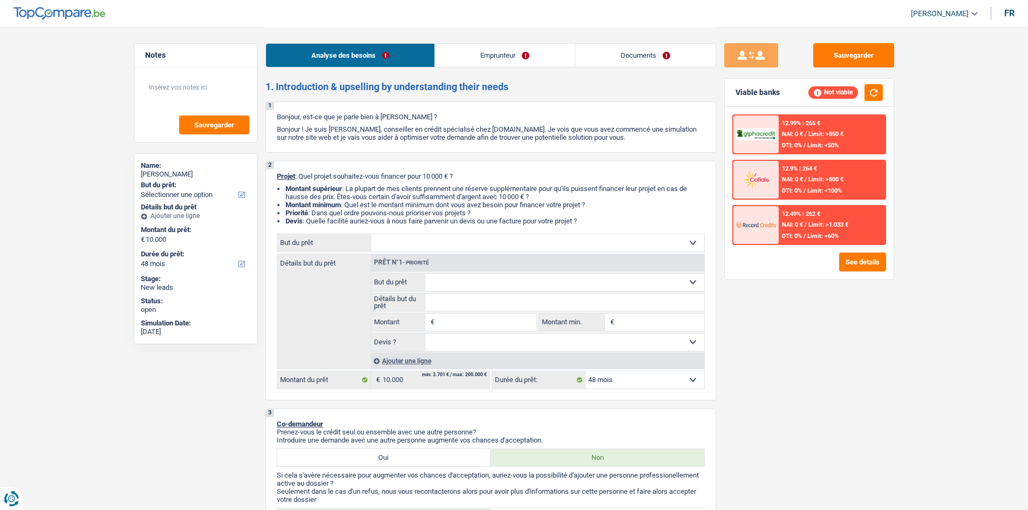
click at [761, 220] on img at bounding box center [756, 225] width 40 height 20
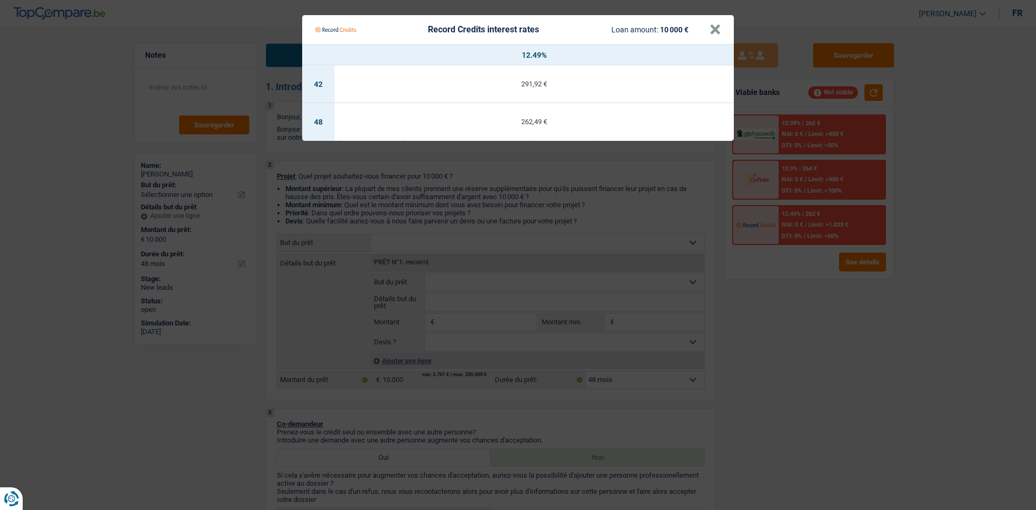
click at [854, 317] on Credits "Record Credits interest rates Loan amount: 10 000 € × 12.49% 42 291,92 € 48 262…" at bounding box center [518, 255] width 1036 height 510
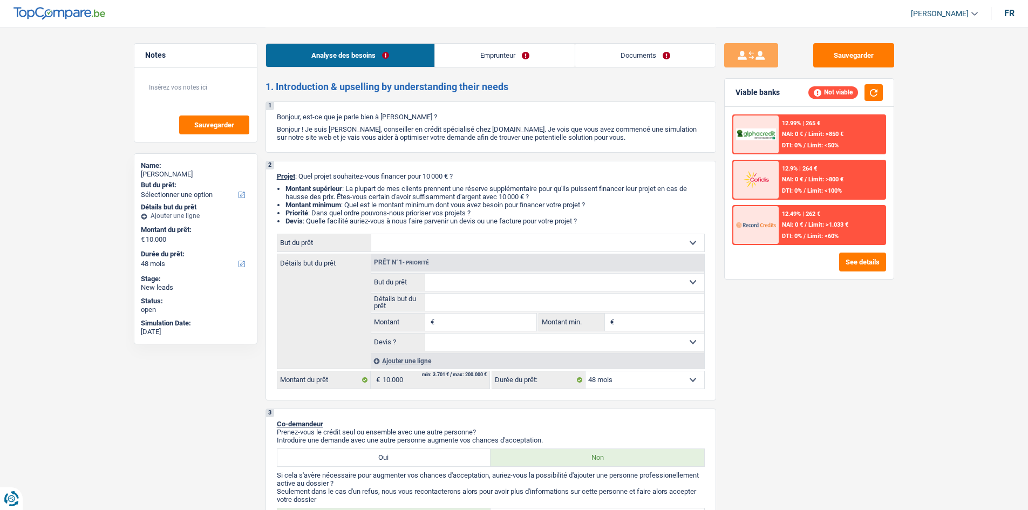
click at [549, 243] on select "Confort maison: meubles, textile, peinture, électroménager, outillage non-profe…" at bounding box center [537, 242] width 333 height 17
drag, startPoint x: 920, startPoint y: 321, endPoint x: 912, endPoint y: 321, distance: 7.6
click at [506, 320] on input "Montant" at bounding box center [486, 322] width 99 height 17
type input "5.001"
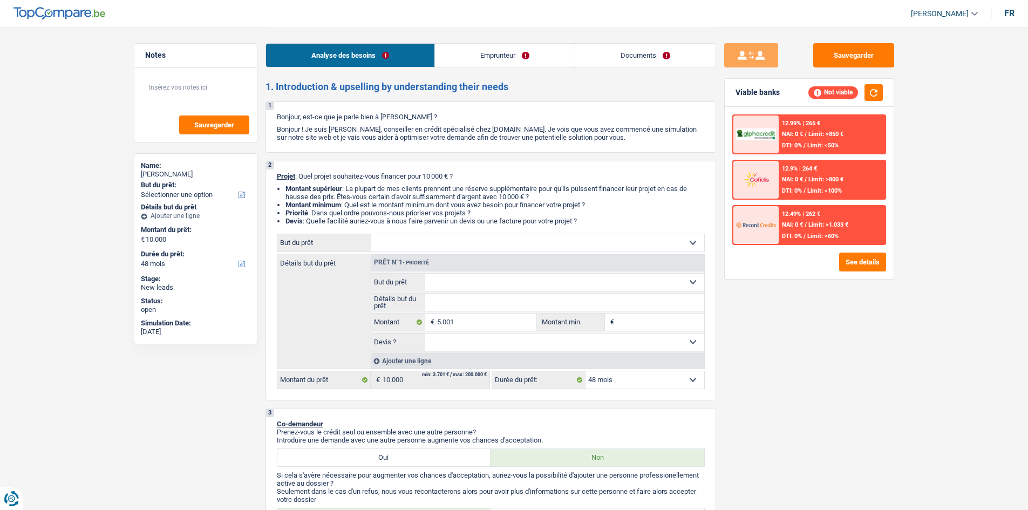
type input "5.001"
select select "36"
type input "5.001"
select select "36"
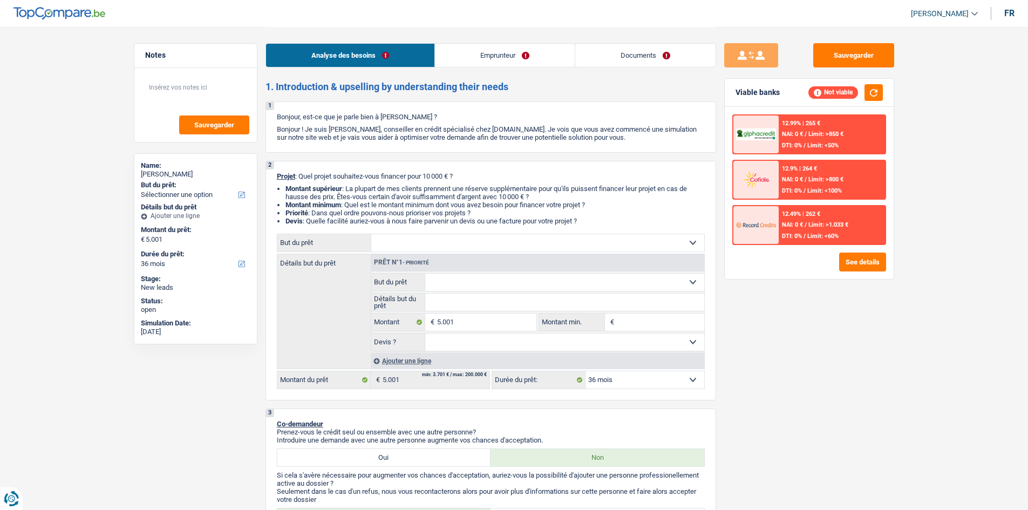
type input "5.001"
select select "36"
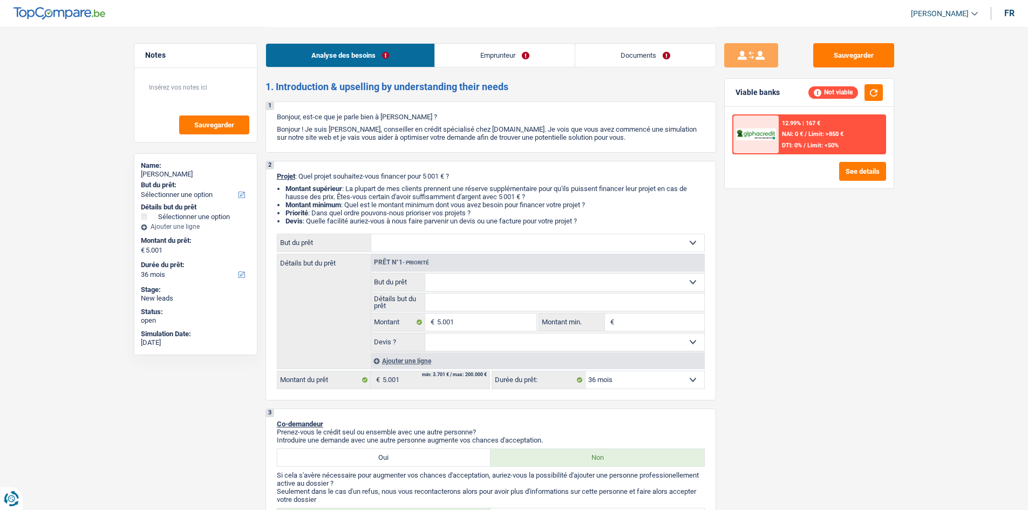
click at [457, 251] on select "Confort maison: meubles, textile, peinture, électroménager, outillage non-profe…" at bounding box center [537, 242] width 333 height 17
select select "household"
click at [371, 234] on select "Confort maison: meubles, textile, peinture, électroménager, outillage non-profe…" at bounding box center [537, 242] width 333 height 17
select select "household"
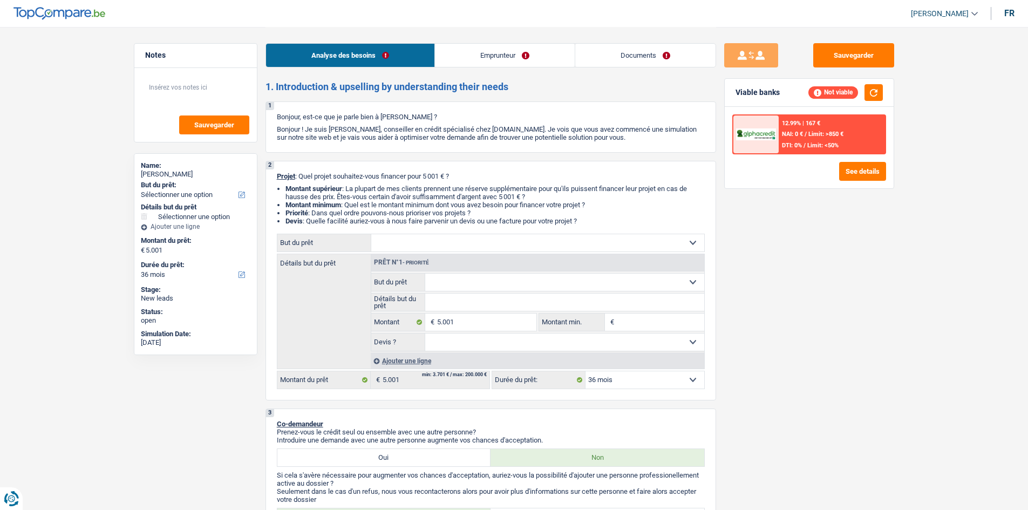
select select "household"
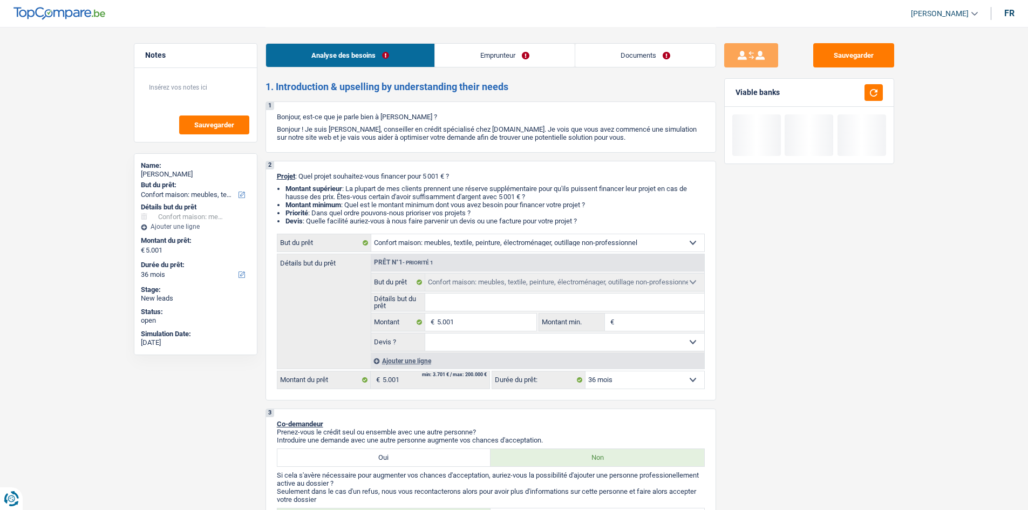
click at [470, 293] on fieldset "Détails but du prêt Tous les champs sont obligatoires. Veuillez fournir une rép…" at bounding box center [537, 302] width 333 height 18
click at [498, 344] on select "Oui Non Non répondu Sélectionner une option" at bounding box center [564, 341] width 279 height 17
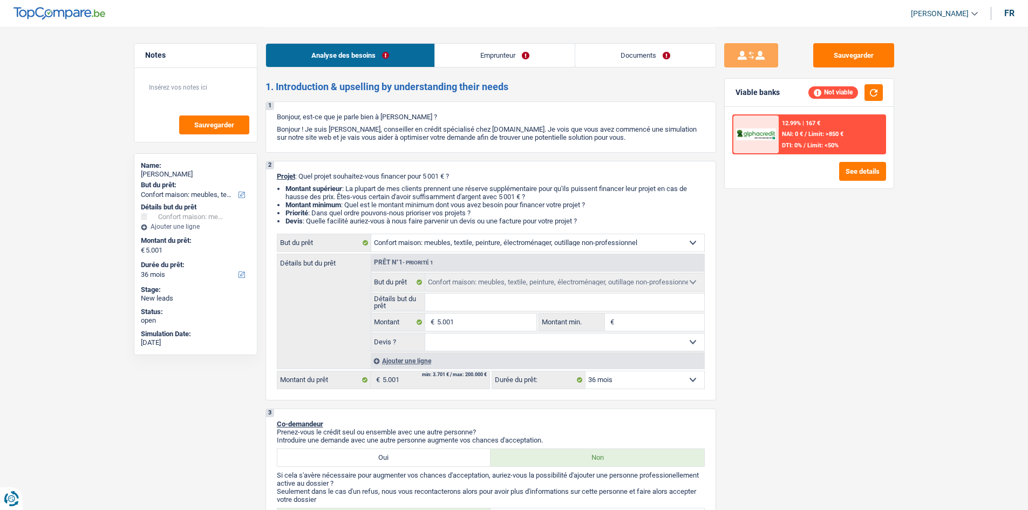
select select "yes"
click at [425, 333] on select "Oui Non Non répondu Sélectionner une option" at bounding box center [564, 341] width 279 height 17
select select "yes"
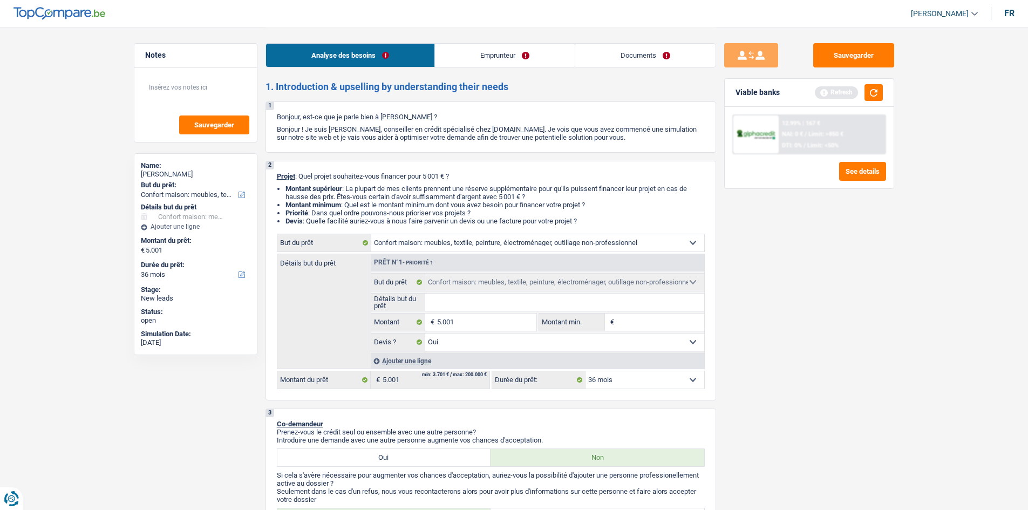
click at [869, 250] on div "Sauvegarder Viable banks Refresh 12.99% | 167 € NAI: 0 € / Limit: >850 € DTI: 0…" at bounding box center [809, 268] width 186 height 450
click at [782, 135] on span "NAI: 0 €" at bounding box center [792, 134] width 21 height 7
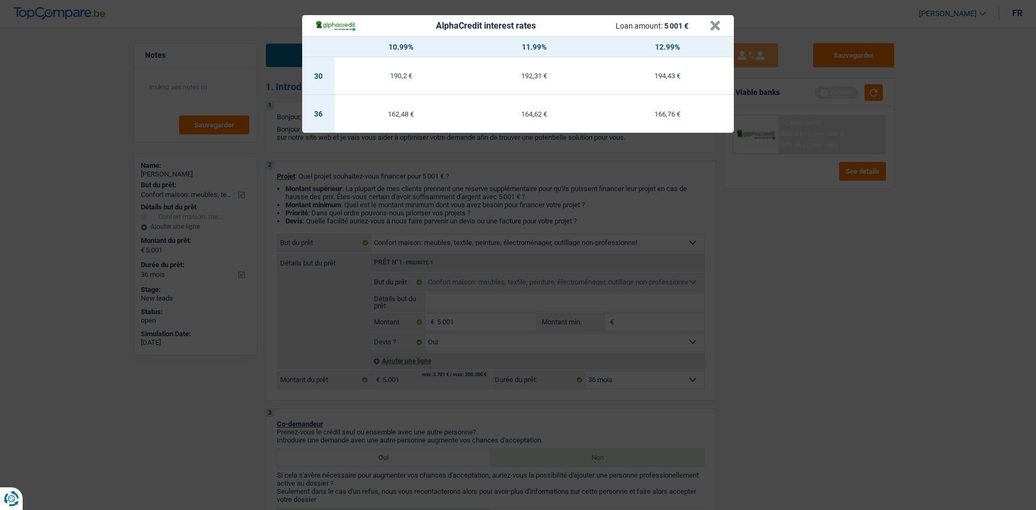
click at [774, 309] on div "AlphaCredit interest rates Loan amount: 5 001 € × 10.99% 11.99% 12.99% 30 190,2…" at bounding box center [518, 255] width 1036 height 510
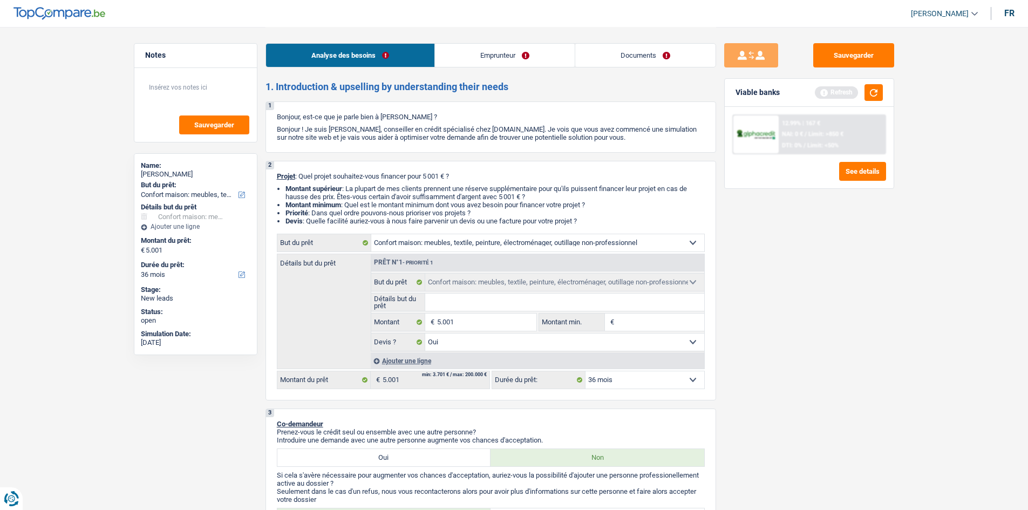
click at [795, 143] on span "DTI: 0%" at bounding box center [792, 145] width 20 height 7
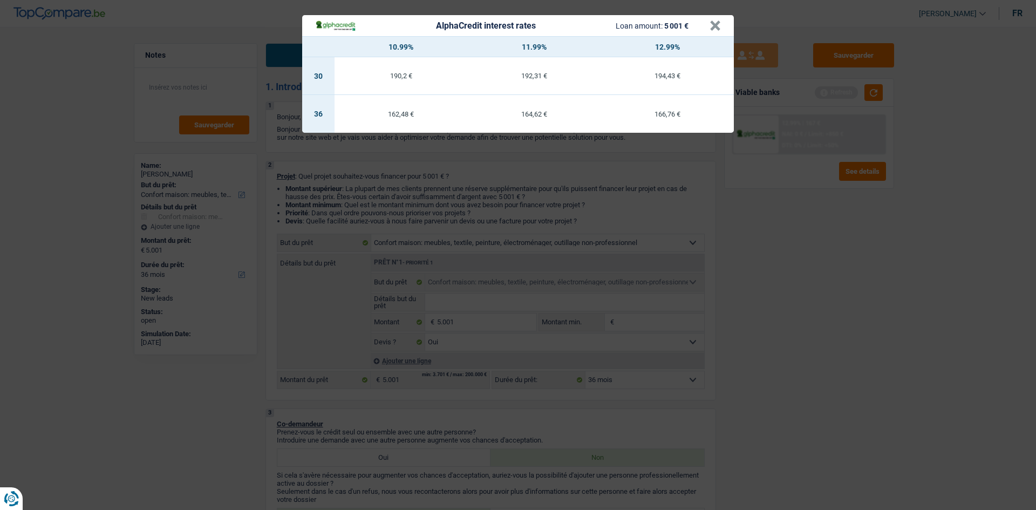
click at [807, 268] on div "AlphaCredit interest rates Loan amount: 5 001 € × 10.99% 11.99% 12.99% 30 190,2…" at bounding box center [518, 255] width 1036 height 510
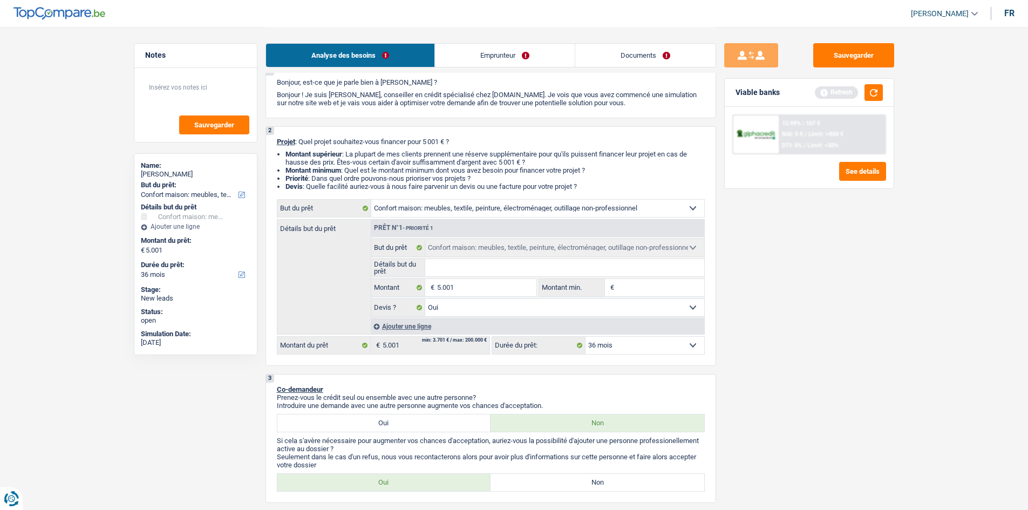
scroll to position [108, 0]
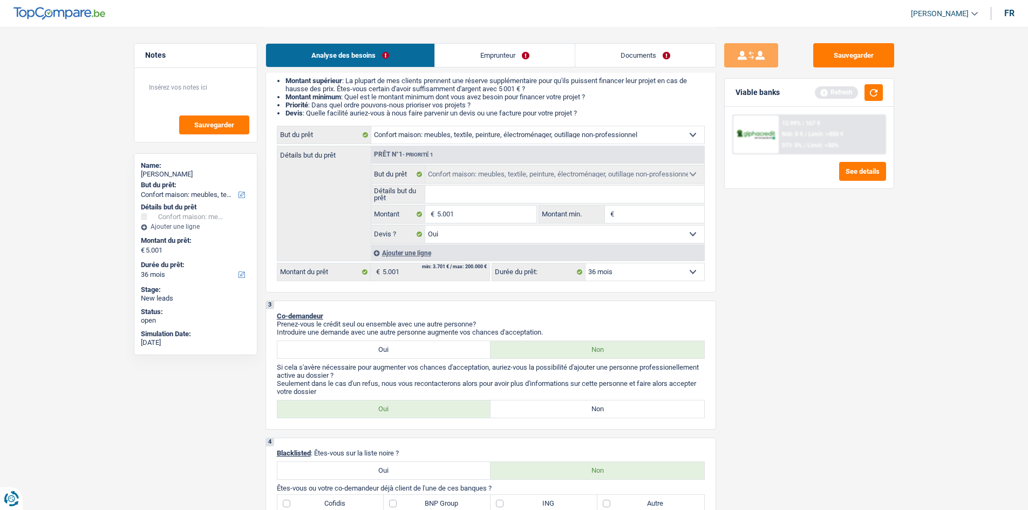
click at [666, 273] on select "12 mois 18 mois 24 mois 30 mois 36 mois Sélectionner une option" at bounding box center [644, 271] width 119 height 17
click at [796, 230] on div "Sauvegarder Viable banks Refresh 12.99% | 167 € NAI: 0 € / Limit: >850 € DTI: 0…" at bounding box center [809, 268] width 186 height 450
click at [491, 207] on input "5.001" at bounding box center [486, 214] width 99 height 17
type input "500"
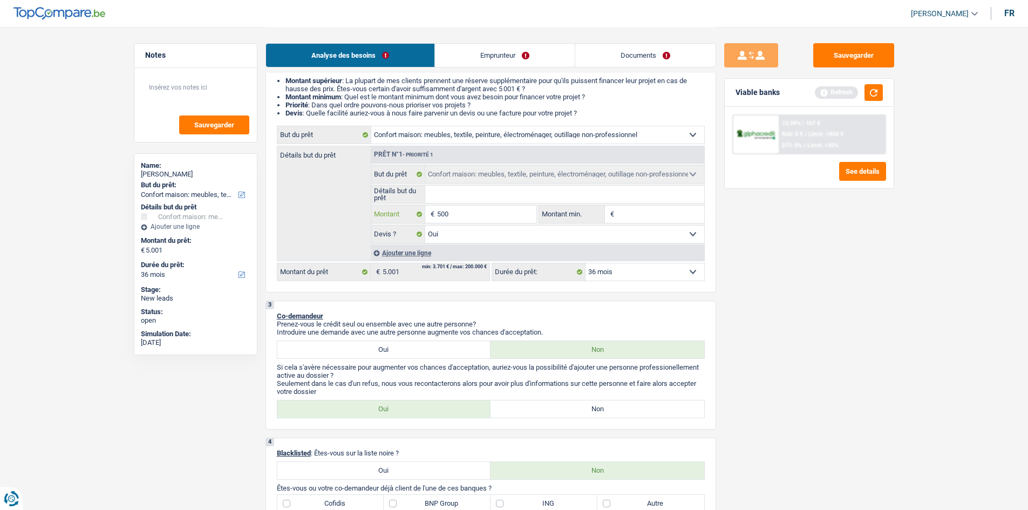
type input "50"
type input "5"
type input "6"
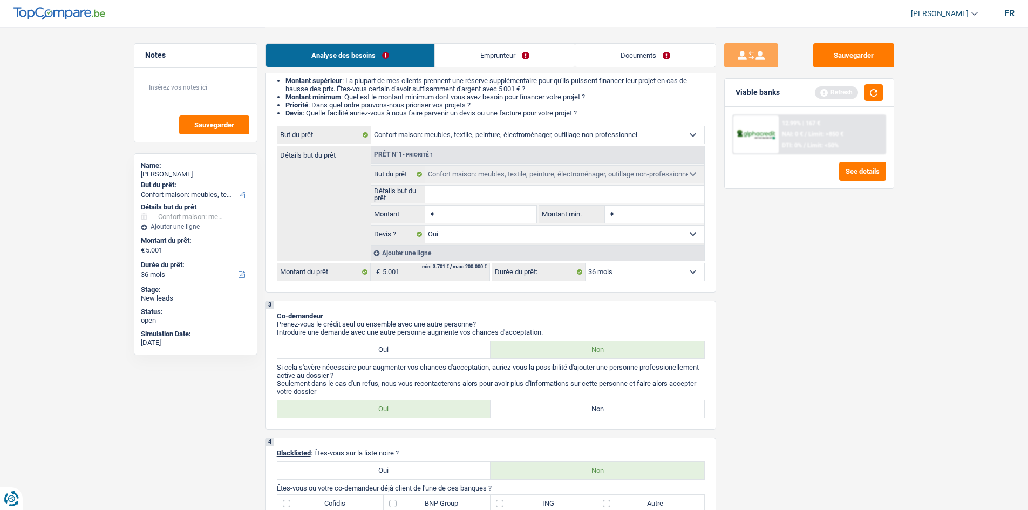
type input "6"
type input "60"
type input "600"
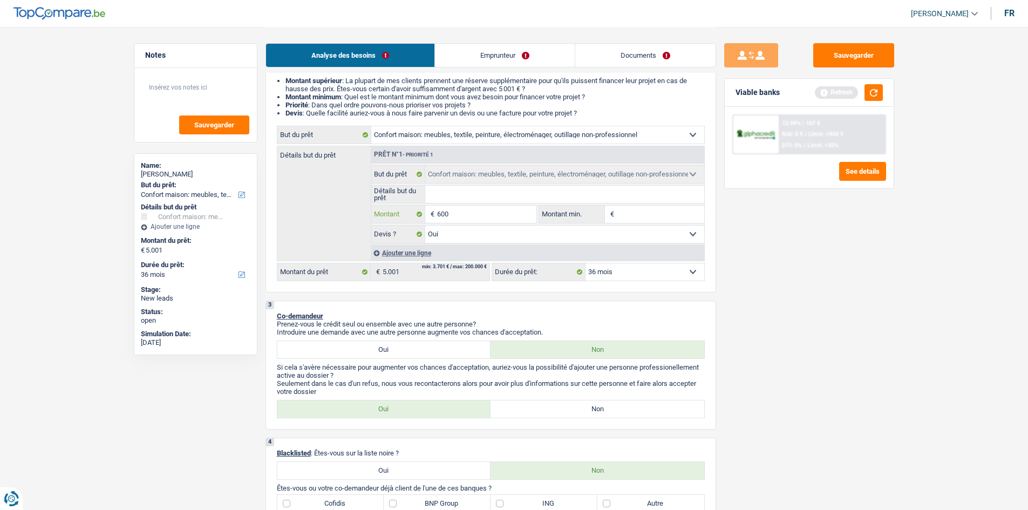
type input "6.000"
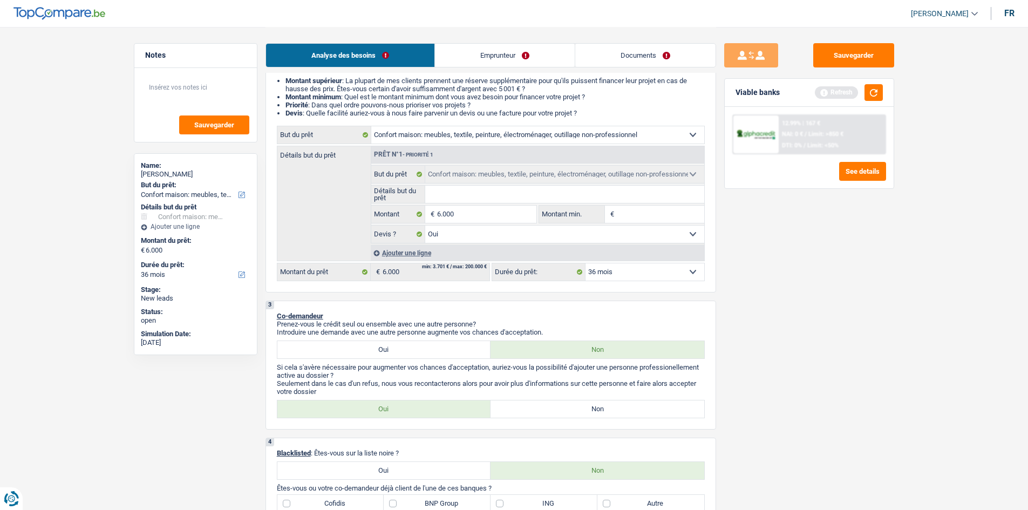
type input "6.000"
click at [856, 279] on div "Sauvegarder Viable banks Refresh 12.99% | 167 € NAI: 0 € / Limit: >850 € DTI: 0…" at bounding box center [809, 268] width 186 height 450
select select "42"
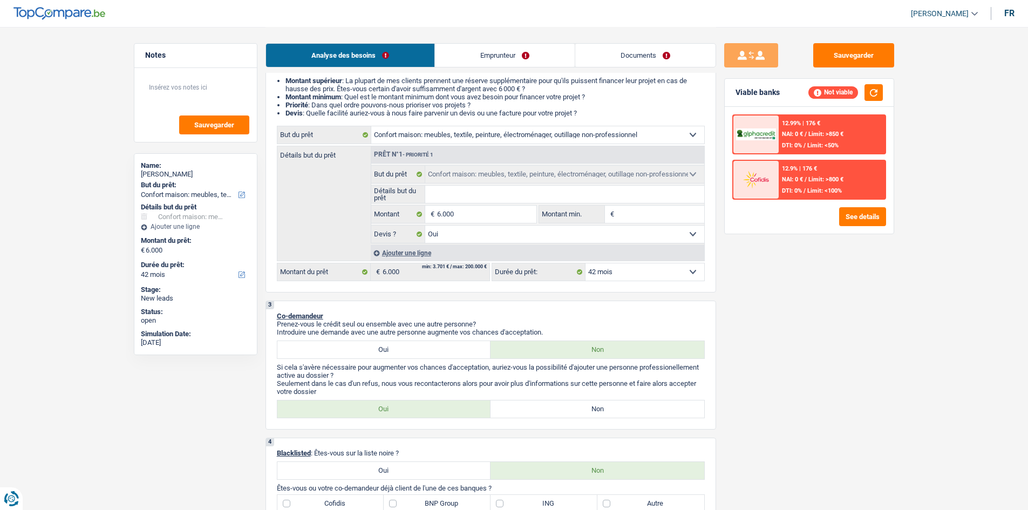
click at [870, 181] on div "12.9% | 176 € NAI: 0 € / Limit: >800 € DTI: 0% / Limit: <100%" at bounding box center [832, 180] width 106 height 38
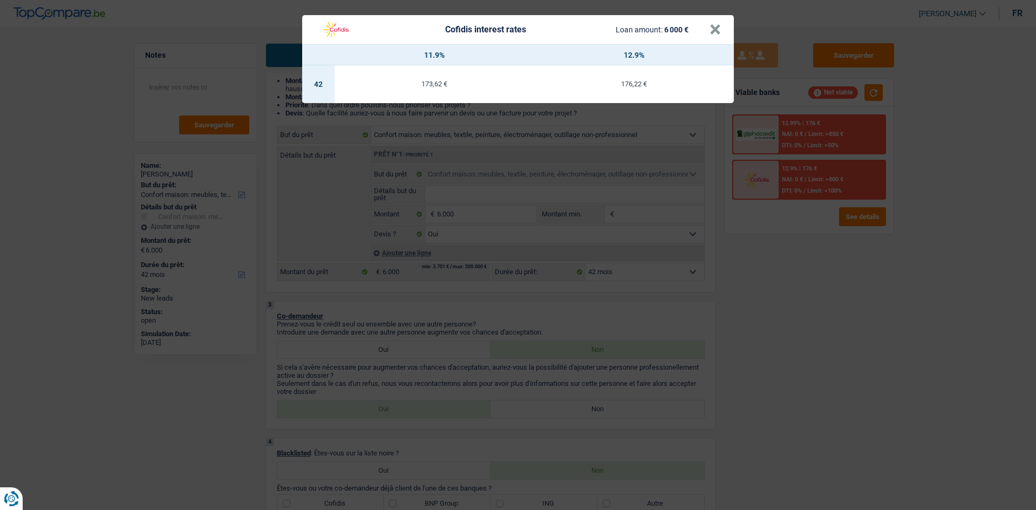
click at [745, 364] on div "Cofidis interest rates Loan amount: 6 000 € × 11.9% 12.9% 42 173,62 € 176,22 €" at bounding box center [518, 255] width 1036 height 510
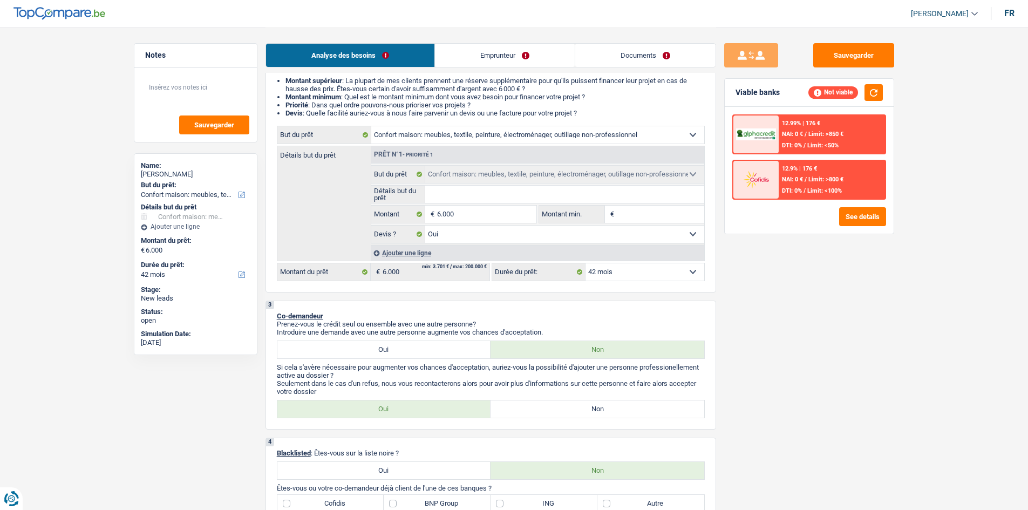
click at [859, 130] on div "12.99% | 176 € NAI: 0 € / Limit: >850 € DTI: 0% / Limit: <50%" at bounding box center [832, 134] width 106 height 38
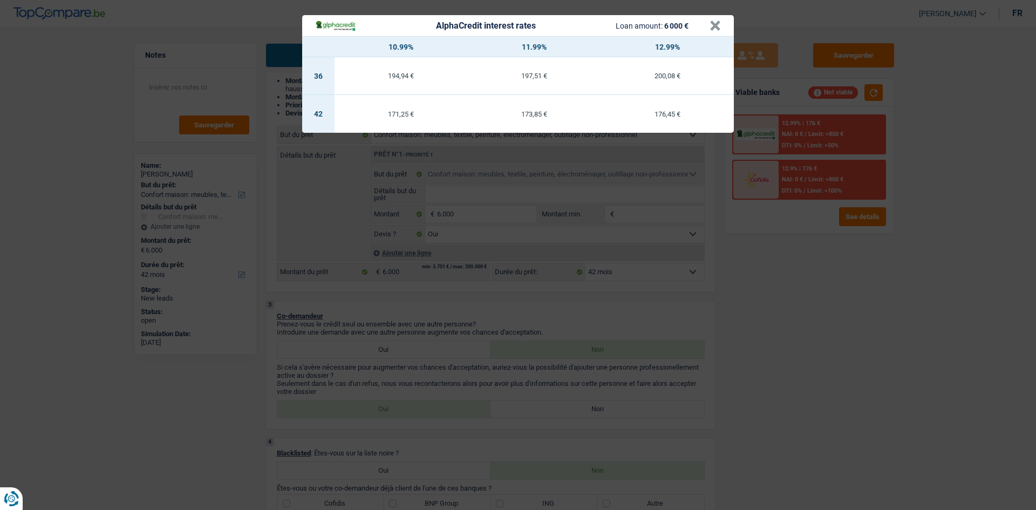
click at [821, 287] on div "AlphaCredit interest rates Loan amount: 6 000 € × 10.99% 11.99% 12.99% 36 194,9…" at bounding box center [518, 255] width 1036 height 510
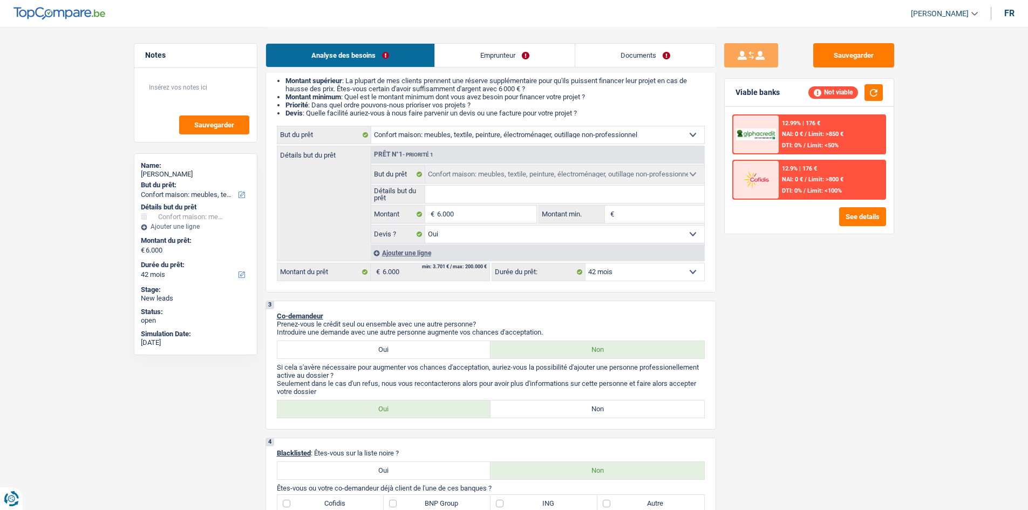
click at [795, 142] on span "DTI: 0%" at bounding box center [792, 145] width 20 height 7
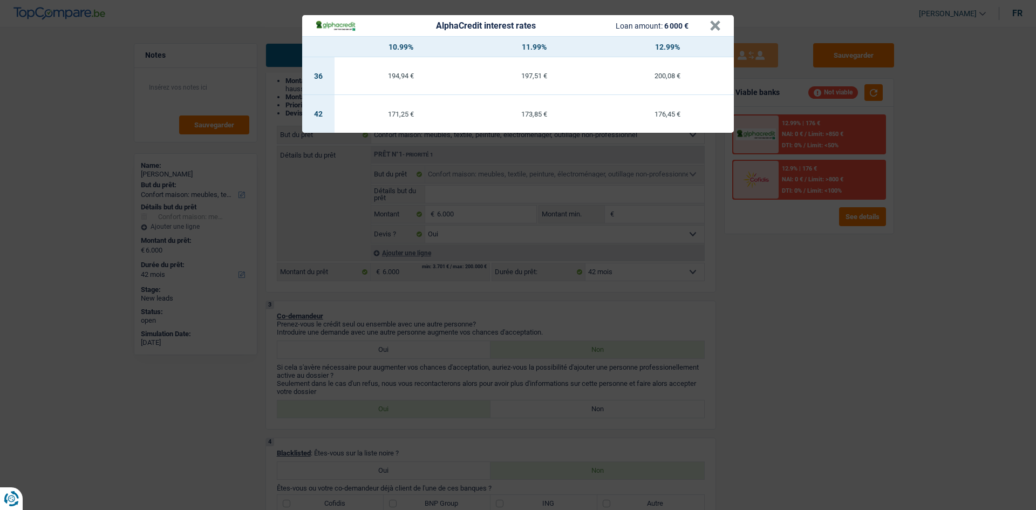
click at [794, 364] on div "AlphaCredit interest rates Loan amount: 6 000 € × 10.99% 11.99% 12.99% 36 194,9…" at bounding box center [518, 255] width 1036 height 510
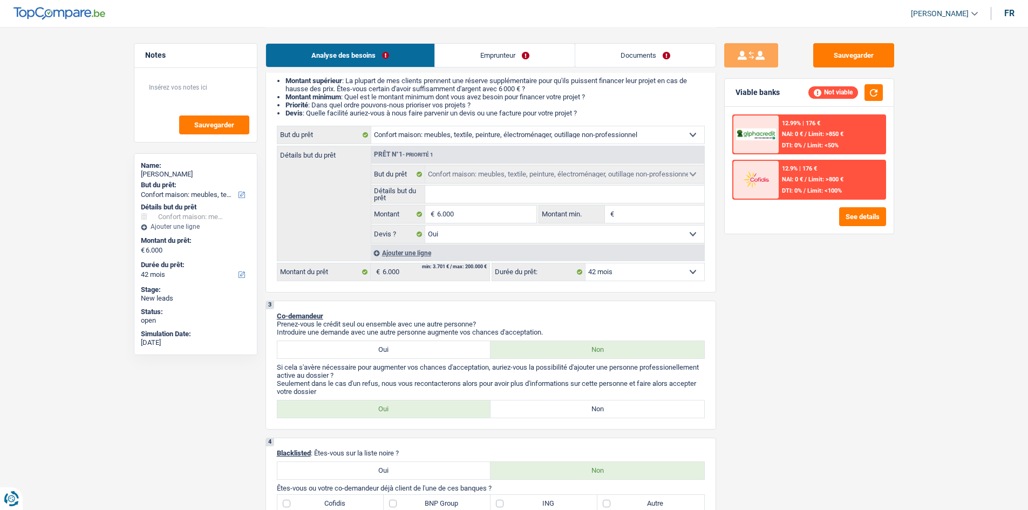
click at [613, 139] on select "Confort maison: meubles, textile, peinture, électroménager, outillage non-profe…" at bounding box center [537, 134] width 333 height 17
select select "familyEvent"
click at [371, 126] on select "Confort maison: meubles, textile, peinture, électroménager, outillage non-profe…" at bounding box center [537, 134] width 333 height 17
select select "familyEvent"
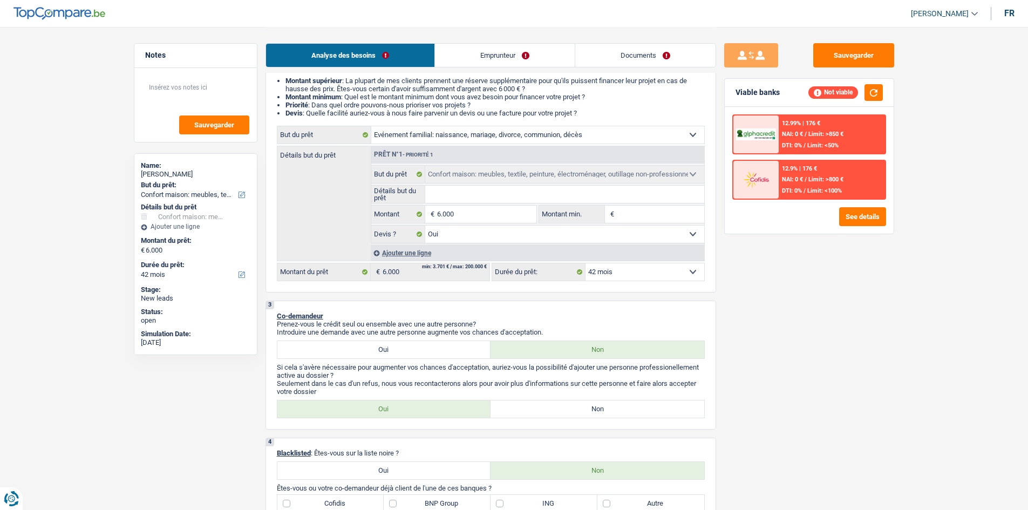
select select
select select "familyEvent"
select select
select select "familyEvent"
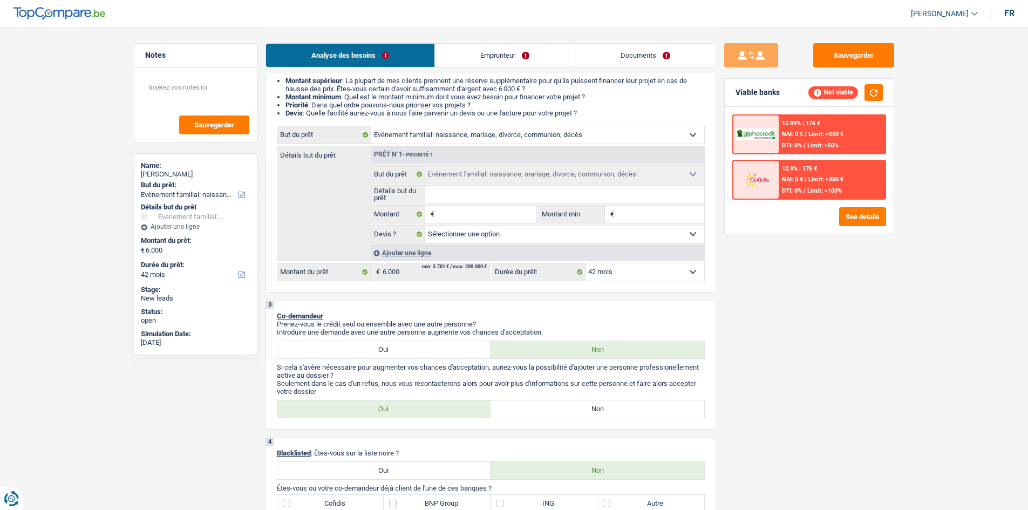
select select "household"
select select "yes"
select select "household"
select select "yes"
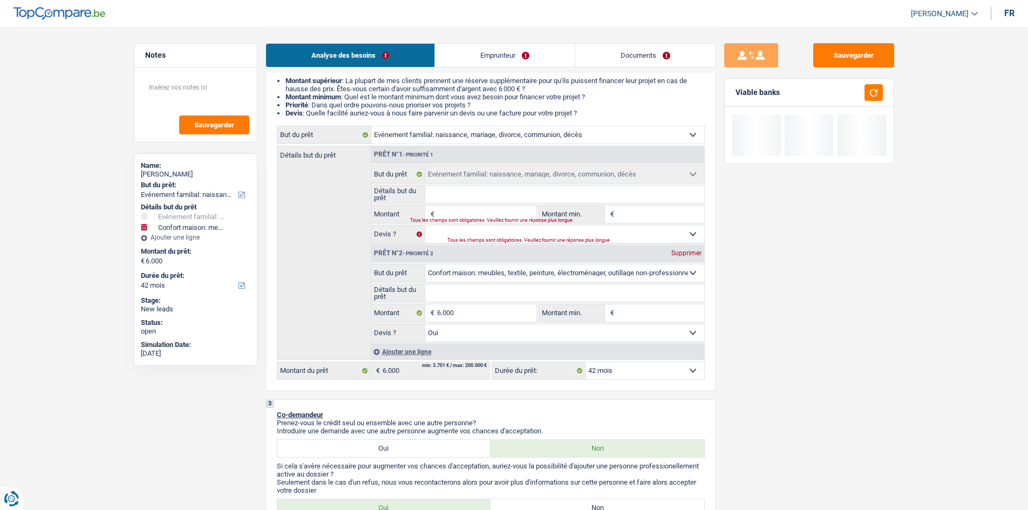
click at [697, 256] on div "Supprimer" at bounding box center [687, 253] width 36 height 6
type input "0"
select select
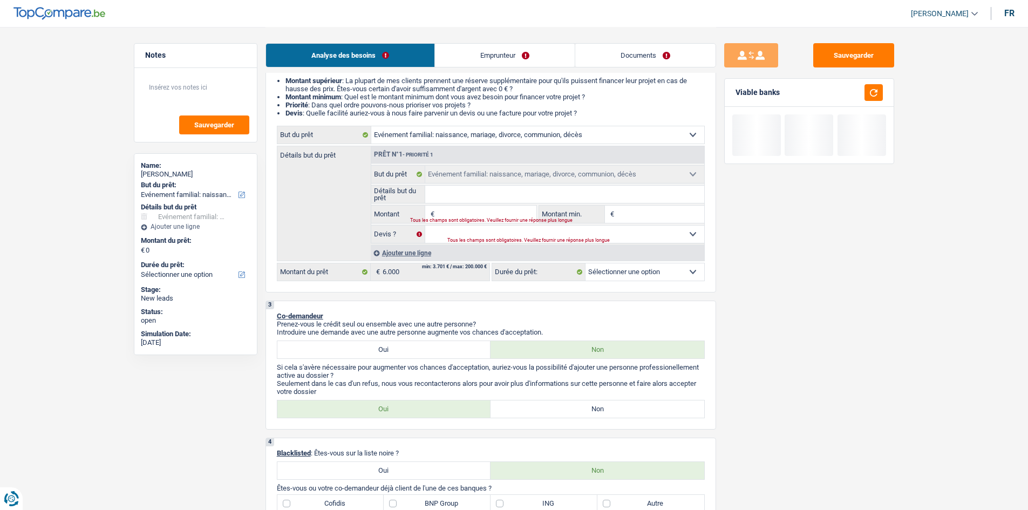
click at [483, 215] on input "Montant" at bounding box center [486, 214] width 99 height 17
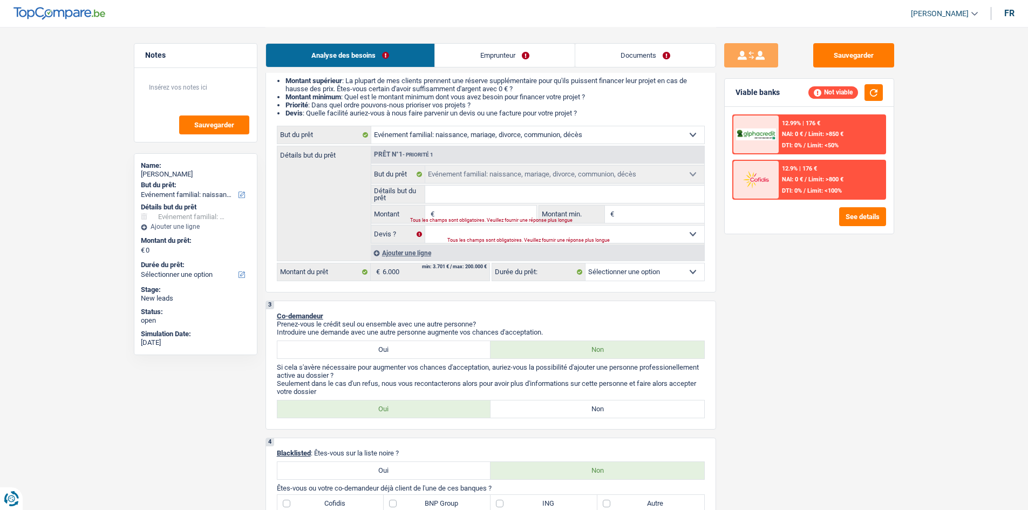
type input "6"
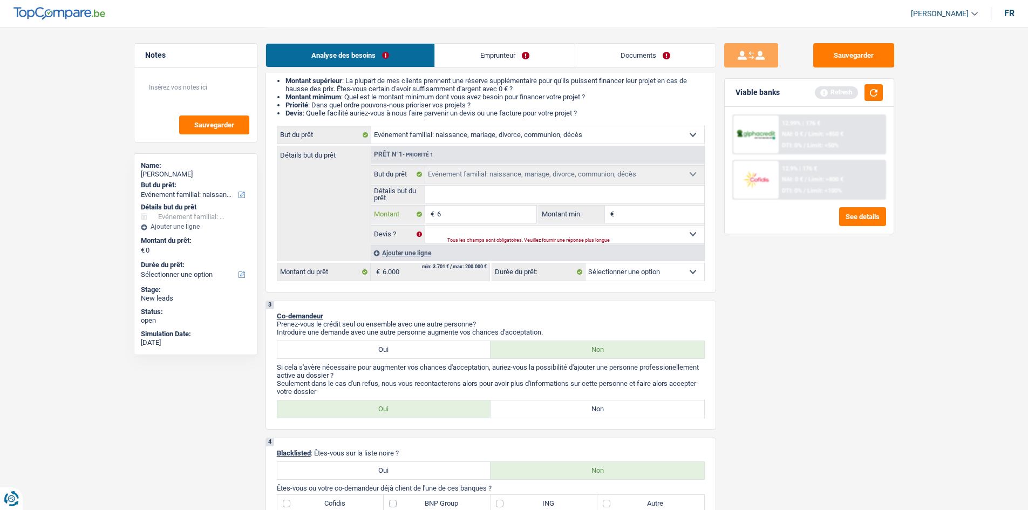
type input "60"
type input "600"
type input "6.000"
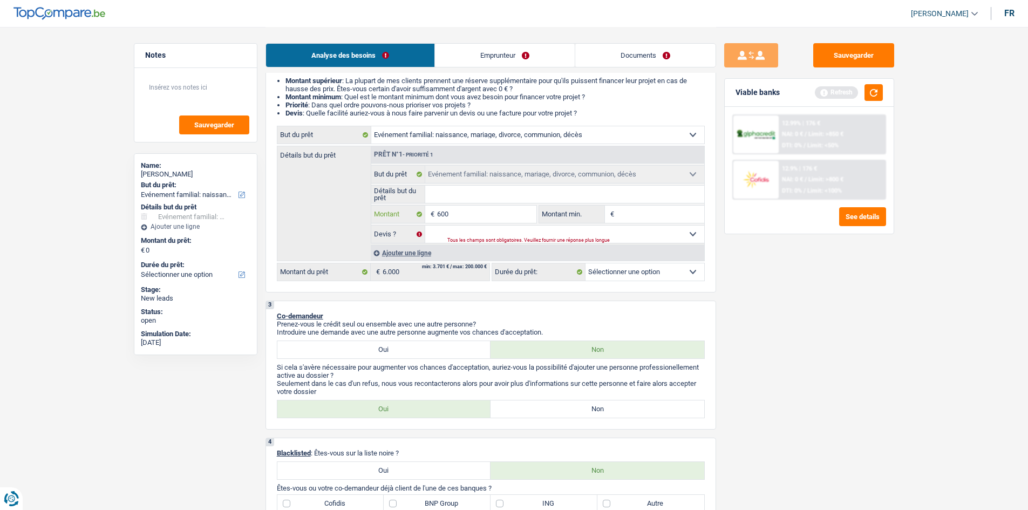
type input "6.000"
click at [827, 328] on div "Sauvegarder Viable banks Refresh 12.99% | 176 € NAI: 0 € / Limit: >850 € DTI: 0…" at bounding box center [809, 268] width 186 height 450
select select "42"
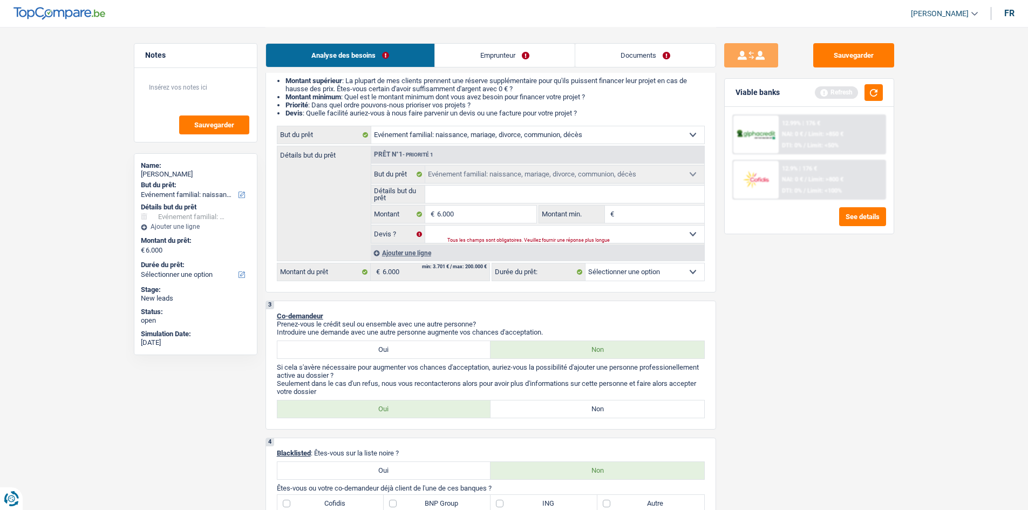
select select "42"
click at [459, 232] on select "Oui Non Non répondu Sélectionner une option" at bounding box center [564, 234] width 279 height 17
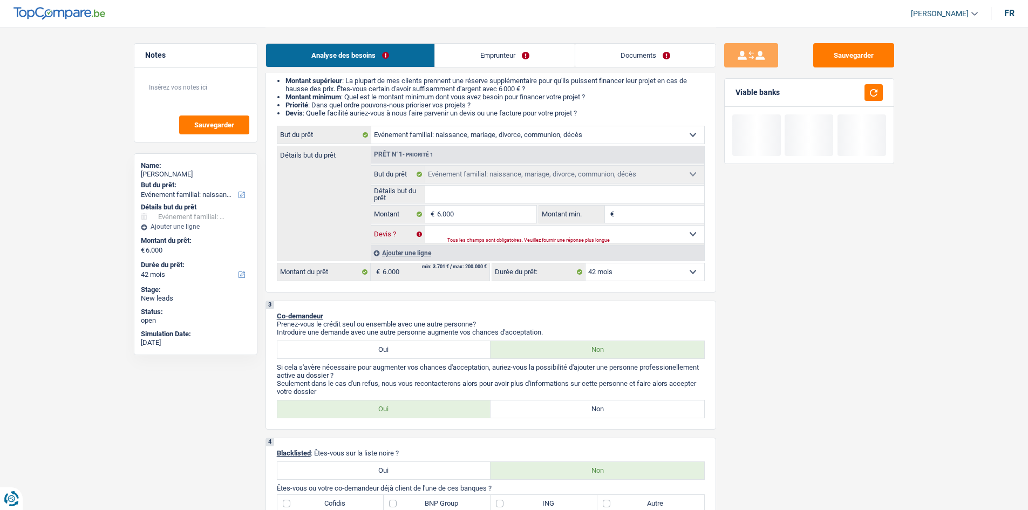
select select "yes"
click at [425, 226] on select "Oui Non Non répondu Sélectionner une option" at bounding box center [564, 234] width 279 height 17
select select "yes"
click at [476, 193] on input "Détails but du prêt" at bounding box center [564, 194] width 279 height 17
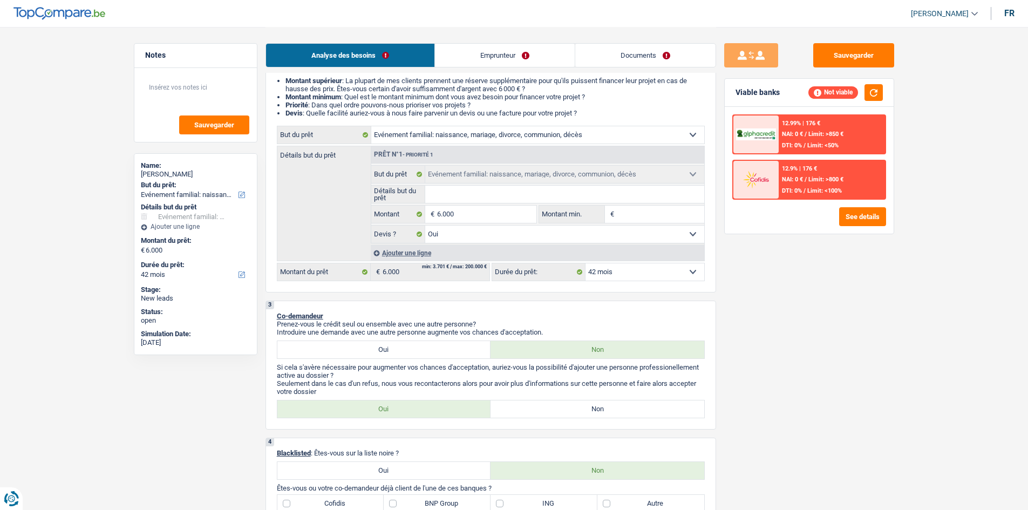
type input "d"
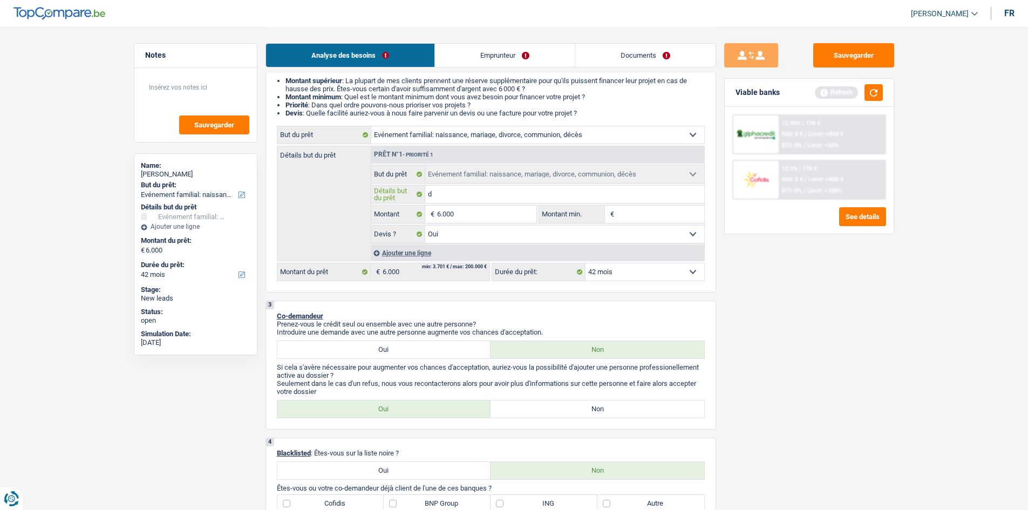
type input "dé"
type input "déc"
type input "décè"
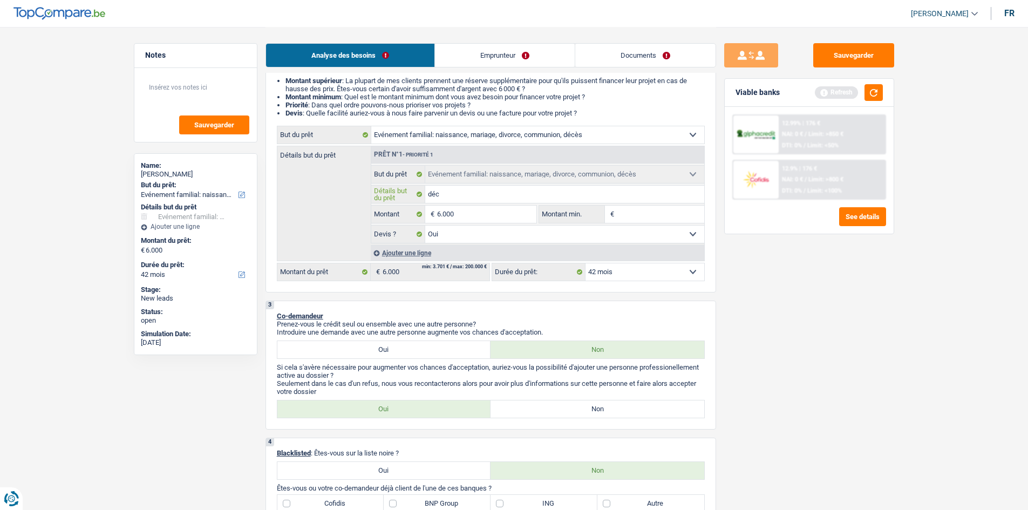
type input "décè"
type input "décès"
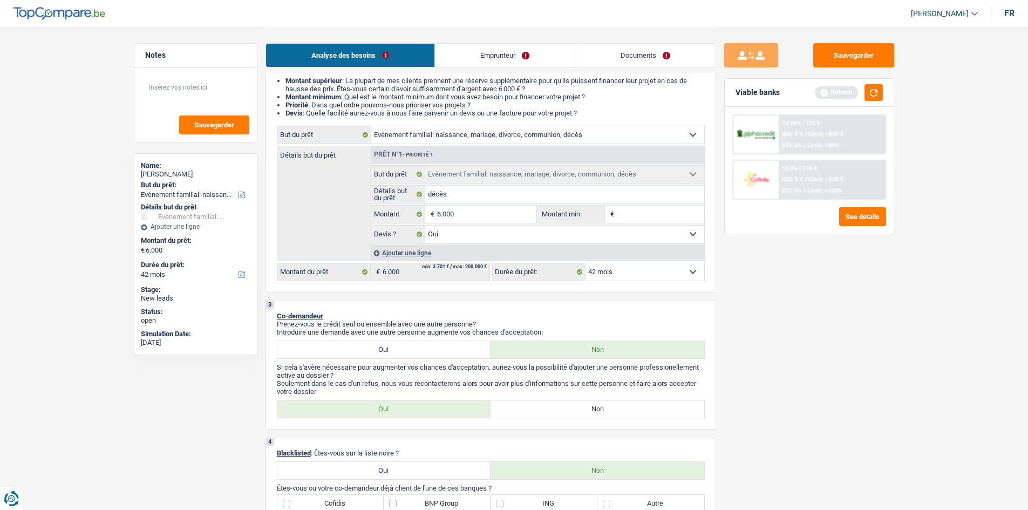
click at [498, 63] on link "Emprunteur" at bounding box center [505, 55] width 140 height 23
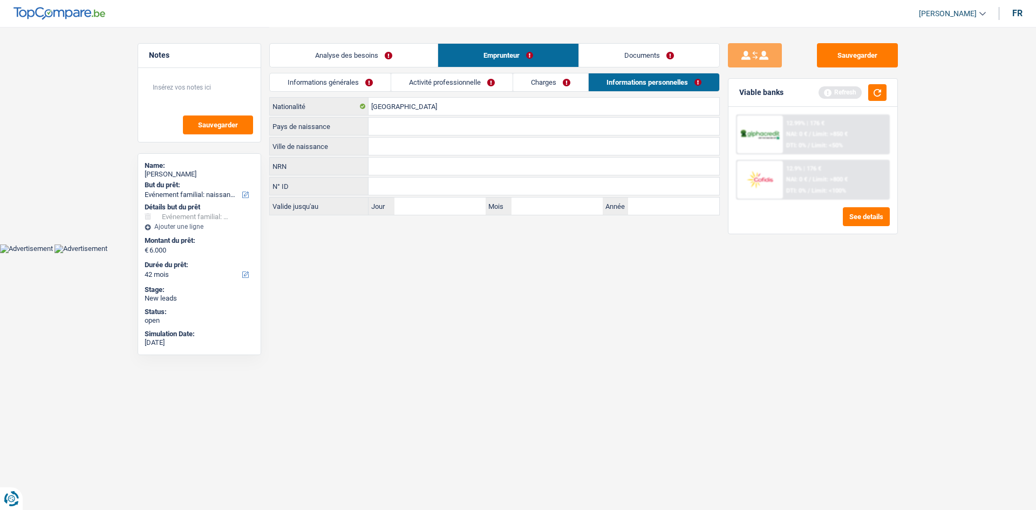
click at [546, 79] on link "Charges" at bounding box center [550, 82] width 75 height 18
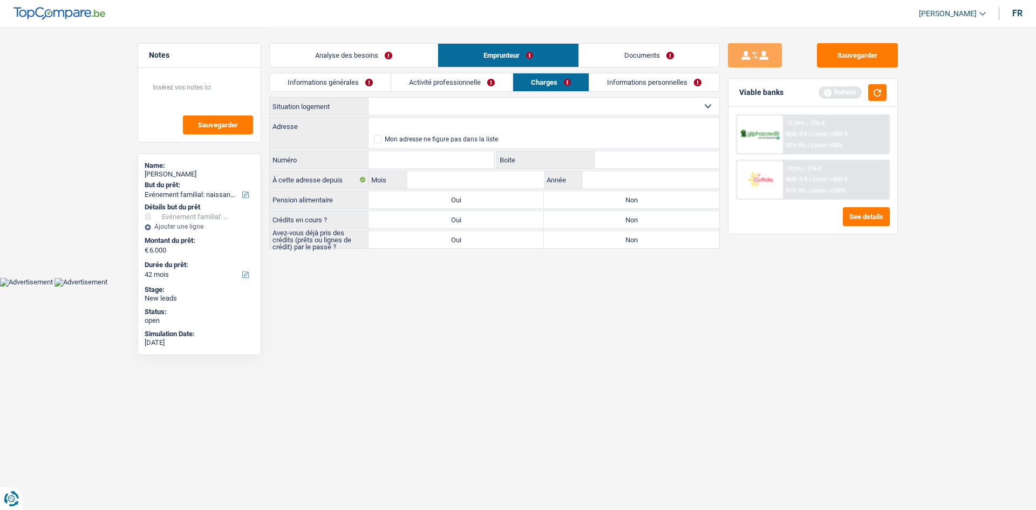
click at [466, 88] on link "Activité professionnelle" at bounding box center [451, 82] width 121 height 18
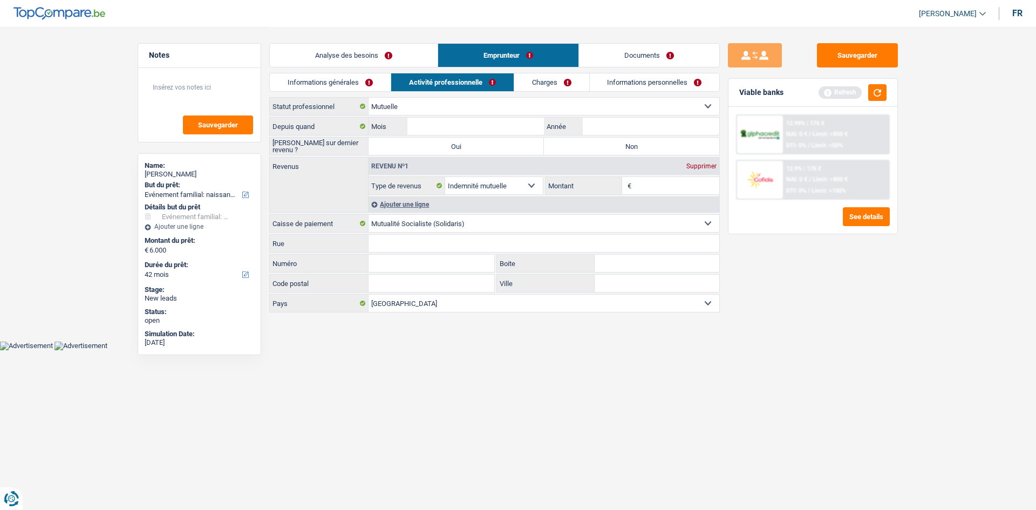
click at [369, 72] on div "Analyse des besoins Emprunteur Documents" at bounding box center [494, 50] width 451 height 46
click at [349, 75] on link "Informations générales" at bounding box center [330, 82] width 121 height 18
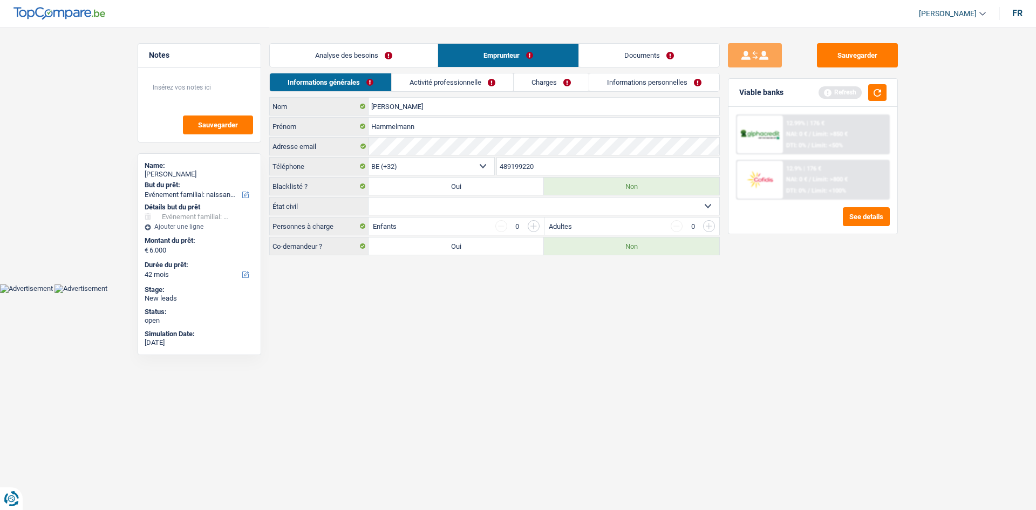
click at [626, 50] on link "Documents" at bounding box center [649, 55] width 140 height 23
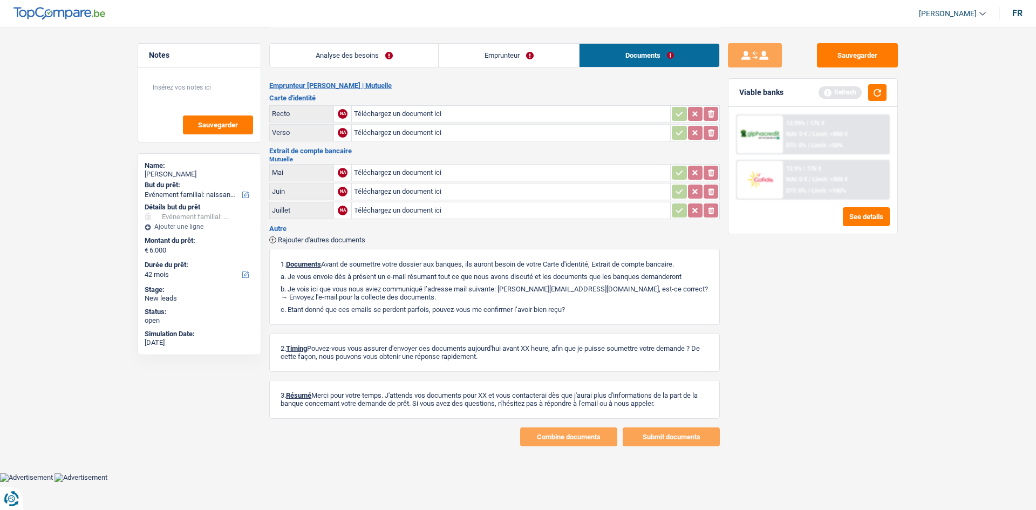
click at [425, 78] on div "Analyse des besoins Emprunteur Documents 1. Introduction & upselling by underst…" at bounding box center [494, 236] width 451 height 419
click at [382, 52] on link "Analyse des besoins" at bounding box center [354, 55] width 168 height 23
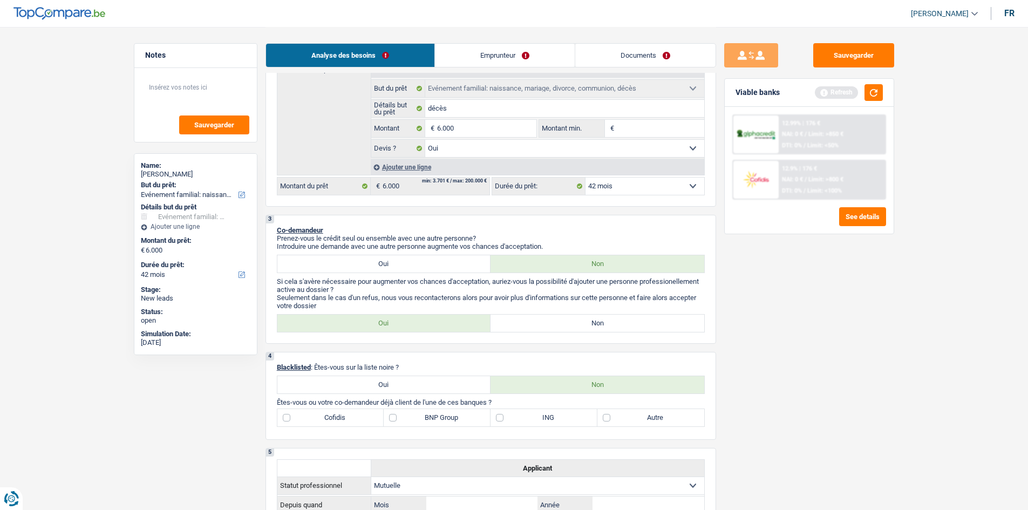
scroll to position [162, 0]
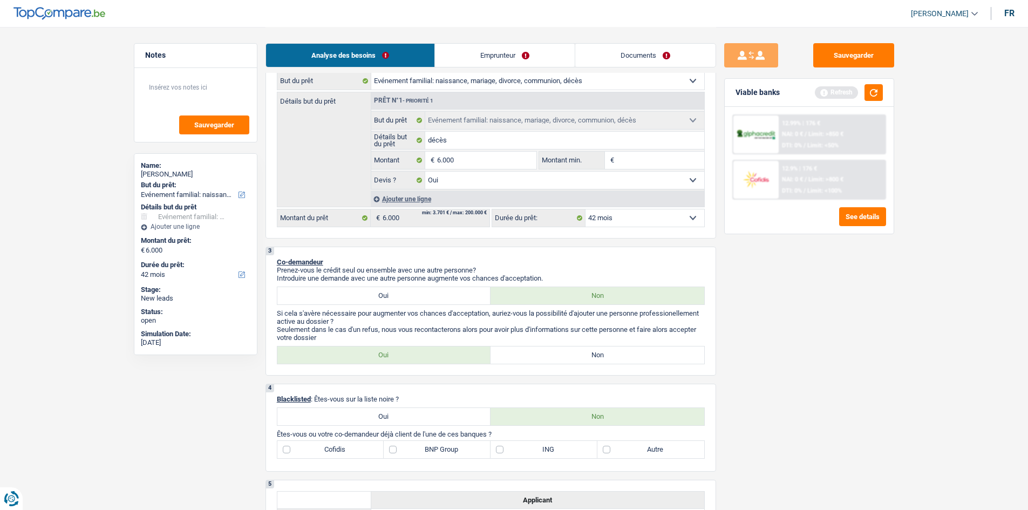
click at [651, 350] on label "Non" at bounding box center [598, 354] width 214 height 17
click at [651, 350] on input "Non" at bounding box center [598, 354] width 214 height 17
radio input "true"
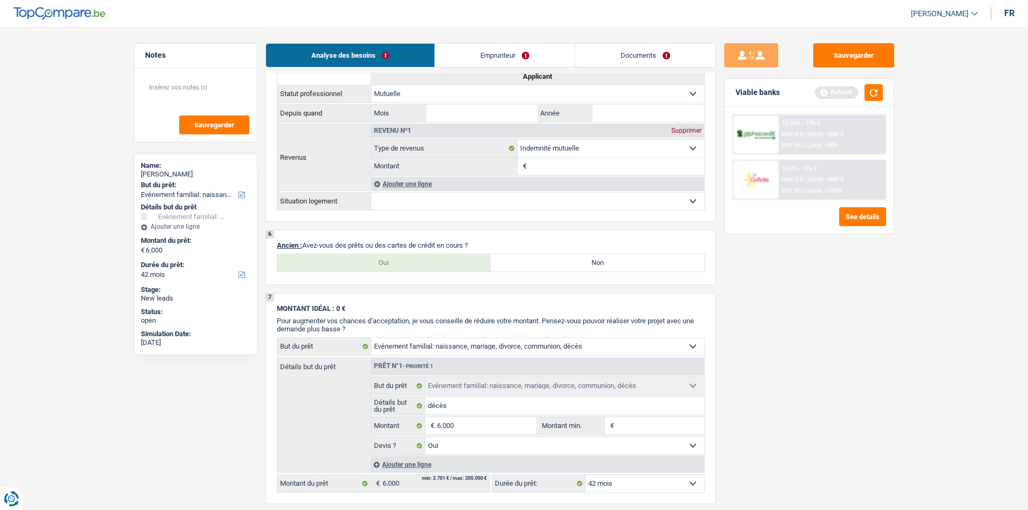
scroll to position [702, 0]
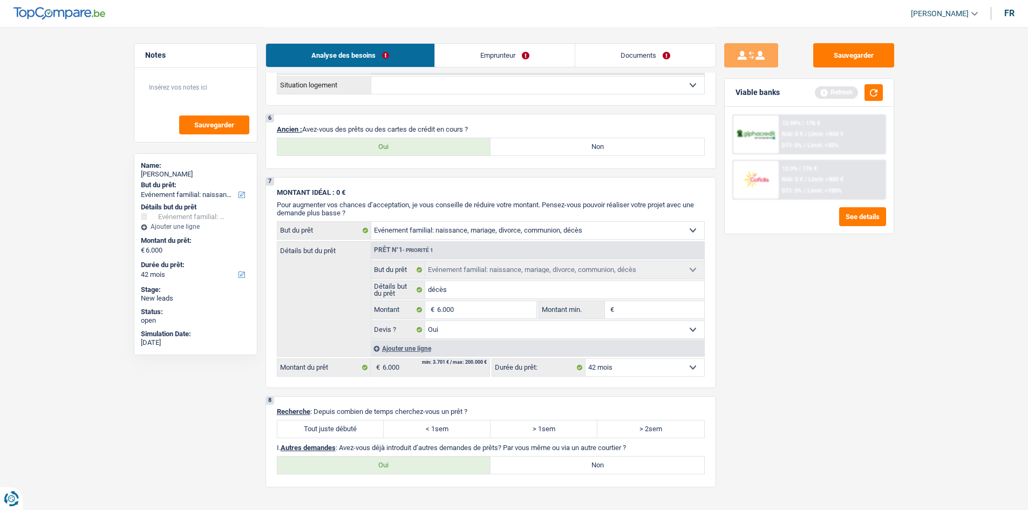
click at [628, 151] on label "Non" at bounding box center [598, 146] width 214 height 17
click at [628, 151] on input "Non" at bounding box center [598, 146] width 214 height 17
radio input "true"
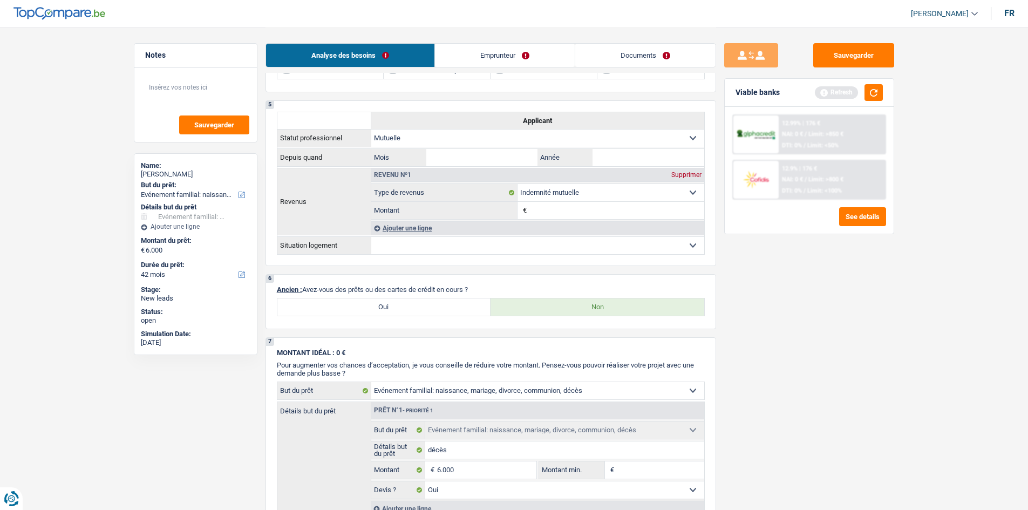
scroll to position [452, 0]
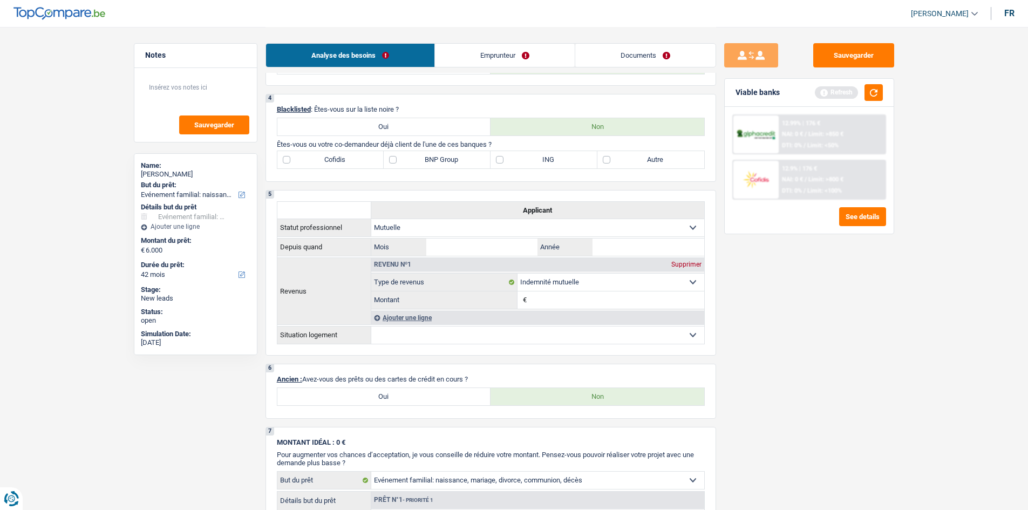
click at [555, 161] on label "ING" at bounding box center [544, 159] width 107 height 17
click at [555, 161] on input "ING" at bounding box center [544, 159] width 107 height 17
checkbox input "true"
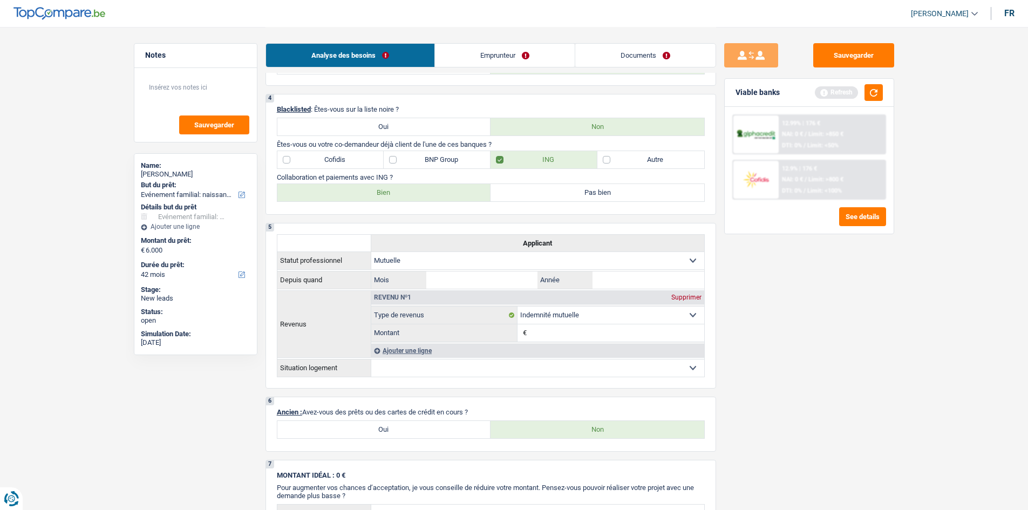
click at [370, 190] on label "Bien" at bounding box center [384, 192] width 214 height 17
click at [370, 190] on input "Bien" at bounding box center [384, 192] width 214 height 17
radio input "true"
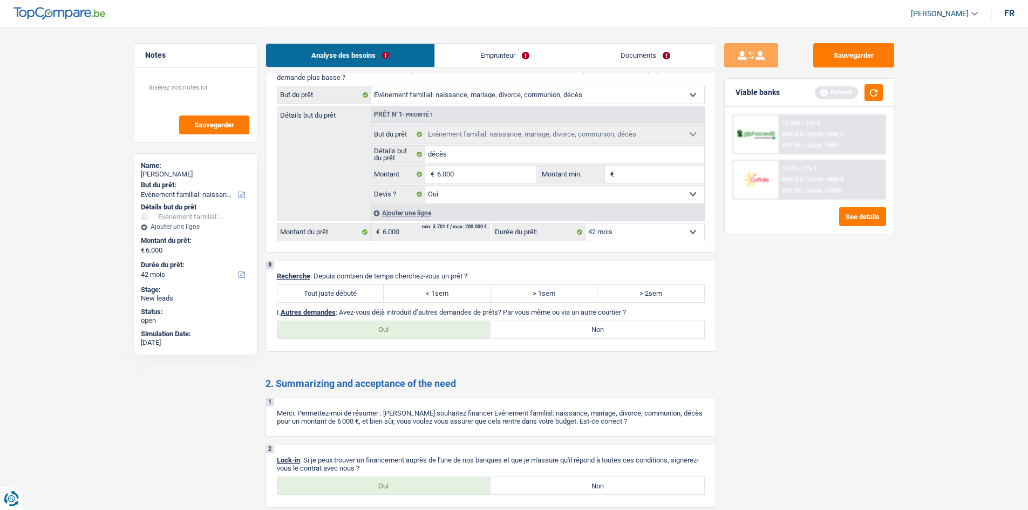
scroll to position [970, 0]
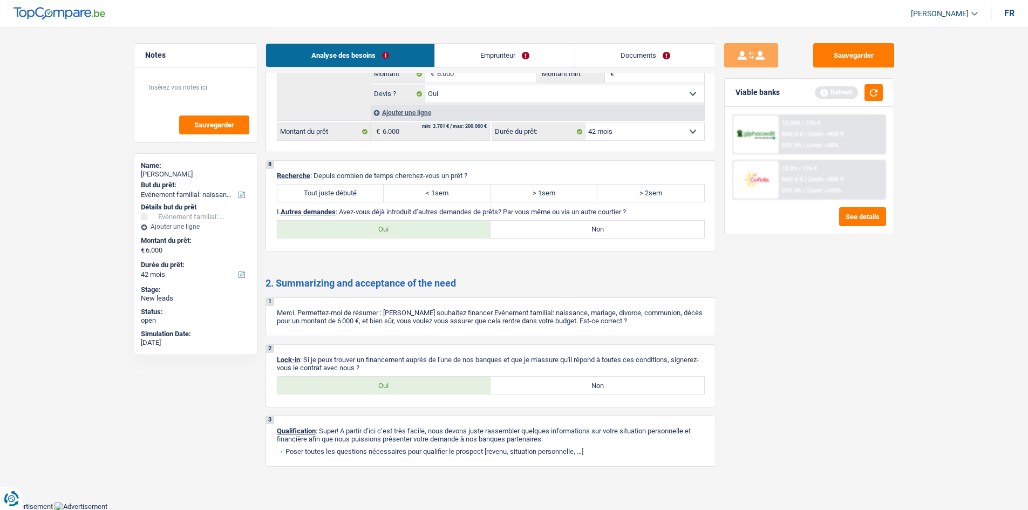
click at [464, 189] on label "< 1sem" at bounding box center [437, 193] width 107 height 17
click at [464, 189] on input "< 1sem" at bounding box center [437, 193] width 107 height 17
radio input "true"
click at [413, 394] on label "Oui" at bounding box center [384, 385] width 214 height 17
click at [413, 394] on input "Oui" at bounding box center [384, 385] width 214 height 17
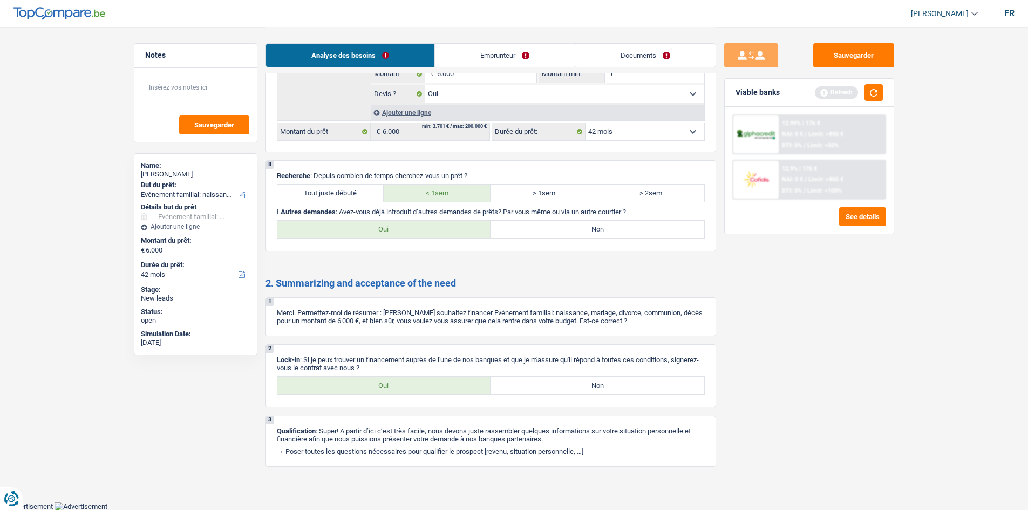
radio input "true"
click at [635, 227] on label "Non" at bounding box center [598, 229] width 214 height 17
click at [635, 227] on input "Non" at bounding box center [598, 229] width 214 height 17
radio input "true"
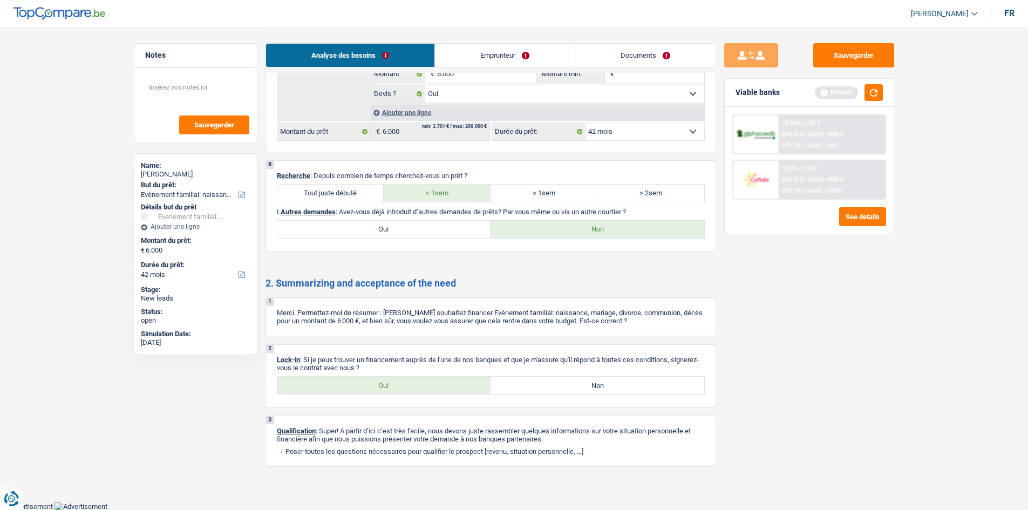
drag, startPoint x: 481, startPoint y: 53, endPoint x: 381, endPoint y: 76, distance: 103.0
click at [481, 53] on link "Emprunteur" at bounding box center [505, 55] width 140 height 23
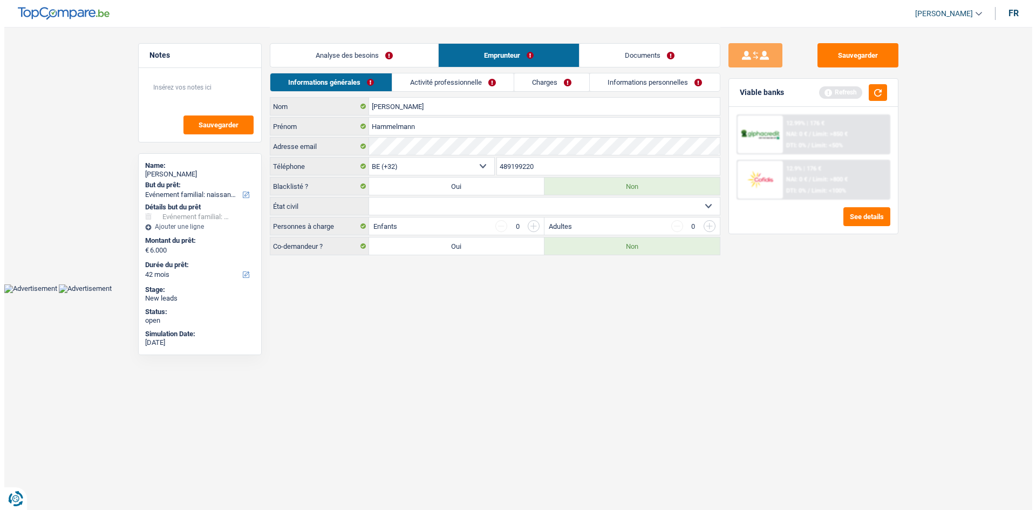
scroll to position [0, 0]
click at [403, 196] on div "Benoit Nom Hammelmann Prénom Adresse email BE (+32) LU (+352) Sélectionner une …" at bounding box center [494, 176] width 451 height 158
click at [403, 202] on select "Célibataire Marié(e) Cohabitant(e) légal(e) Divorcé(e) Veuf(ve) Séparé (de fait…" at bounding box center [544, 206] width 351 height 17
select select "single"
click at [369, 198] on select "Célibataire Marié(e) Cohabitant(e) légal(e) Divorcé(e) Veuf(ve) Séparé (de fait…" at bounding box center [544, 206] width 351 height 17
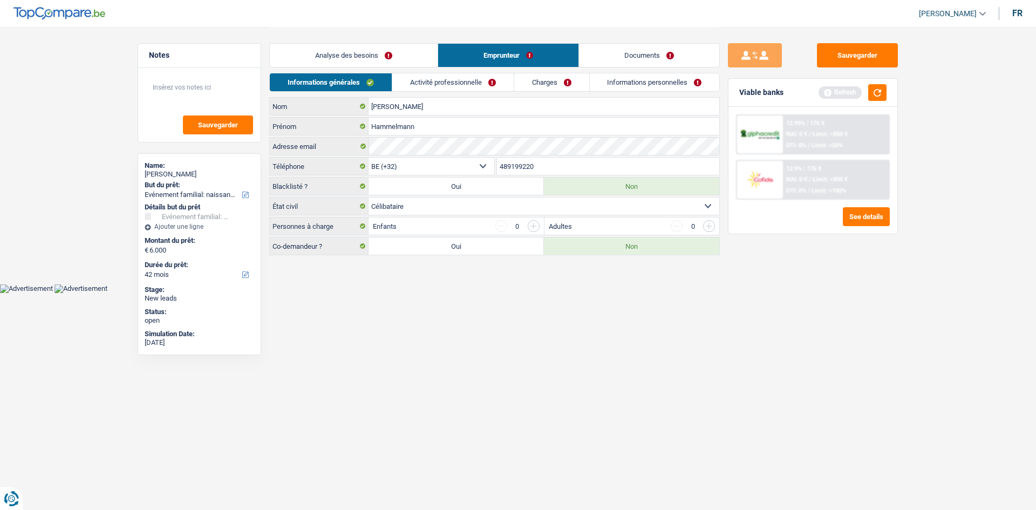
click at [577, 293] on html "Vous avez le contrôle de vos données Nous utilisons des cookies, tout comme nos…" at bounding box center [518, 146] width 1036 height 293
click at [451, 91] on link "Activité professionnelle" at bounding box center [452, 82] width 121 height 18
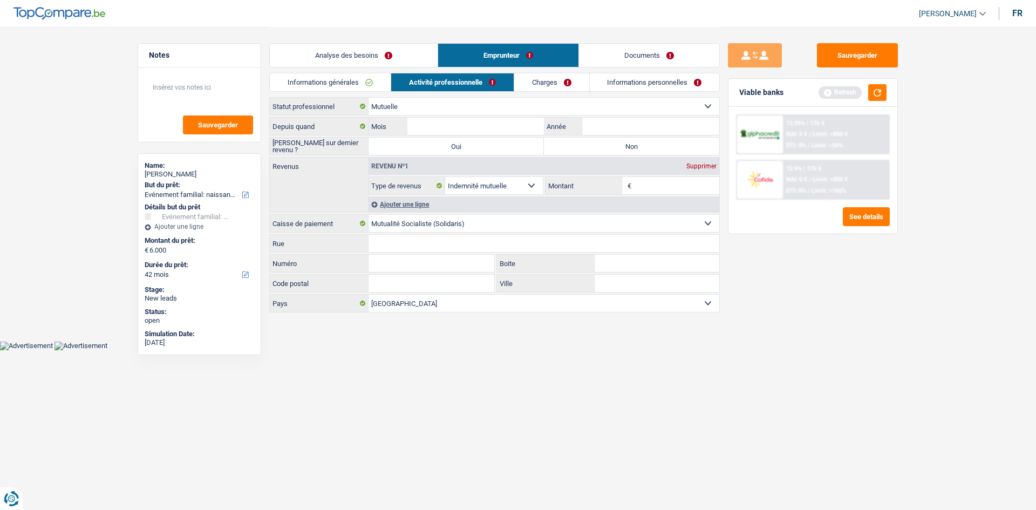
drag, startPoint x: 594, startPoint y: 148, endPoint x: 600, endPoint y: 148, distance: 5.9
click at [597, 148] on label "Non" at bounding box center [631, 146] width 175 height 17
click at [597, 148] on input "Non" at bounding box center [631, 146] width 175 height 17
radio input "true"
click at [625, 132] on input "Année" at bounding box center [651, 126] width 137 height 17
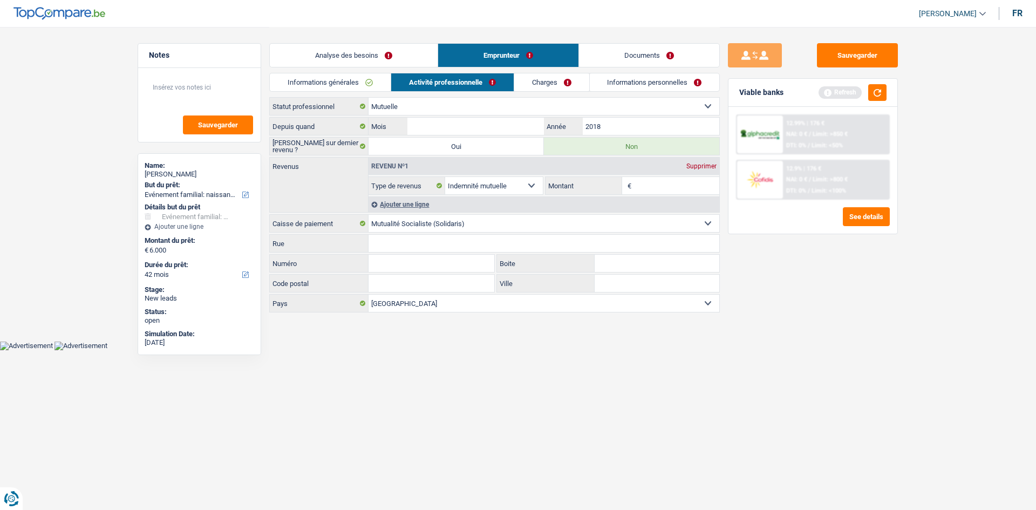
type input "2018"
click at [458, 121] on input "Mois" at bounding box center [475, 126] width 137 height 17
type input "3"
drag, startPoint x: 815, startPoint y: 389, endPoint x: 786, endPoint y: 328, distance: 68.1
click at [816, 385] on div "Sauvegarder Viable banks Refresh 12.99% | 176 € NAI: 0 € / Limit: >850 € DTI: 0…" at bounding box center [813, 268] width 186 height 450
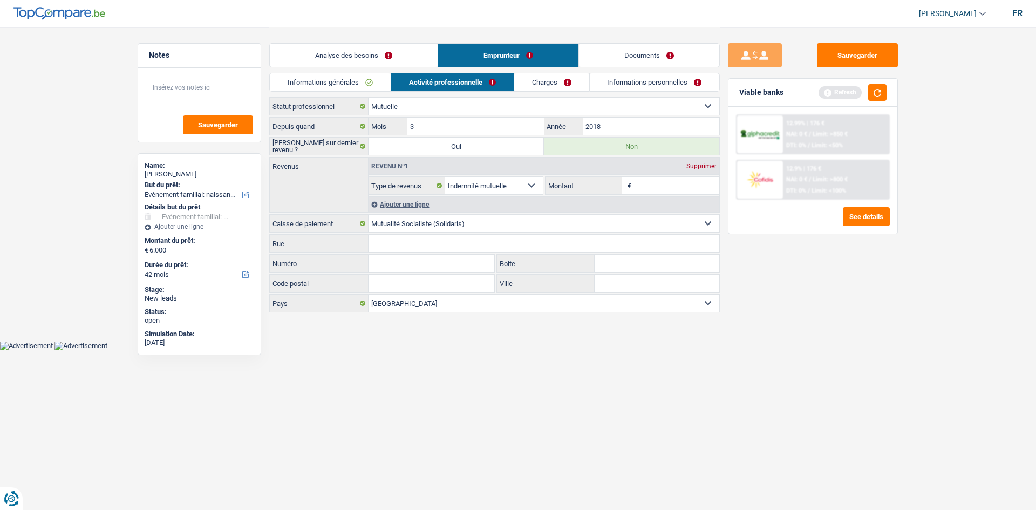
click at [645, 178] on input "Montant" at bounding box center [677, 185] width 86 height 17
type input "1.700"
click at [560, 80] on link "Charges" at bounding box center [551, 82] width 75 height 18
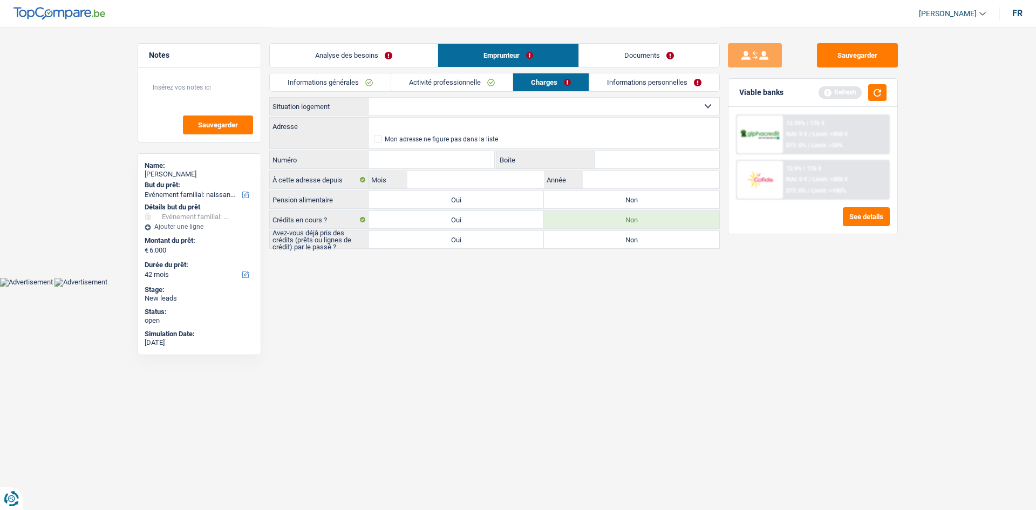
click at [544, 110] on select "Locataire Propriétaire avec prêt hypothécaire Propriétaire sans prêt hypothécai…" at bounding box center [544, 106] width 351 height 17
select select "rents"
click at [369, 98] on select "Locataire Propriétaire avec prêt hypothécaire Propriétaire sans prêt hypothécai…" at bounding box center [544, 106] width 351 height 17
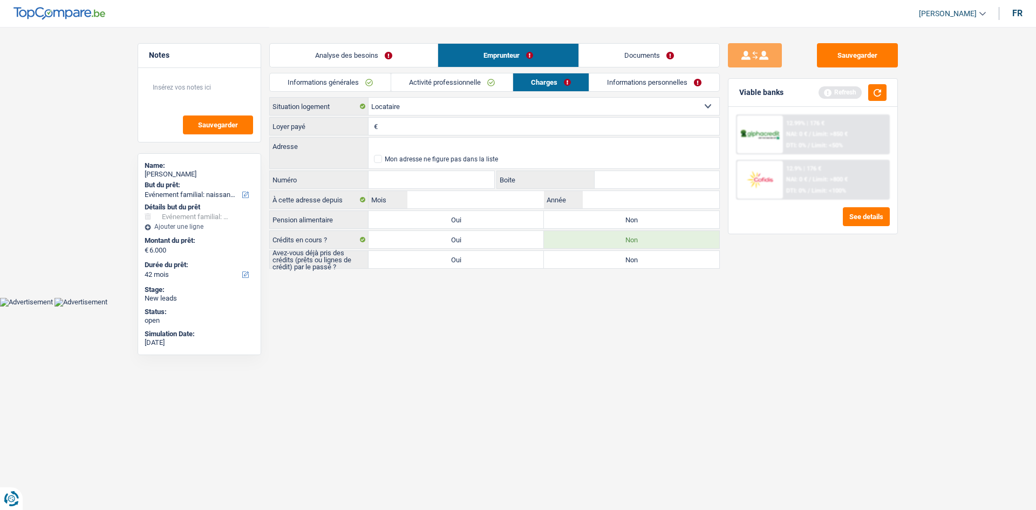
drag, startPoint x: 445, startPoint y: 113, endPoint x: 424, endPoint y: 126, distance: 25.5
click at [435, 120] on div "€ Loyer payé Tous les champs sont obligatoires. Veuillez fournir une réponse pl…" at bounding box center [494, 126] width 451 height 18
click at [421, 127] on input "Loyer payé" at bounding box center [549, 126] width 339 height 17
click at [424, 267] on label "Oui" at bounding box center [456, 259] width 175 height 17
click at [424, 267] on input "Oui" at bounding box center [456, 259] width 175 height 17
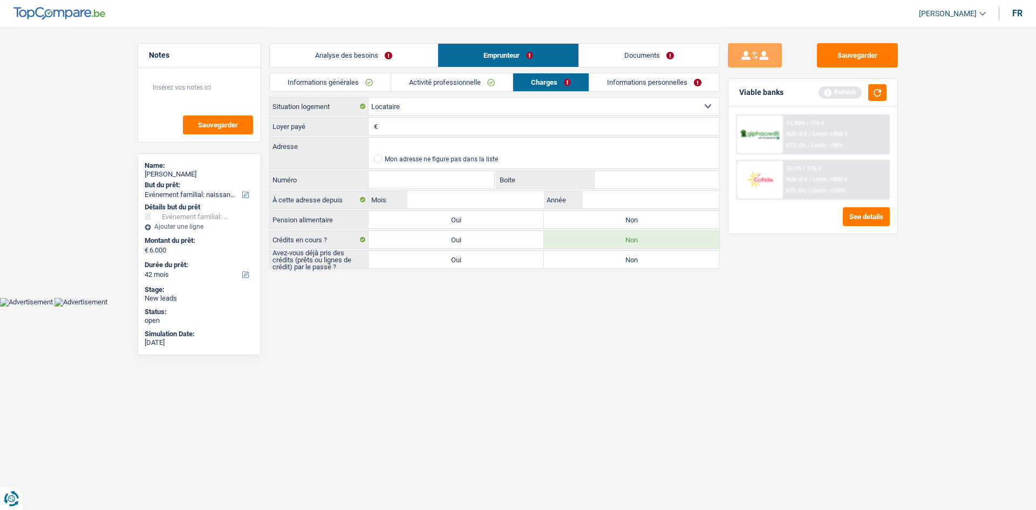
radio input "true"
click at [616, 215] on label "Non" at bounding box center [631, 219] width 175 height 17
click at [616, 215] on input "Non" at bounding box center [631, 219] width 175 height 17
radio input "true"
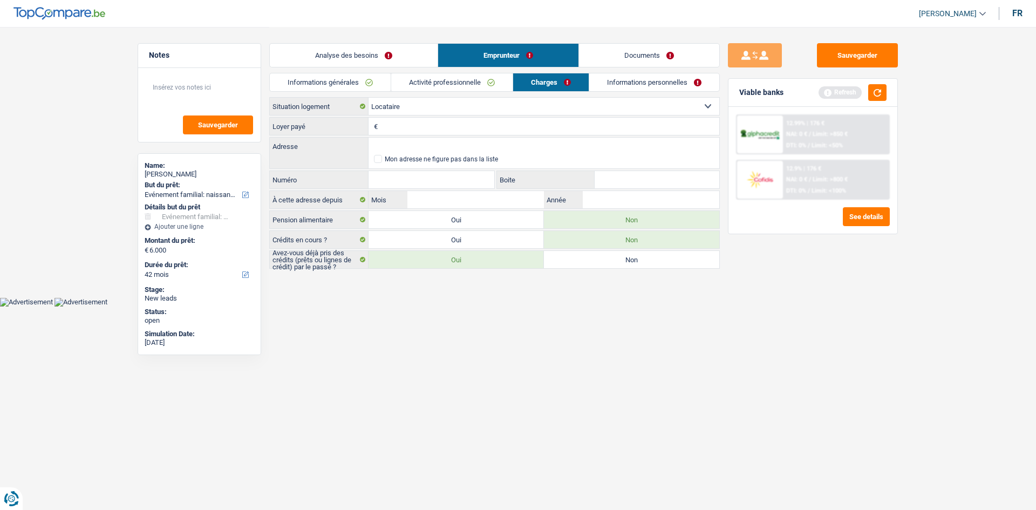
click at [428, 127] on input "Loyer payé" at bounding box center [549, 126] width 339 height 17
click at [697, 307] on html "Vous avez le contrôle de vos données Nous utilisons des cookies, tout comme nos…" at bounding box center [518, 153] width 1036 height 307
click at [883, 89] on button "button" at bounding box center [877, 92] width 18 height 17
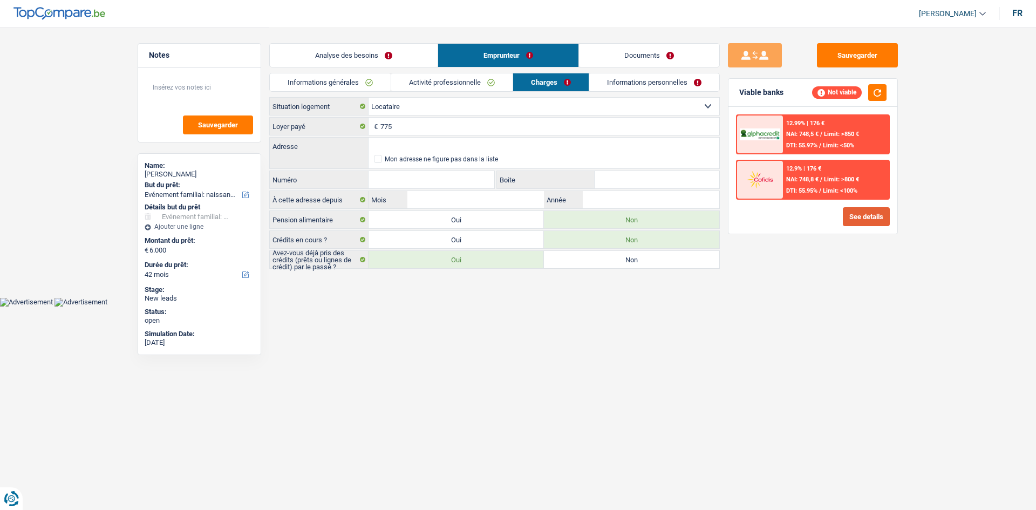
click at [859, 218] on button "See details" at bounding box center [866, 216] width 47 height 19
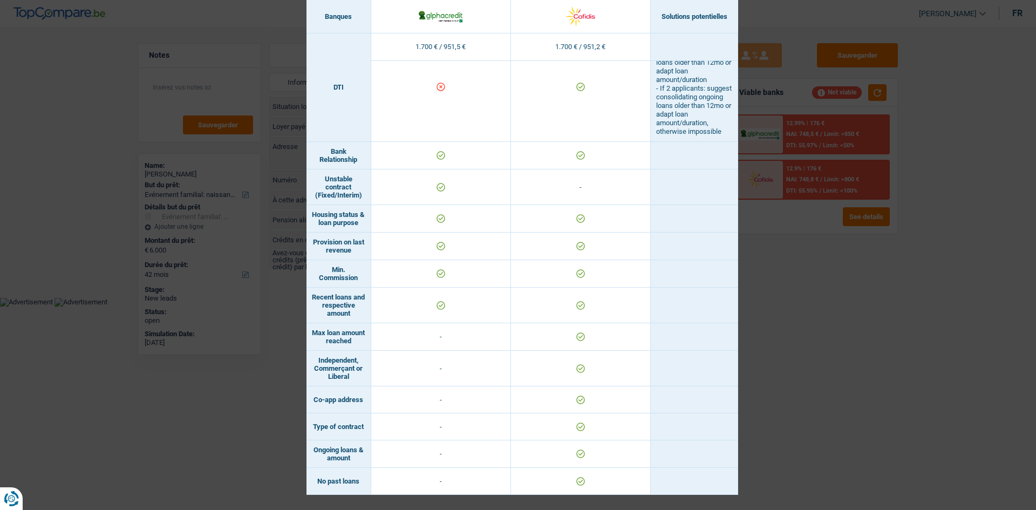
scroll to position [715, 0]
drag, startPoint x: 765, startPoint y: 341, endPoint x: 750, endPoint y: 339, distance: 14.6
click at [764, 341] on div "Banks conditions × Banques Solutions potentielles Revenus / Charges 1.700 € / 9…" at bounding box center [518, 255] width 1036 height 510
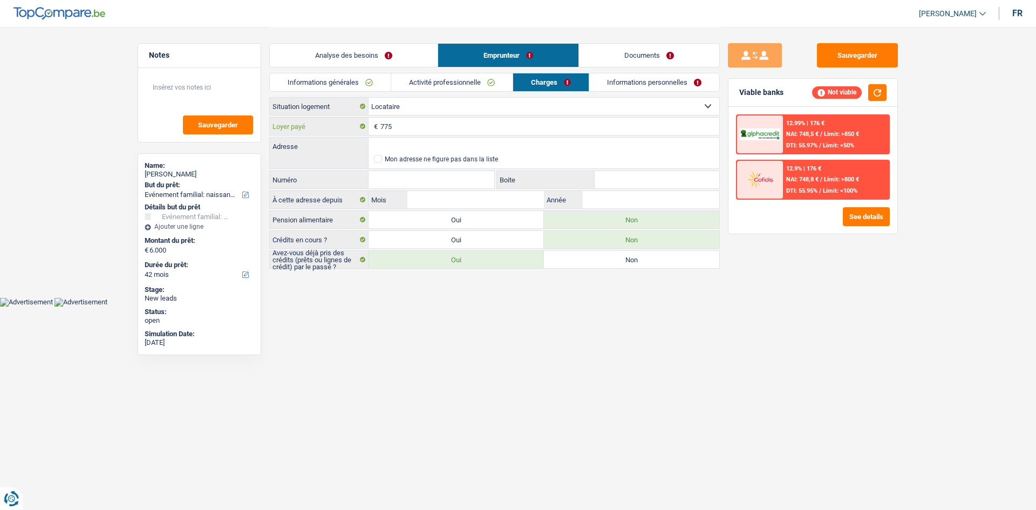
click at [429, 129] on input "775" at bounding box center [549, 126] width 339 height 17
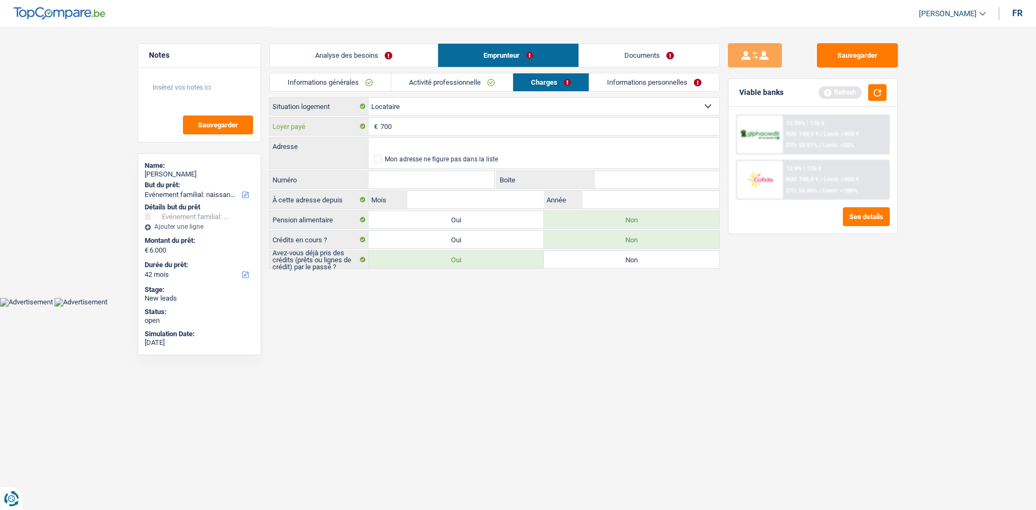
type input "700"
click at [832, 352] on div "Sauvegarder Viable banks Refresh 12.99% | 176 € NAI: 748,5 € / Limit: >850 € DT…" at bounding box center [813, 268] width 186 height 450
click at [880, 87] on button "button" at bounding box center [877, 92] width 18 height 17
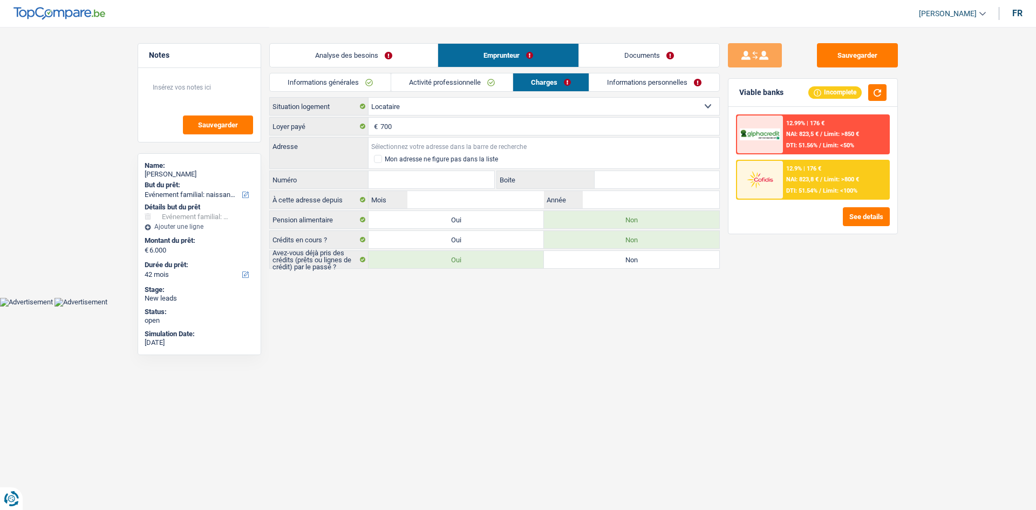
click at [488, 148] on input "Adresse" at bounding box center [544, 146] width 351 height 17
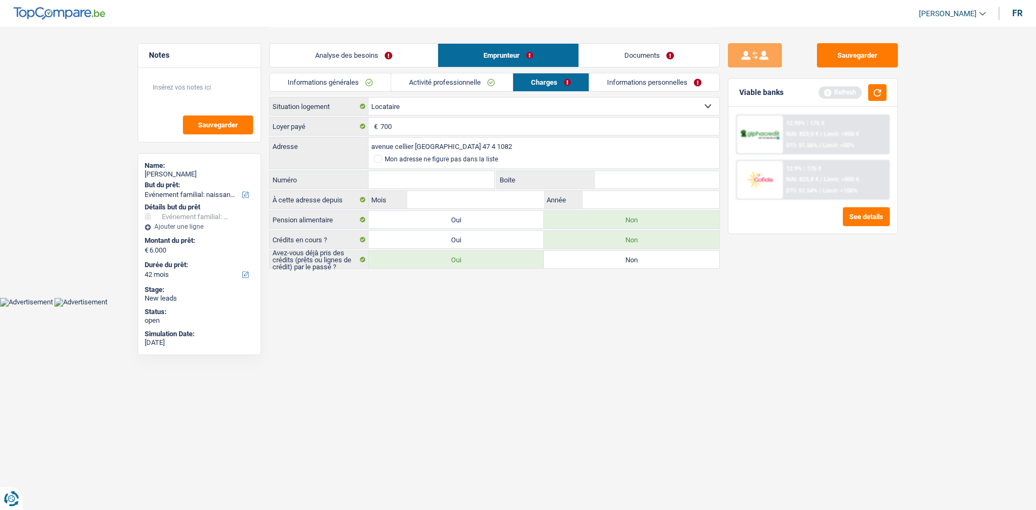
type input "avenue cellier morenville 47 4 1082"
click at [979, 307] on html "Vous avez le contrôle de vos données Nous utilisons des cookies, tout comme nos…" at bounding box center [518, 153] width 1036 height 307
click at [623, 173] on input "Boite" at bounding box center [657, 179] width 125 height 17
type input "4"
click at [465, 148] on input "avenue cellier morenville 47 4 1082" at bounding box center [544, 146] width 351 height 17
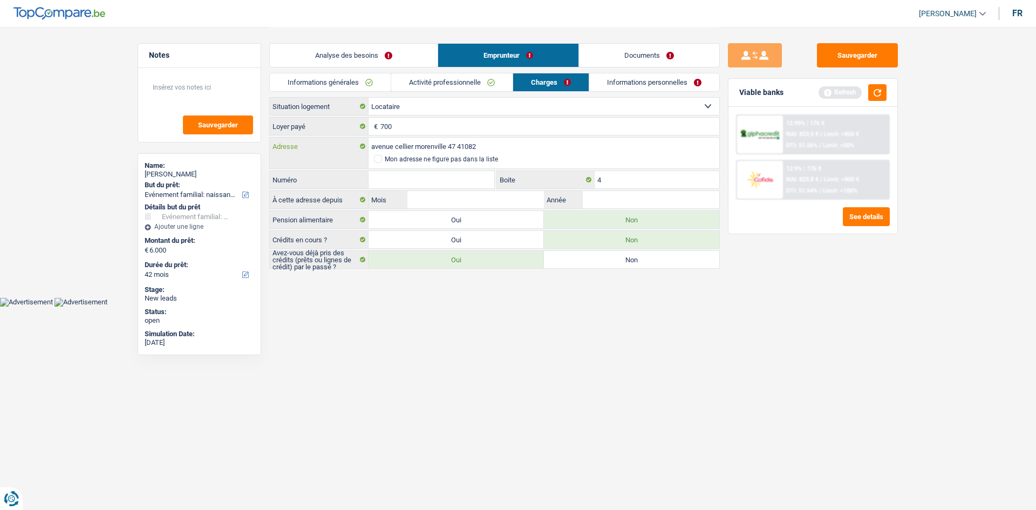
click at [465, 148] on input "avenue cellier morenville 47 41082" at bounding box center [544, 146] width 351 height 17
type input "avenue cellier morenville 47 1082"
click at [471, 181] on input "Numéro" at bounding box center [432, 179] width 126 height 17
type input "47"
click at [458, 148] on input "avenue cellier morenville 47 1082" at bounding box center [544, 146] width 351 height 17
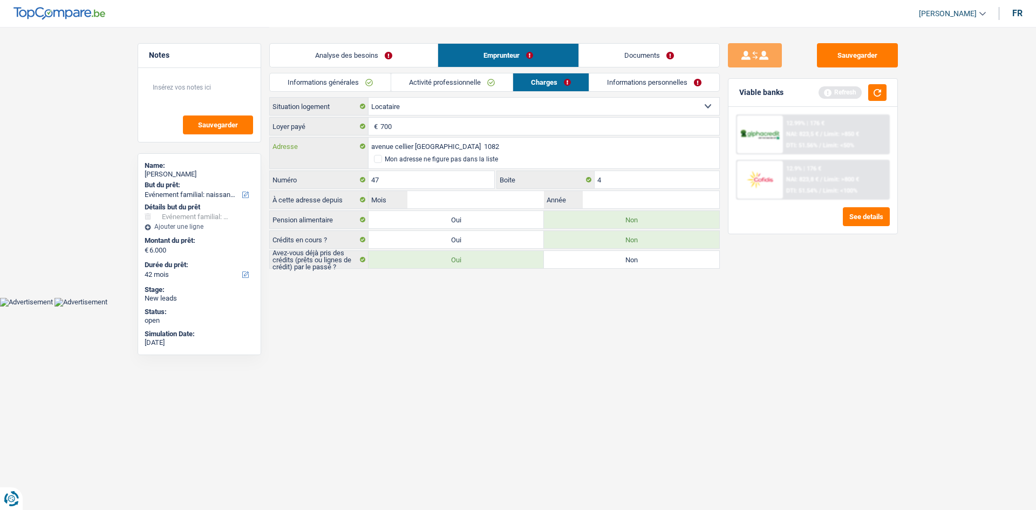
type input "avenue cellier morenville 1082"
click at [602, 198] on input "Année" at bounding box center [651, 199] width 137 height 17
type input "2018"
drag, startPoint x: 723, startPoint y: 339, endPoint x: 712, endPoint y: 333, distance: 12.3
click at [721, 338] on div "Sauvegarder Viable banks Refresh 12.99% | 176 € NAI: 823,5 € / Limit: >850 € DT…" at bounding box center [813, 268] width 186 height 450
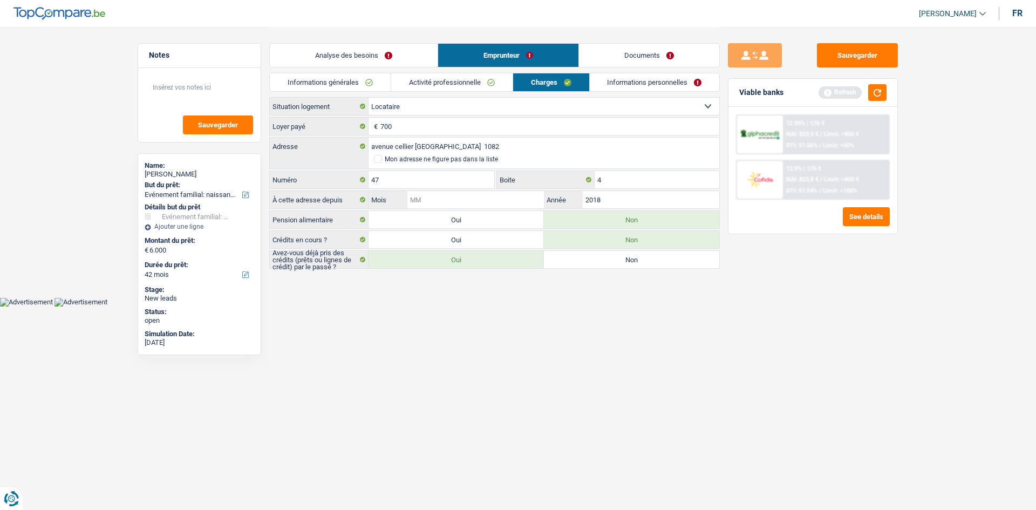
click at [429, 198] on input "Mois" at bounding box center [475, 199] width 137 height 17
type input "6"
type input "3"
click at [651, 86] on link "Informations personnelles" at bounding box center [655, 82] width 130 height 18
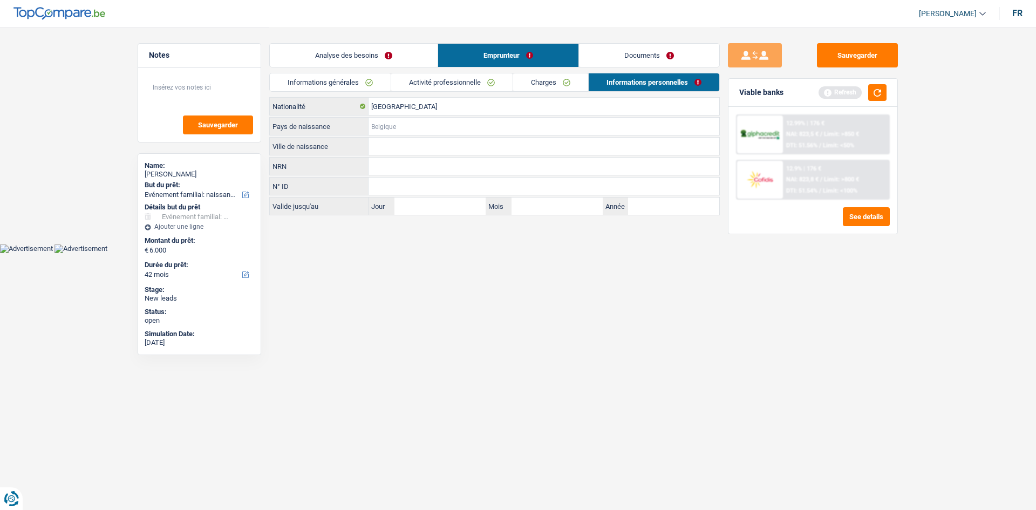
click at [393, 131] on input "Pays de naissance" at bounding box center [544, 126] width 351 height 17
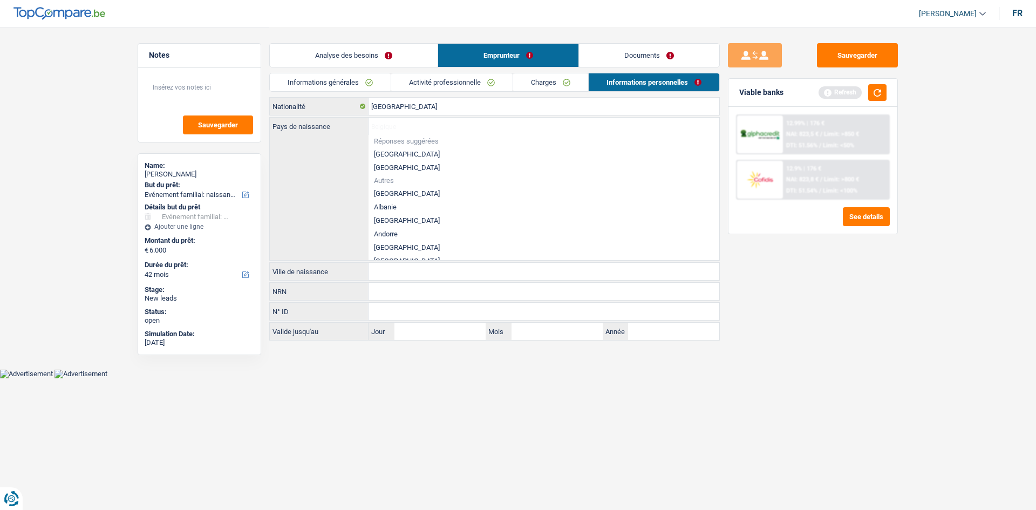
click at [412, 149] on li "[GEOGRAPHIC_DATA]" at bounding box center [544, 153] width 351 height 13
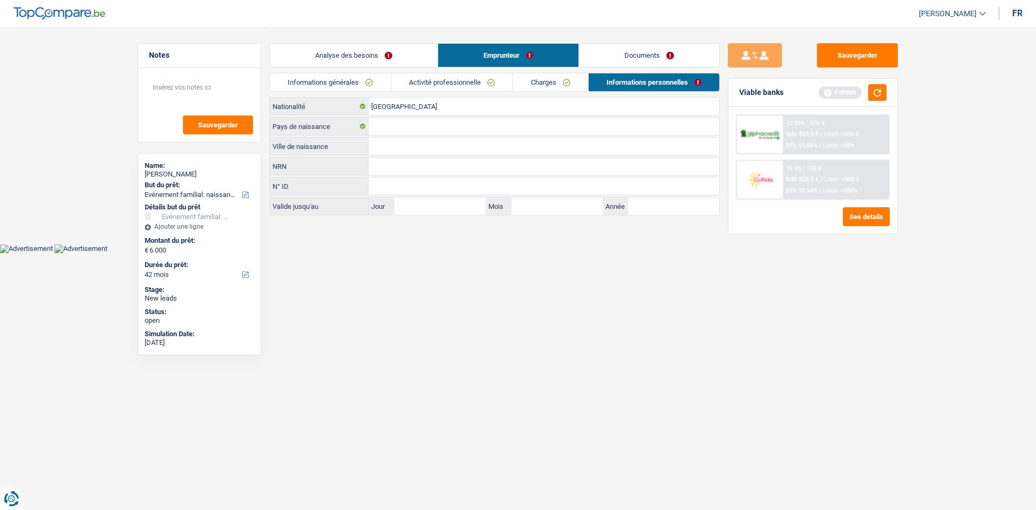
type input "[GEOGRAPHIC_DATA]"
click at [410, 150] on input "Ville de naissance" at bounding box center [544, 146] width 351 height 17
click at [571, 253] on html "Vous avez le contrôle de vos données Nous utilisons des cookies, tout comme nos…" at bounding box center [518, 126] width 1036 height 253
click at [423, 135] on div "Belgique Pays de naissance" at bounding box center [494, 126] width 451 height 18
click at [423, 137] on div "Knokke Ville de naissance" at bounding box center [494, 146] width 451 height 18
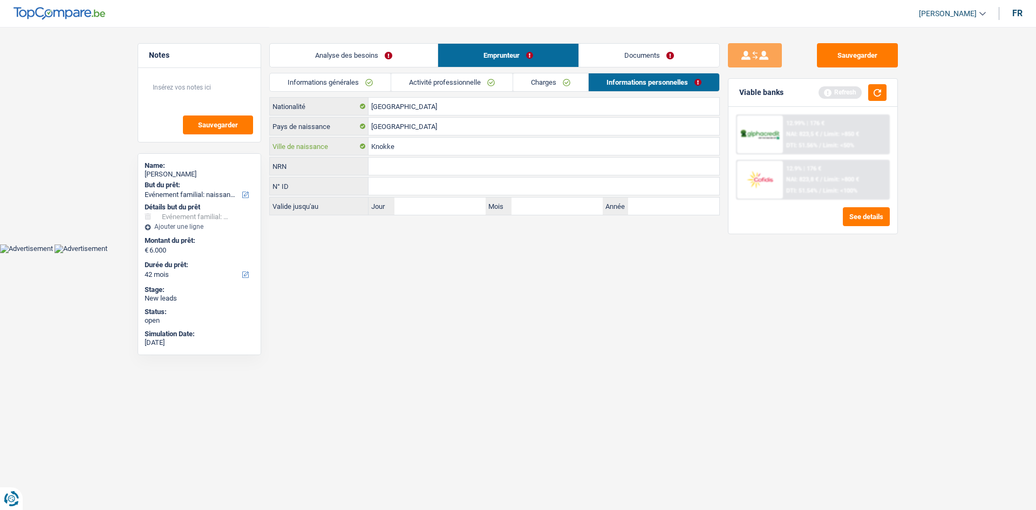
click at [426, 142] on input "Knokke" at bounding box center [544, 146] width 351 height 17
type input "Knokke Heist"
drag, startPoint x: 396, startPoint y: 384, endPoint x: 495, endPoint y: 186, distance: 221.3
click at [396, 253] on html "Vous avez le contrôle de vos données Nous utilisons des cookies, tout comme nos…" at bounding box center [518, 126] width 1036 height 253
click at [638, 40] on div "Analyse des besoins Emprunteur Documents" at bounding box center [494, 50] width 451 height 46
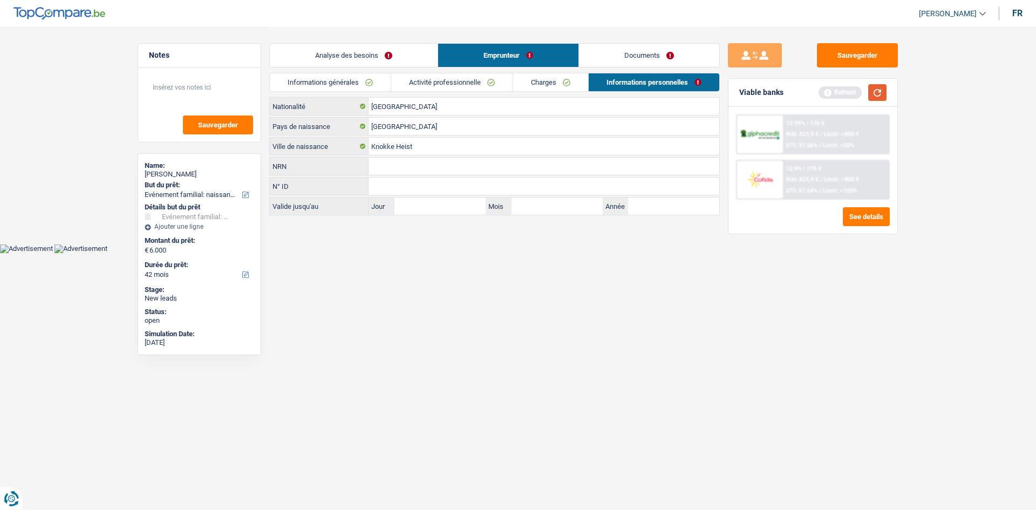
click at [874, 98] on button "button" at bounding box center [877, 92] width 18 height 17
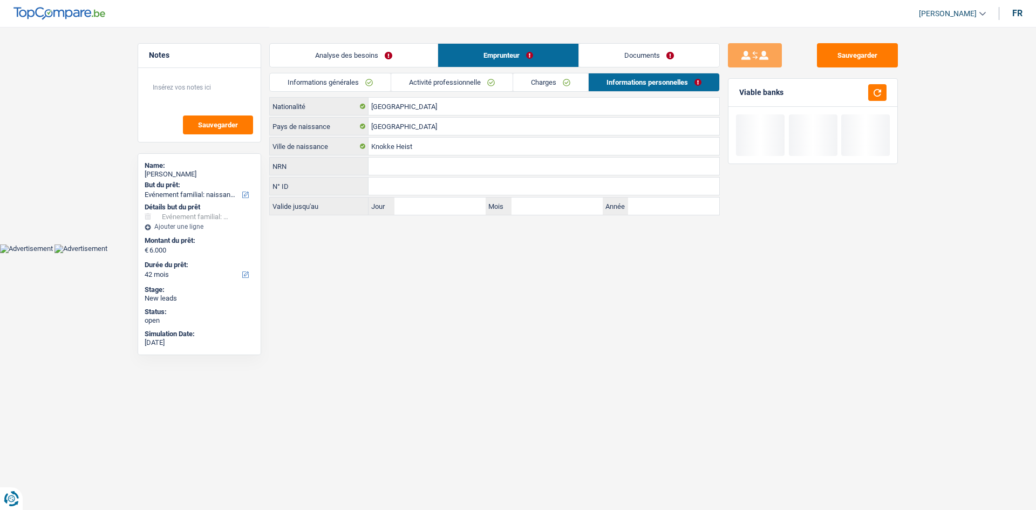
click at [709, 63] on link "Documents" at bounding box center [649, 55] width 140 height 23
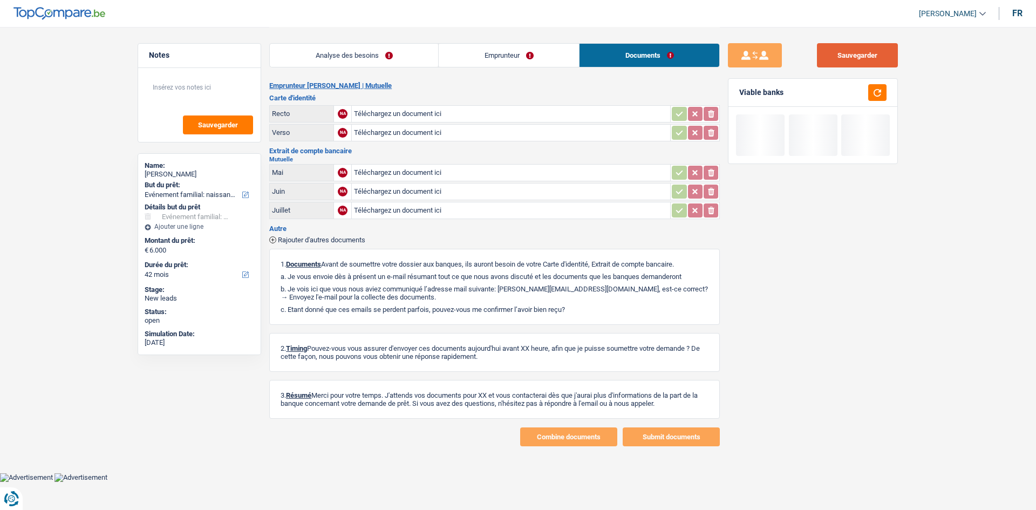
click at [841, 63] on button "Sauvegarder" at bounding box center [857, 55] width 81 height 24
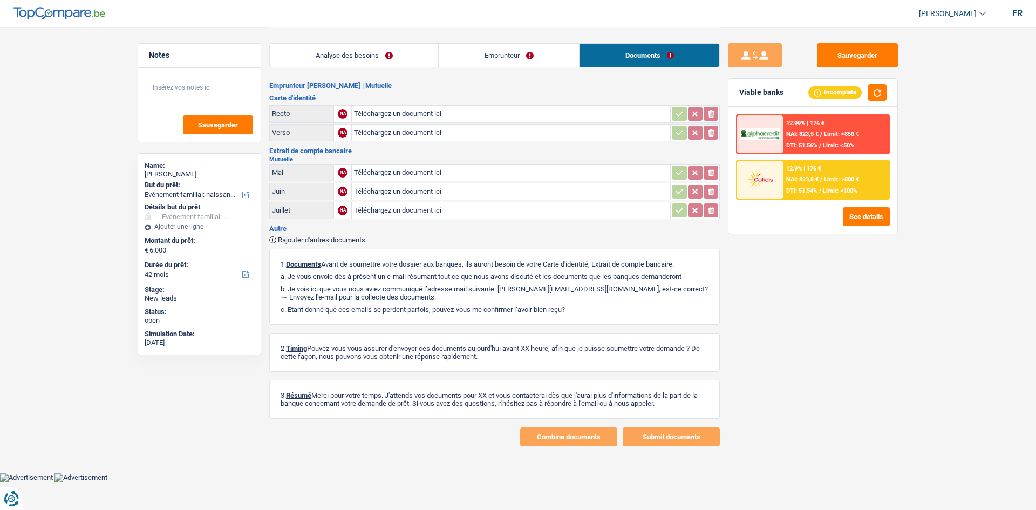
click at [973, 314] on main "Notes Sauvegarder Name: Hammelmann Benoit But du prêt: Confort maison: meubles,…" at bounding box center [518, 236] width 1036 height 473
click at [868, 56] on button "Sauvegarder" at bounding box center [857, 55] width 81 height 24
click at [408, 53] on link "Analyse des besoins" at bounding box center [354, 55] width 168 height 23
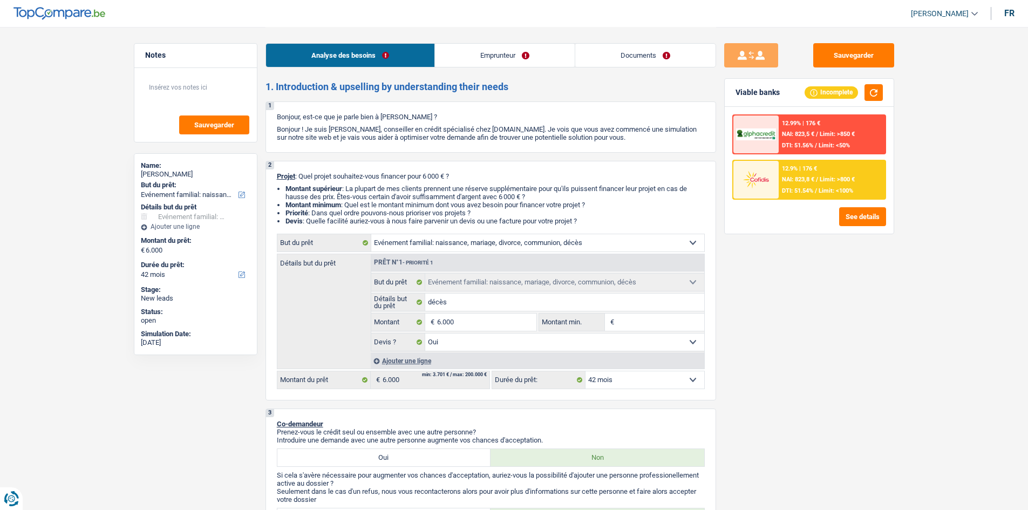
click at [643, 47] on link "Documents" at bounding box center [645, 55] width 140 height 23
select select "familyEvent"
select select "42"
select select "familyEvent"
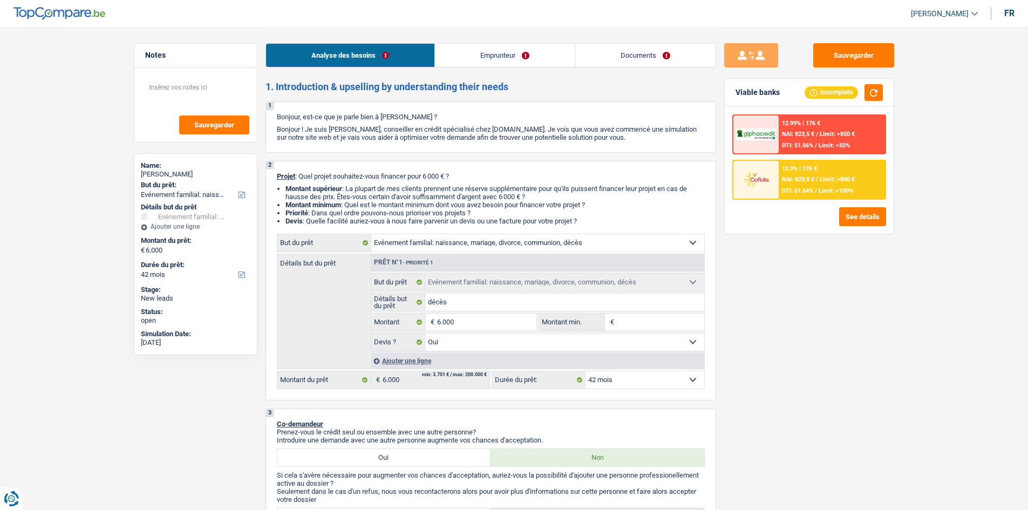
select select "familyEvent"
select select "yes"
select select "42"
select select "mutuality"
select select "mutualityIndemnity"
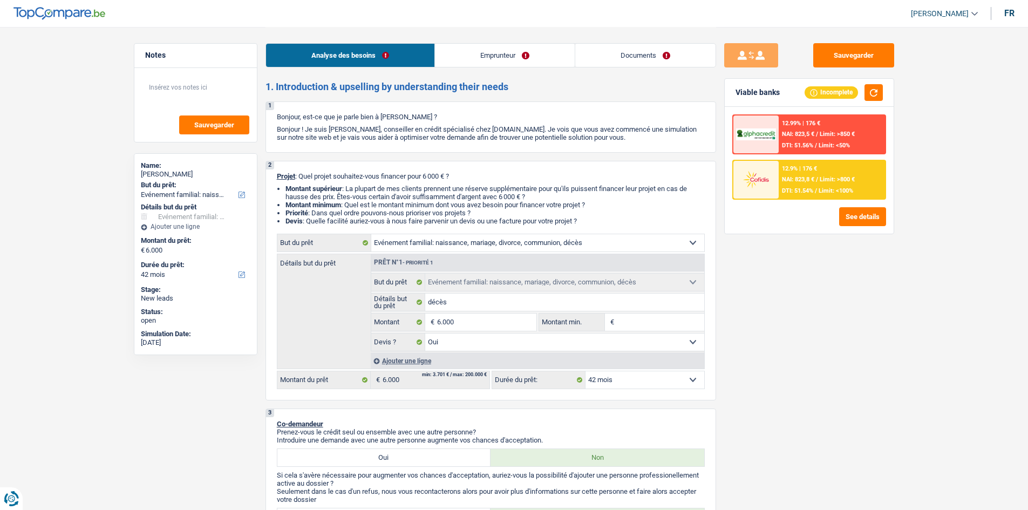
select select "rents"
select select "familyEvent"
select select "yes"
select select "42"
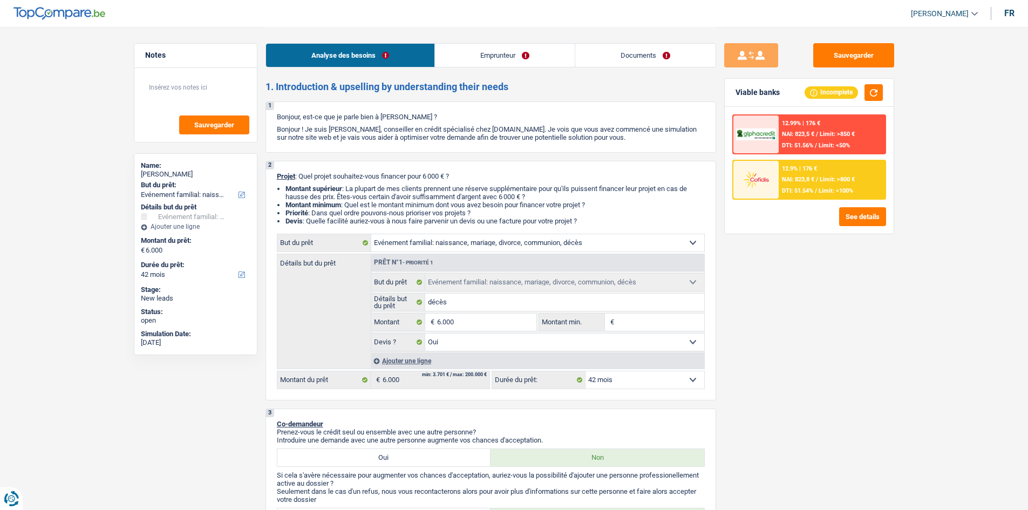
click at [800, 178] on span "NAI: 823,8 €" at bounding box center [798, 179] width 32 height 7
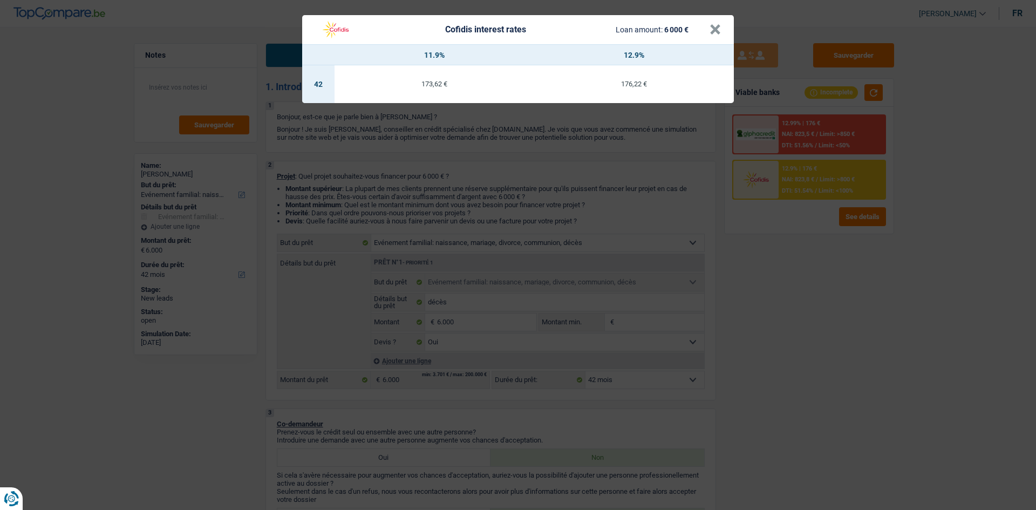
click at [811, 264] on div "Cofidis interest rates Loan amount: 6 000 € × 11.9% 12.9% 42 173,62 € 176,22 €" at bounding box center [518, 255] width 1036 height 510
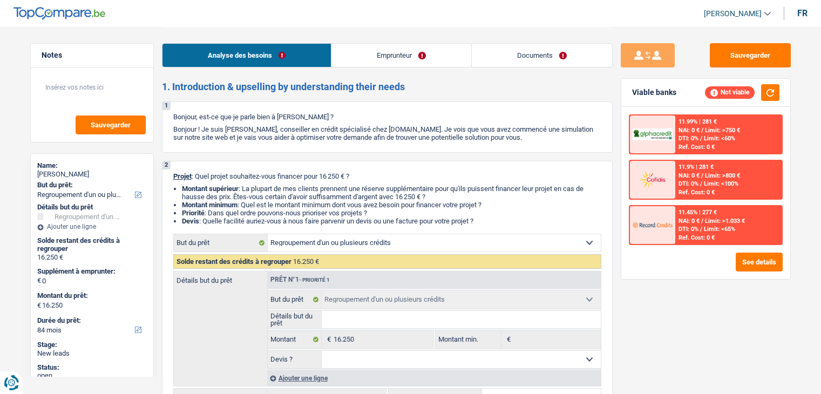
select select "refinancing"
select select "84"
select select "refinancing"
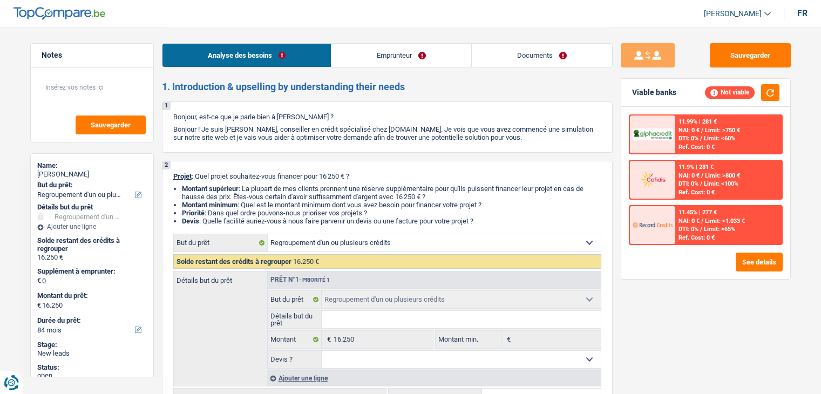
select select "84"
select select "retired"
select select "pension"
select select "ownerWithoutMortgage"
select select "refinancing"
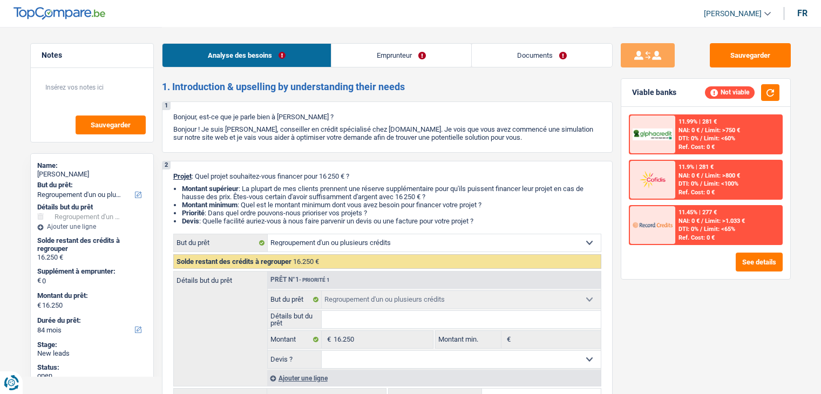
select select "refinancing"
select select "84"
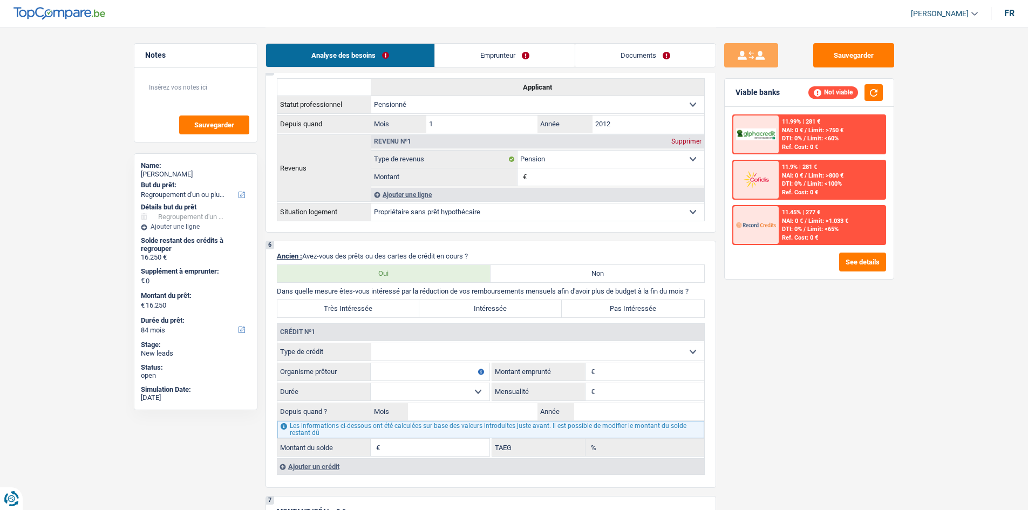
scroll to position [648, 0]
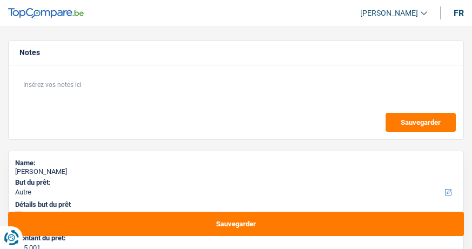
select select "other"
select select "84"
select select "other"
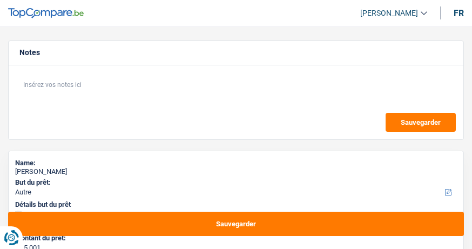
select select "84"
select select "publicEmployee"
select select "familyAllowances"
select select "netSalary"
select select "mealVouchers"
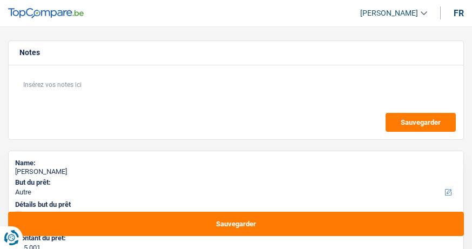
select select "ownerWithMortgage"
select select "mortgage"
select select "300"
select select "other"
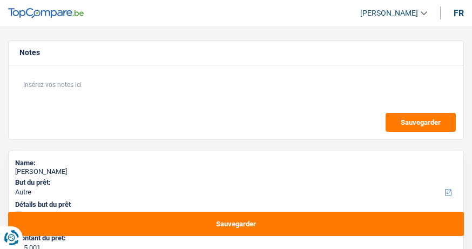
select select "84"
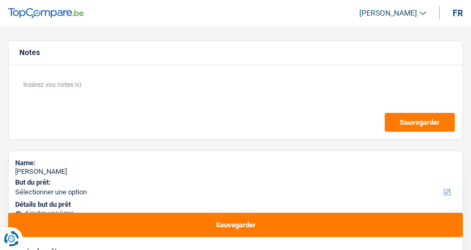
select select "privateEmployee"
select select "familyAllowances"
select select "netSalary"
select select "mealVouchers"
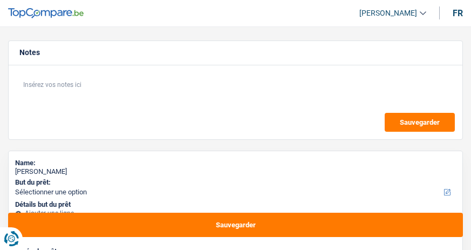
select select "netSalary"
select select "mealVouchers"
select select "rents"
select select "carLoan"
select select "84"
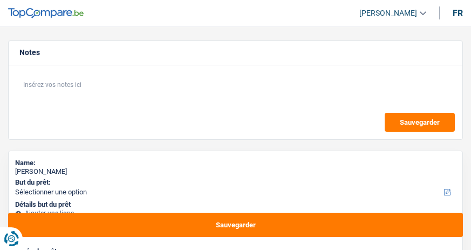
select select "personalLoan"
select select "carRestore"
select select "24"
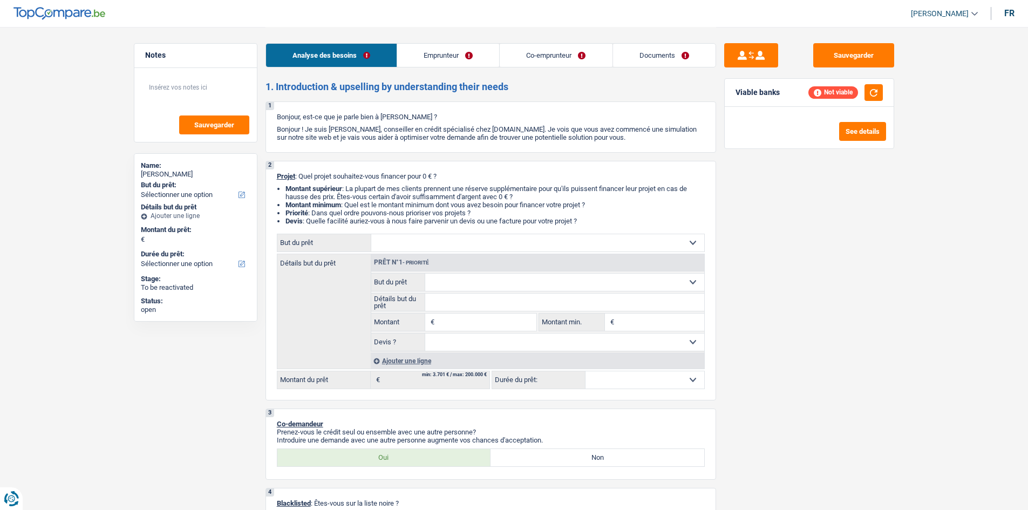
click at [471, 44] on link "Documents" at bounding box center [664, 55] width 103 height 23
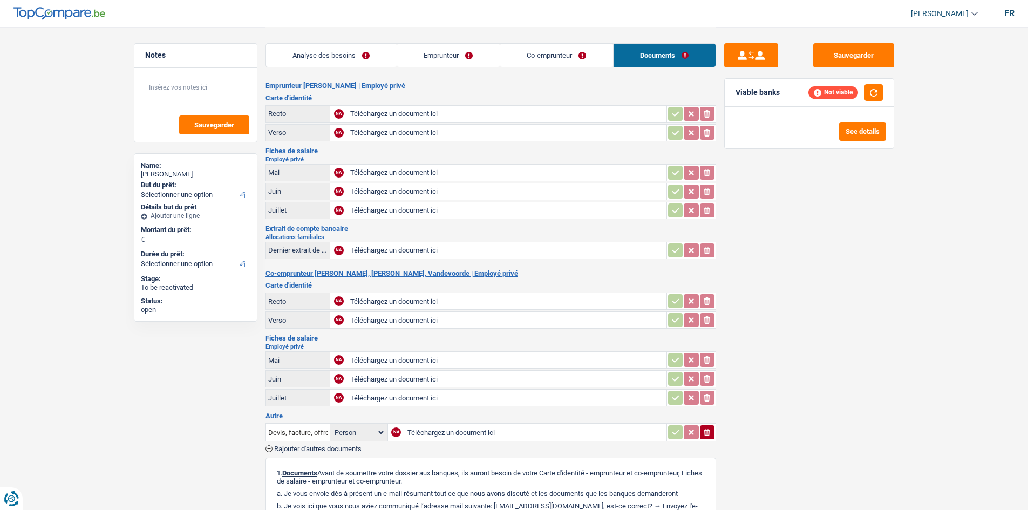
click at [471, 42] on div "Analyse des besoins Emprunteur Co-emprunteur Documents" at bounding box center [490, 50] width 451 height 46
click at [376, 64] on link "Analyse des besoins" at bounding box center [331, 55] width 131 height 23
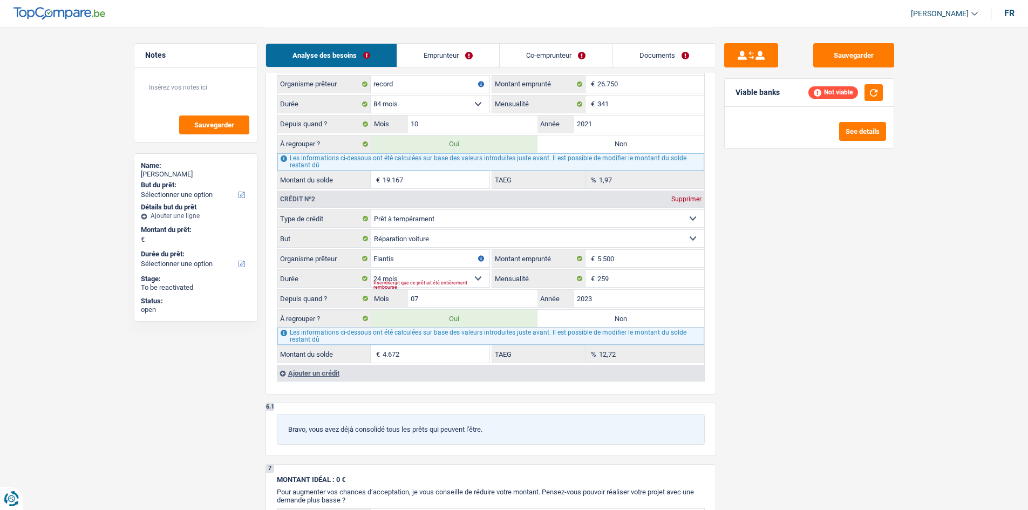
scroll to position [1025, 0]
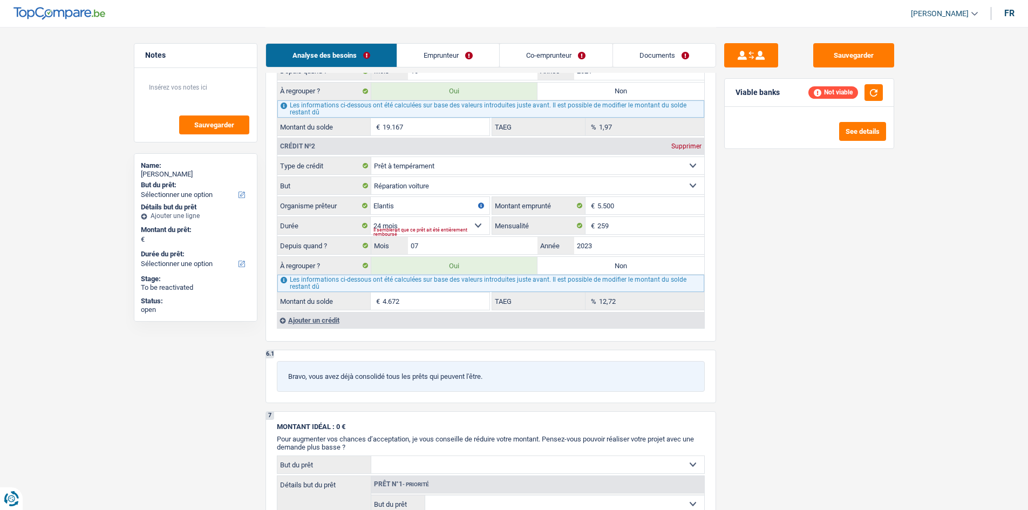
click at [333, 249] on div "Ajouter un crédit" at bounding box center [490, 320] width 427 height 16
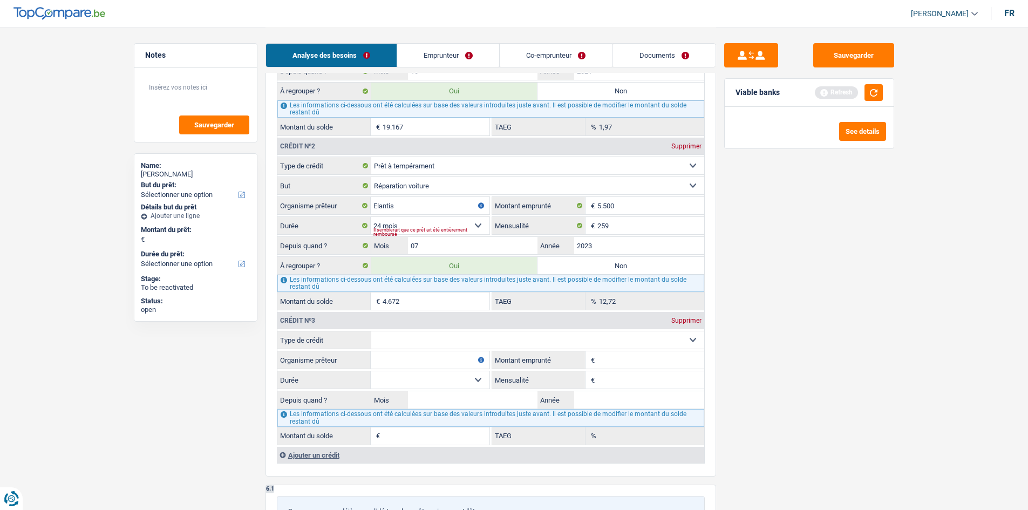
click at [471, 249] on select "Carte ou ouverture de crédit Prêt hypothécaire Vente à tempérament Prêt à tempé…" at bounding box center [537, 339] width 333 height 17
select select "creditConsolidation"
type input "0"
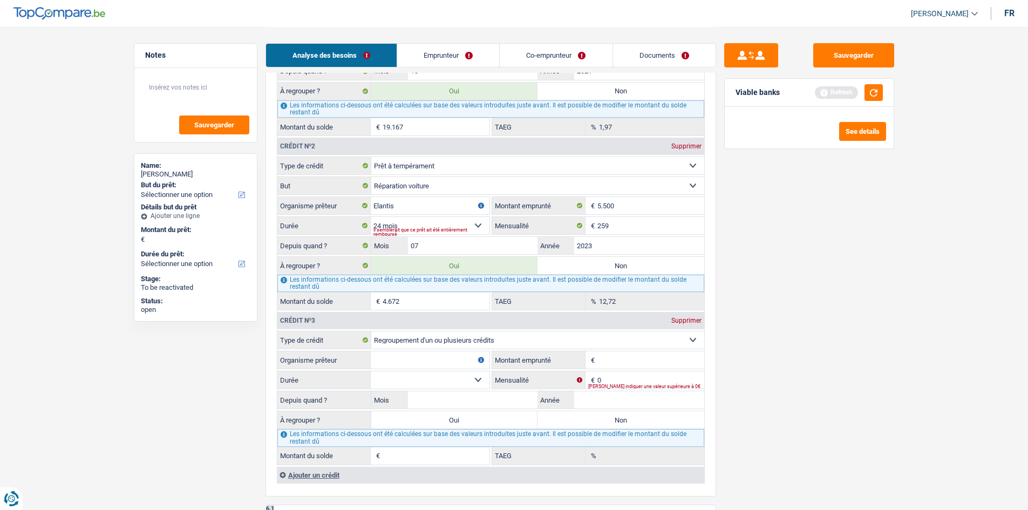
click at [471, 147] on div "Supprimer" at bounding box center [687, 146] width 36 height 6
select select "creditConsolidation"
select select
type input "0"
radio input "false"
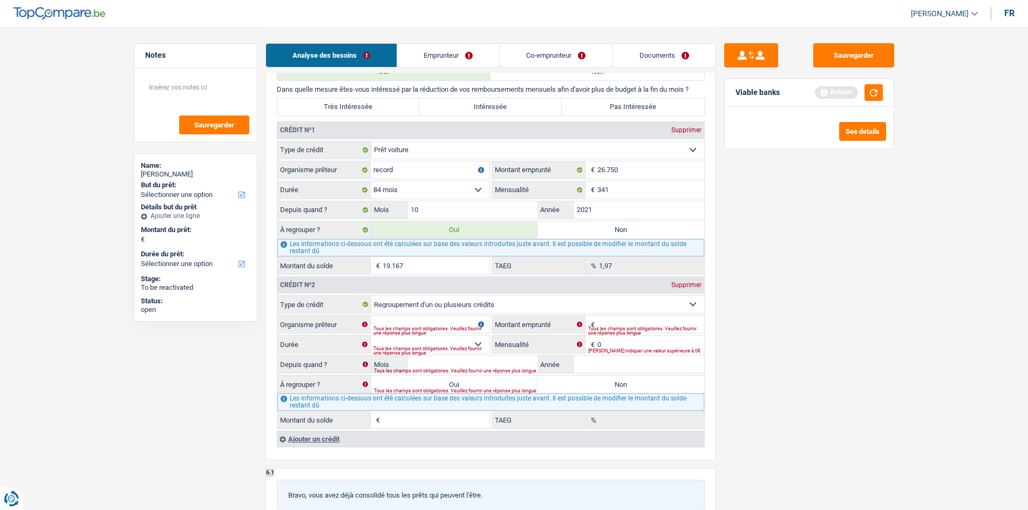
scroll to position [755, 0]
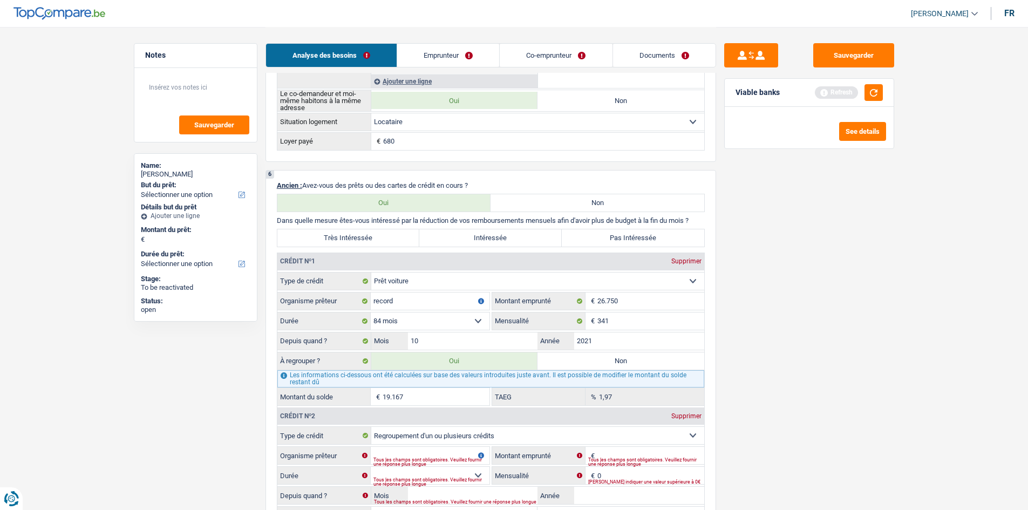
click at [471, 249] on div "Supprimer" at bounding box center [687, 261] width 36 height 6
select select "creditConsolidation"
select select
type input "0"
radio input "false"
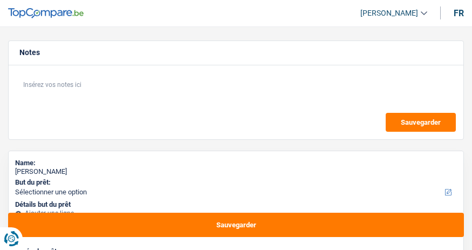
select select "independent"
select select "netSalary"
select select "rents"
select select "32"
select select "separated"
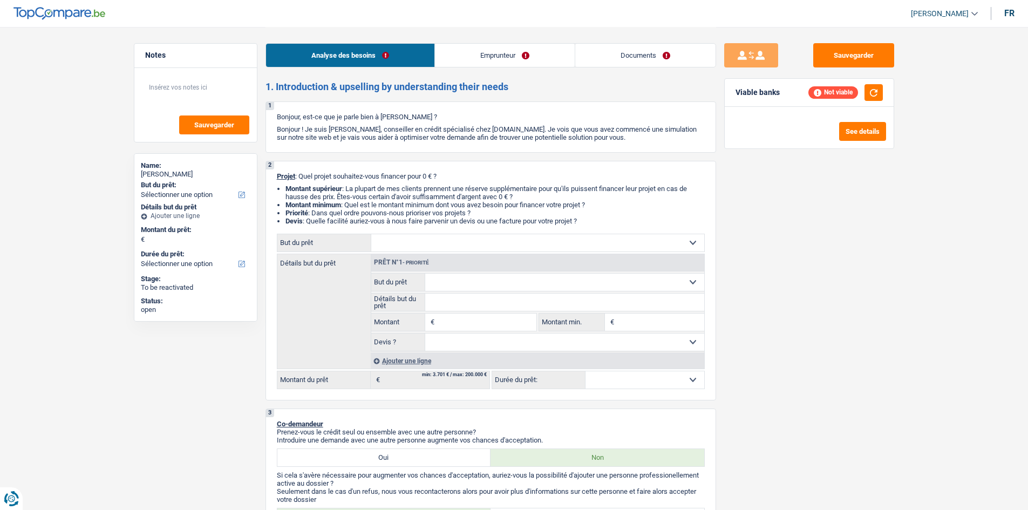
click at [472, 50] on link "Documents" at bounding box center [645, 55] width 140 height 23
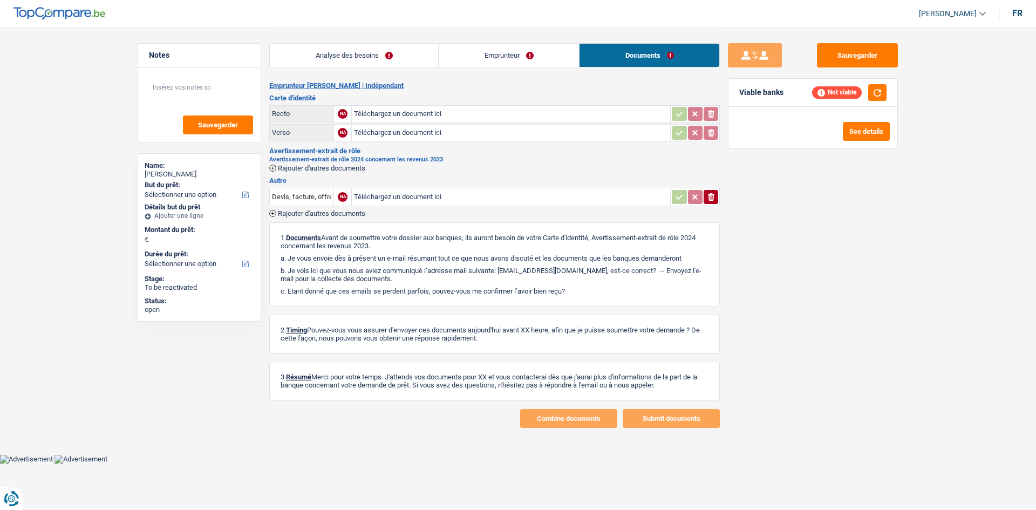
click at [472, 54] on link "Emprunteur" at bounding box center [509, 55] width 140 height 23
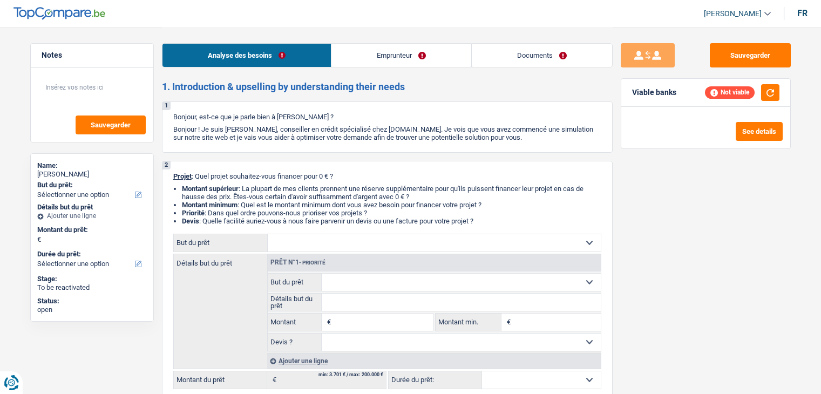
select select "worker"
select select "netSalary"
select select "rentalIncome"
select select "rents"
select select "cardOrCredit"
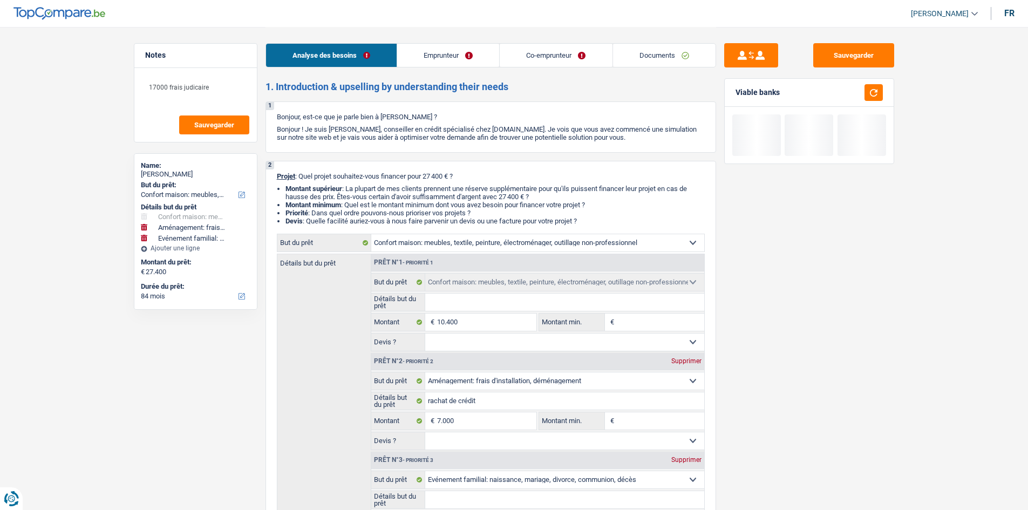
select select "household"
select select "movingOrInstallation"
select select "familyEvent"
select select "84"
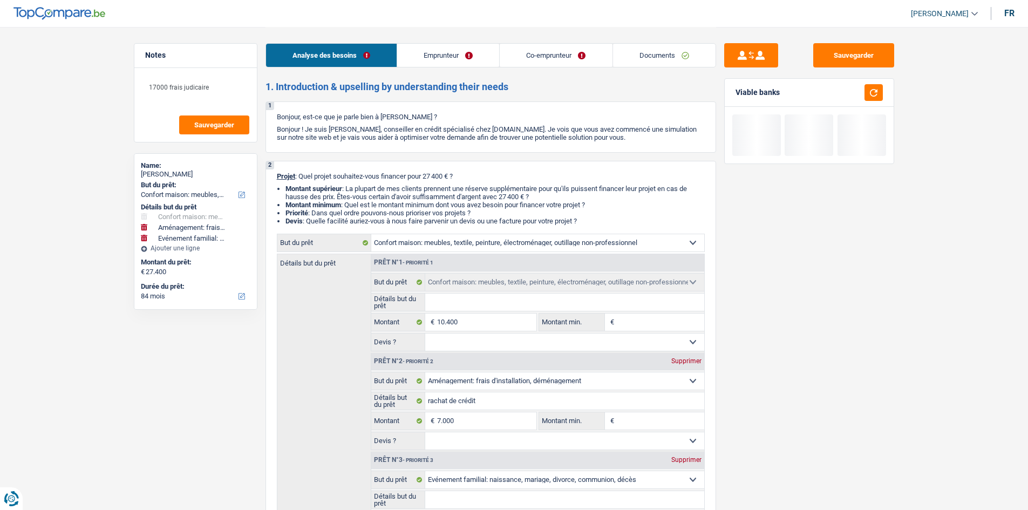
select select "household"
select select "movingOrInstallation"
select select "familyEvent"
select select "84"
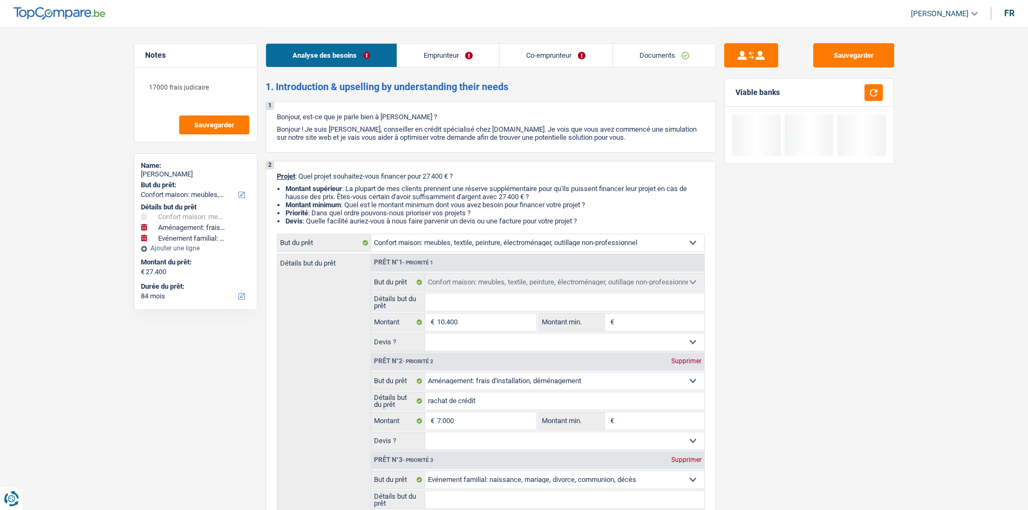
select select "publicEmployee"
select select "privateEmployee"
select select "familyAllowances"
select select "netSalary"
select select "alimony"
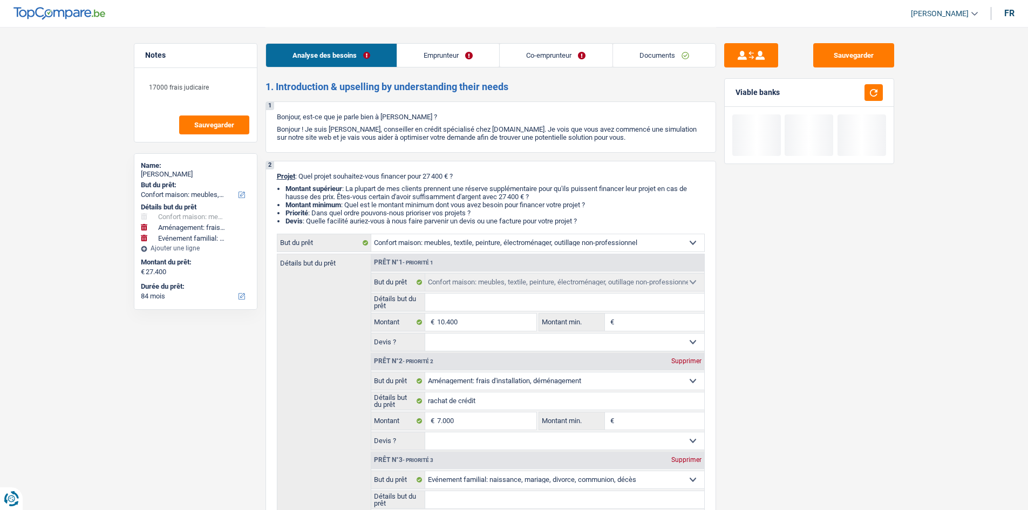
select select "mealVouchers"
select select "netSalary"
select select "mealVouchers"
select select "rents"
select select "personalLoan"
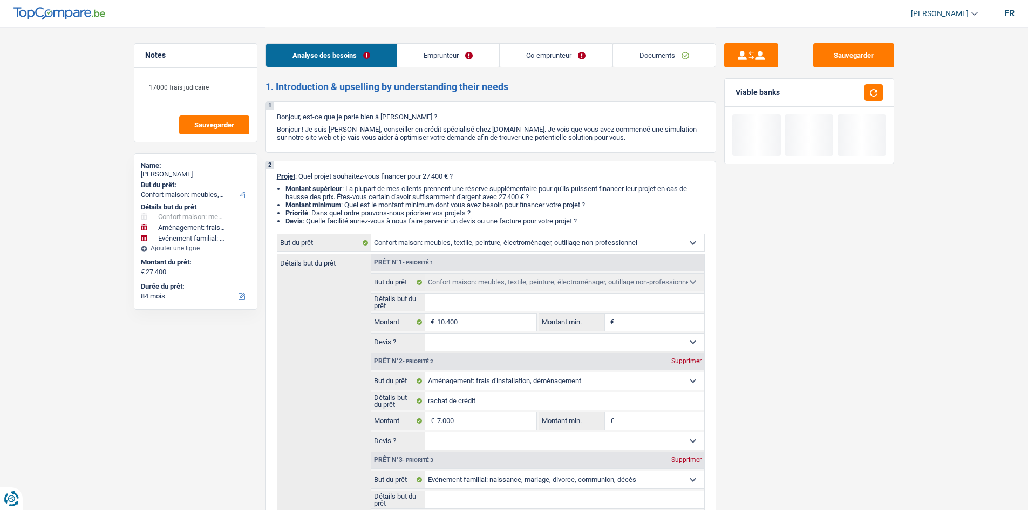
select select "legalFees"
select select "24"
select select "creditConsolidation"
select select "48"
select select "household"
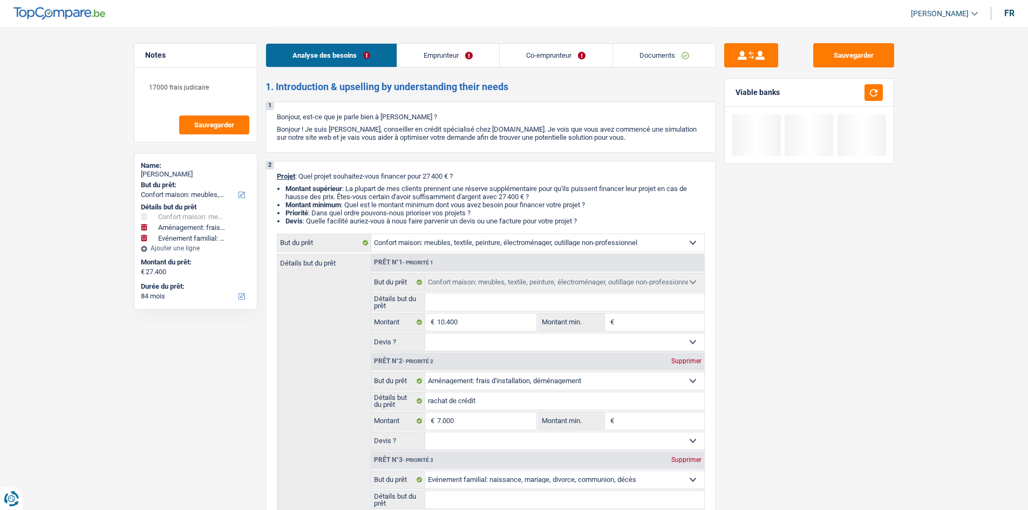
select select "household"
select select "movingOrInstallation"
select select "familyEvent"
select select "84"
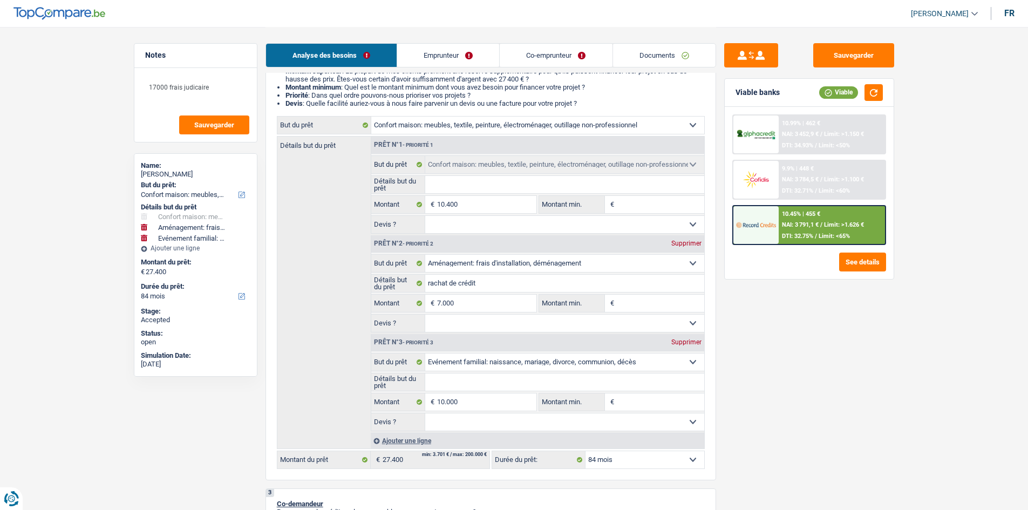
scroll to position [108, 0]
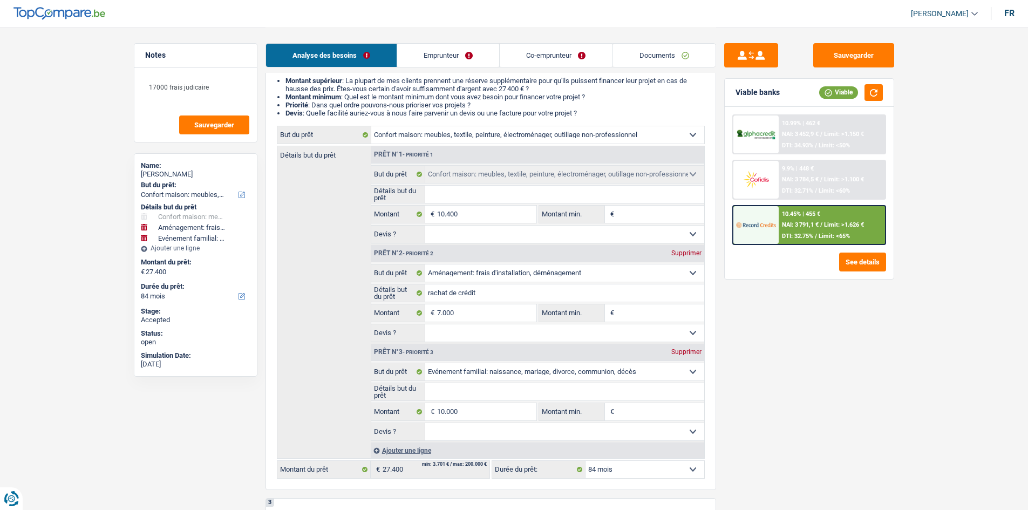
click at [457, 284] on fieldset "rachat de crédit Détails but du prêt Tous les champs sont obligatoires. Veuille…" at bounding box center [537, 293] width 333 height 18
click at [475, 274] on select "Confort maison: meubles, textile, peinture, électroménager, outillage non-profe…" at bounding box center [564, 272] width 279 height 17
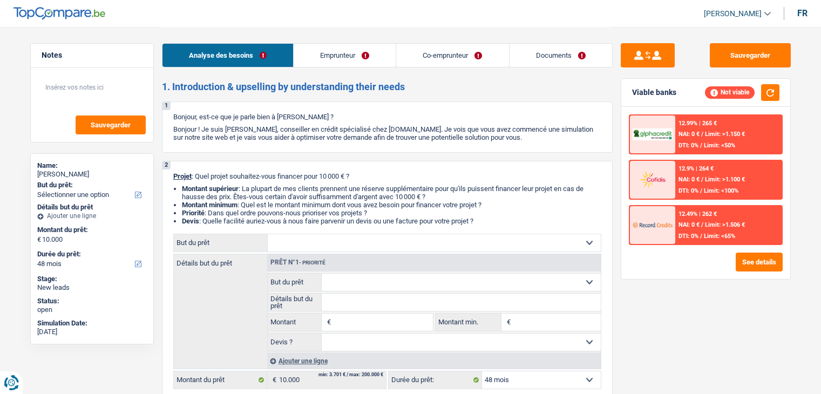
select select "48"
select select "privateEmployee"
select select "familyAllowances"
select select "netSalary"
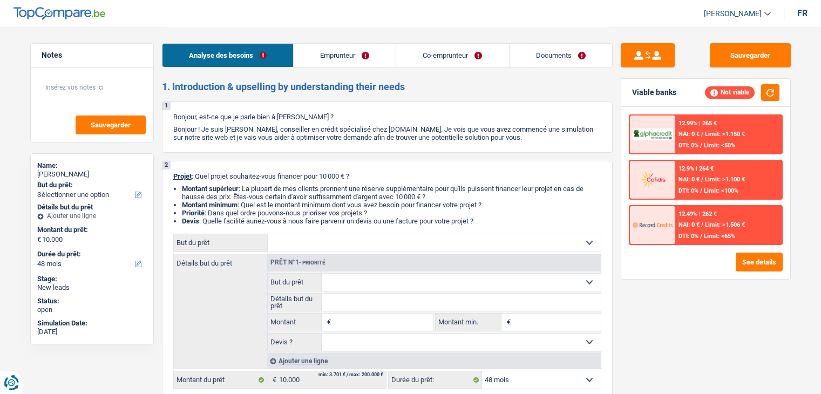
select select "mealVouchers"
select select "rents"
select select "48"
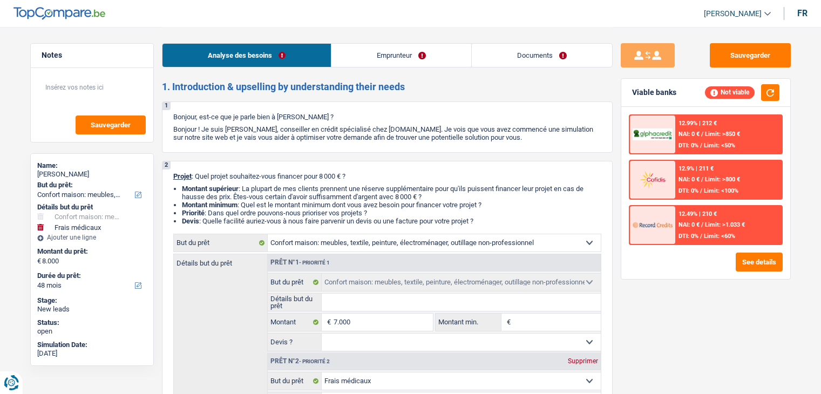
select select "household"
select select "medical"
select select "48"
select select "household"
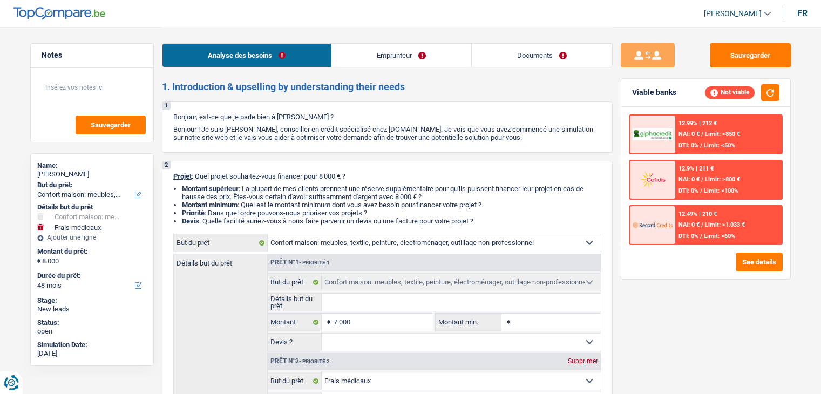
select select "household"
select select "medical"
select select "48"
select select "retired"
select select "pension"
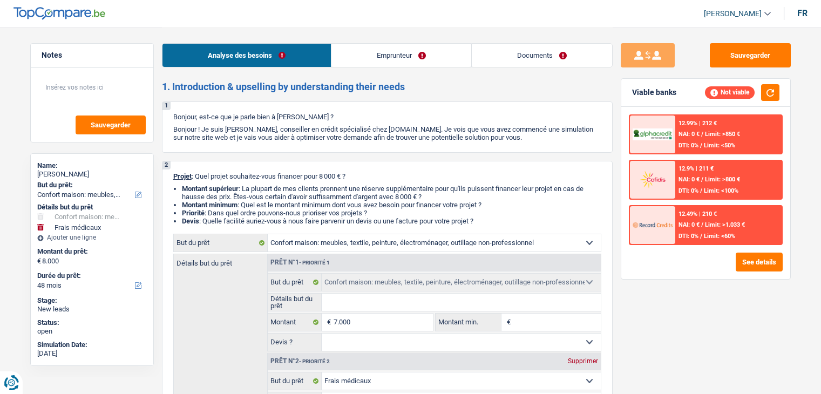
select select "rents"
select select "household"
select select "medical"
select select "48"
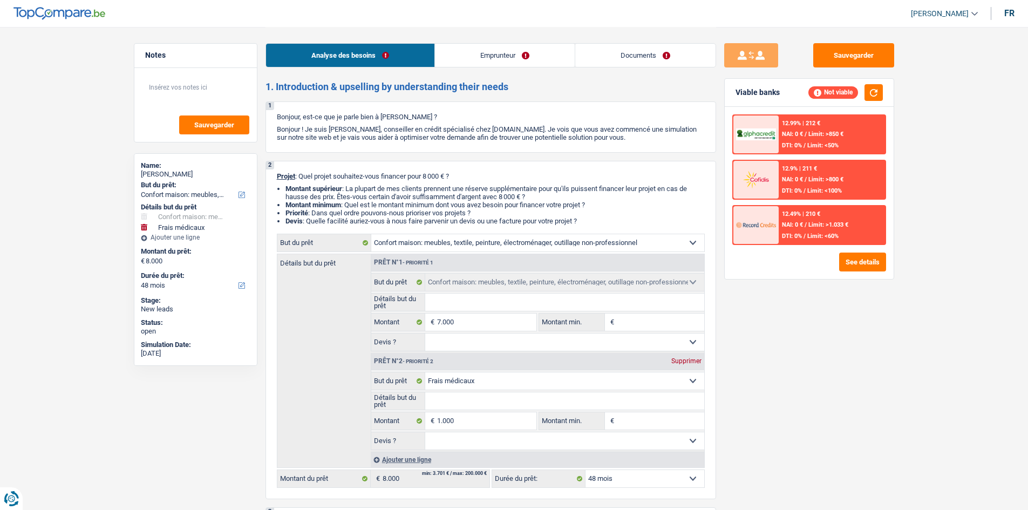
click at [550, 44] on link "Emprunteur" at bounding box center [505, 55] width 140 height 23
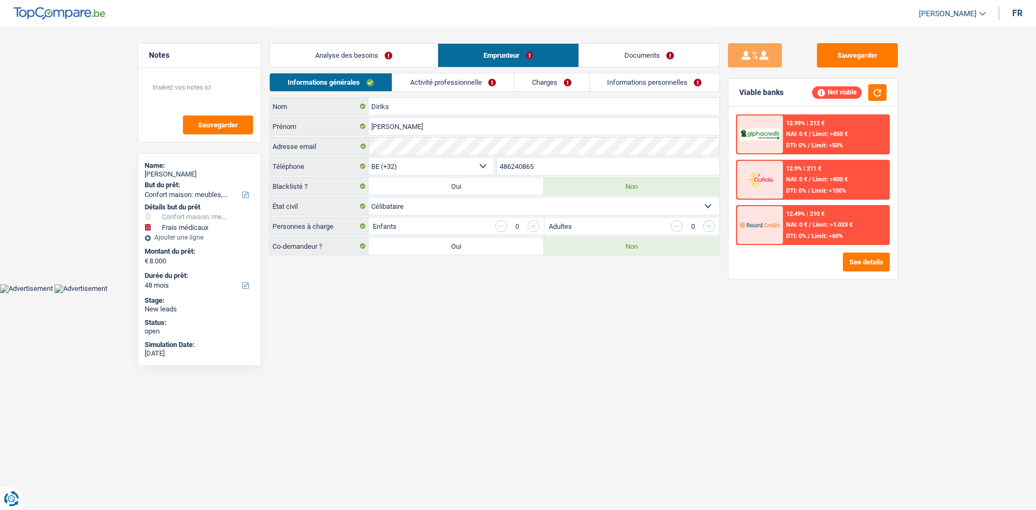
click at [493, 68] on div "Analyse des besoins Emprunteur Documents" at bounding box center [494, 50] width 451 height 46
click at [407, 38] on div "Analyse des besoins Emprunteur Documents" at bounding box center [494, 50] width 451 height 46
click at [393, 81] on link "Activité professionnelle" at bounding box center [452, 82] width 121 height 18
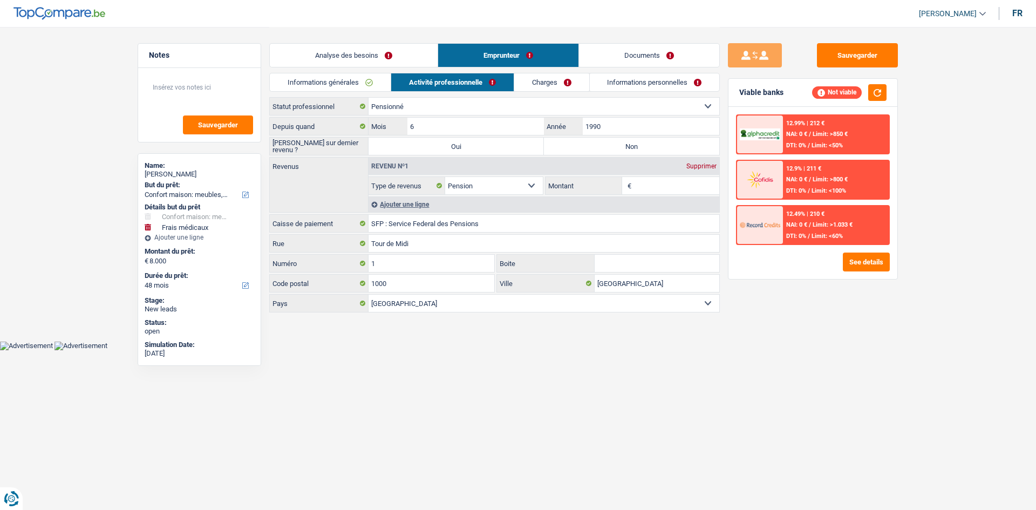
click at [418, 59] on link "Analyse des besoins" at bounding box center [354, 55] width 168 height 23
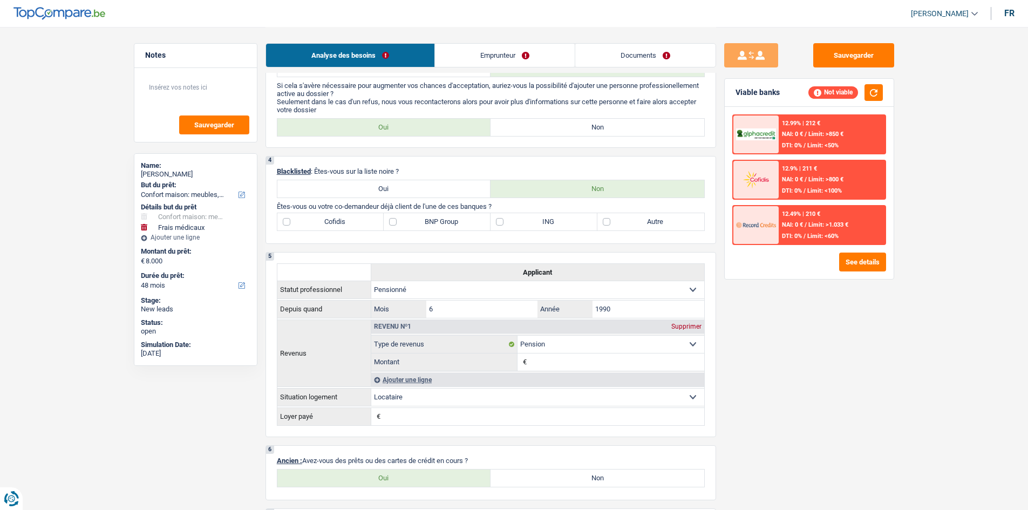
scroll to position [486, 0]
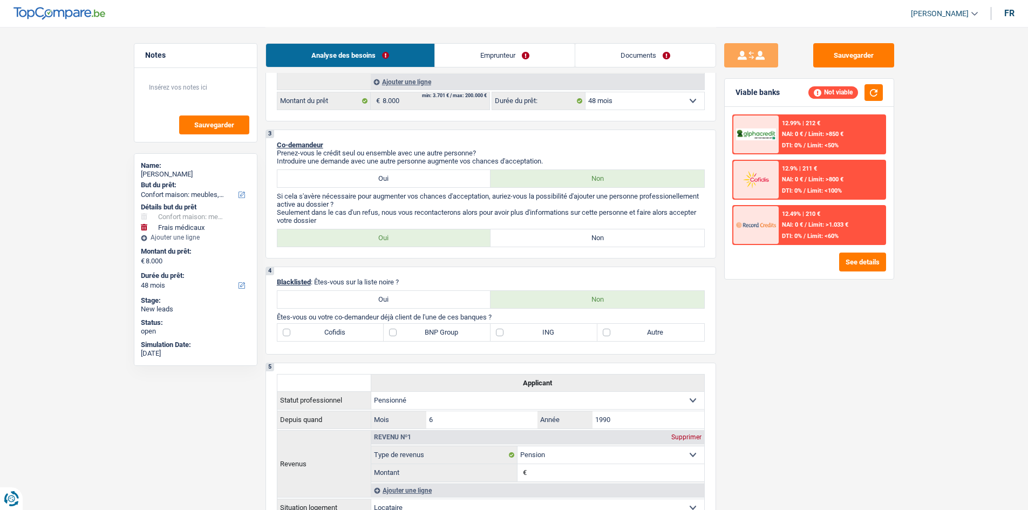
click at [604, 231] on label "Non" at bounding box center [598, 237] width 214 height 17
click at [604, 231] on input "Non" at bounding box center [598, 237] width 214 height 17
radio input "true"
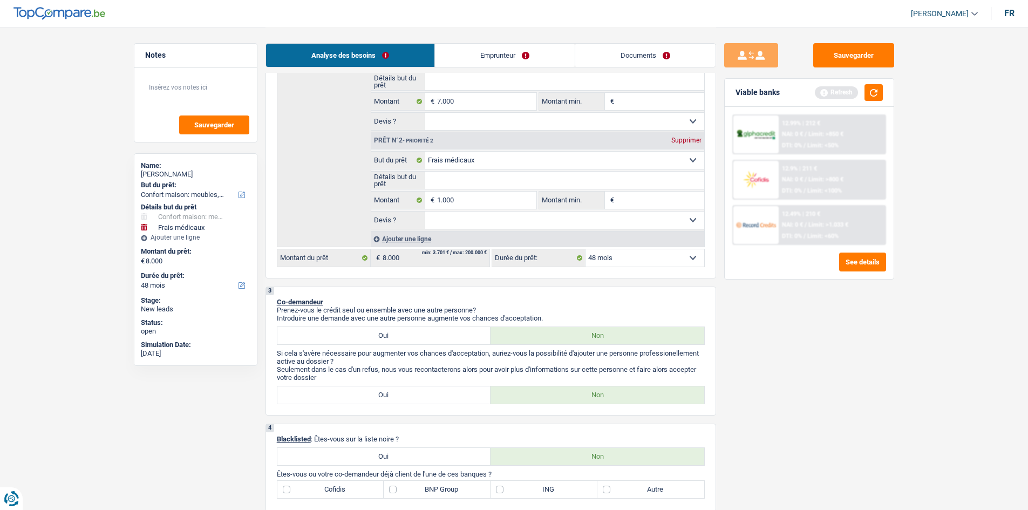
scroll to position [216, 0]
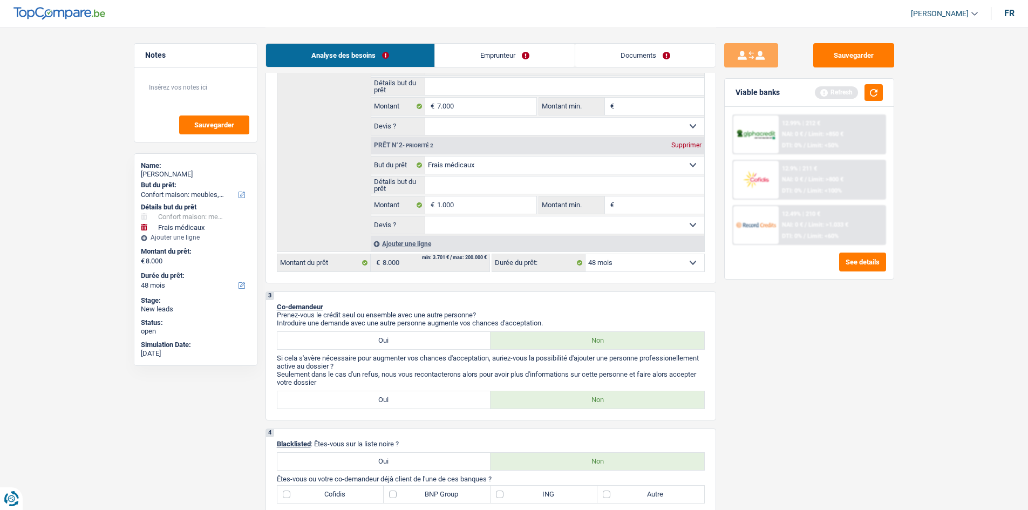
click at [495, 52] on link "Emprunteur" at bounding box center [505, 55] width 140 height 23
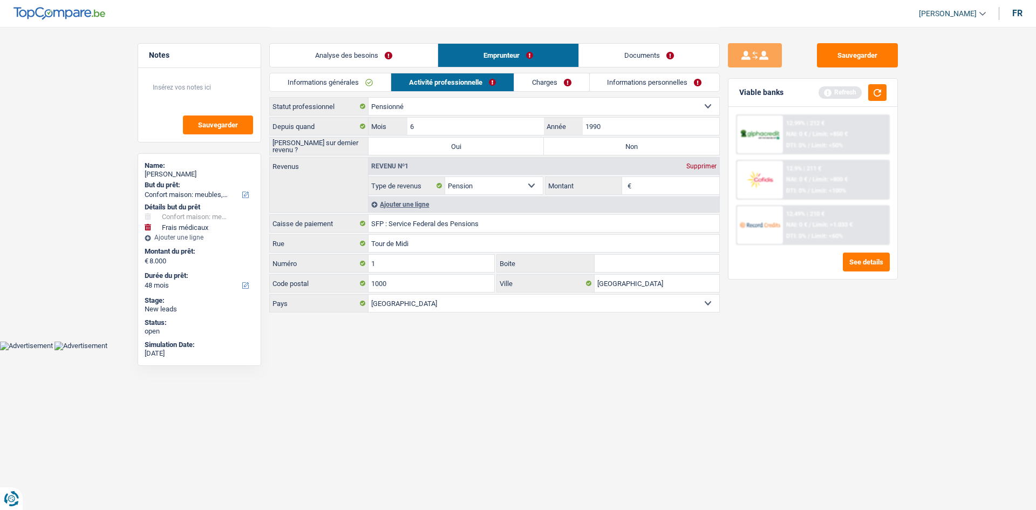
click at [380, 71] on div "Analyse des besoins Emprunteur Documents" at bounding box center [494, 50] width 451 height 46
click at [376, 77] on link "Informations générales" at bounding box center [330, 82] width 121 height 18
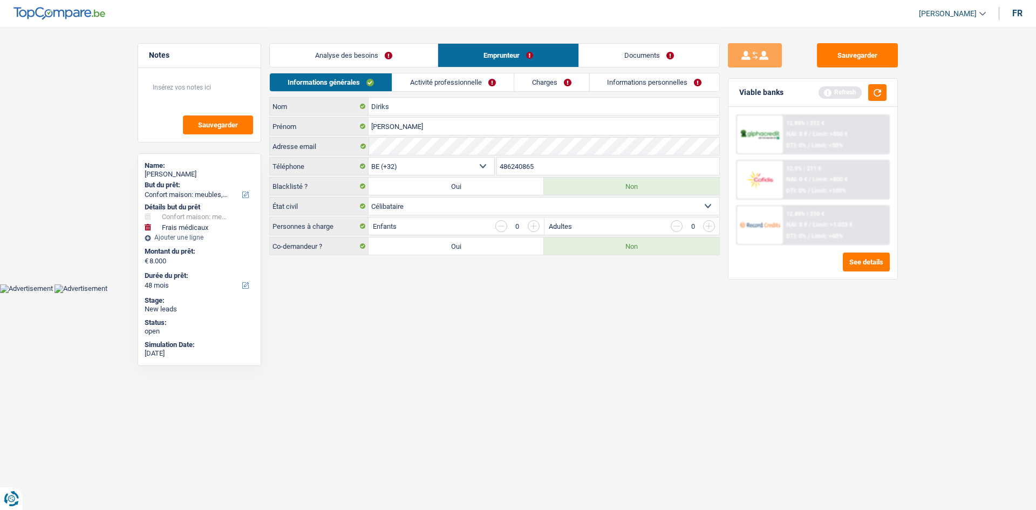
click at [394, 66] on link "Analyse des besoins" at bounding box center [354, 55] width 168 height 23
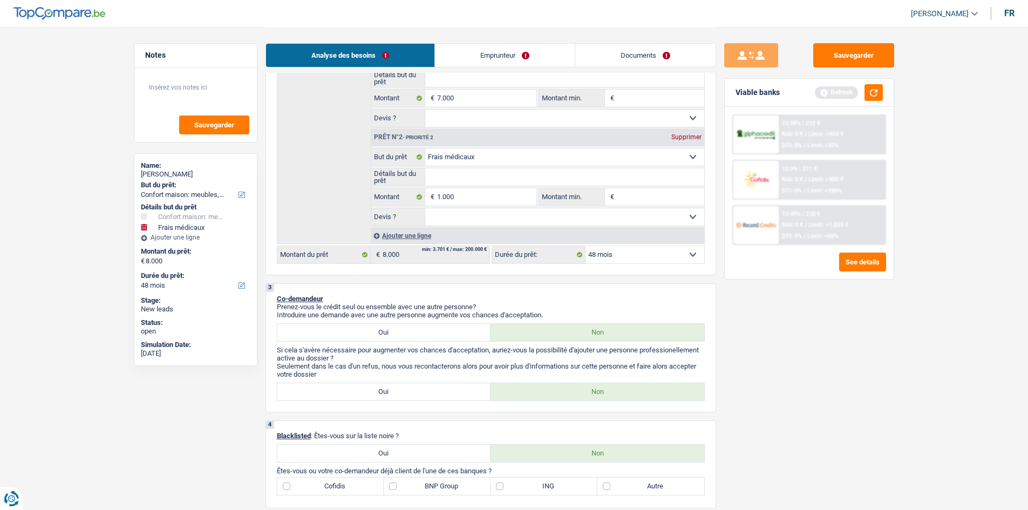
scroll to position [270, 0]
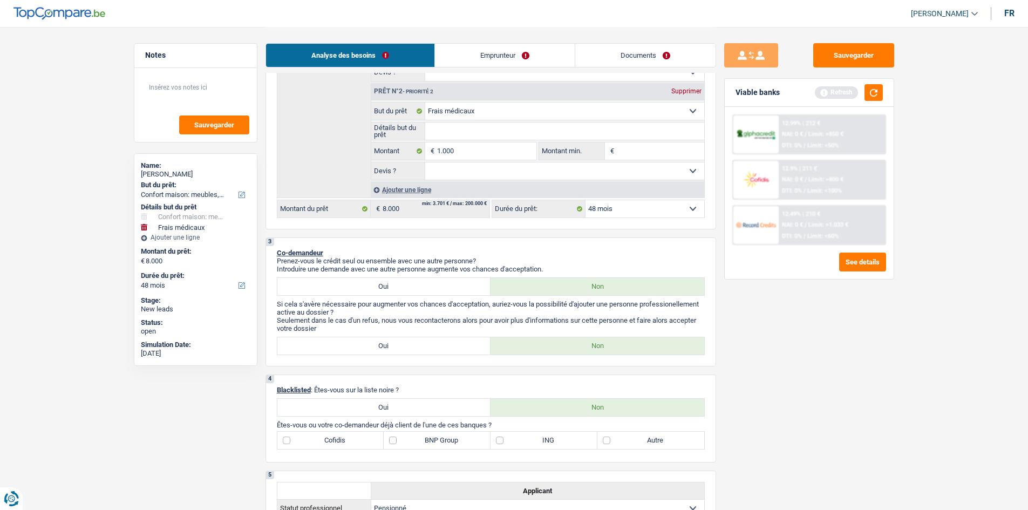
click at [392, 393] on label "Oui" at bounding box center [384, 407] width 214 height 17
click at [392, 393] on input "Oui" at bounding box center [384, 407] width 214 height 17
radio input "true"
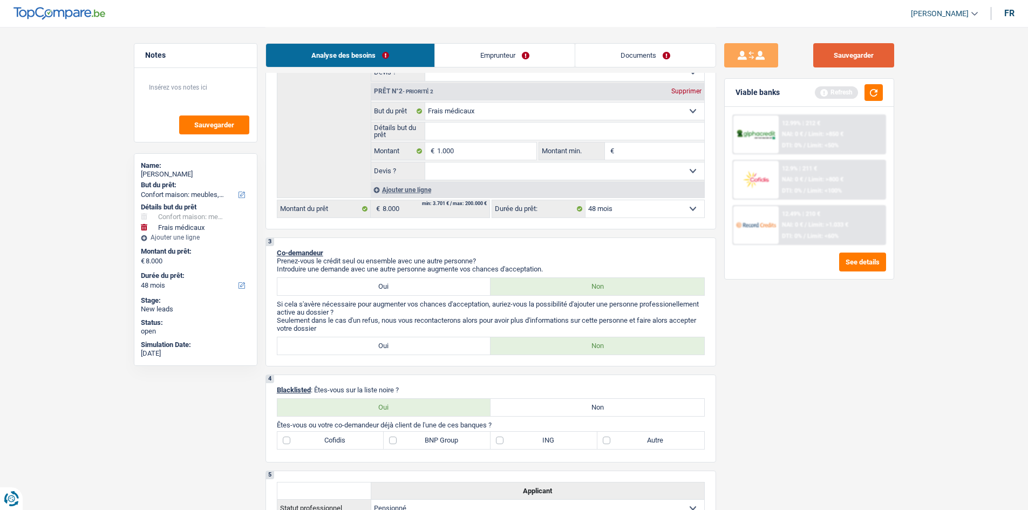
click at [820, 49] on button "Sauvegarder" at bounding box center [853, 55] width 81 height 24
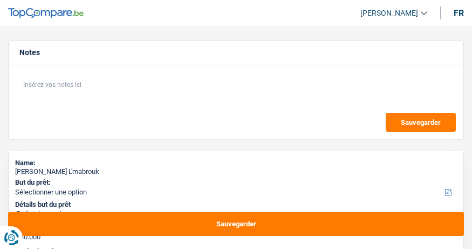
select select "120"
select select "worker"
select select "netSalary"
select select "liveWithParents"
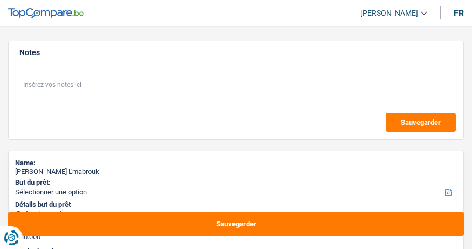
select select "carLoan"
select select "60"
select select "120"
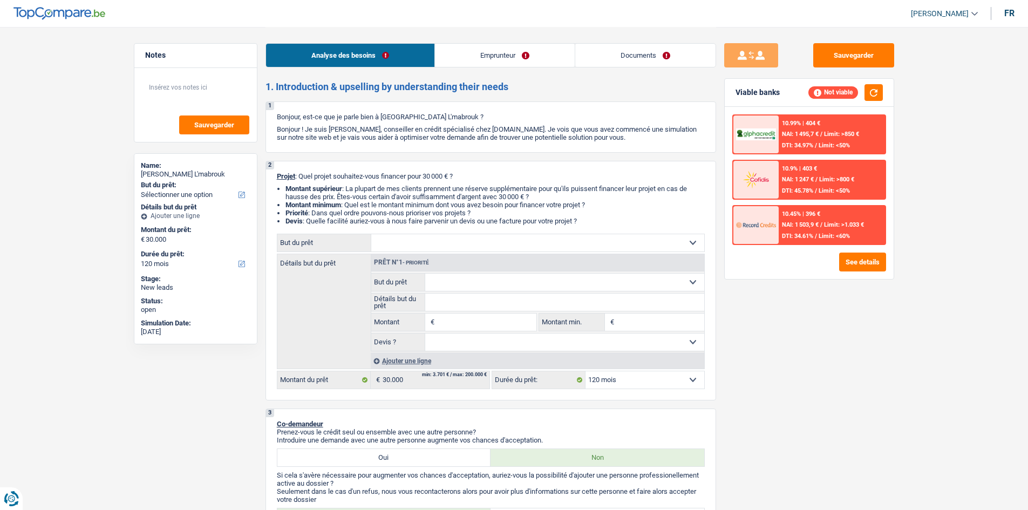
click at [427, 230] on div "2 Projet : Quel projet souhaitez-vous financer pour 30 000 € ? Montant supérieu…" at bounding box center [490, 281] width 451 height 240
click at [437, 239] on select "Confort maison: meubles, textile, peinture, électroménager, outillage non-profe…" at bounding box center [537, 242] width 333 height 17
select select "household"
click at [371, 234] on select "Confort maison: meubles, textile, peinture, électroménager, outillage non-profe…" at bounding box center [537, 242] width 333 height 17
select select "household"
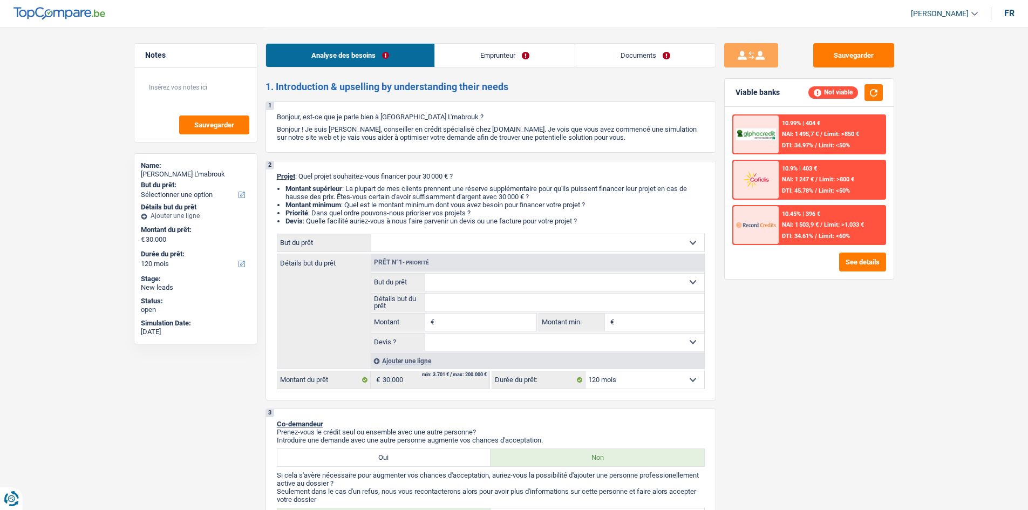
select select "household"
type input "30.000"
select select "household"
type input "30.000"
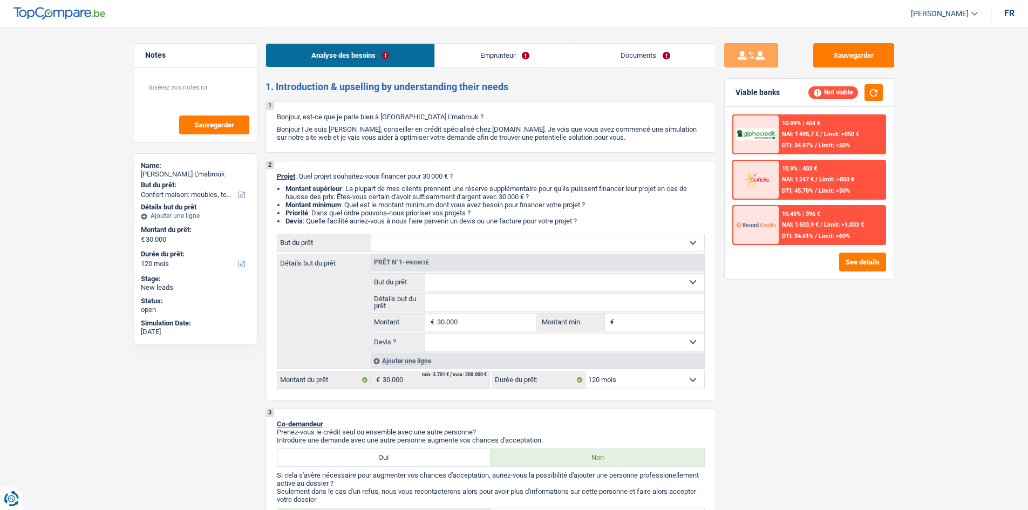
select select "household"
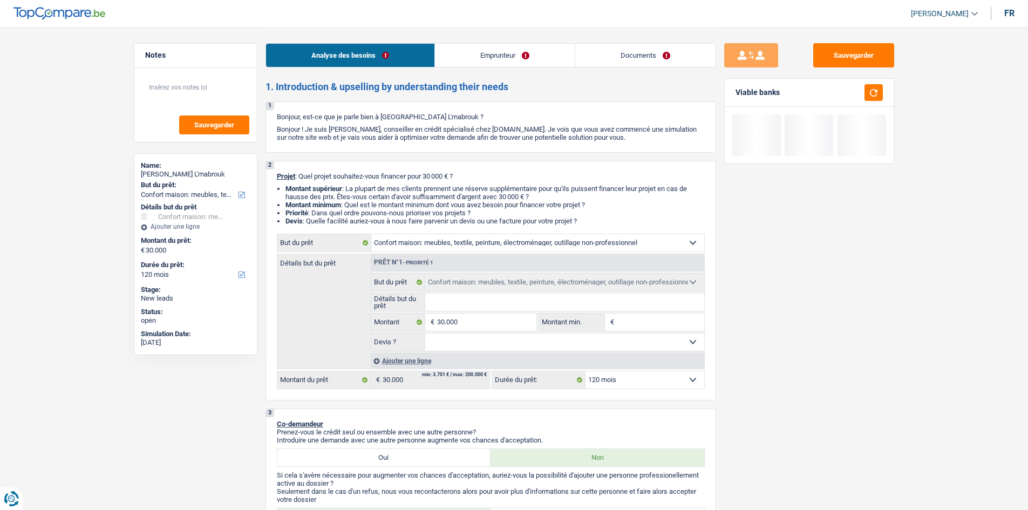
click at [419, 248] on div "Ajouter une ligne" at bounding box center [537, 361] width 333 height 16
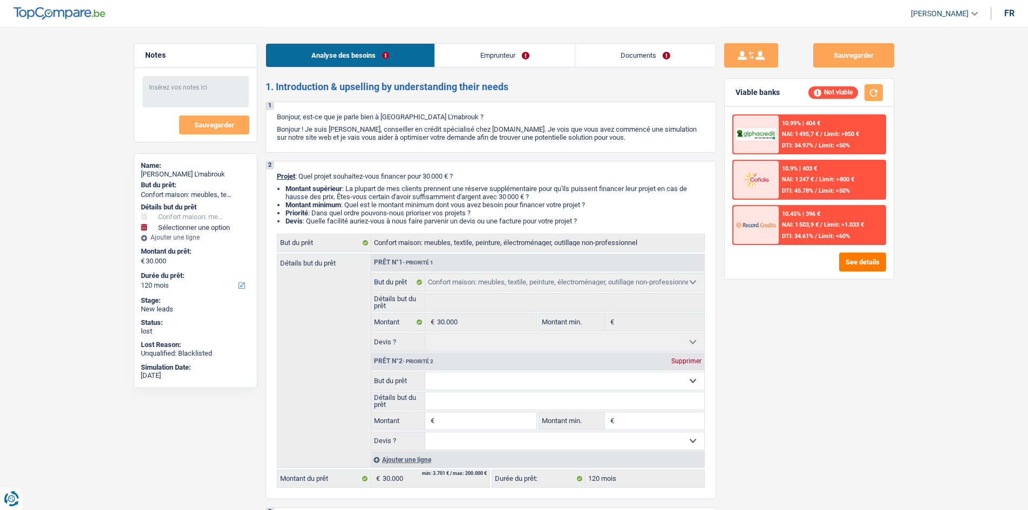
click at [468, 248] on select "Confort maison: meubles, textile, peinture, électroménager, outillage non-profe…" at bounding box center [564, 380] width 279 height 17
select select "carRepair"
click at [425, 248] on select "Confort maison: meubles, textile, peinture, électroménager, outillage non-profe…" at bounding box center [564, 380] width 279 height 17
select select "carRepair"
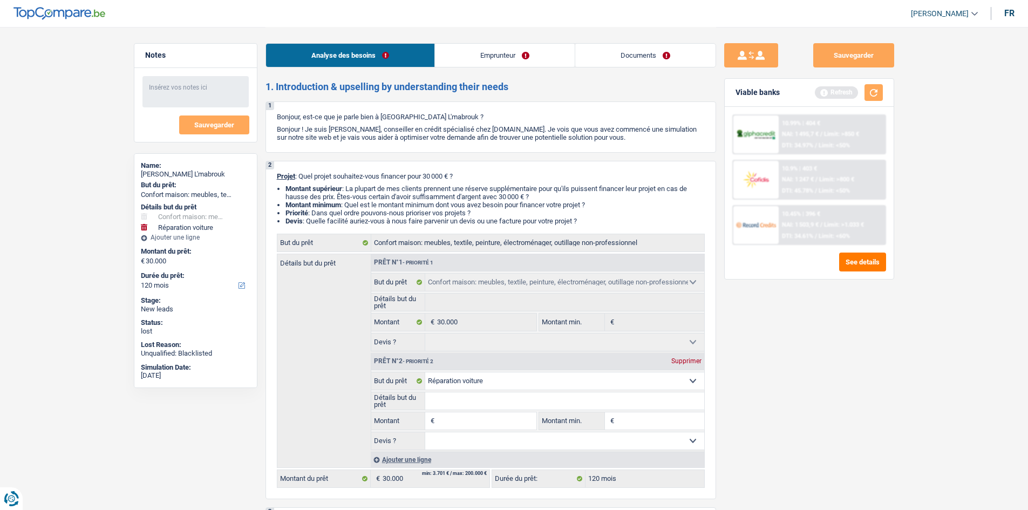
click at [459, 248] on input "Montant" at bounding box center [486, 420] width 99 height 17
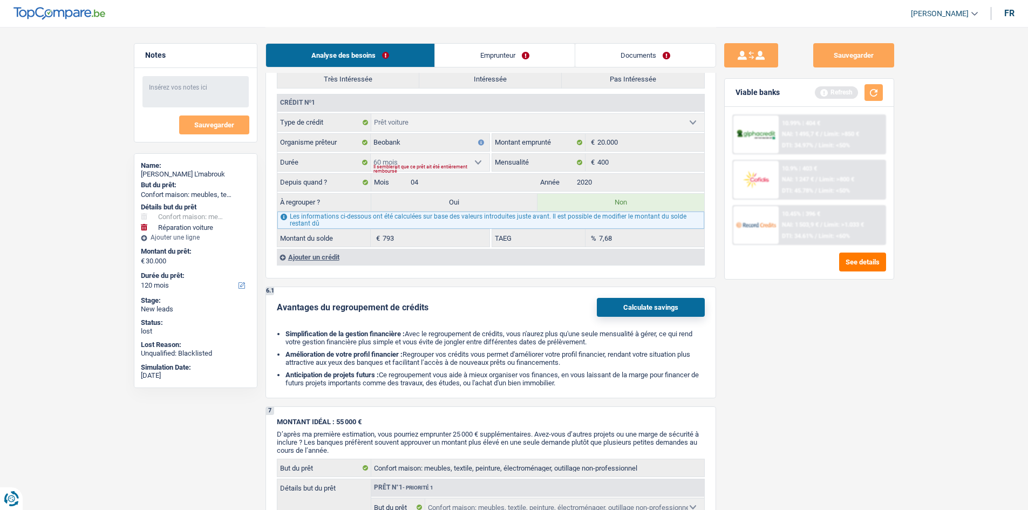
scroll to position [971, 0]
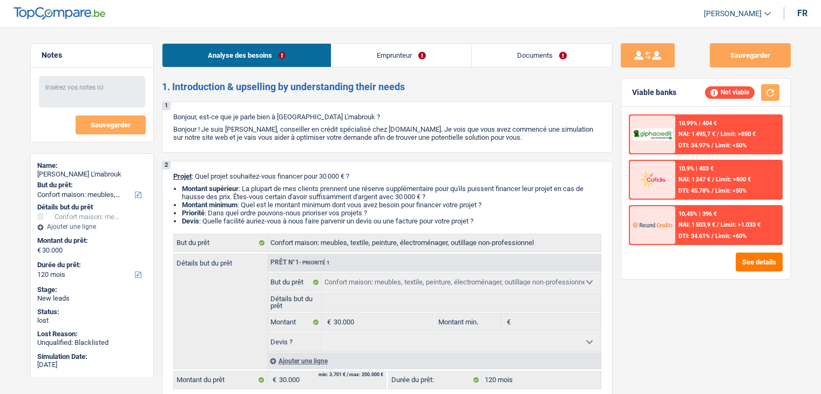
select select "household"
select select "120"
select select "household"
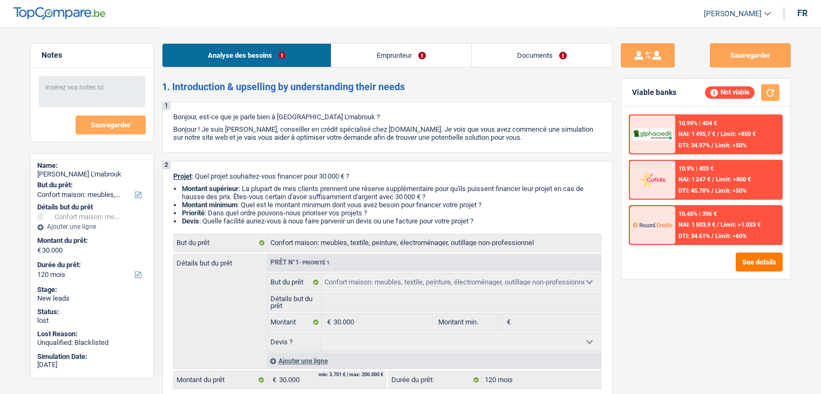
select select "120"
select select "worker"
select select "netSalary"
select select "liveWithParents"
select select "carLoan"
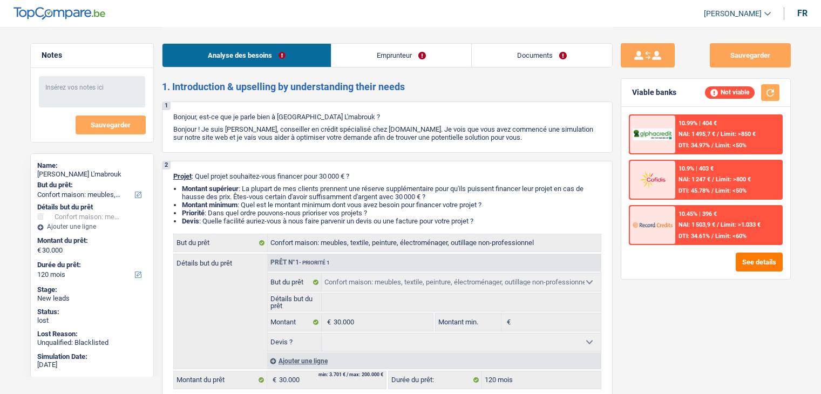
select select "60"
select select "household"
select select "120"
select select "32"
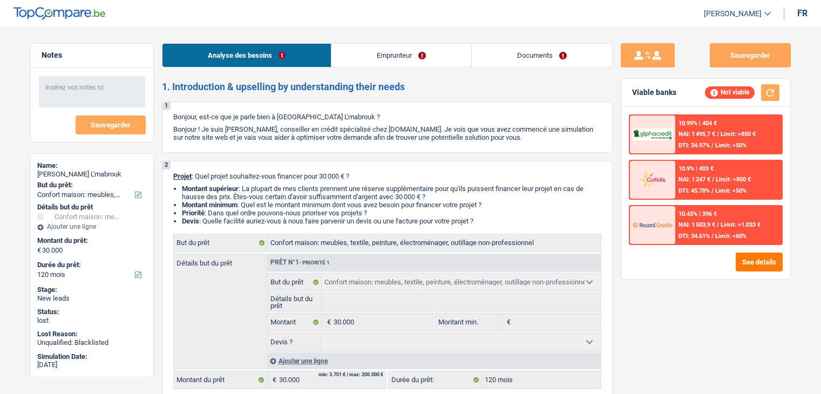
select select "single"
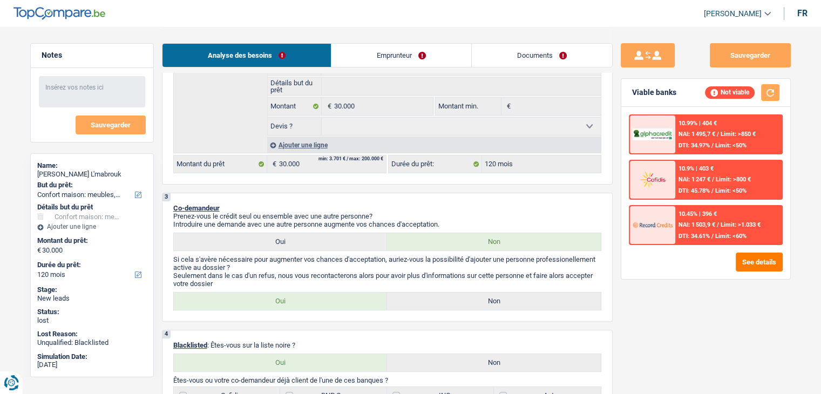
click at [418, 33] on div "Analyse des besoins Emprunteur Documents" at bounding box center [387, 50] width 451 height 46
click at [410, 52] on link "Emprunteur" at bounding box center [401, 55] width 140 height 23
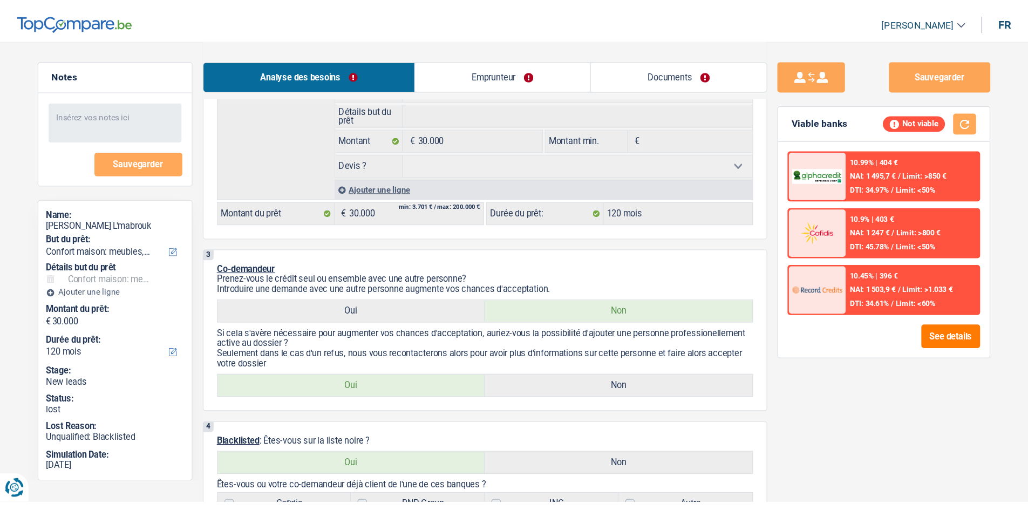
scroll to position [0, 0]
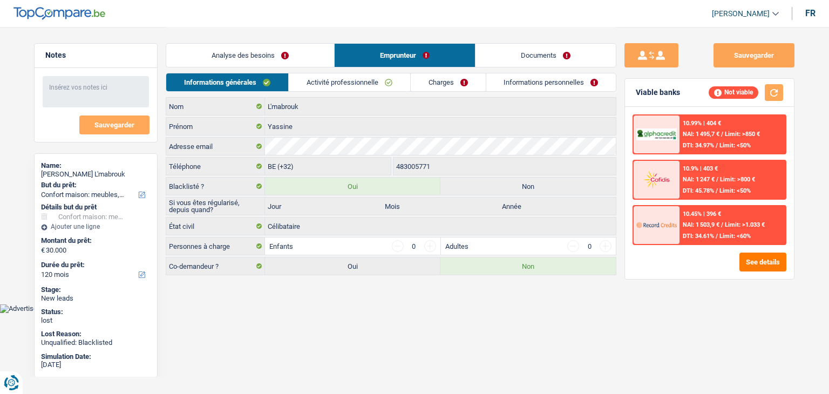
click at [350, 93] on div "Informations générales Activité professionnelle Charges Informations personnell…" at bounding box center [391, 85] width 451 height 24
click at [367, 90] on link "Activité professionnelle" at bounding box center [349, 82] width 121 height 18
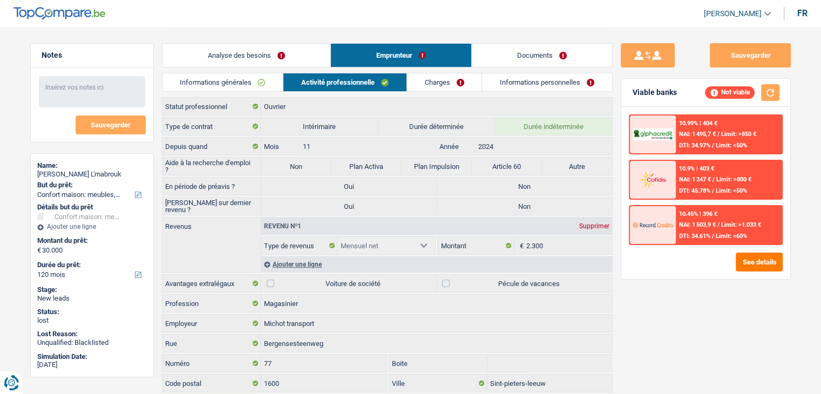
click at [375, 86] on link "Activité professionnelle" at bounding box center [344, 82] width 123 height 18
click at [481, 76] on li "Informations personnelles" at bounding box center [546, 82] width 131 height 19
click at [492, 84] on link "Informations personnelles" at bounding box center [547, 82] width 130 height 18
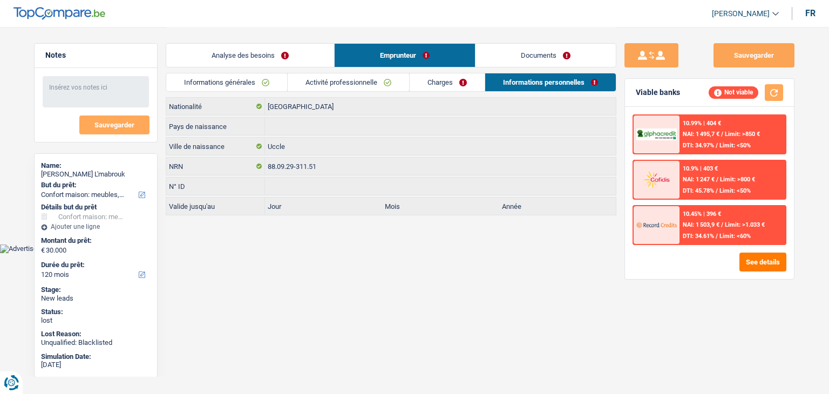
click at [436, 76] on link "Charges" at bounding box center [447, 82] width 75 height 18
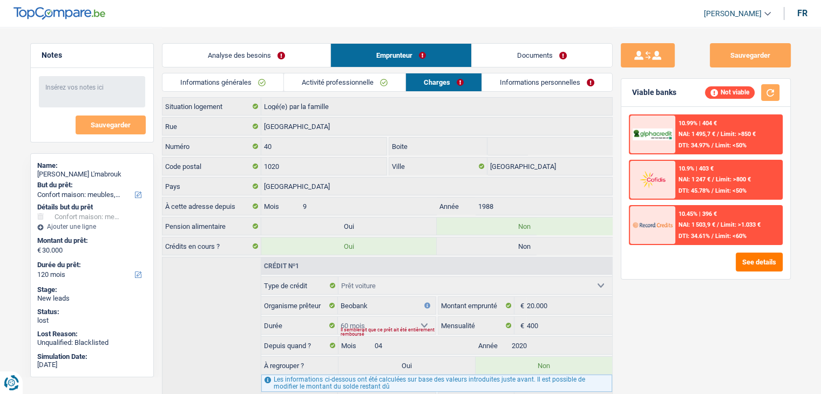
click at [274, 63] on link "Analyse des besoins" at bounding box center [246, 55] width 168 height 23
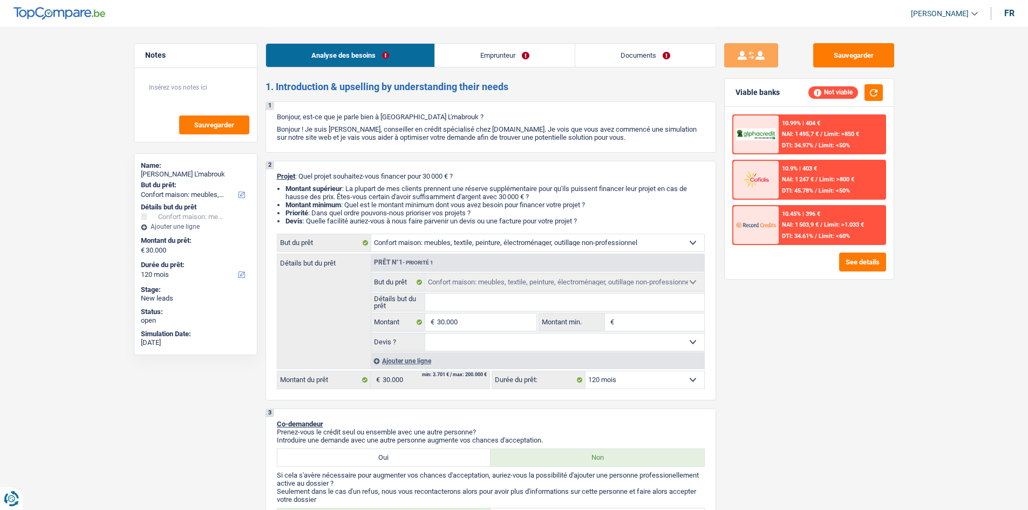
select select "household"
select select "120"
select select "household"
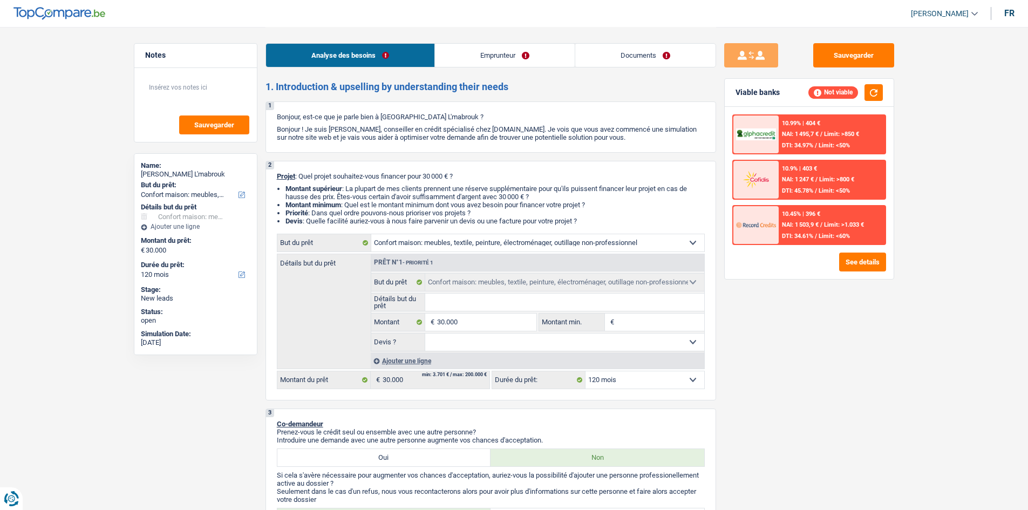
select select "120"
select select "worker"
select select "netSalary"
select select "liveWithParents"
select select "carLoan"
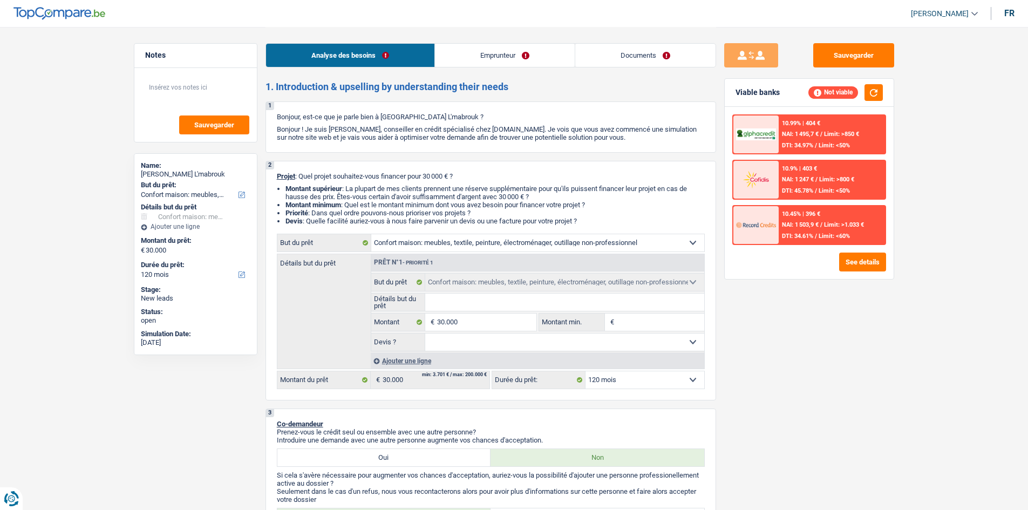
select select "60"
select select "household"
select select "120"
click at [430, 359] on div "Ajouter une ligne" at bounding box center [537, 361] width 333 height 16
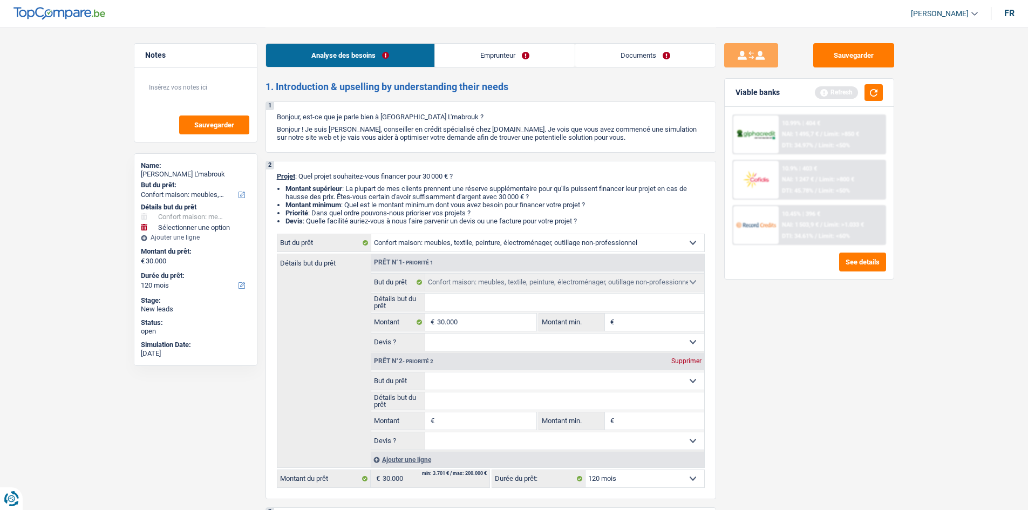
click at [458, 379] on select "Confort maison: meubles, textile, peinture, électroménager, outillage non-profe…" at bounding box center [564, 380] width 279 height 17
select select "carRepair"
click at [425, 372] on select "Confort maison: meubles, textile, peinture, électroménager, outillage non-profe…" at bounding box center [564, 380] width 279 height 17
select select "carRepair"
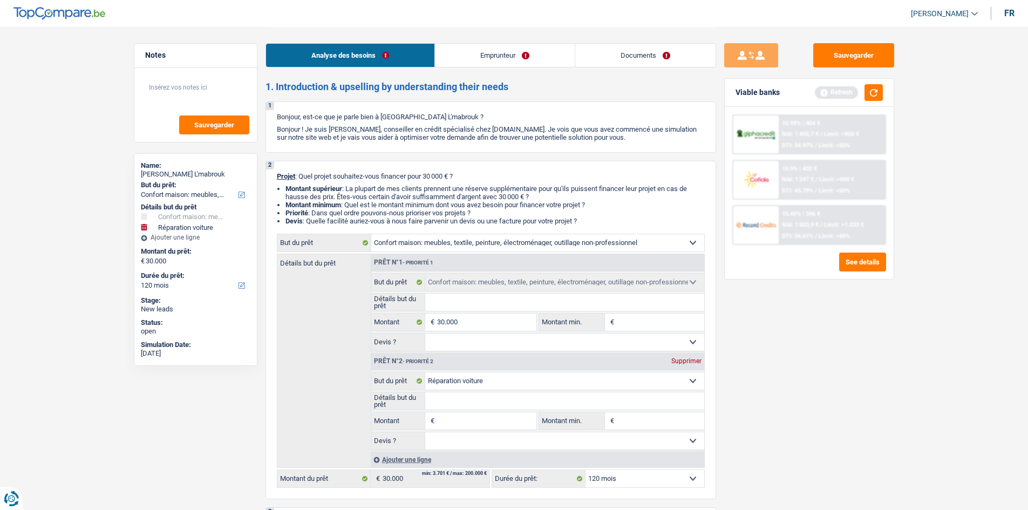
click at [448, 413] on input "Montant" at bounding box center [486, 420] width 99 height 17
type input "6"
type input "60"
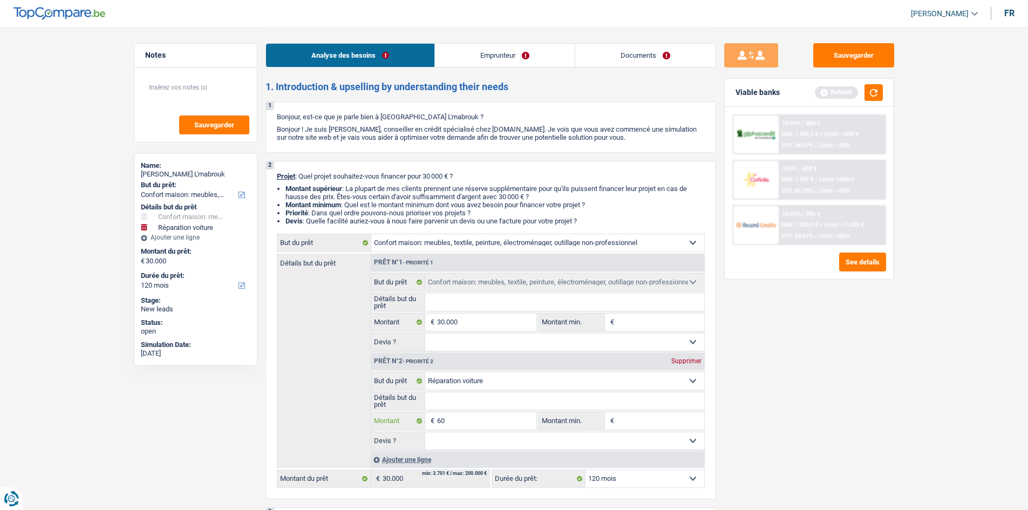
type input "600"
type input "6.000"
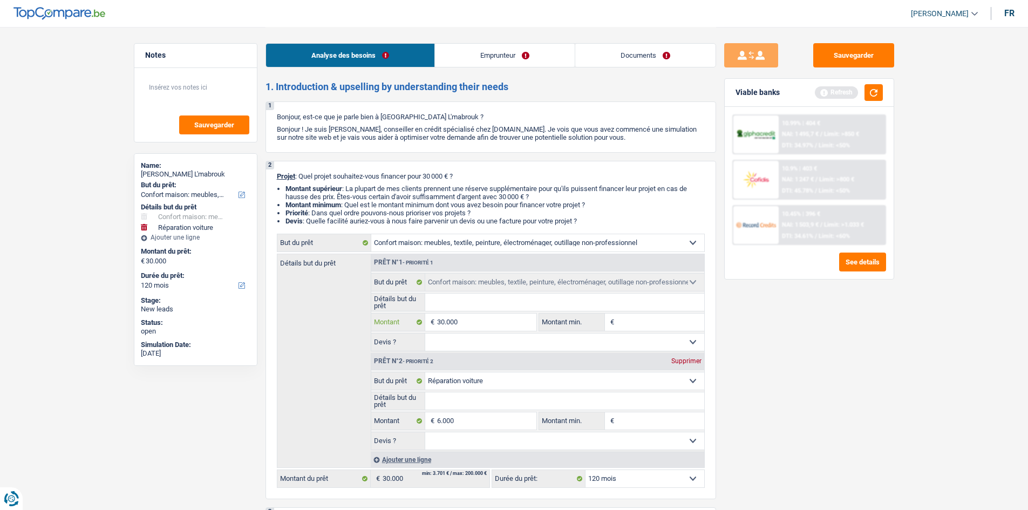
type input "36.000"
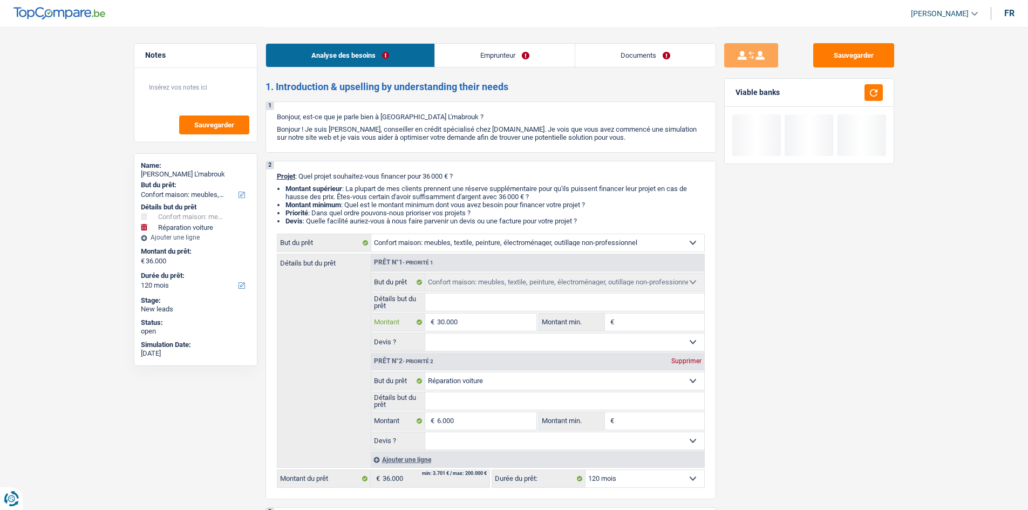
click at [492, 323] on input "30.000" at bounding box center [486, 322] width 99 height 17
type input "3.000"
type input "300"
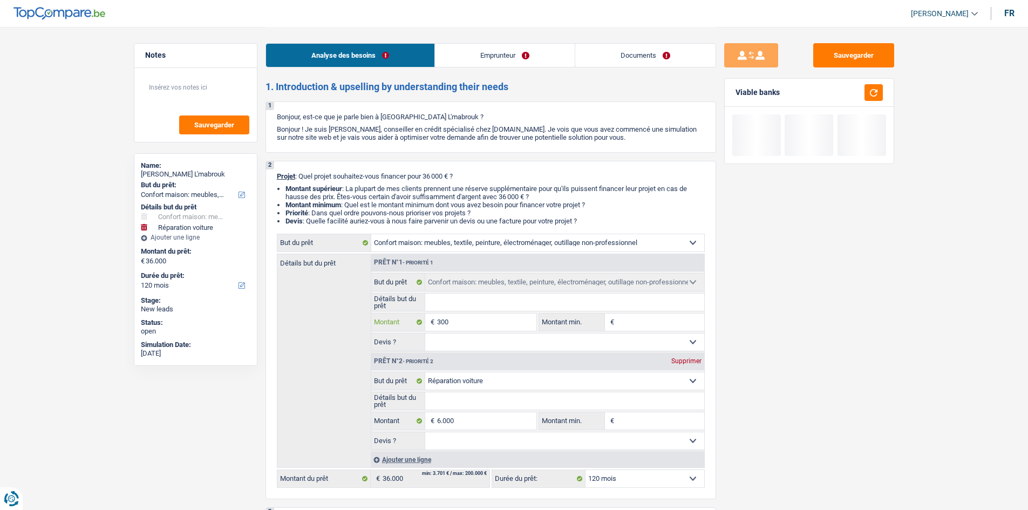
type input "30"
type input "3"
type input "2"
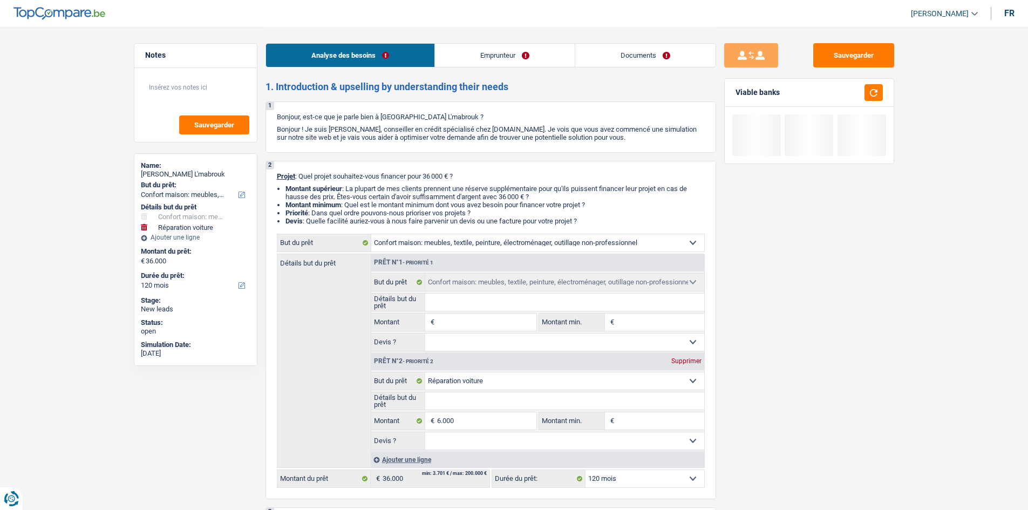
type input "2"
type input "24"
type input "240"
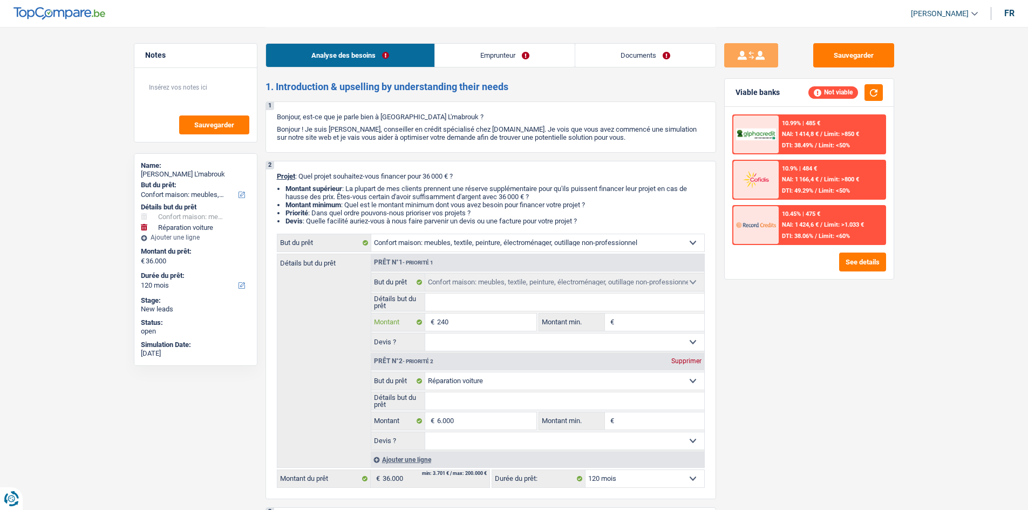
type input "2.400"
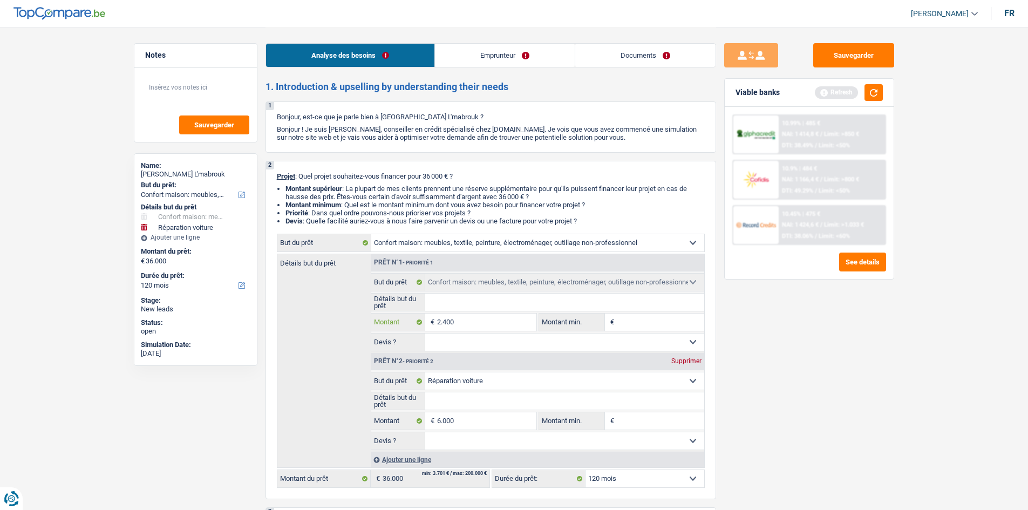
type input "24.000"
type input "30.000"
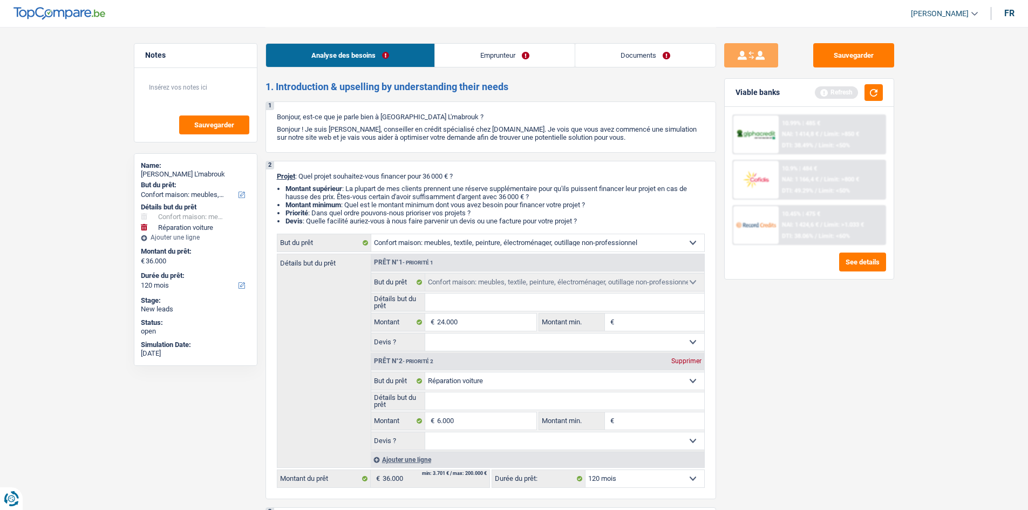
type input "30.000"
click at [869, 426] on div "Sauvegarder Viable banks Refresh 10.99% | 485 € NAI: 1 414,8 € / Limit: >850 € …" at bounding box center [809, 268] width 186 height 450
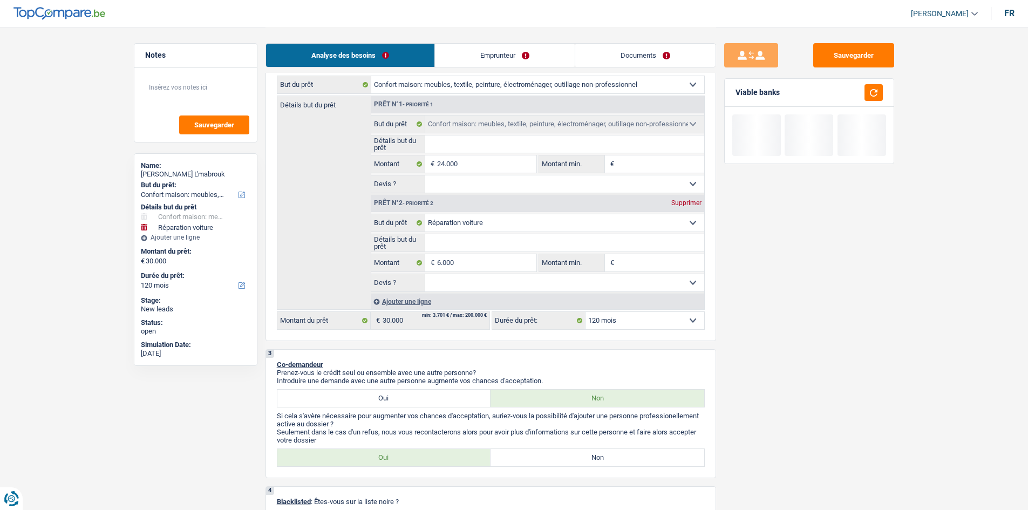
scroll to position [162, 0]
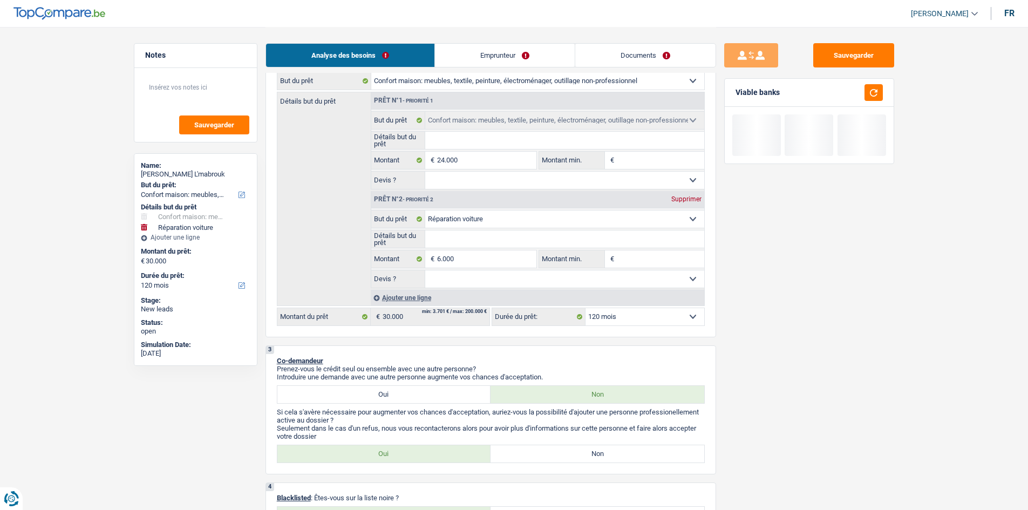
click at [468, 296] on div "Ajouter une ligne" at bounding box center [537, 298] width 333 height 16
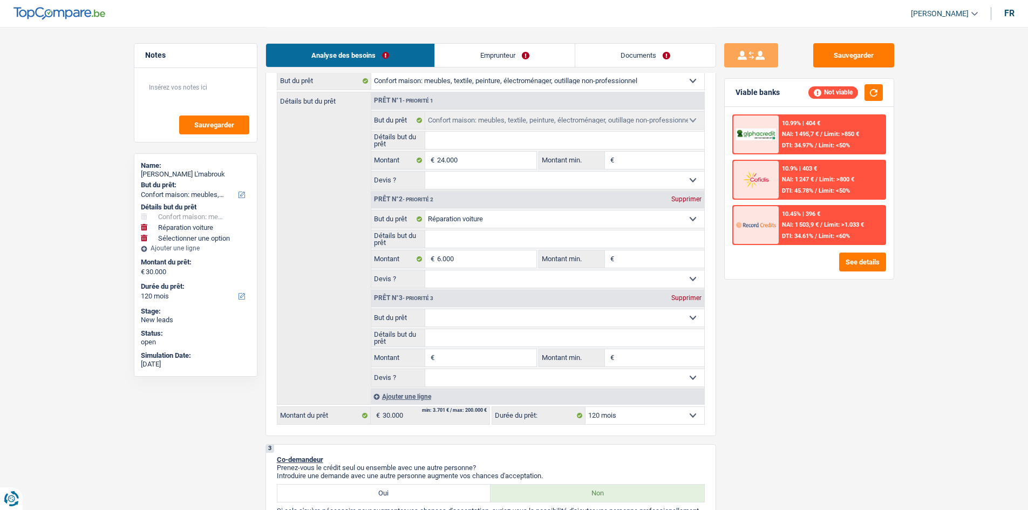
click at [461, 303] on div "Prêt n°3 - Priorité 3 Supprimer" at bounding box center [537, 298] width 333 height 17
click at [461, 319] on select "Confort maison: meubles, textile, peinture, électroménager, outillage non-profe…" at bounding box center [564, 317] width 279 height 17
select select "tech"
click at [425, 309] on select "Confort maison: meubles, textile, peinture, électroménager, outillage non-profe…" at bounding box center [564, 317] width 279 height 17
select select "tech"
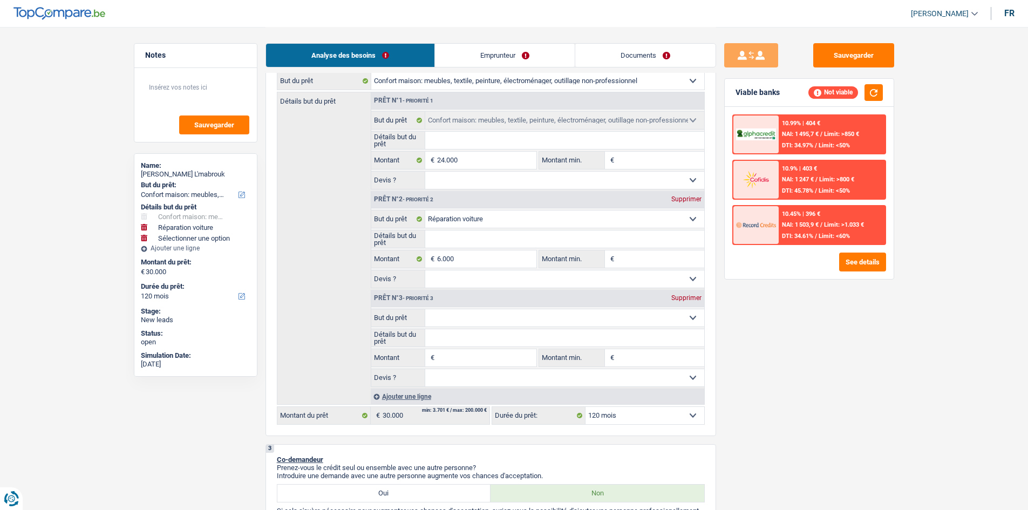
select select "tech"
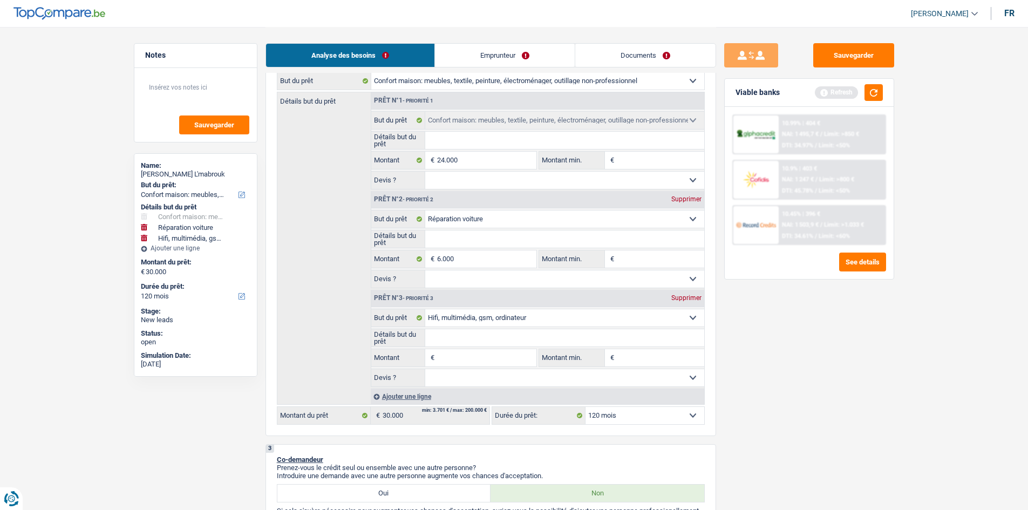
click at [457, 362] on input "Montant" at bounding box center [486, 357] width 99 height 17
type input "4"
type input "40"
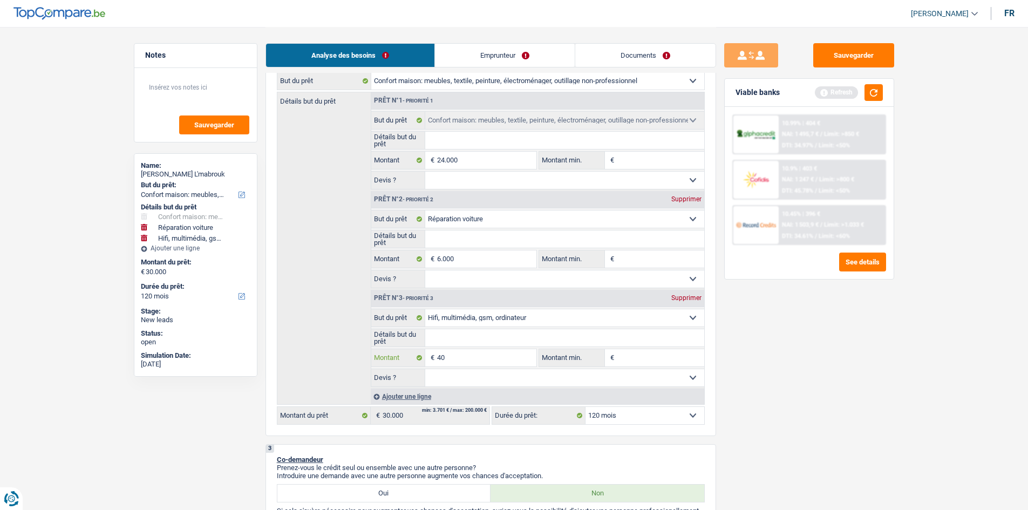
type input "400"
type input "4.000"
type input "40.000"
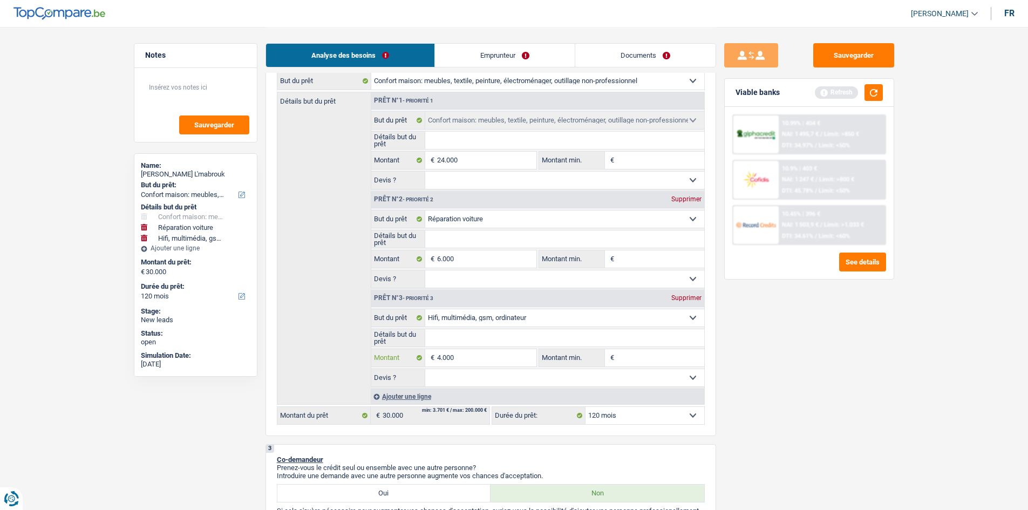
type input "40.000"
type input "4.000"
type input "34.000"
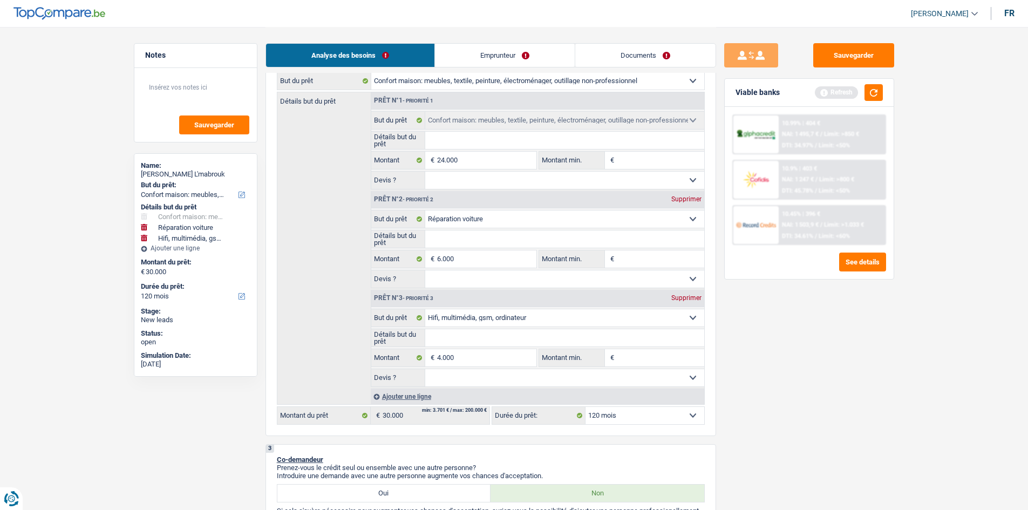
type input "34.000"
click at [873, 385] on div "Sauvegarder Viable banks Refresh 10.99% | 404 € NAI: 1 495,7 € / Limit: >850 € …" at bounding box center [809, 268] width 186 height 450
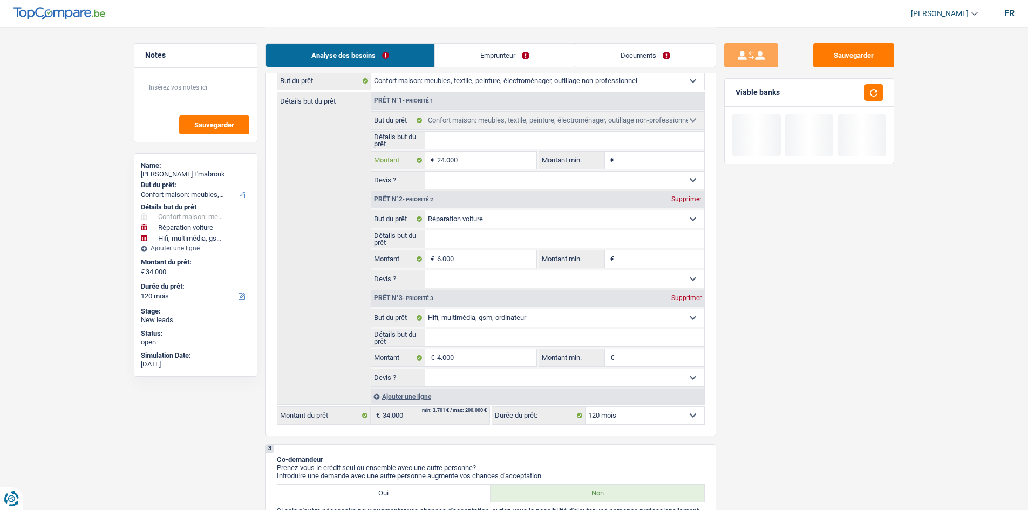
click at [443, 160] on input "24.000" at bounding box center [486, 160] width 99 height 17
click at [444, 162] on input "24.000" at bounding box center [486, 160] width 99 height 17
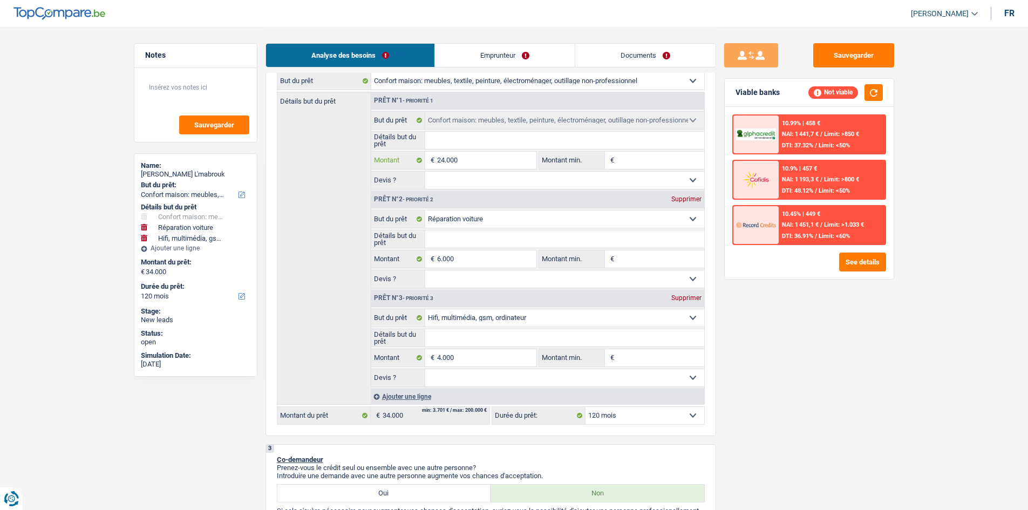
type input "2.000"
type input "20.000"
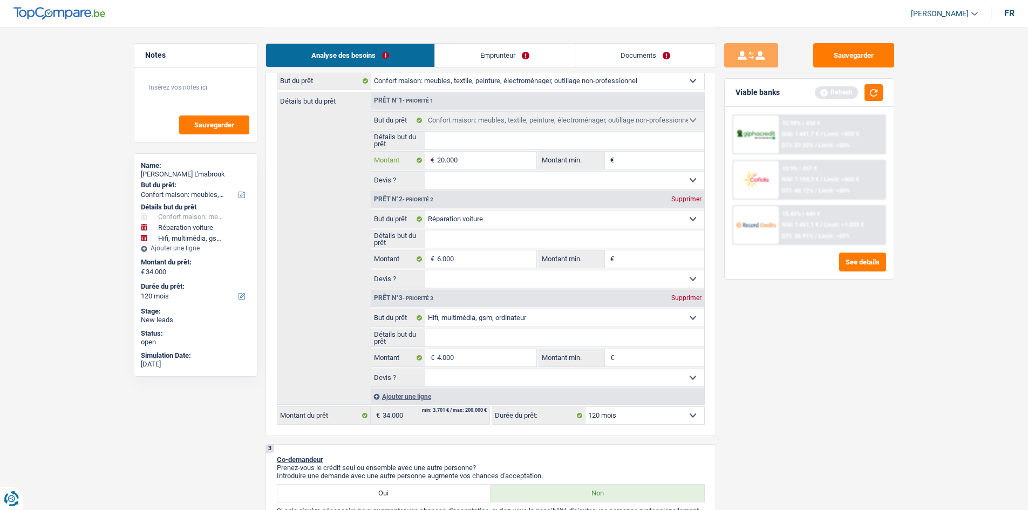
type input "20.000"
type input "30.000"
click at [806, 315] on div "Sauvegarder Viable banks Refresh 10.99% | 458 € NAI: 1 441,7 € / Limit: >850 € …" at bounding box center [809, 268] width 186 height 450
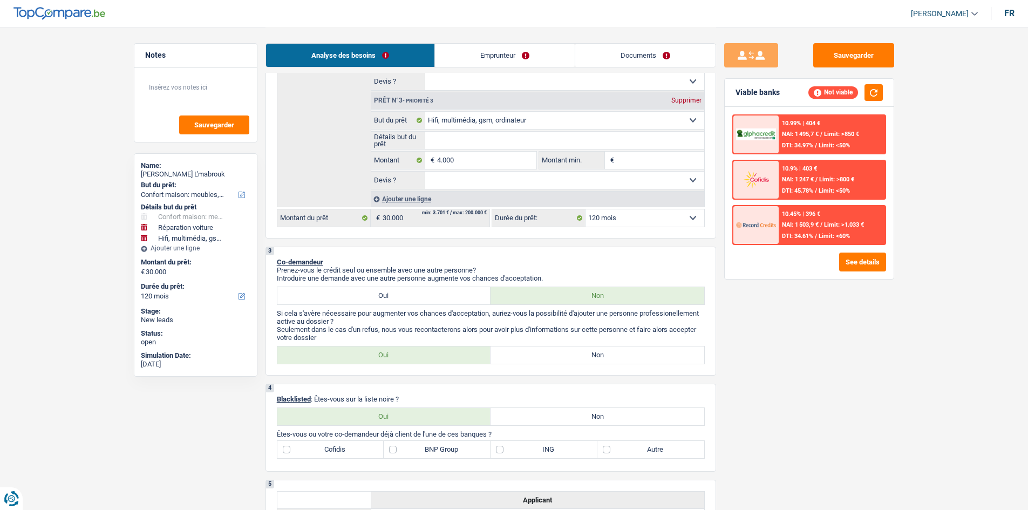
scroll to position [216, 0]
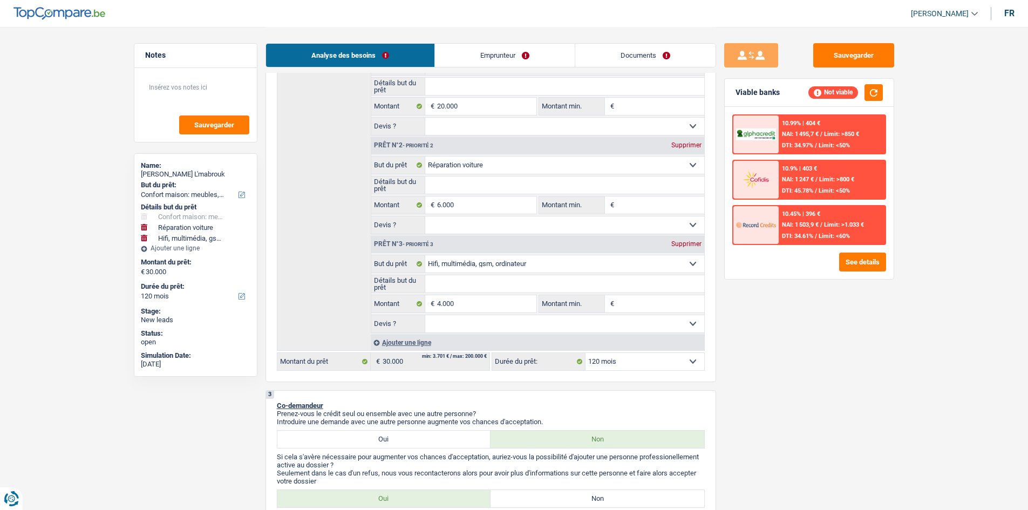
click at [456, 52] on link "Emprunteur" at bounding box center [505, 55] width 140 height 23
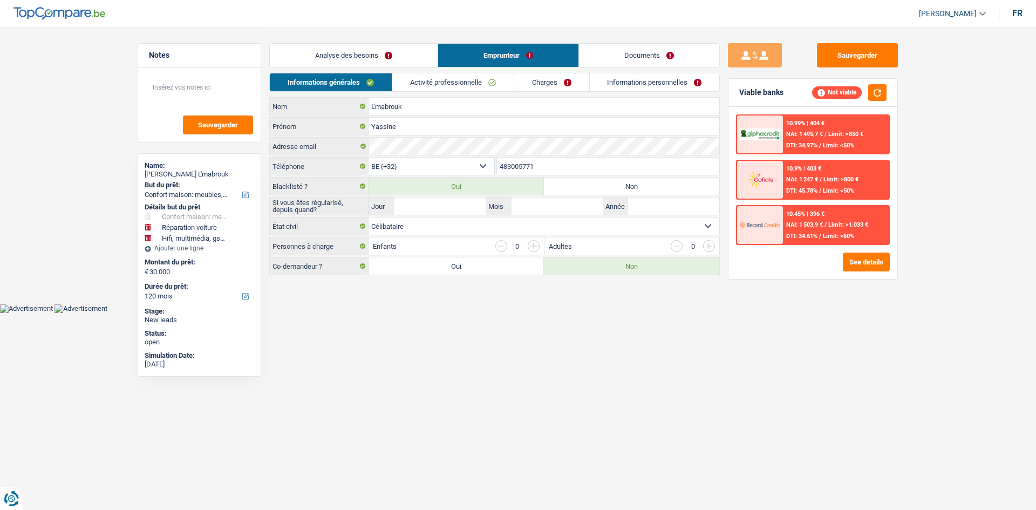
click at [578, 178] on div "L'mabrouk Nom Yassine Prénom Adresse email BE (+32) LU (+352) Sélectionner une …" at bounding box center [494, 186] width 451 height 178
click at [575, 185] on label "Non" at bounding box center [631, 186] width 175 height 17
click at [575, 185] on input "Non" at bounding box center [631, 186] width 175 height 17
radio input "true"
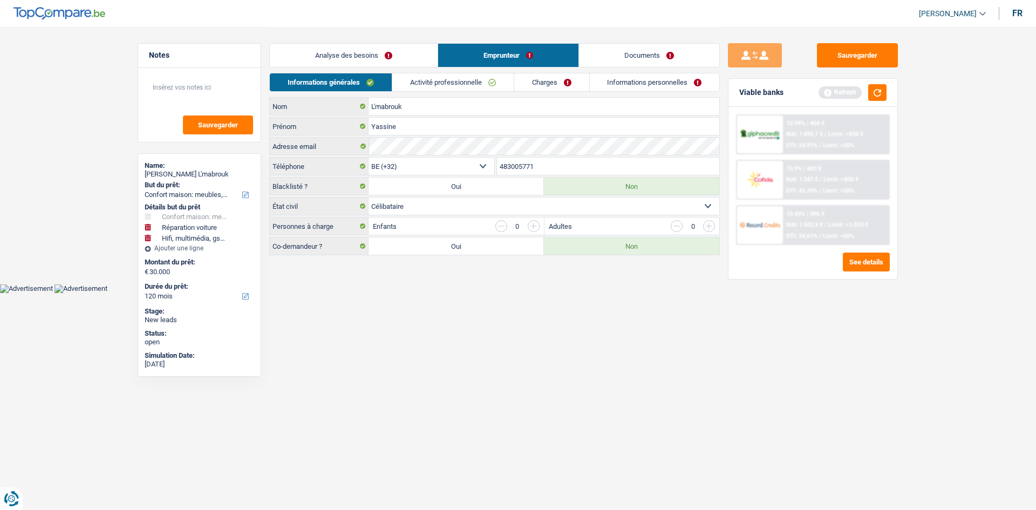
click at [508, 192] on label "Oui" at bounding box center [456, 186] width 175 height 17
click at [508, 192] on input "Oui" at bounding box center [456, 186] width 175 height 17
radio input "true"
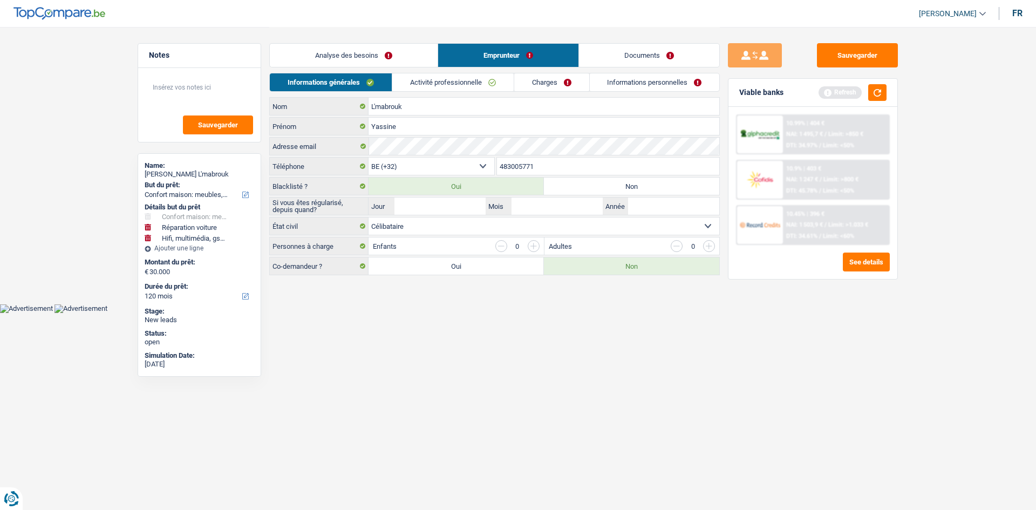
click at [610, 186] on label "Non" at bounding box center [631, 186] width 175 height 17
click at [610, 186] on input "Non" at bounding box center [631, 186] width 175 height 17
radio input "true"
radio input "false"
radio input "true"
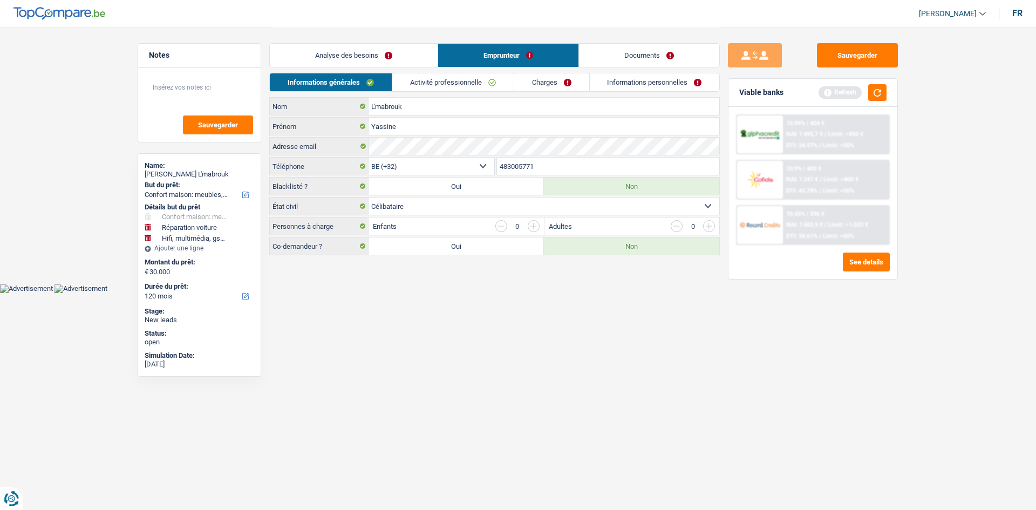
click at [376, 45] on link "Analyse des besoins" at bounding box center [354, 55] width 168 height 23
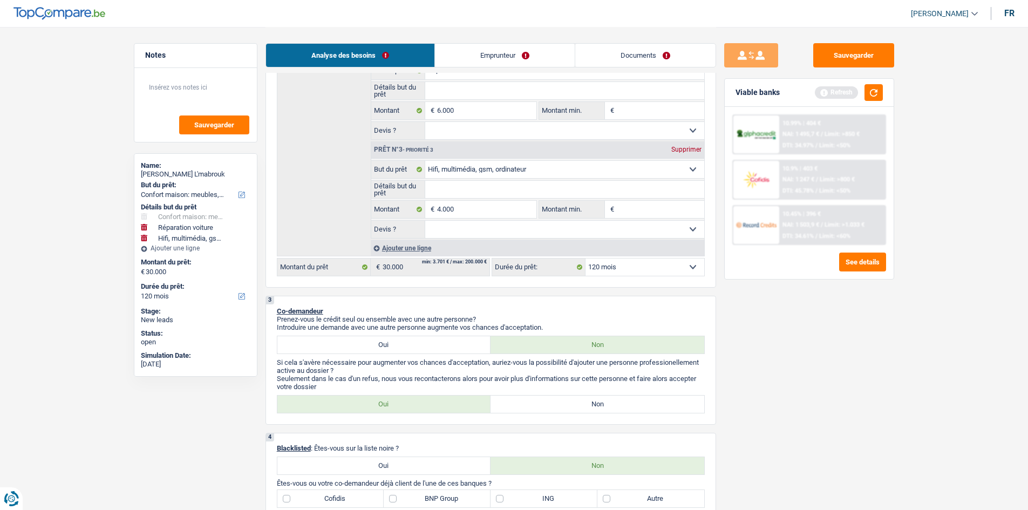
scroll to position [486, 0]
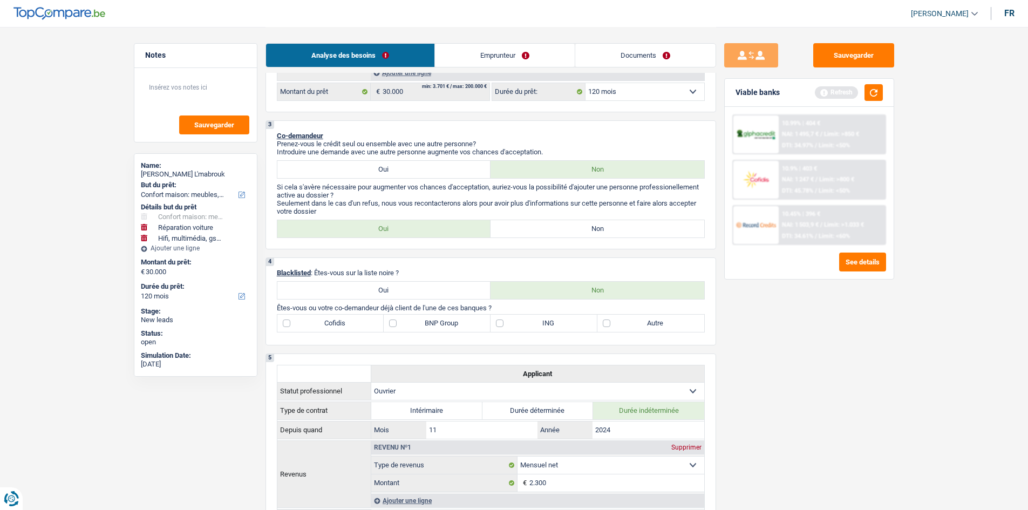
click at [425, 174] on label "Oui" at bounding box center [384, 169] width 214 height 17
click at [425, 174] on input "Oui" at bounding box center [384, 169] width 214 height 17
radio input "true"
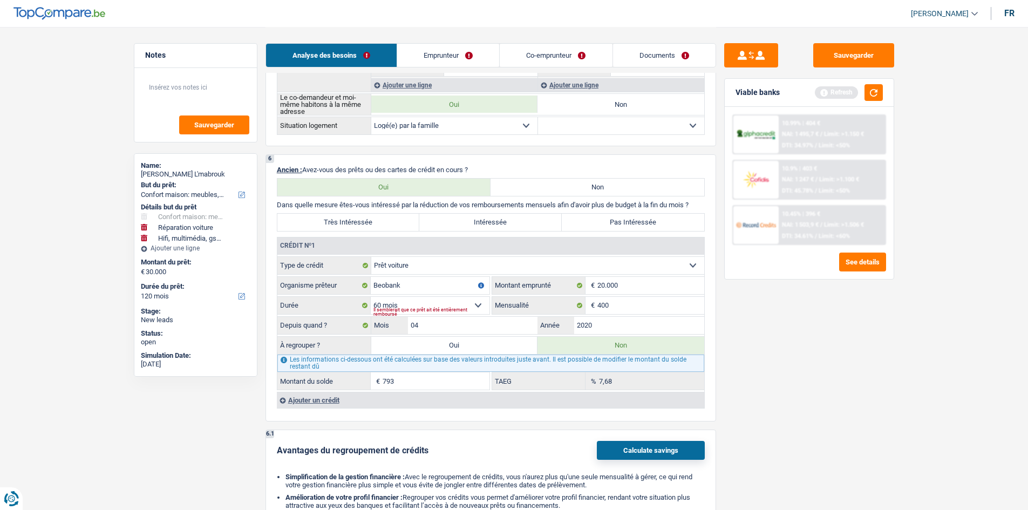
scroll to position [917, 0]
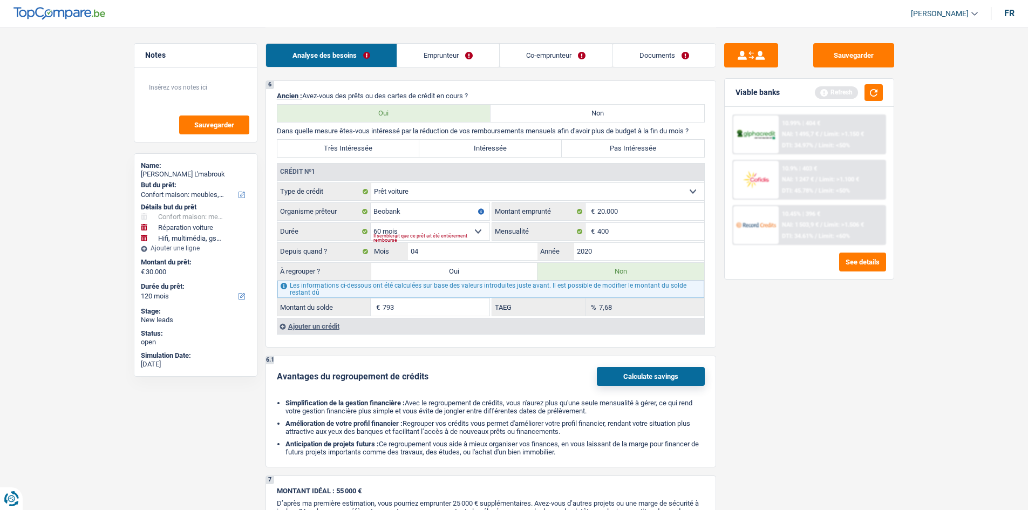
click at [663, 151] on label "Pas Intéressée" at bounding box center [633, 148] width 142 height 17
click at [663, 151] on input "Pas Intéressée" at bounding box center [633, 148] width 142 height 17
radio input "true"
click at [601, 251] on input "2020" at bounding box center [639, 251] width 130 height 17
type input "1"
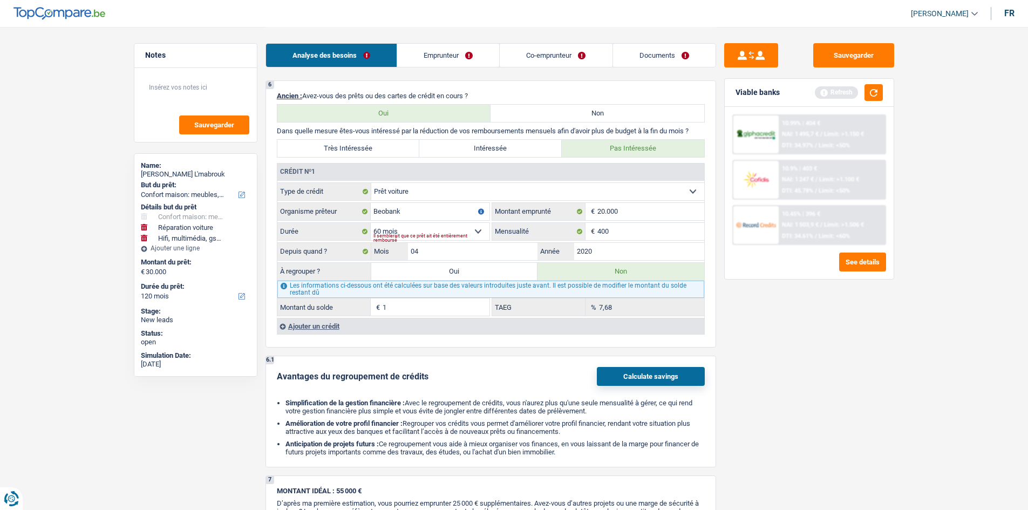
drag, startPoint x: 624, startPoint y: 115, endPoint x: 719, endPoint y: 180, distance: 115.1
click at [618, 119] on label "Non" at bounding box center [598, 113] width 214 height 17
click at [618, 119] on input "Non" at bounding box center [598, 113] width 214 height 17
radio input "true"
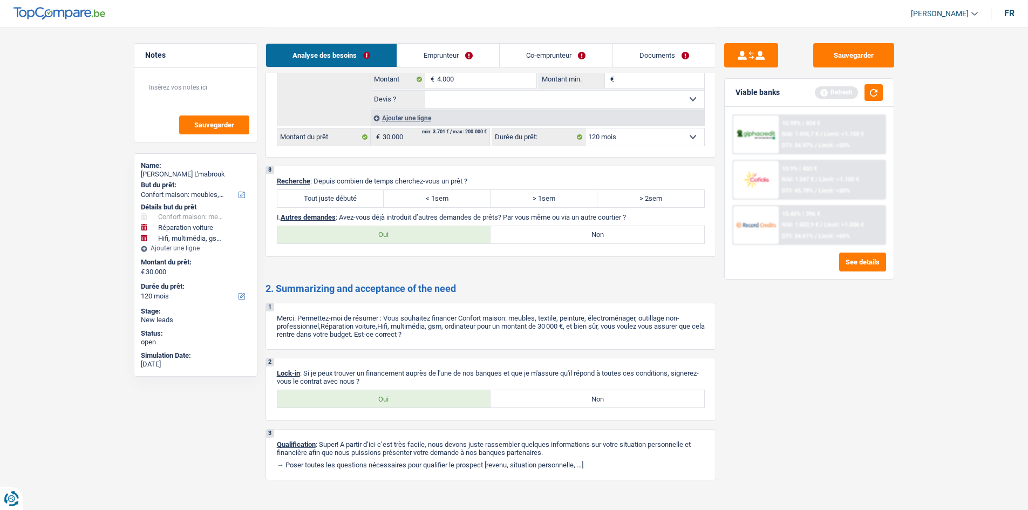
scroll to position [1333, 0]
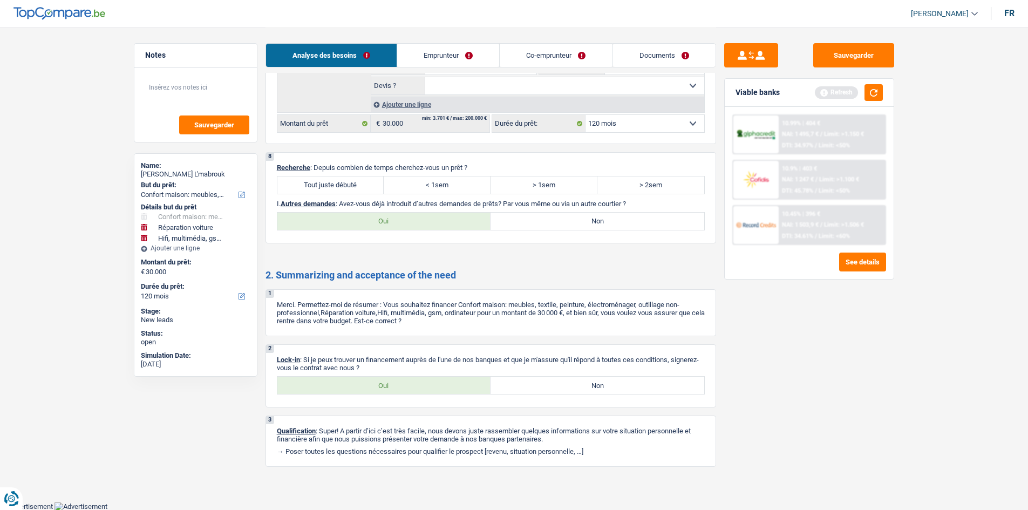
drag, startPoint x: 327, startPoint y: 187, endPoint x: 355, endPoint y: 197, distance: 29.2
click at [326, 186] on label "Tout juste débuté" at bounding box center [330, 184] width 107 height 17
click at [326, 186] on input "Tout juste débuté" at bounding box center [330, 184] width 107 height 17
radio input "true"
click at [387, 392] on label "Oui" at bounding box center [384, 385] width 214 height 17
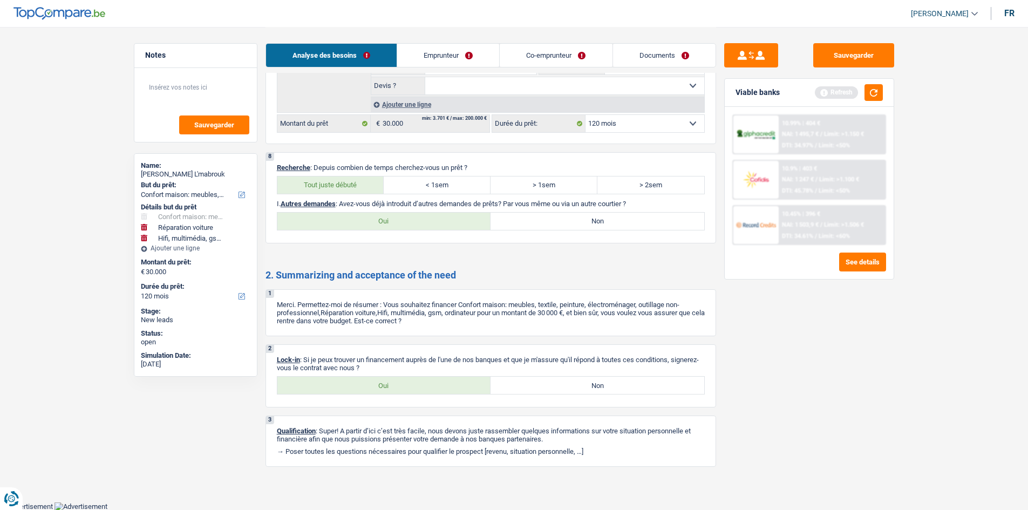
click at [387, 392] on input "Oui" at bounding box center [384, 385] width 214 height 17
radio input "true"
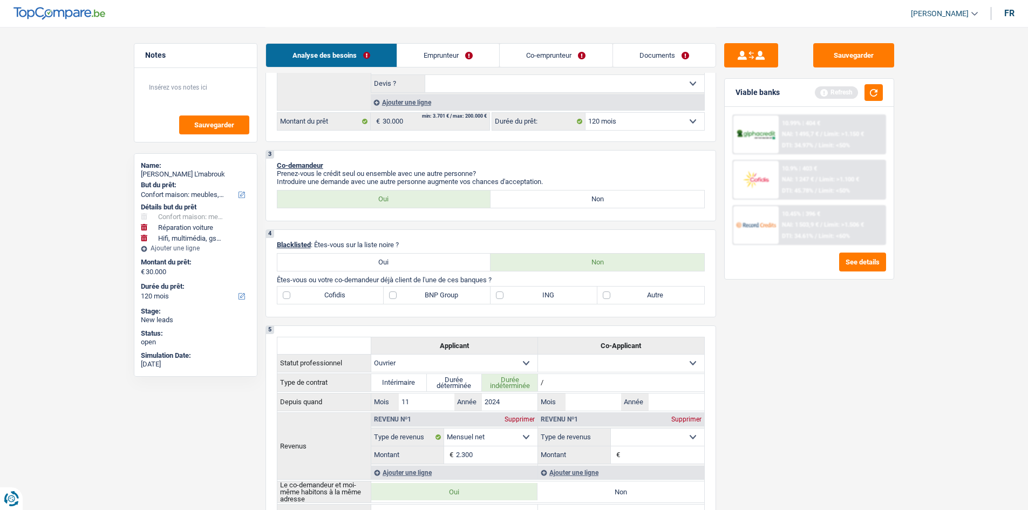
scroll to position [416, 0]
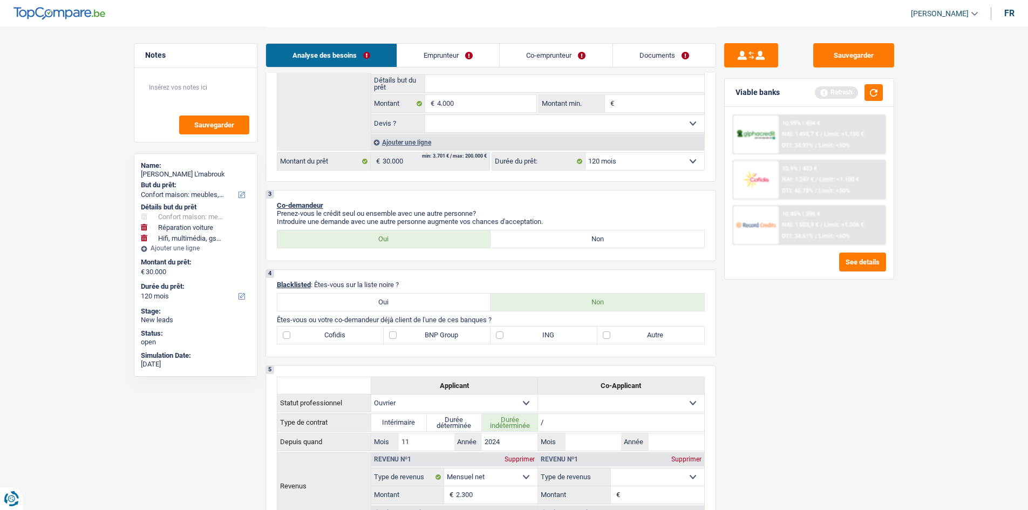
click at [685, 339] on label "Autre" at bounding box center [650, 334] width 107 height 17
click at [685, 339] on input "Autre" at bounding box center [650, 334] width 107 height 17
checkbox input "true"
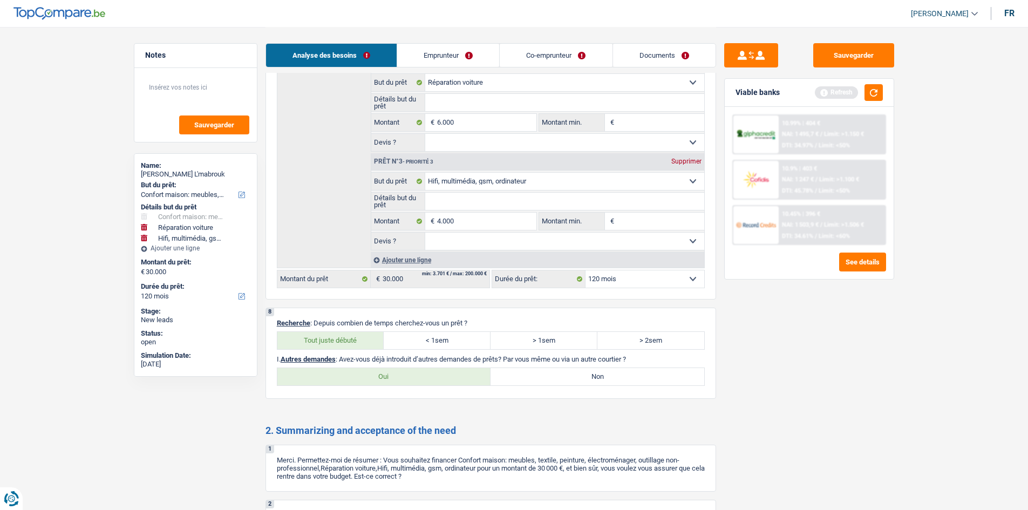
scroll to position [1225, 0]
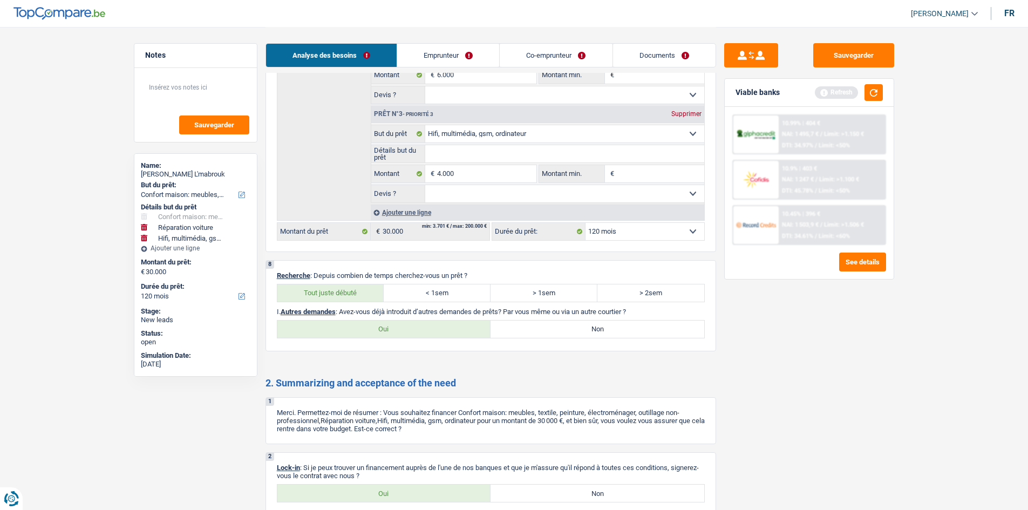
click at [589, 335] on label "Non" at bounding box center [598, 329] width 214 height 17
click at [589, 335] on input "Non" at bounding box center [598, 329] width 214 height 17
radio input "true"
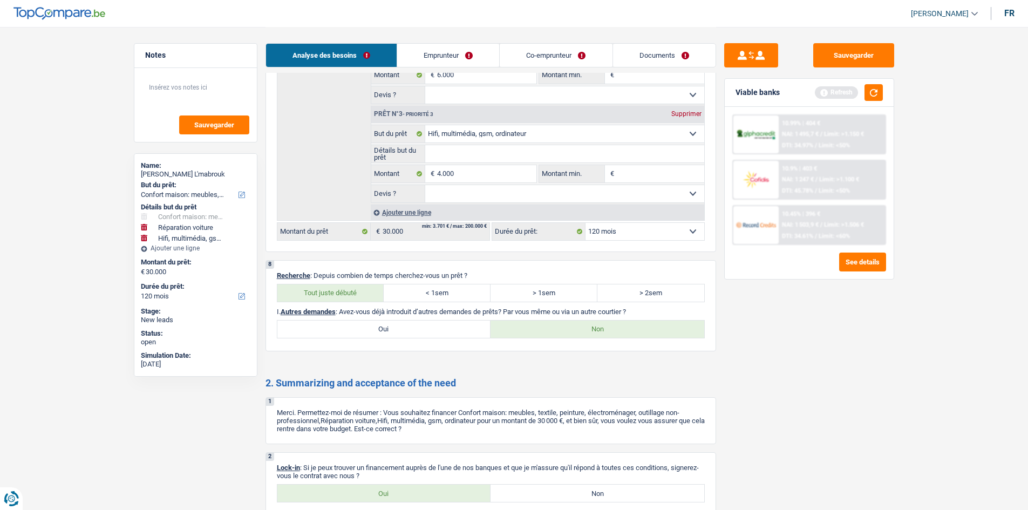
click at [461, 56] on link "Emprunteur" at bounding box center [448, 55] width 102 height 23
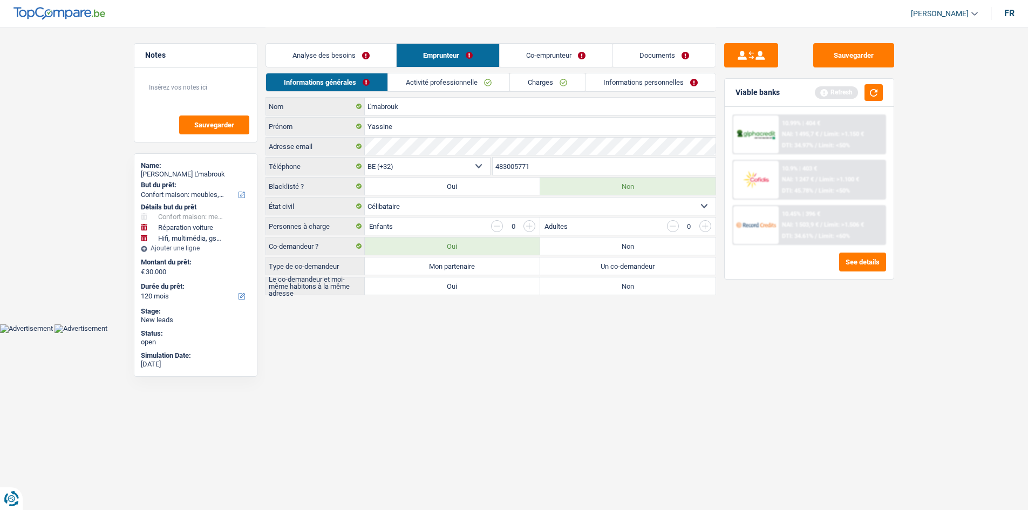
scroll to position [0, 0]
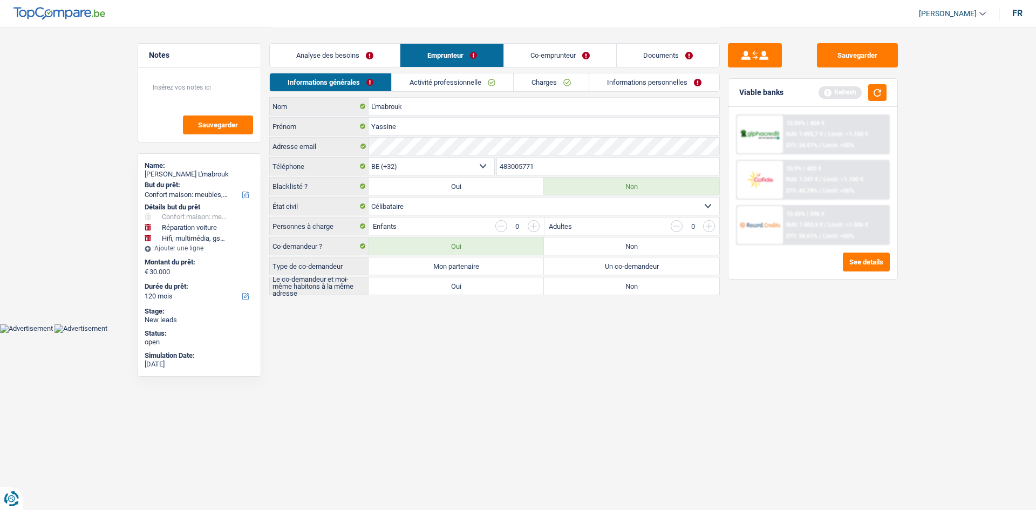
click at [632, 270] on label "Un co-demandeur" at bounding box center [631, 265] width 175 height 17
click at [632, 270] on input "Un co-demandeur" at bounding box center [631, 265] width 175 height 17
radio input "true"
click at [540, 81] on link "Charges" at bounding box center [551, 82] width 75 height 18
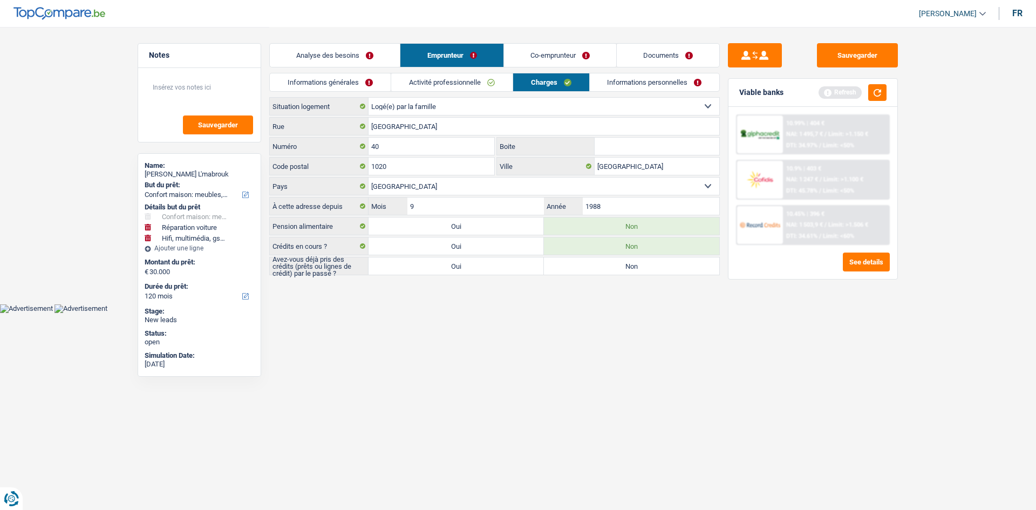
click at [346, 87] on link "Informations générales" at bounding box center [330, 82] width 121 height 18
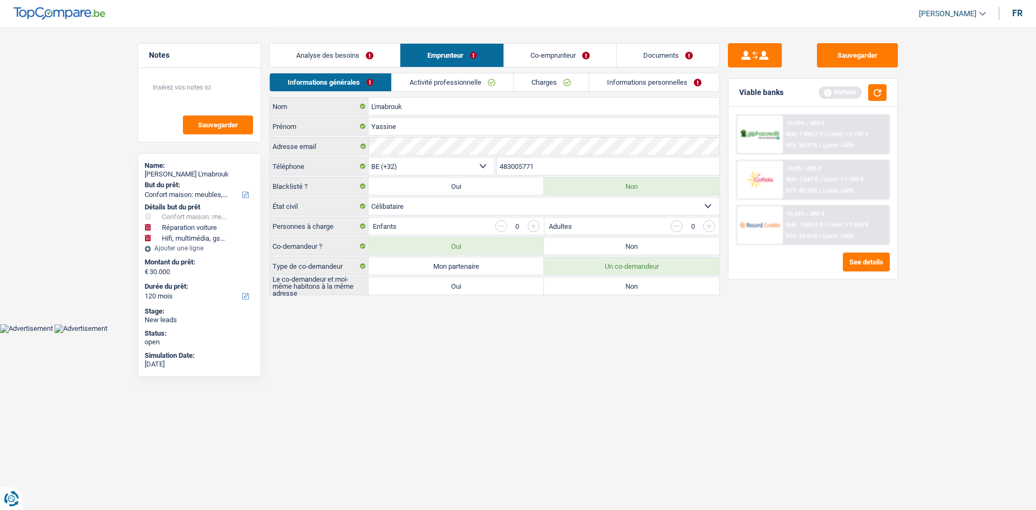
click at [512, 286] on label "Oui" at bounding box center [456, 285] width 175 height 17
click at [512, 286] on input "Oui" at bounding box center [456, 285] width 175 height 17
radio input "true"
click at [468, 77] on link "Activité professionnelle" at bounding box center [452, 82] width 121 height 18
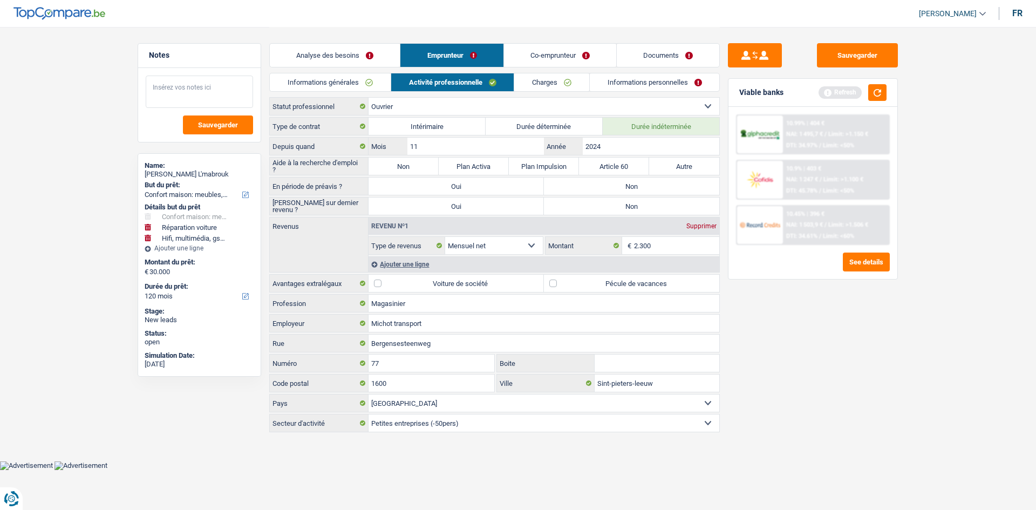
click at [233, 86] on textarea at bounding box center [199, 92] width 107 height 32
type textarea "Loger chez sa mère"
click at [401, 169] on label "Non" at bounding box center [404, 166] width 70 height 17
click at [401, 169] on input "Non" at bounding box center [404, 166] width 70 height 17
radio input "true"
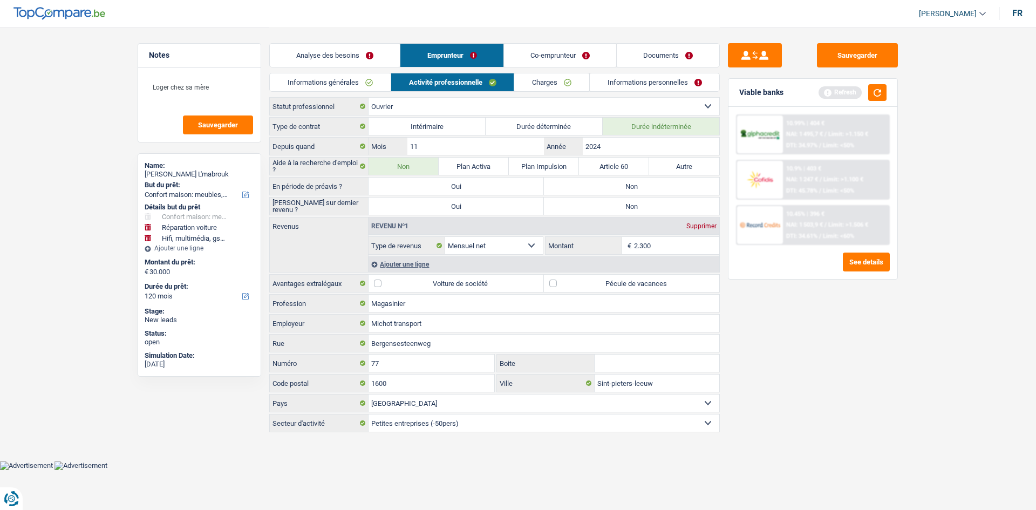
click at [602, 182] on label "Non" at bounding box center [631, 186] width 175 height 17
click at [602, 182] on input "Non" at bounding box center [631, 186] width 175 height 17
radio input "true"
click at [595, 203] on label "Non" at bounding box center [631, 206] width 175 height 17
click at [595, 203] on input "Non" at bounding box center [631, 206] width 175 height 17
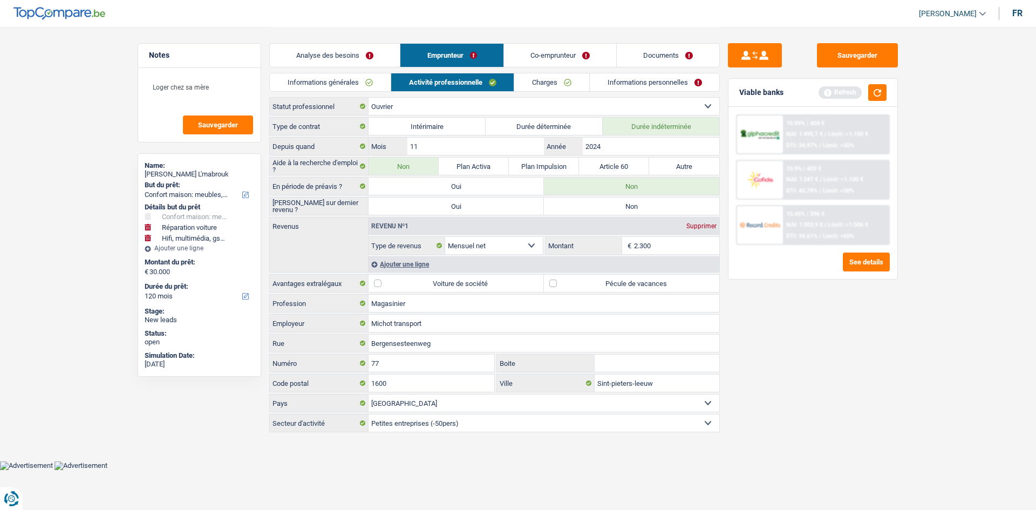
radio input "true"
click at [801, 338] on div "Sauvegarder Viable banks Refresh 10.99% | 404 € NAI: 1 495,7 € / Limit: >1.150 …" at bounding box center [813, 268] width 186 height 450
click at [452, 260] on div "Ajouter une ligne" at bounding box center [544, 264] width 351 height 16
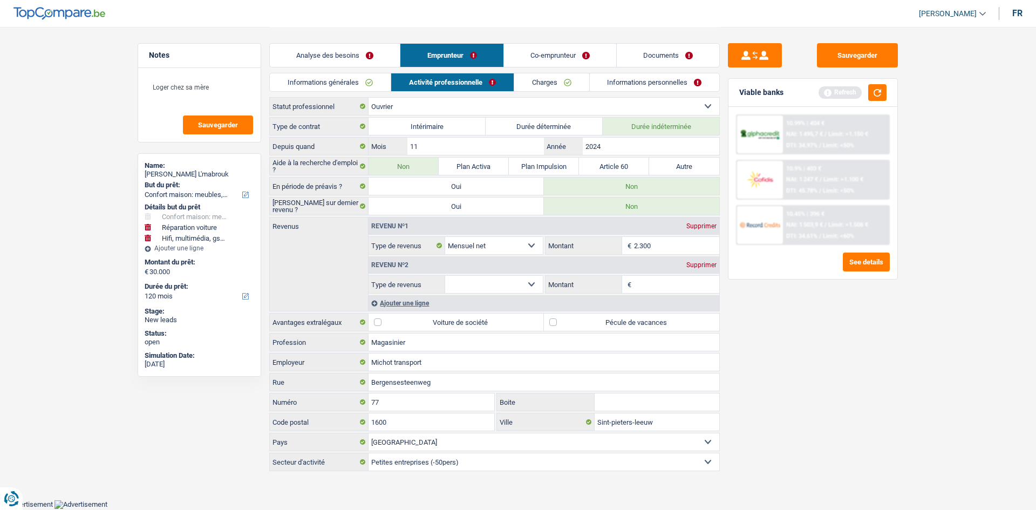
click at [486, 278] on select "Allocation d'handicap Allocations chômage Allocations familiales Chèques repas …" at bounding box center [494, 284] width 98 height 17
select select "mealVouchers"
click at [445, 276] on select "Allocation d'handicap Allocations chômage Allocations familiales Chèques repas …" at bounding box center [494, 284] width 98 height 17
click at [648, 281] on input "Montant par jour" at bounding box center [677, 284] width 86 height 17
click at [702, 268] on div "Supprimer" at bounding box center [702, 265] width 36 height 6
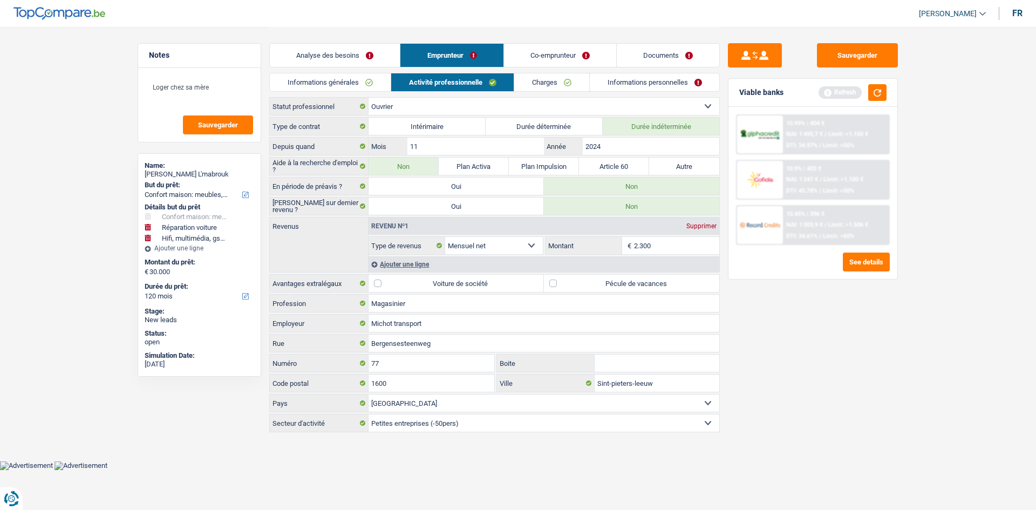
click at [652, 285] on label "Pécule de vacances" at bounding box center [631, 283] width 175 height 17
click at [652, 285] on input "Pécule de vacances" at bounding box center [631, 283] width 175 height 17
checkbox input "true"
click at [575, 85] on link "Charges" at bounding box center [551, 82] width 75 height 18
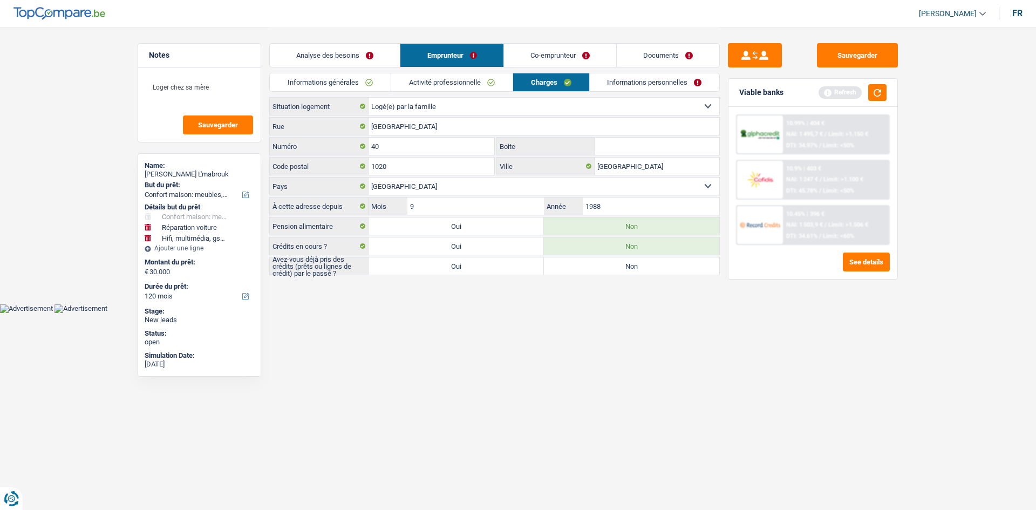
click at [507, 264] on label "Oui" at bounding box center [456, 265] width 175 height 17
click at [507, 264] on input "Oui" at bounding box center [456, 265] width 175 height 17
radio input "true"
click at [679, 82] on link "Informations personnelles" at bounding box center [655, 82] width 130 height 18
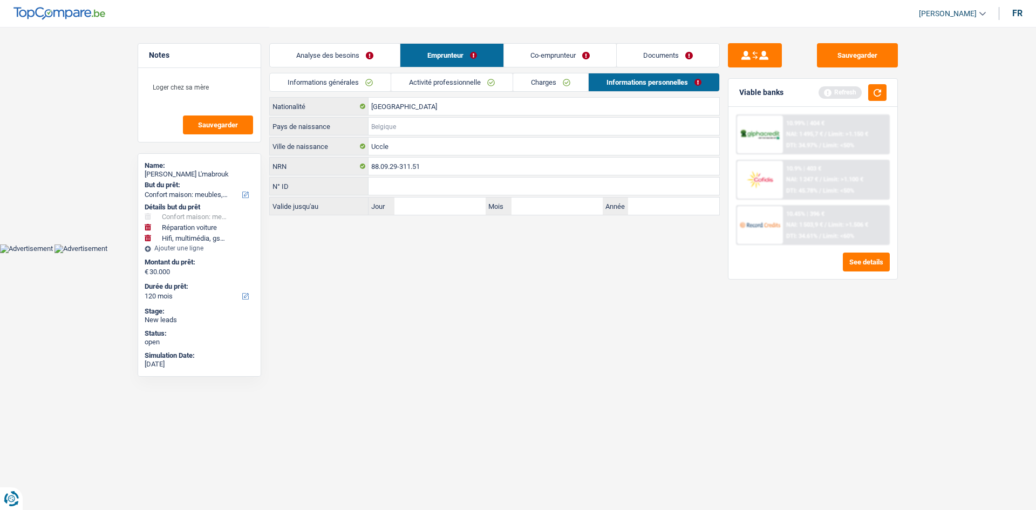
click at [412, 120] on input "Pays de naissance" at bounding box center [544, 126] width 351 height 17
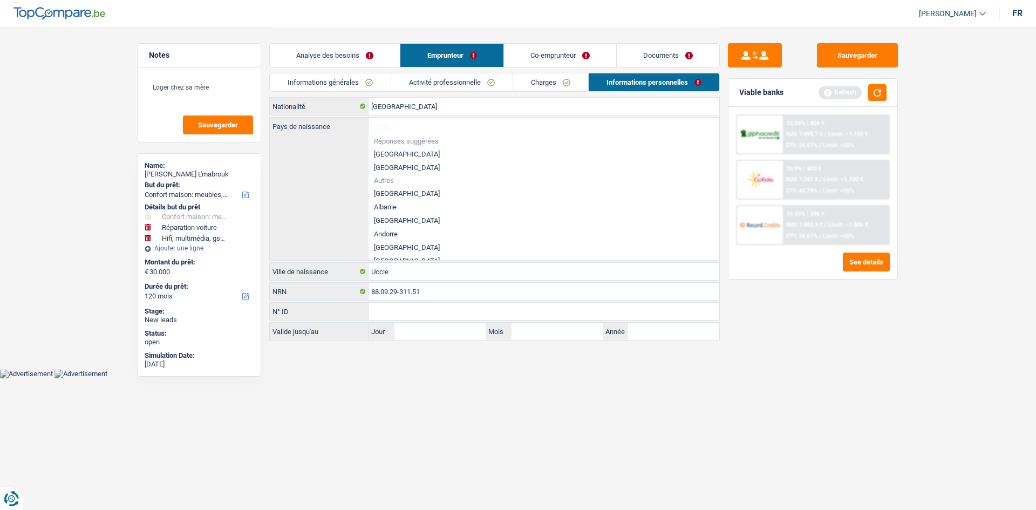
click at [413, 148] on li "[GEOGRAPHIC_DATA]" at bounding box center [544, 153] width 351 height 13
type input "[GEOGRAPHIC_DATA]"
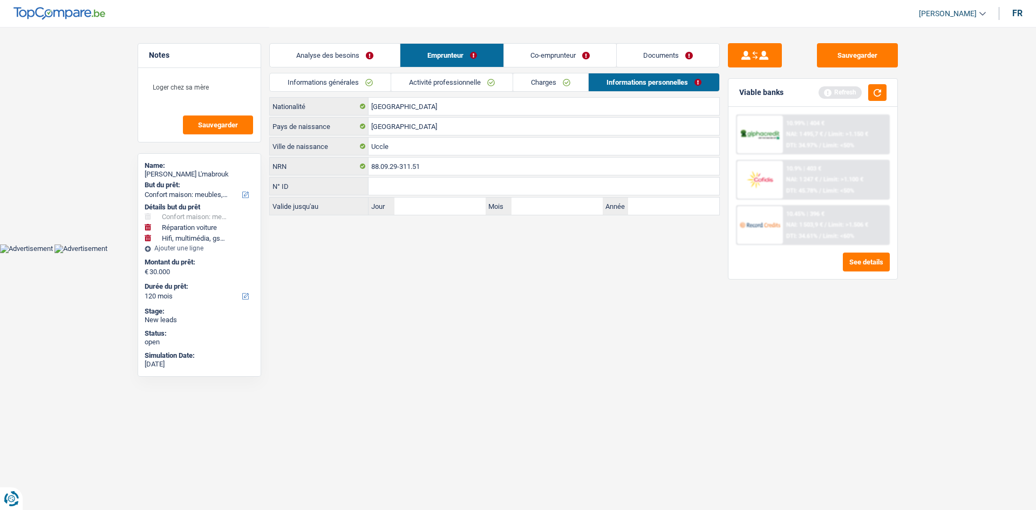
click at [516, 57] on link "Co-emprunteur" at bounding box center [560, 55] width 112 height 23
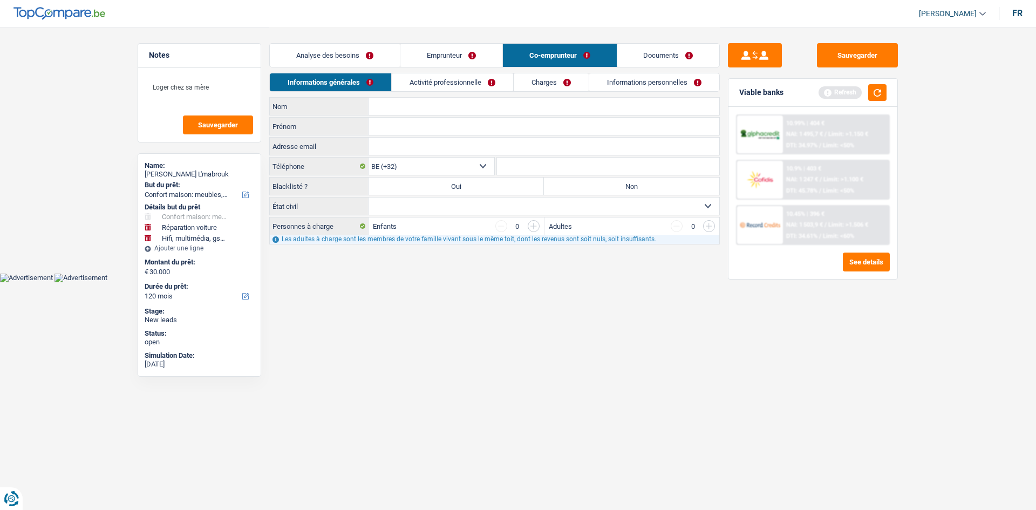
click at [391, 118] on input "Prénom" at bounding box center [544, 126] width 351 height 17
click at [392, 108] on input "Nom" at bounding box center [544, 106] width 351 height 17
click at [445, 127] on input "Prénom" at bounding box center [544, 126] width 351 height 17
click at [428, 111] on input "Fatima" at bounding box center [544, 106] width 351 height 17
type input "F"
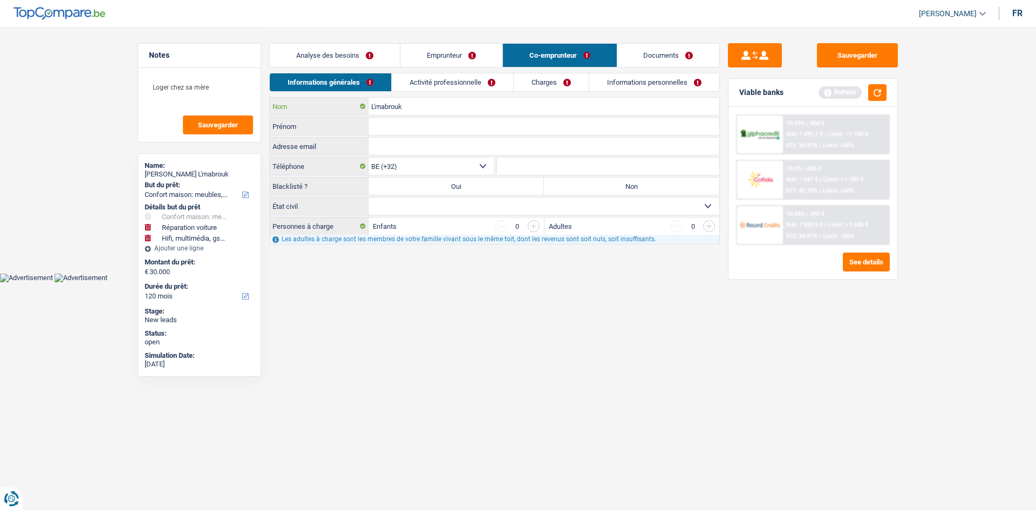
type input "L'mabrouk"
click at [455, 139] on input "Adresse email" at bounding box center [544, 146] width 351 height 17
click at [469, 126] on input "Prénom" at bounding box center [544, 126] width 351 height 17
type input "Fatima"
click at [615, 185] on label "Non" at bounding box center [631, 186] width 175 height 17
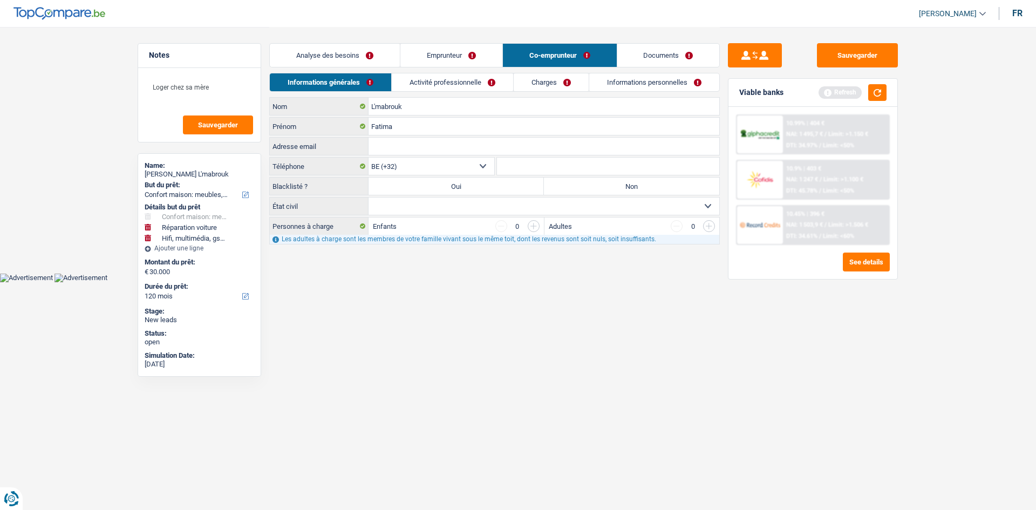
click at [615, 185] on input "Non" at bounding box center [631, 186] width 175 height 17
radio input "true"
click at [430, 196] on div "L'mabrouk Nom Fatima Prénom Adresse email Tous les champs sont obligatoires. Ve…" at bounding box center [494, 170] width 451 height 147
click at [438, 200] on select "Célibataire Marié(e) Cohabitant(e) légal(e) Divorcé(e) Veuf(ve) Séparé (de fait…" at bounding box center [544, 206] width 351 height 17
select select "single"
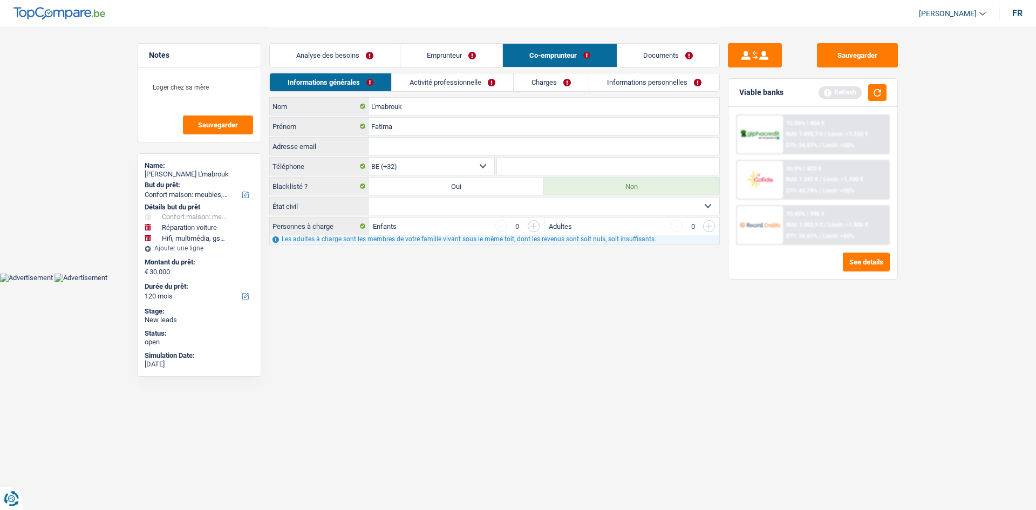
click at [369, 198] on select "Célibataire Marié(e) Cohabitant(e) légal(e) Divorcé(e) Veuf(ve) Séparé (de fait…" at bounding box center [544, 206] width 351 height 17
click at [454, 85] on link "Activité professionnelle" at bounding box center [452, 82] width 121 height 18
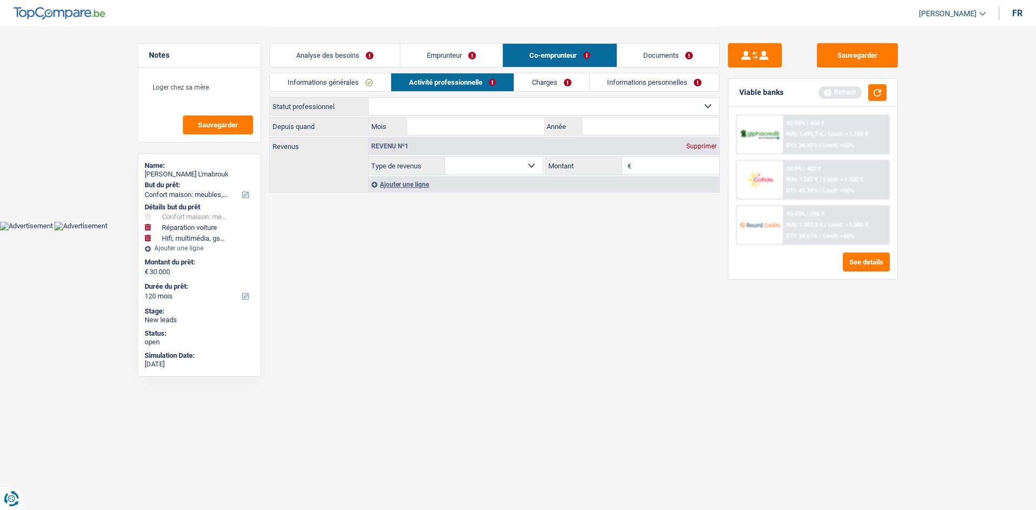
click at [441, 101] on select "Ouvrier Employé privé Employé public Invalide Indépendant Pensionné Chômeur Mut…" at bounding box center [544, 106] width 351 height 17
select select "retired"
click at [369, 98] on select "Ouvrier Employé privé Employé public Invalide Indépendant Pensionné Chômeur Mut…" at bounding box center [544, 106] width 351 height 17
select select "pension"
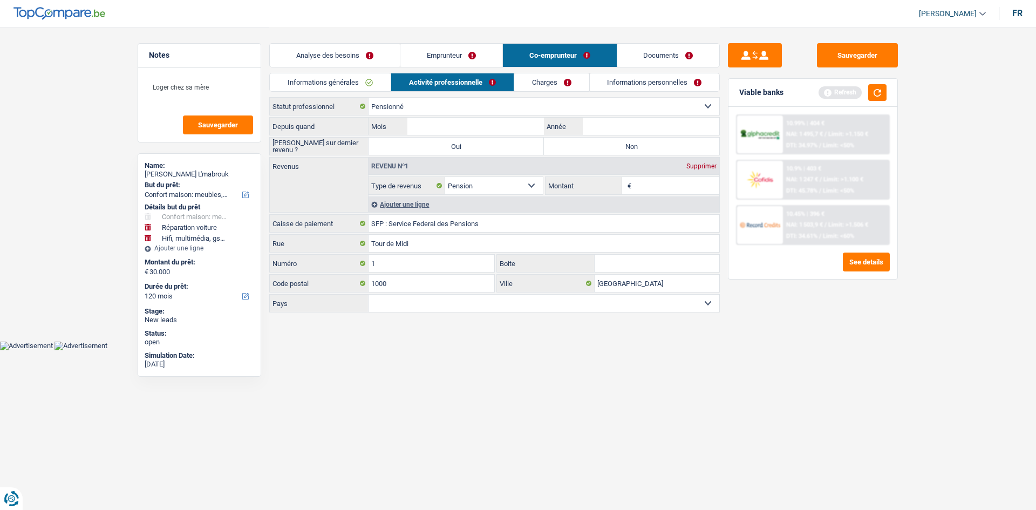
click at [641, 147] on label "Non" at bounding box center [631, 146] width 175 height 17
click at [641, 147] on input "Non" at bounding box center [631, 146] width 175 height 17
radio input "true"
click at [636, 121] on input "Année" at bounding box center [651, 126] width 137 height 17
type input "2020"
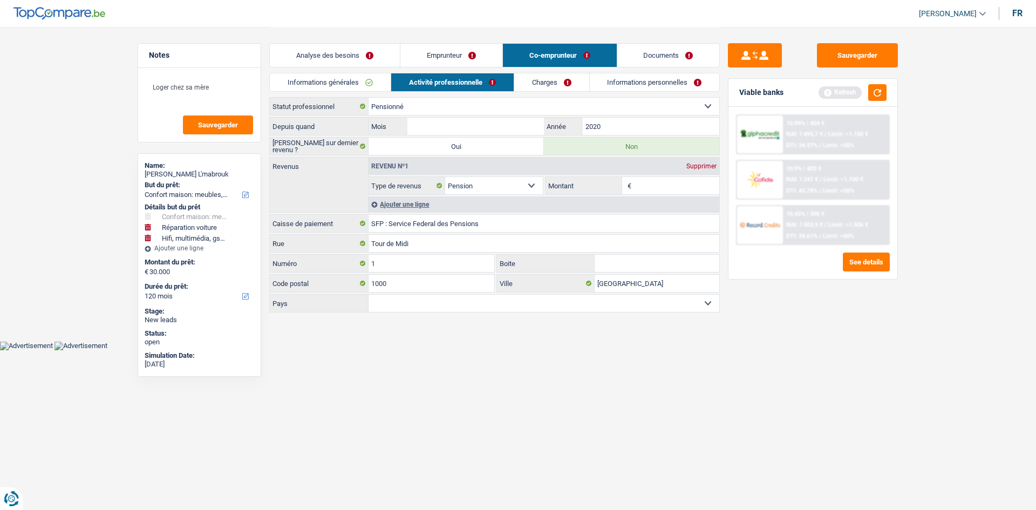
click at [466, 139] on label "Oui" at bounding box center [456, 146] width 175 height 17
click at [466, 139] on input "Oui" at bounding box center [456, 146] width 175 height 17
radio input "true"
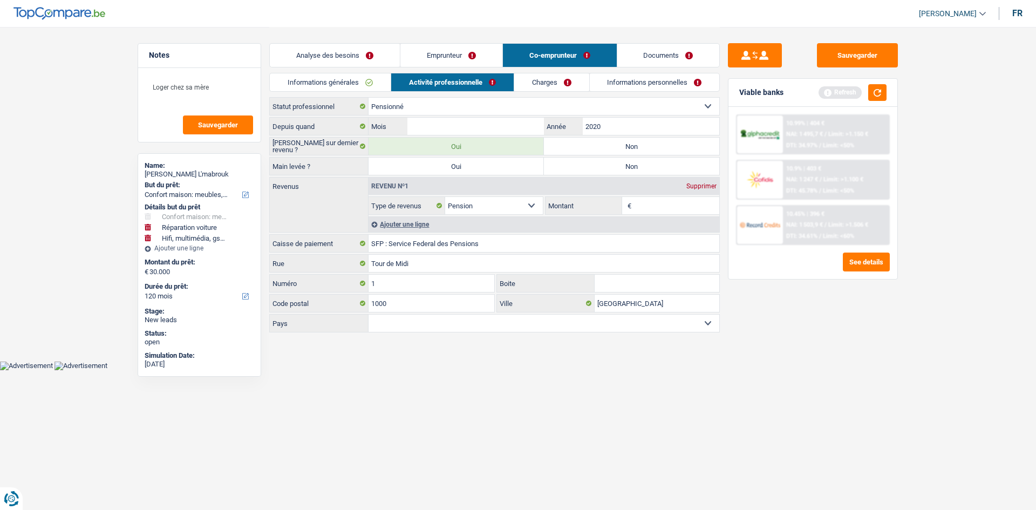
click at [618, 153] on label "Non" at bounding box center [631, 146] width 175 height 17
click at [618, 153] on input "Non" at bounding box center [631, 146] width 175 height 17
radio input "true"
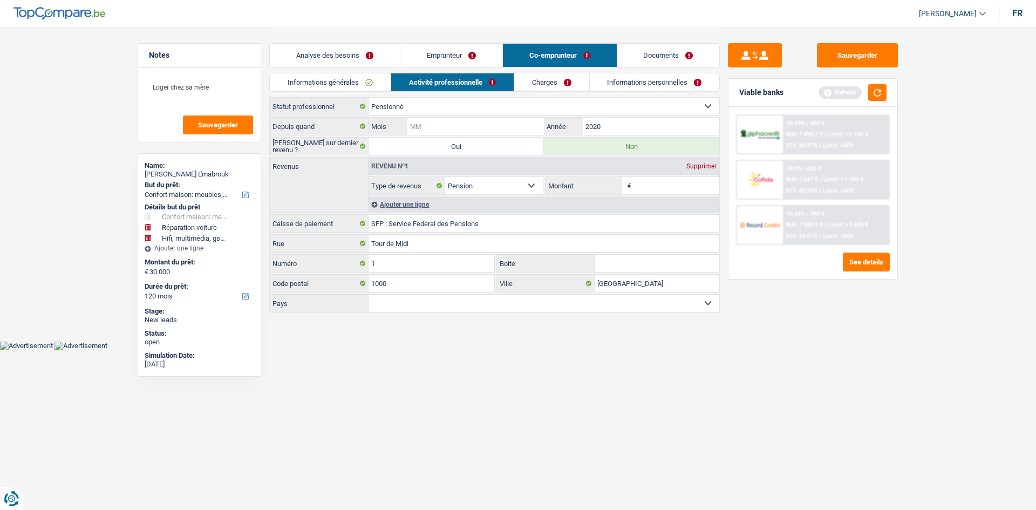
click at [494, 125] on input "Mois" at bounding box center [475, 126] width 137 height 17
type input "12"
click at [375, 77] on link "Informations générales" at bounding box center [330, 82] width 121 height 18
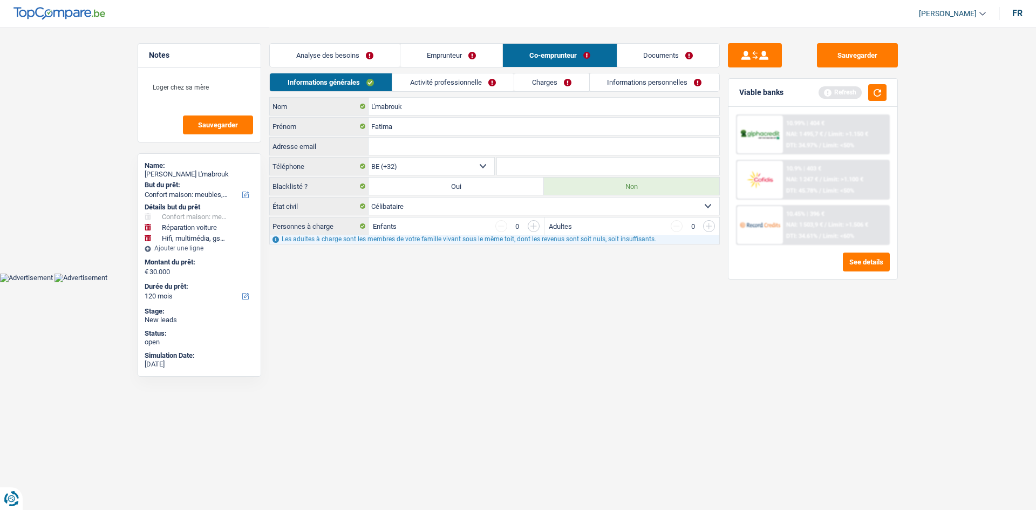
click at [392, 216] on div "L'mabrouk Nom Fatima Prénom Adresse email Tous les champs sont obligatoires. Ve…" at bounding box center [494, 170] width 451 height 147
click at [419, 217] on div "Personnes à charge Enfants 0 Adultes 0 Les adultes à charge sont les membres de…" at bounding box center [494, 231] width 451 height 28
click at [441, 210] on select "Célibataire Marié(e) Cohabitant(e) légal(e) Divorcé(e) Veuf(ve) Séparé (de fait…" at bounding box center [544, 206] width 351 height 17
select select "married"
click at [369, 198] on select "Célibataire Marié(e) Cohabitant(e) légal(e) Divorcé(e) Veuf(ve) Séparé (de fait…" at bounding box center [544, 206] width 351 height 17
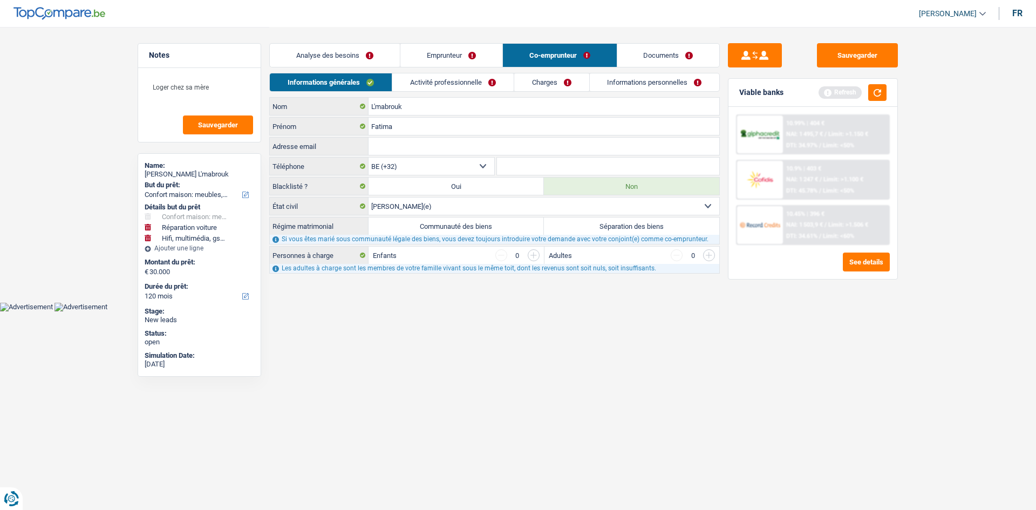
click at [484, 226] on label "Communauté des biens" at bounding box center [456, 225] width 175 height 17
click at [484, 226] on input "Communauté des biens" at bounding box center [456, 225] width 175 height 17
radio input "true"
click at [476, 81] on link "Activité professionnelle" at bounding box center [452, 82] width 121 height 18
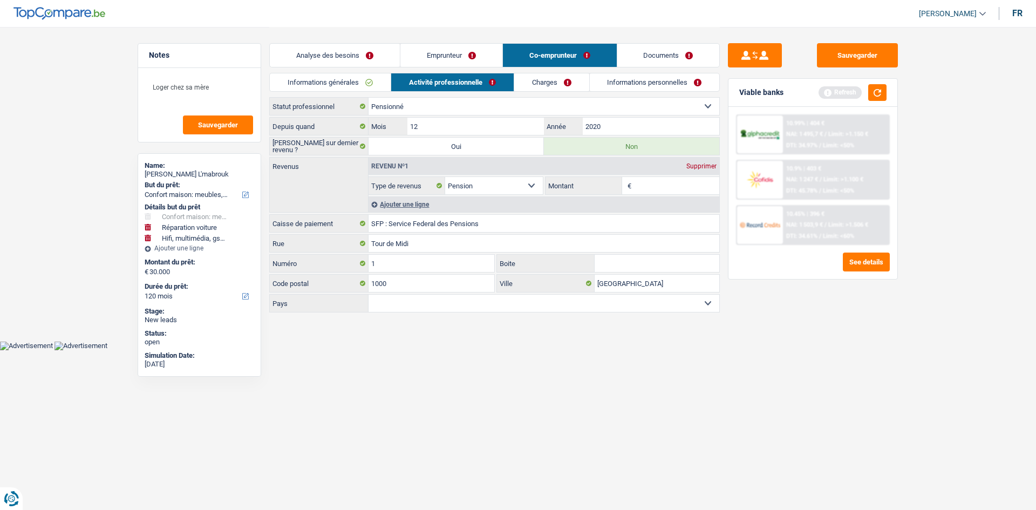
click at [658, 184] on input "Montant" at bounding box center [677, 185] width 86 height 17
type input "1.500"
click at [543, 81] on link "Charges" at bounding box center [551, 82] width 75 height 18
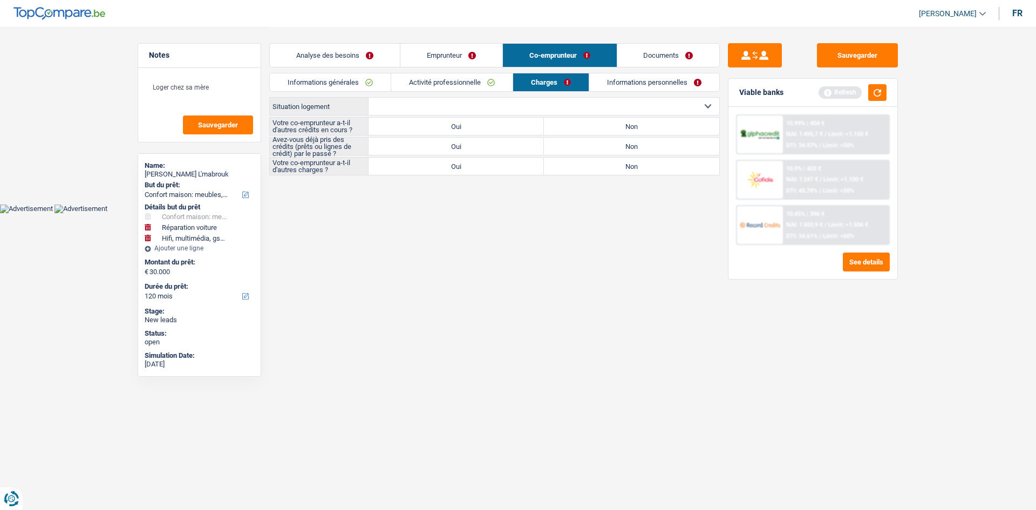
click at [653, 106] on select "Locataire Propriétaire avec prêt hypothécaire Propriétaire sans prêt hypothécai…" at bounding box center [544, 106] width 351 height 17
select select "ownerWithoutMortgage"
click at [369, 98] on select "Locataire Propriétaire avec prêt hypothécaire Propriétaire sans prêt hypothécai…" at bounding box center [544, 106] width 351 height 17
click at [616, 130] on label "Non" at bounding box center [631, 126] width 175 height 17
click at [616, 130] on input "Non" at bounding box center [631, 126] width 175 height 17
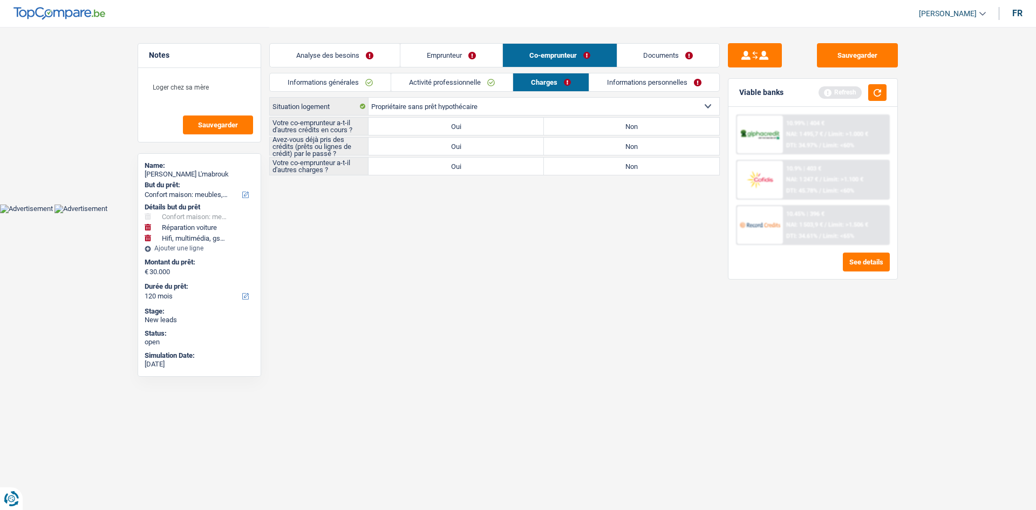
radio input "true"
click at [600, 162] on label "Non" at bounding box center [631, 166] width 175 height 17
click at [600, 162] on input "Non" at bounding box center [631, 166] width 175 height 17
radio input "true"
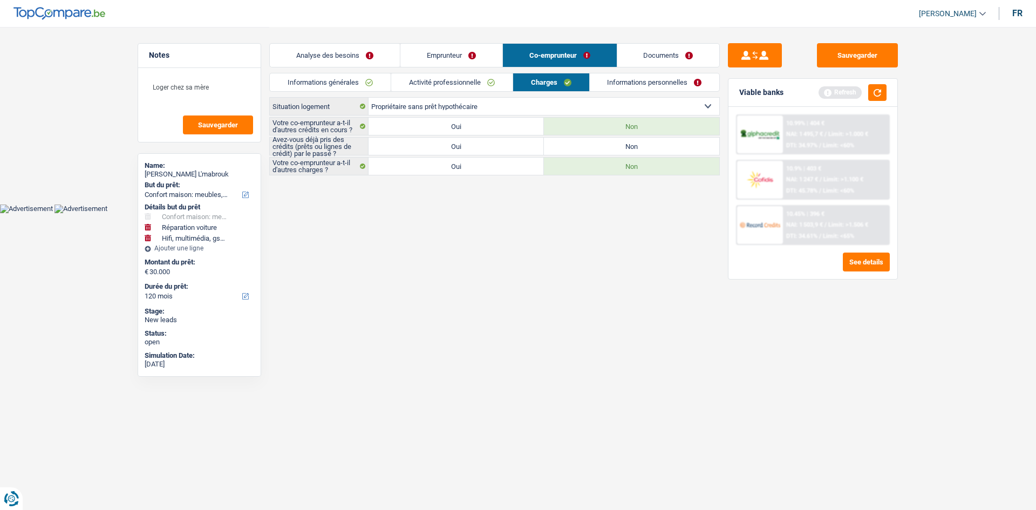
click at [474, 146] on label "Oui" at bounding box center [456, 146] width 175 height 17
click at [474, 146] on input "Oui" at bounding box center [456, 146] width 175 height 17
radio input "true"
click at [639, 81] on link "Informations personnelles" at bounding box center [655, 82] width 130 height 18
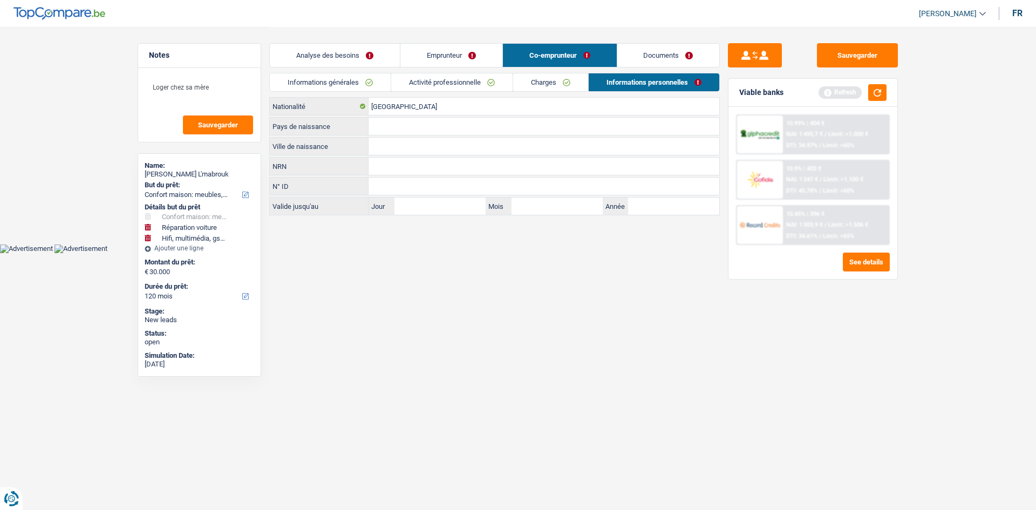
click at [517, 78] on link "Charges" at bounding box center [550, 82] width 75 height 18
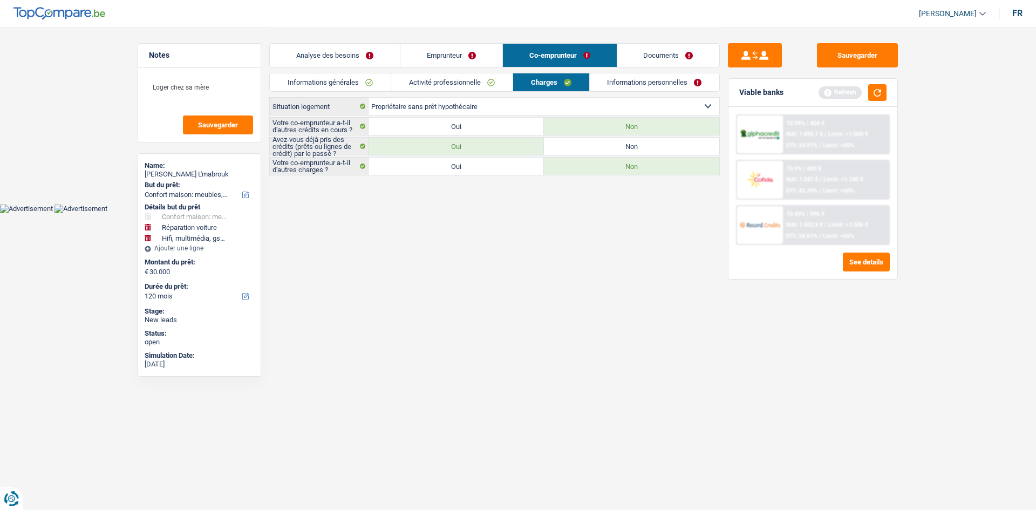
click at [635, 90] on link "Informations personnelles" at bounding box center [655, 82] width 130 height 18
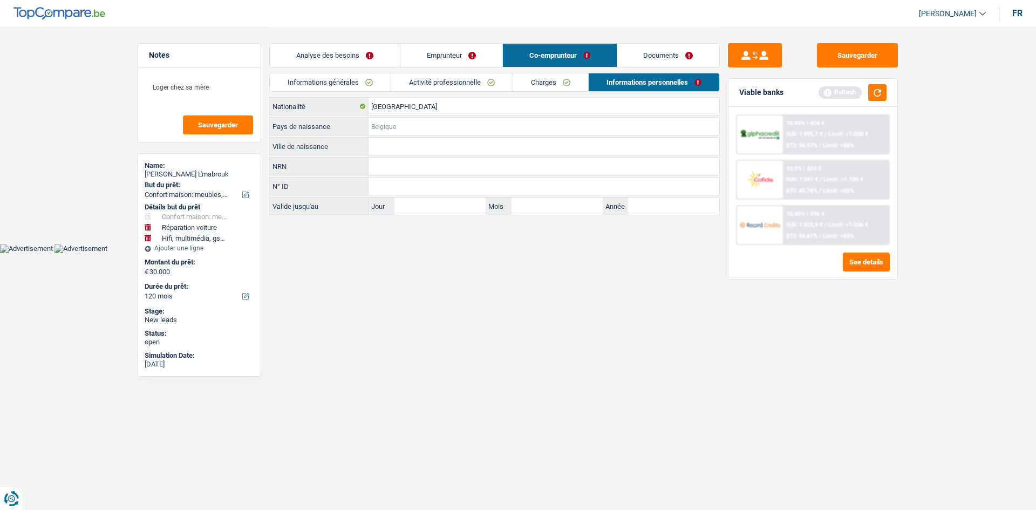
click at [446, 118] on input "Pays de naissance" at bounding box center [544, 126] width 351 height 17
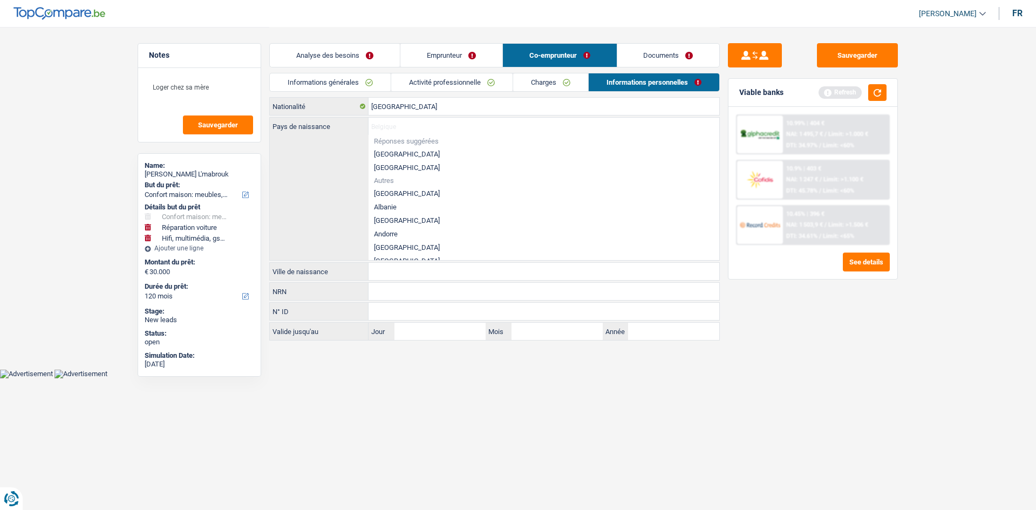
click at [433, 61] on link "Emprunteur" at bounding box center [451, 55] width 102 height 23
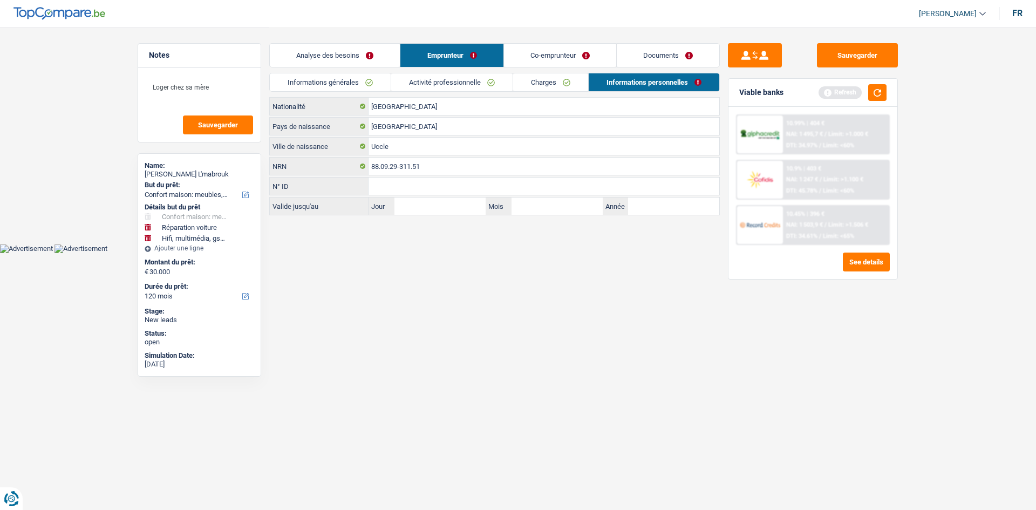
click at [556, 56] on link "Co-emprunteur" at bounding box center [560, 55] width 112 height 23
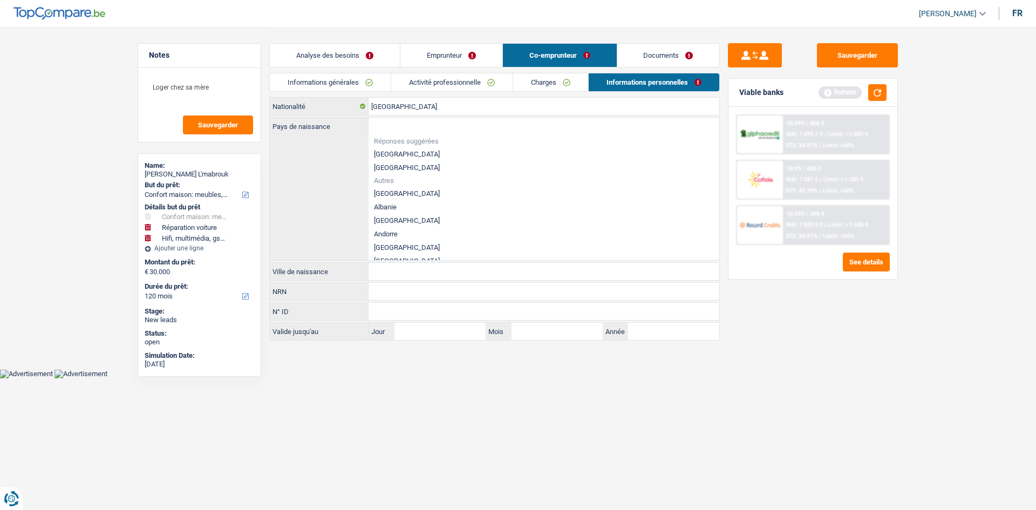
click at [405, 156] on li "[GEOGRAPHIC_DATA]" at bounding box center [544, 153] width 351 height 13
type input "[GEOGRAPHIC_DATA]"
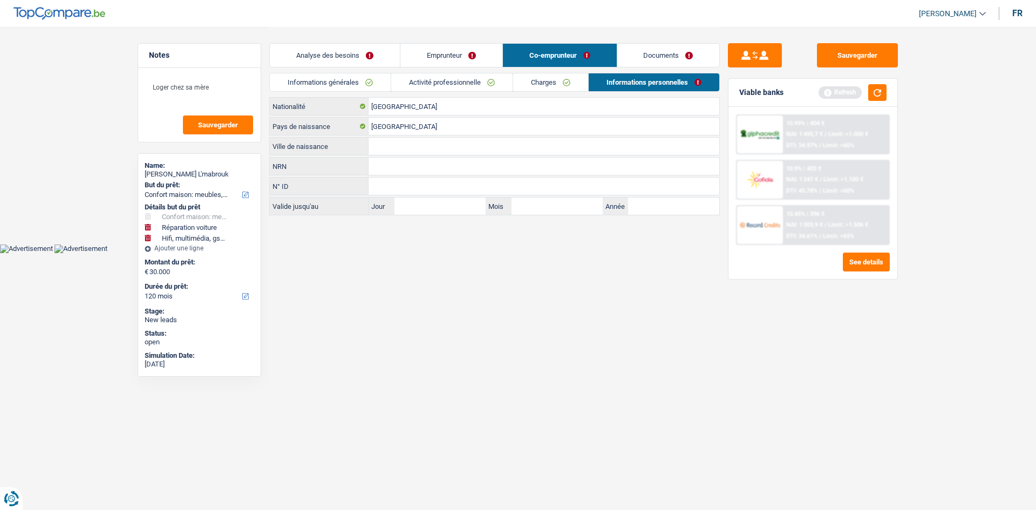
click at [453, 148] on input "Ville de naissance" at bounding box center [544, 146] width 351 height 17
click at [462, 125] on input "[GEOGRAPHIC_DATA]" at bounding box center [544, 126] width 351 height 17
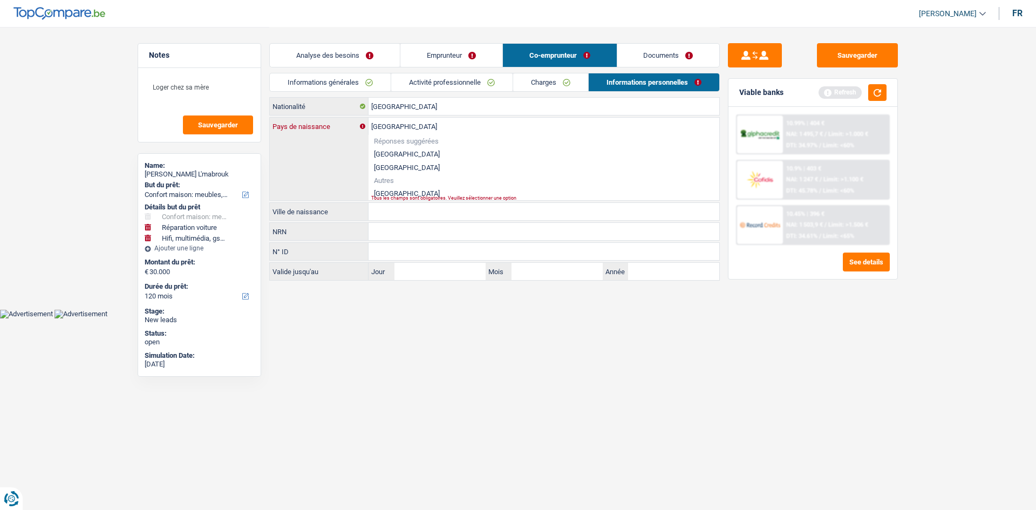
type input "Maroc"
click at [416, 191] on li "Maroc" at bounding box center [544, 193] width 351 height 13
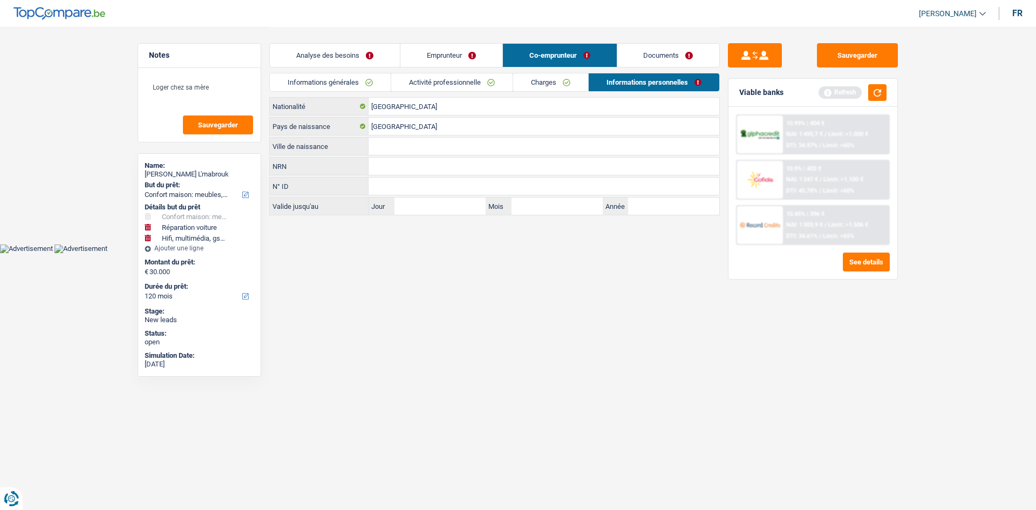
click at [454, 144] on input "Ville de naissance" at bounding box center [544, 146] width 351 height 17
click at [481, 253] on html "Vous avez le contrôle de vos données Nous utilisons des cookies, tout comme nos…" at bounding box center [518, 126] width 1036 height 253
click at [477, 141] on input "Ait voubebe" at bounding box center [544, 146] width 351 height 17
type input "Ait voubeker"
click at [468, 253] on html "Vous avez le contrôle de vos données Nous utilisons des cookies, tout comme nos…" at bounding box center [518, 126] width 1036 height 253
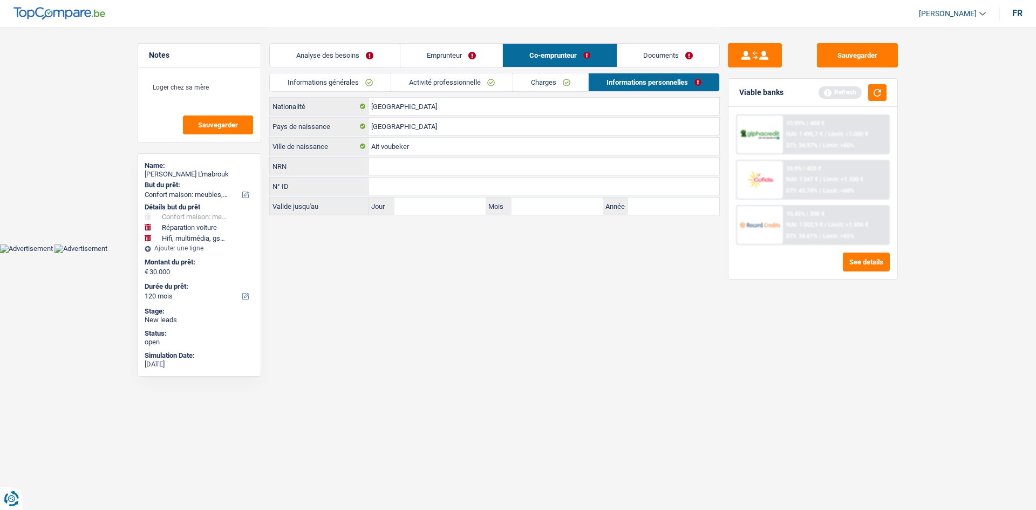
click at [636, 39] on div "Analyse des besoins Emprunteur Co-emprunteur Documents" at bounding box center [494, 50] width 451 height 46
click at [631, 53] on link "Documents" at bounding box center [668, 55] width 103 height 23
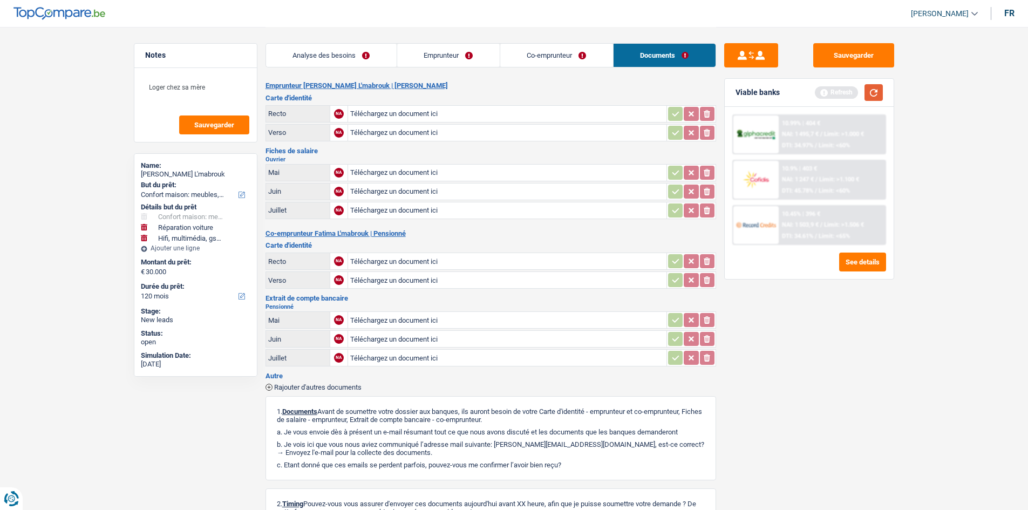
click at [864, 94] on button "button" at bounding box center [873, 92] width 18 height 17
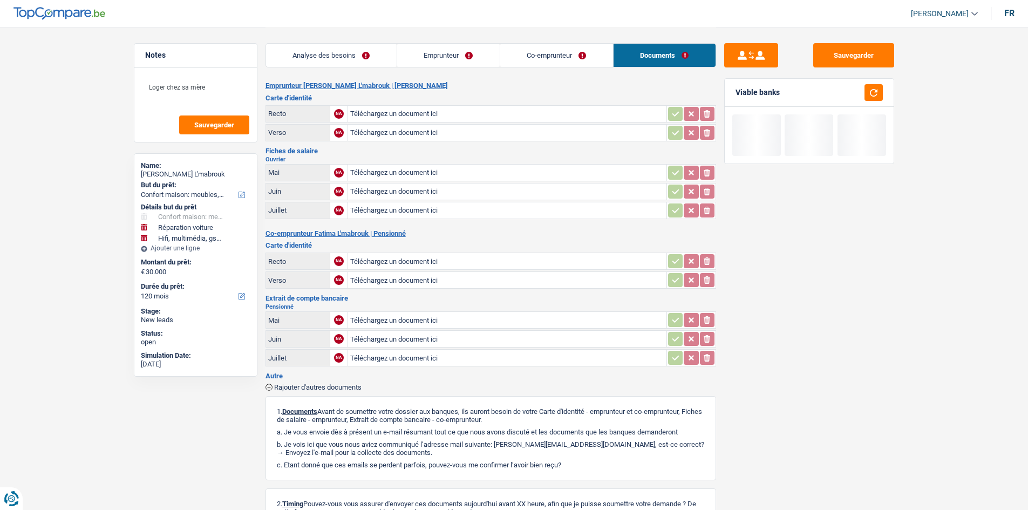
click at [353, 56] on link "Analyse des besoins" at bounding box center [331, 55] width 131 height 23
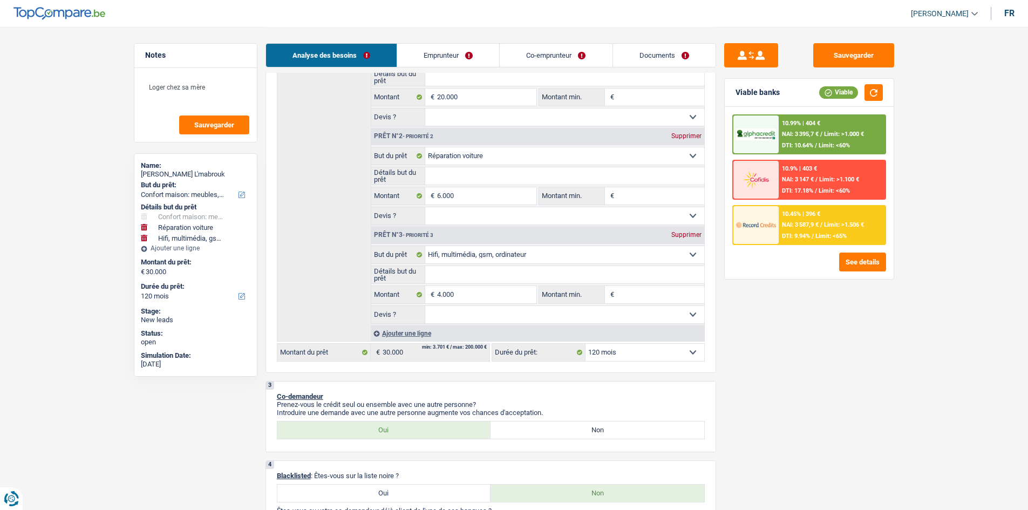
scroll to position [200, 0]
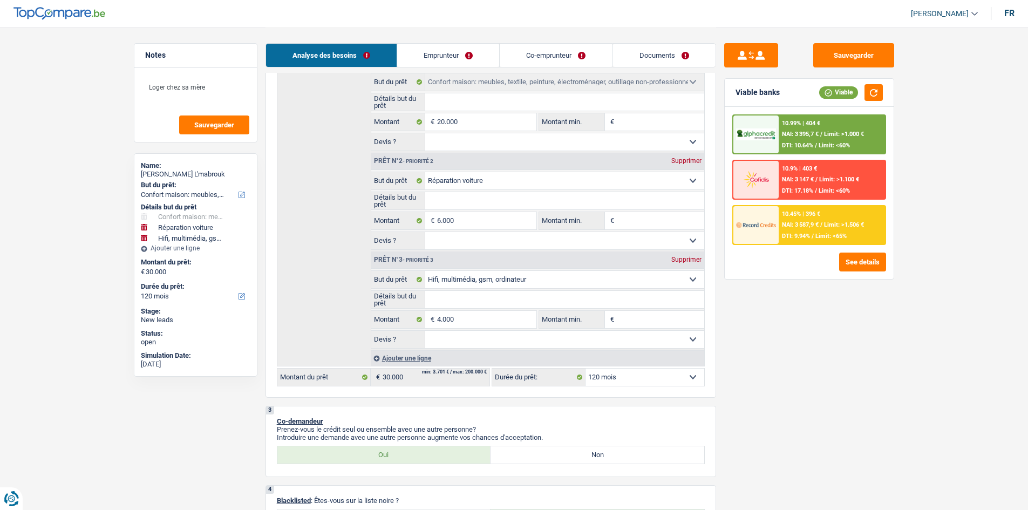
click at [446, 53] on link "Emprunteur" at bounding box center [448, 55] width 102 height 23
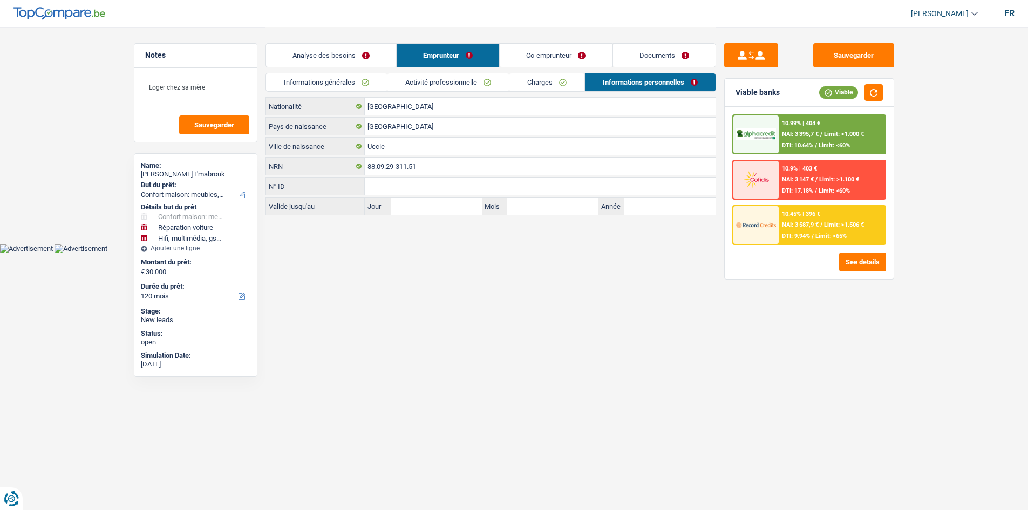
scroll to position [0, 0]
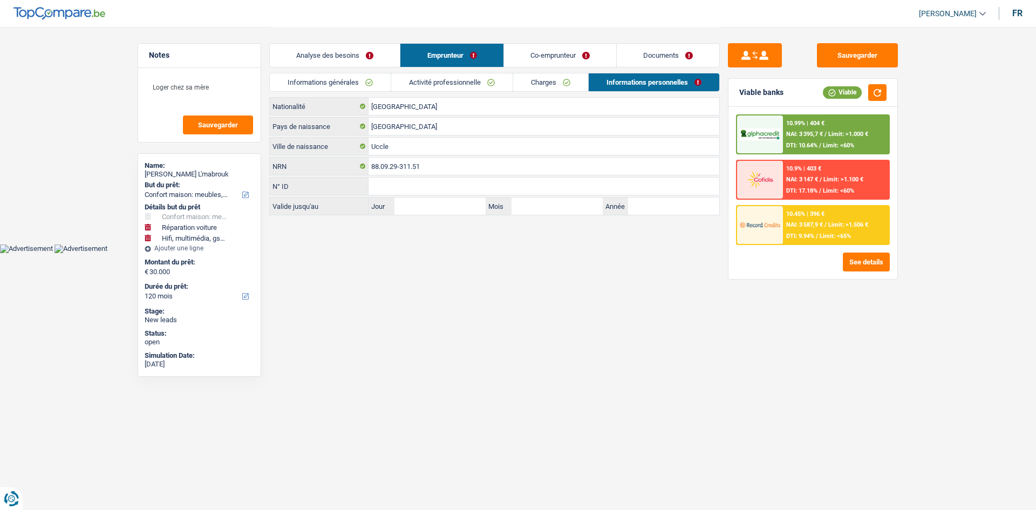
click at [444, 85] on link "Activité professionnelle" at bounding box center [451, 82] width 121 height 18
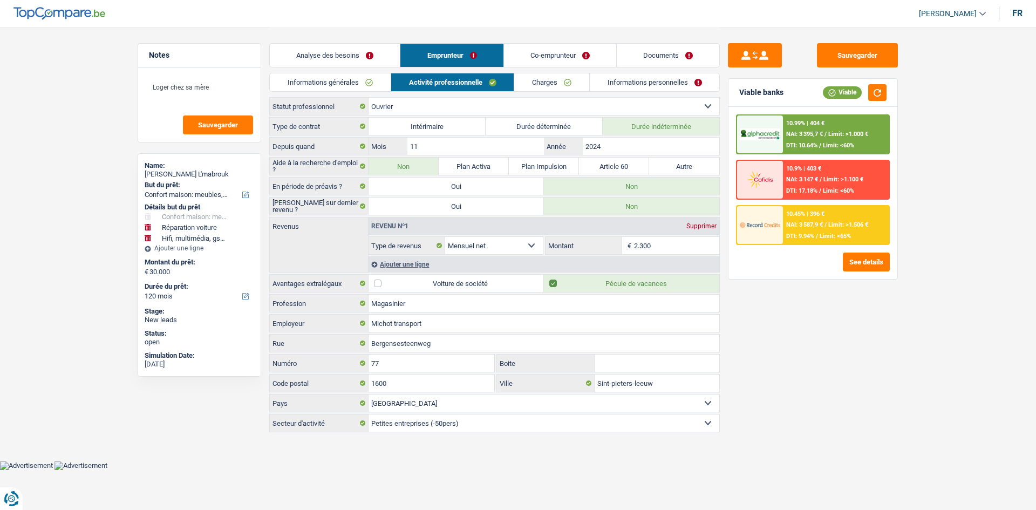
click at [551, 88] on link "Charges" at bounding box center [551, 82] width 75 height 18
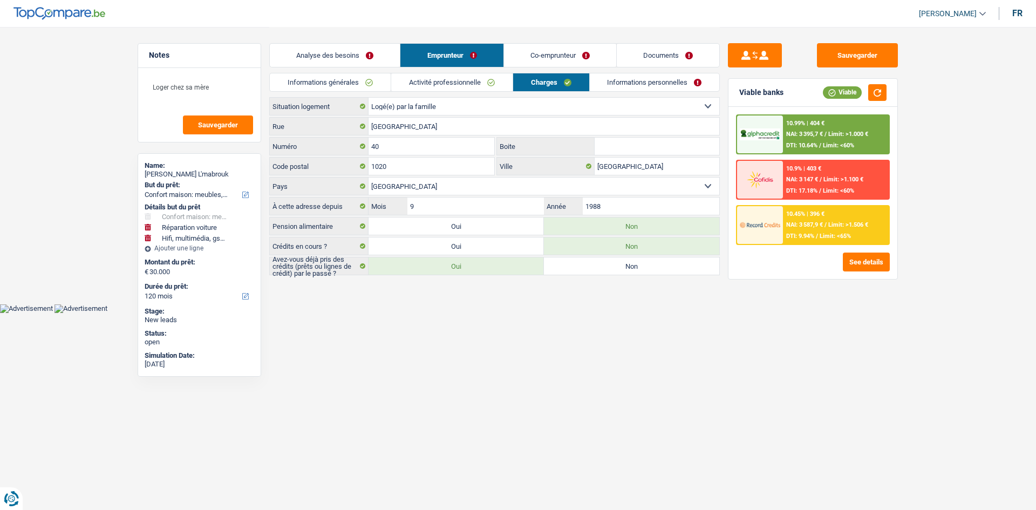
click at [648, 88] on link "Informations personnelles" at bounding box center [655, 82] width 130 height 18
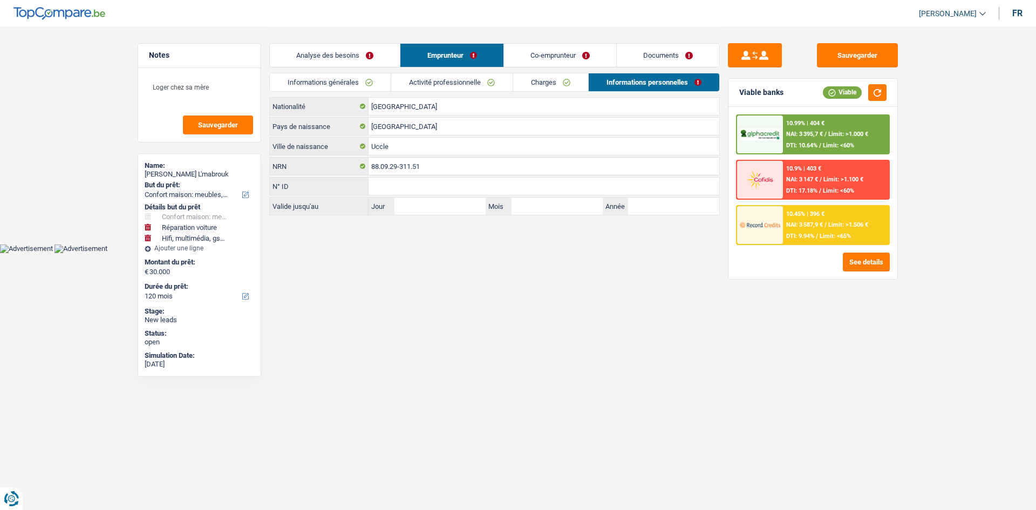
click at [563, 57] on link "Co-emprunteur" at bounding box center [560, 55] width 112 height 23
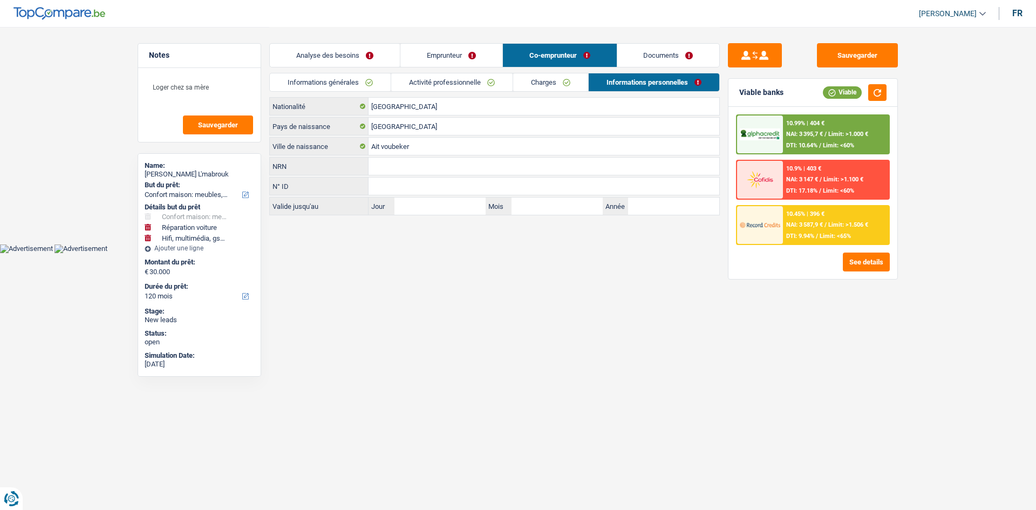
click at [504, 77] on link "Activité professionnelle" at bounding box center [451, 82] width 121 height 18
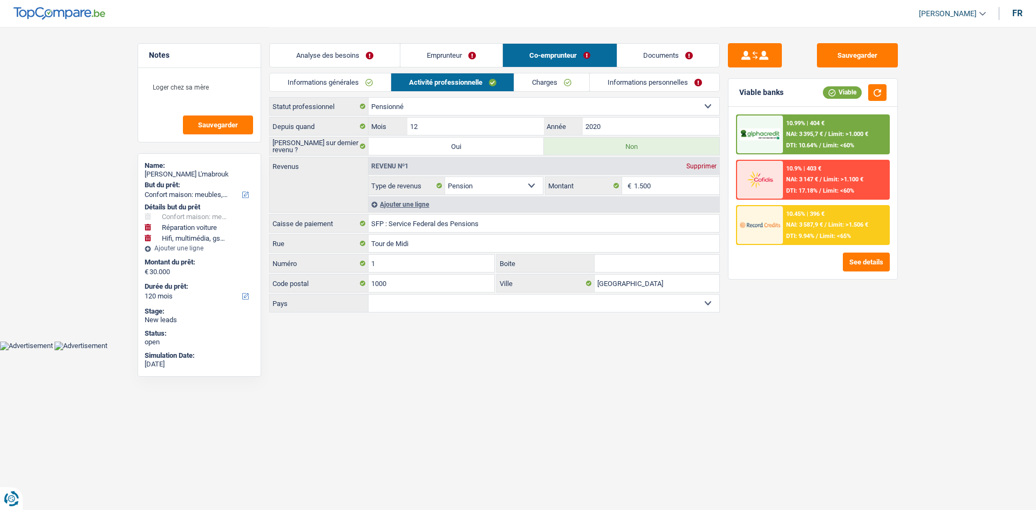
click at [318, 58] on link "Analyse des besoins" at bounding box center [335, 55] width 130 height 23
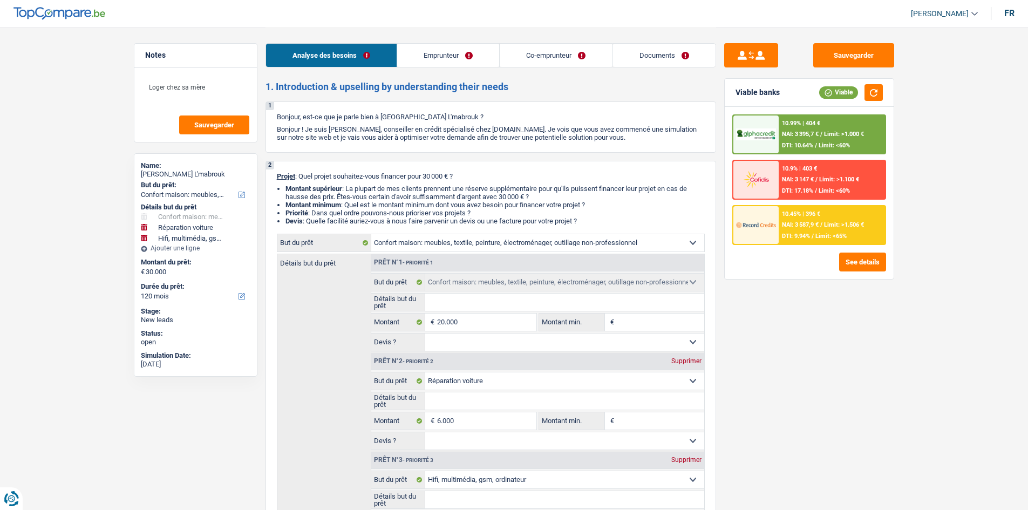
click at [808, 231] on div "10.45% | 396 € NAI: 3 587,9 € / Limit: >1.506 € DTI: 9.94% / Limit: <65%" at bounding box center [832, 225] width 106 height 38
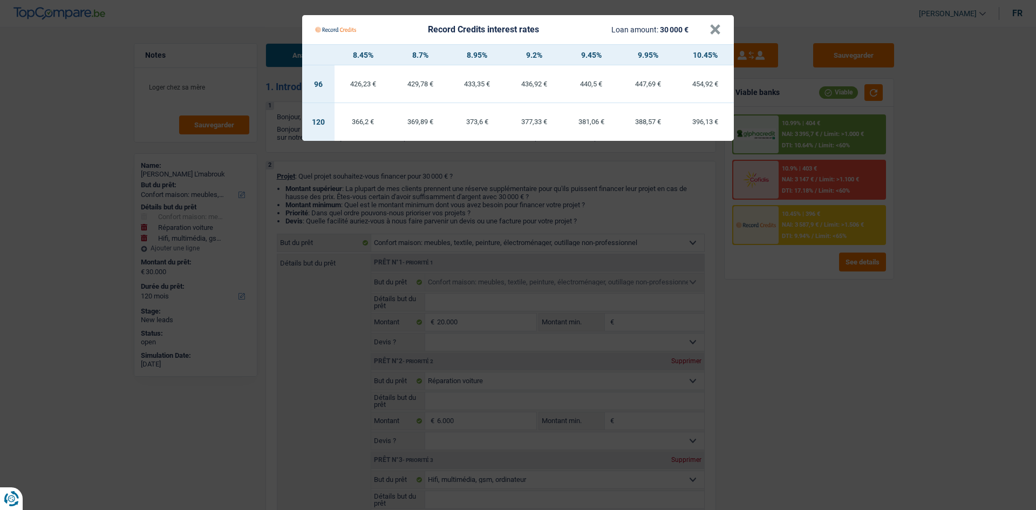
click at [803, 394] on Credits "Record Credits interest rates Loan amount: 30 000 € × 8.45% 8.7% 8.95% 9.2% 9.4…" at bounding box center [518, 255] width 1036 height 510
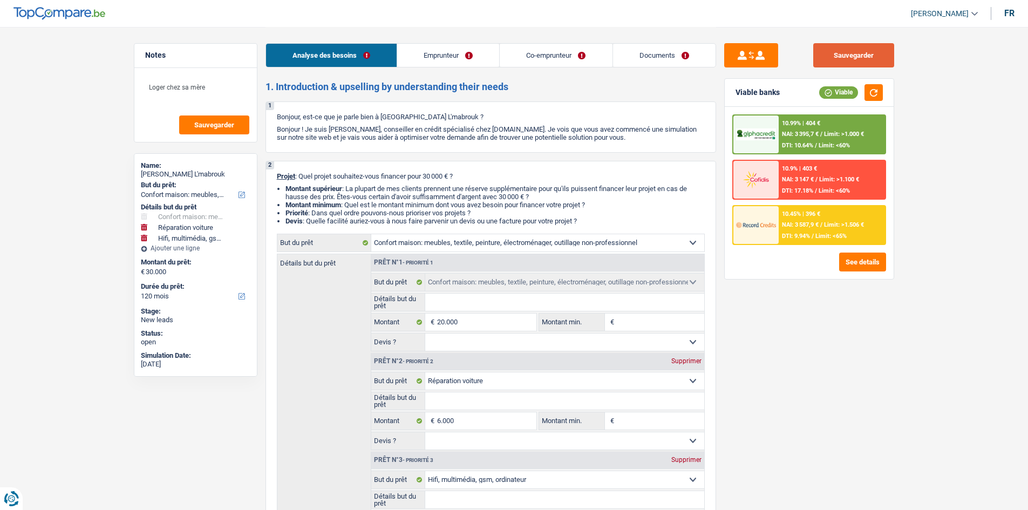
drag, startPoint x: 861, startPoint y: 58, endPoint x: 794, endPoint y: 139, distance: 104.3
click at [861, 58] on button "Sauvegarder" at bounding box center [853, 55] width 81 height 24
click at [655, 51] on link "Documents" at bounding box center [664, 55] width 103 height 23
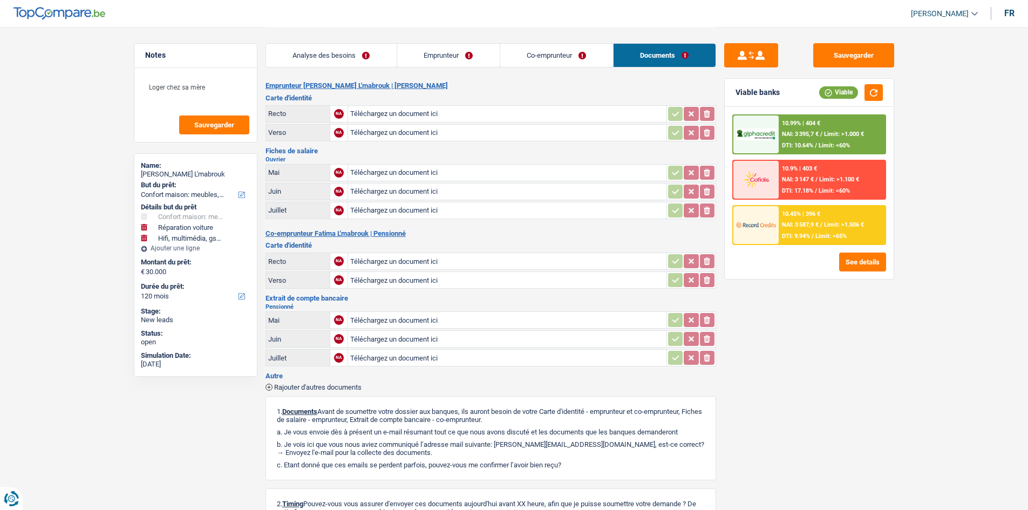
click at [883, 43] on div "Sauvegarder Viable banks Viable 10.99% | 404 € NAI: 3 395,7 € / Limit: >1.000 €…" at bounding box center [809, 314] width 187 height 575
click at [861, 57] on button "Sauvegarder" at bounding box center [853, 55] width 81 height 24
click at [205, 127] on span "Sauvegarder" at bounding box center [214, 124] width 40 height 7
drag, startPoint x: 307, startPoint y: 72, endPoint x: 329, endPoint y: 55, distance: 28.8
click at [316, 63] on div "Analyse des besoins Emprunteur Co-emprunteur Documents" at bounding box center [490, 50] width 451 height 46
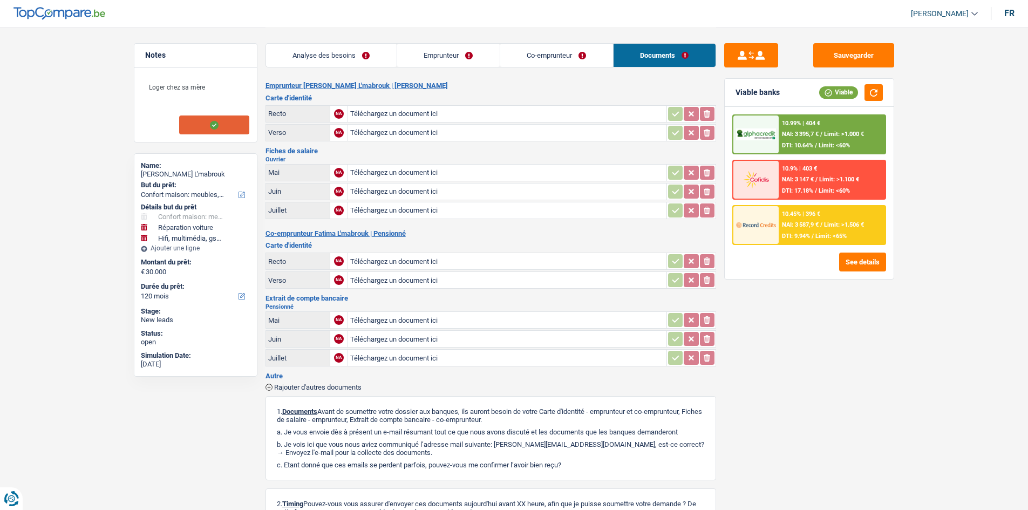
click at [329, 55] on link "Analyse des besoins" at bounding box center [331, 55] width 131 height 23
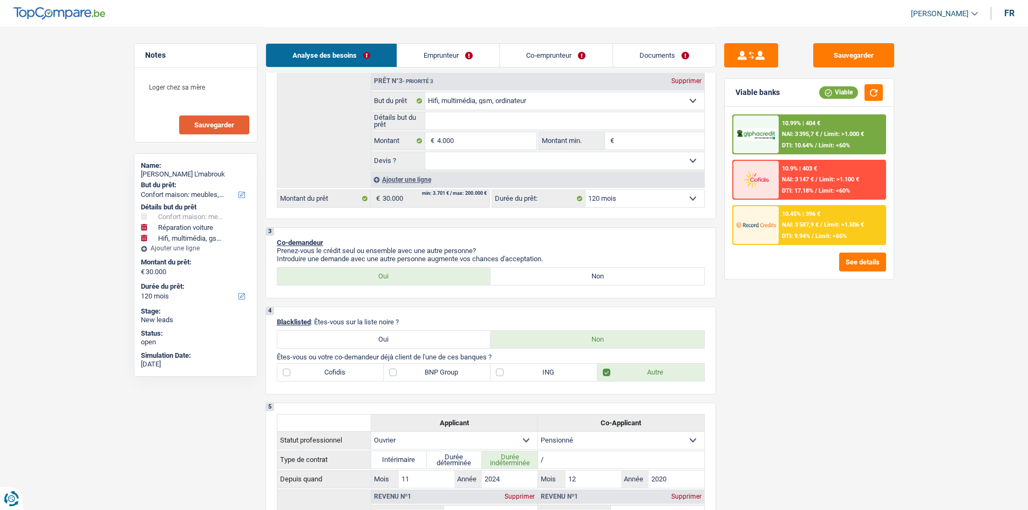
scroll to position [216, 0]
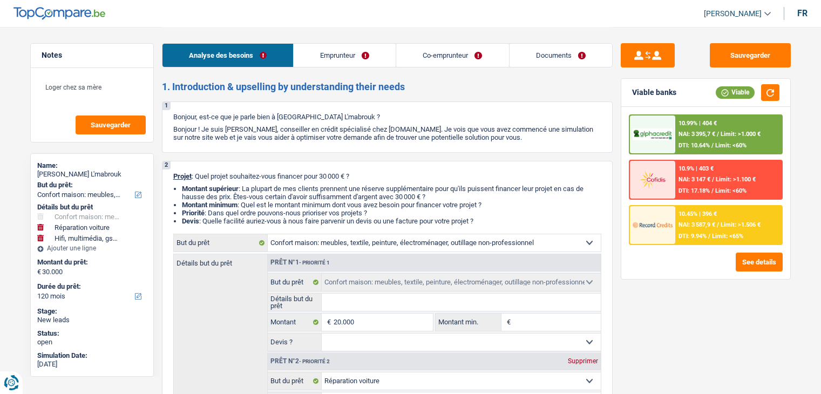
select select "household"
select select "carRepair"
select select "tech"
select select "120"
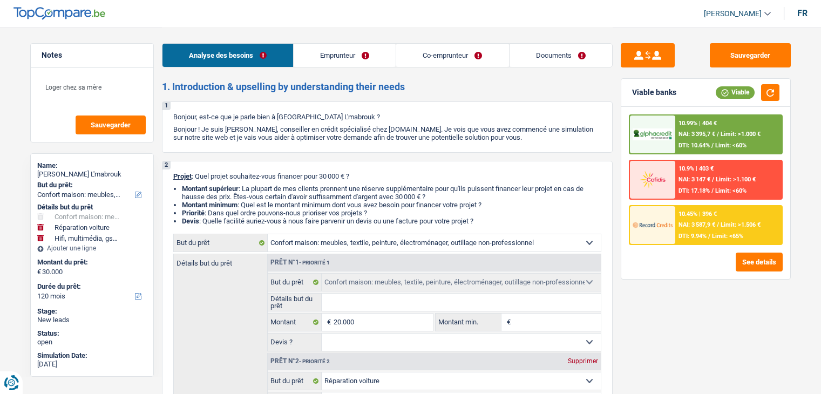
select select "household"
select select "carRepair"
select select "tech"
select select "120"
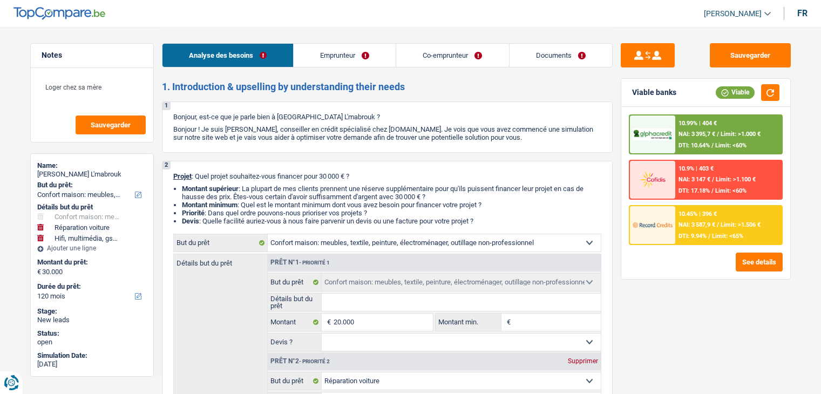
select select "worker"
select select "retired"
select select "netSalary"
select select "pension"
select select "liveWithParents"
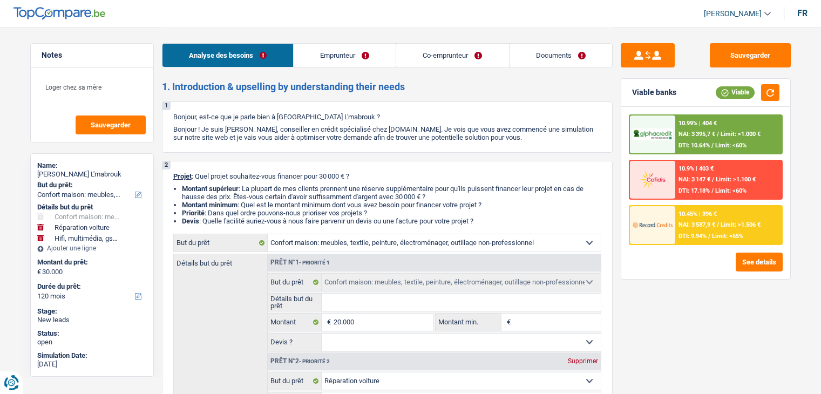
select select "household"
select select "carRepair"
select select "tech"
select select "120"
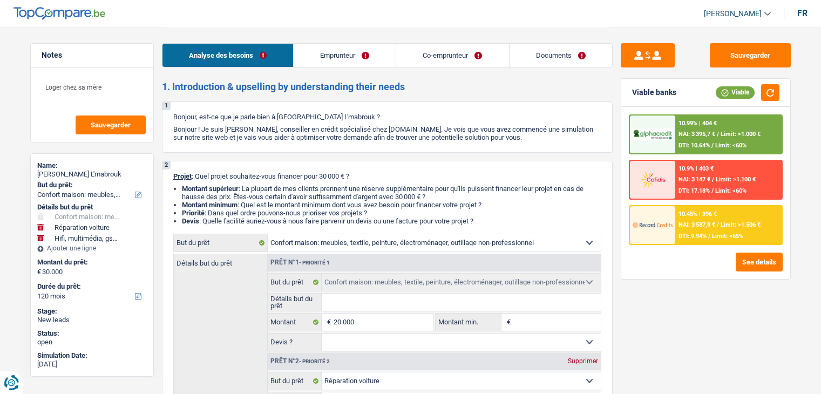
select select "32"
select select "married"
click at [546, 63] on link "Documents" at bounding box center [560, 55] width 103 height 23
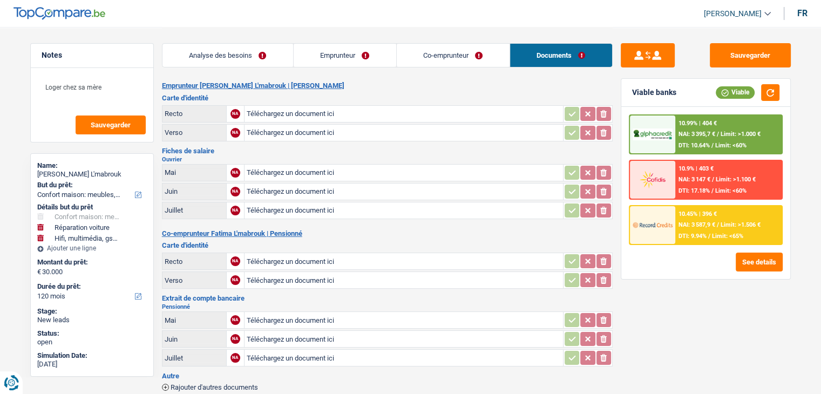
click at [430, 51] on link "Co-emprunteur" at bounding box center [453, 55] width 113 height 23
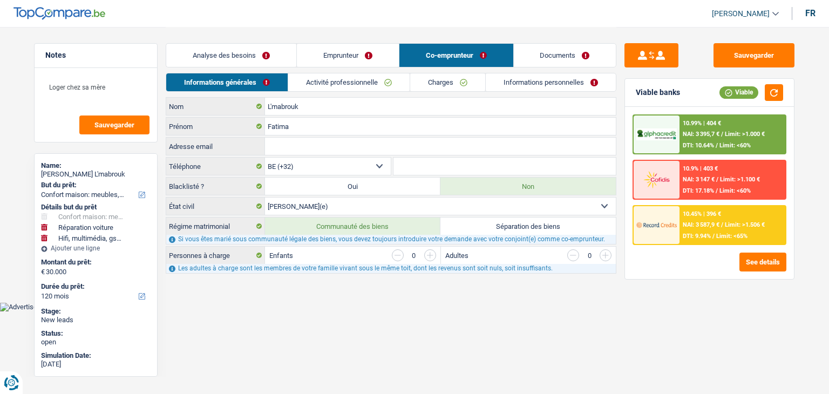
click at [378, 75] on link "Activité professionnelle" at bounding box center [348, 82] width 121 height 18
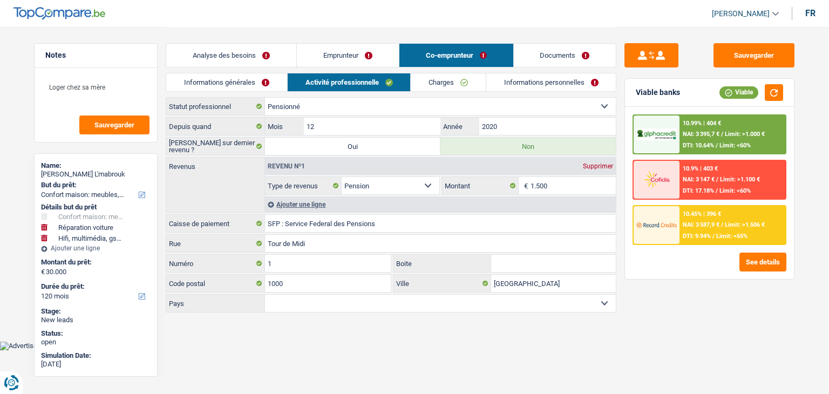
click at [278, 83] on link "Informations générales" at bounding box center [226, 82] width 121 height 18
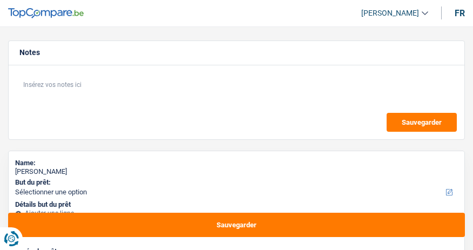
select select "privateEmployee"
select select "familyAllowances"
select select "netSalary"
select select "mealVouchers"
select select "other"
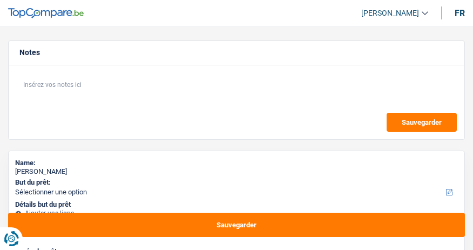
select select "rents"
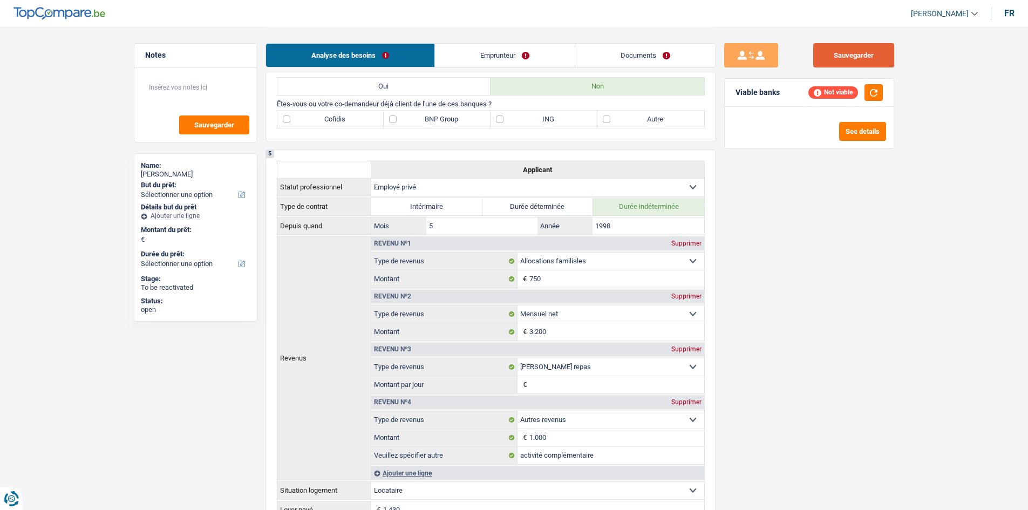
scroll to position [594, 0]
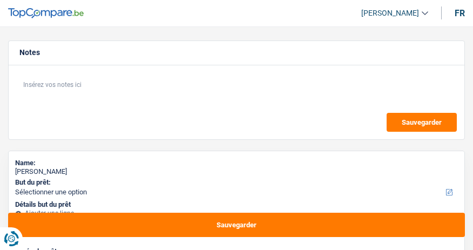
select select "privateEmployee"
select select "netSalary"
select select "mealVouchers"
select select "rents"
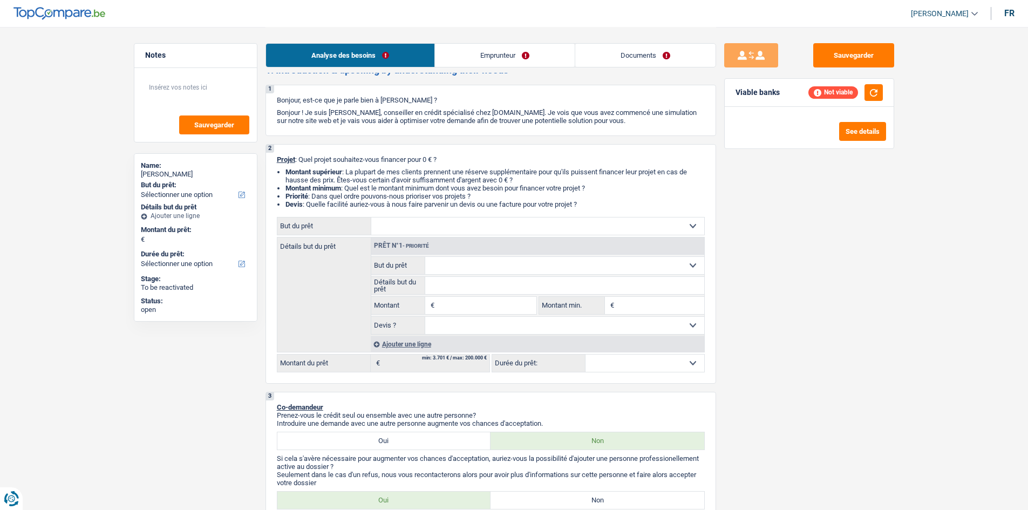
scroll to position [13, 0]
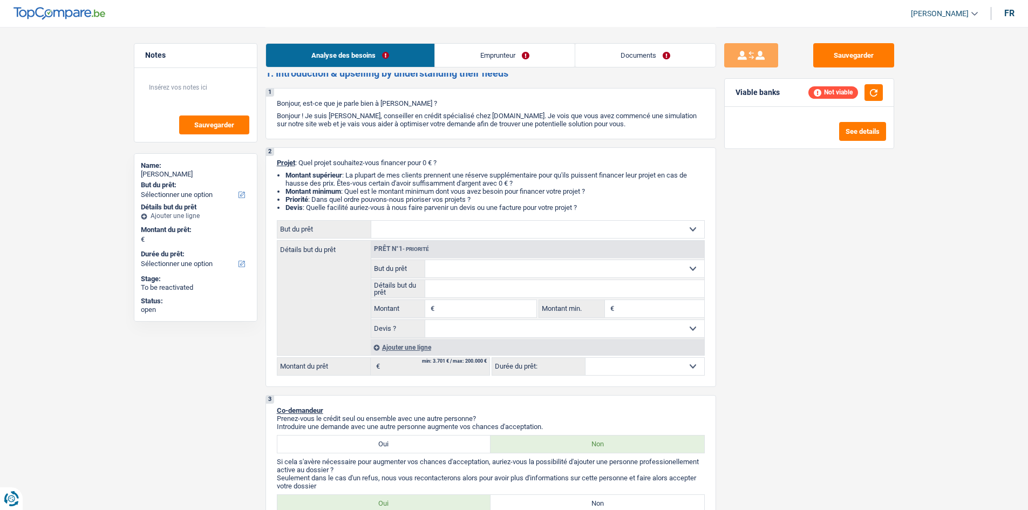
click at [460, 56] on link "Emprunteur" at bounding box center [505, 55] width 140 height 23
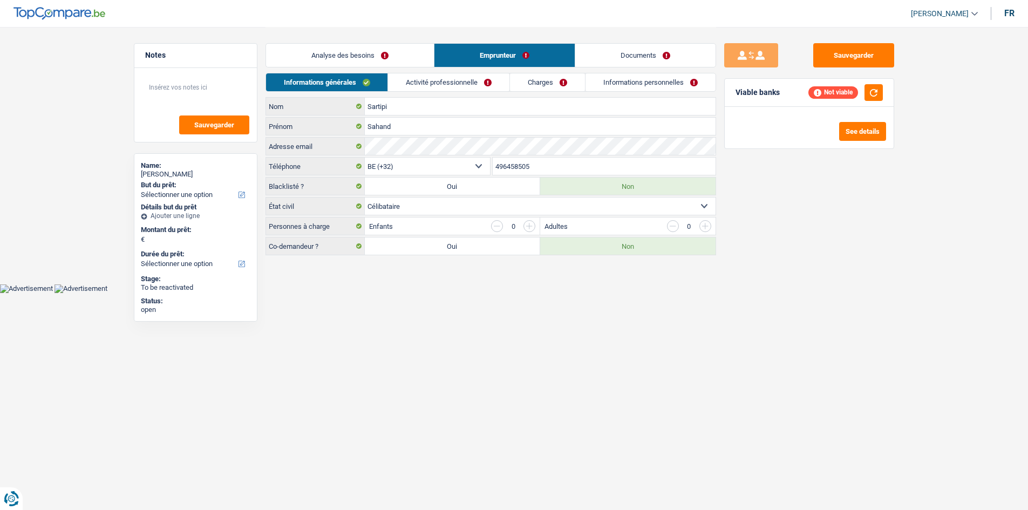
scroll to position [0, 0]
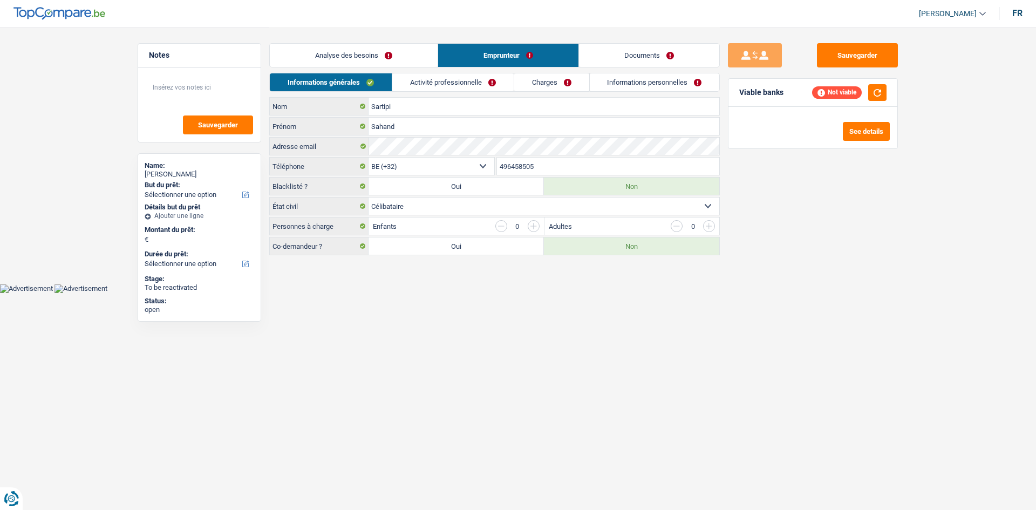
click at [431, 86] on link "Activité professionnelle" at bounding box center [452, 82] width 121 height 18
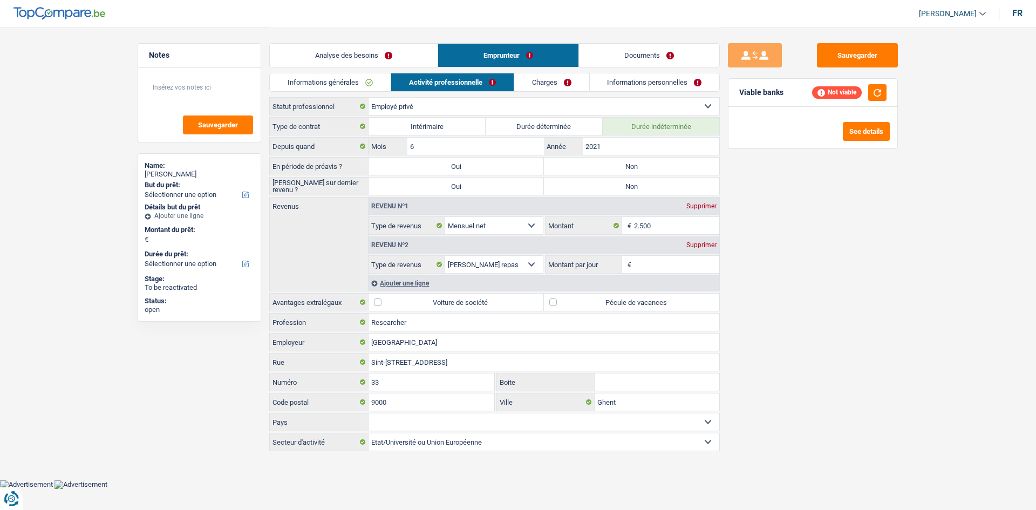
click at [408, 65] on link "Analyse des besoins" at bounding box center [354, 55] width 168 height 23
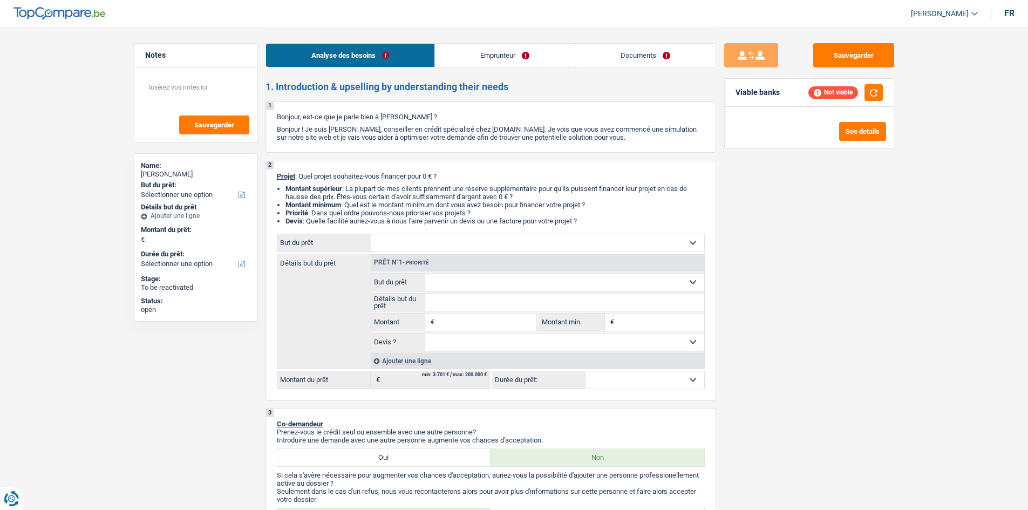
click at [472, 50] on link "Emprunteur" at bounding box center [505, 55] width 140 height 23
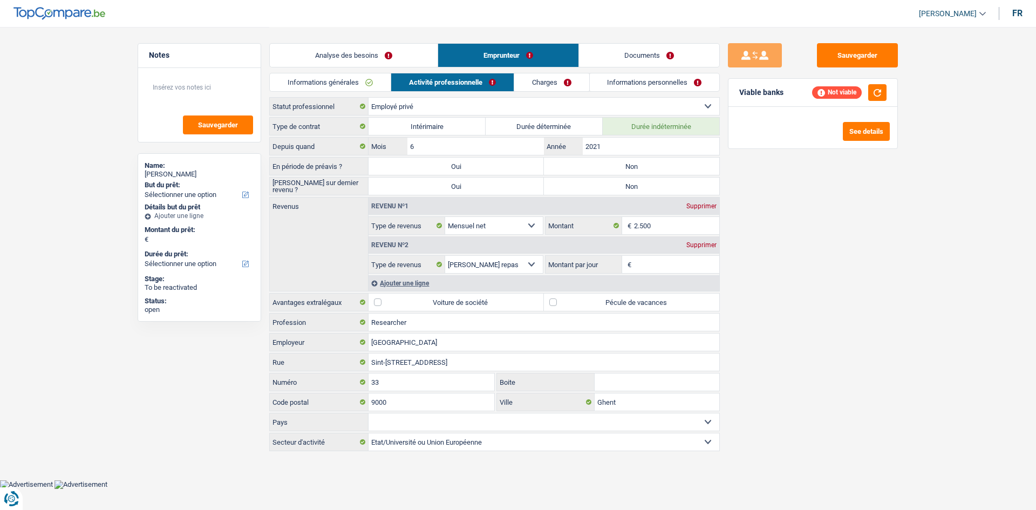
click at [472, 83] on link "Charges" at bounding box center [551, 82] width 75 height 18
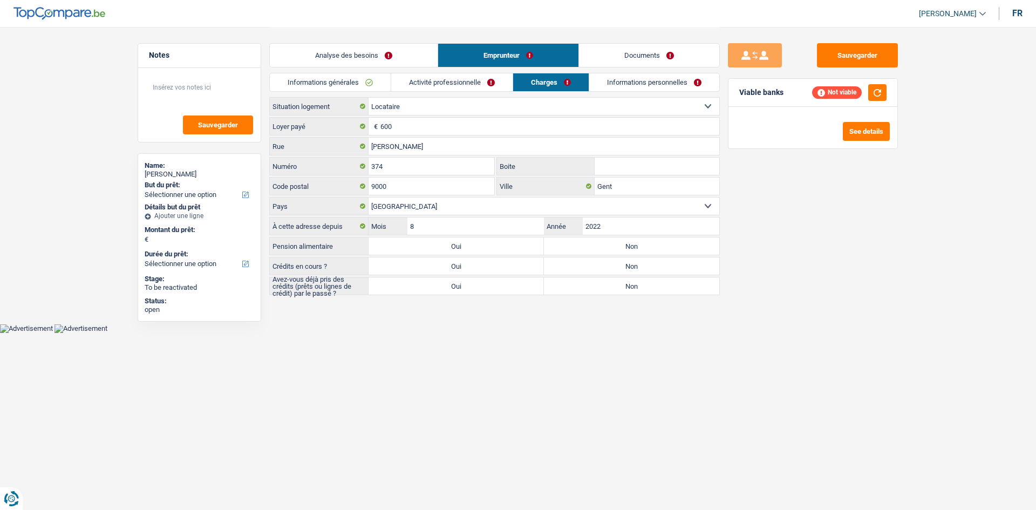
click at [472, 73] on link "Informations personnelles" at bounding box center [654, 82] width 130 height 18
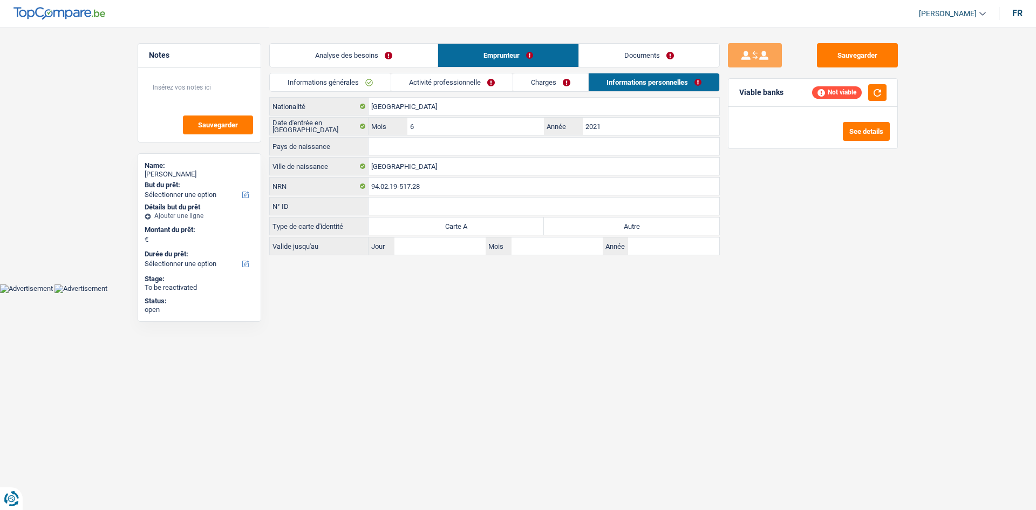
click at [346, 81] on link "Informations générales" at bounding box center [330, 82] width 121 height 18
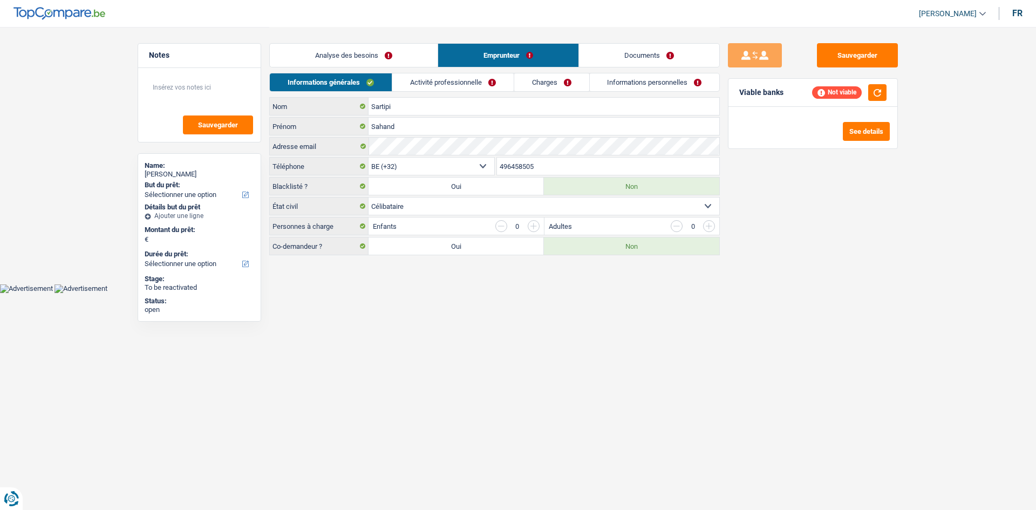
click at [378, 59] on link "Analyse des besoins" at bounding box center [354, 55] width 168 height 23
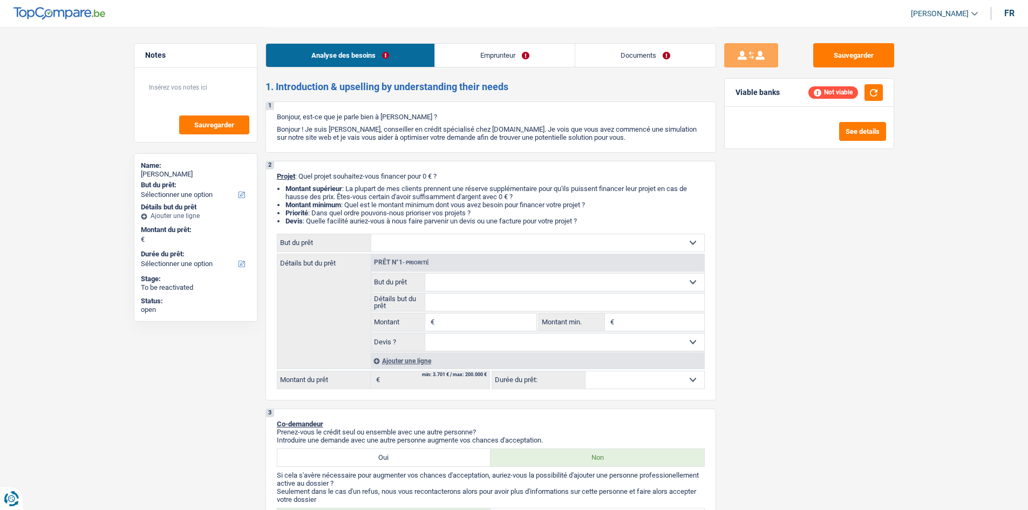
click at [472, 52] on link "Emprunteur" at bounding box center [505, 55] width 140 height 23
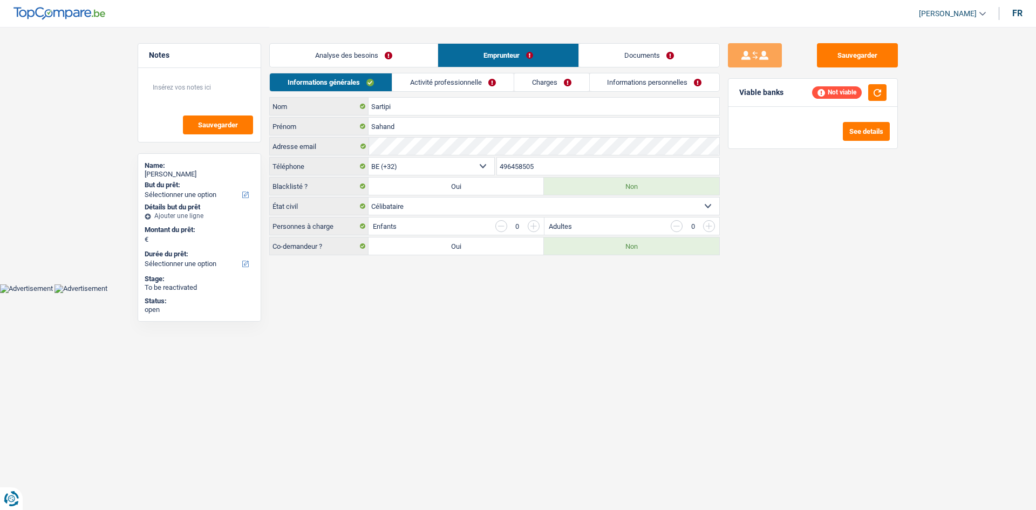
click at [472, 80] on link "Charges" at bounding box center [551, 82] width 75 height 18
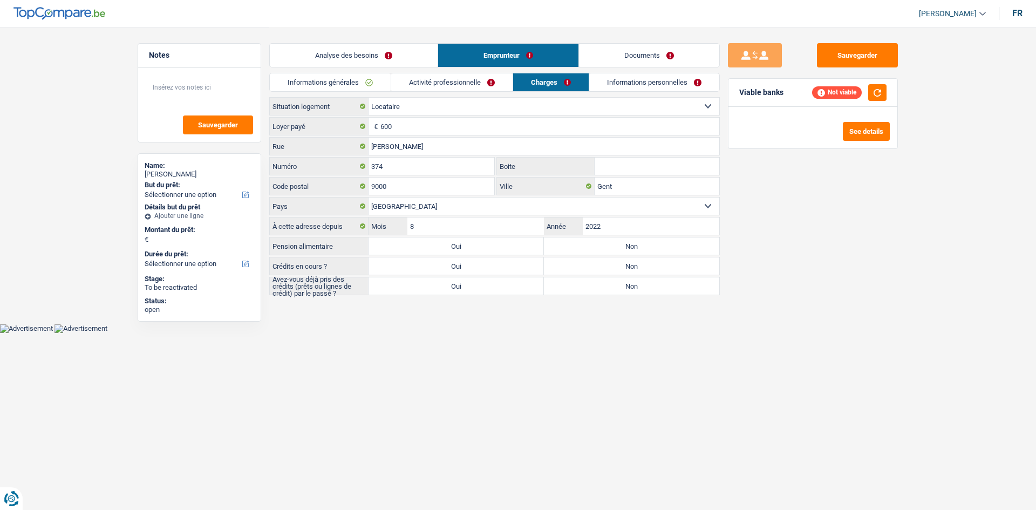
click at [472, 76] on link "Informations personnelles" at bounding box center [654, 82] width 130 height 18
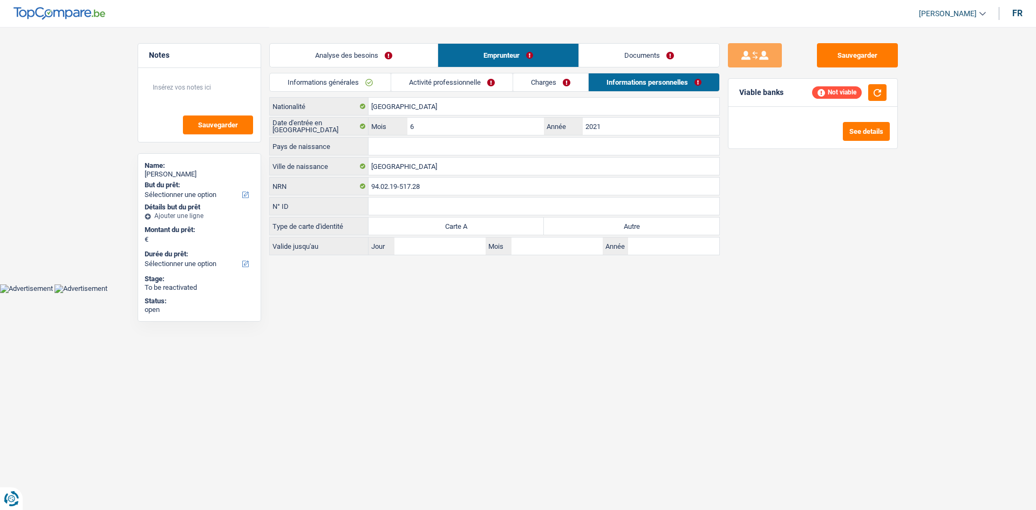
click at [466, 81] on link "Activité professionnelle" at bounding box center [451, 82] width 121 height 18
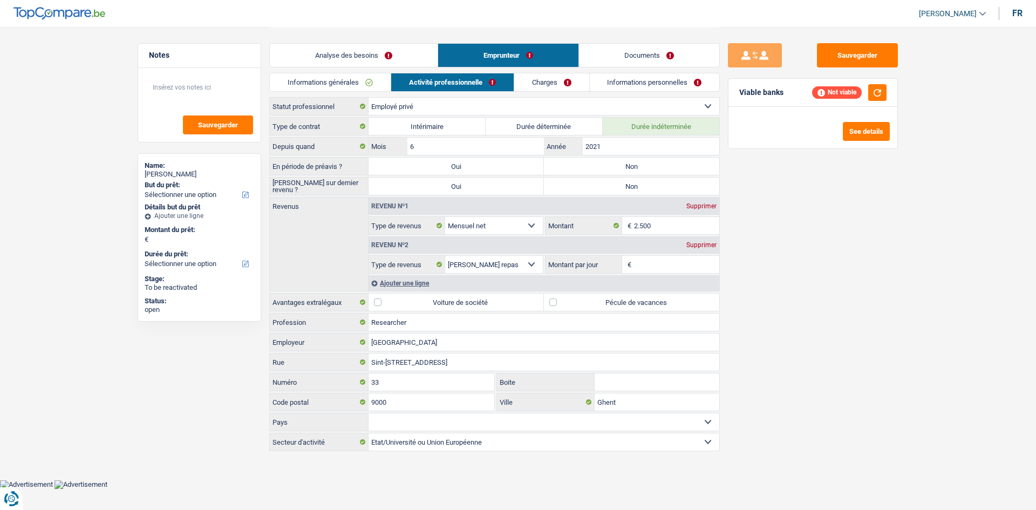
drag, startPoint x: 630, startPoint y: 52, endPoint x: 577, endPoint y: 62, distance: 53.3
click at [472, 52] on link "Documents" at bounding box center [649, 55] width 140 height 23
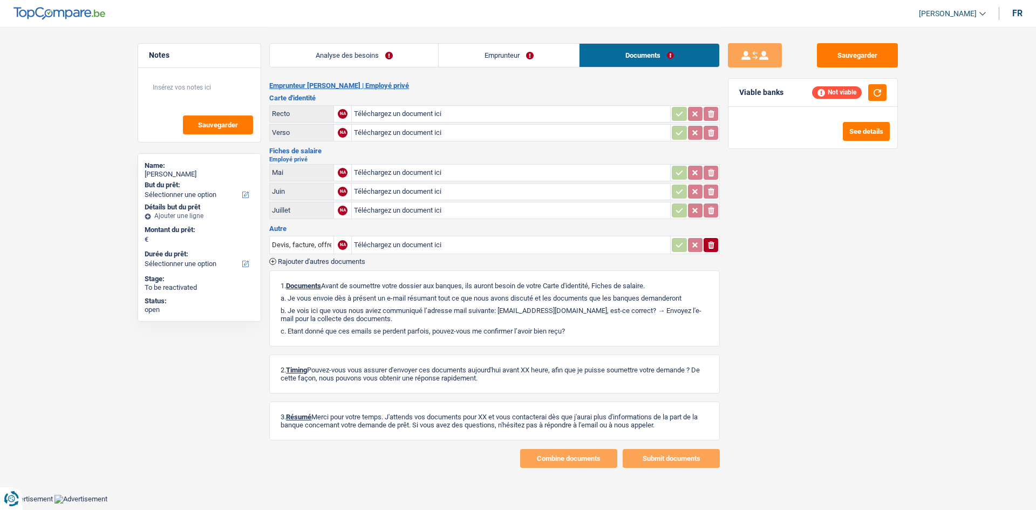
click at [358, 55] on link "Analyse des besoins" at bounding box center [354, 55] width 168 height 23
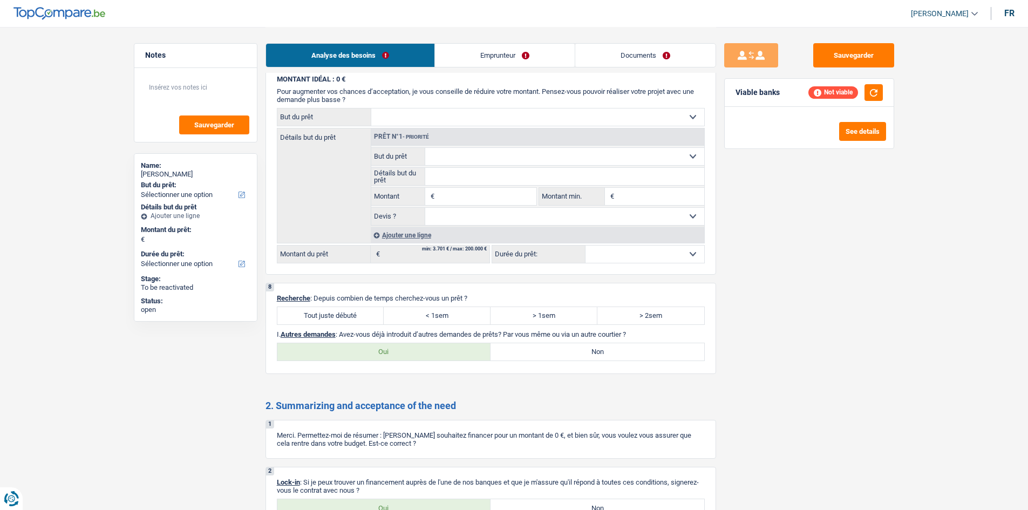
scroll to position [917, 0]
